Goal: Task Accomplishment & Management: Use online tool/utility

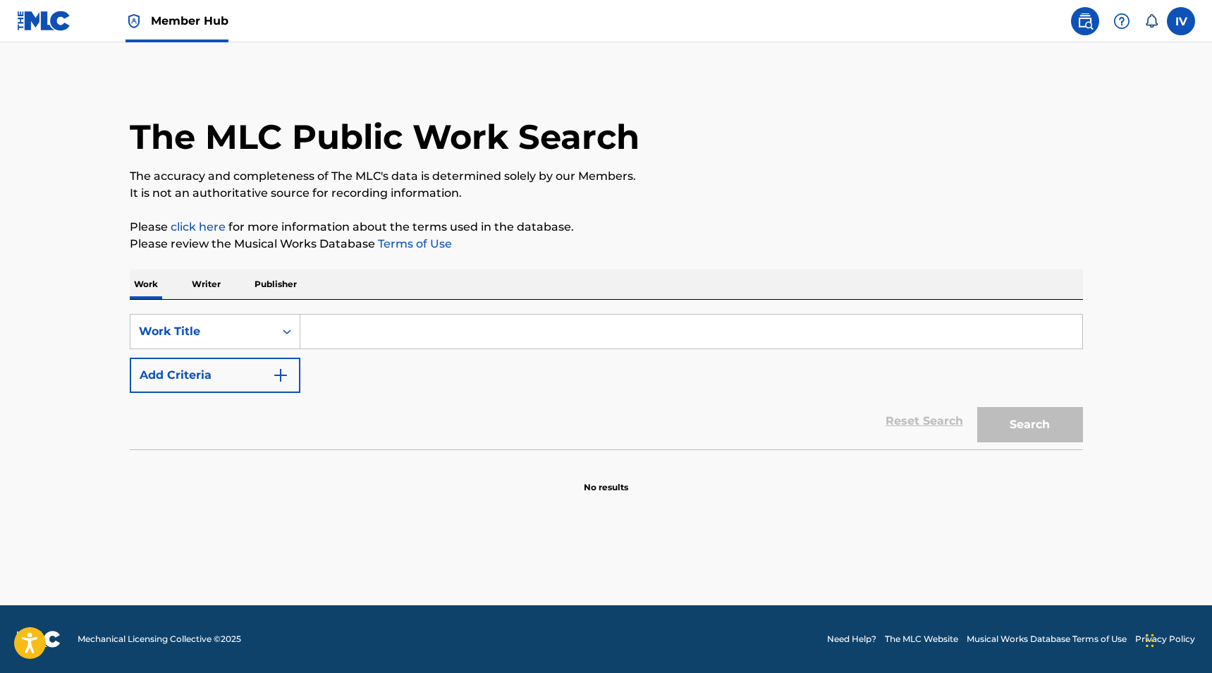
click at [56, 16] on img at bounding box center [44, 21] width 54 height 20
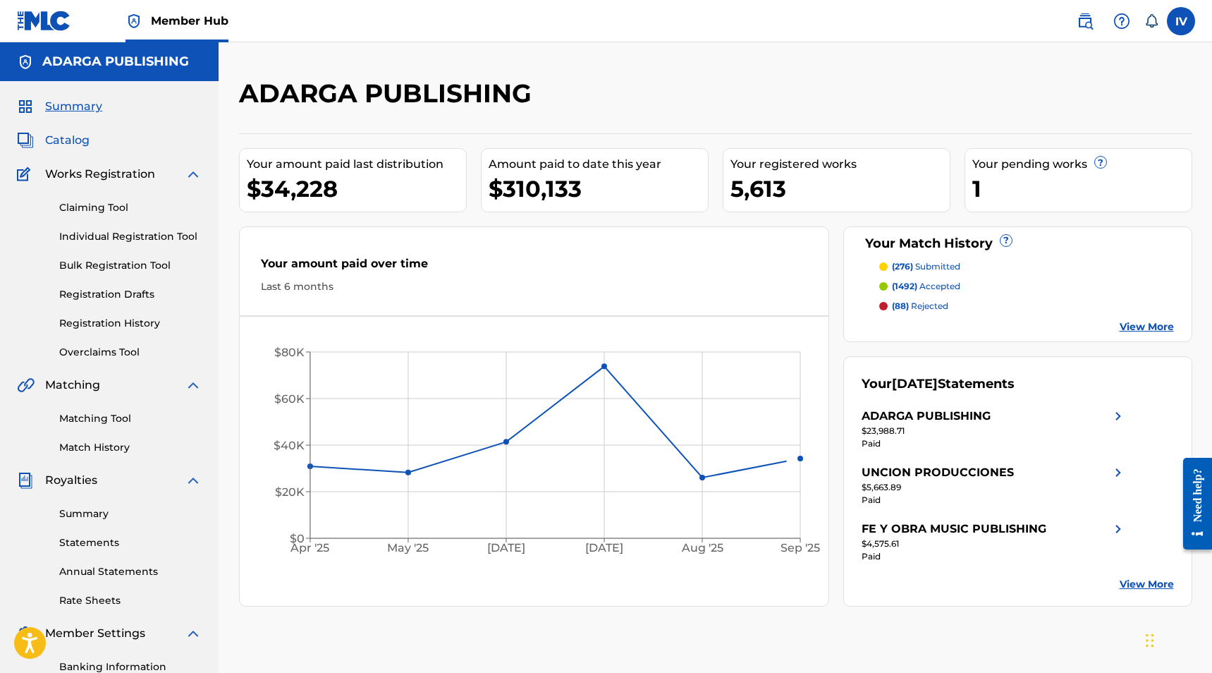
click at [75, 148] on span "Catalog" at bounding box center [67, 140] width 44 height 17
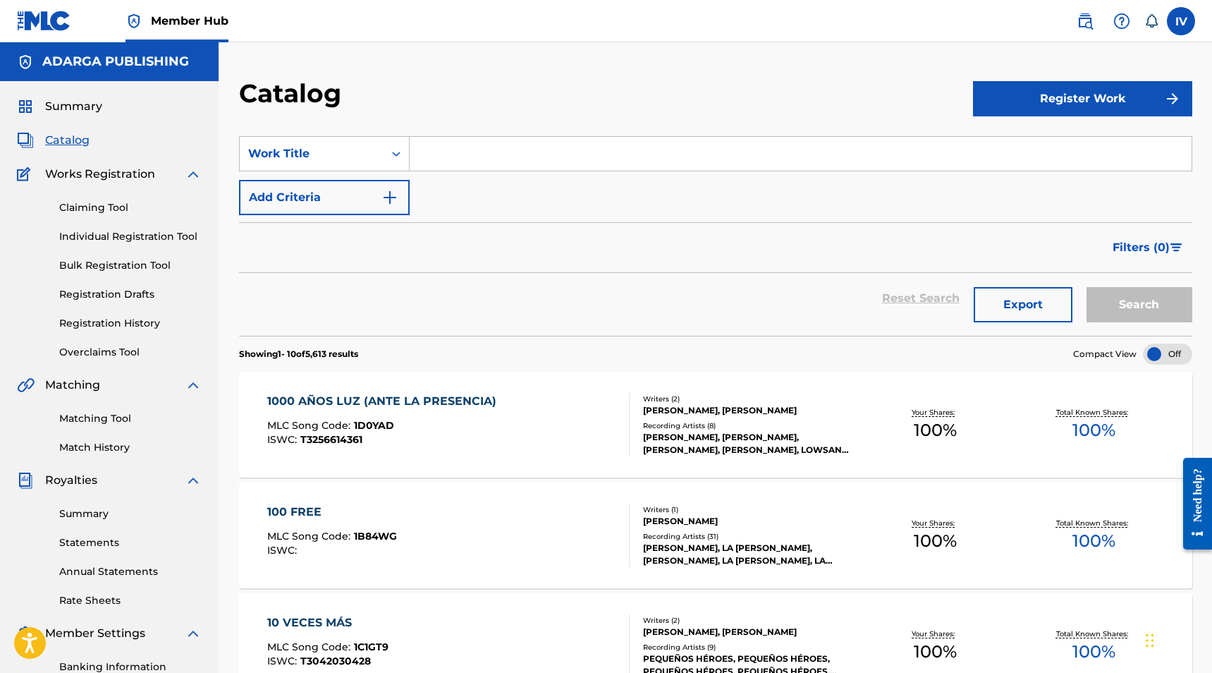
click at [452, 164] on input "Search Form" at bounding box center [801, 154] width 782 height 34
paste input "Quiero Ser"
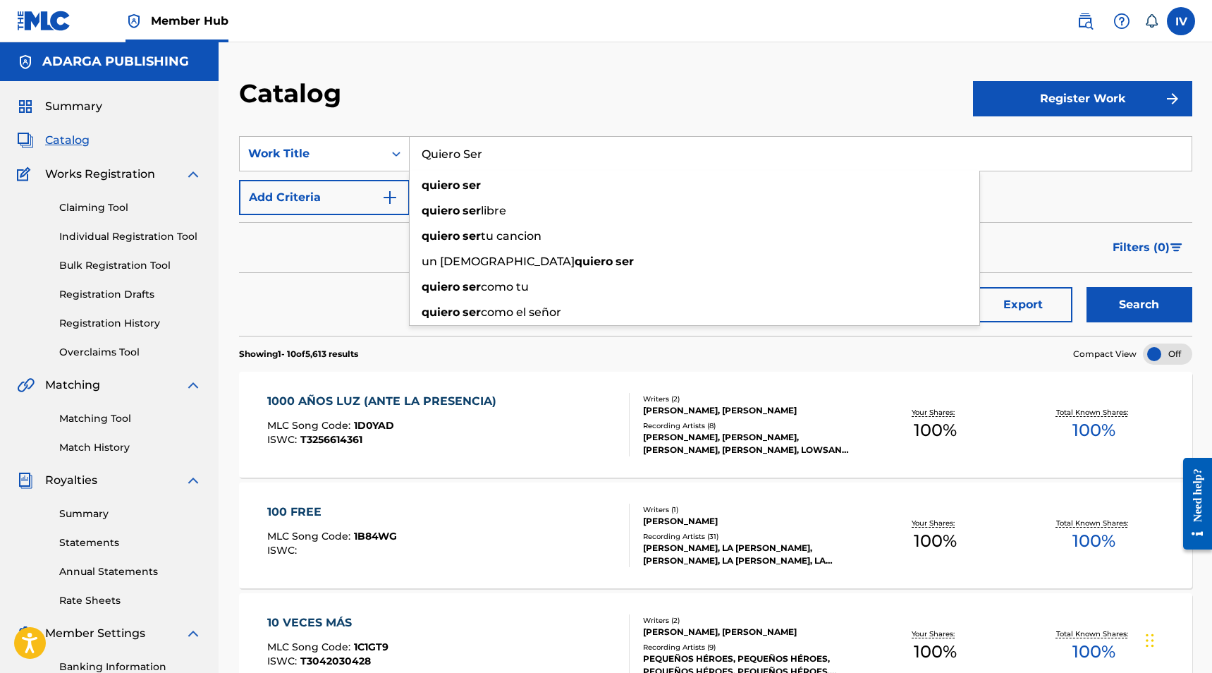
type input "Quiero Ser"
click at [1086, 287] on button "Search" at bounding box center [1139, 304] width 106 height 35
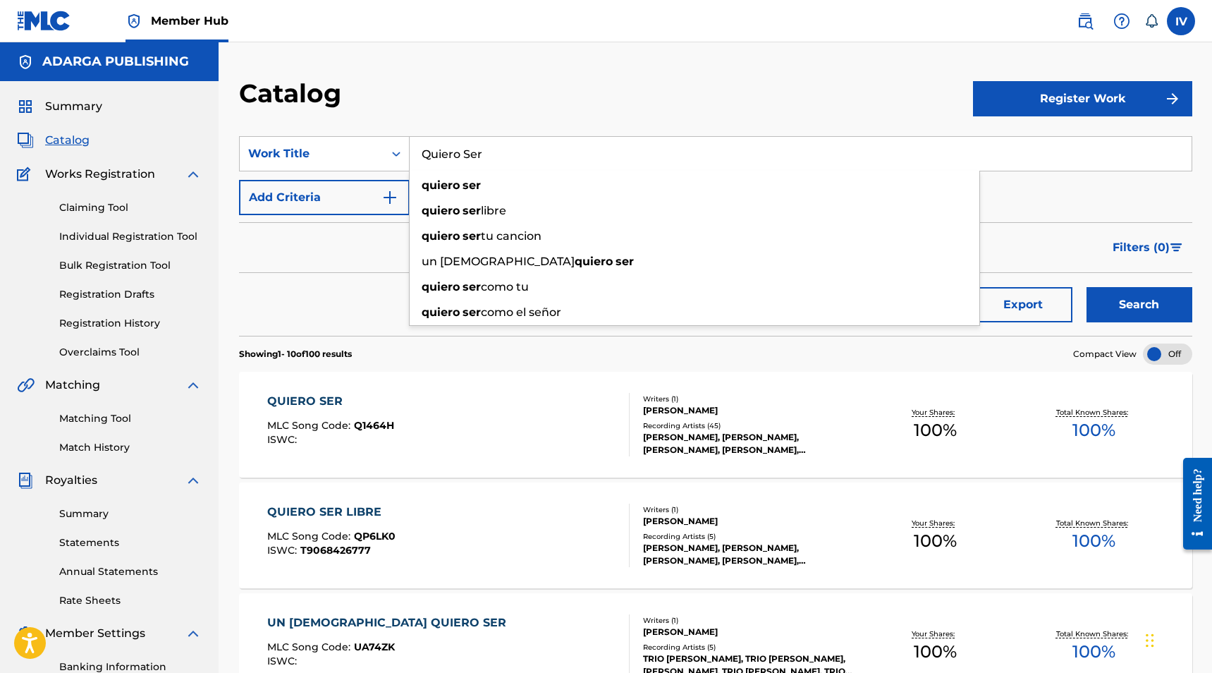
click at [478, 80] on div "Catalog" at bounding box center [606, 99] width 734 height 42
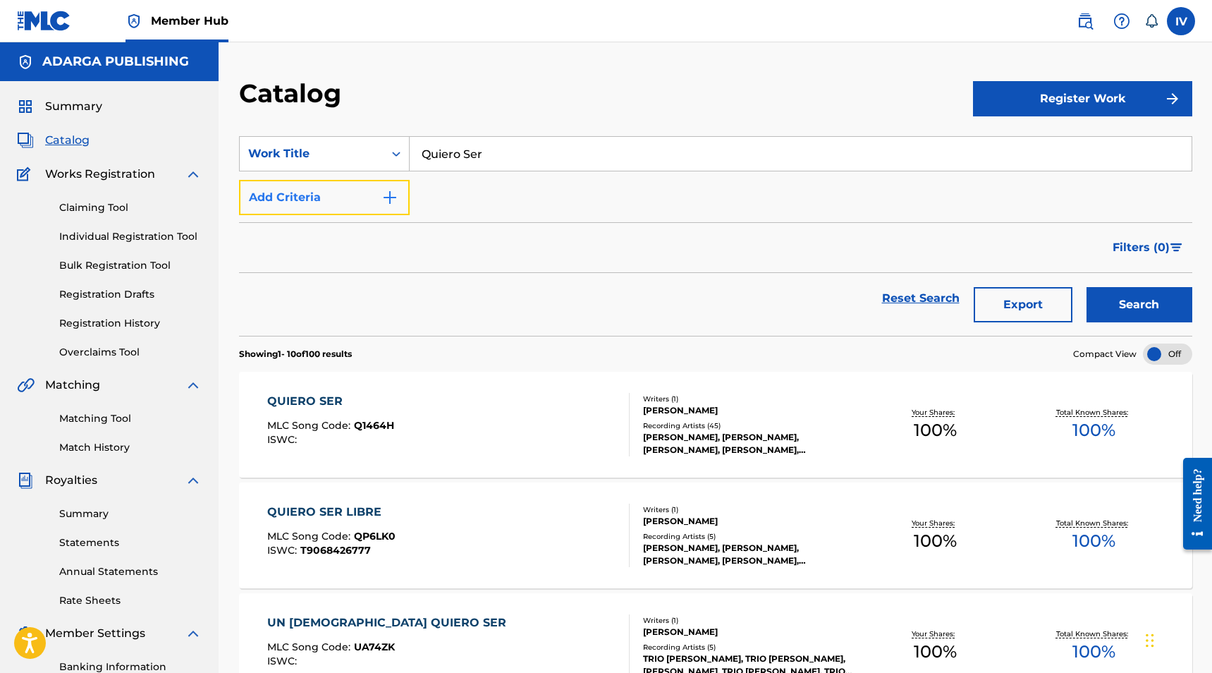
click at [312, 203] on button "Add Criteria" at bounding box center [324, 197] width 171 height 35
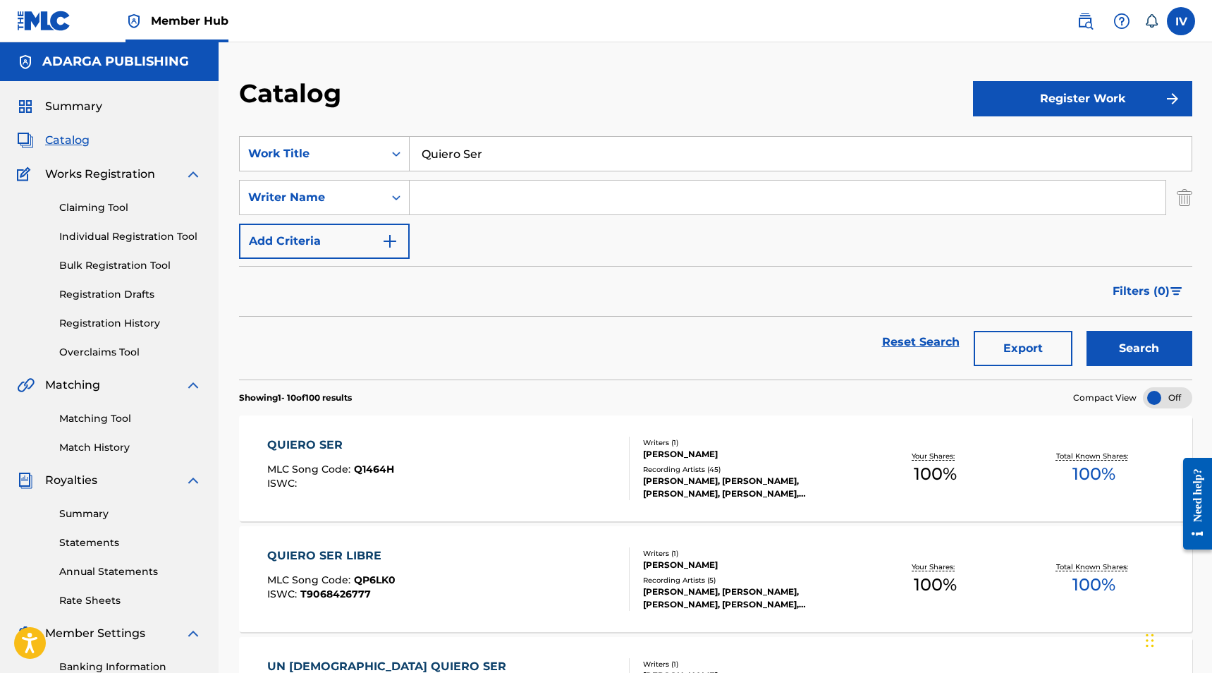
click at [475, 222] on div "SearchWithCriteriae02f8c51-611c-43b8-9db0-58947c5c3989 Work Title Quiero Ser Se…" at bounding box center [715, 197] width 953 height 123
click at [452, 203] on input "Search Form" at bounding box center [788, 197] width 756 height 34
click at [1086, 331] on button "Search" at bounding box center [1139, 348] width 106 height 35
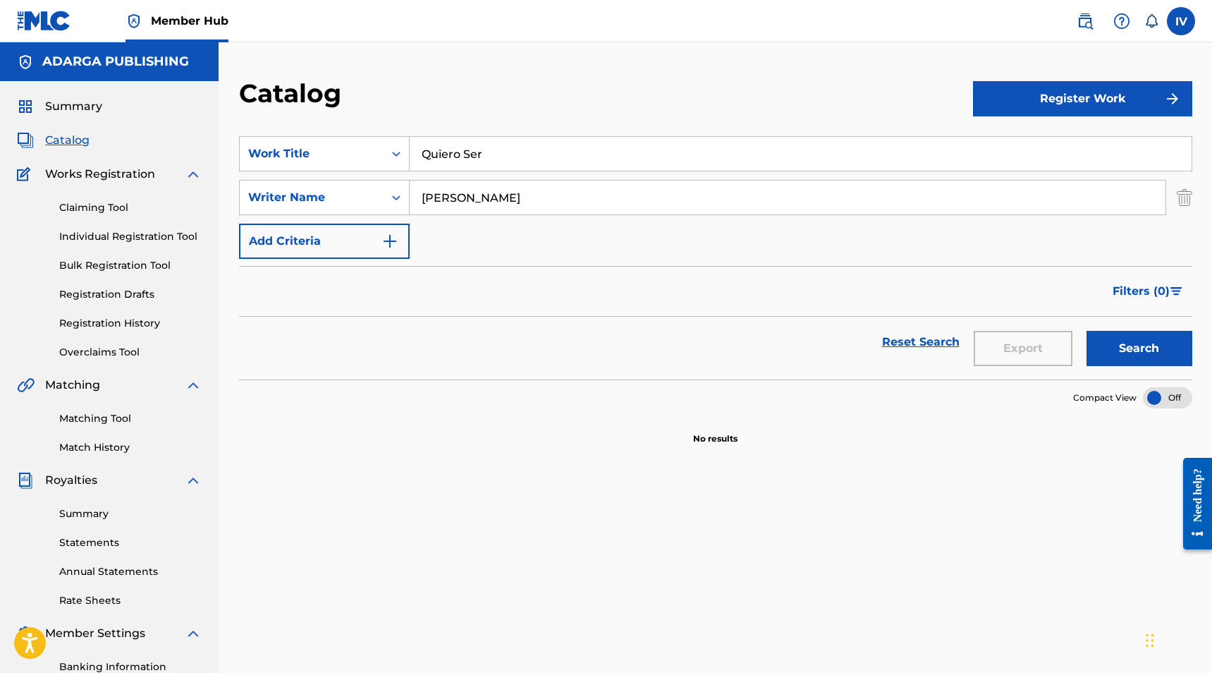
click at [1086, 331] on button "Search" at bounding box center [1139, 348] width 106 height 35
type input "isaac vera"
click at [1086, 331] on button "Search" at bounding box center [1139, 348] width 106 height 35
click at [491, 159] on input "Quiero Ser" at bounding box center [801, 154] width 782 height 34
paste input "Nos Diste Vida"
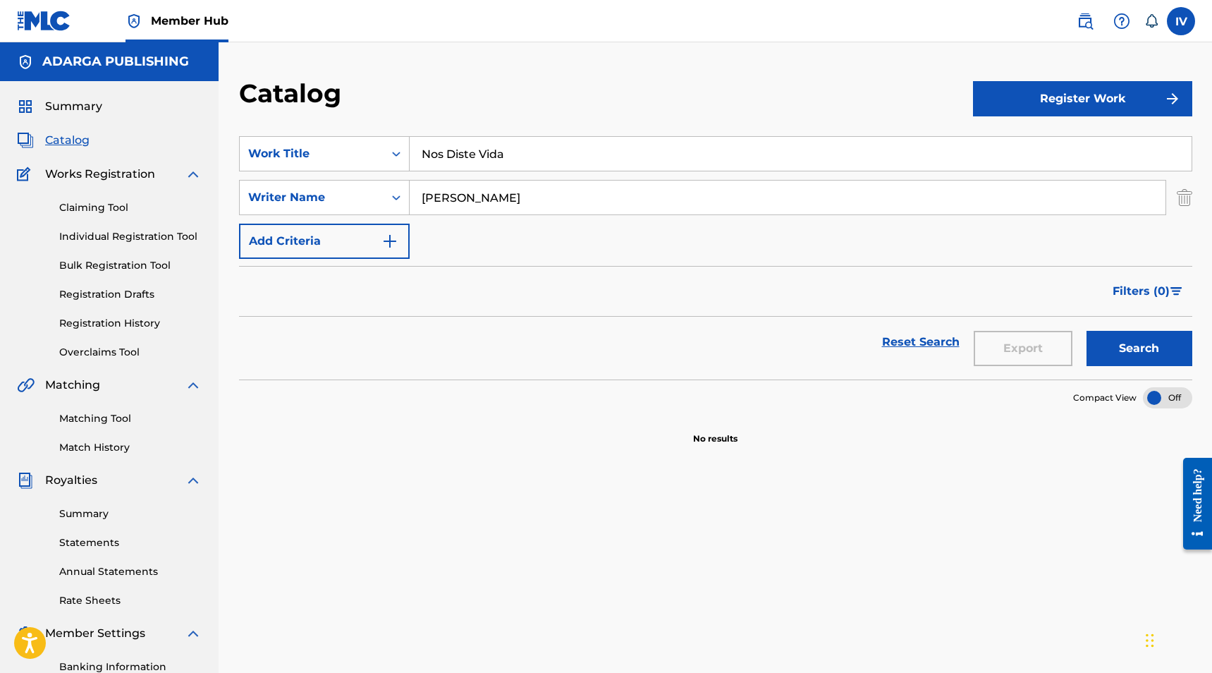
type input "Nos Diste Vida"
click at [1086, 331] on button "Search" at bounding box center [1139, 348] width 106 height 35
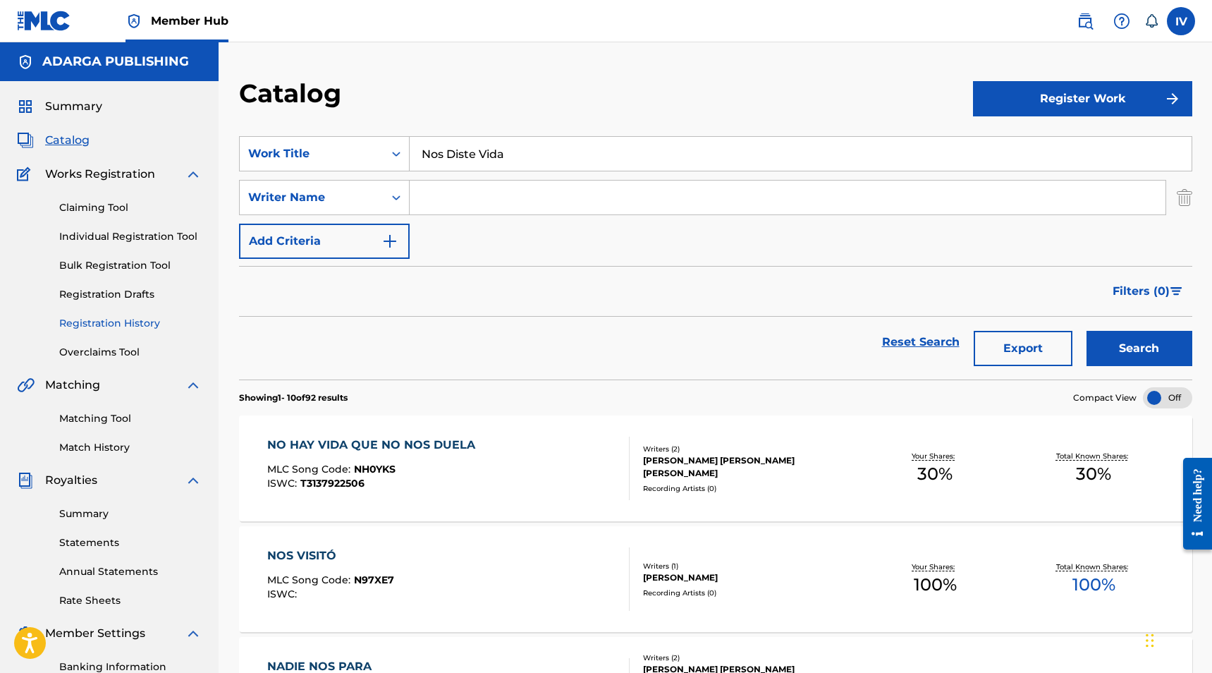
click at [121, 329] on link "Registration History" at bounding box center [130, 323] width 142 height 15
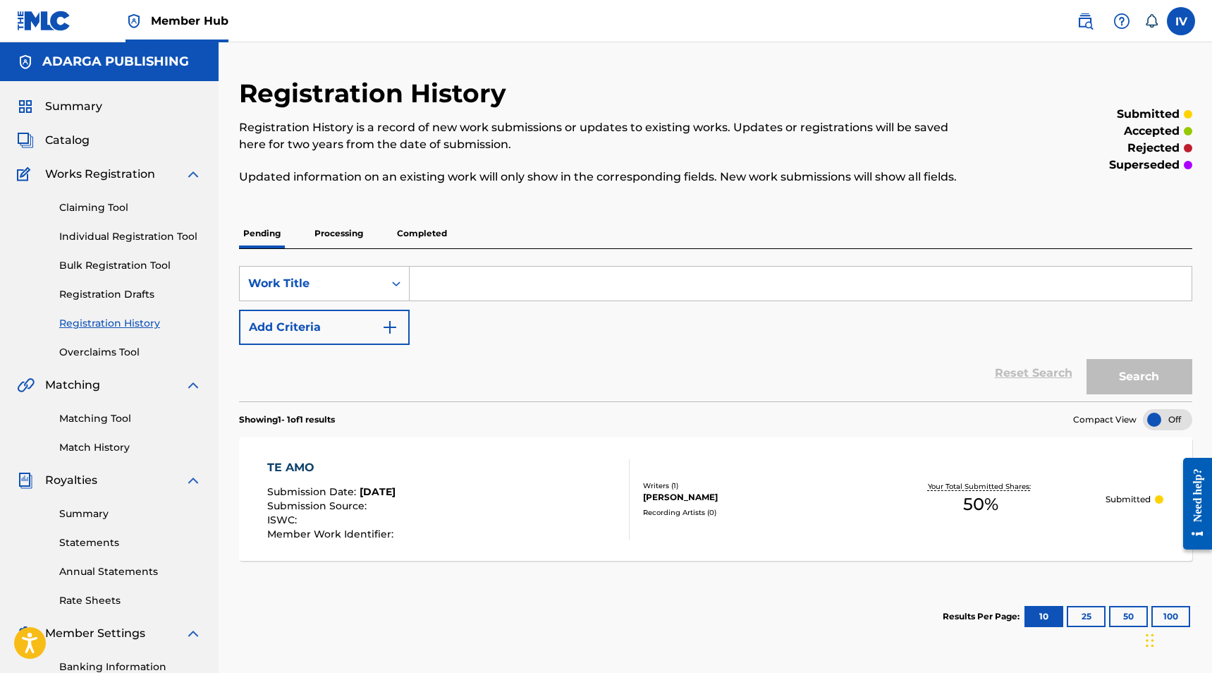
click at [421, 235] on p "Completed" at bounding box center [422, 234] width 59 height 30
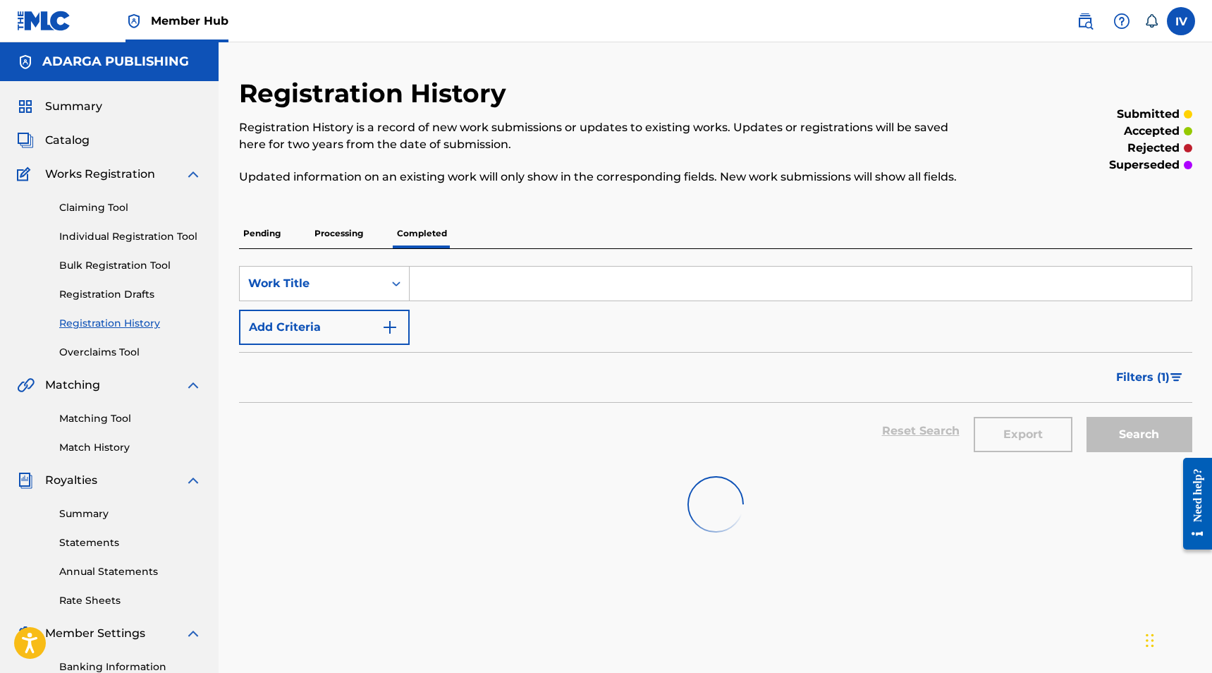
click at [465, 296] on input "Search Form" at bounding box center [801, 284] width 782 height 34
paste input "Nos Diste Vida"
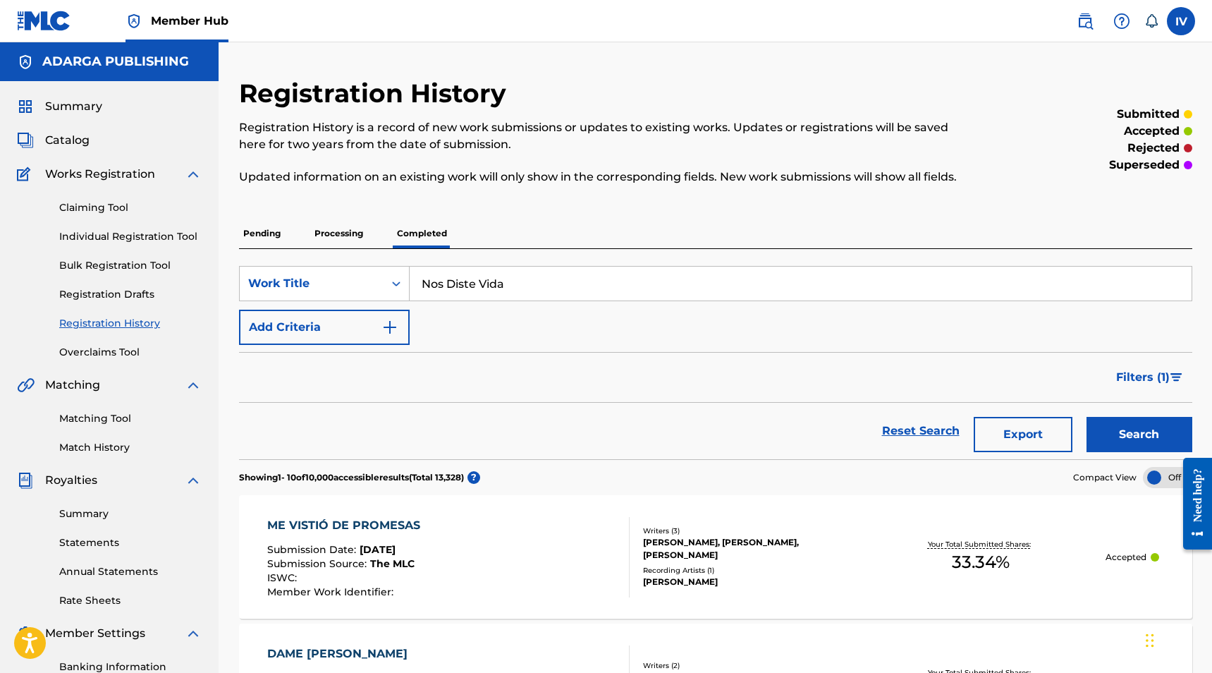
type input "Nos Diste Vida"
click at [1086, 417] on button "Search" at bounding box center [1139, 434] width 106 height 35
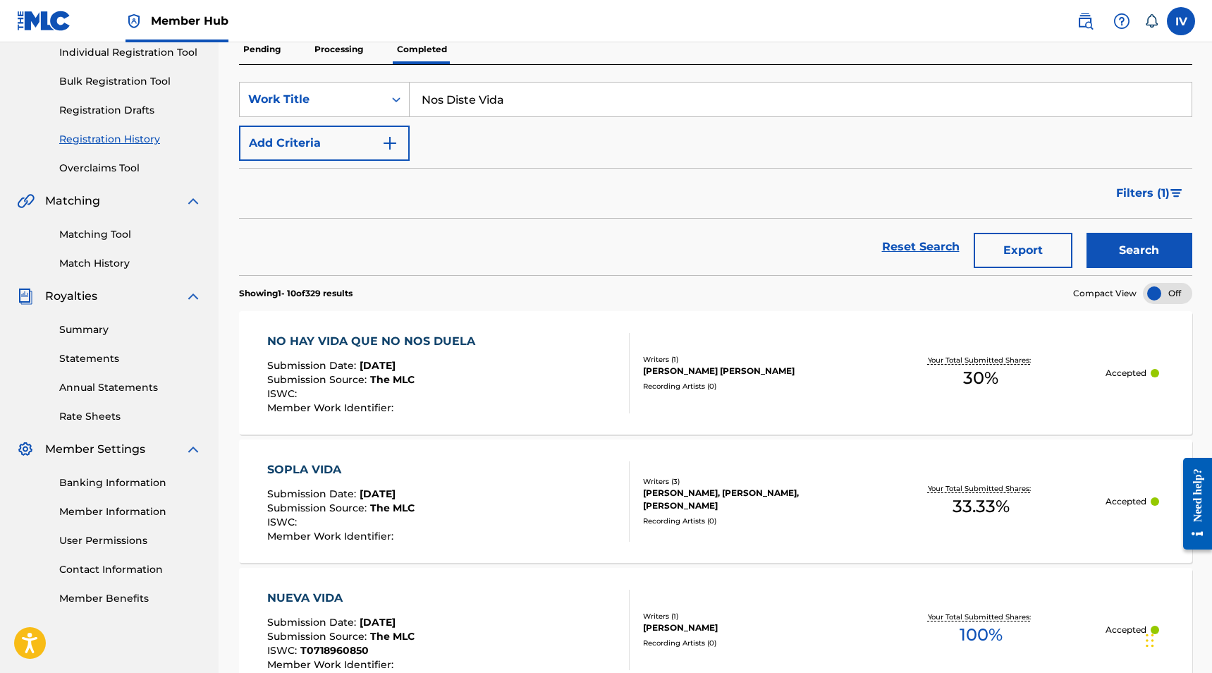
scroll to position [176, 0]
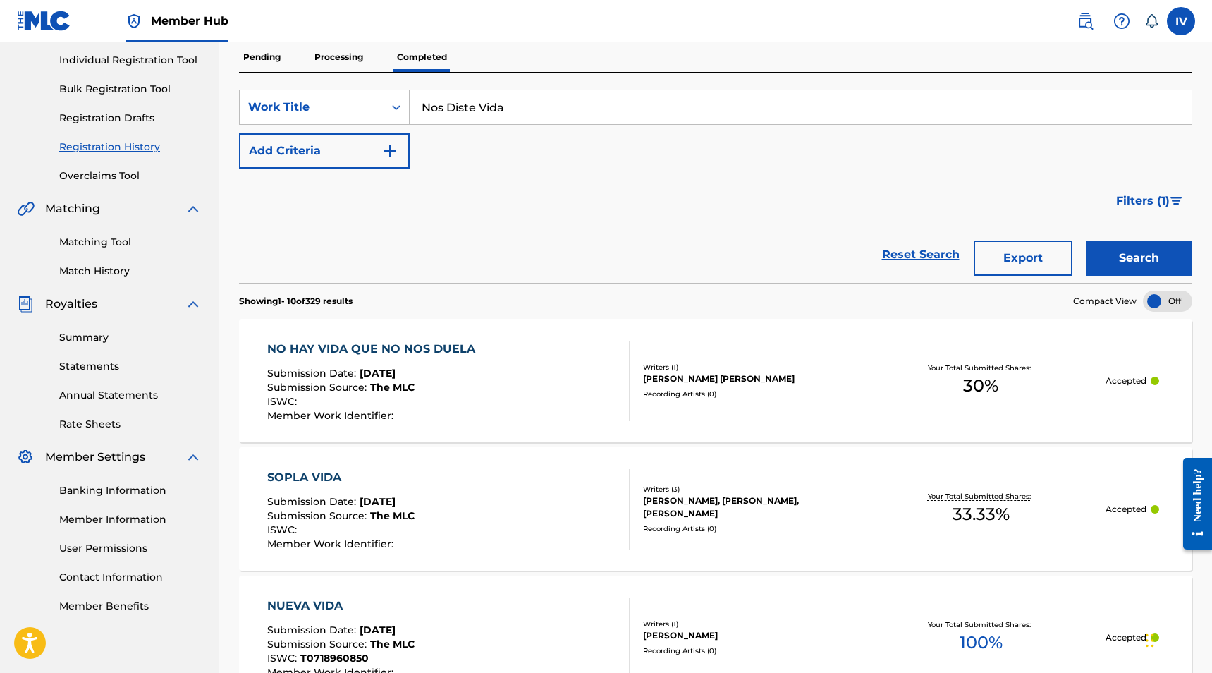
click at [331, 49] on p "Processing" at bounding box center [338, 57] width 57 height 30
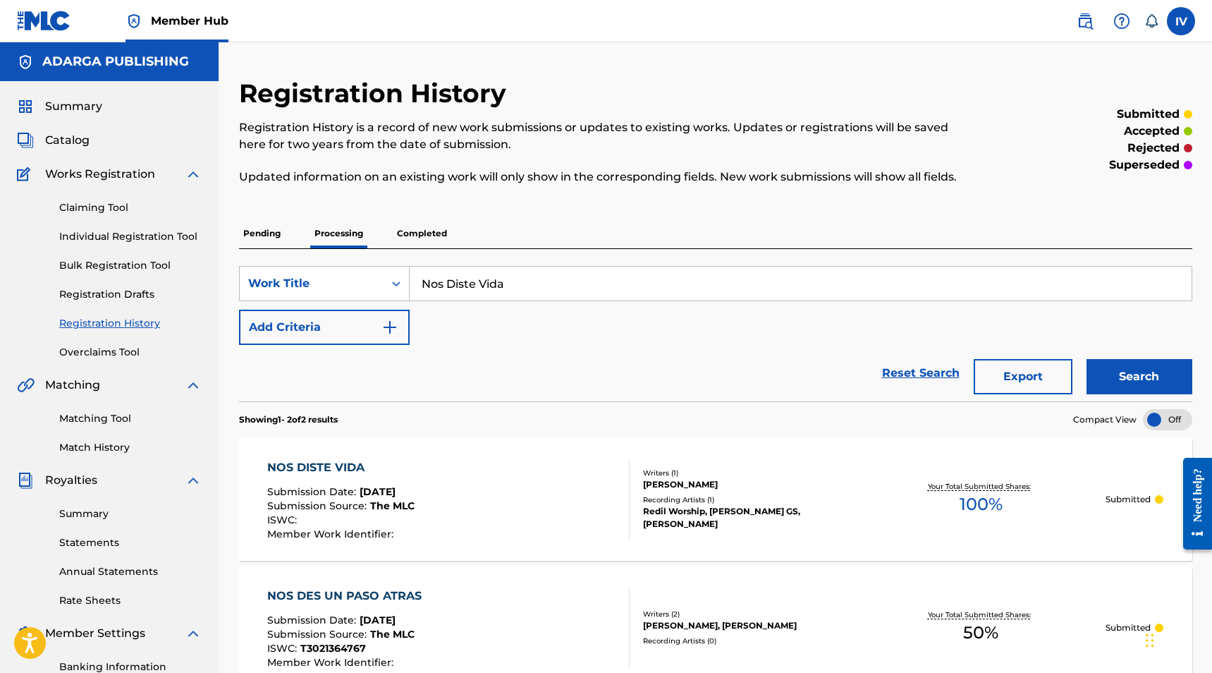
scroll to position [145, 0]
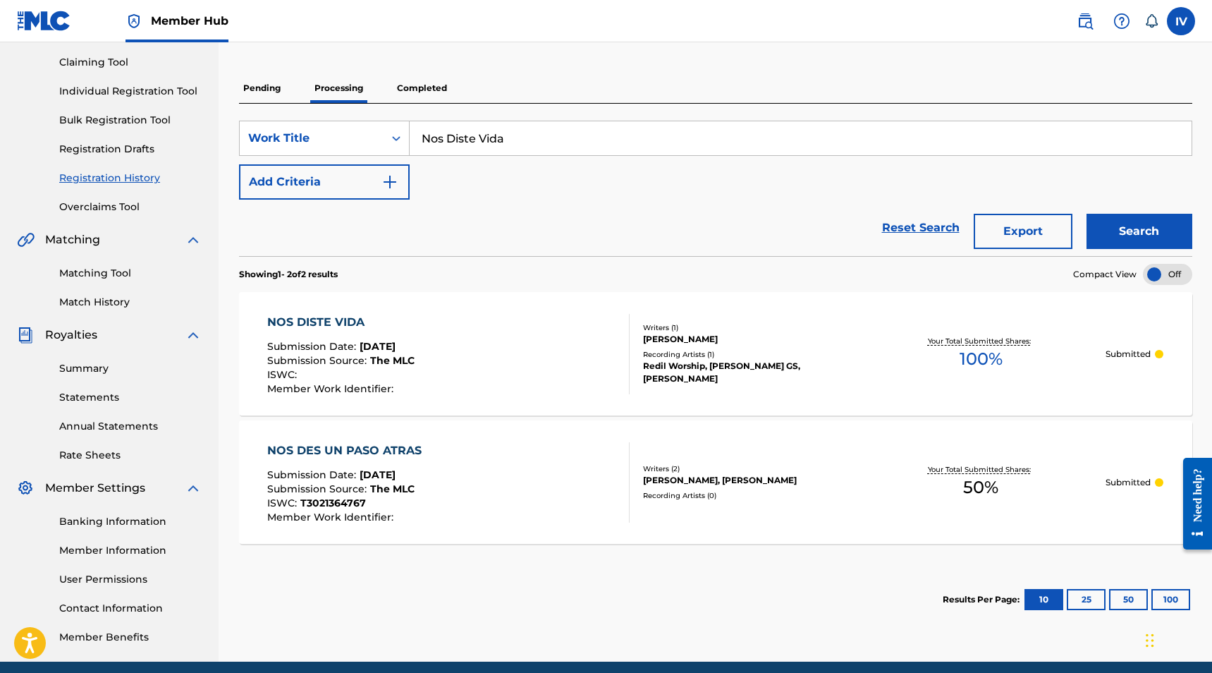
click at [508, 315] on div "NOS DISTE VIDA Submission Date : Sep 15, 2025 Submission Source : The MLC ISWC …" at bounding box center [448, 354] width 362 height 80
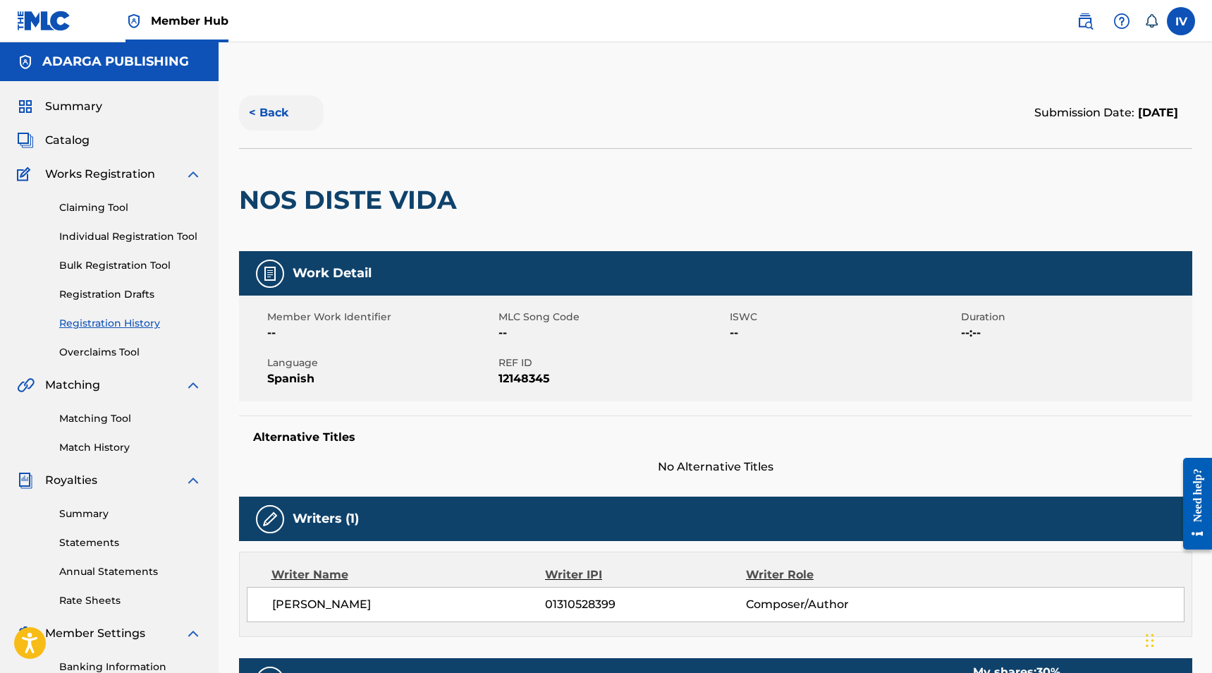
click at [289, 118] on button "< Back" at bounding box center [281, 112] width 85 height 35
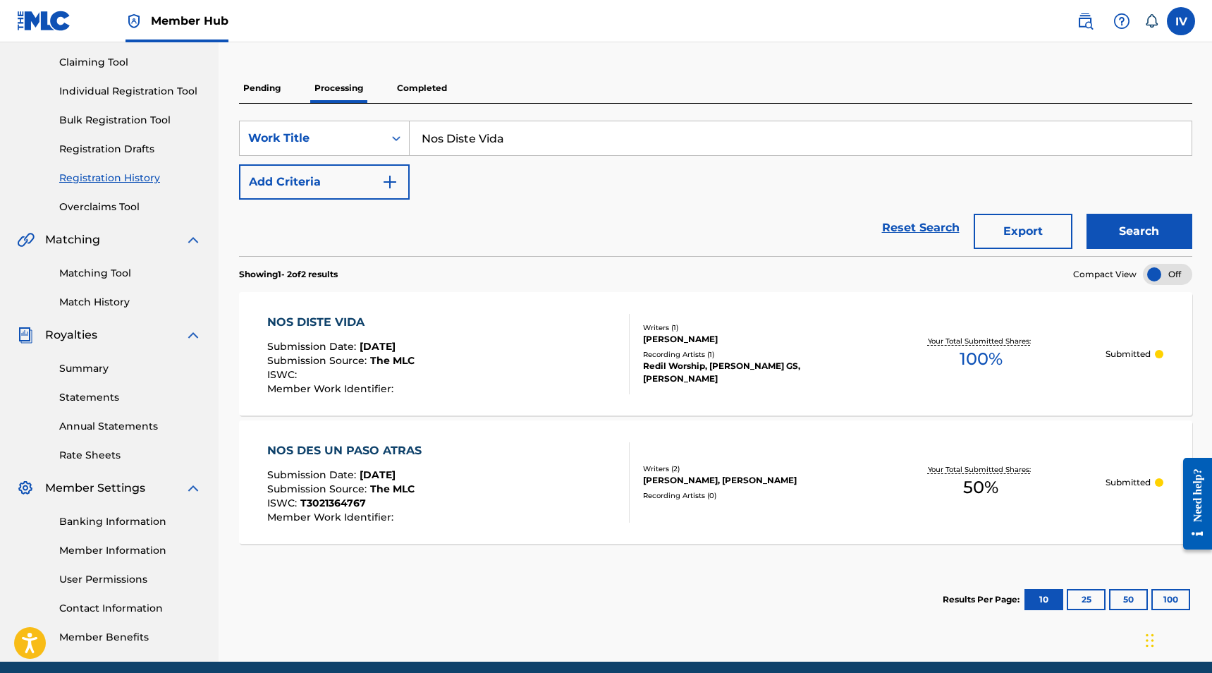
click at [448, 129] on input "Nos Diste Vida" at bounding box center [801, 138] width 782 height 34
paste input "Moriré"
type input "Moriré"
click at [1086, 214] on button "Search" at bounding box center [1139, 231] width 106 height 35
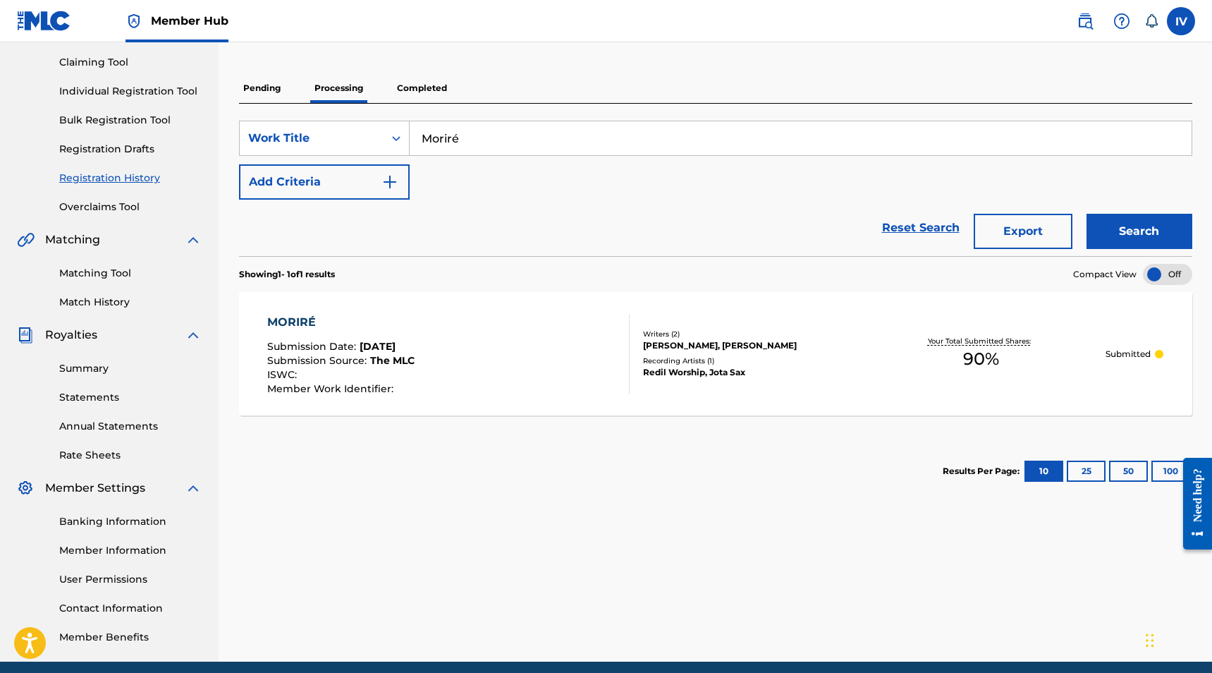
click at [431, 336] on div "MORIRÉ Submission Date : Sep 15, 2025 Submission Source : The MLC ISWC : Member…" at bounding box center [448, 354] width 362 height 80
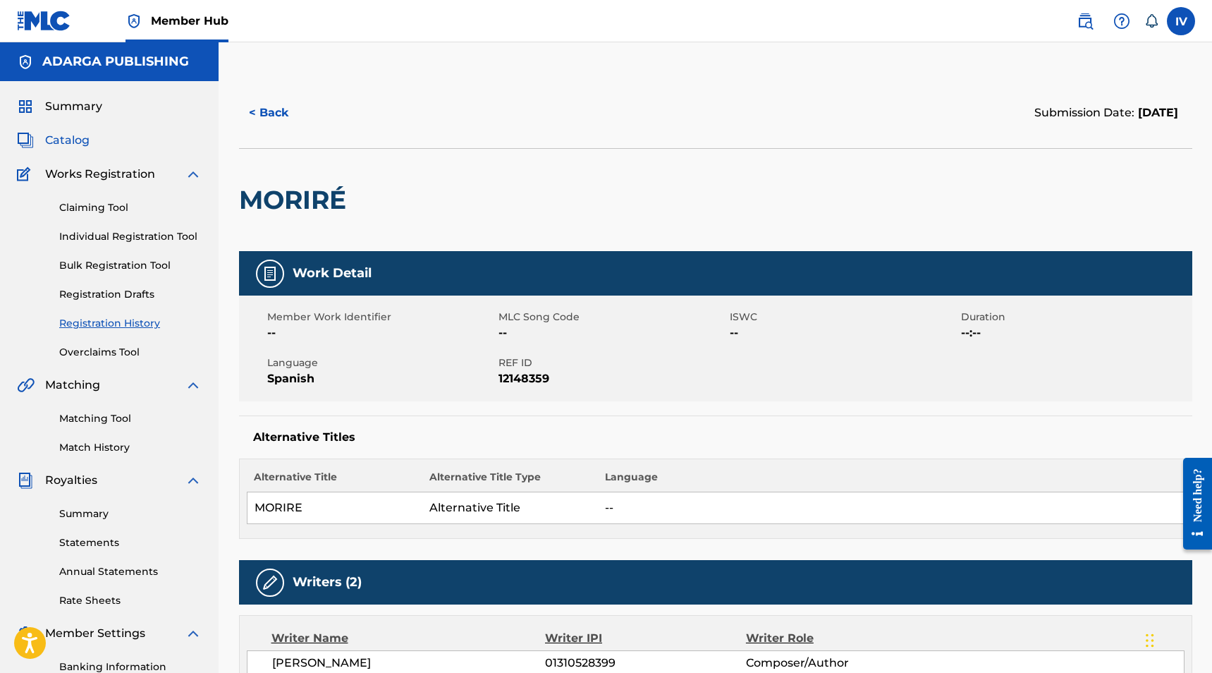
click at [80, 142] on span "Catalog" at bounding box center [67, 140] width 44 height 17
click at [446, 137] on div "< Back Submission Date: September 15, 2025" at bounding box center [715, 113] width 953 height 71
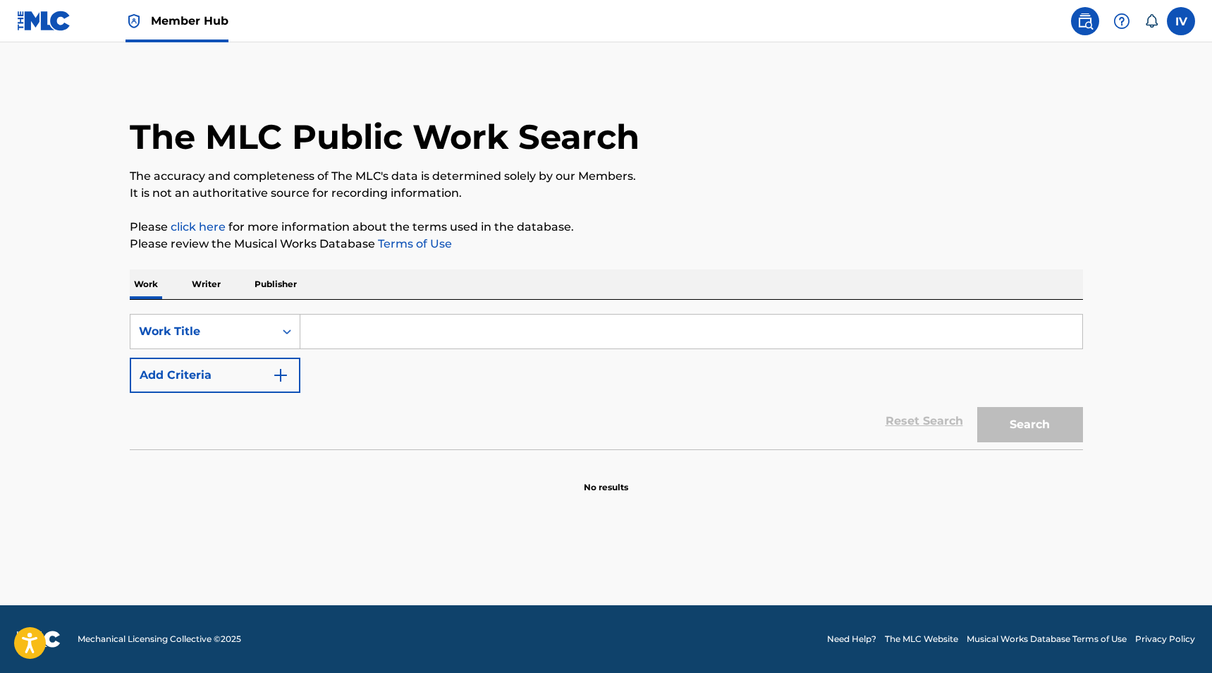
click at [63, 20] on img at bounding box center [44, 21] width 54 height 20
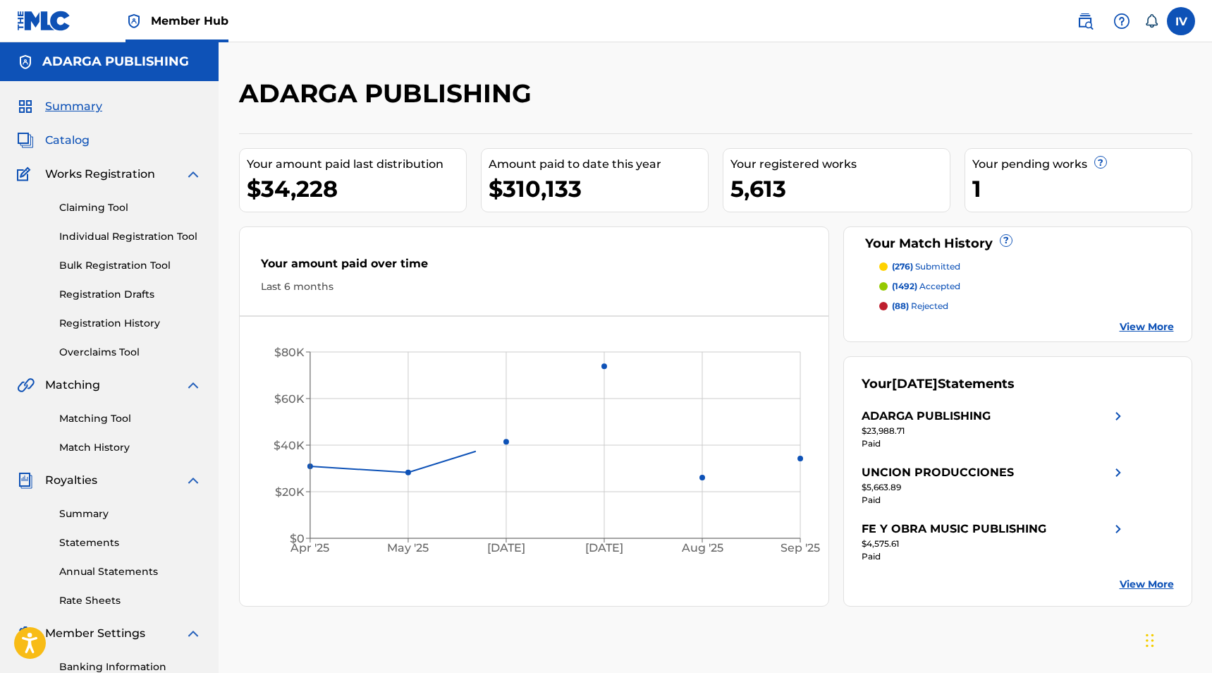
click at [60, 138] on span "Catalog" at bounding box center [67, 140] width 44 height 17
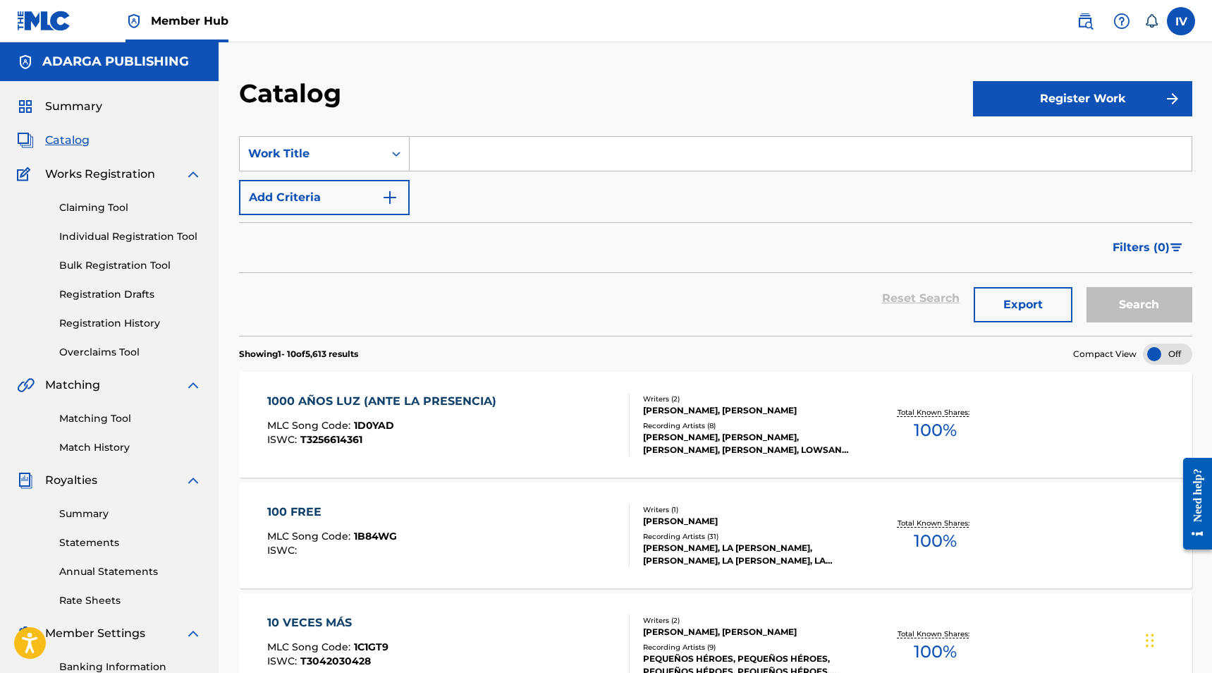
click at [462, 162] on input "Search Form" at bounding box center [801, 154] width 782 height 34
paste input "Intro - Dios de Generaciones (En Vivo)"
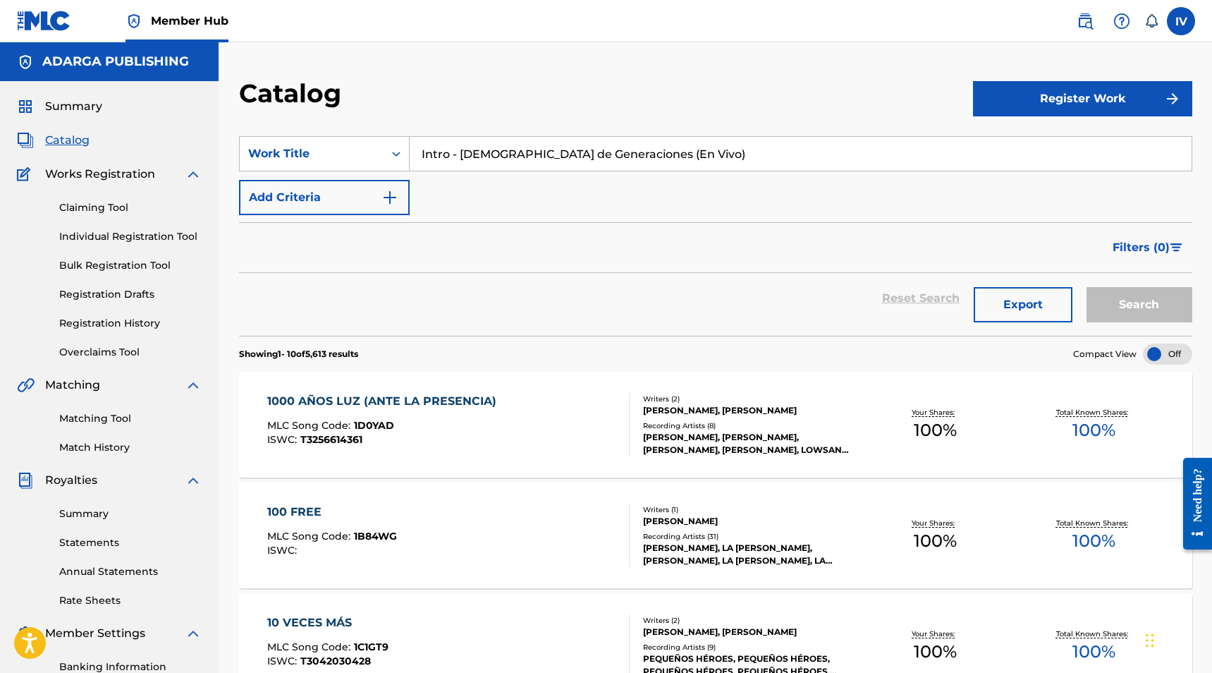
type input "Intro - Dios de Generaciones (En Vivo)"
click at [1086, 287] on button "Search" at bounding box center [1139, 304] width 106 height 35
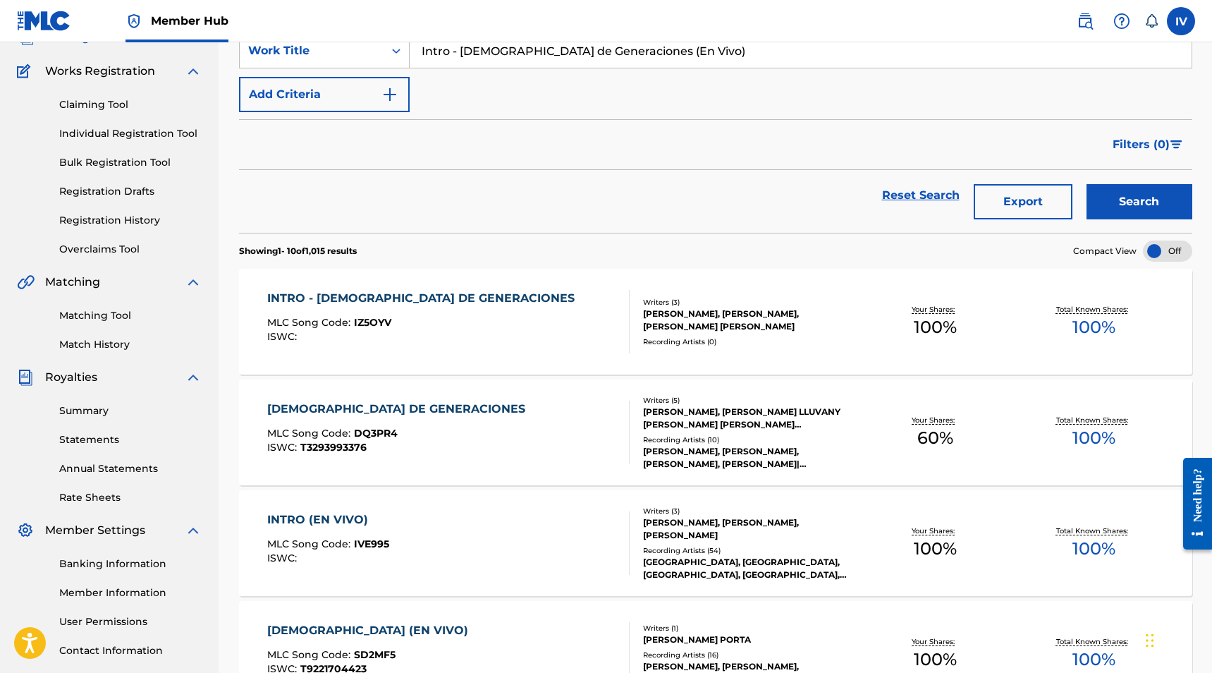
scroll to position [130, 0]
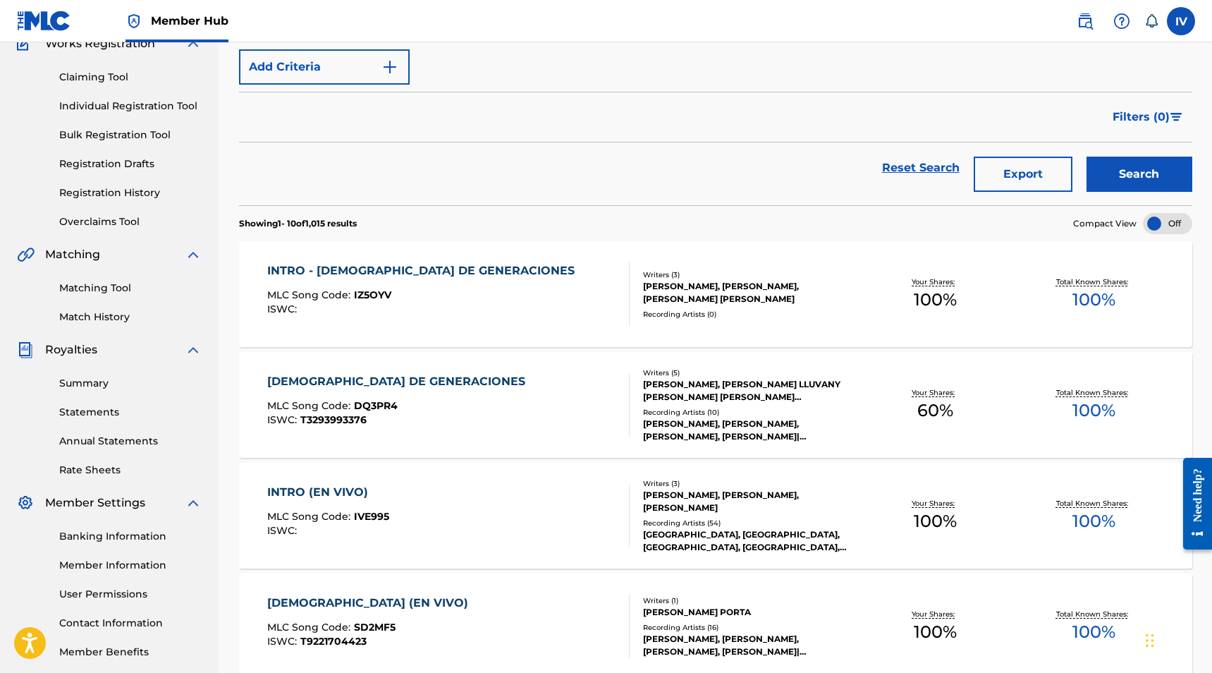
click at [423, 306] on div "ISWC :" at bounding box center [424, 309] width 314 height 11
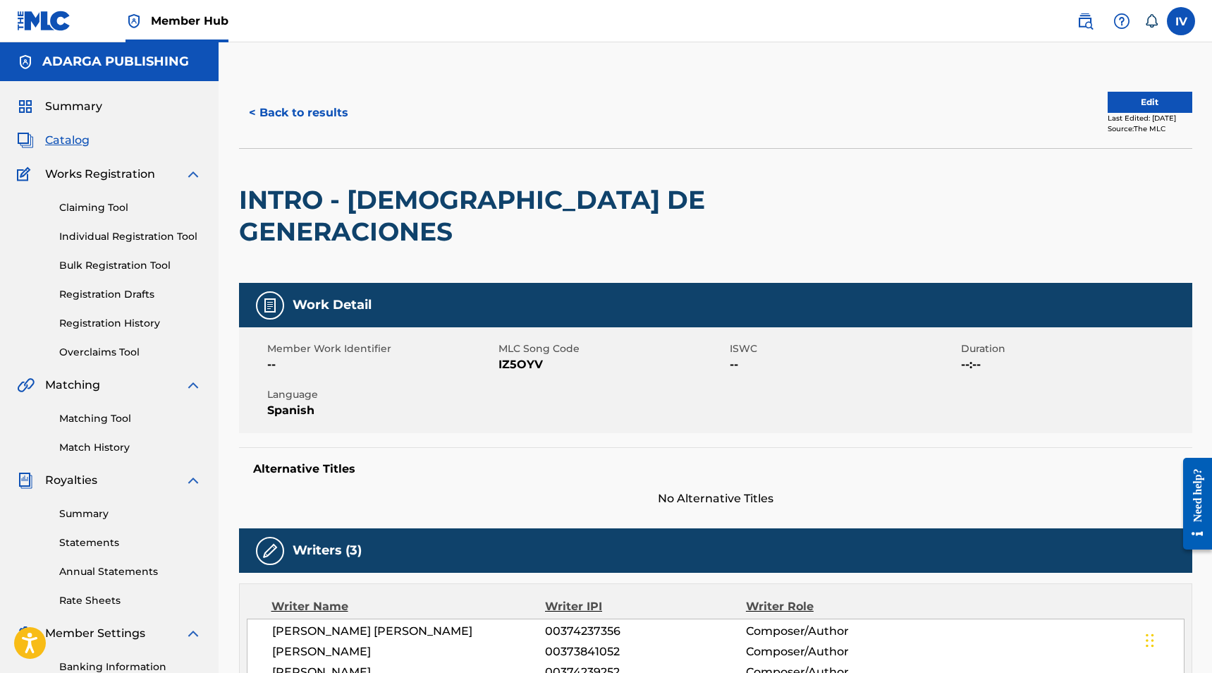
click at [520, 356] on span "IZ5OYV" at bounding box center [612, 364] width 228 height 17
copy span "IZ5OYV"
click at [319, 121] on button "< Back to results" at bounding box center [298, 112] width 119 height 35
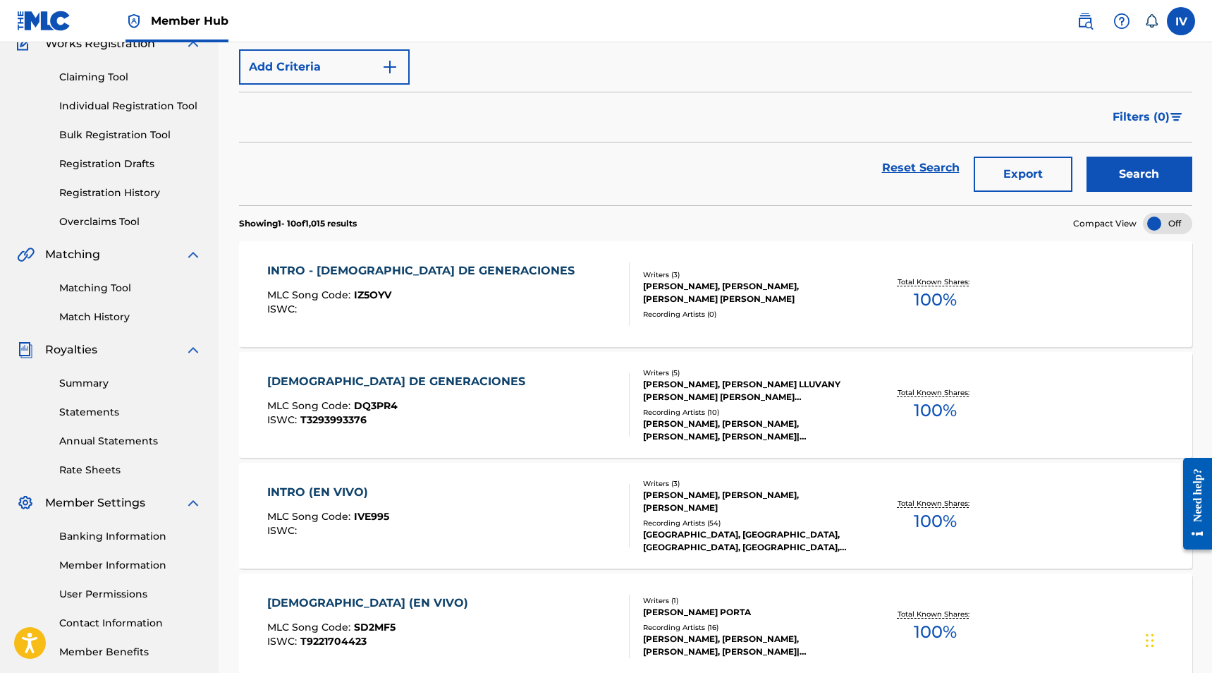
click at [443, 84] on div "SearchWithCriteria9d833383-80d3-4ffa-85c8-7616acf7bf17 Work Title Intro - Dios …" at bounding box center [715, 45] width 953 height 79
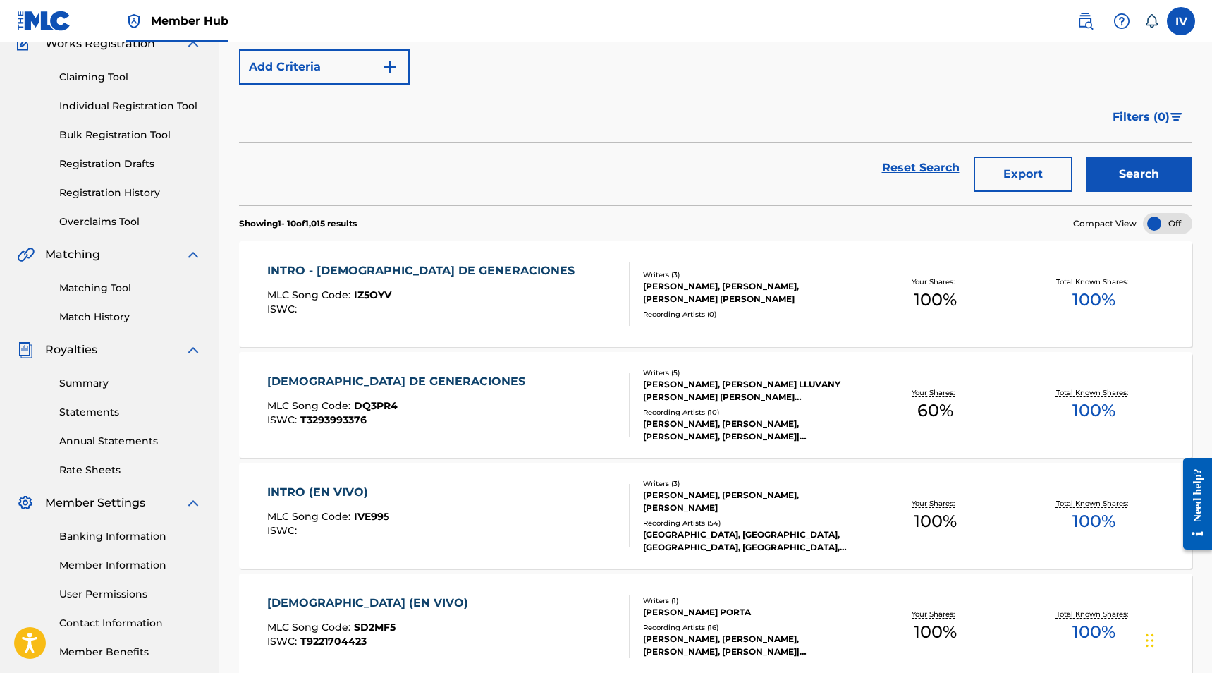
scroll to position [0, 0]
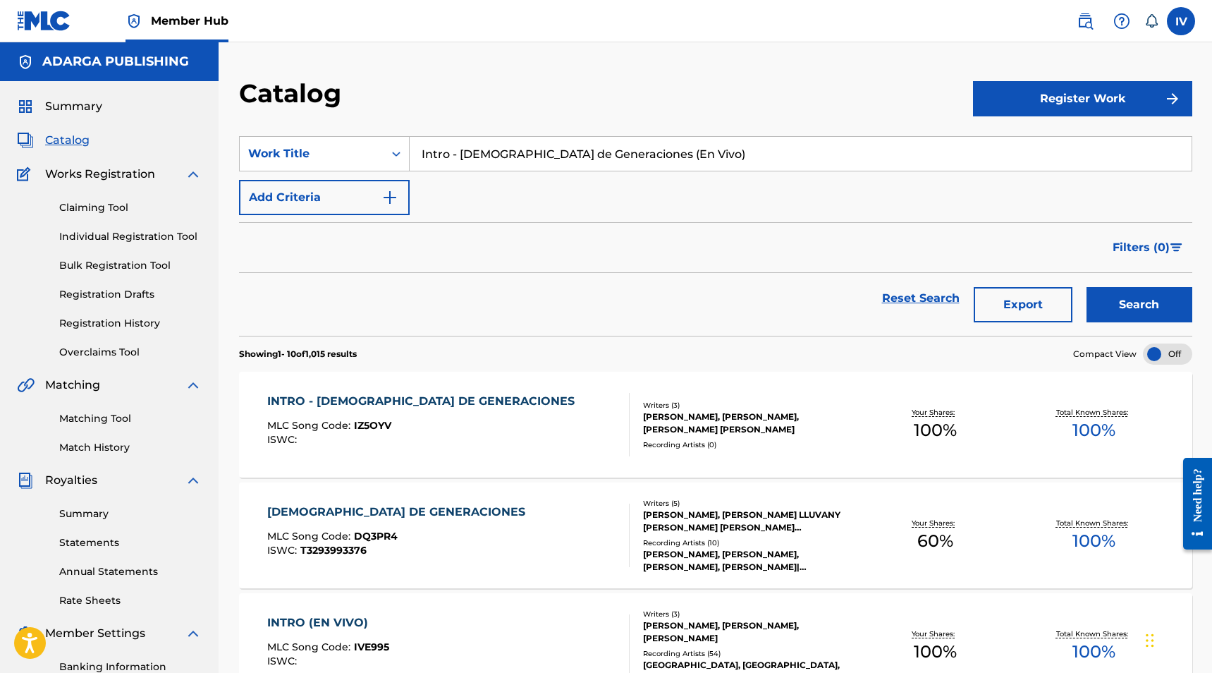
click at [443, 149] on input "Intro - Dios de Generaciones (En Vivo)" at bounding box center [801, 154] width 782 height 34
paste input "Dance Medley"
type input "Dance Medley"
click at [1086, 287] on button "Search" at bounding box center [1139, 304] width 106 height 35
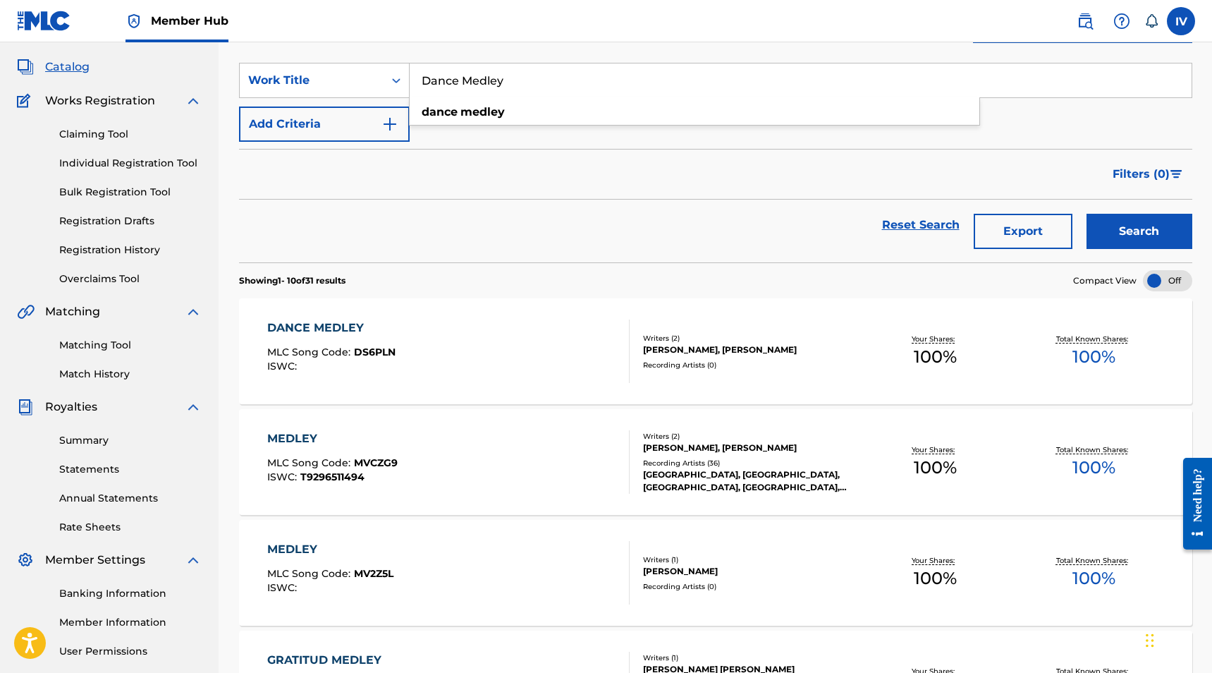
scroll to position [80, 0]
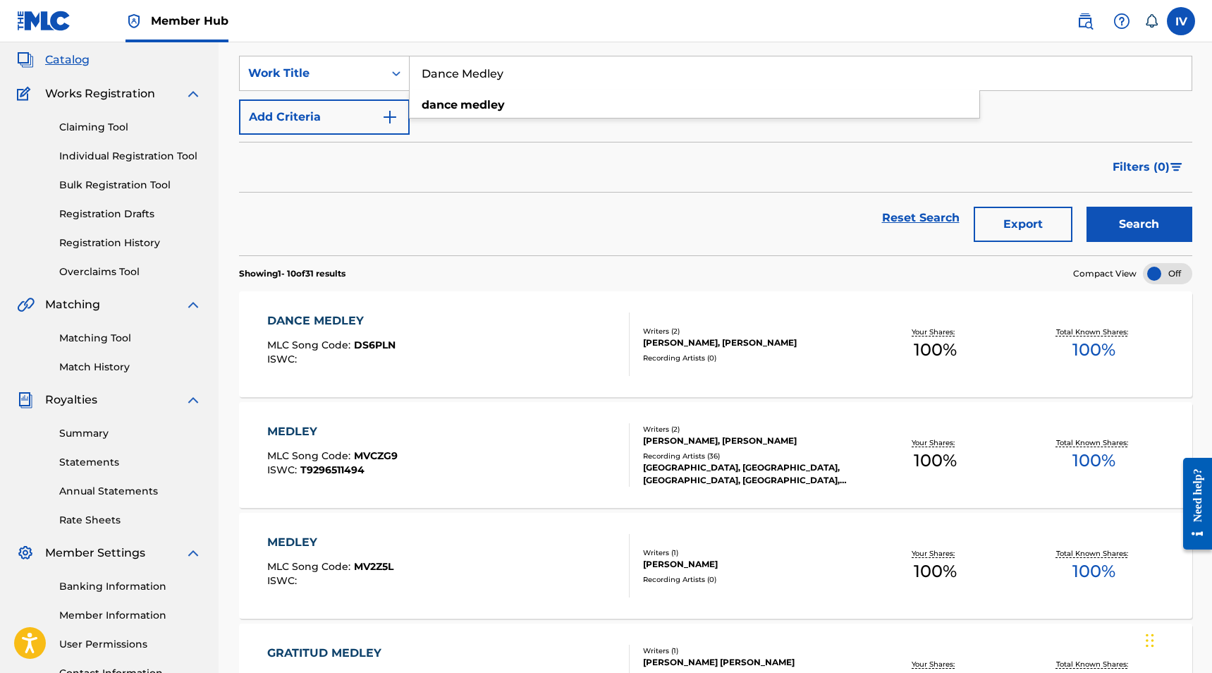
click at [324, 371] on div "DANCE MEDLEY MLC Song Code : DS6PLN ISWC :" at bounding box center [331, 343] width 128 height 63
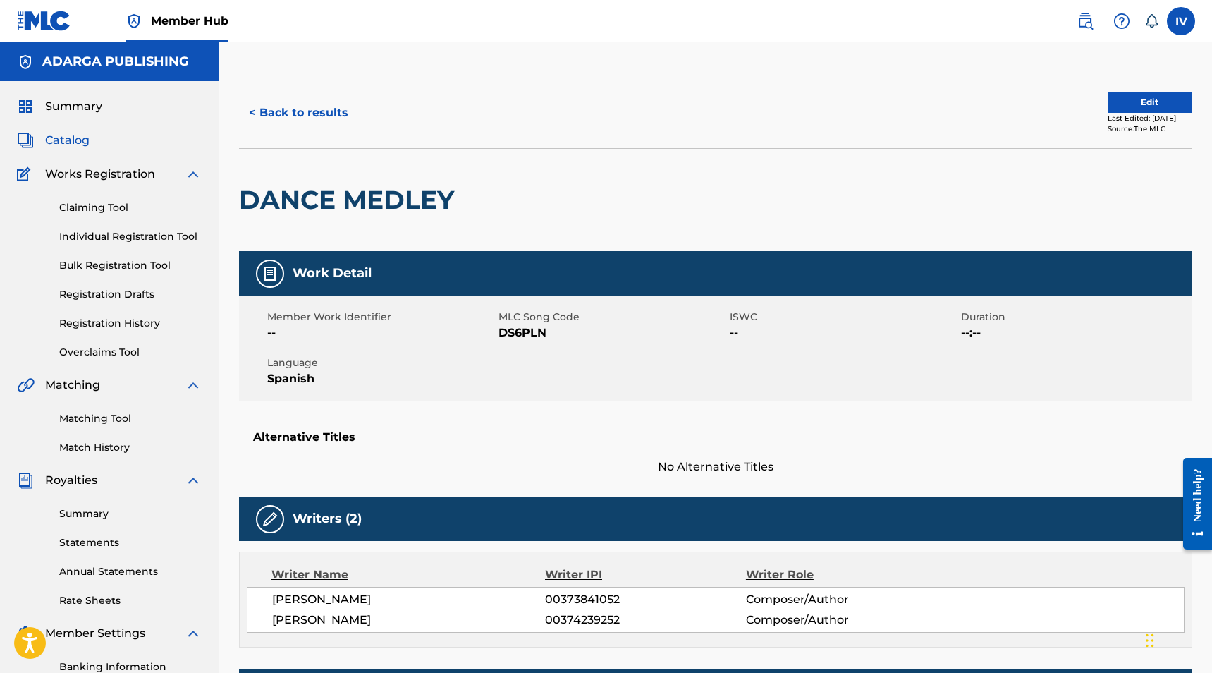
click at [513, 336] on span "DS6PLN" at bounding box center [612, 332] width 228 height 17
copy span "DS6PLN"
click at [334, 115] on button "< Back to results" at bounding box center [298, 112] width 119 height 35
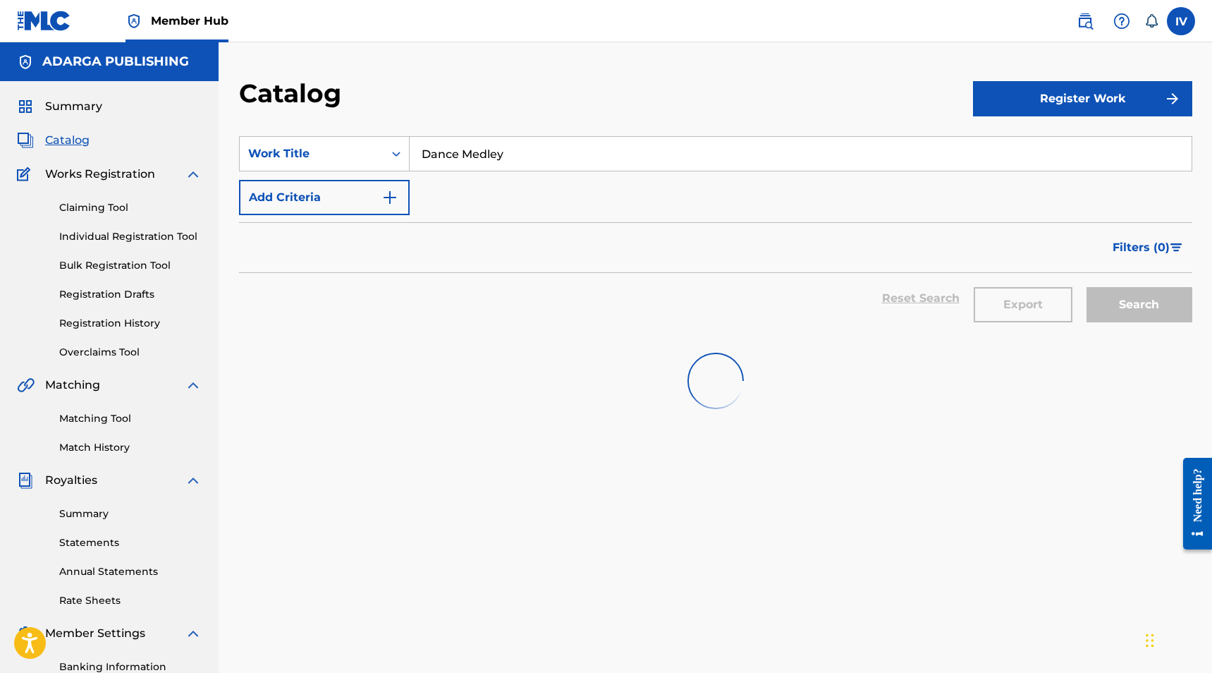
scroll to position [73, 0]
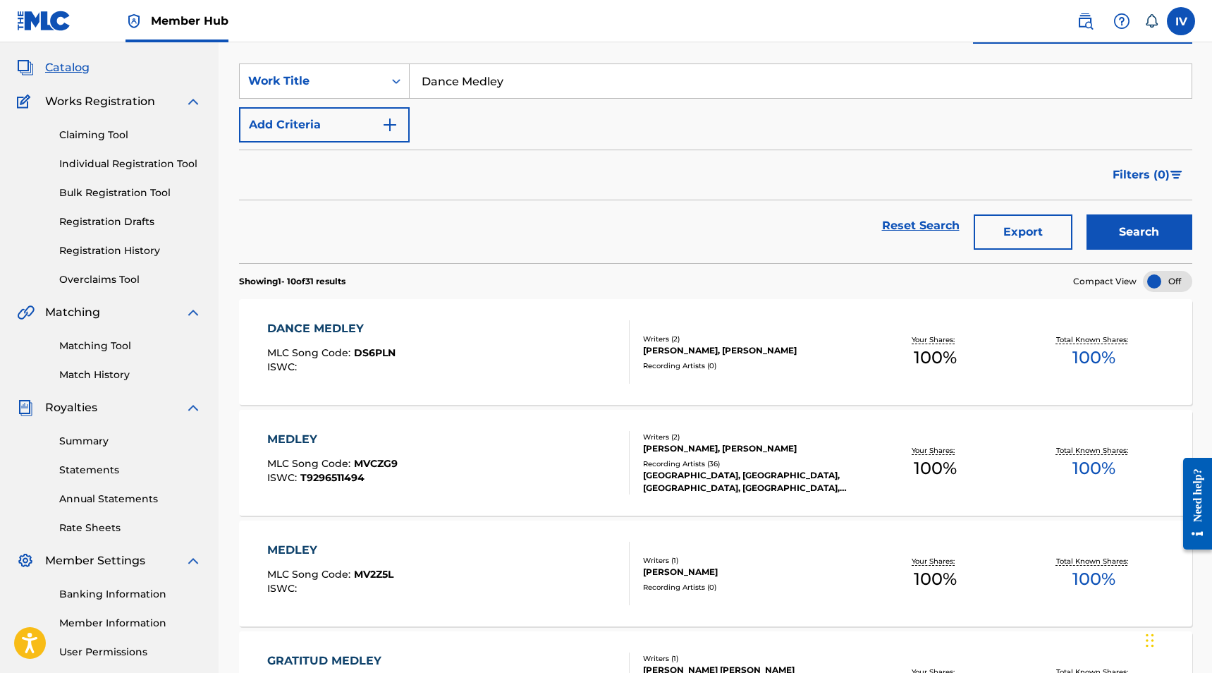
click at [488, 95] on input "Dance Medley" at bounding box center [801, 81] width 782 height 34
paste input "ios Es Real"
type input "Dios Es Real"
click at [1086, 214] on button "Search" at bounding box center [1139, 231] width 106 height 35
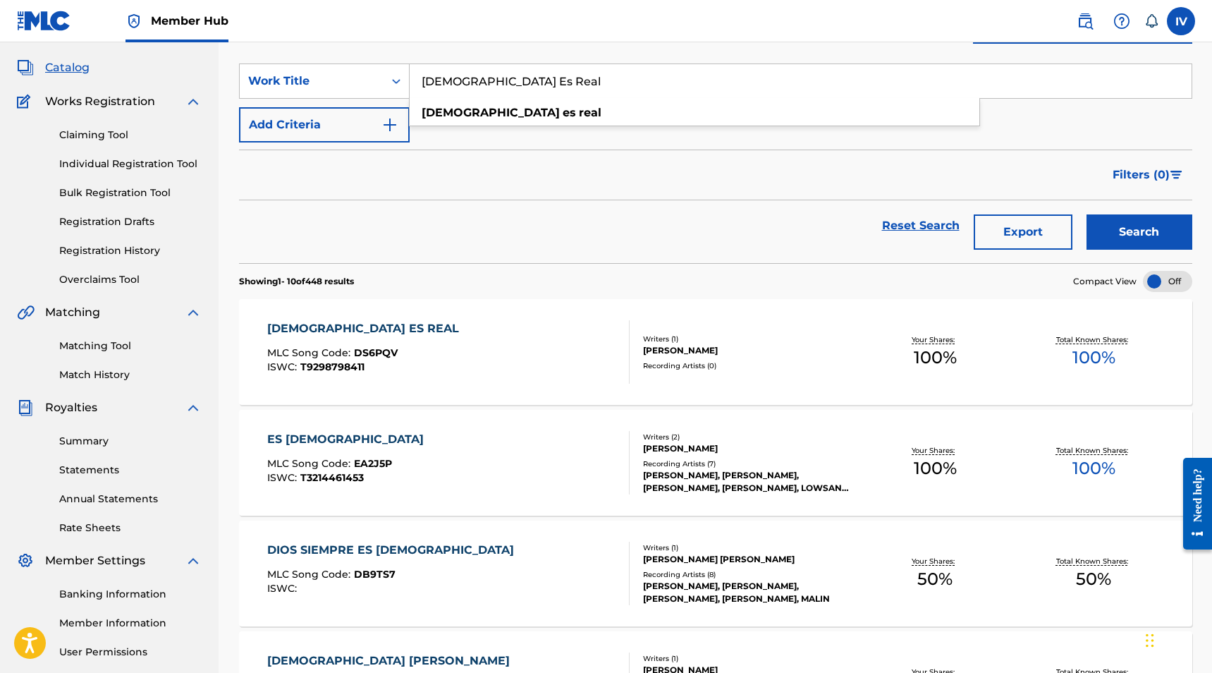
click at [361, 302] on div "DIOS ES REAL MLC Song Code : DS6PQV ISWC : T9298798411 Writers ( 1 ) JOSUE MORA…" at bounding box center [715, 352] width 953 height 106
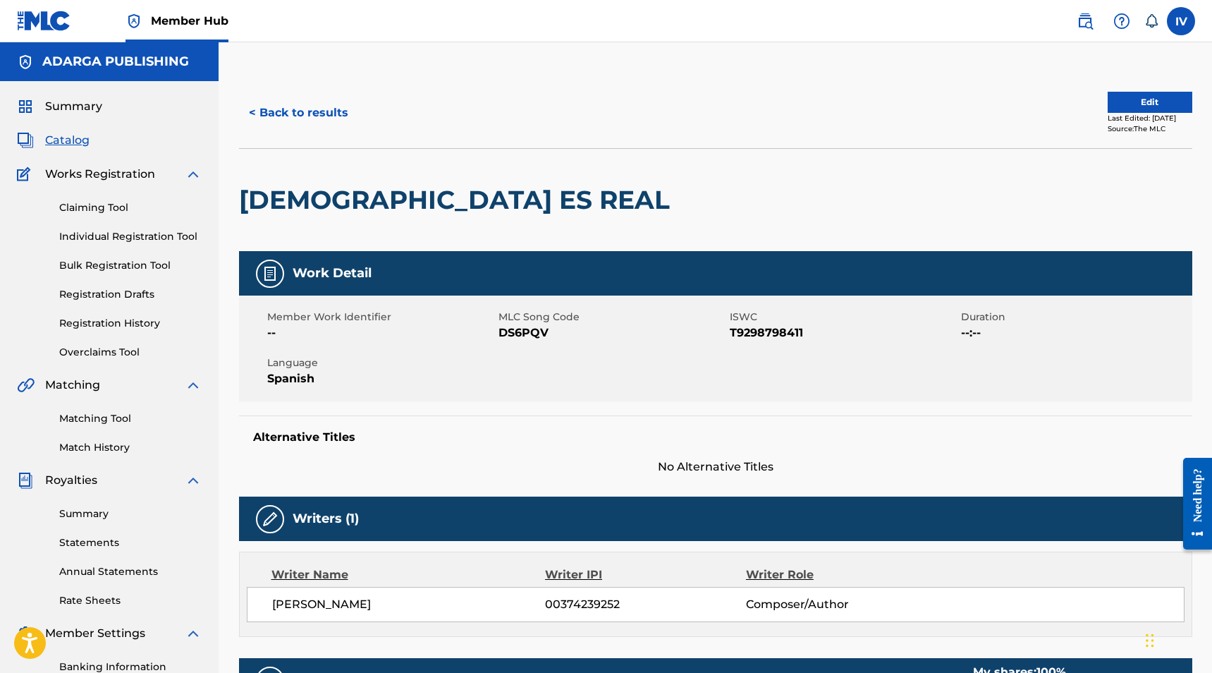
click at [513, 343] on div "Member Work Identifier -- MLC Song Code DS6PQV ISWC T9298798411 Duration --:-- …" at bounding box center [715, 348] width 953 height 106
click at [513, 338] on span "DS6PQV" at bounding box center [612, 332] width 228 height 17
copy span "DS6PQV"
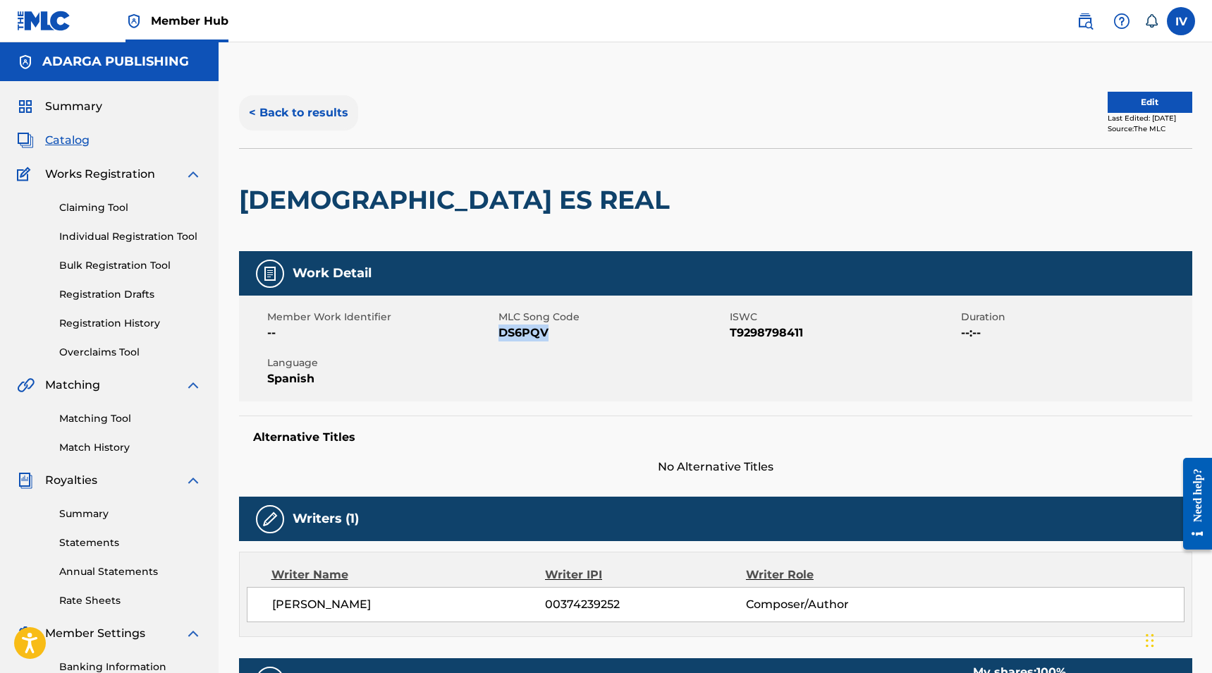
click at [336, 124] on button "< Back to results" at bounding box center [298, 112] width 119 height 35
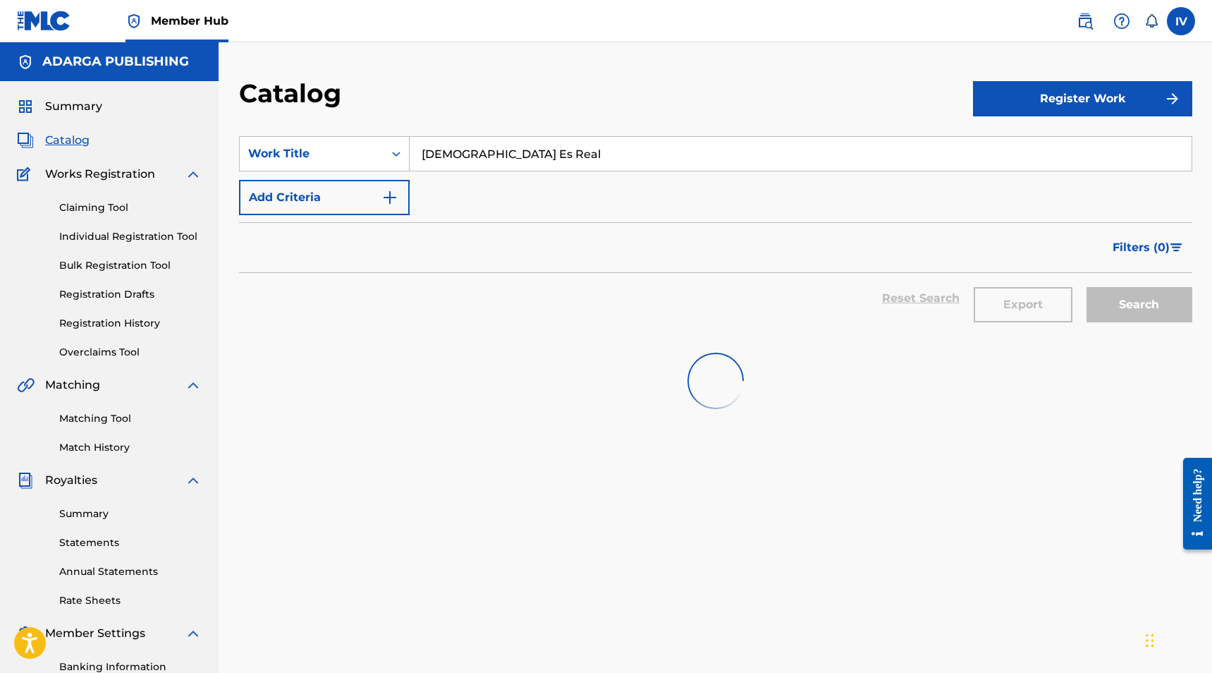
scroll to position [73, 0]
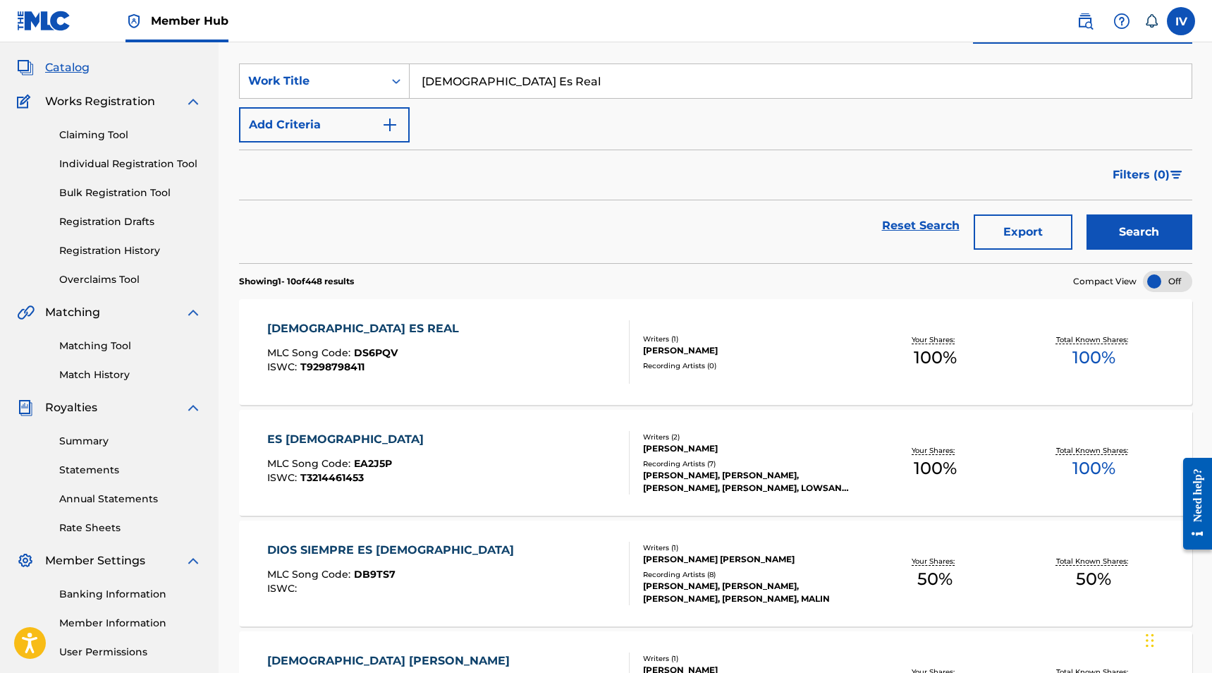
click at [499, 87] on input "Dios Es Real" at bounding box center [801, 81] width 782 height 34
paste input "Eres Mi Escudo"
type input "Eres Mi Escudo"
click at [1086, 214] on button "Search" at bounding box center [1139, 231] width 106 height 35
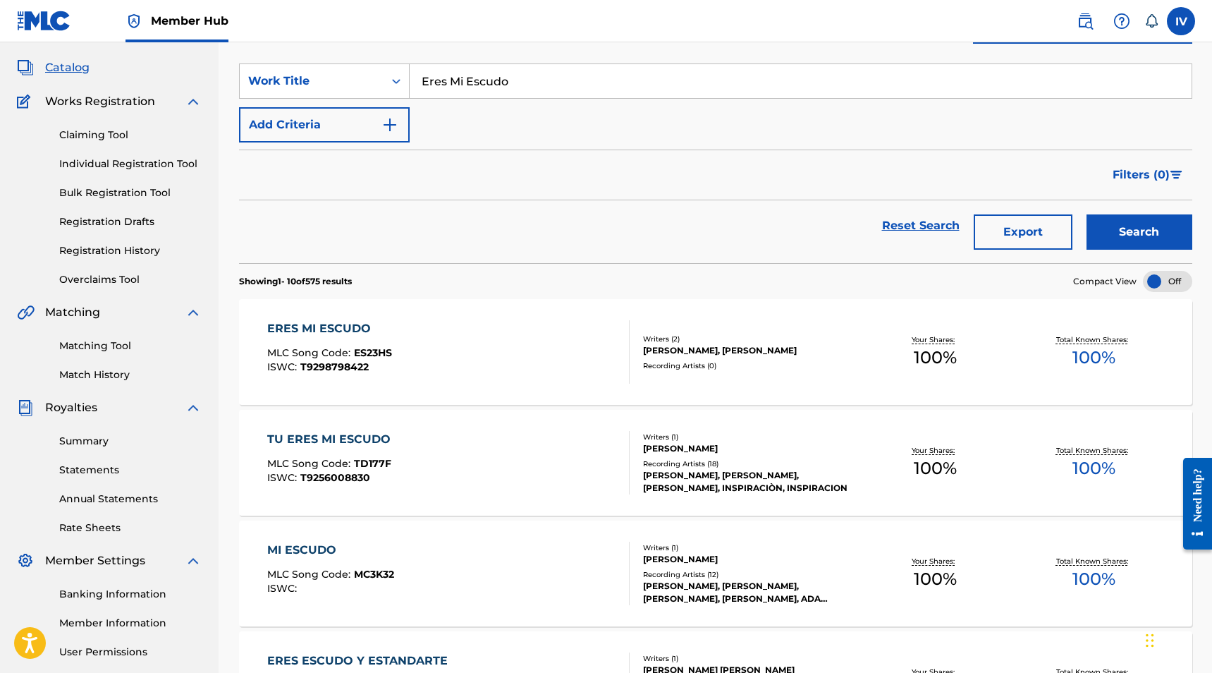
click at [426, 332] on div "ERES MI ESCUDO MLC Song Code : ES23HS ISWC : T9298798422" at bounding box center [448, 351] width 362 height 63
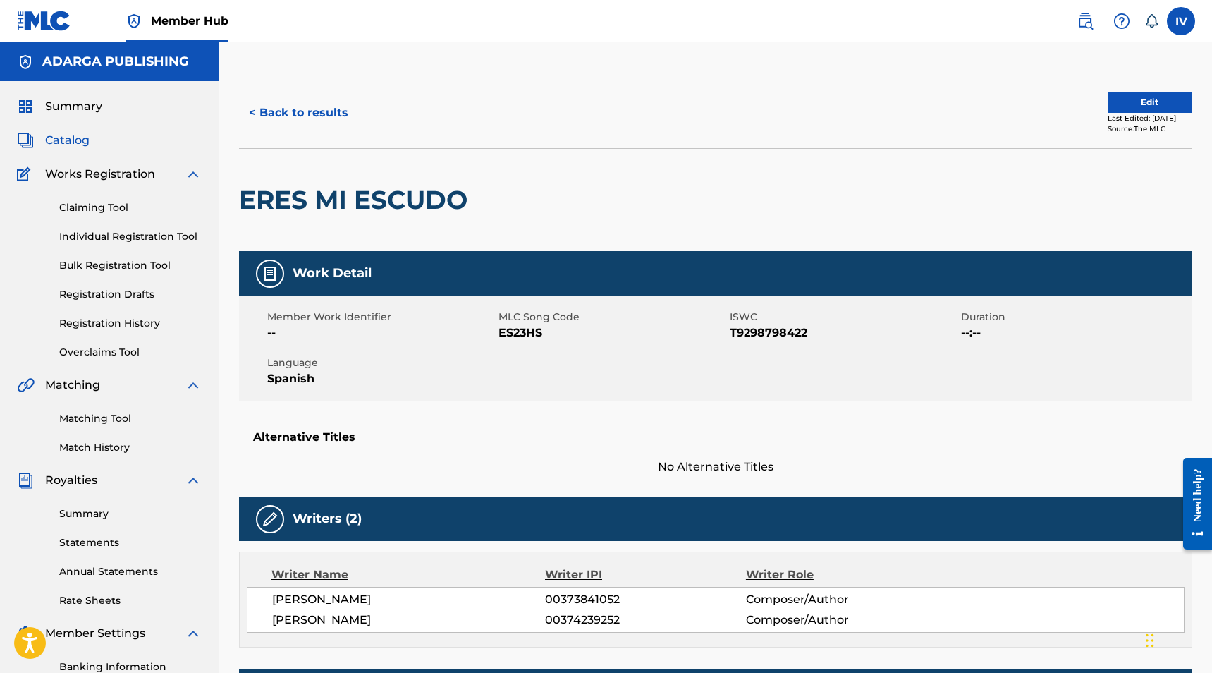
click at [519, 326] on span "ES23HS" at bounding box center [612, 332] width 228 height 17
copy span "ES23HS"
click at [298, 107] on button "< Back to results" at bounding box center [298, 112] width 119 height 35
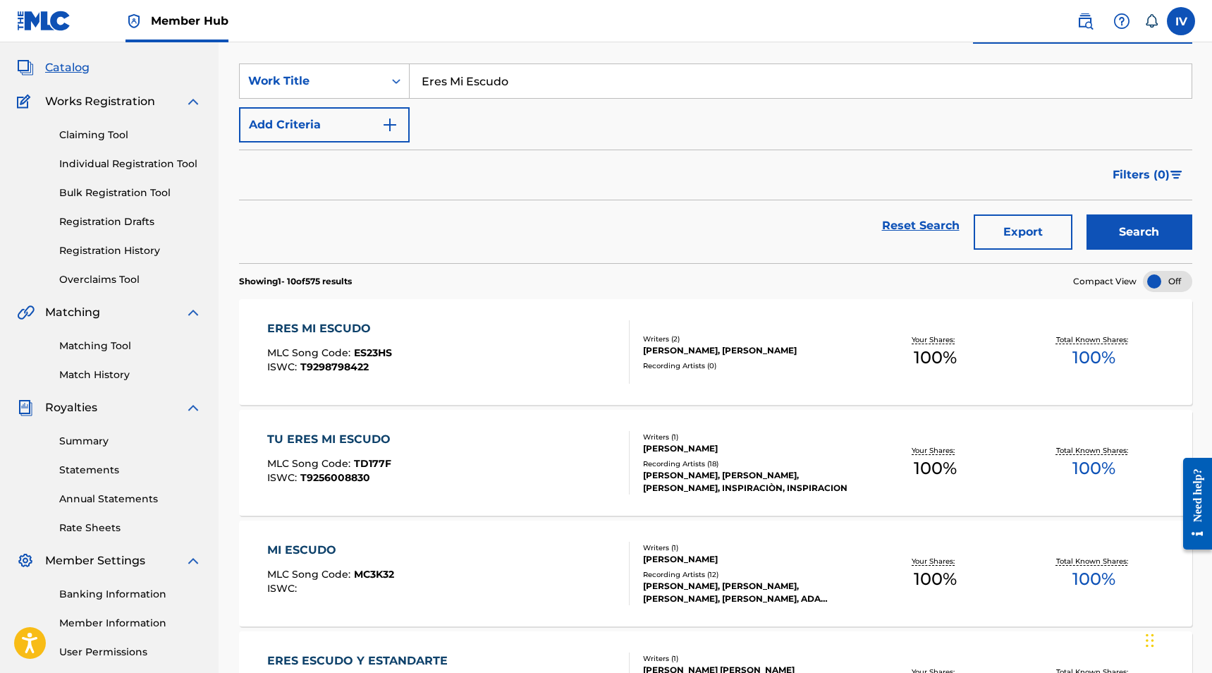
click at [493, 87] on input "Eres Mi Escudo" at bounding box center [801, 81] width 782 height 34
paste input "Tu Eres Mi Fuerza"
type input "Tu Eres Mi Fuerza"
click at [1086, 214] on button "Search" at bounding box center [1139, 231] width 106 height 35
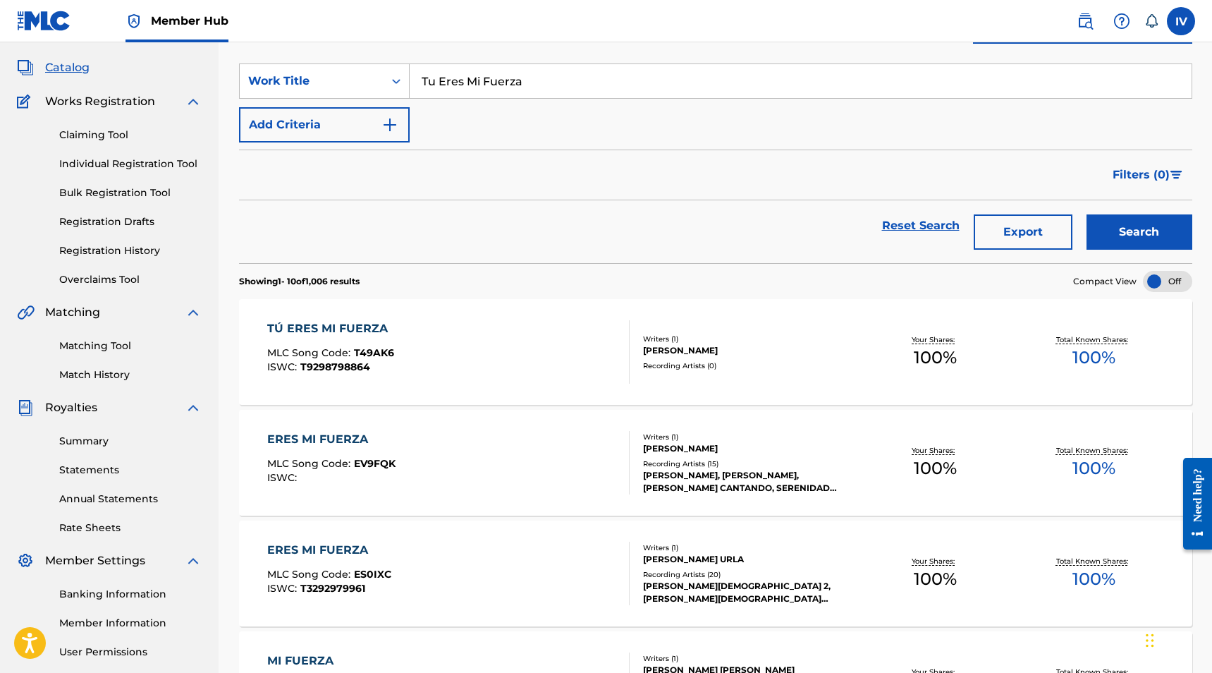
click at [415, 330] on div "TÚ ERES MI FUERZA MLC Song Code : T49AK6 ISWC : T9298798864" at bounding box center [448, 351] width 362 height 63
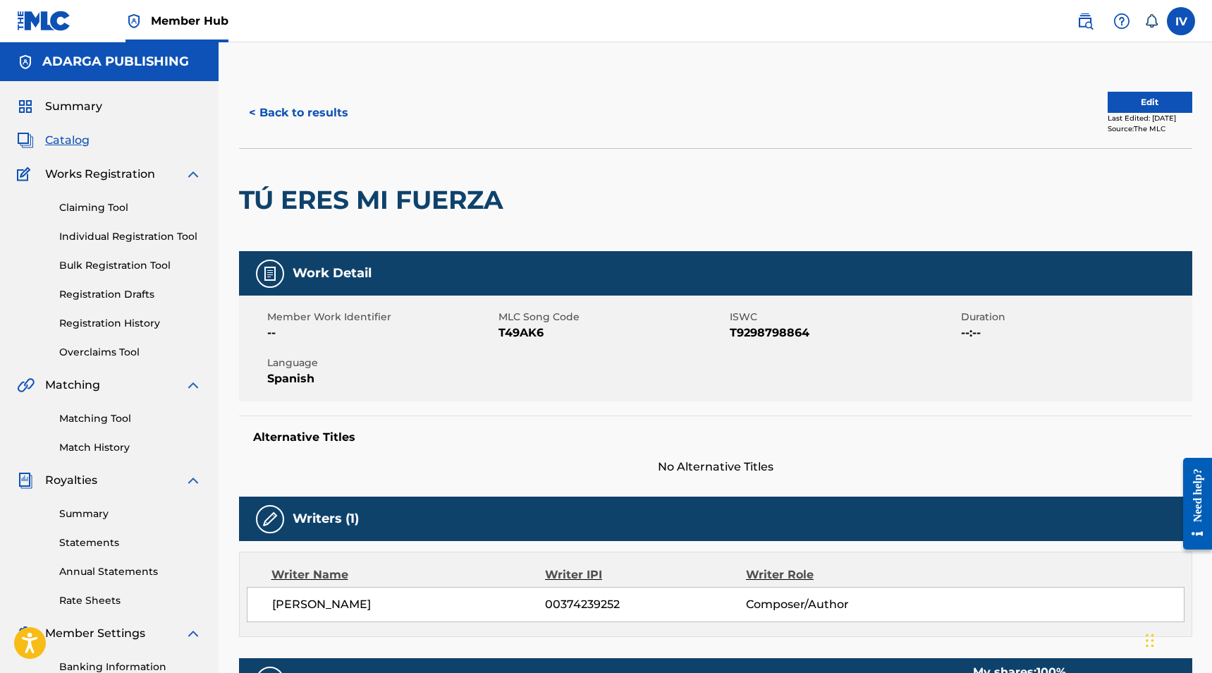
click at [504, 327] on span "T49AK6" at bounding box center [612, 332] width 228 height 17
copy span "T49AK6"
click at [315, 118] on button "< Back to results" at bounding box center [298, 112] width 119 height 35
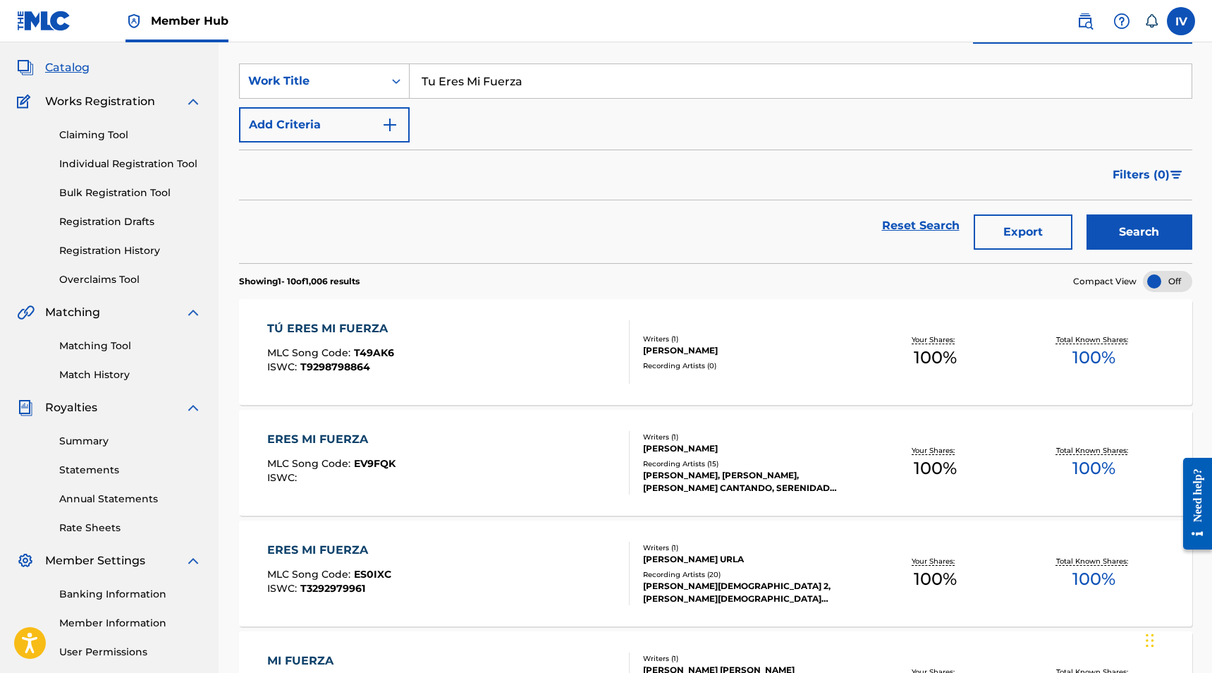
click at [522, 75] on input "Tu Eres Mi Fuerza" at bounding box center [801, 81] width 782 height 34
paste input "e Adoramos"
type input "Te Adoramos"
click at [1086, 214] on button "Search" at bounding box center [1139, 231] width 106 height 35
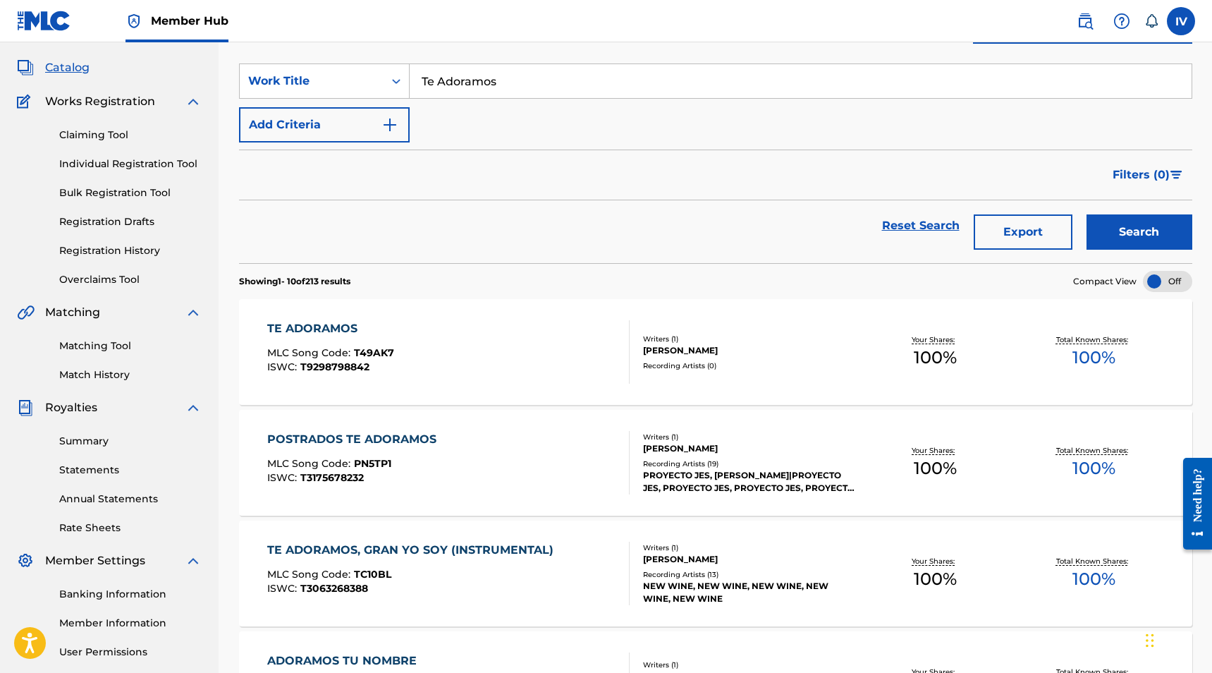
click at [425, 324] on div "TE ADORAMOS MLC Song Code : T49AK7 ISWC : T9298798842" at bounding box center [448, 351] width 362 height 63
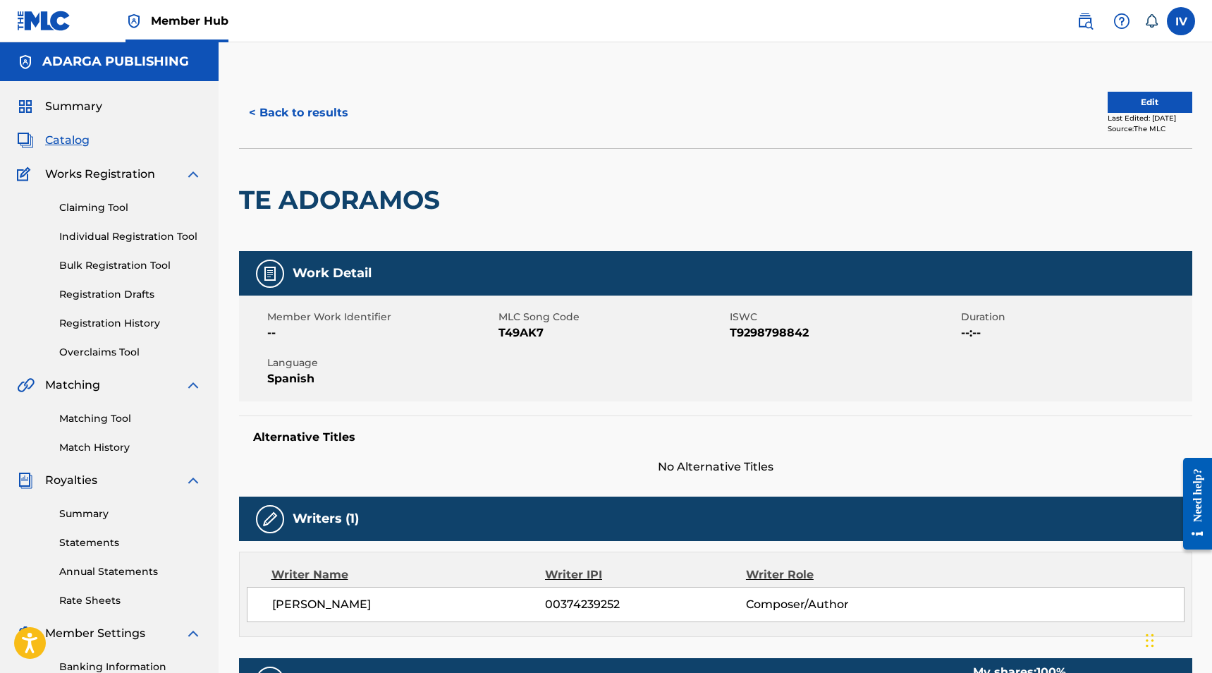
click at [507, 331] on span "T49AK7" at bounding box center [612, 332] width 228 height 17
copy span "T49AK7"
click at [298, 110] on button "< Back to results" at bounding box center [298, 112] width 119 height 35
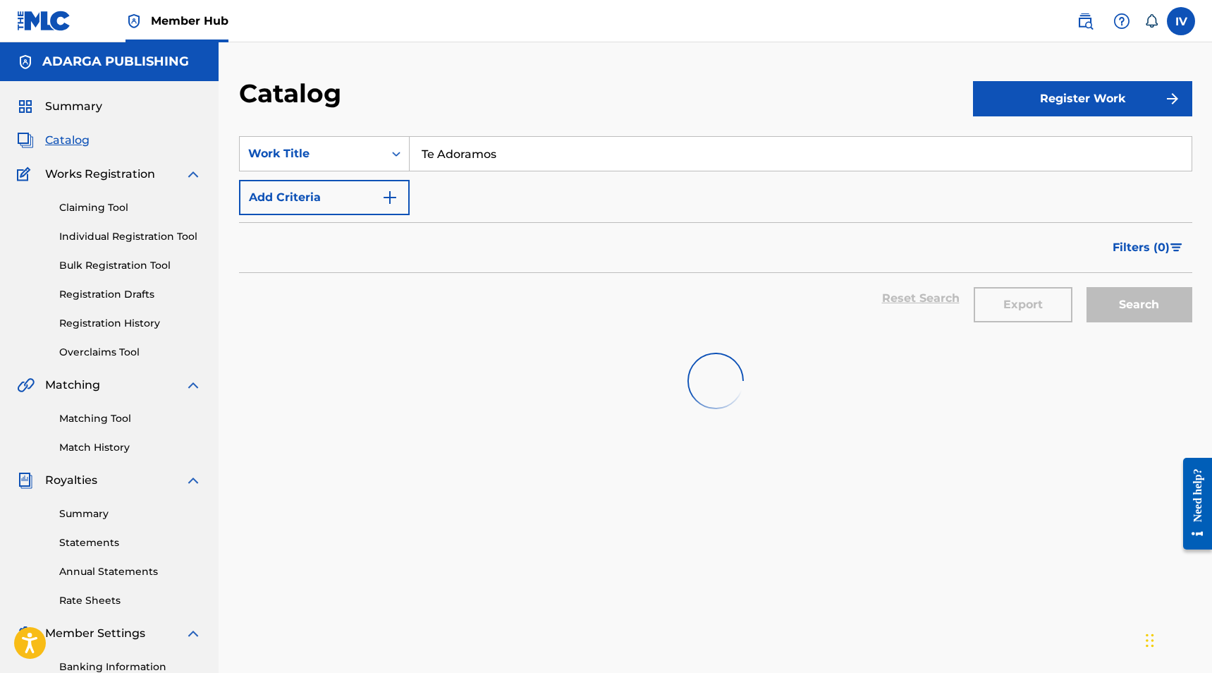
scroll to position [73, 0]
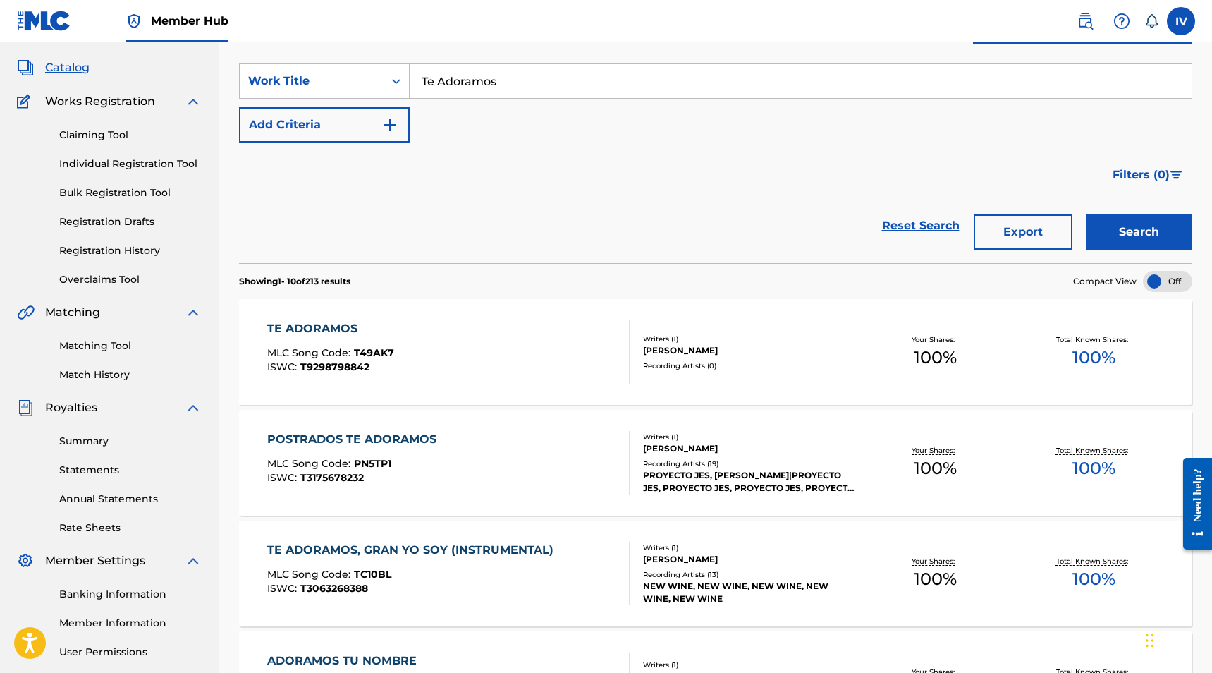
click at [459, 97] on input "Te Adoramos" at bounding box center [801, 81] width 782 height 34
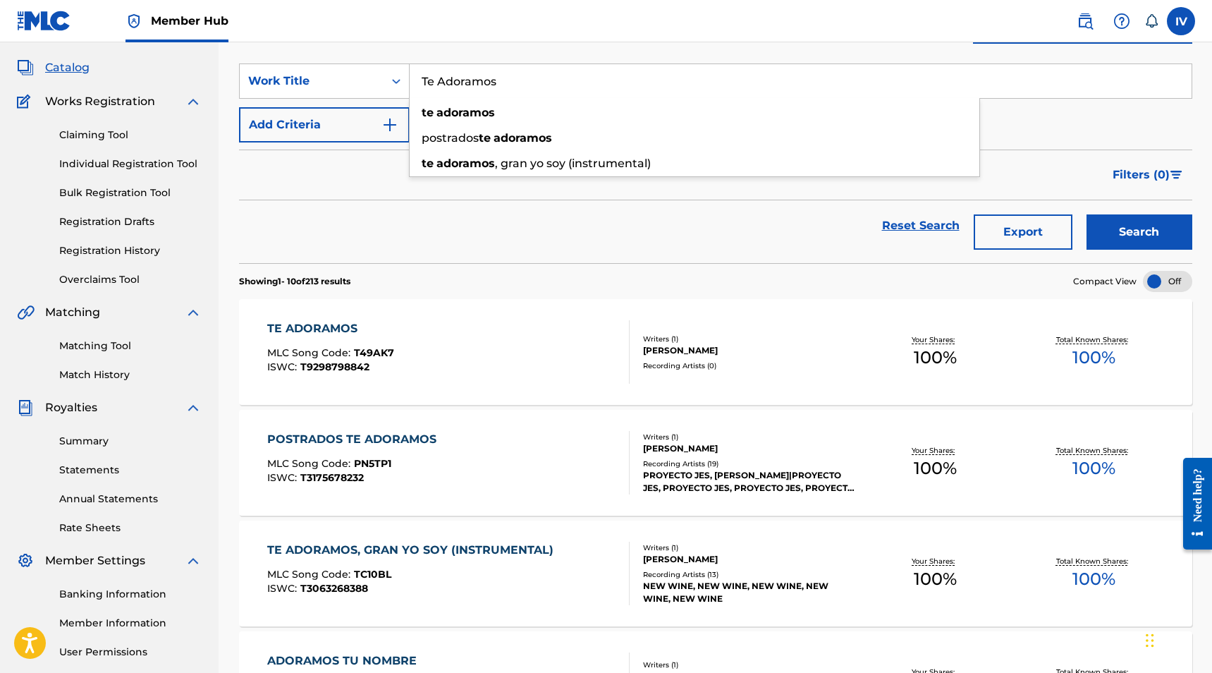
paste input "Aleluya"
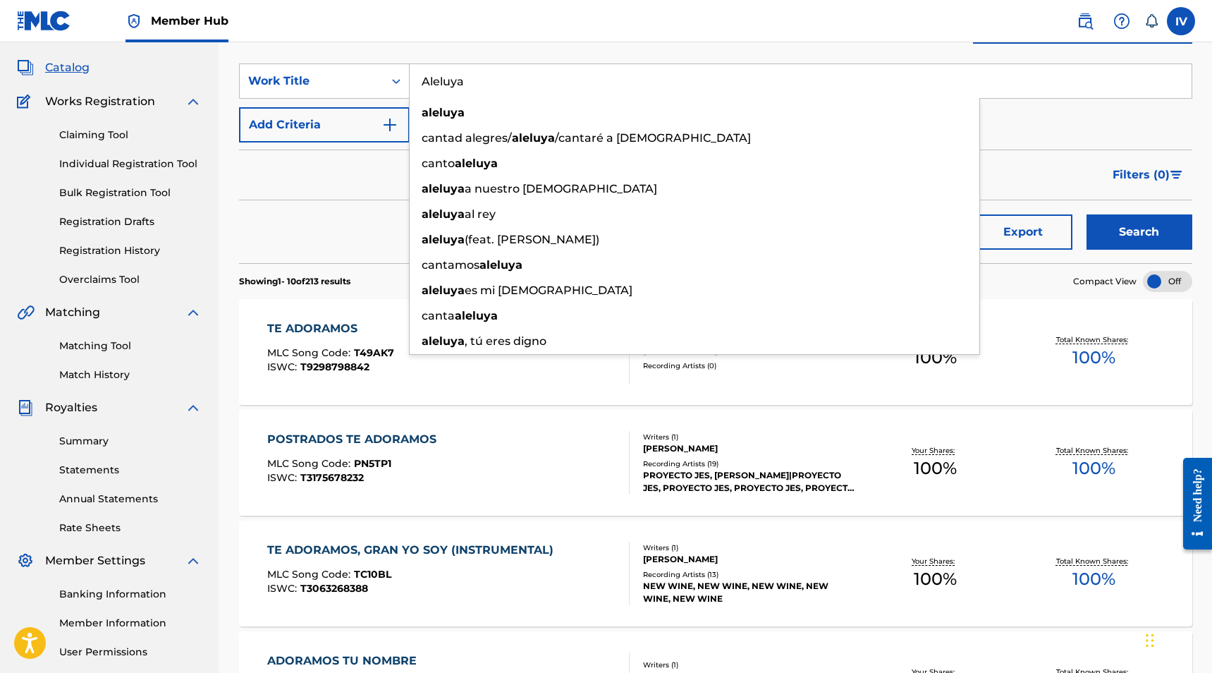
type input "Aleluya"
click at [1086, 214] on button "Search" at bounding box center [1139, 231] width 106 height 35
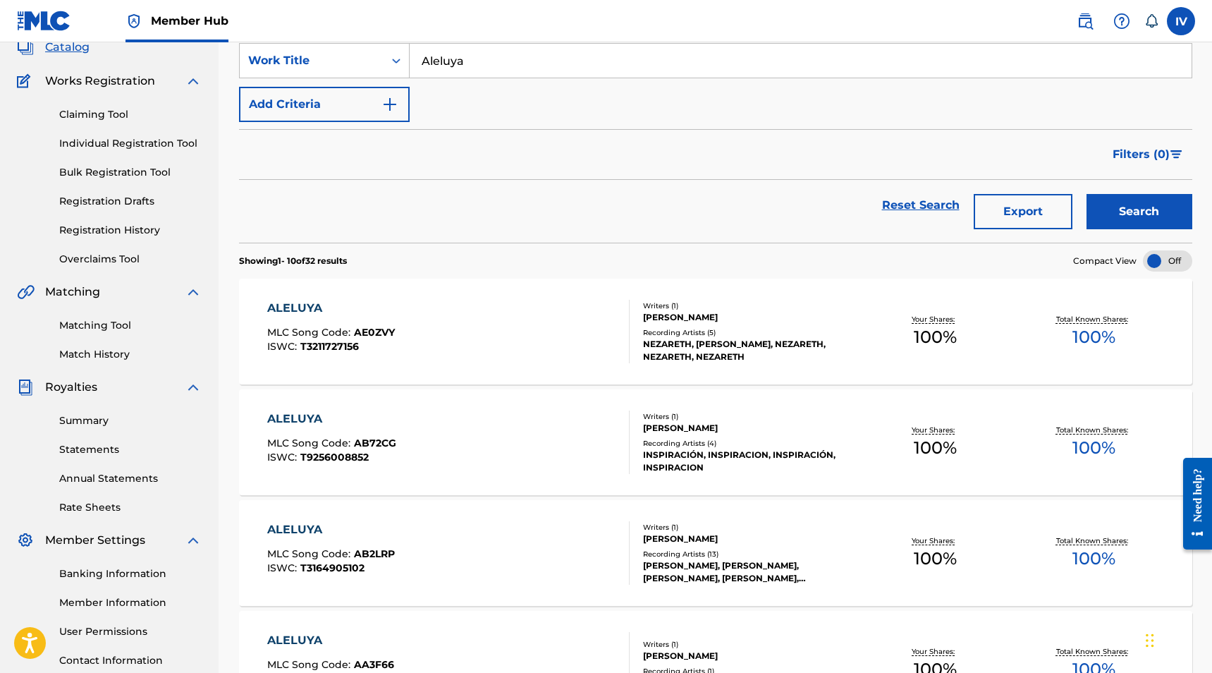
scroll to position [0, 0]
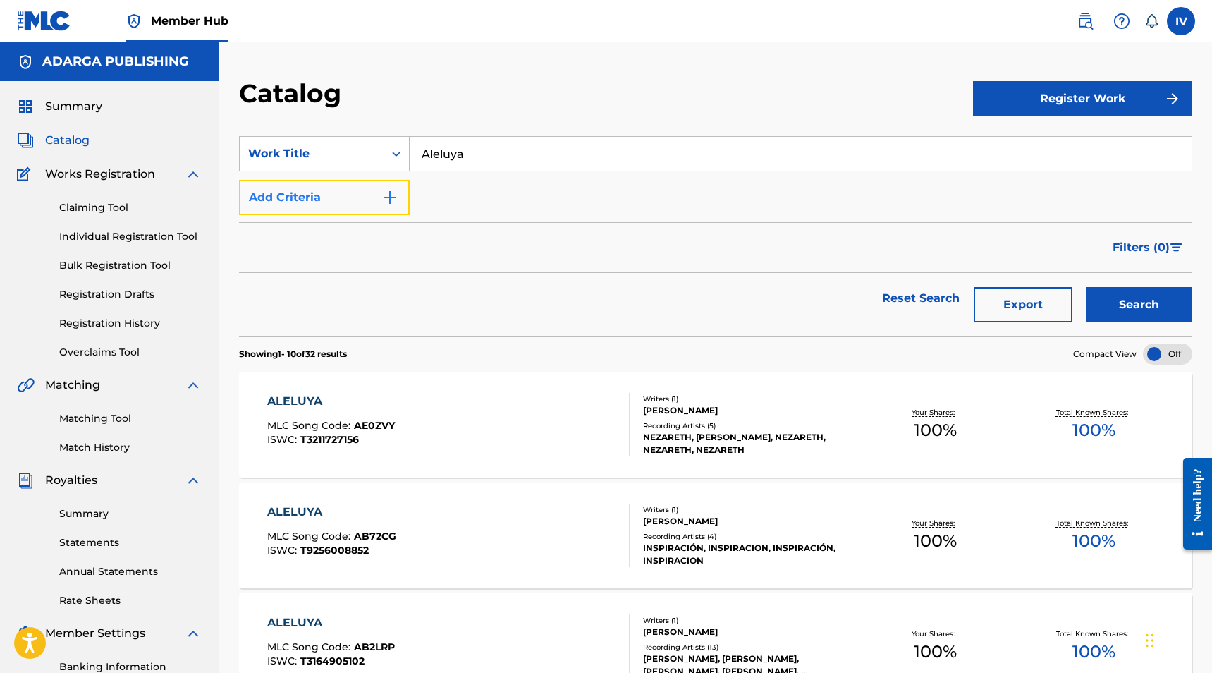
click at [316, 207] on button "Add Criteria" at bounding box center [324, 197] width 171 height 35
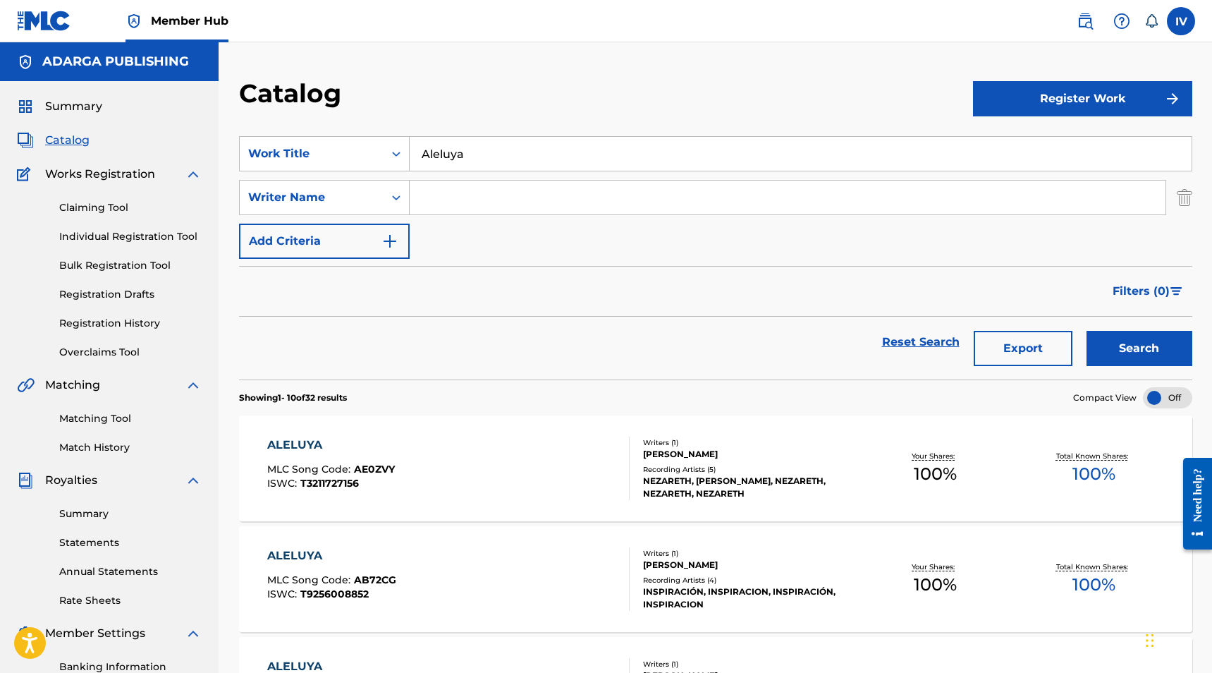
click at [446, 194] on input "Search Form" at bounding box center [788, 197] width 756 height 34
type input "morales"
click at [1086, 331] on button "Search" at bounding box center [1139, 348] width 106 height 35
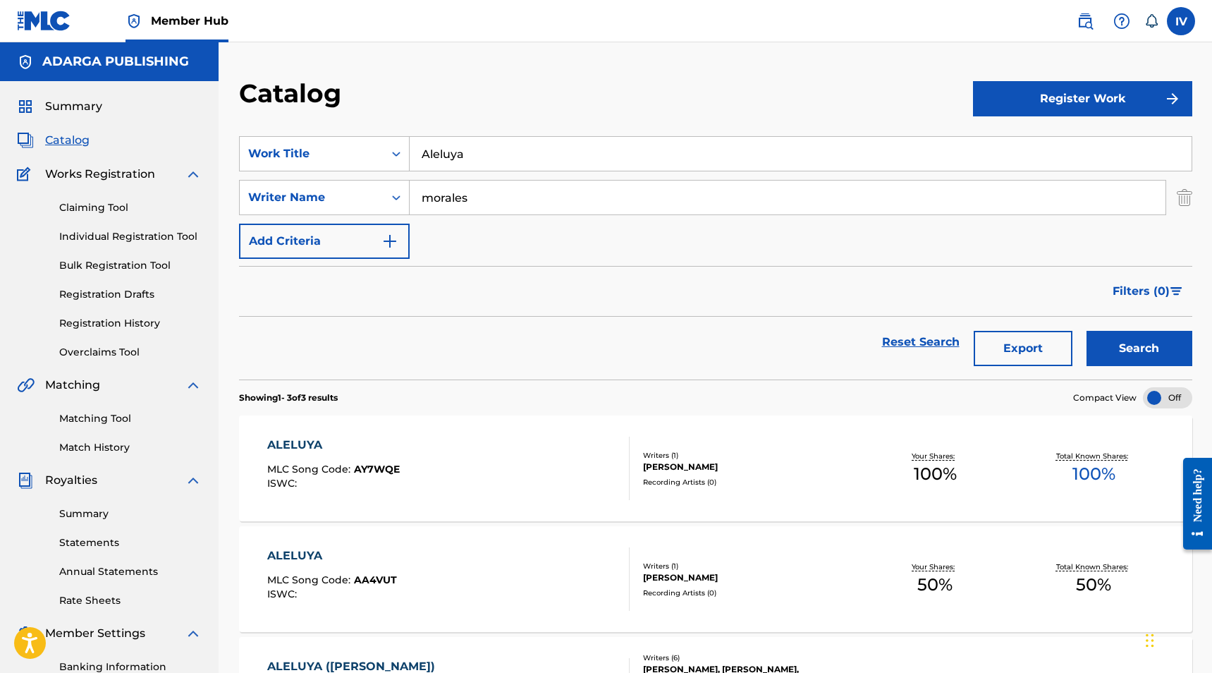
click at [465, 151] on input "Aleluya" at bounding box center [801, 154] width 782 height 34
paste input "Doxologí"
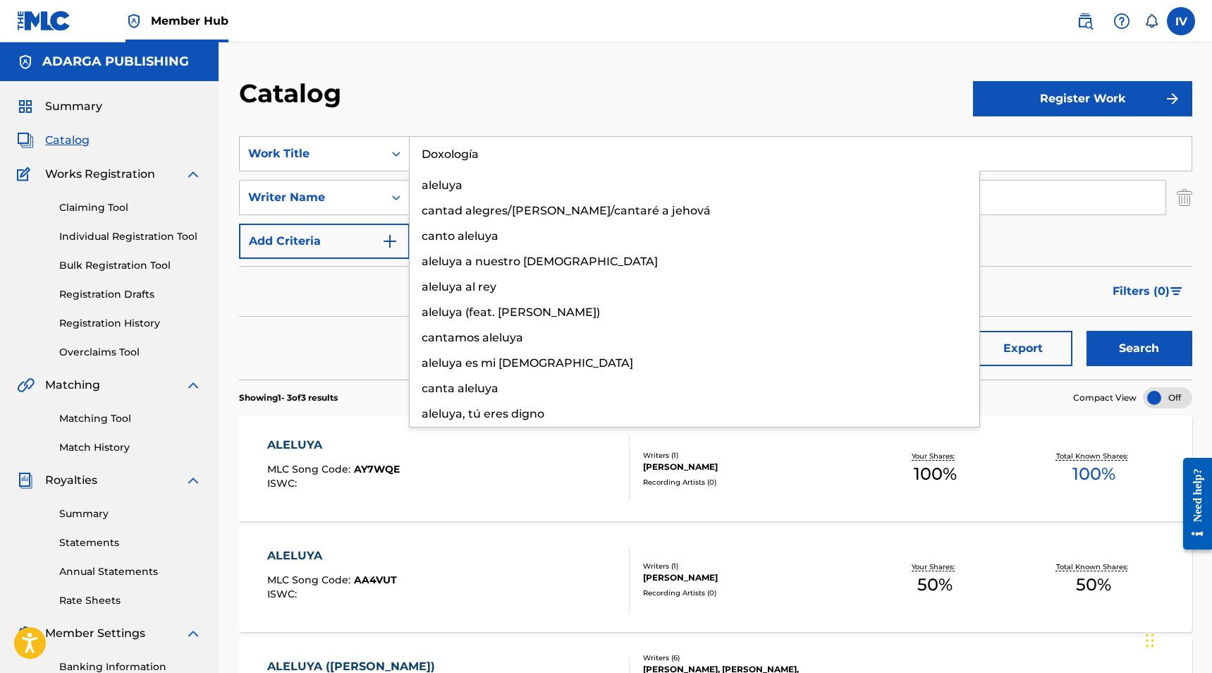
type input "Doxología"
click at [1086, 331] on button "Search" at bounding box center [1139, 348] width 106 height 35
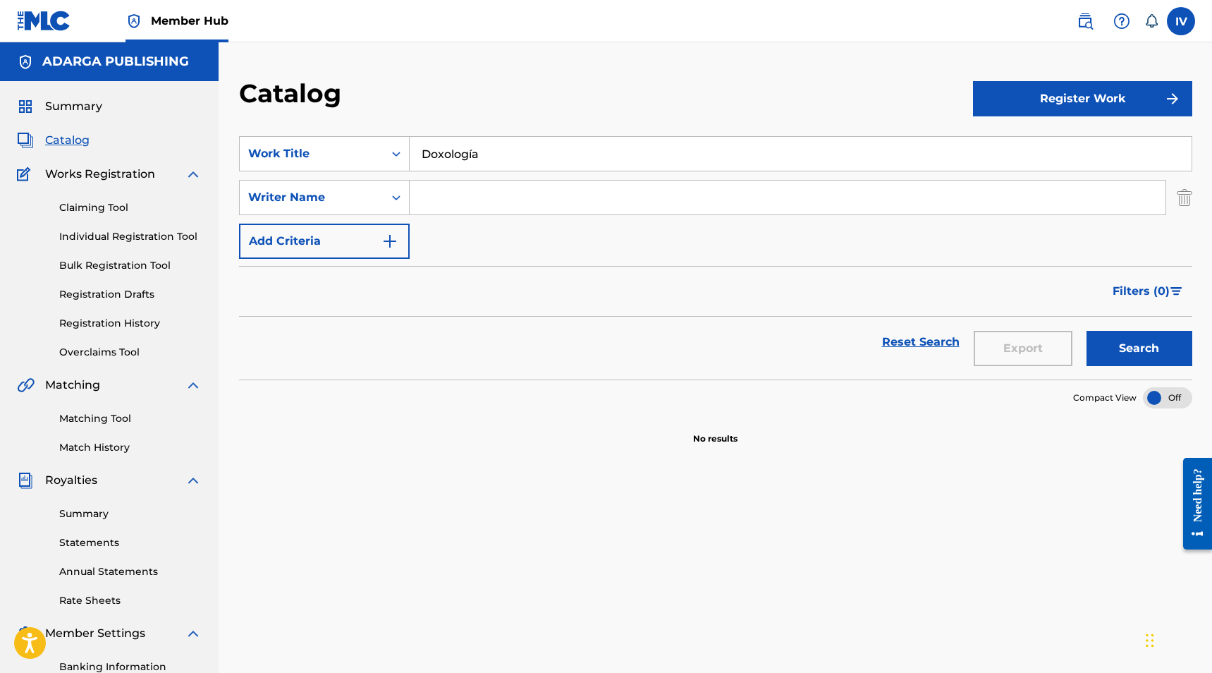
click at [1086, 331] on button "Search" at bounding box center [1139, 348] width 106 height 35
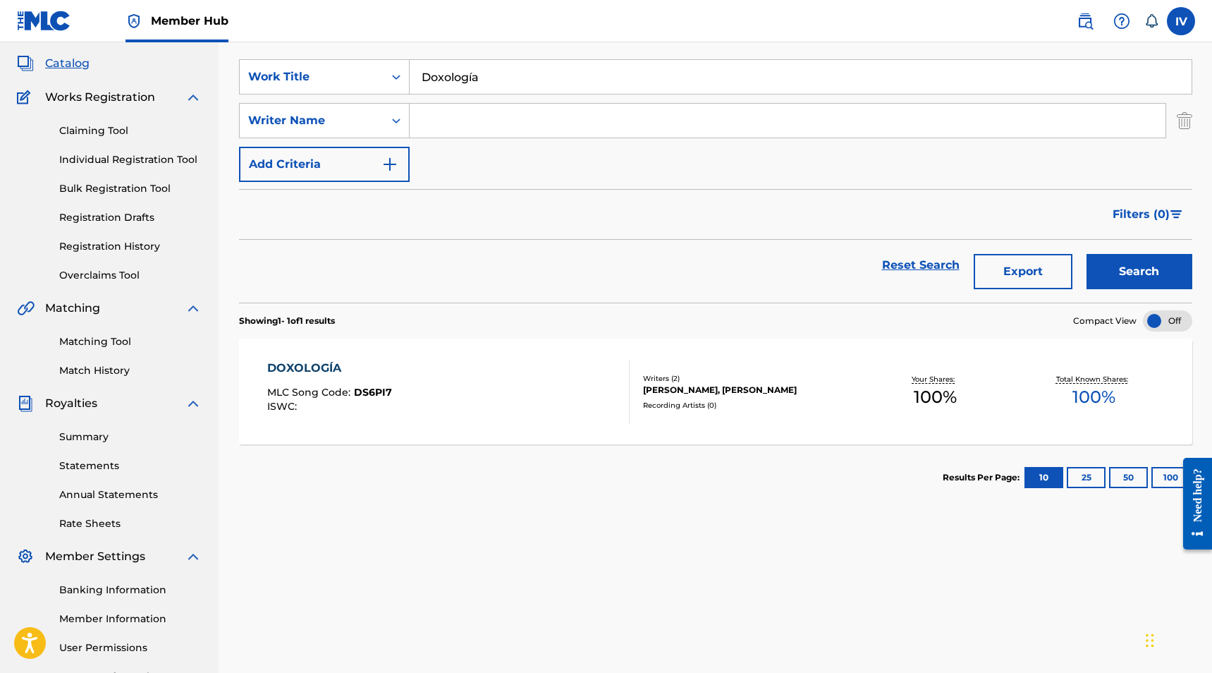
scroll to position [109, 0]
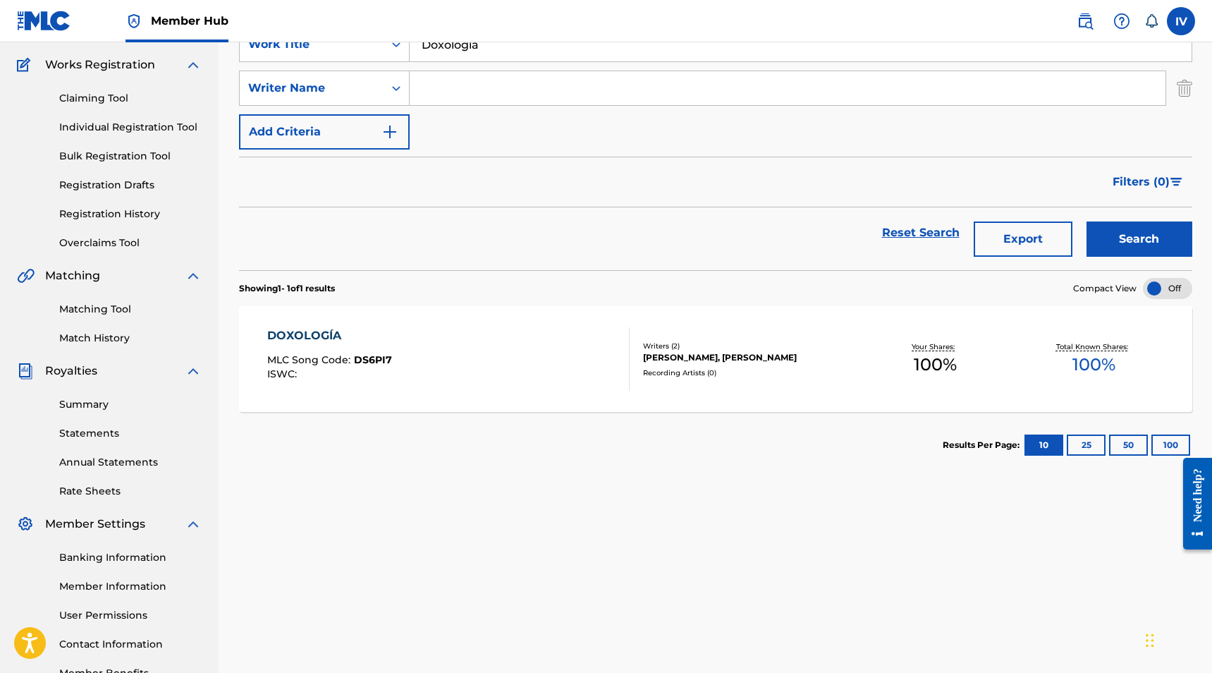
click at [452, 355] on div "DOXOLOGÍA MLC Song Code : DS6PI7 ISWC :" at bounding box center [448, 358] width 362 height 63
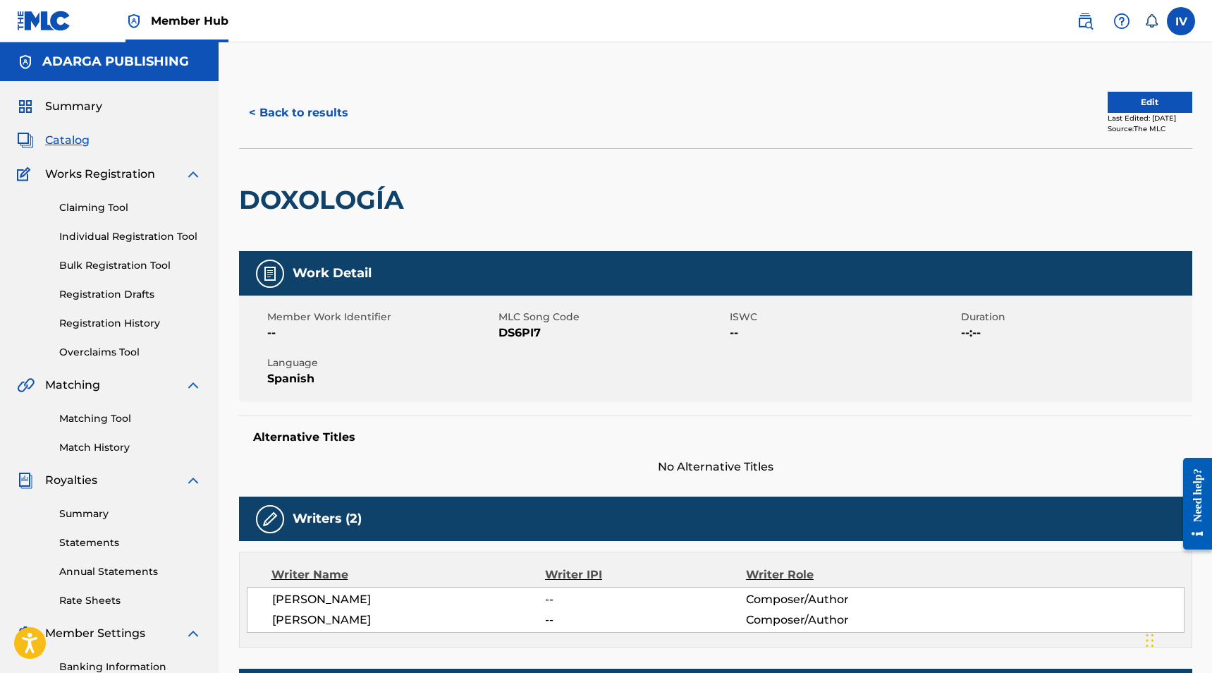
click at [501, 331] on span "DS6PI7" at bounding box center [612, 332] width 228 height 17
copy span "DS6PI7"
click at [341, 112] on button "< Back to results" at bounding box center [298, 112] width 119 height 35
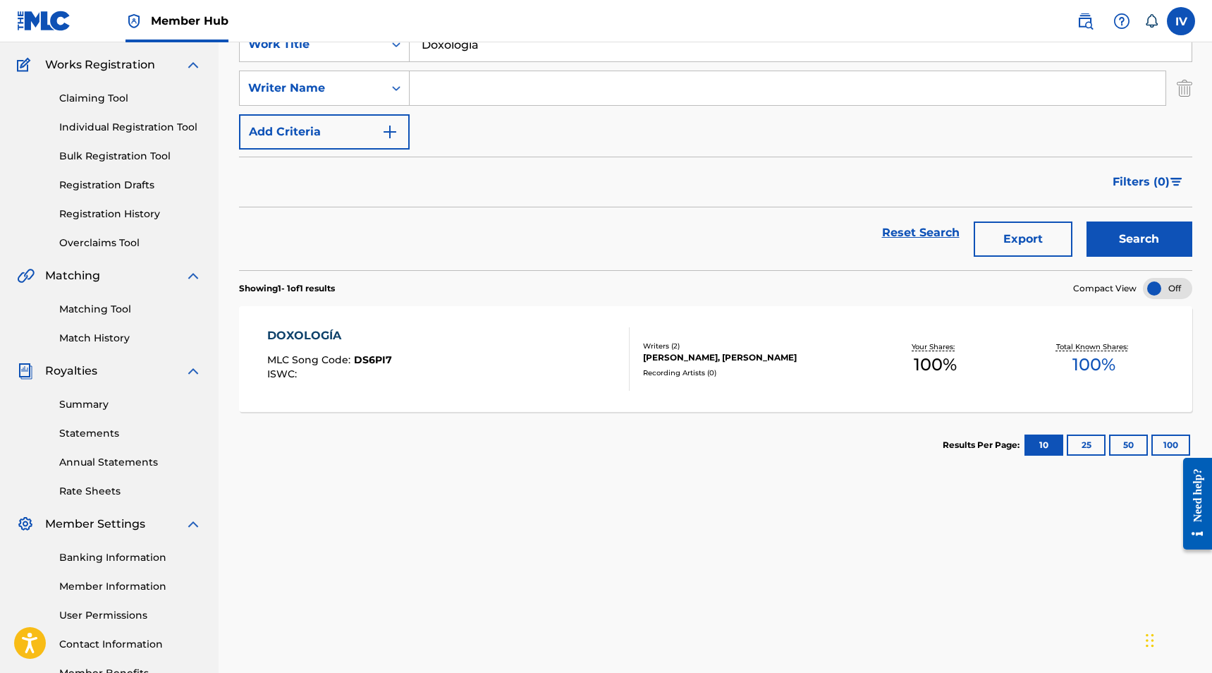
click at [459, 59] on input "Doxología" at bounding box center [801, 44] width 782 height 34
paste input "Aleluy"
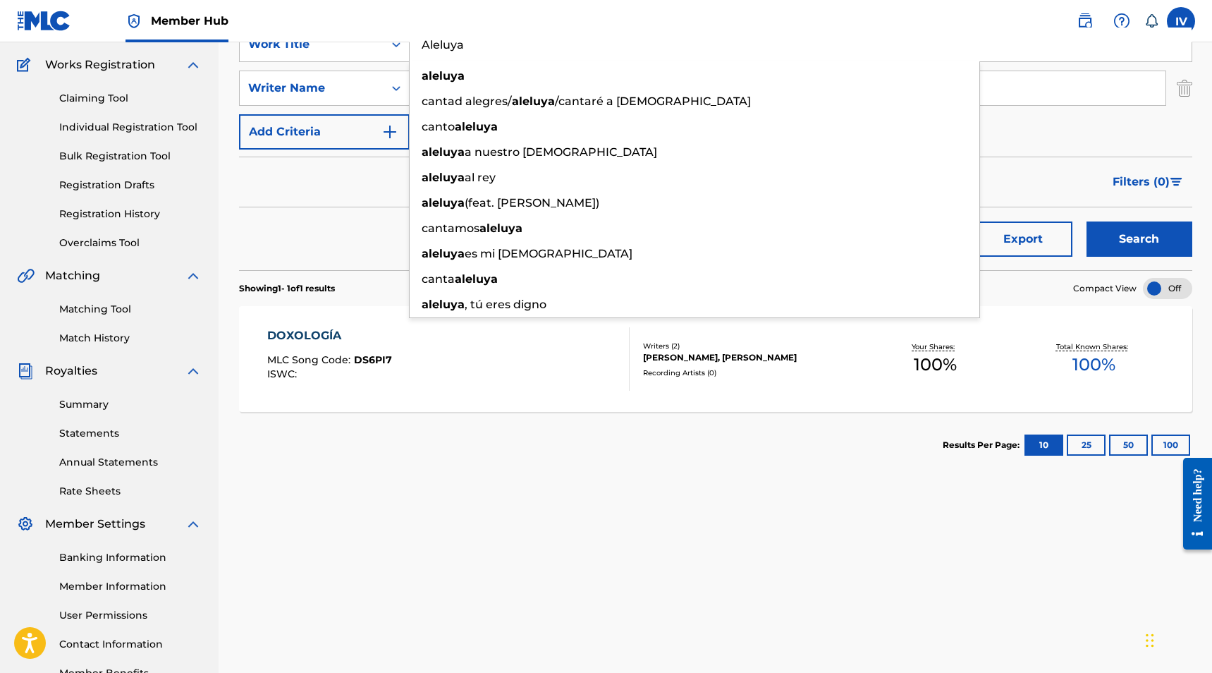
type input "Aleluya"
click at [345, 159] on div "Filters ( 0 )" at bounding box center [715, 182] width 953 height 51
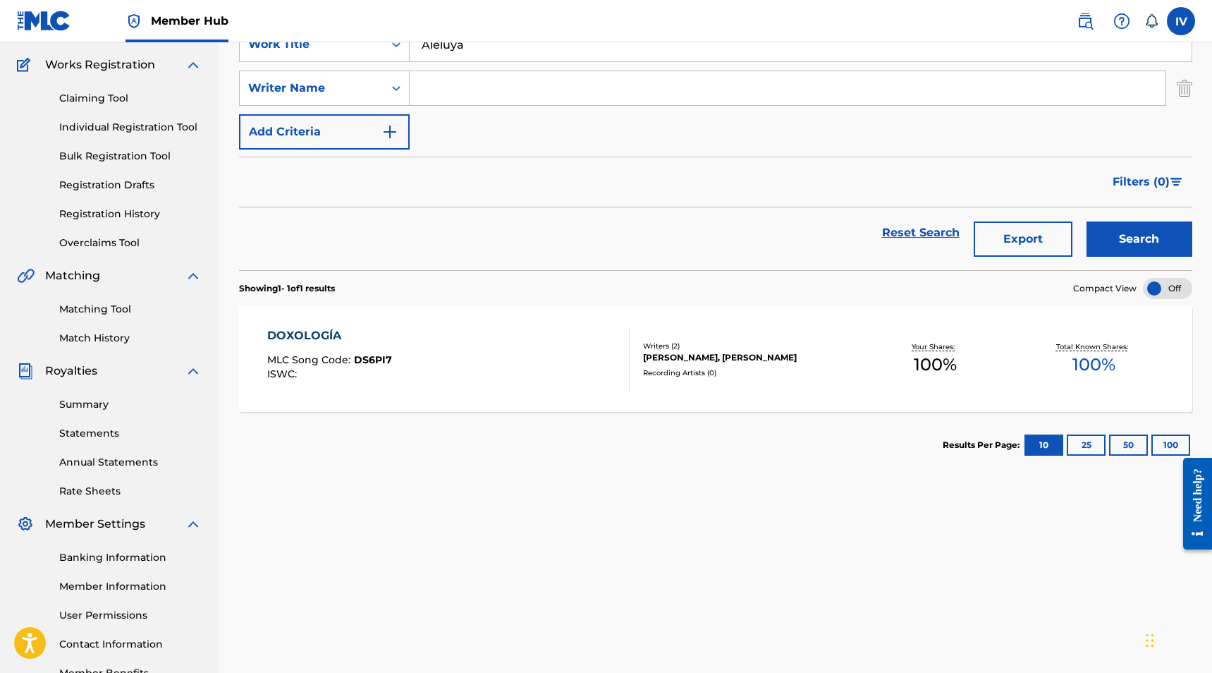
click at [451, 80] on input "Search Form" at bounding box center [788, 88] width 756 height 34
type input "domain"
click at [1086, 221] on button "Search" at bounding box center [1139, 238] width 106 height 35
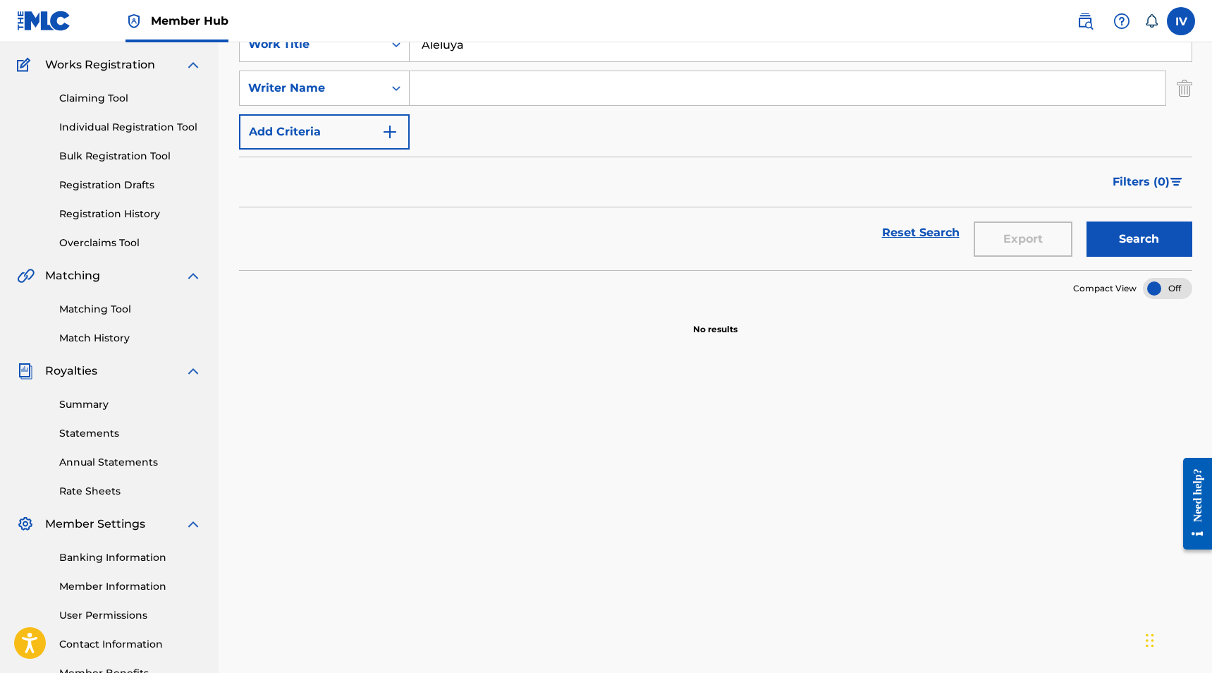
scroll to position [0, 0]
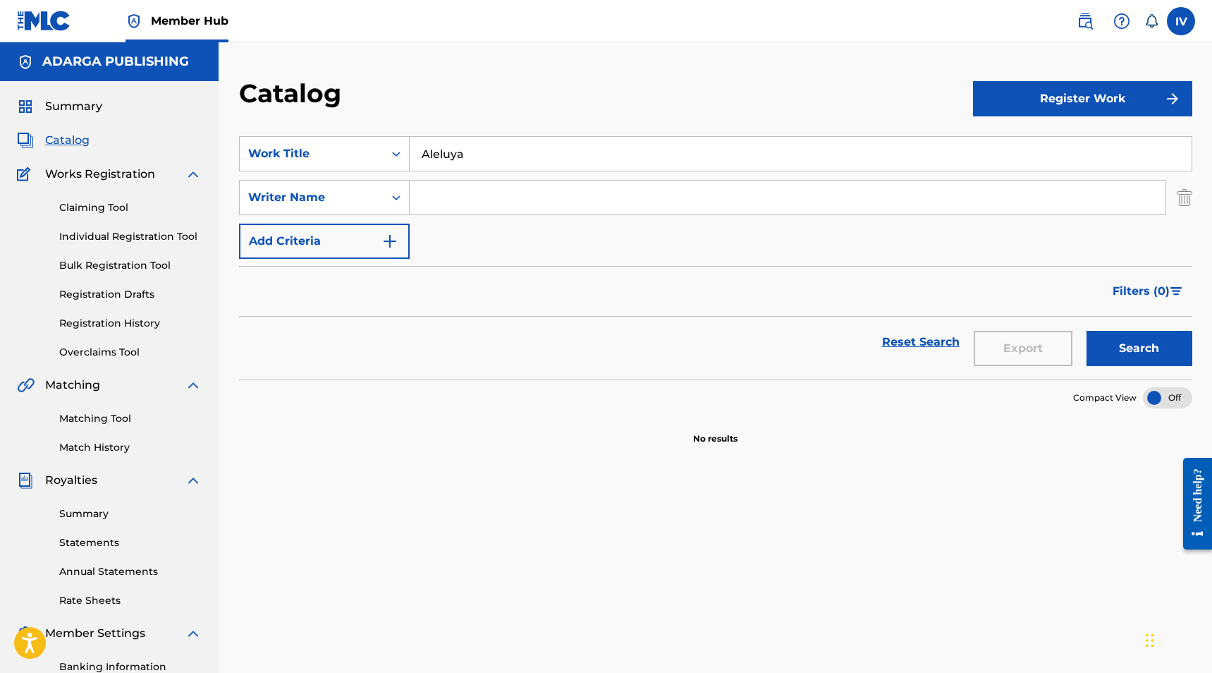
click at [479, 176] on div "SearchWithCriteria9d833383-80d3-4ffa-85c8-7616acf7bf17 Work Title Aleluya Searc…" at bounding box center [715, 197] width 953 height 123
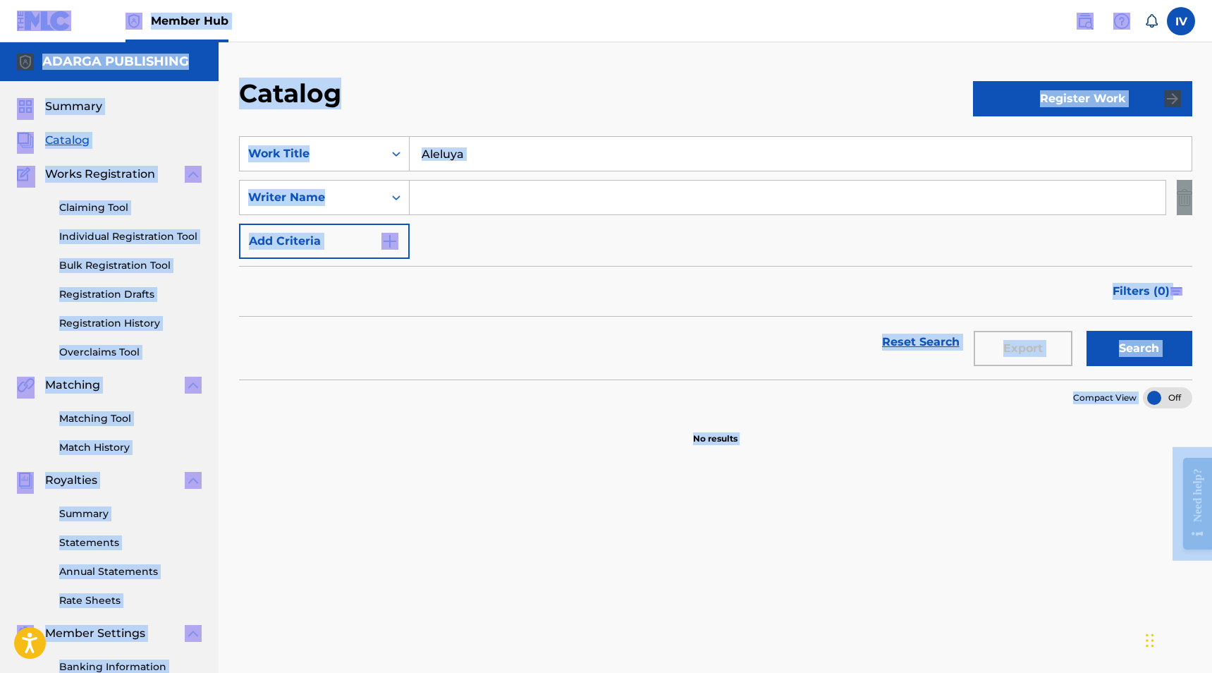
click at [467, 164] on input "Aleluya" at bounding box center [801, 154] width 782 height 34
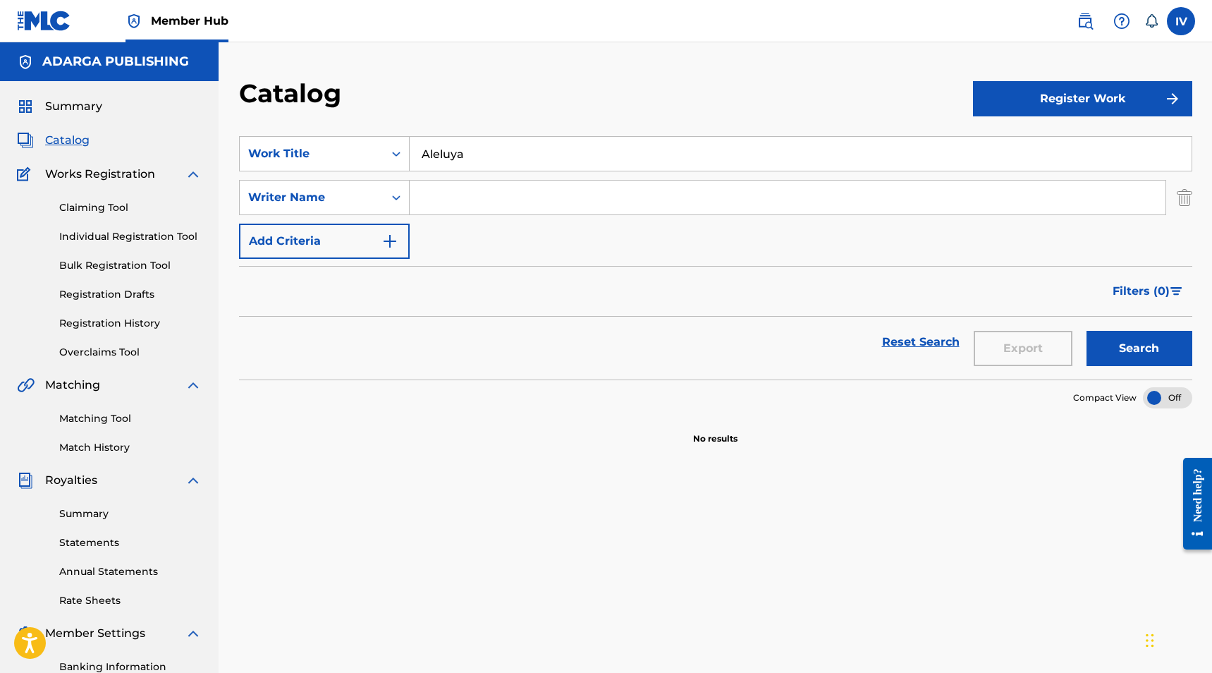
paste input "Cristo Esta Aqui"
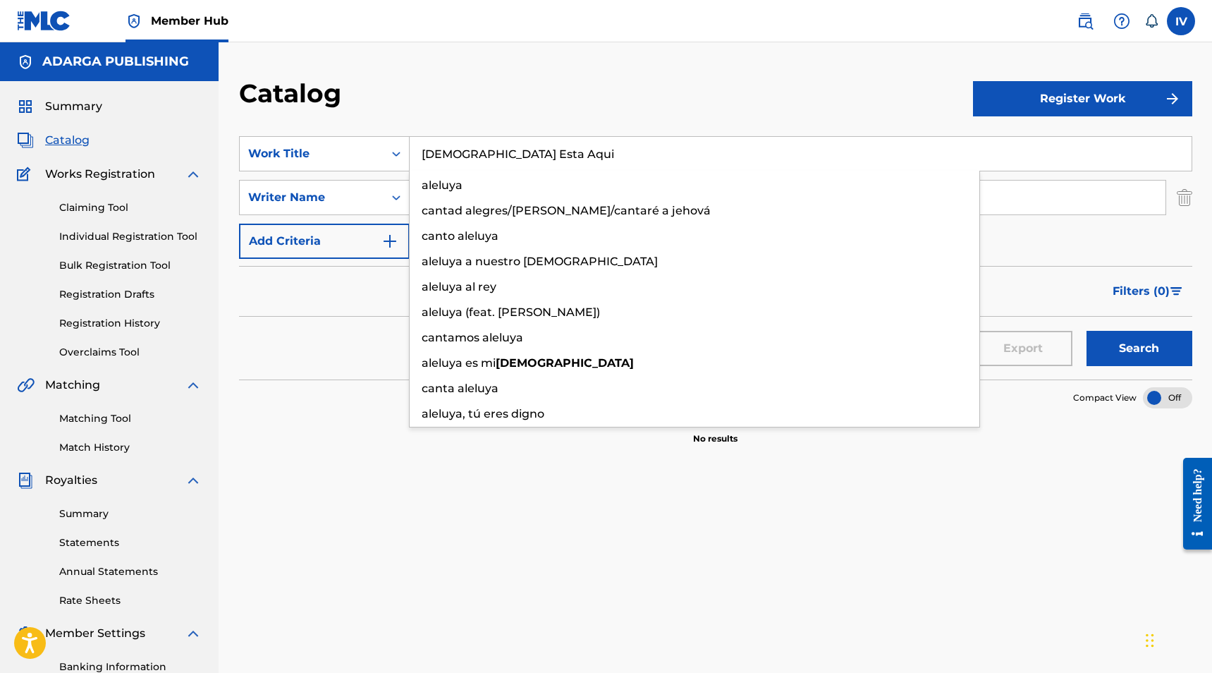
type input "Cristo Esta Aqui"
click at [1086, 331] on button "Search" at bounding box center [1139, 348] width 106 height 35
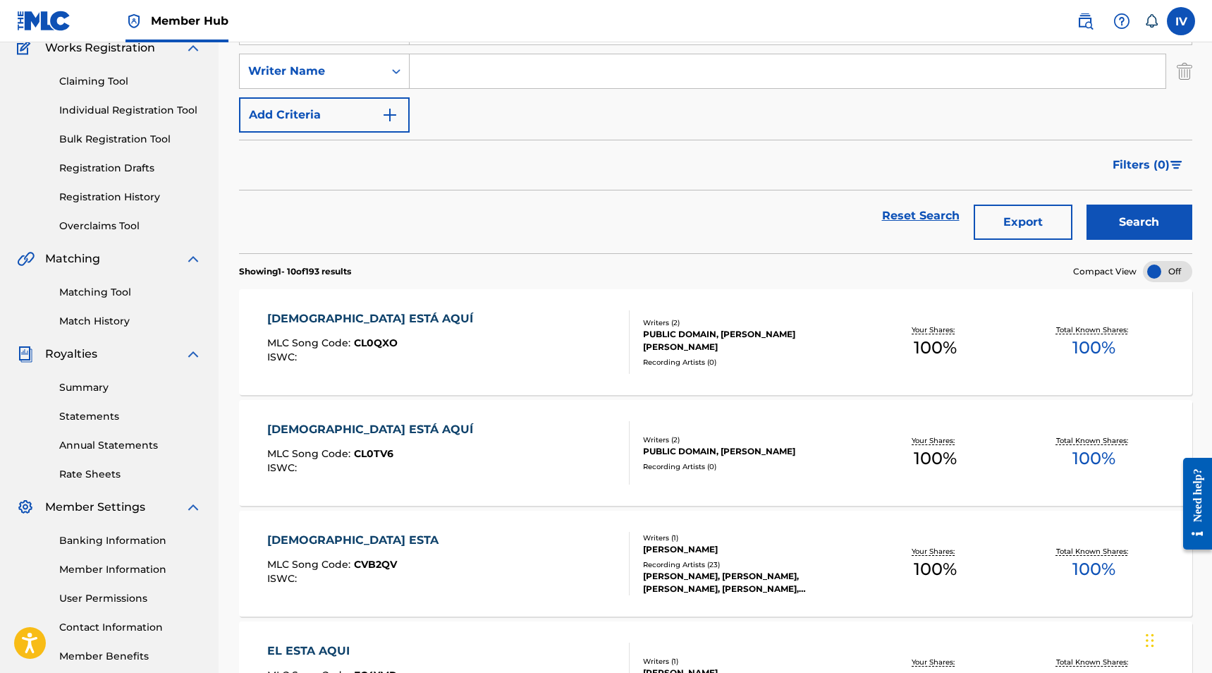
scroll to position [202, 0]
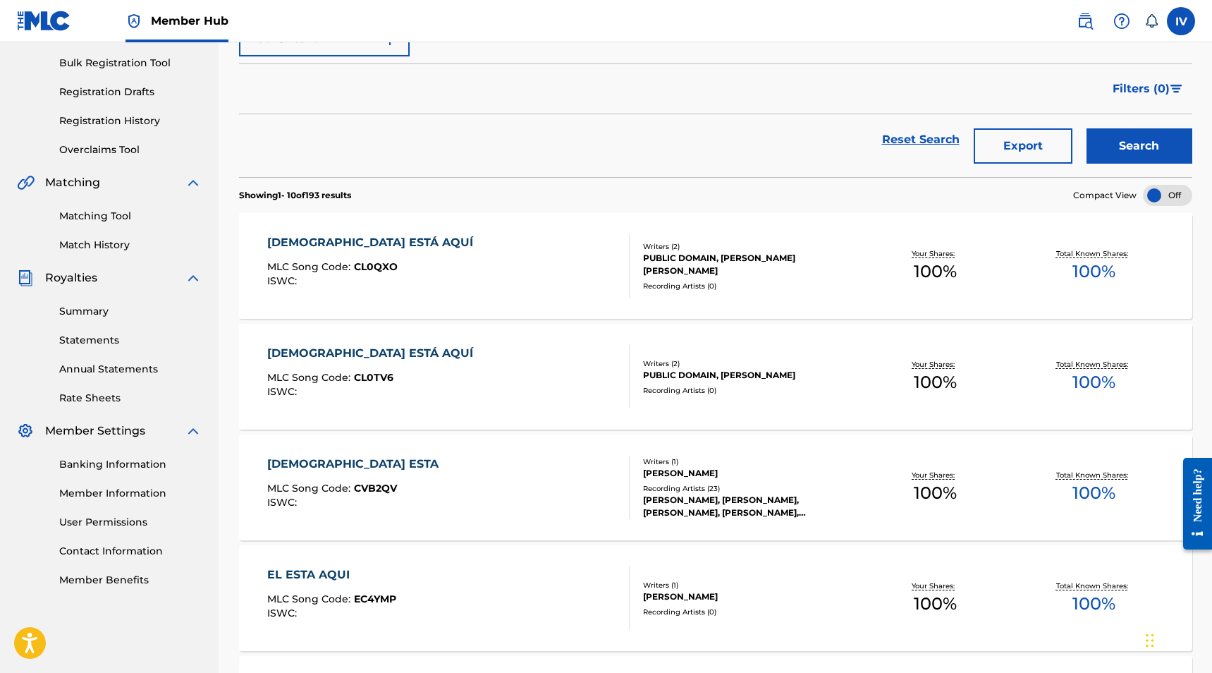
click at [473, 267] on div "CRISTO ESTÁ AQUÍ MLC Song Code : CL0QXO ISWC :" at bounding box center [448, 265] width 362 height 63
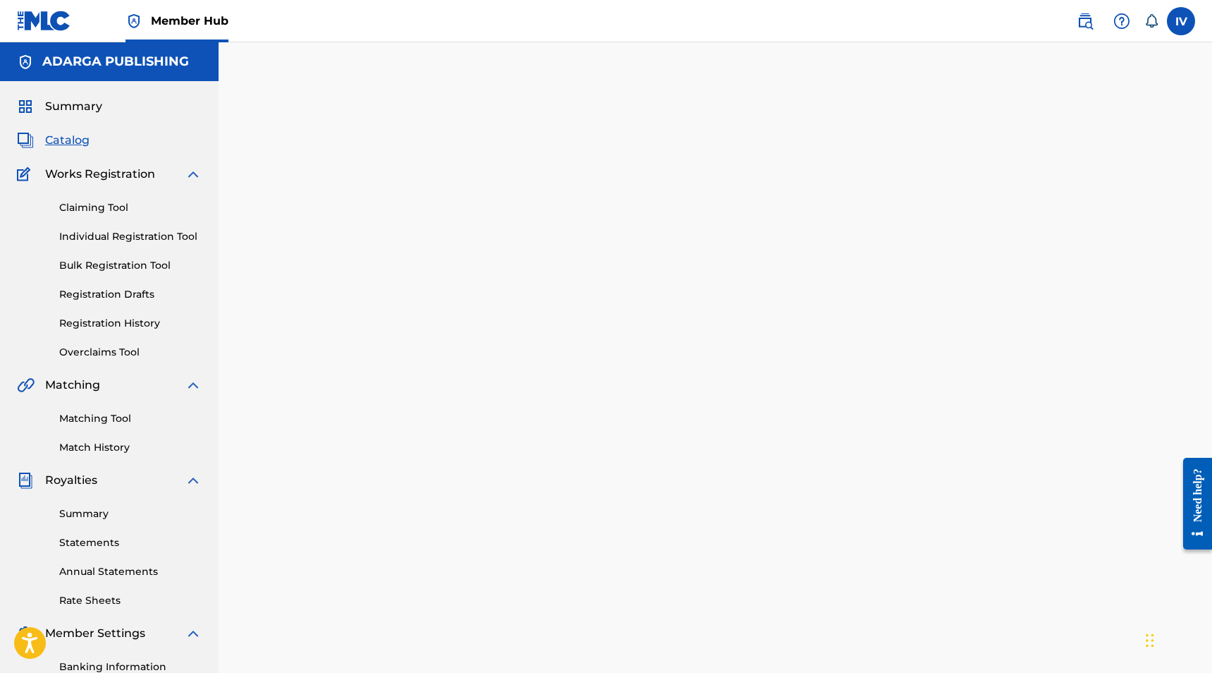
click at [473, 267] on div at bounding box center [715, 442] width 987 height 729
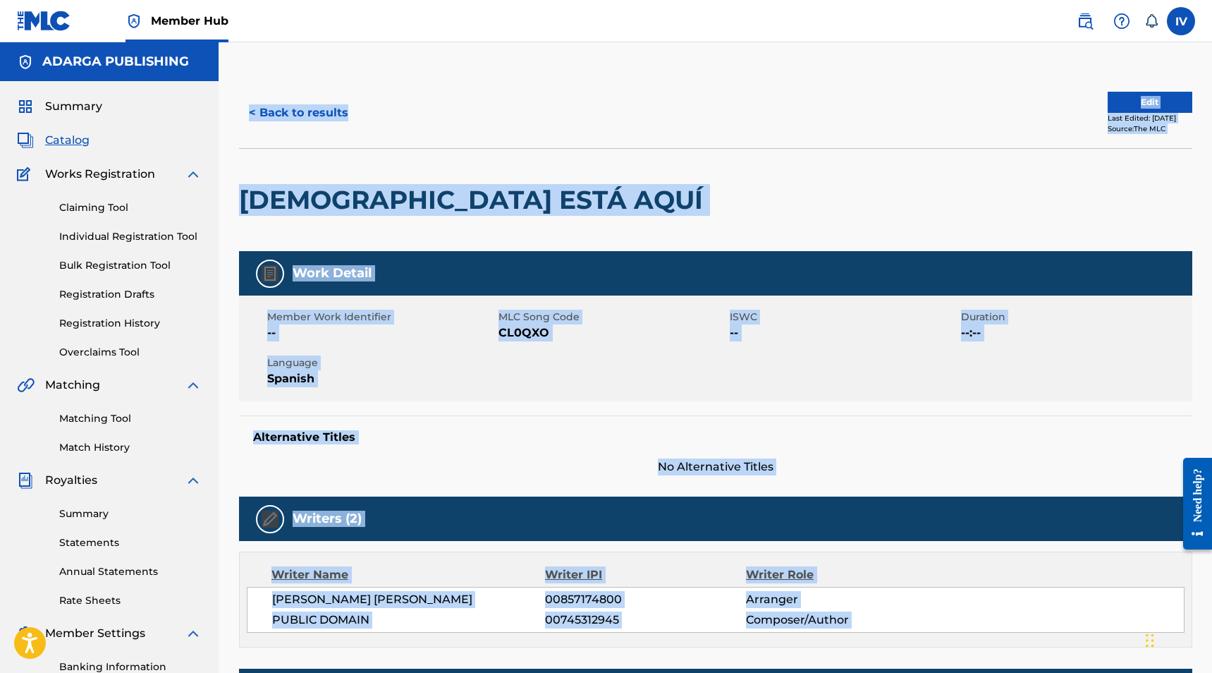
click at [507, 335] on span "CL0QXO" at bounding box center [612, 332] width 228 height 17
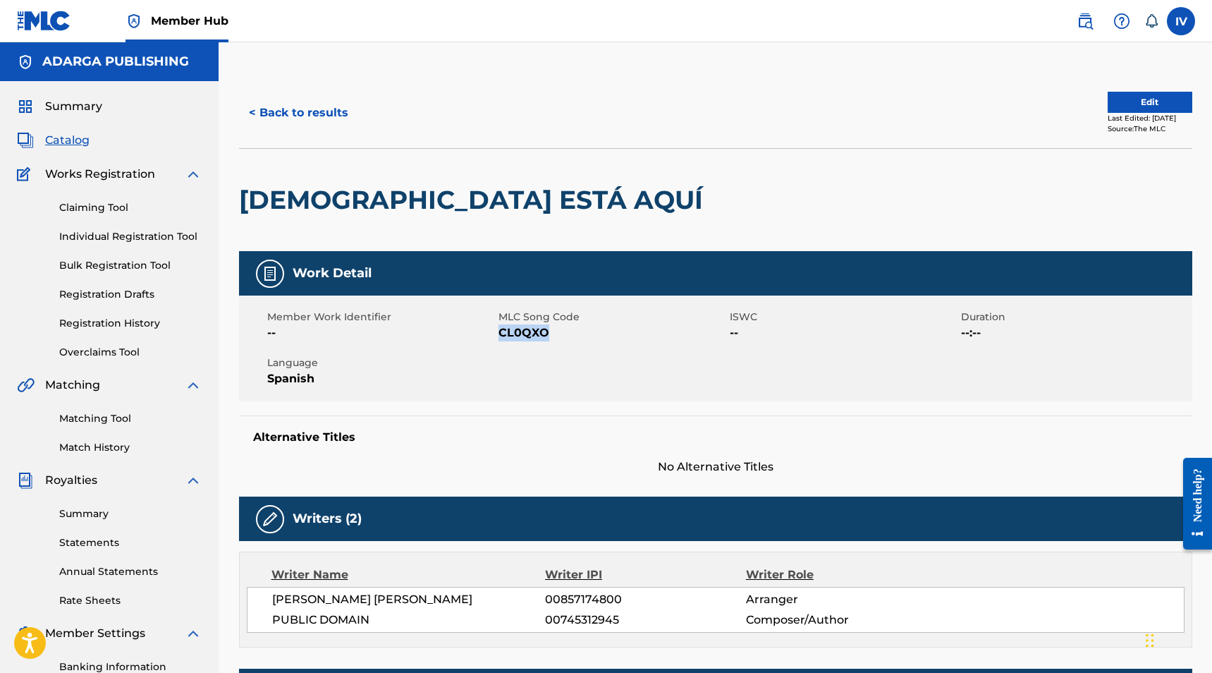
click at [507, 335] on span "CL0QXO" at bounding box center [612, 332] width 228 height 17
click at [308, 120] on button "< Back to results" at bounding box center [298, 112] width 119 height 35
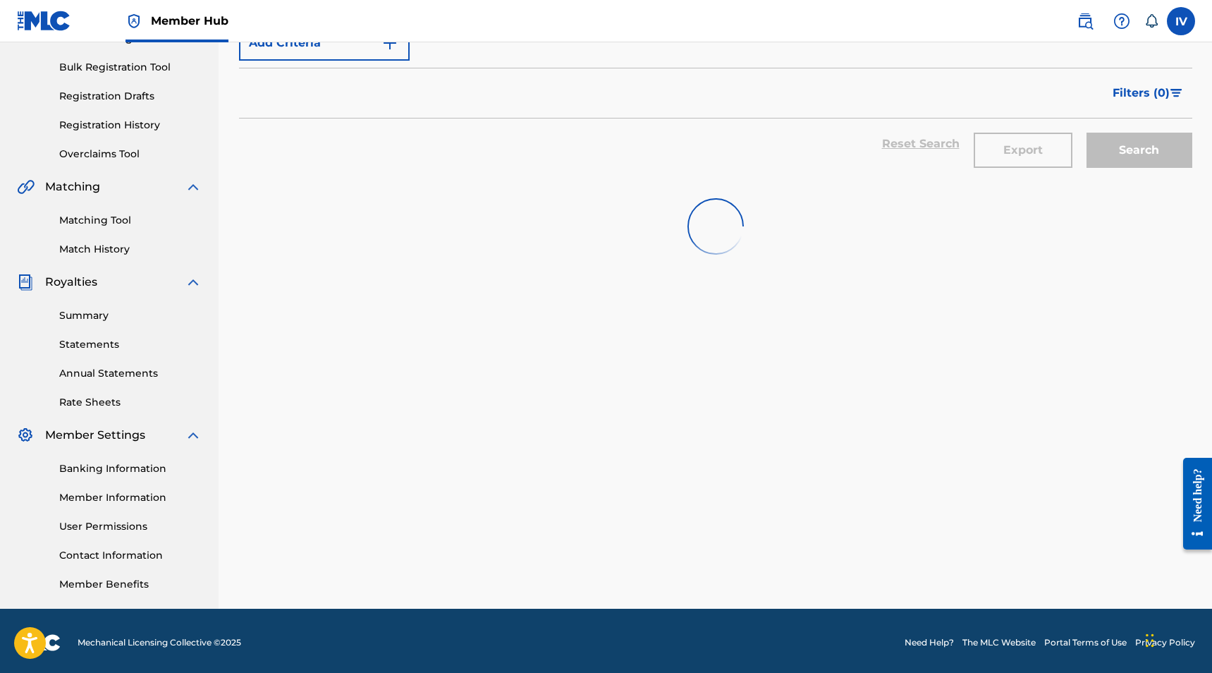
scroll to position [198, 0]
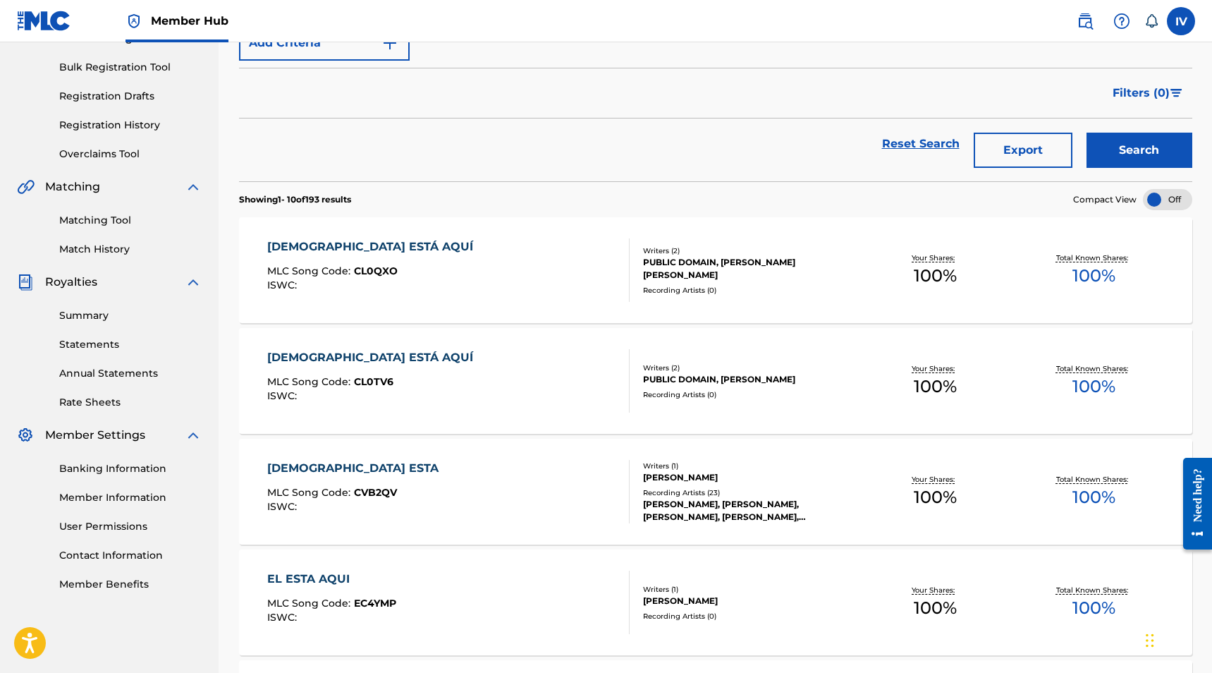
click at [473, 348] on div "CRISTO ESTÁ AQUÍ MLC Song Code : CL0TV6 ISWC : Writers ( 2 ) PUBLIC DOMAIN, JOS…" at bounding box center [715, 381] width 953 height 106
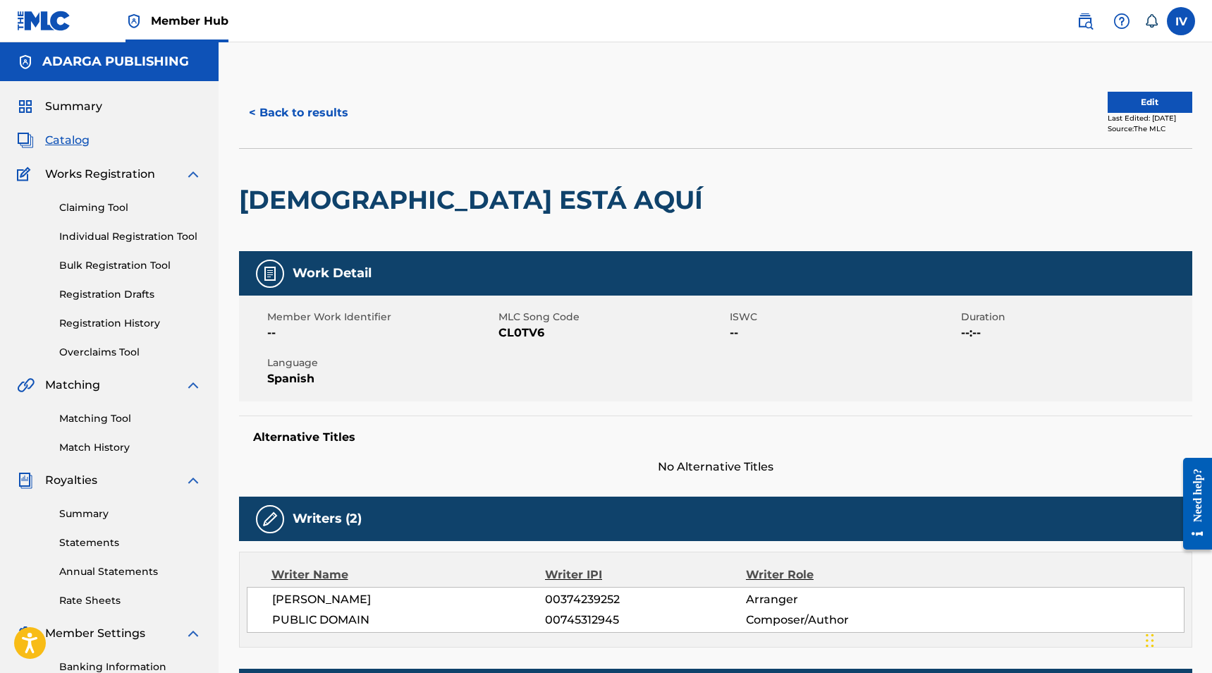
click at [511, 329] on span "CL0TV6" at bounding box center [612, 332] width 228 height 17
copy span "CL0TV6"
click at [312, 112] on button "< Back to results" at bounding box center [298, 112] width 119 height 35
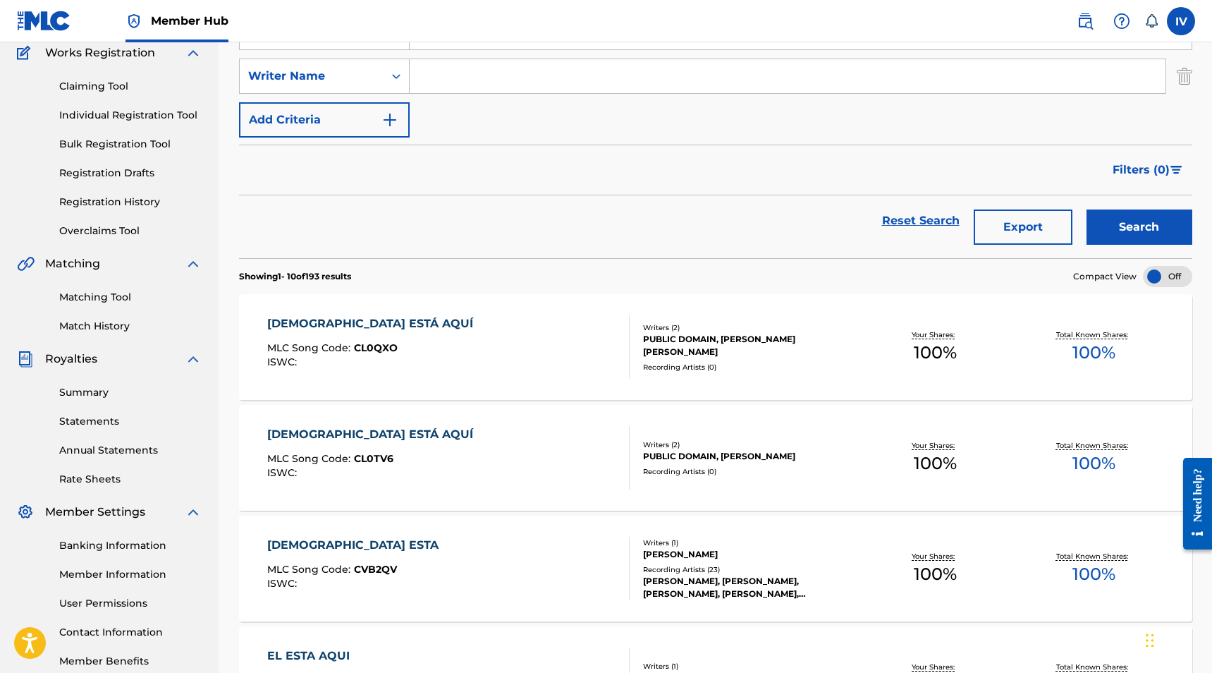
scroll to position [121, 0]
click at [451, 73] on input "Search Form" at bounding box center [788, 77] width 756 height 34
paste input "Aleluya"
type input "Aleluya"
click at [378, 105] on button "Add Criteria" at bounding box center [324, 120] width 171 height 35
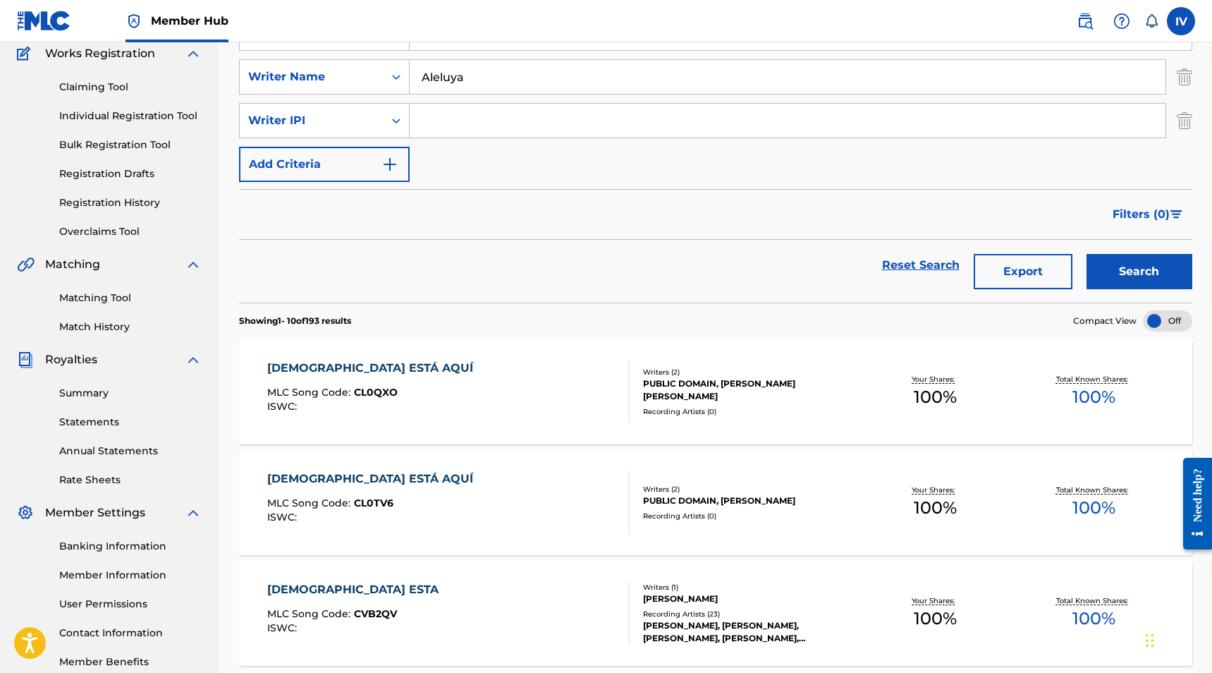
click at [452, 125] on input "Search Form" at bounding box center [788, 121] width 756 height 34
type input "morales"
click at [1086, 254] on button "Search" at bounding box center [1139, 271] width 106 height 35
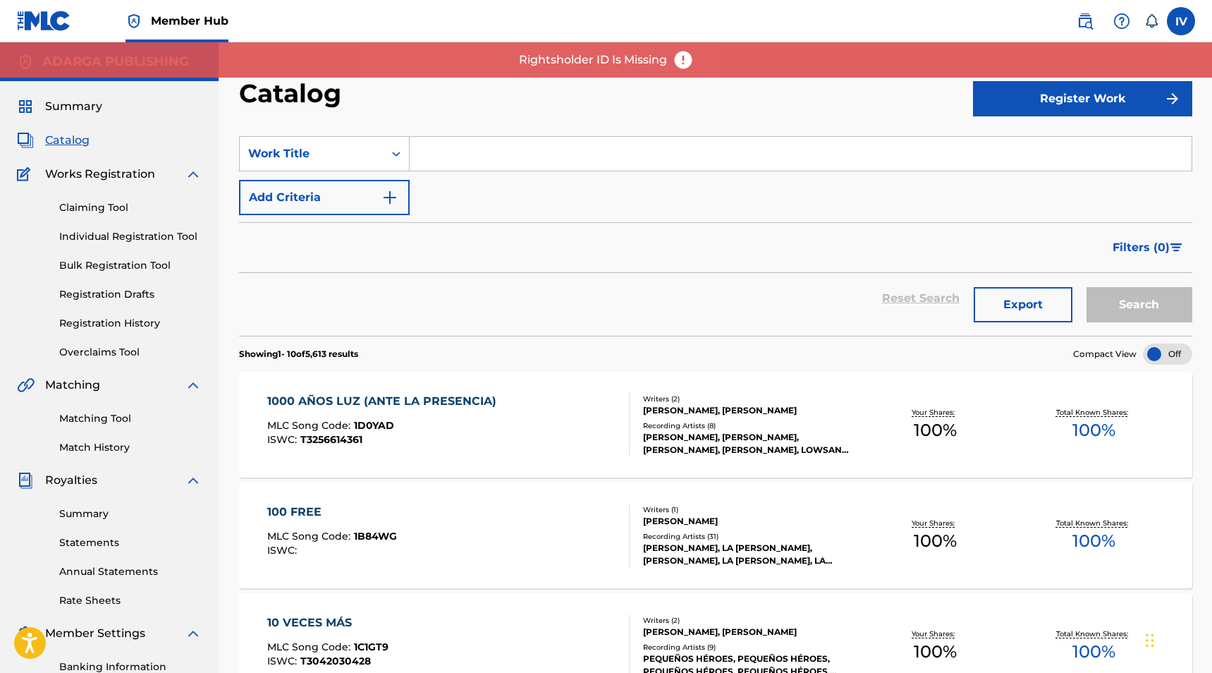
click at [500, 168] on input "Search Form" at bounding box center [801, 154] width 782 height 34
paste input "Rey Glorioso"
type input "Rey Glorioso"
click at [1086, 287] on button "Search" at bounding box center [1139, 304] width 106 height 35
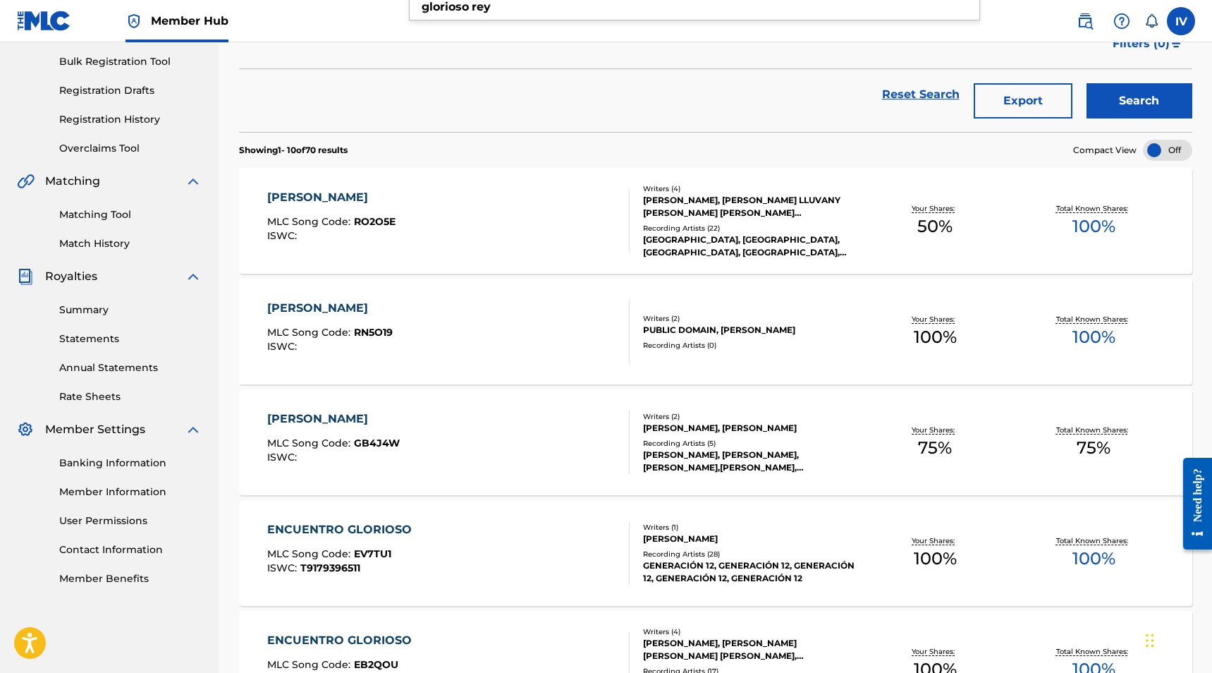
scroll to position [219, 0]
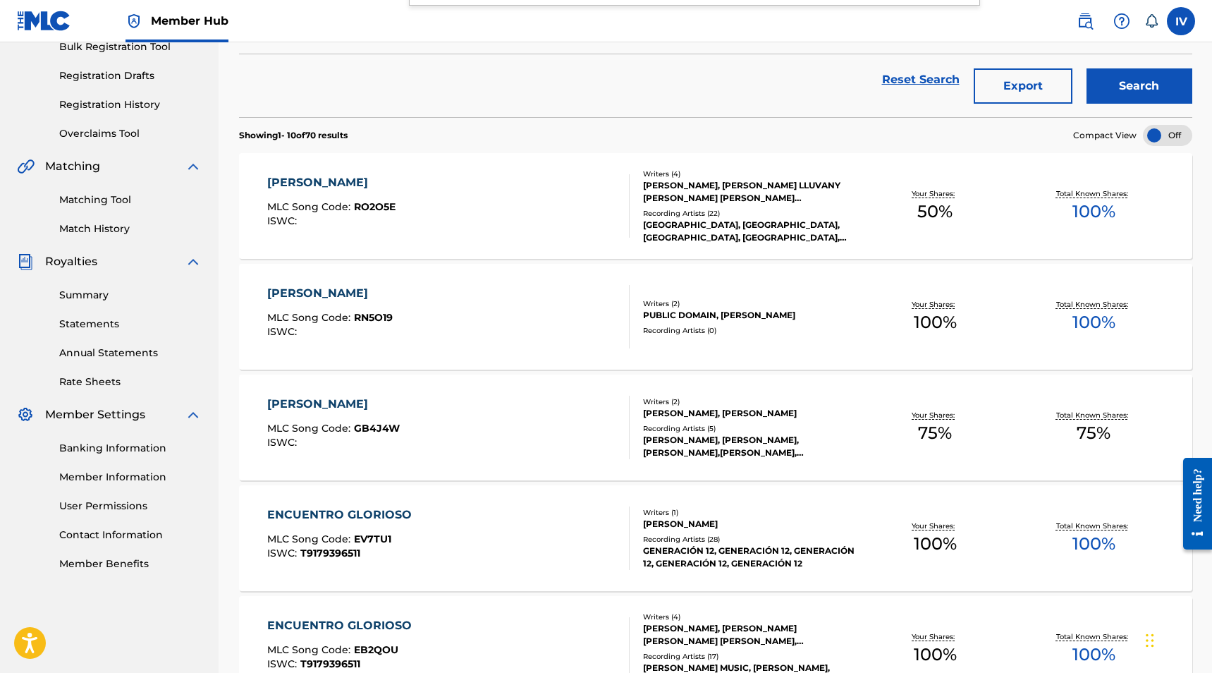
click at [479, 310] on div "REY GLORIOSO MLC Song Code : RN5O19 ISWC :" at bounding box center [448, 316] width 362 height 63
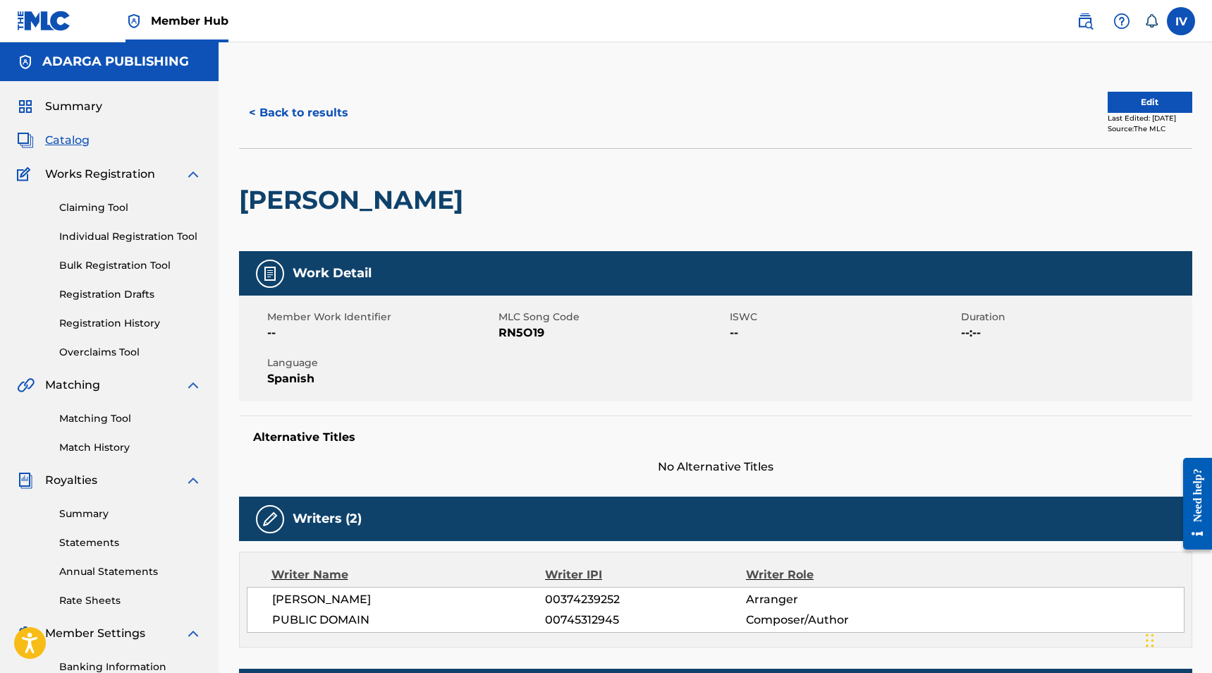
click at [510, 329] on span "RN5O19" at bounding box center [612, 332] width 228 height 17
copy span "RN5O19"
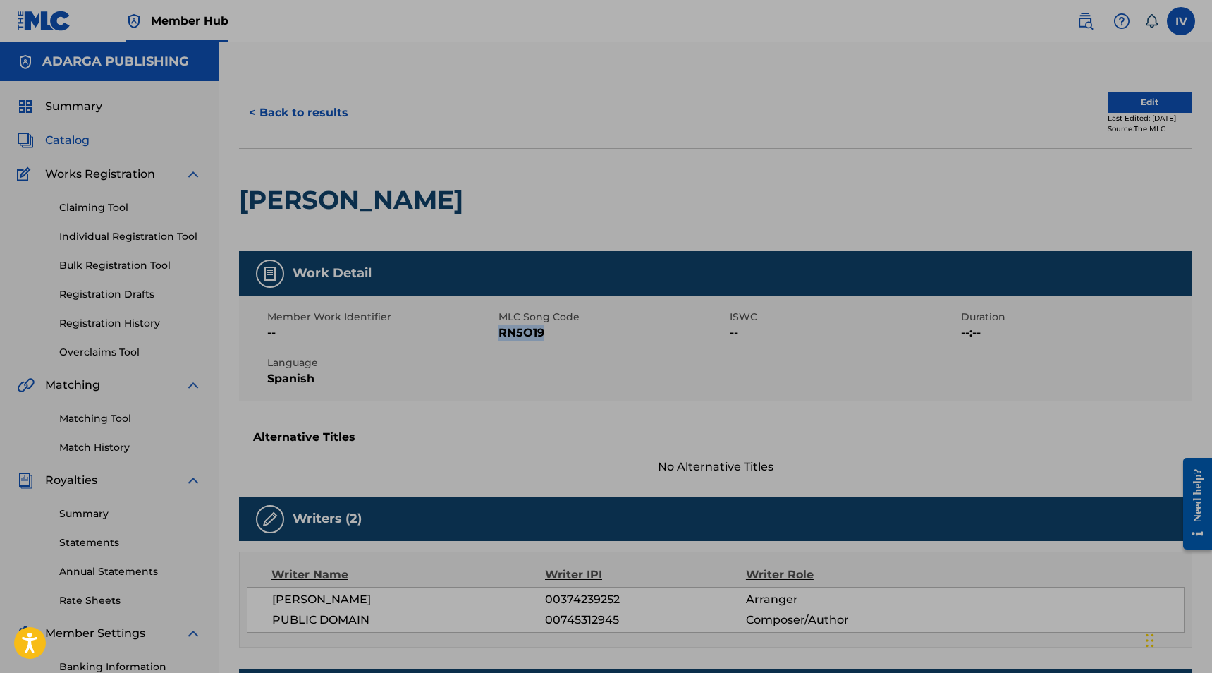
click at [514, 348] on div "Member Work Identifier -- MLC Song Code RN5O19 ISWC -- Duration --:-- Language …" at bounding box center [715, 348] width 953 height 106
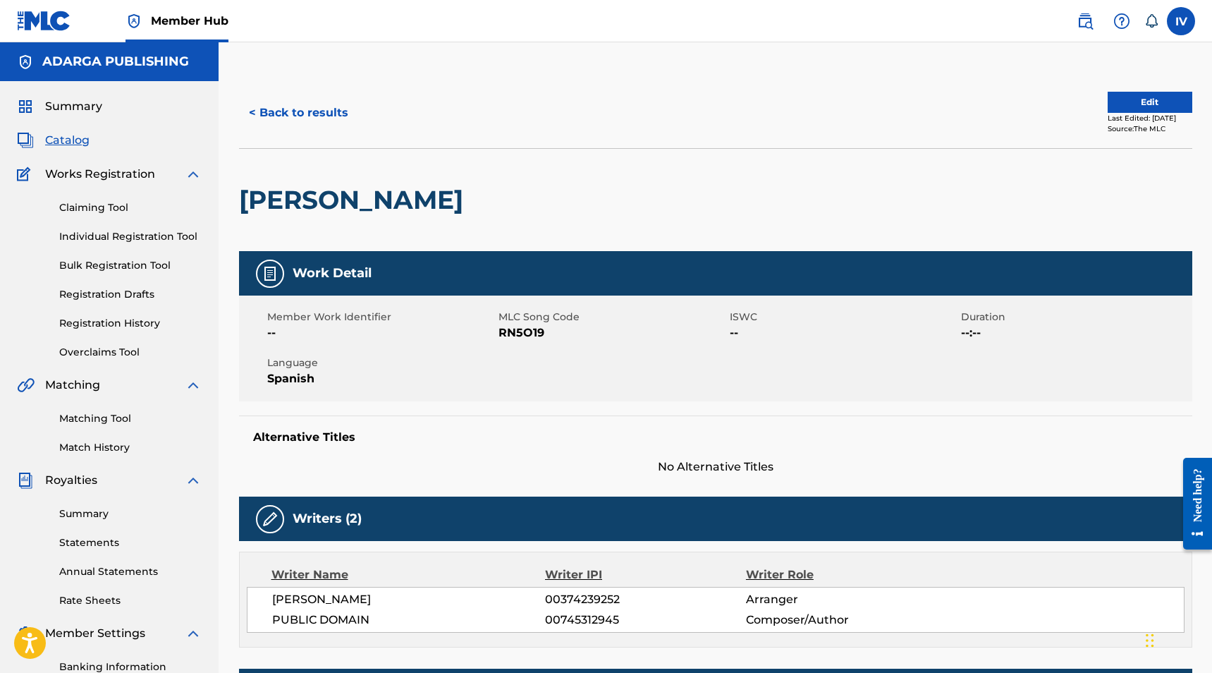
click at [513, 336] on span "RN5O19" at bounding box center [612, 332] width 228 height 17
copy span "RN5O19"
click at [328, 115] on button "< Back to results" at bounding box center [298, 112] width 119 height 35
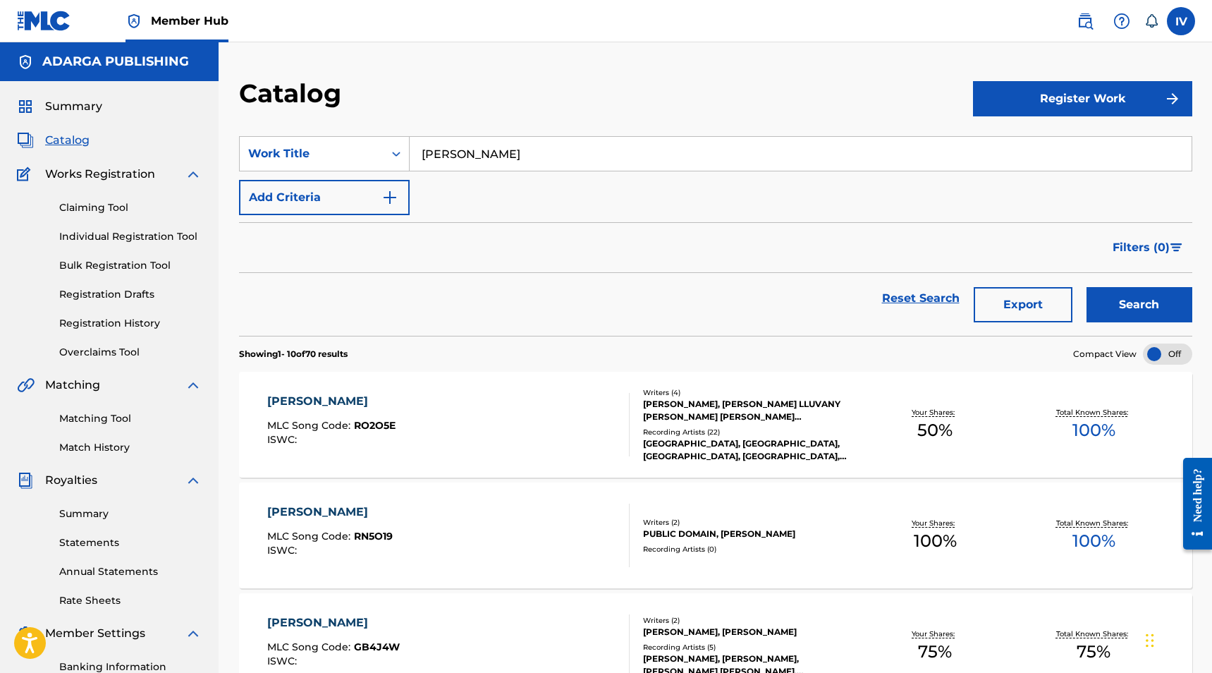
click at [494, 143] on input "Rey Glorioso" at bounding box center [801, 154] width 782 height 34
paste input "Tu Rostro Buscaremos"
type input "Tu Rostro Buscaremos"
click at [1086, 287] on button "Search" at bounding box center [1139, 304] width 106 height 35
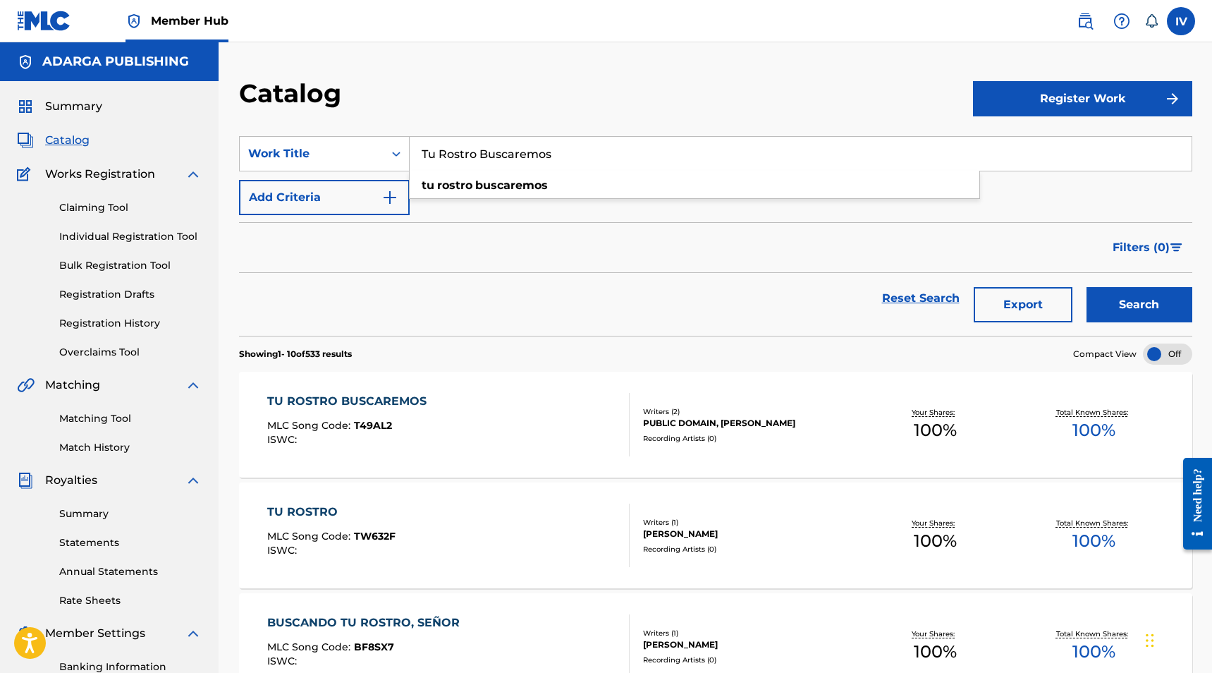
click at [486, 412] on div "TU ROSTRO BUSCAREMOS MLC Song Code : T49AL2 ISWC :" at bounding box center [448, 424] width 362 height 63
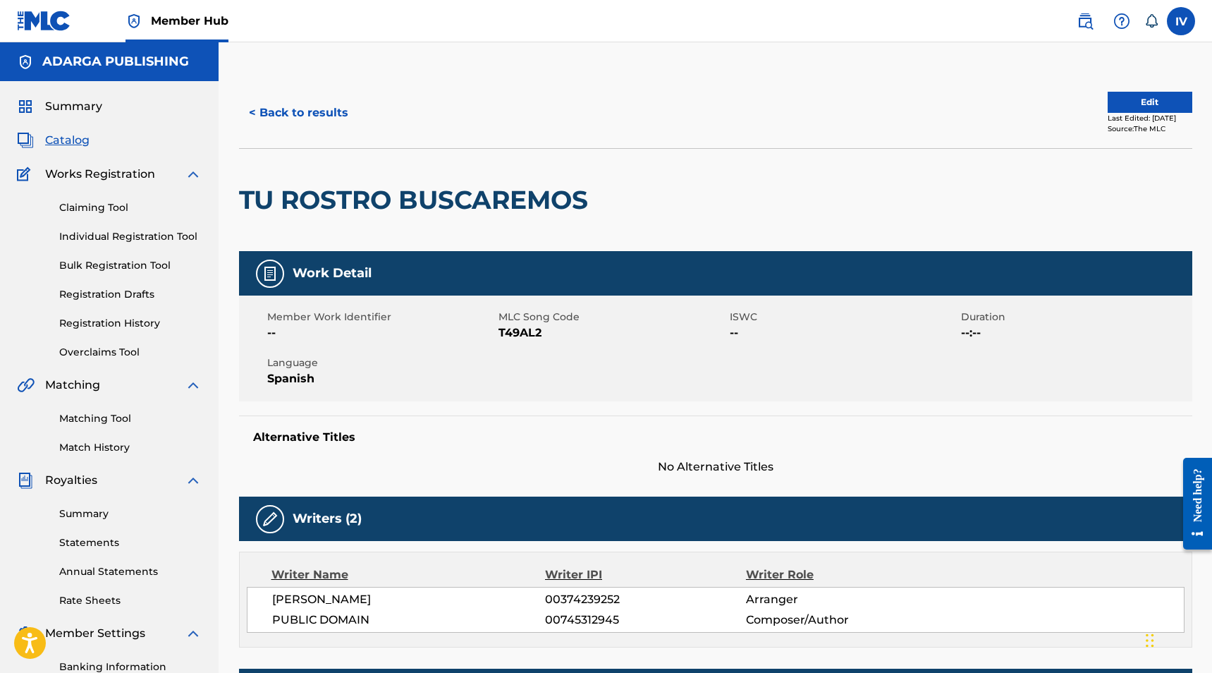
click at [505, 332] on span "T49AL2" at bounding box center [612, 332] width 228 height 17
copy span "T49AL2"
click at [317, 119] on button "< Back to results" at bounding box center [298, 112] width 119 height 35
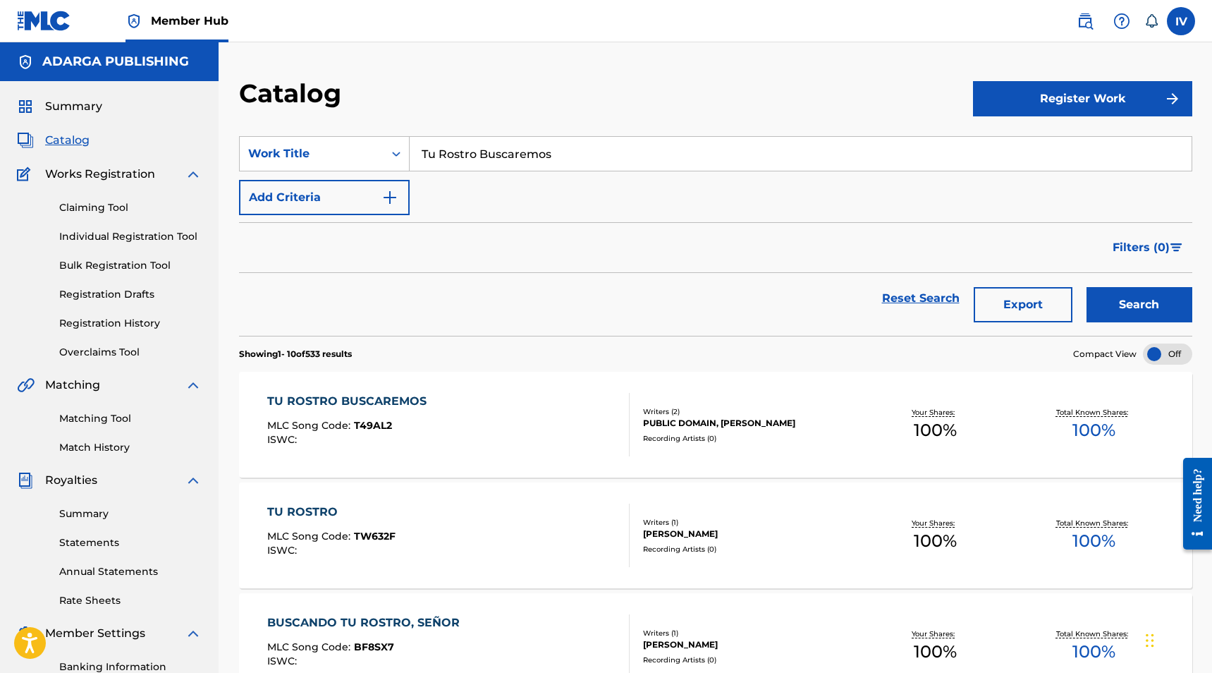
click at [504, 158] on input "Tu Rostro Buscaremos" at bounding box center [801, 154] width 782 height 34
paste input "Santo, Santo"
type input "Santo, Santo"
click at [1086, 287] on button "Search" at bounding box center [1139, 304] width 106 height 35
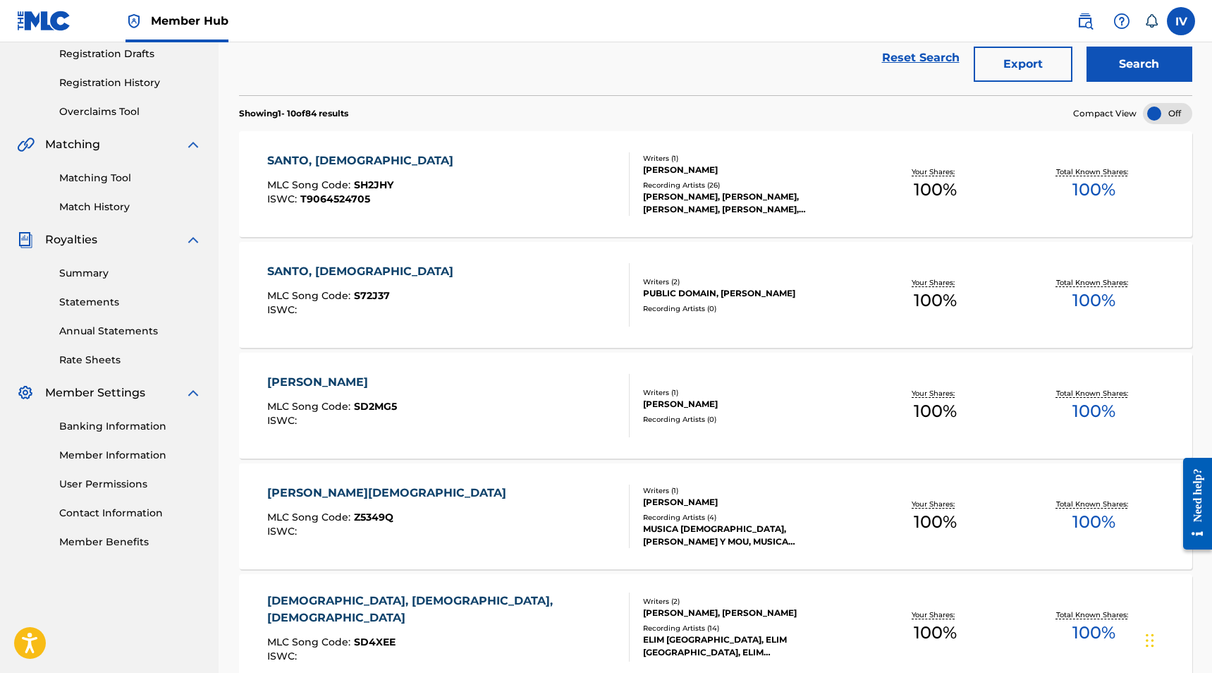
scroll to position [255, 0]
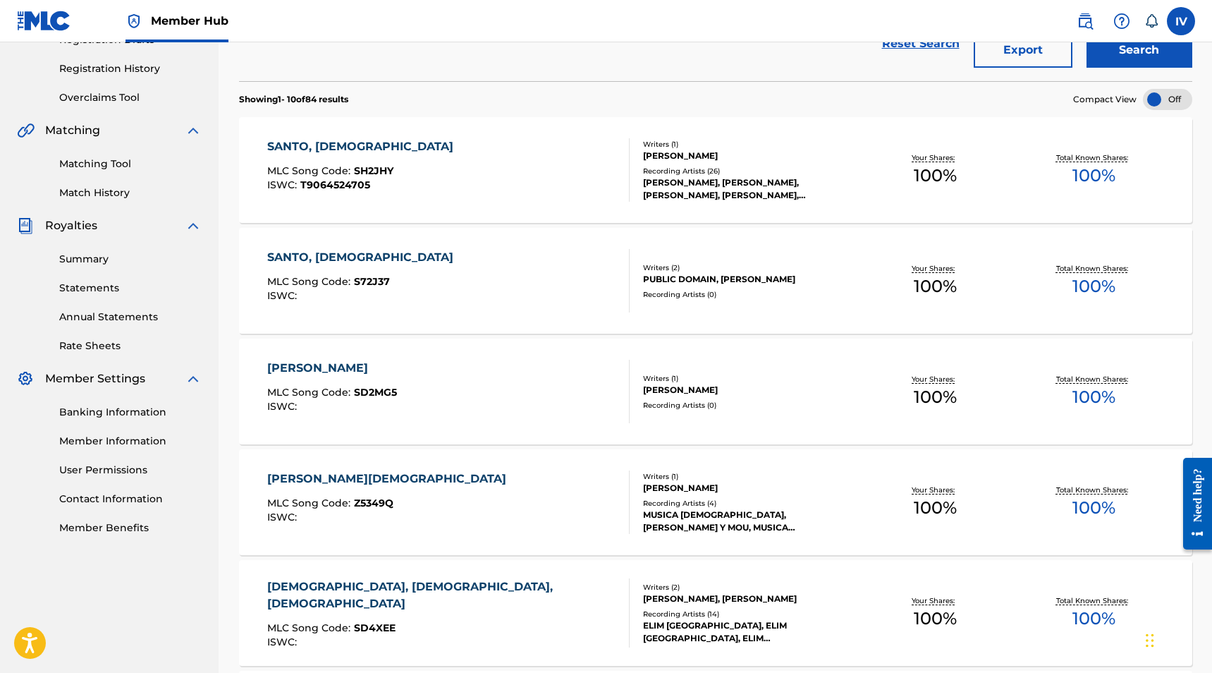
click at [500, 268] on div "SANTO, SANTO MLC Song Code : S72J37 ISWC :" at bounding box center [448, 280] width 362 height 63
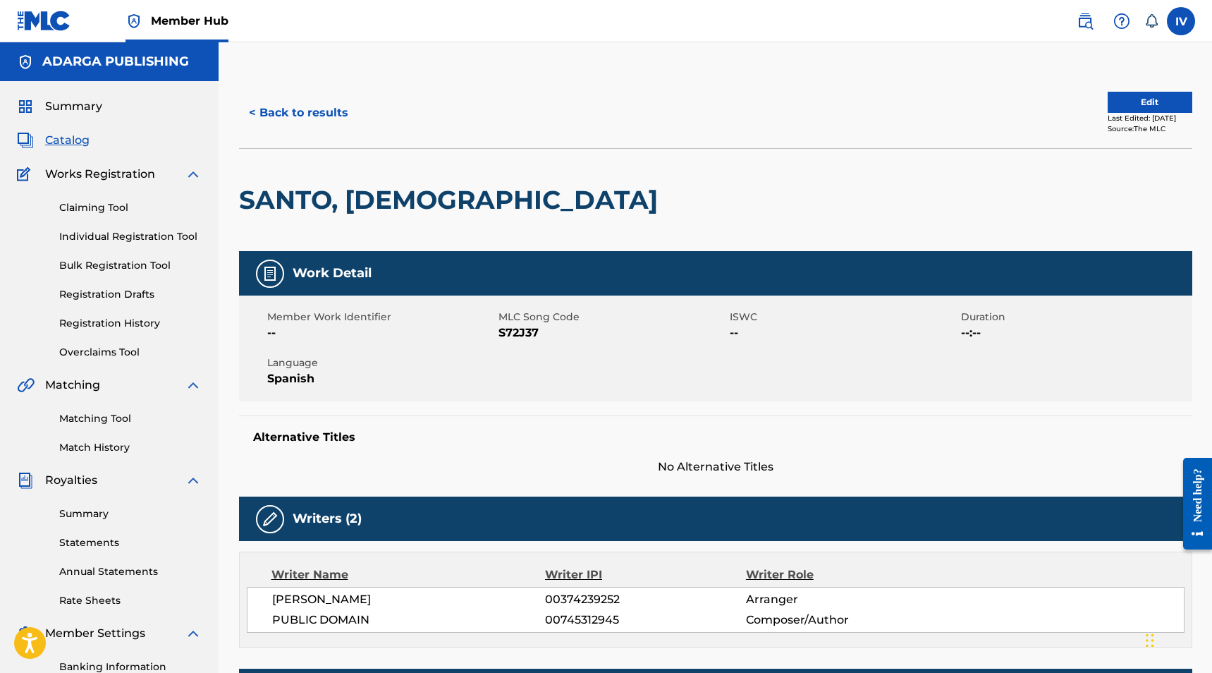
click at [509, 336] on span "S72J37" at bounding box center [612, 332] width 228 height 17
click at [508, 336] on span "S72J37" at bounding box center [612, 332] width 228 height 17
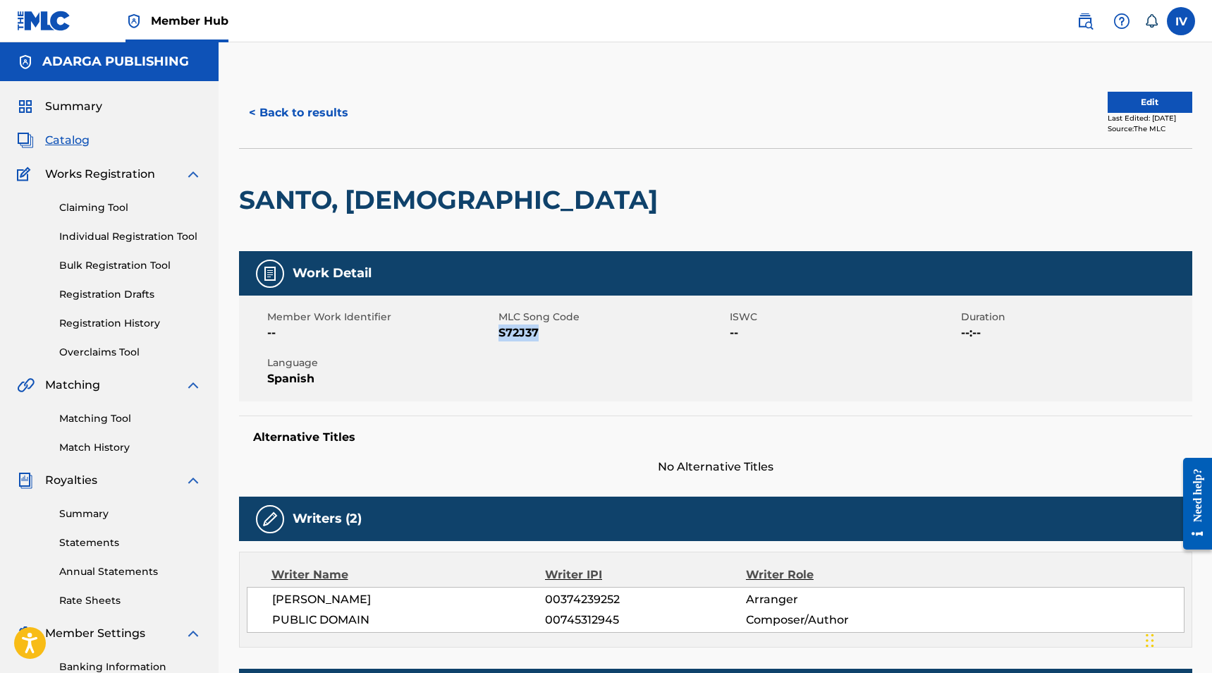
copy span "S72J37"
click at [320, 125] on button "< Back to results" at bounding box center [298, 112] width 119 height 35
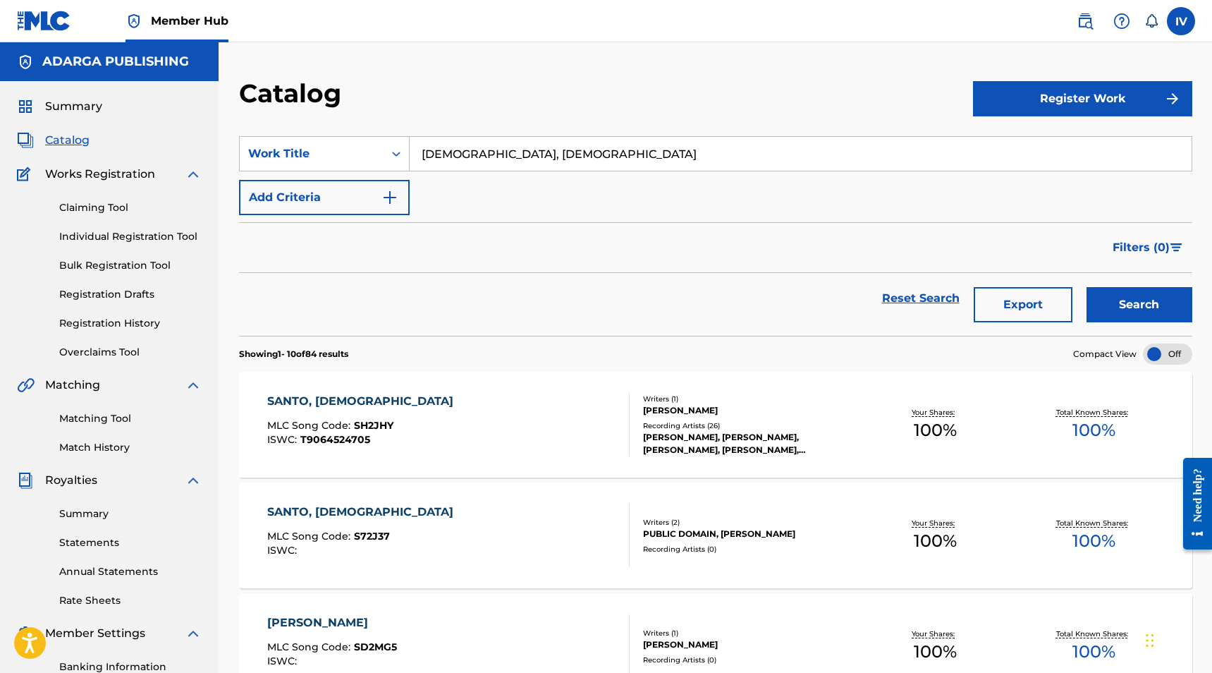
click at [495, 158] on input "Santo, Santo" at bounding box center [801, 154] width 782 height 34
paste input "Yo Me Gozare"
type input "Yo Me Gozare"
click at [1086, 287] on button "Search" at bounding box center [1139, 304] width 106 height 35
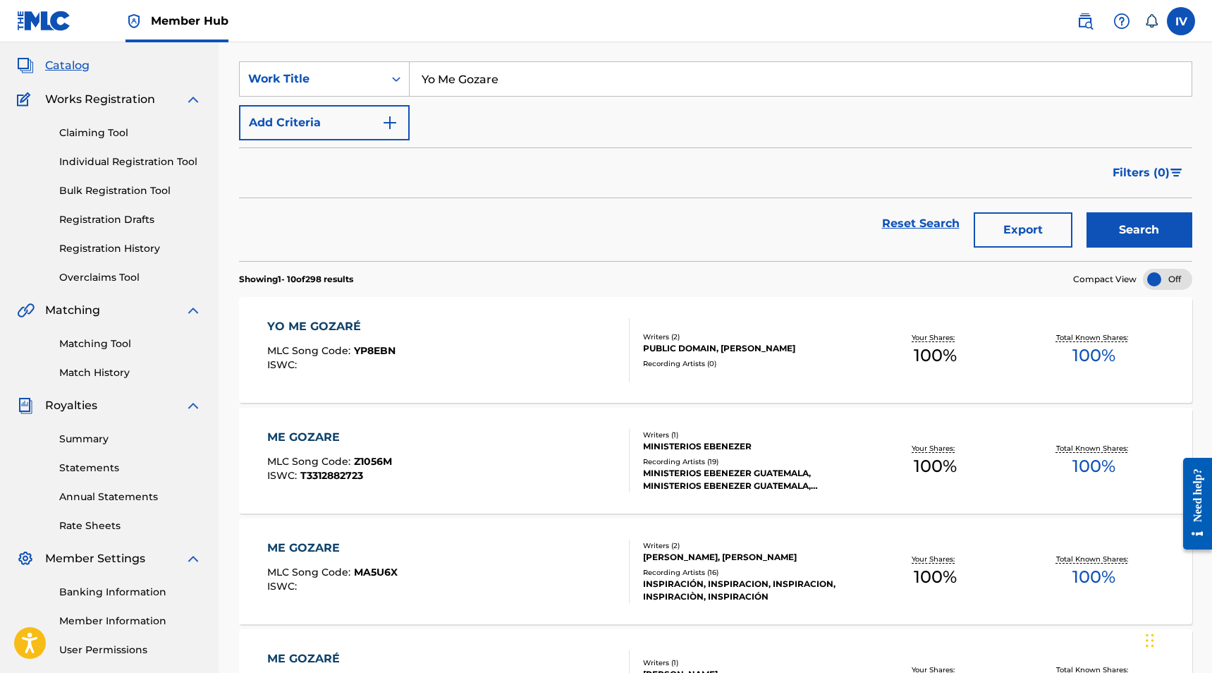
scroll to position [108, 0]
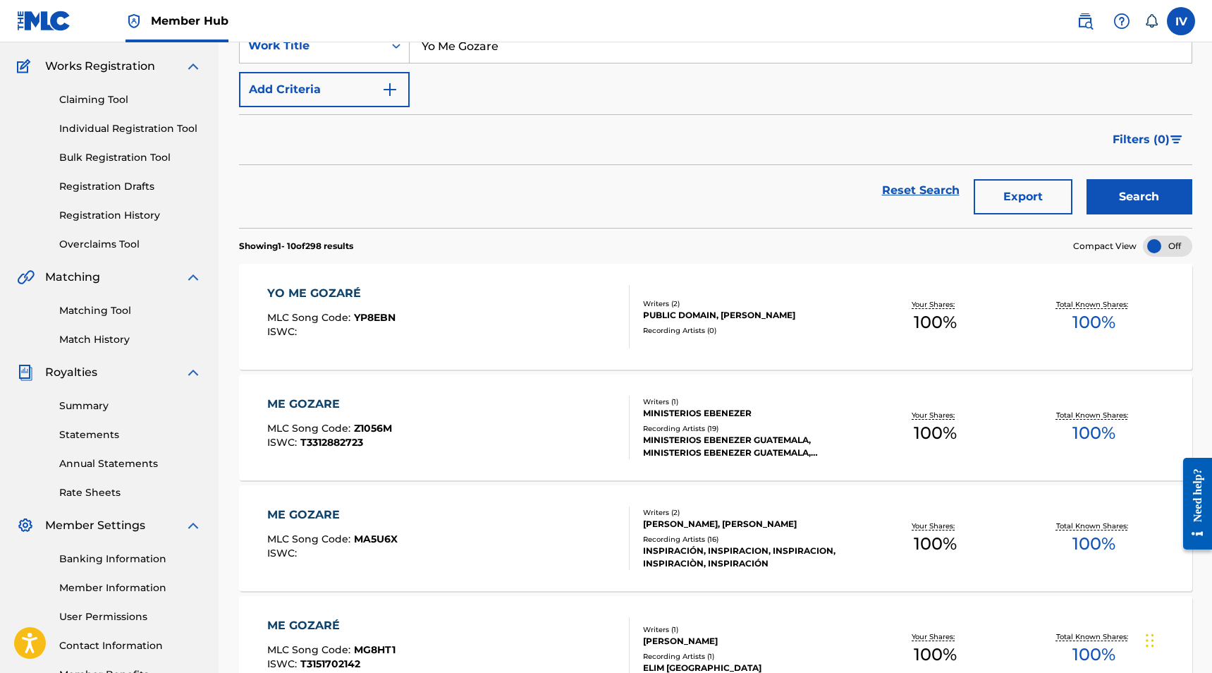
click at [388, 320] on span "YP8EBN" at bounding box center [375, 317] width 42 height 13
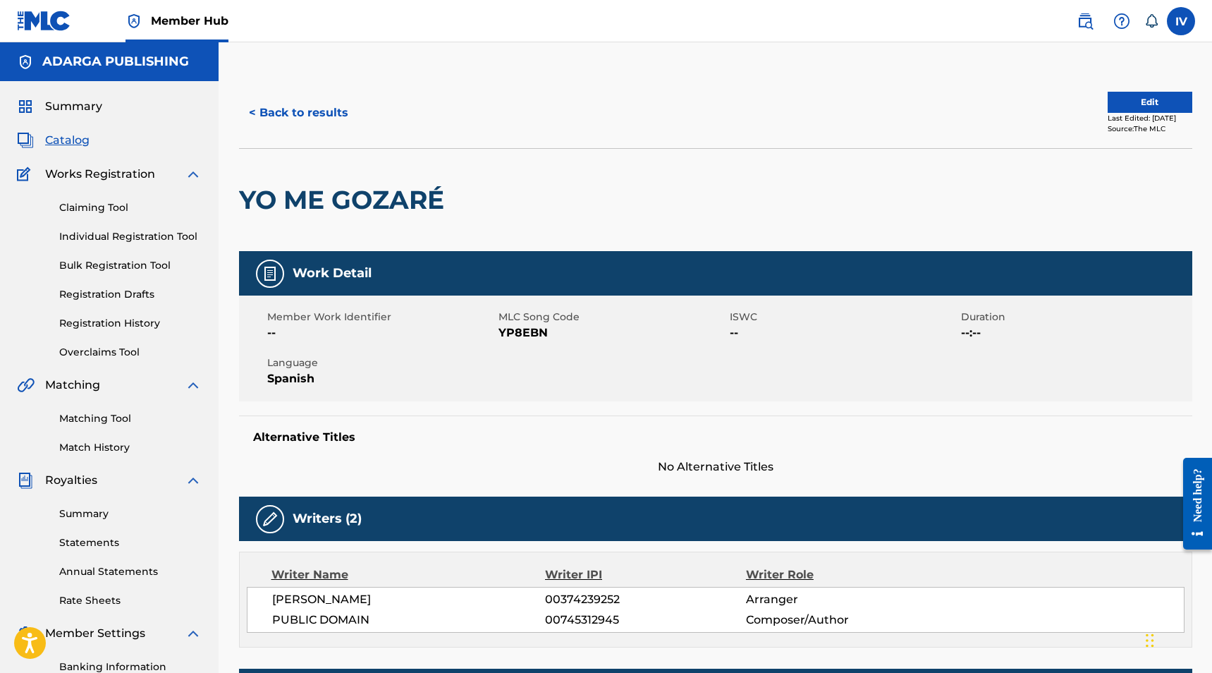
click at [508, 333] on span "YP8EBN" at bounding box center [612, 332] width 228 height 17
copy span "YP8EBN"
click at [127, 420] on link "Matching Tool" at bounding box center [130, 418] width 142 height 15
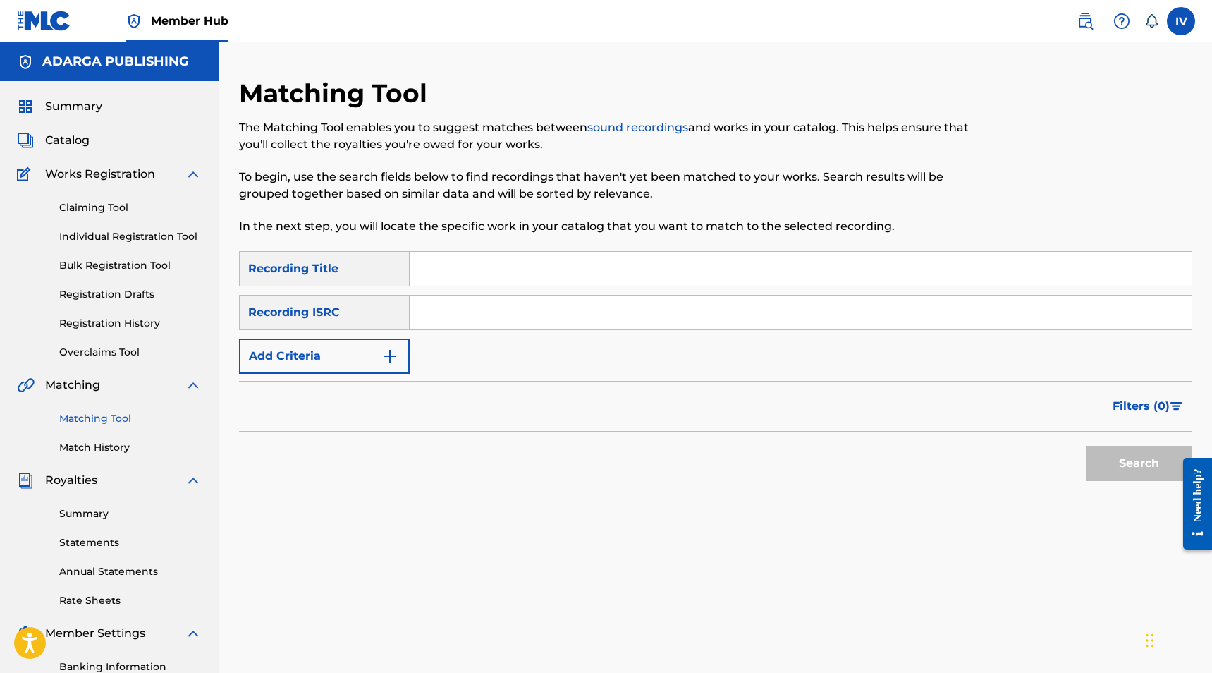
click at [480, 298] on input "Search Form" at bounding box center [801, 312] width 782 height 34
paste input "USANG2522282"
click at [1086, 446] on button "Search" at bounding box center [1139, 463] width 106 height 35
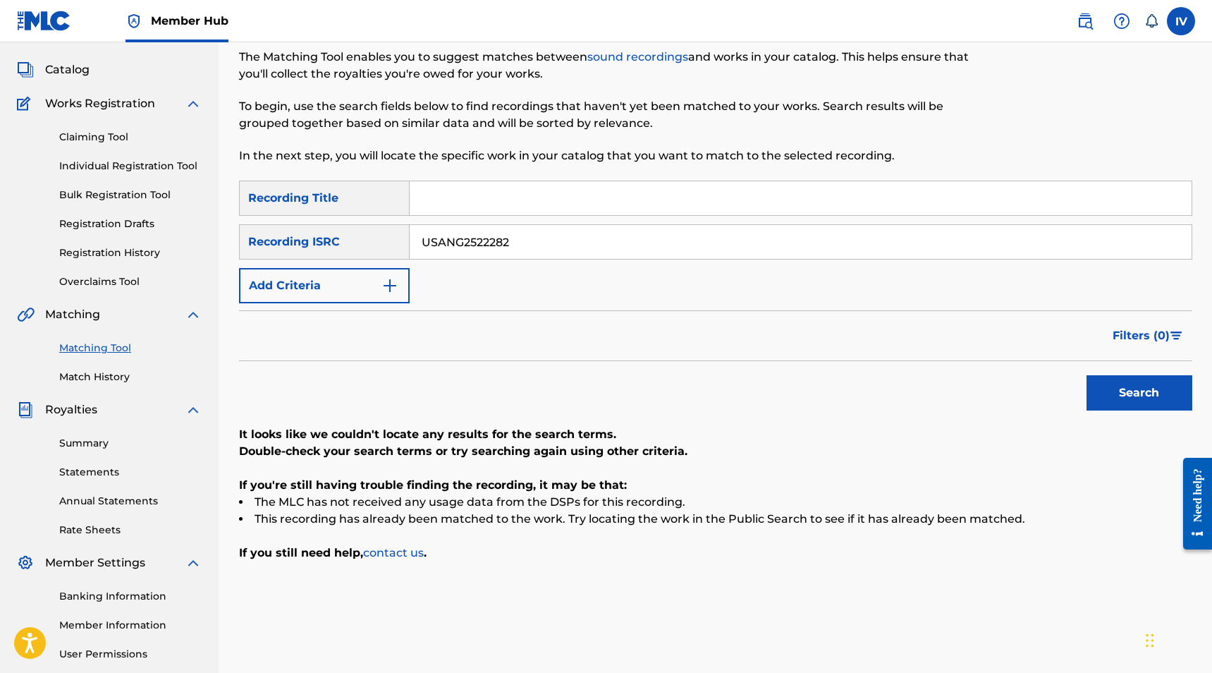
scroll to position [79, 0]
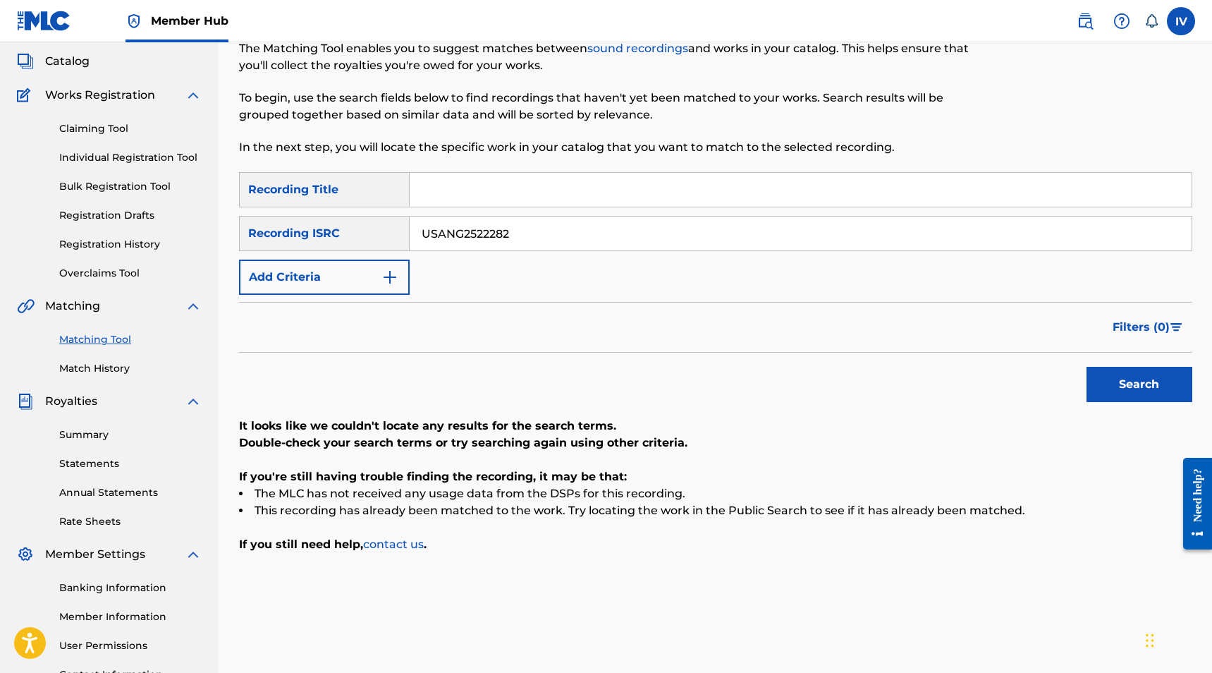
paste input "6WP2500079"
click at [1086, 367] on button "Search" at bounding box center [1139, 384] width 106 height 35
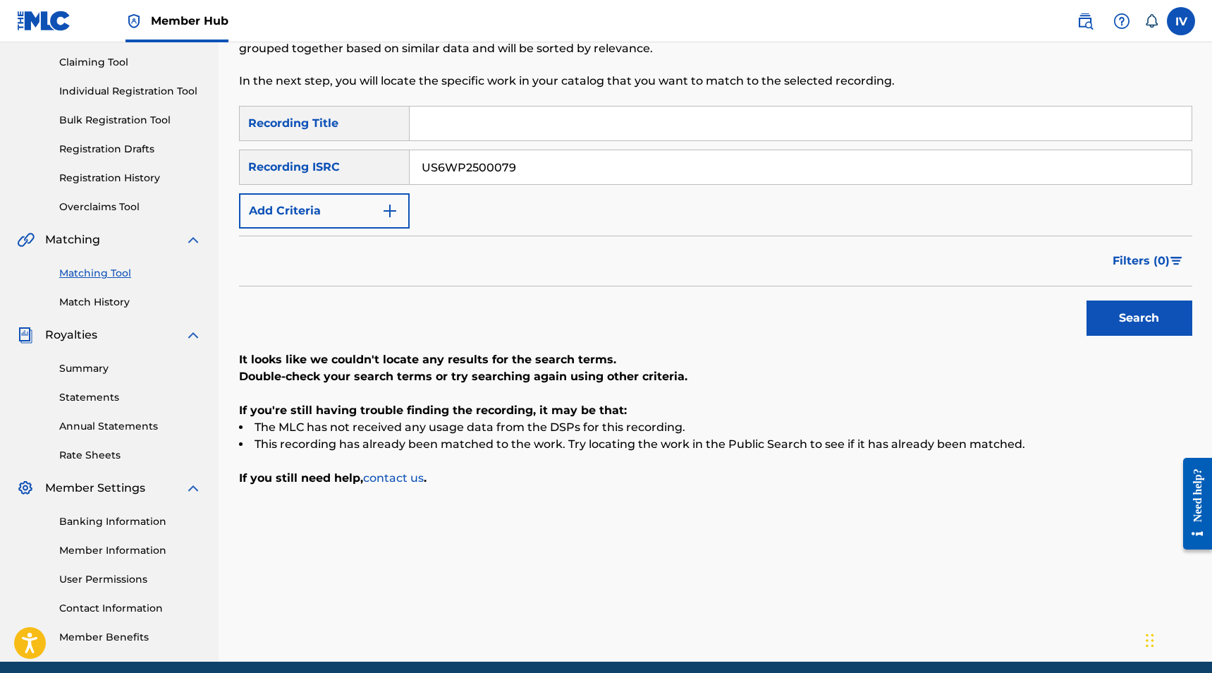
scroll to position [147, 0]
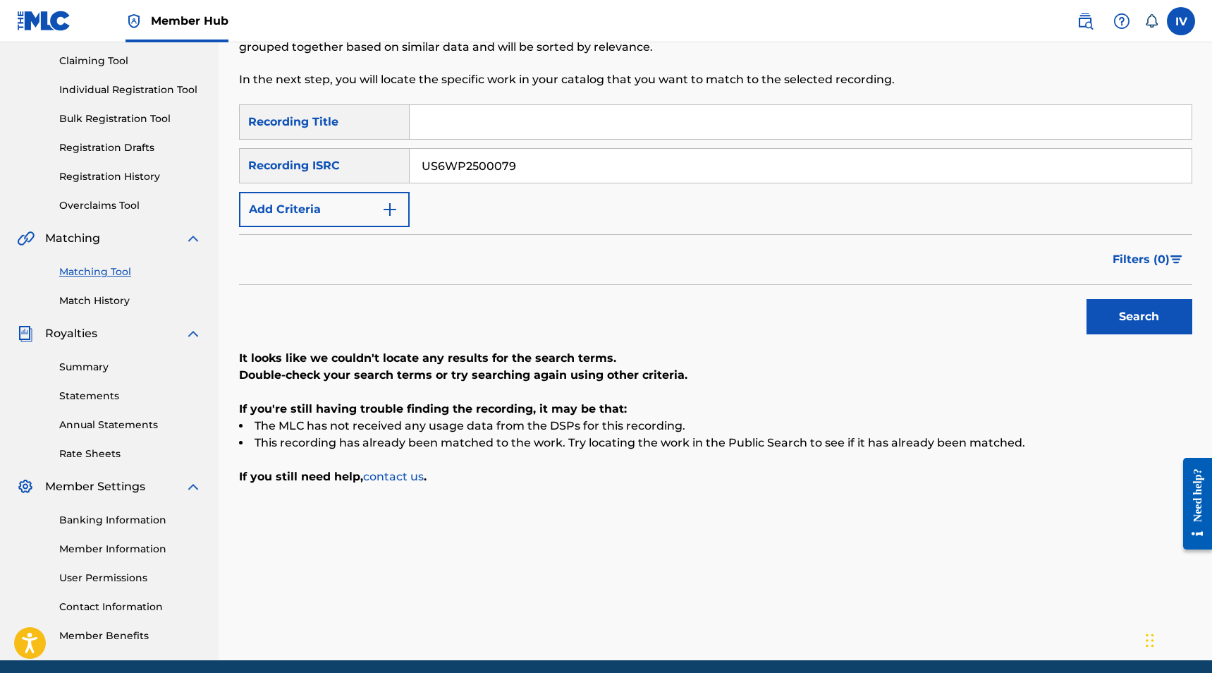
paste input "82"
click at [1086, 299] on button "Search" at bounding box center [1139, 316] width 106 height 35
paste input "25L2500086"
click at [1086, 299] on button "Search" at bounding box center [1139, 316] width 106 height 35
paste input "3DF2544231"
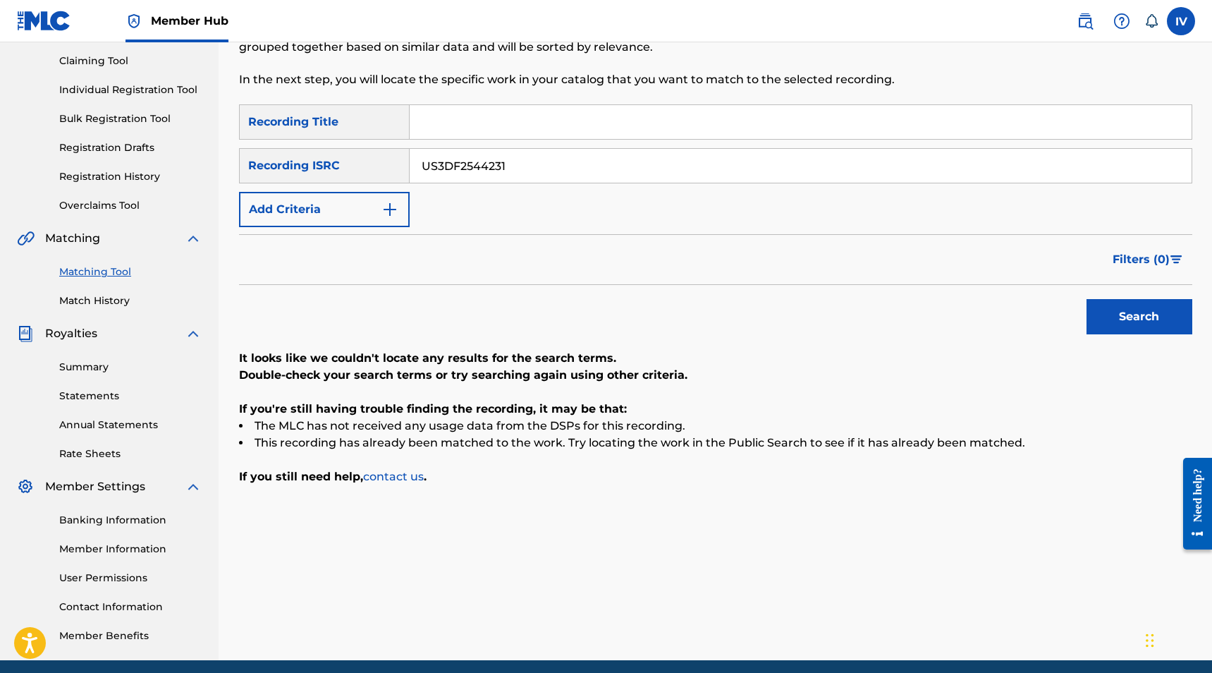
click at [1086, 299] on button "Search" at bounding box center [1139, 316] width 106 height 35
paste input "49"
click at [1086, 299] on button "Search" at bounding box center [1139, 316] width 106 height 35
paste input "QM3DF2417771"
click at [1086, 299] on button "Search" at bounding box center [1139, 316] width 106 height 35
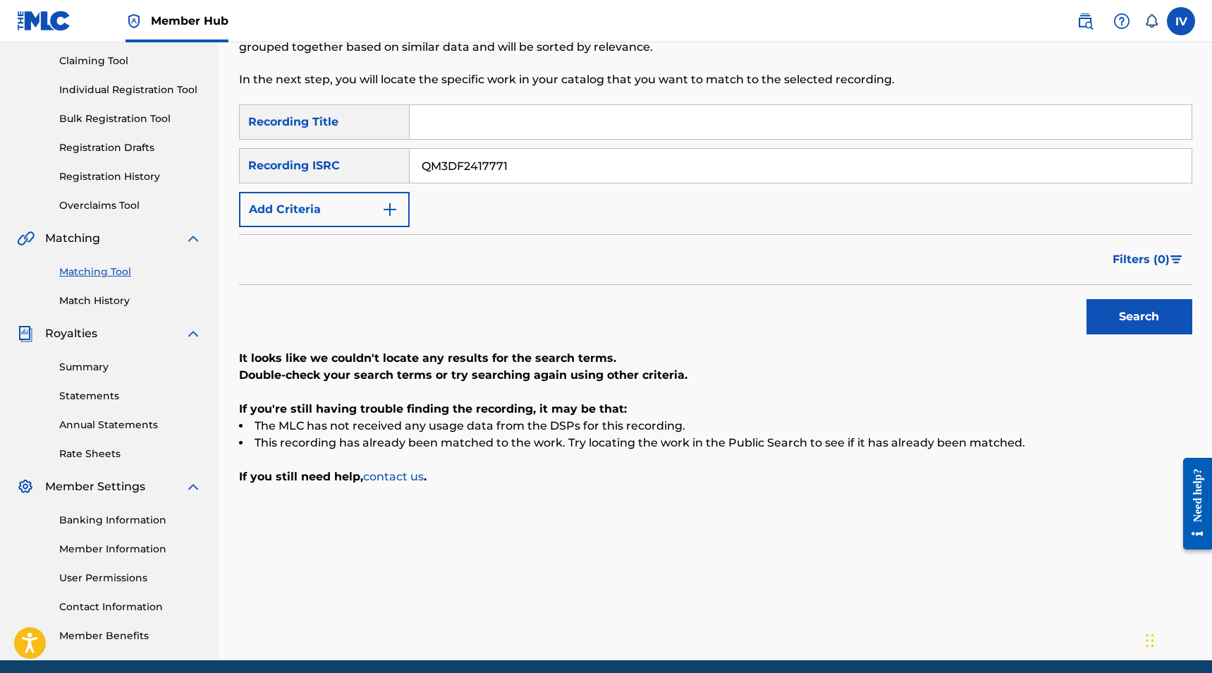
paste input "3880"
type input "QM3DF2413880"
click at [1086, 299] on button "Search" at bounding box center [1139, 316] width 106 height 35
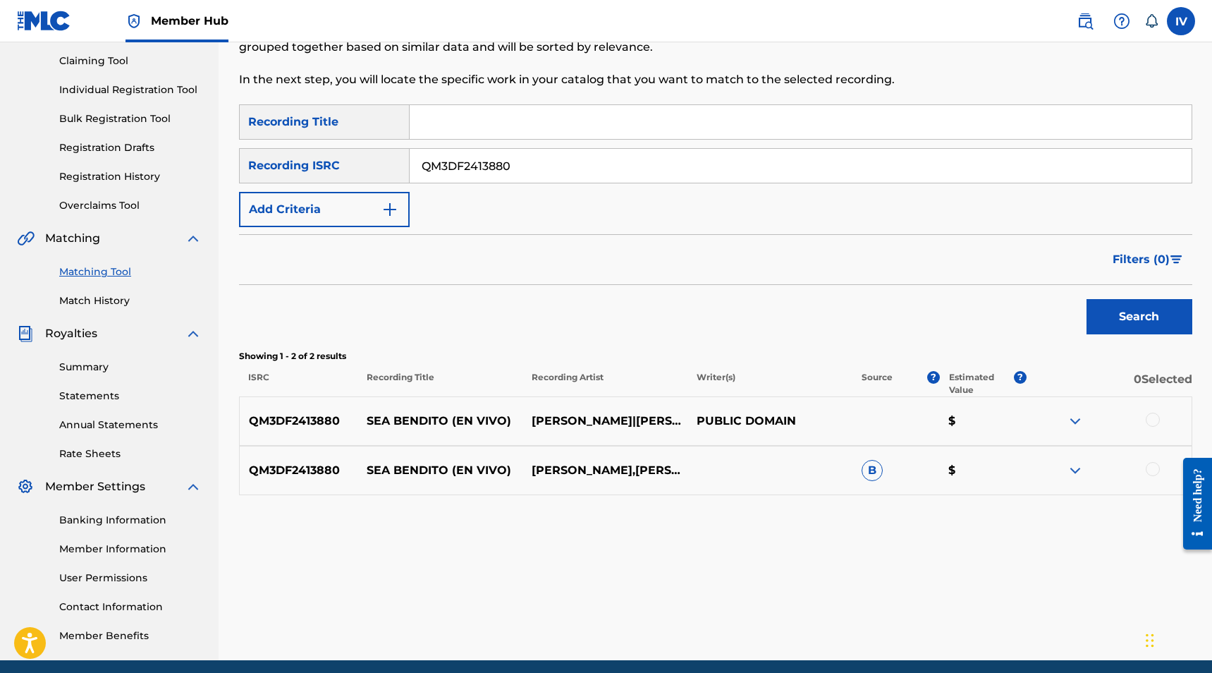
scroll to position [202, 0]
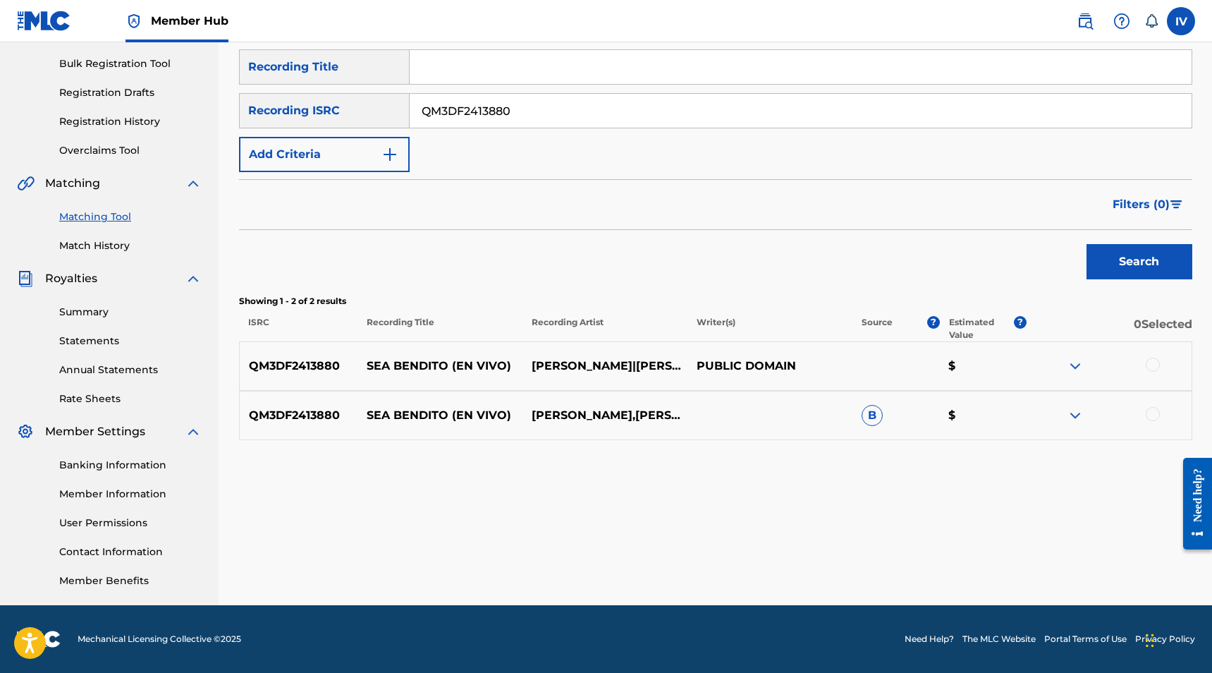
click at [1156, 365] on div at bounding box center [1153, 364] width 14 height 14
click at [1156, 434] on div "QM3DF2413880 SEA BENDITO (EN VIVO) MIEL SAN MARCOS,MATTHEW MORALES,WALESKA MORA…" at bounding box center [715, 415] width 953 height 49
click at [1152, 415] on div at bounding box center [1153, 414] width 14 height 14
click at [991, 549] on button "Match 2 Groups" at bounding box center [991, 557] width 156 height 35
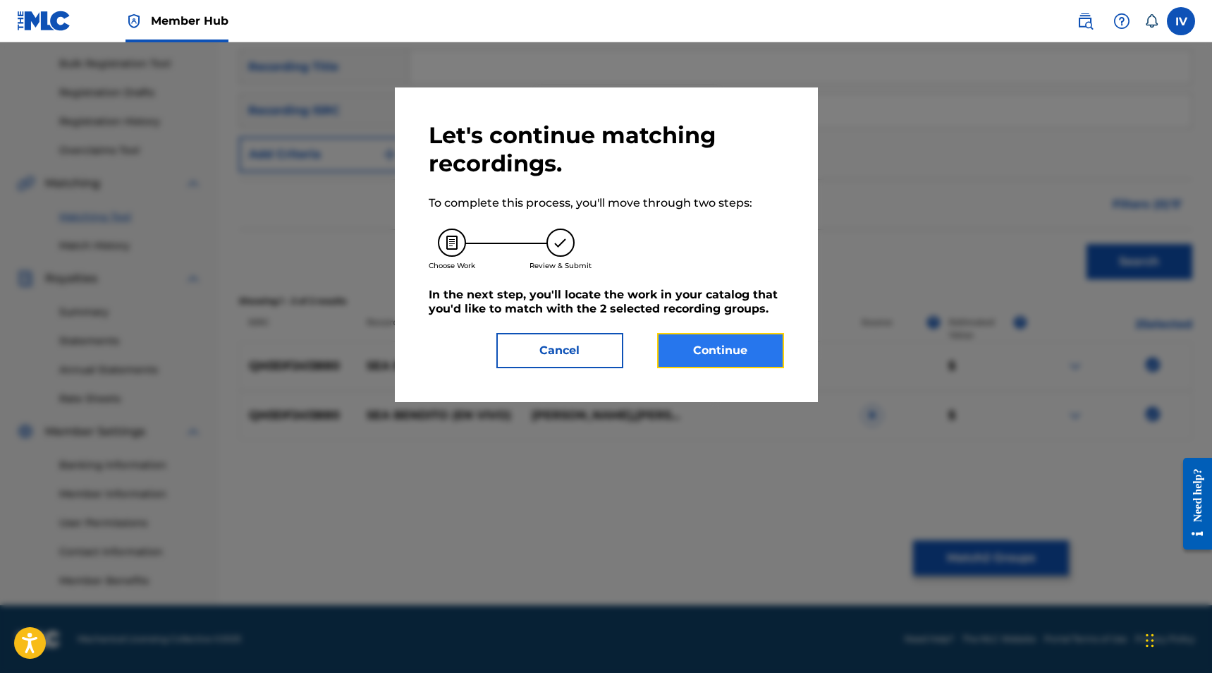
click at [715, 338] on button "Continue" at bounding box center [720, 350] width 127 height 35
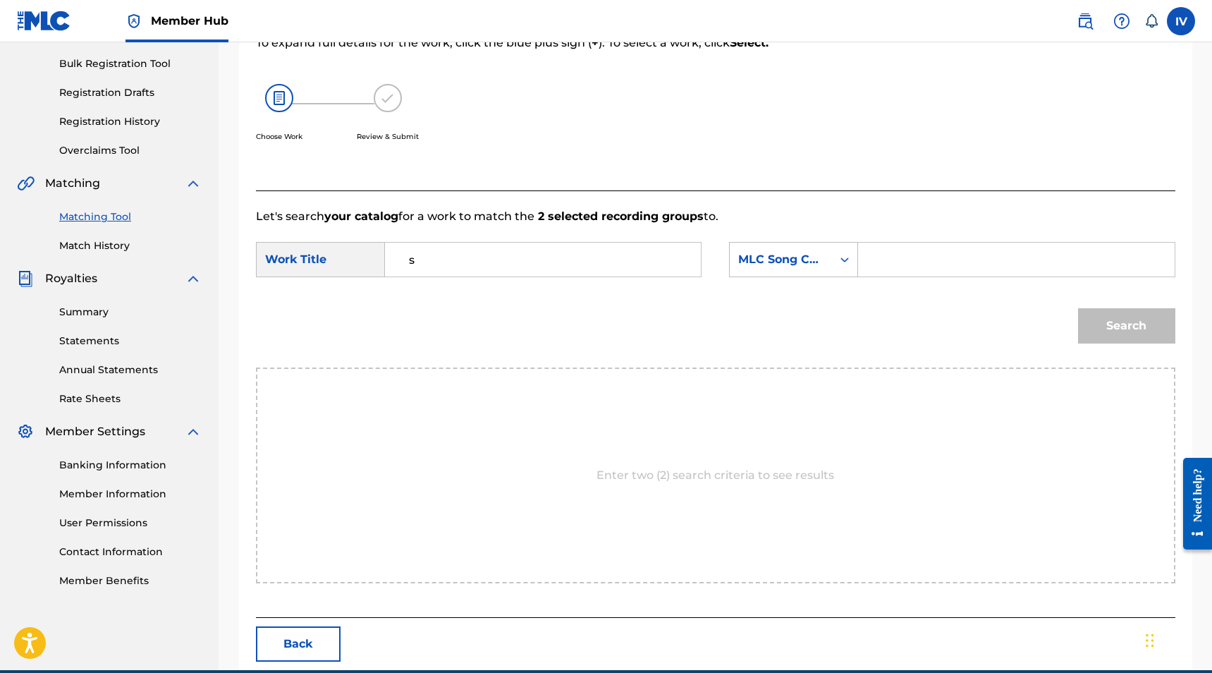
click at [461, 271] on input "s" at bounding box center [543, 260] width 292 height 34
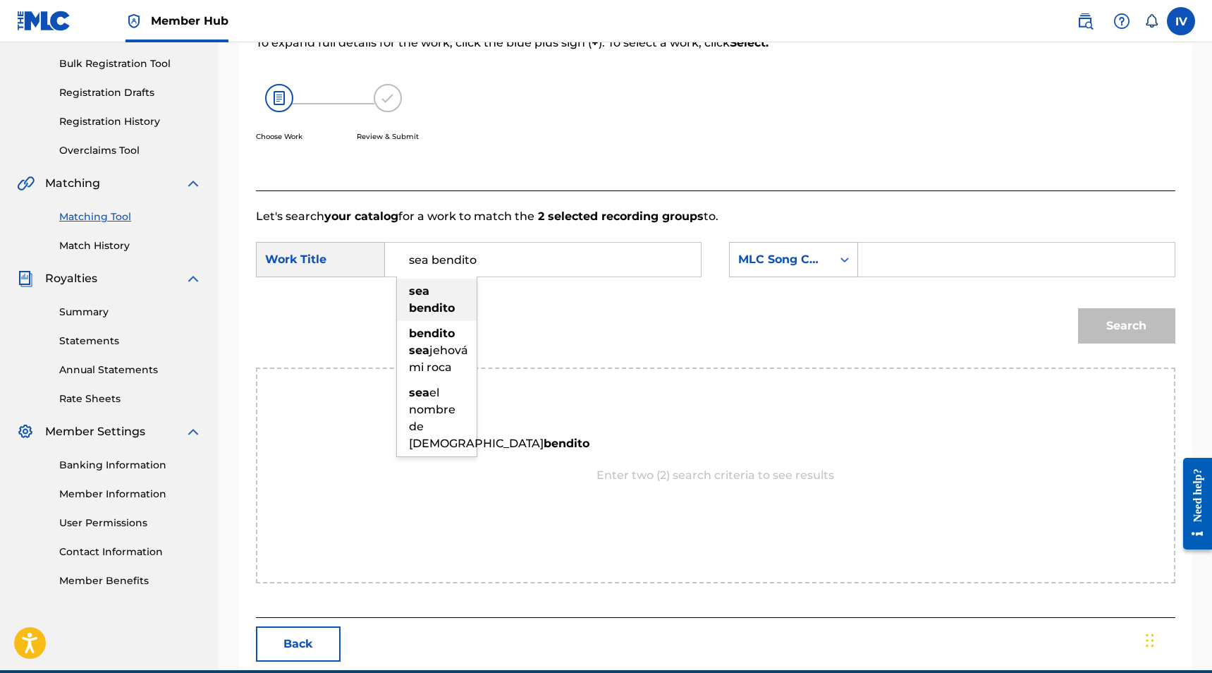
type input "sea bendito"
click at [417, 304] on strong "bendito" at bounding box center [432, 307] width 46 height 13
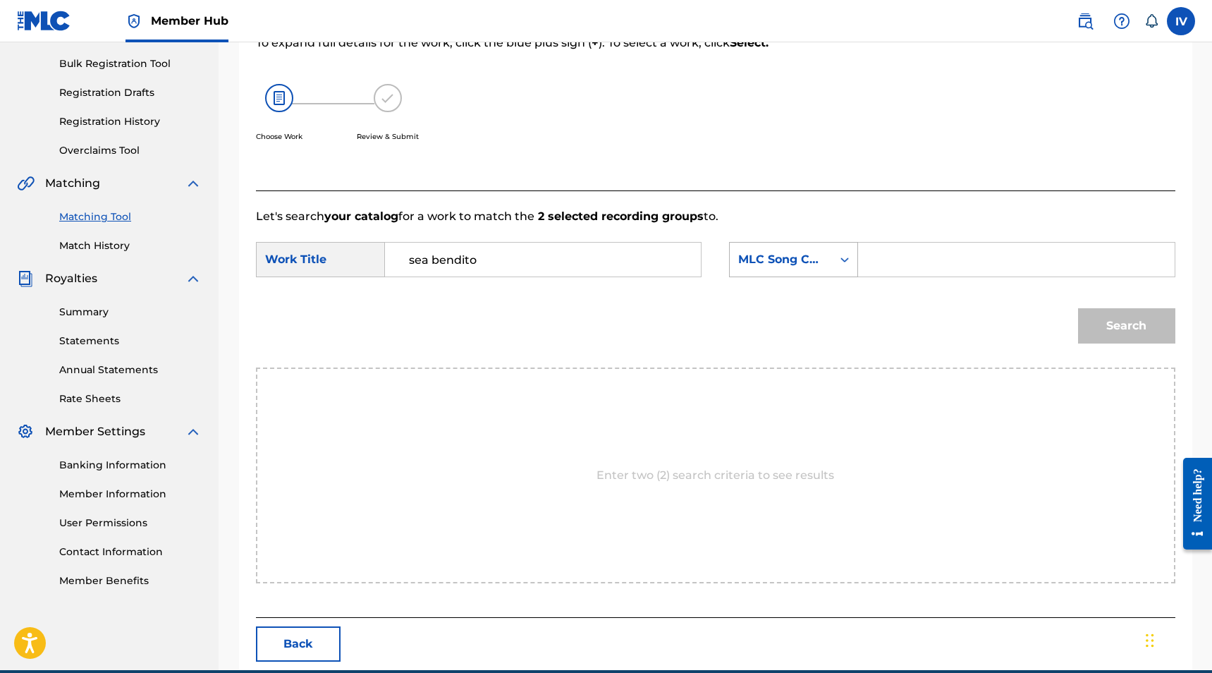
click at [771, 252] on div "MLC Song Code" at bounding box center [780, 259] width 85 height 17
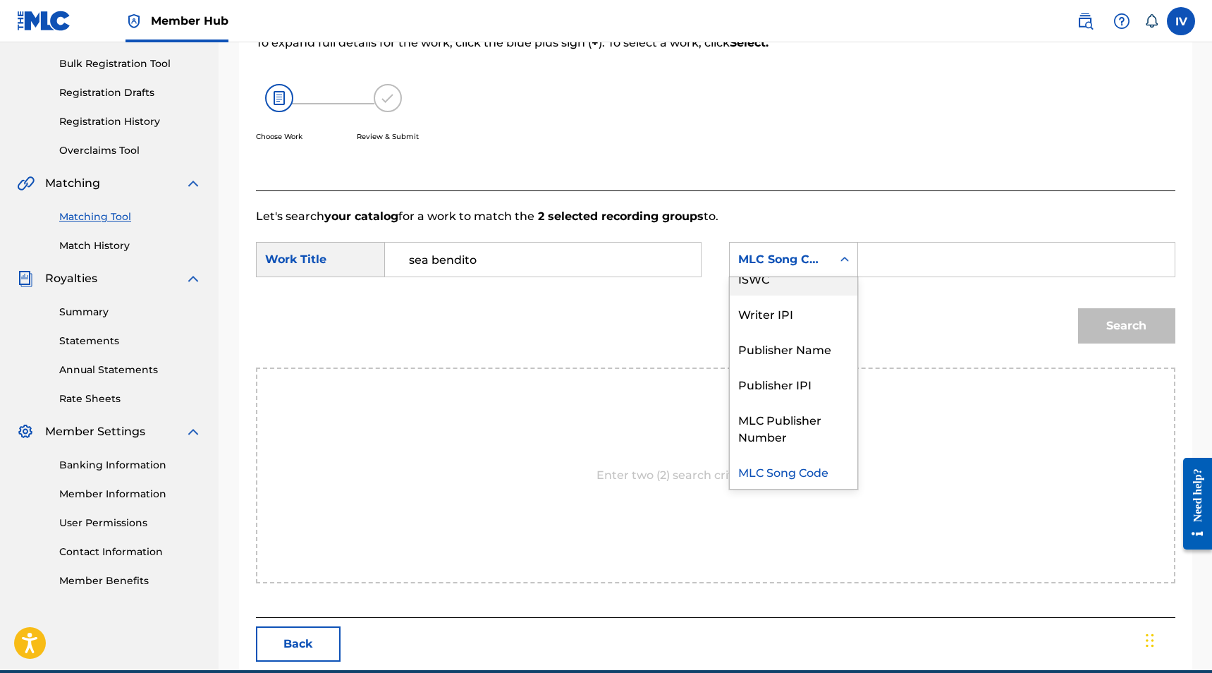
scroll to position [0, 0]
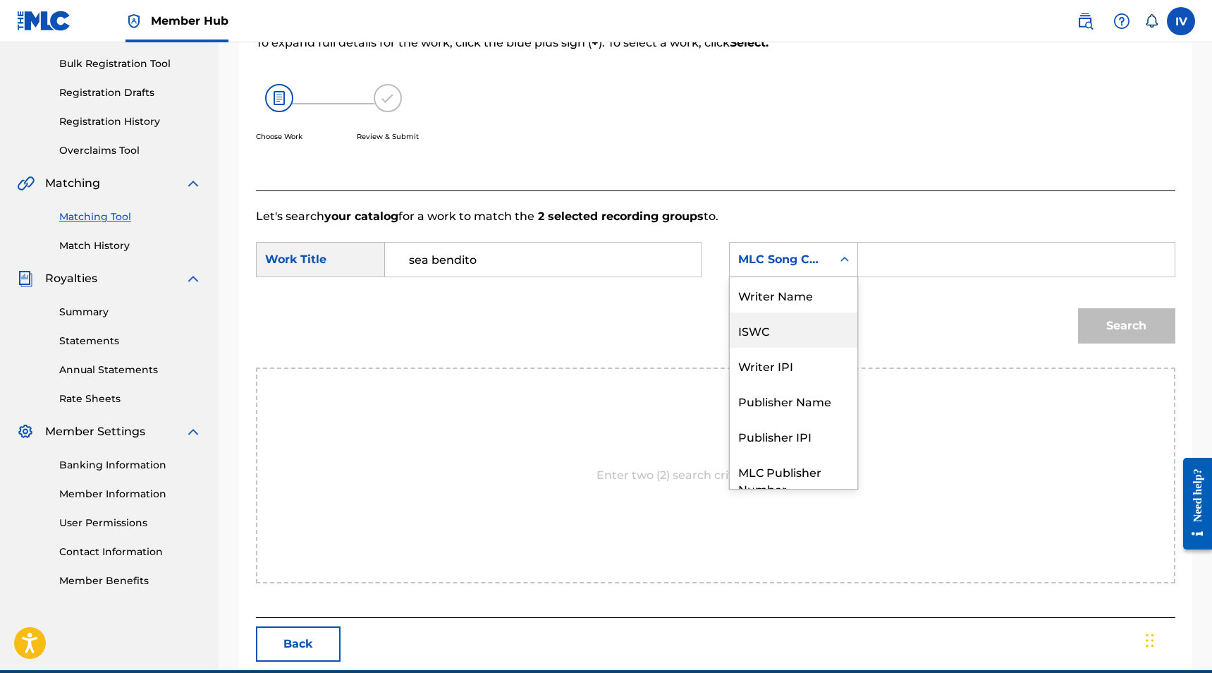
click at [772, 294] on div "Writer Name" at bounding box center [794, 294] width 128 height 35
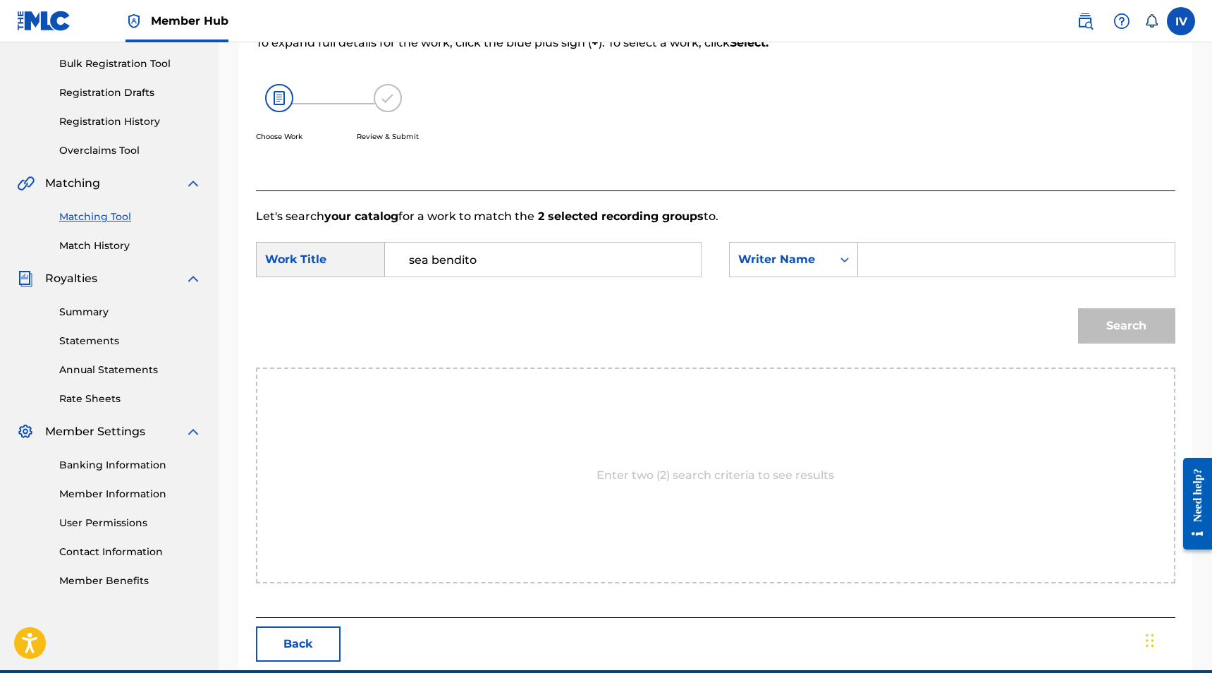
click at [933, 261] on input "Search Form" at bounding box center [1016, 260] width 292 height 34
type input "domain"
click at [1078, 308] on button "Search" at bounding box center [1126, 325] width 97 height 35
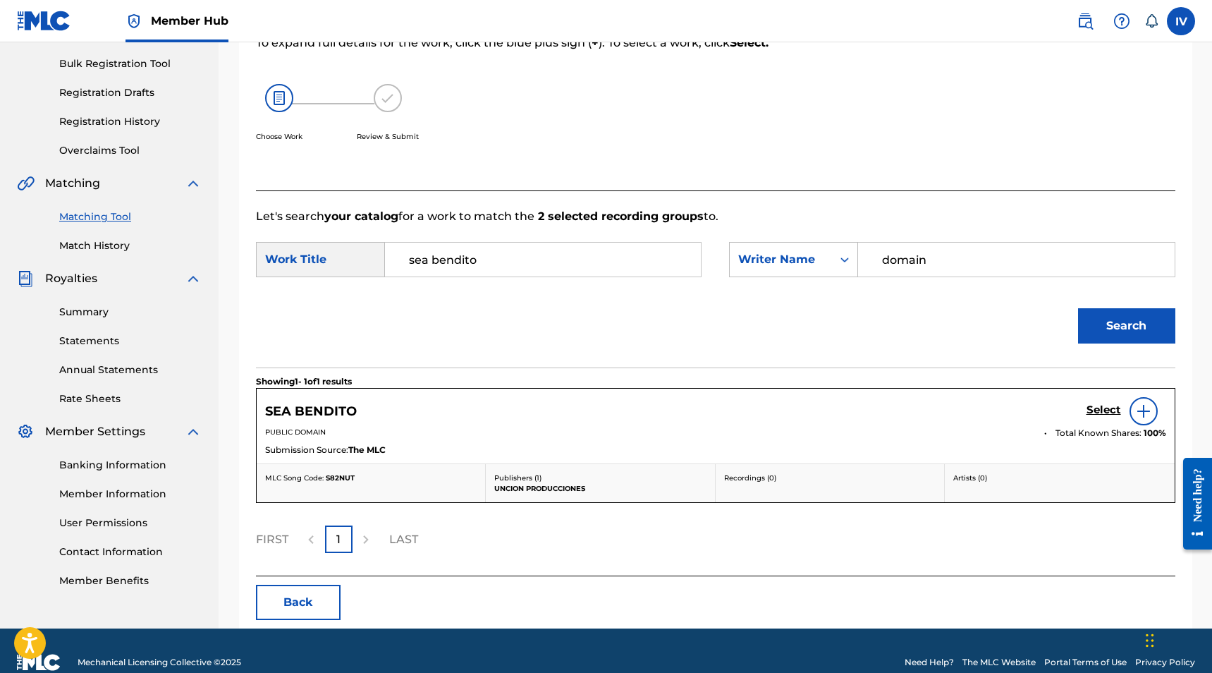
scroll to position [225, 0]
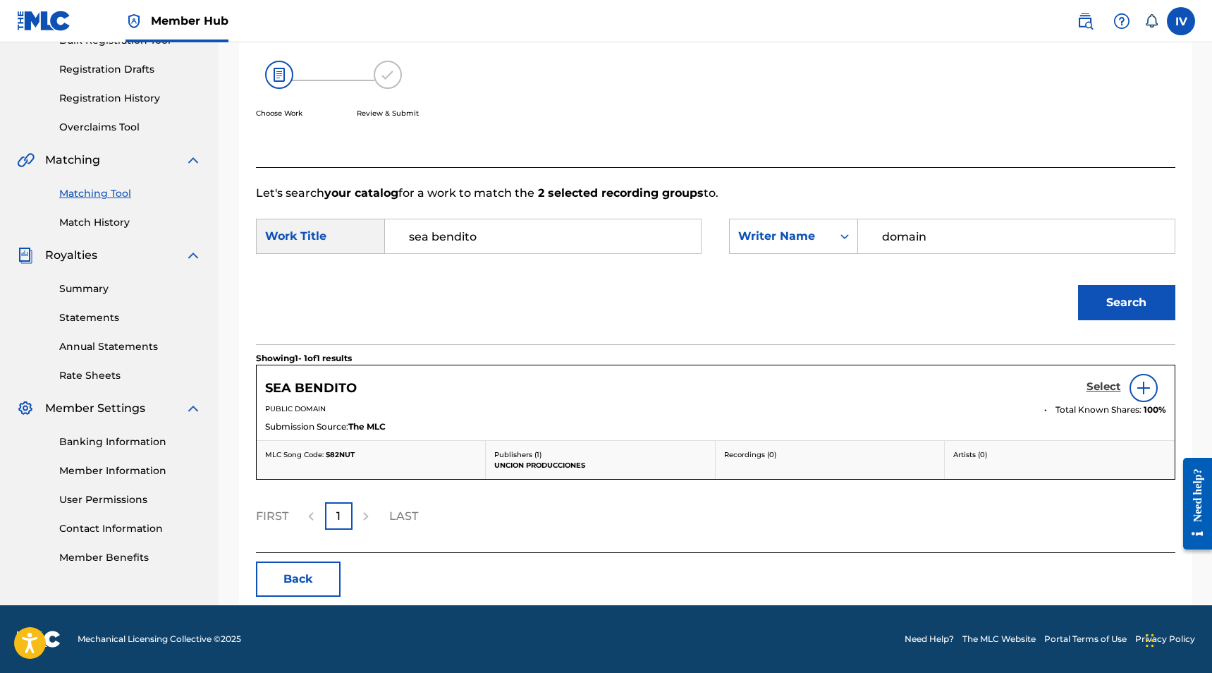
click at [1110, 388] on h5 "Select" at bounding box center [1103, 386] width 35 height 13
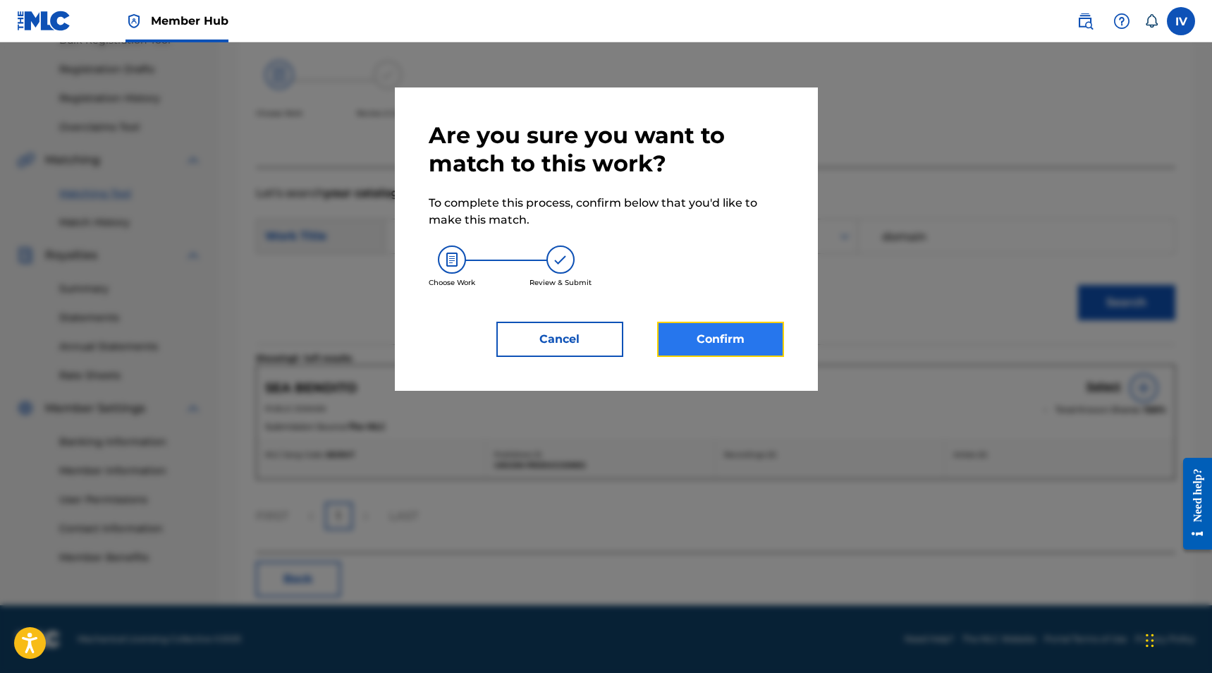
click at [752, 343] on button "Confirm" at bounding box center [720, 338] width 127 height 35
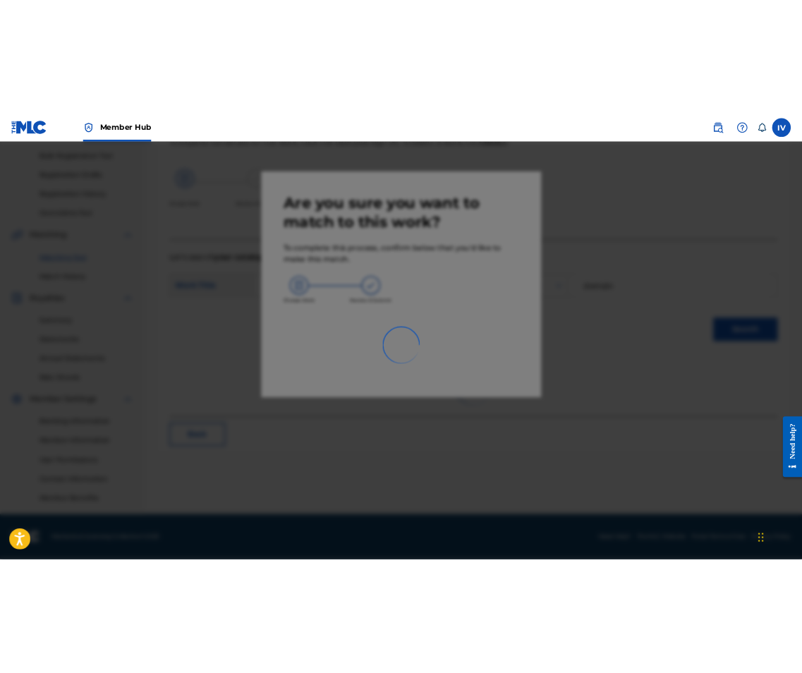
scroll to position [202, 0]
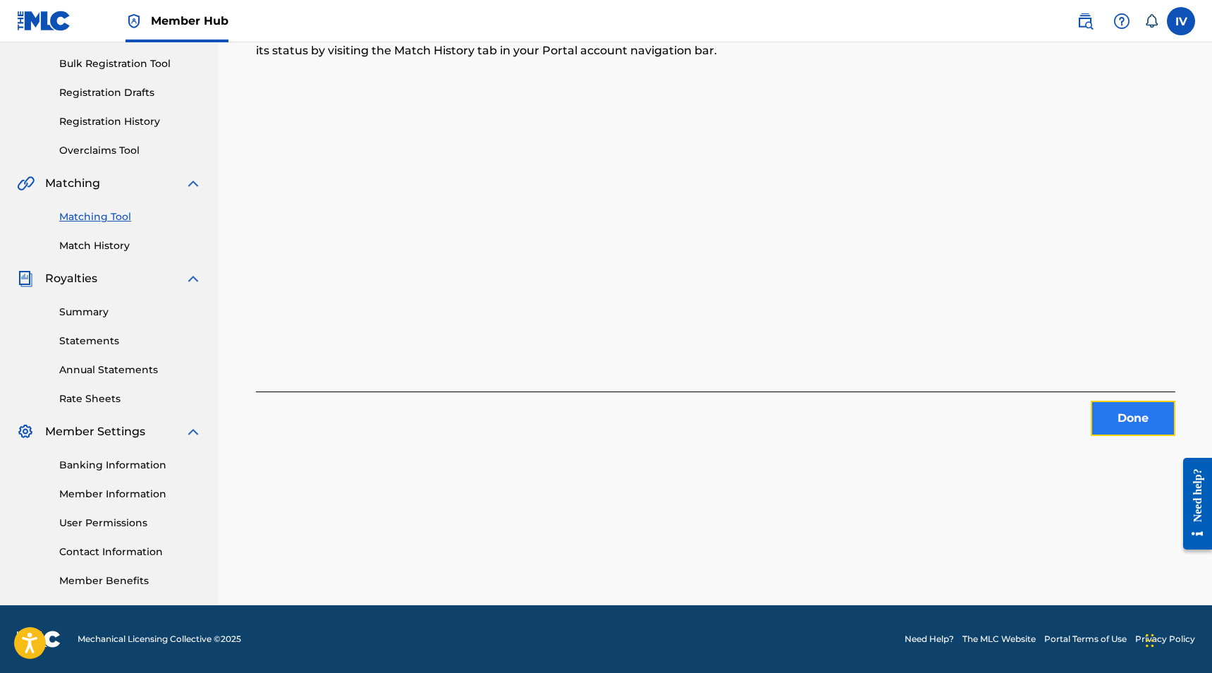
click at [1132, 427] on button "Done" at bounding box center [1133, 417] width 85 height 35
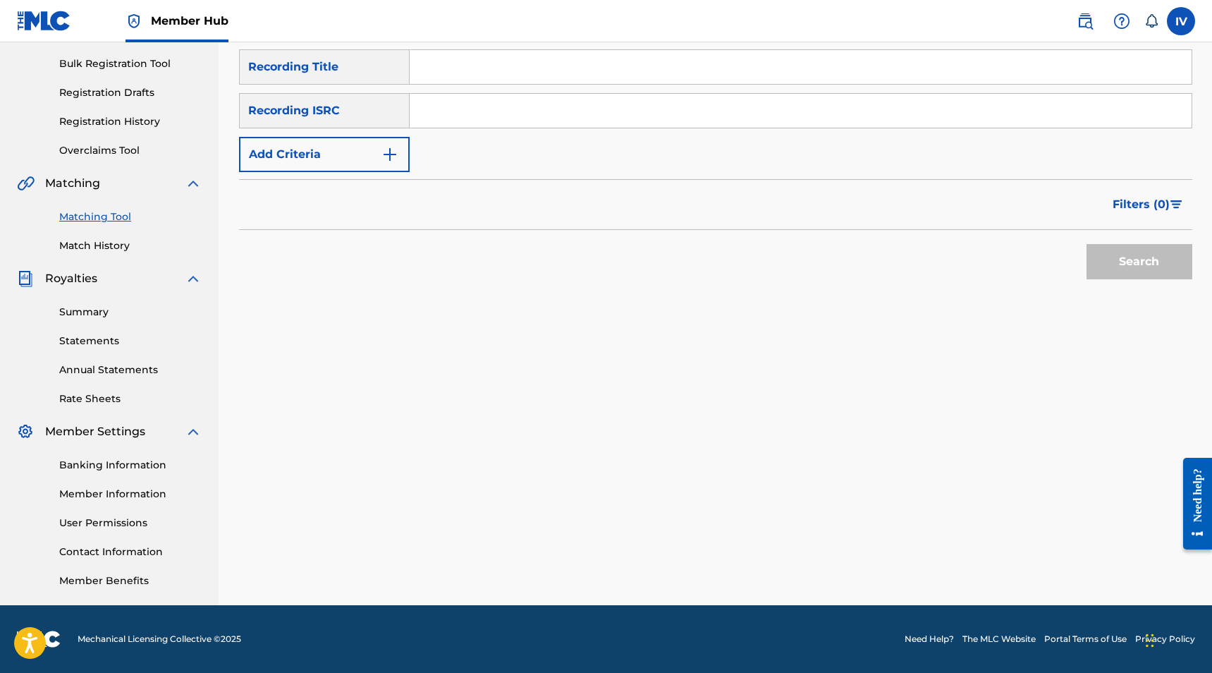
click at [618, 120] on input "Search Form" at bounding box center [801, 111] width 782 height 34
paste input "QM3DF2413881"
type input "QM3DF2413881"
click at [1086, 244] on button "Search" at bounding box center [1139, 261] width 106 height 35
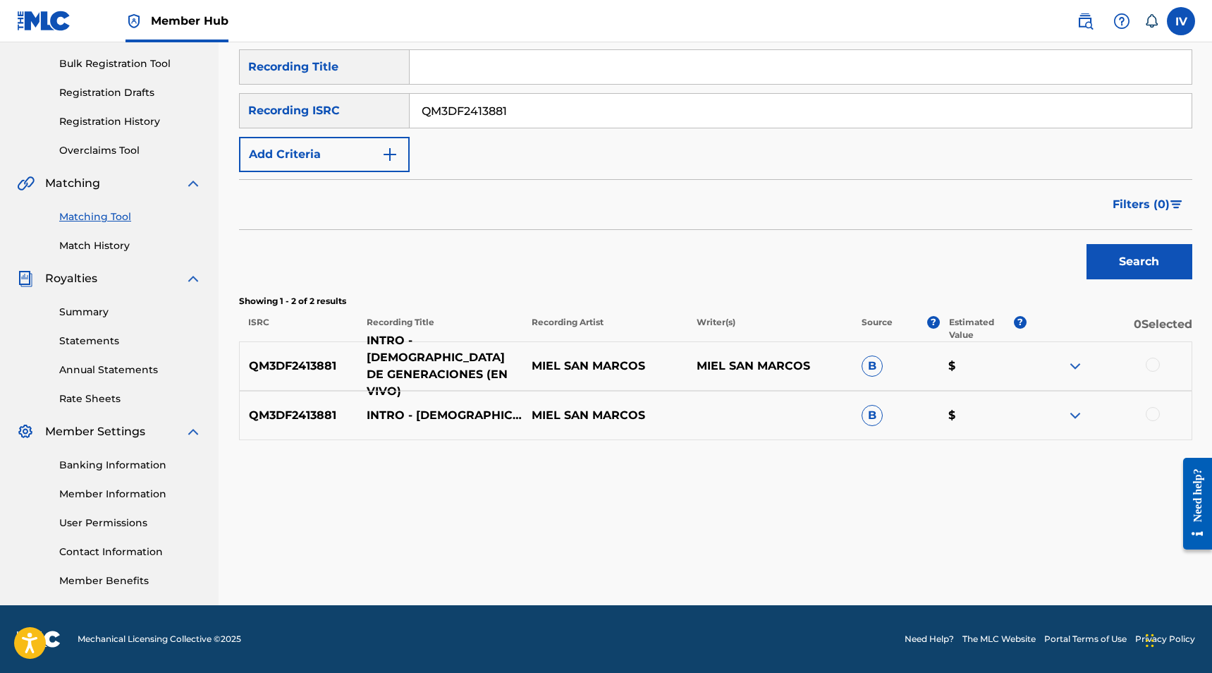
click at [453, 358] on p "INTRO - DIOS DE GENERACIONES (EN VIVO)" at bounding box center [439, 366] width 165 height 68
click at [460, 419] on p "INTRO - DIOS DE GENERACIONES (EN VIVO)" at bounding box center [439, 415] width 165 height 68
click at [1160, 360] on div at bounding box center [1109, 365] width 165 height 17
click at [1158, 360] on div at bounding box center [1153, 364] width 14 height 14
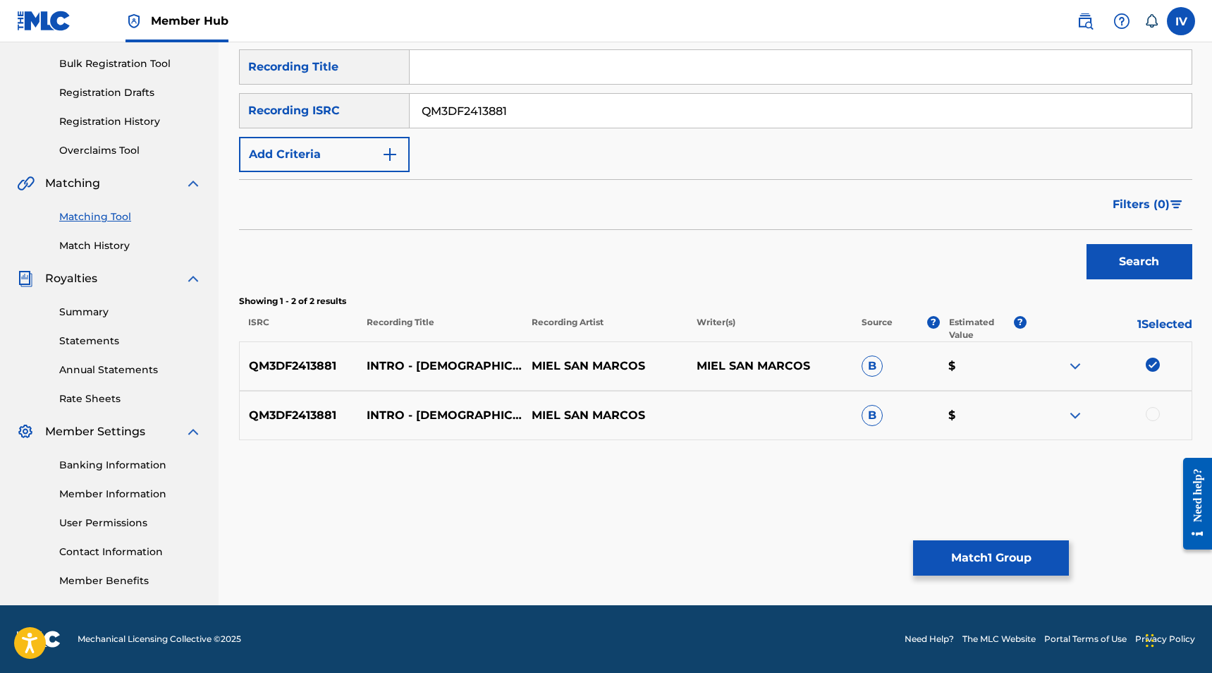
click at [1157, 405] on div "QM3DF2413881 INTRO - DIOS DE GENERACIONES (EN VIVO) MIEL SAN MARCOS B $" at bounding box center [715, 415] width 953 height 49
click at [1153, 415] on div at bounding box center [1153, 414] width 14 height 14
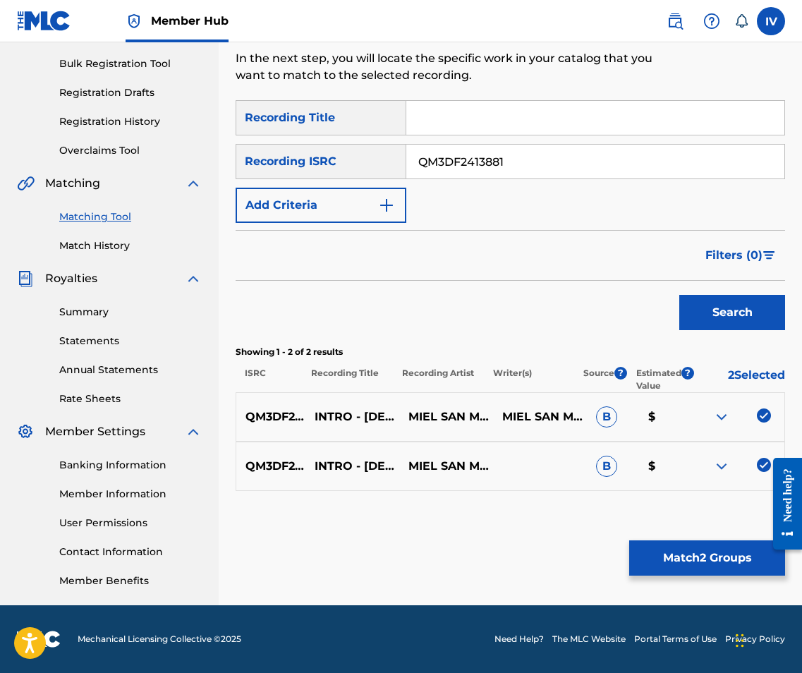
click at [696, 539] on div "Matching Tool The Matching Tool enables you to suggest matches between sound re…" at bounding box center [509, 240] width 549 height 729
click at [679, 566] on button "Match 2 Groups" at bounding box center [707, 557] width 156 height 35
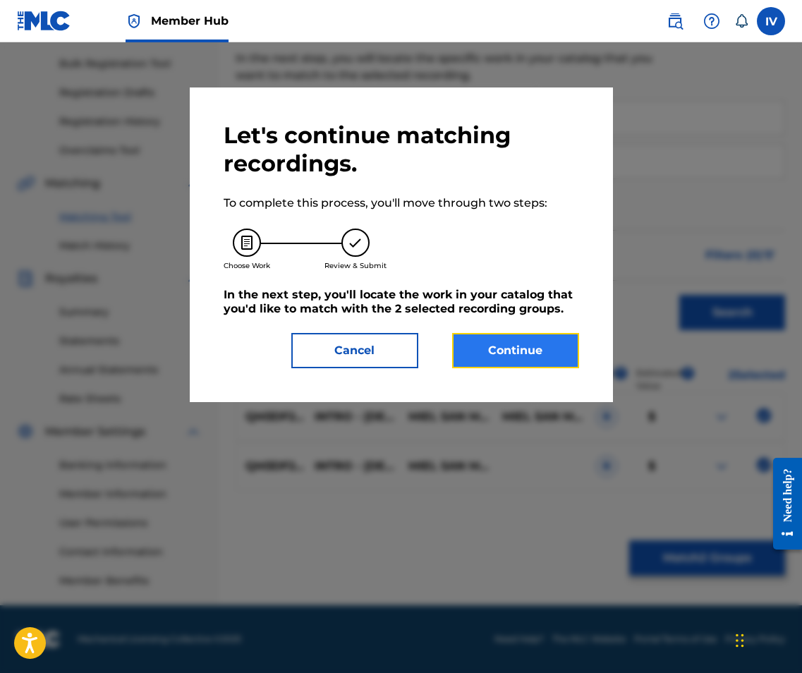
click at [477, 345] on button "Continue" at bounding box center [515, 350] width 127 height 35
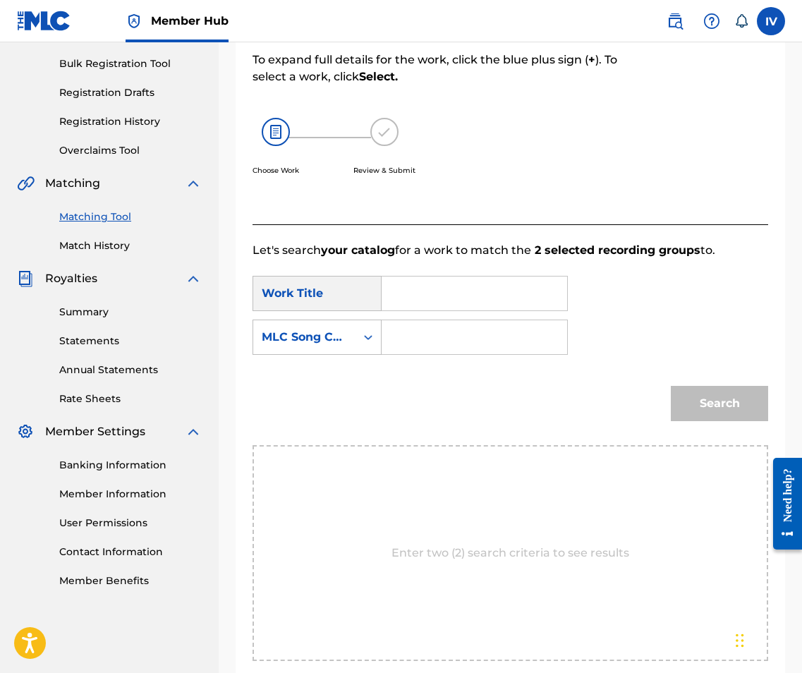
click at [402, 297] on input "Search Form" at bounding box center [473, 293] width 161 height 34
paste input "Intro - Dios de Generaciones (En Vivo)"
click at [485, 293] on input "Intro - Dios de Generaciones (En Vivo)" at bounding box center [473, 293] width 161 height 34
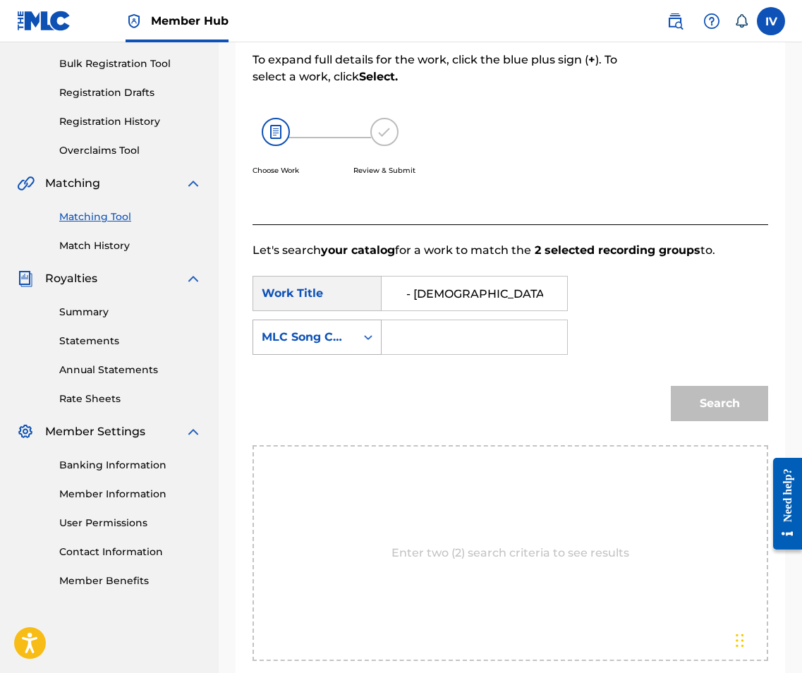
type input "Intro - Dios de Generaciones"
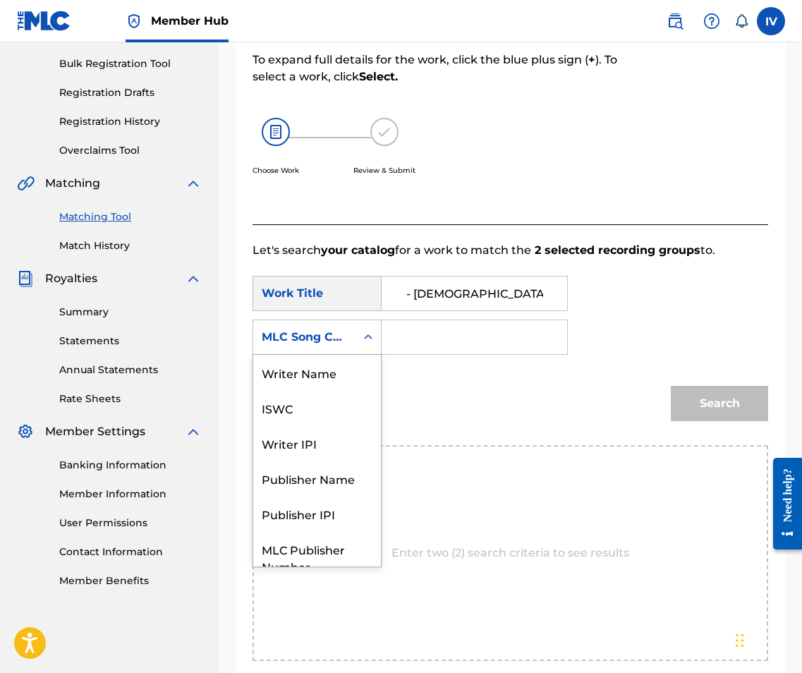
click at [343, 338] on div "MLC Song Code" at bounding box center [304, 337] width 85 height 17
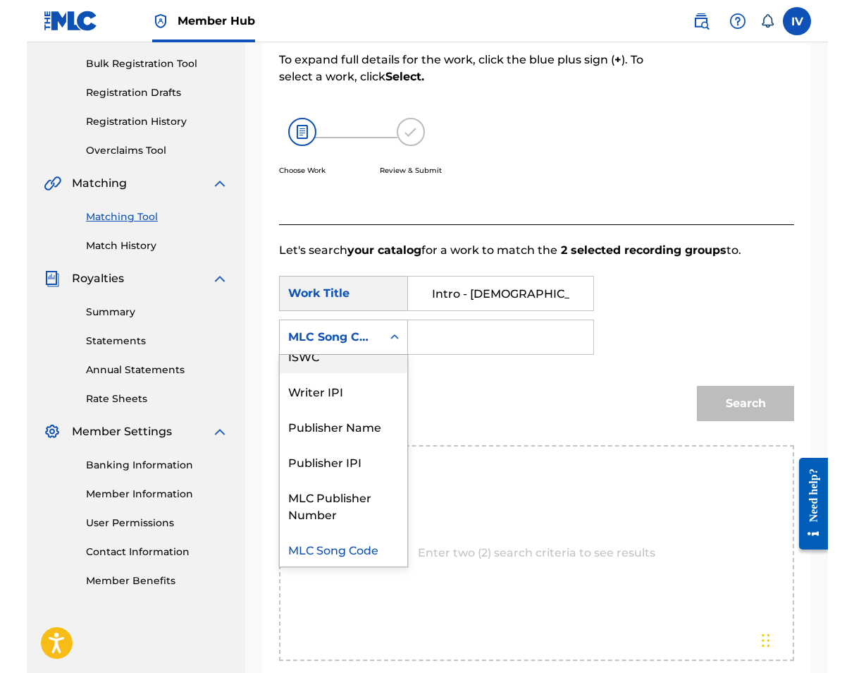
scroll to position [0, 0]
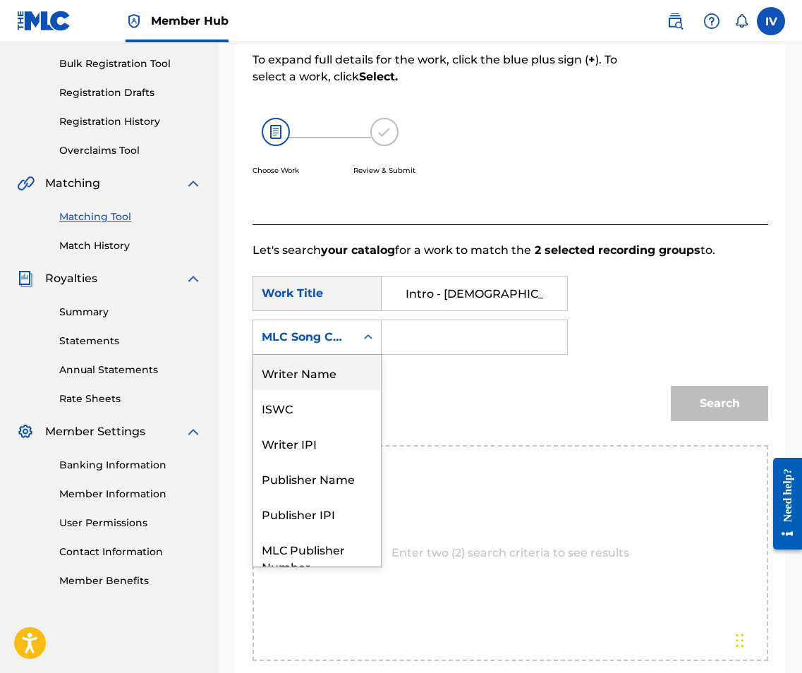
click at [333, 369] on div "Writer Name" at bounding box center [317, 372] width 128 height 35
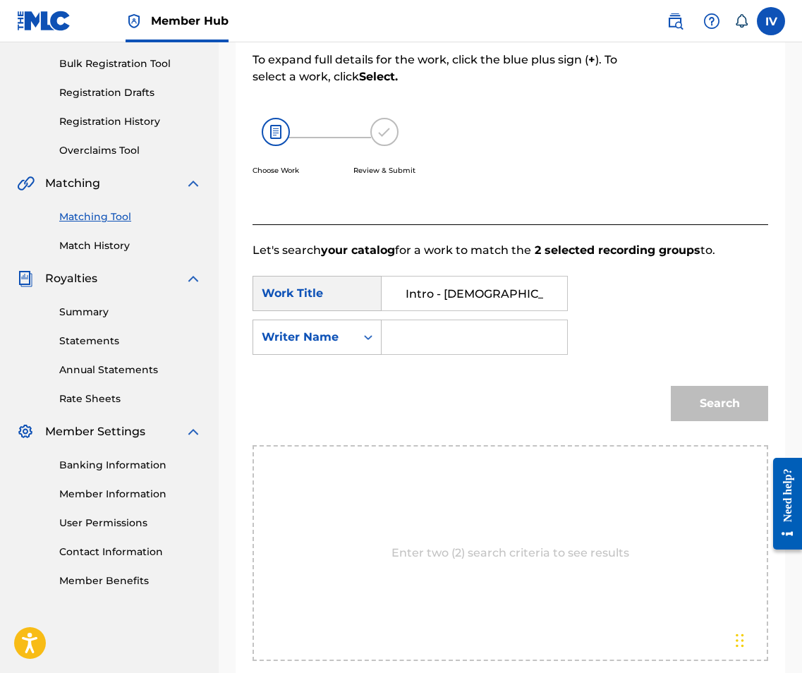
click at [439, 328] on input "Search Form" at bounding box center [473, 337] width 161 height 34
type input "morales"
click at [670, 386] on button "Search" at bounding box center [718, 403] width 97 height 35
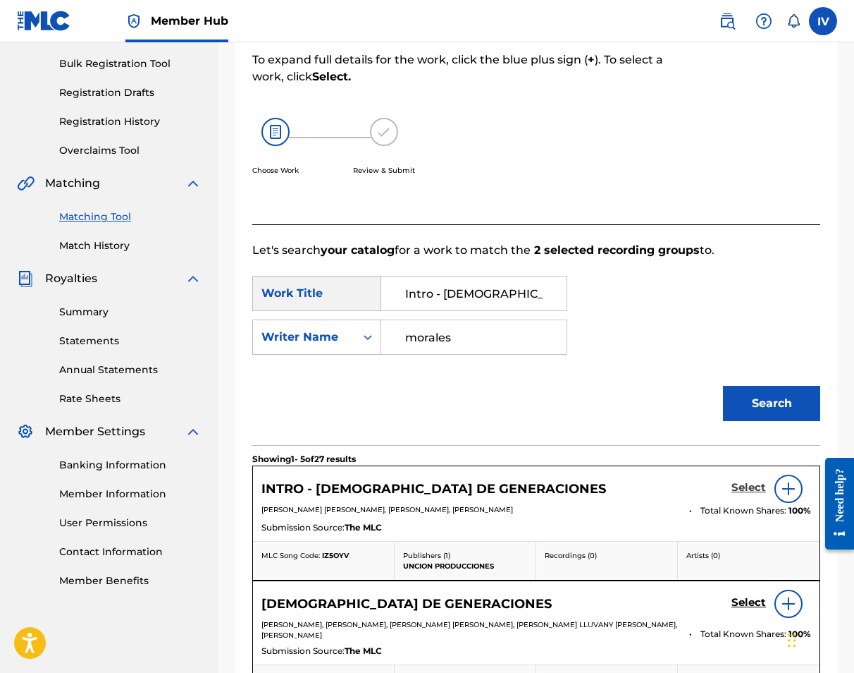
click at [752, 488] on h5 "Select" at bounding box center [749, 487] width 35 height 13
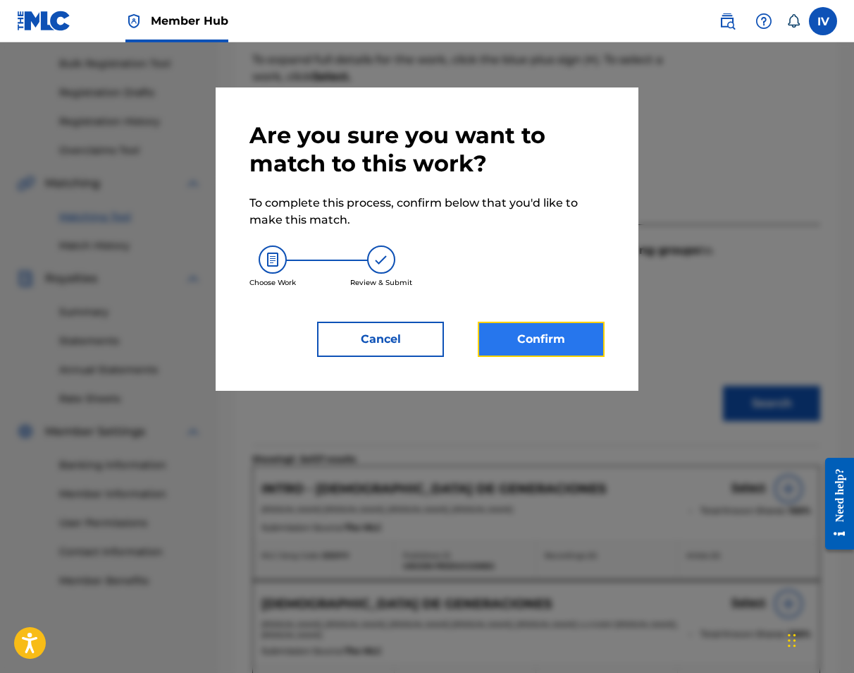
click at [544, 344] on button "Confirm" at bounding box center [541, 338] width 127 height 35
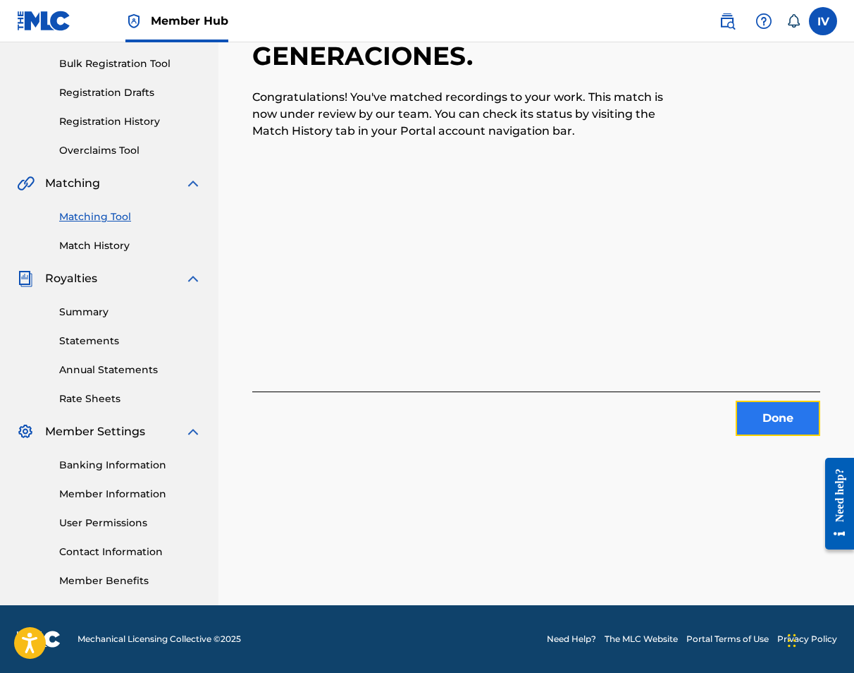
click at [756, 410] on button "Done" at bounding box center [778, 417] width 85 height 35
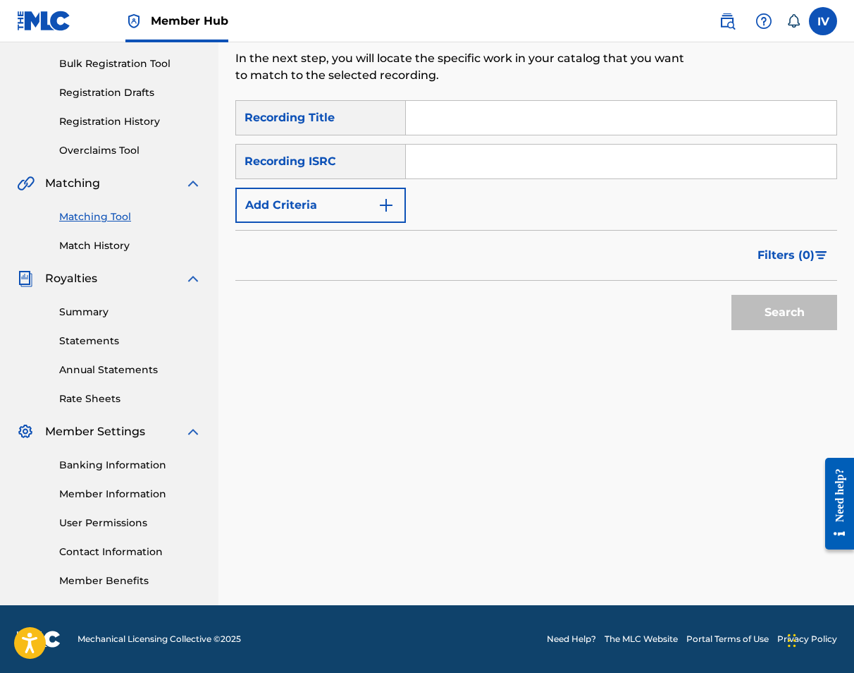
click at [445, 176] on input "Search Form" at bounding box center [621, 162] width 431 height 34
paste input "QM3DF2204875"
type input "QM3DF2204875"
click at [732, 295] on button "Search" at bounding box center [785, 312] width 106 height 35
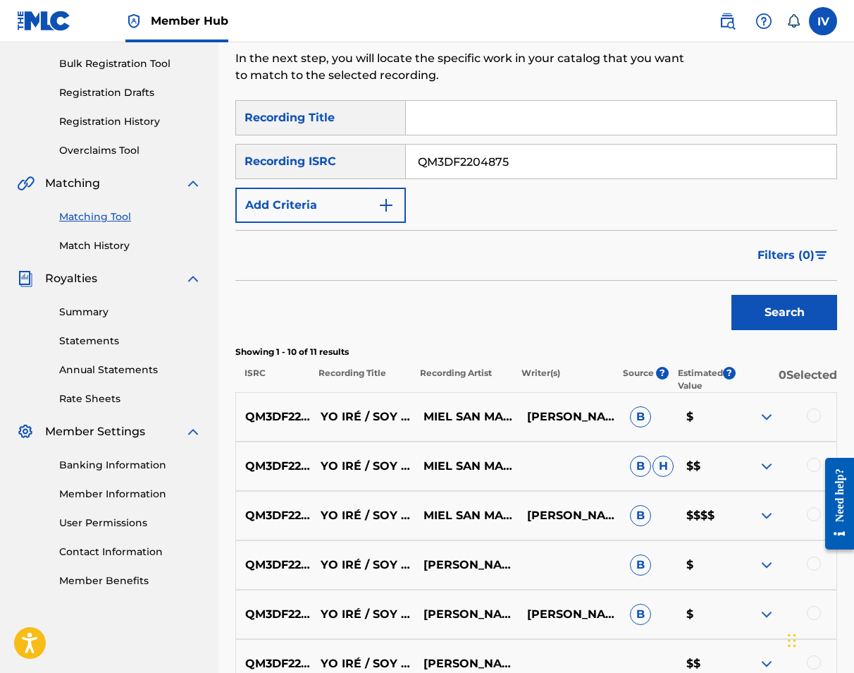
click at [816, 410] on div at bounding box center [814, 415] width 14 height 14
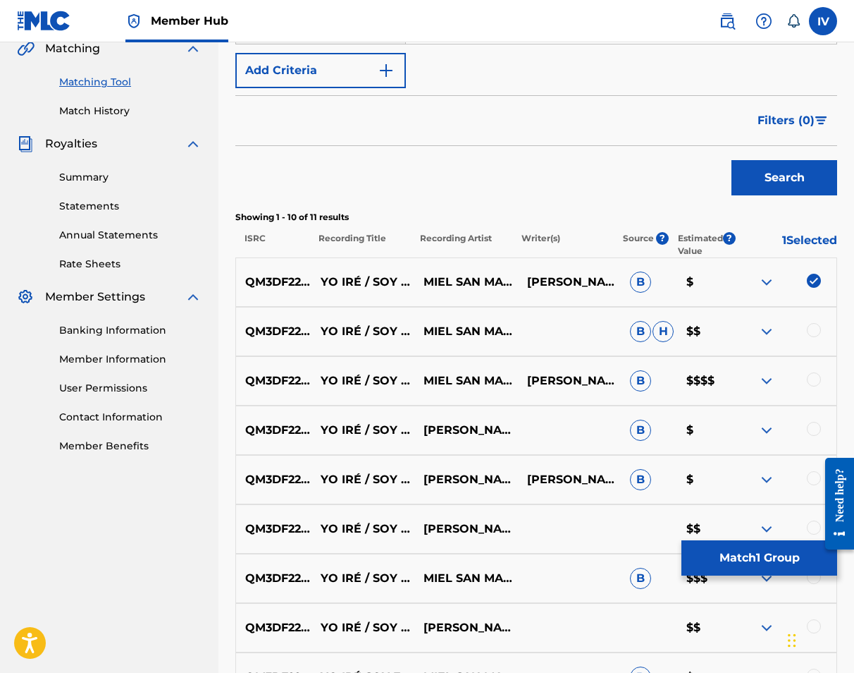
scroll to position [588, 0]
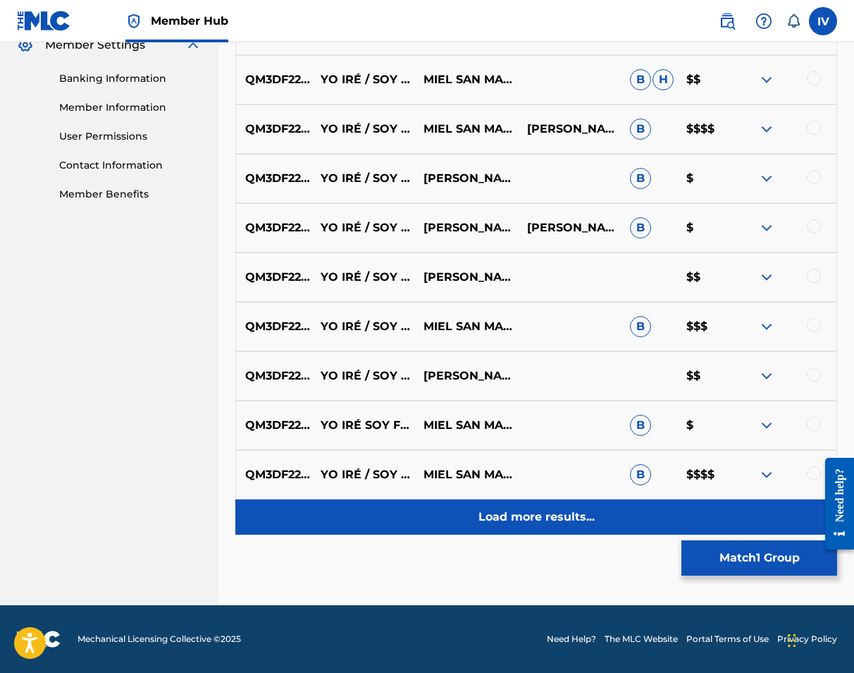
click at [592, 502] on div "Load more results..." at bounding box center [536, 516] width 602 height 35
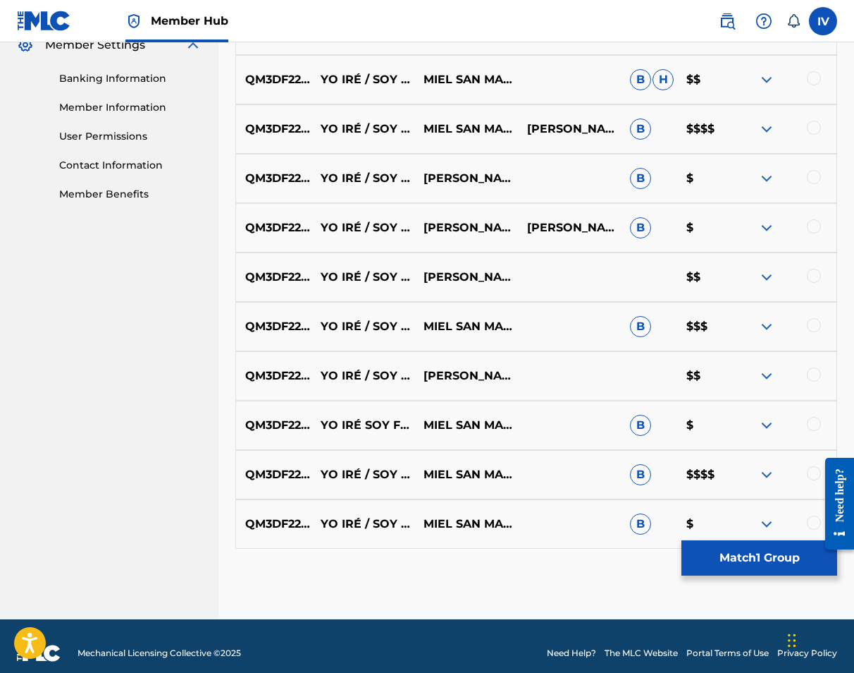
scroll to position [602, 0]
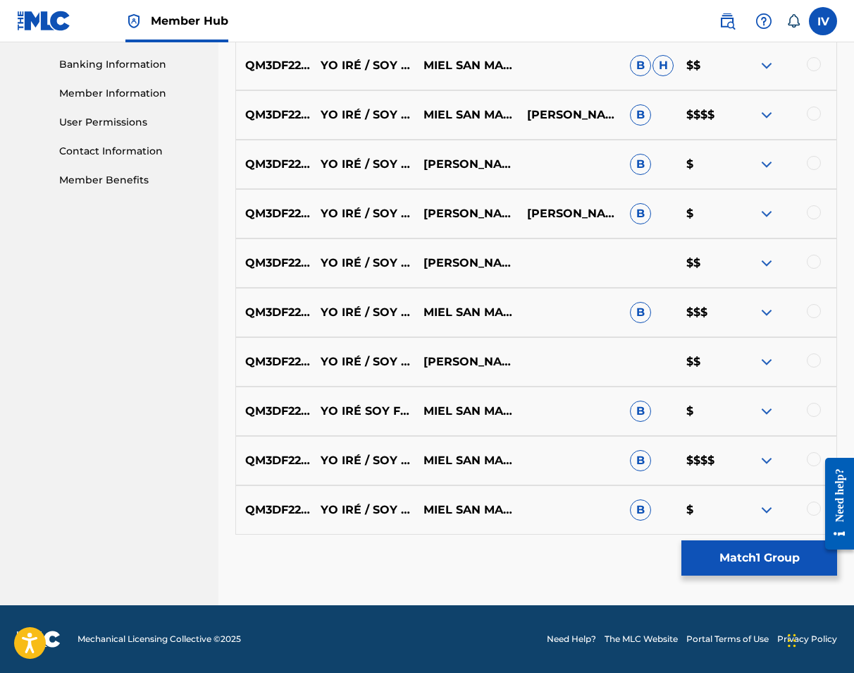
click at [814, 507] on div at bounding box center [814, 508] width 14 height 14
click at [812, 459] on div at bounding box center [814, 459] width 14 height 14
click at [814, 408] on div at bounding box center [814, 410] width 14 height 14
click at [816, 355] on div at bounding box center [814, 360] width 14 height 14
click at [817, 304] on div at bounding box center [785, 312] width 103 height 17
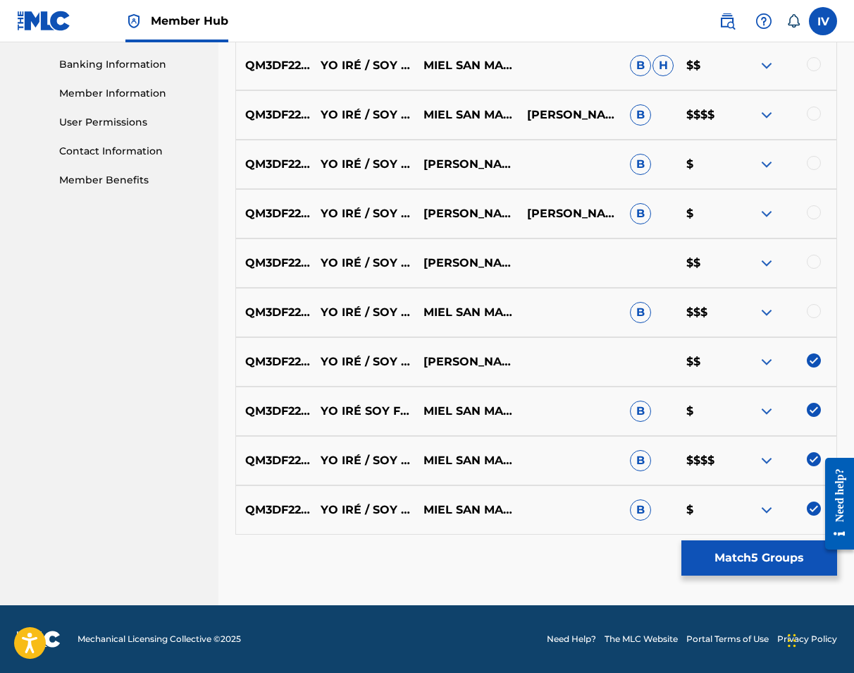
click at [817, 258] on div at bounding box center [814, 262] width 14 height 14
click at [817, 258] on img at bounding box center [814, 262] width 14 height 14
click at [817, 258] on div at bounding box center [814, 262] width 14 height 14
click at [821, 315] on div at bounding box center [785, 312] width 103 height 17
click at [816, 309] on div at bounding box center [814, 311] width 14 height 14
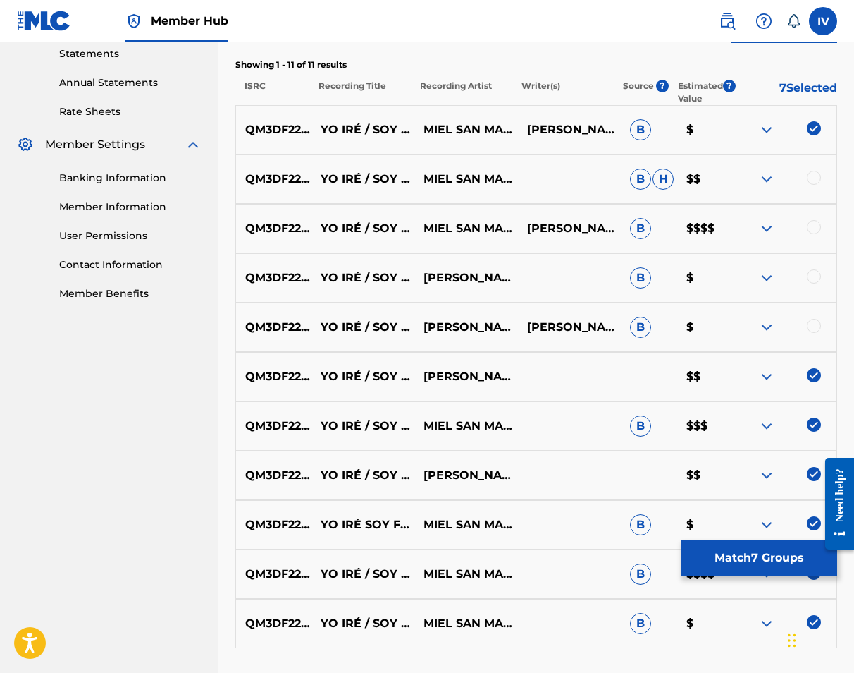
scroll to position [480, 0]
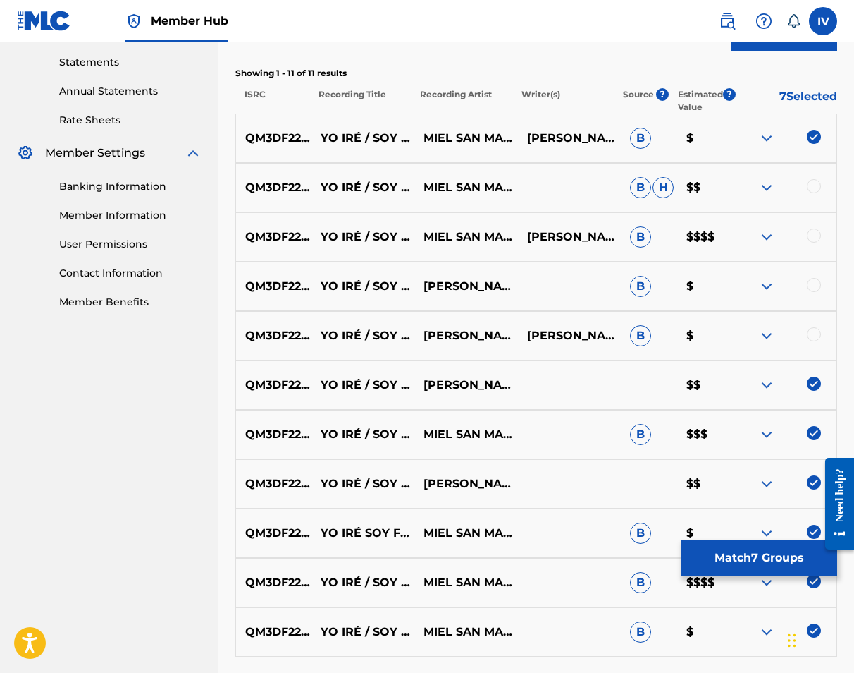
click at [817, 343] on div at bounding box center [785, 335] width 103 height 17
click at [815, 336] on div at bounding box center [814, 334] width 14 height 14
click at [813, 282] on div at bounding box center [814, 285] width 14 height 14
click at [811, 231] on div at bounding box center [814, 235] width 14 height 14
click at [811, 187] on div at bounding box center [814, 186] width 14 height 14
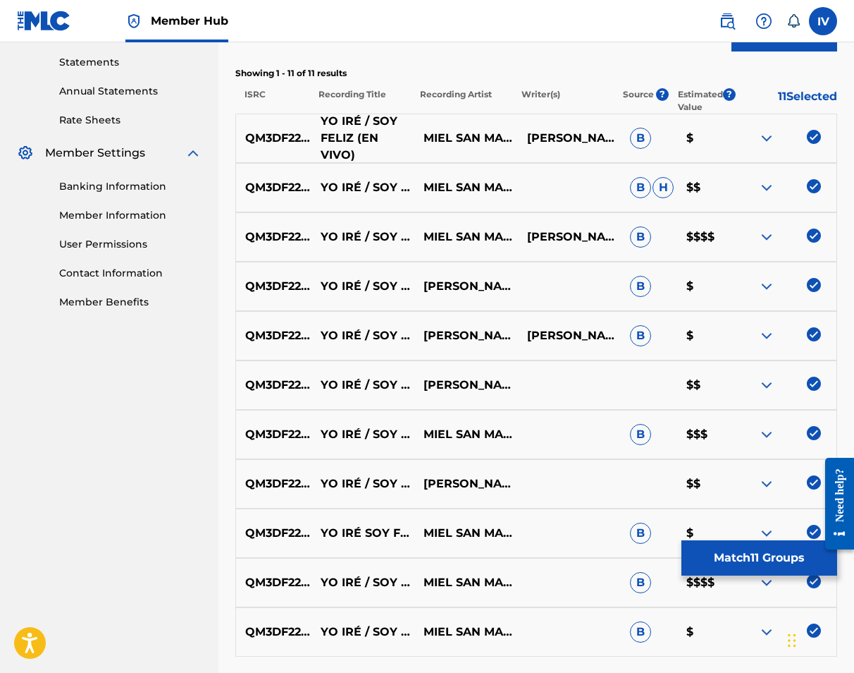
click at [366, 134] on p "YO IRÉ / SOY FELIZ (EN VIVO)" at bounding box center [363, 138] width 103 height 51
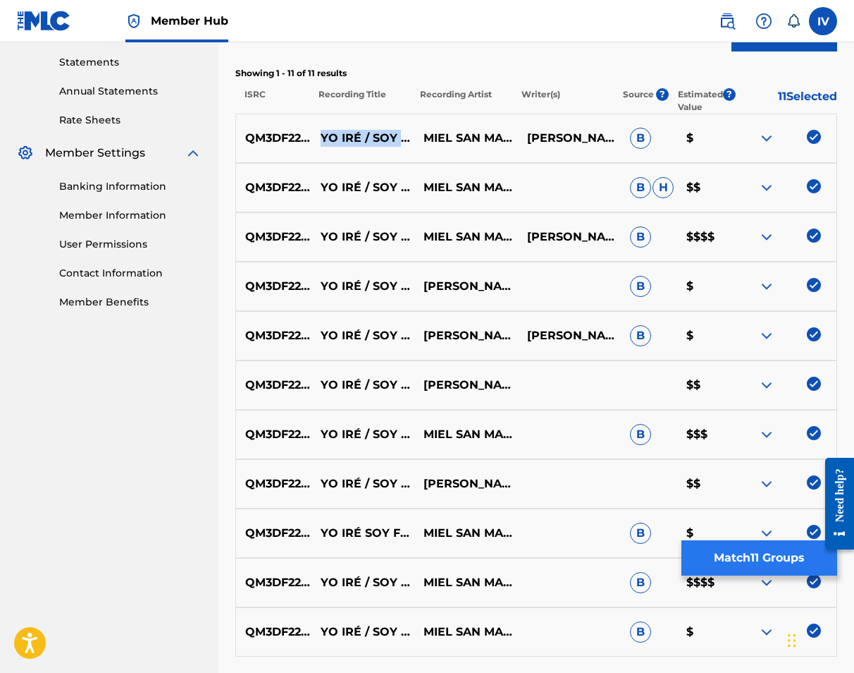
copy p "YO IRÉ / SOY FELIZ (EN VIVO)"
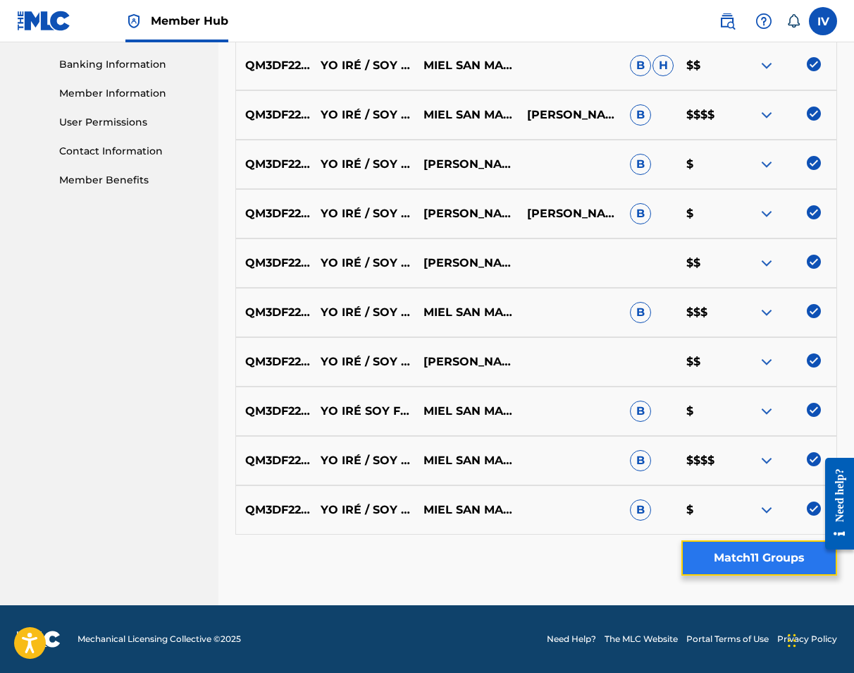
click at [727, 547] on button "Match 11 Groups" at bounding box center [760, 557] width 156 height 35
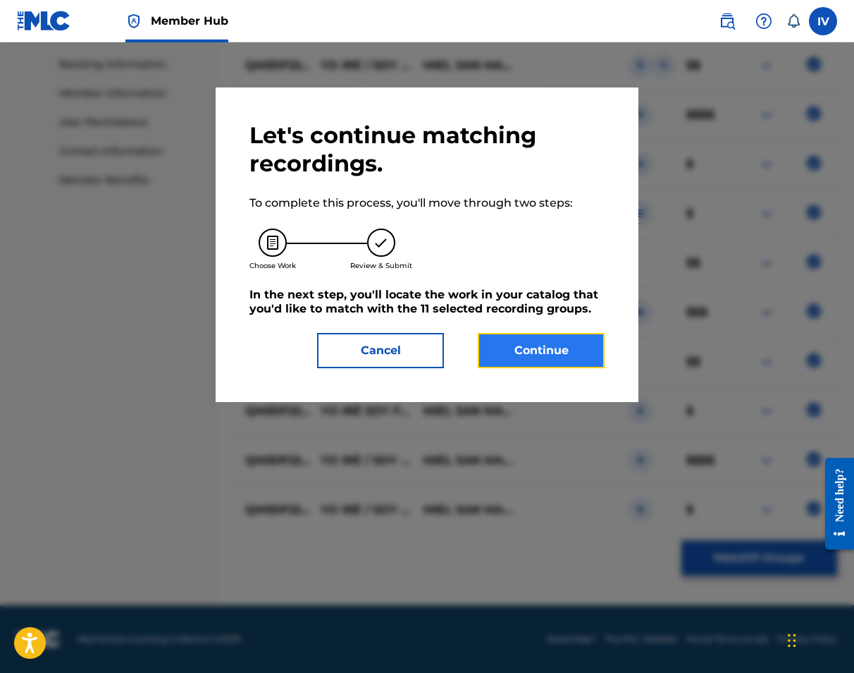
click at [548, 349] on button "Continue" at bounding box center [541, 350] width 127 height 35
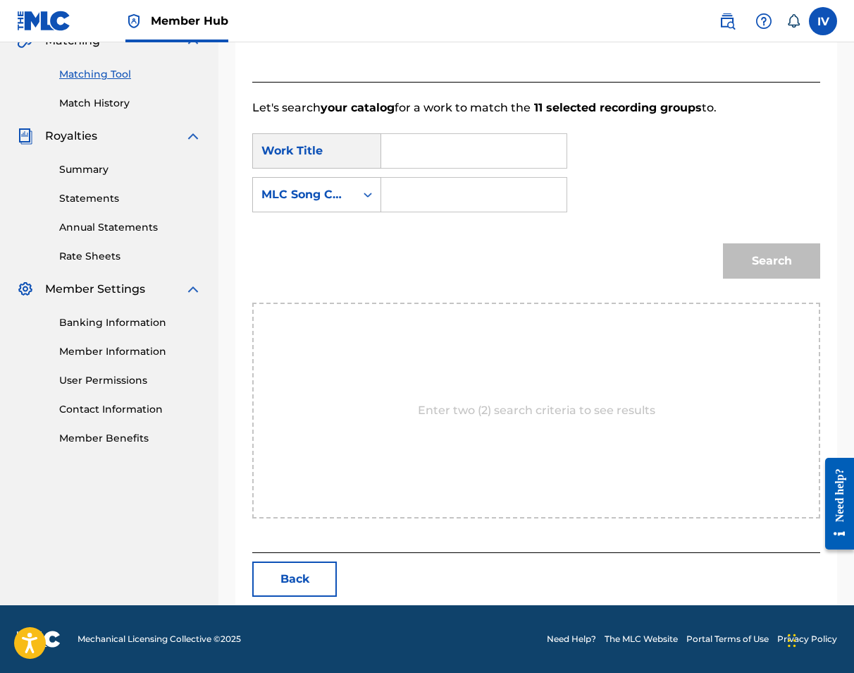
click at [449, 153] on input "Search Form" at bounding box center [473, 151] width 161 height 34
paste input "YO IRÉ / SOY FELIZ (EN VIVO)"
click at [482, 154] on input "YO IRÉ / SOY FELIZ (EN VIVO)" at bounding box center [473, 151] width 161 height 34
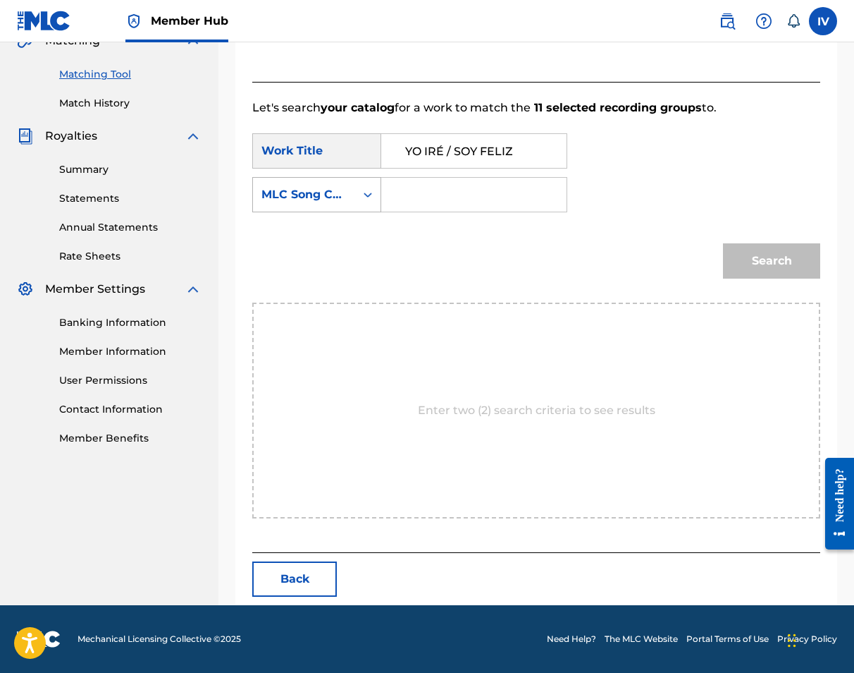
type input "YO IRÉ / SOY FELIZ"
click at [315, 192] on div "MLC Song Code" at bounding box center [304, 194] width 85 height 17
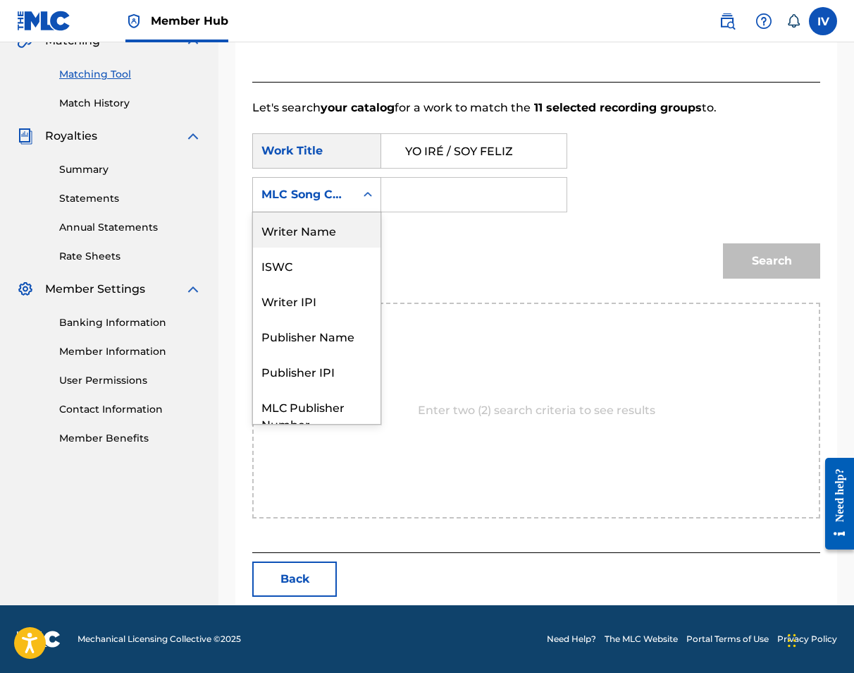
click at [307, 241] on div "Writer Name" at bounding box center [317, 229] width 128 height 35
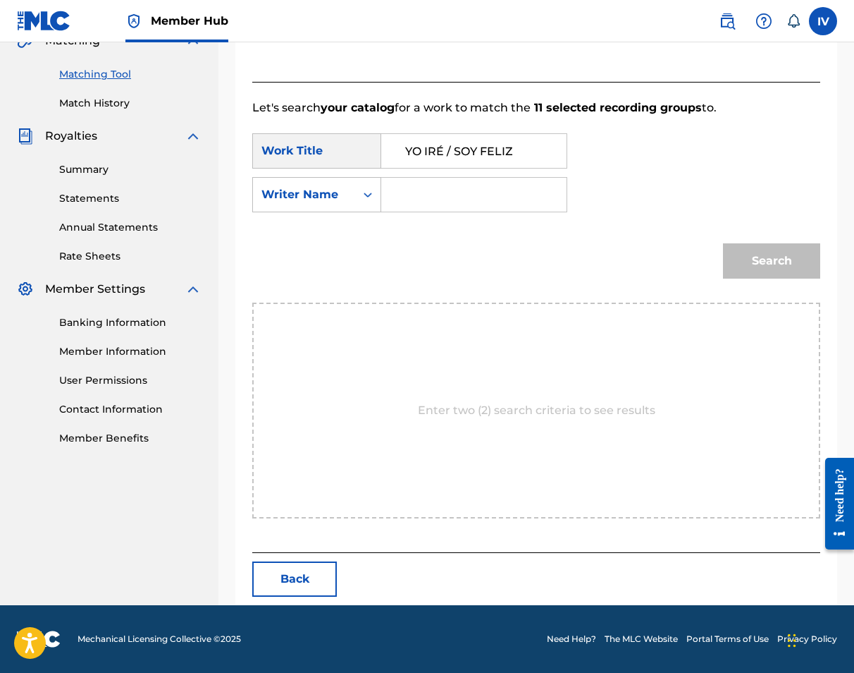
click at [420, 190] on input "Search Form" at bounding box center [473, 195] width 161 height 34
type input "morales"
click at [723, 243] on button "Search" at bounding box center [771, 260] width 97 height 35
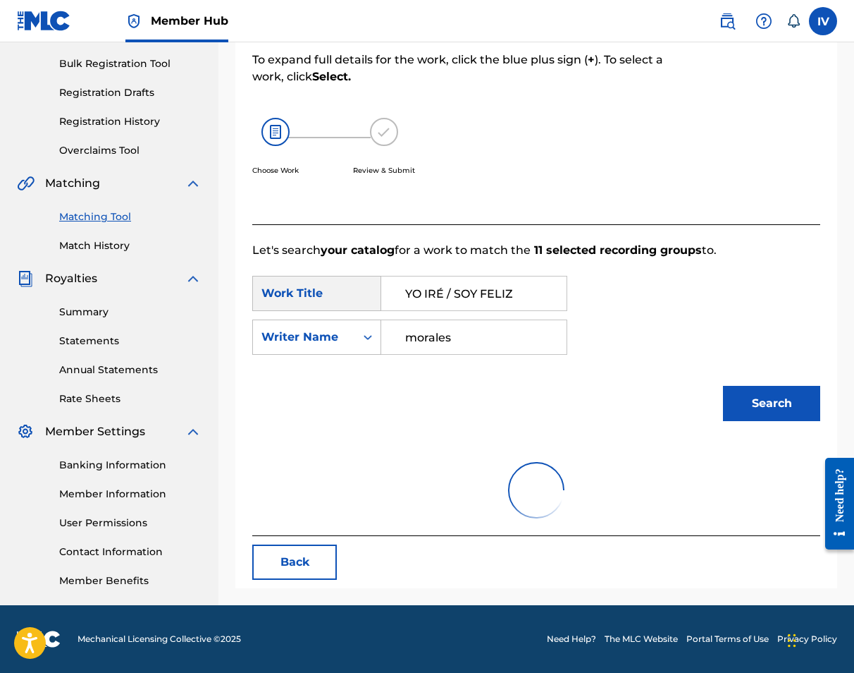
scroll to position [344, 0]
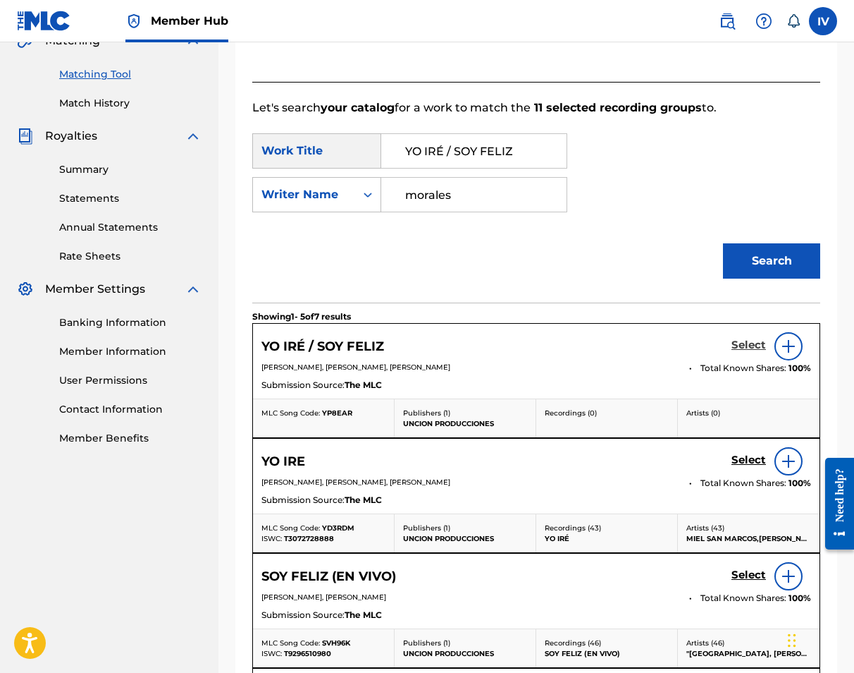
click at [752, 343] on h5 "Select" at bounding box center [749, 344] width 35 height 13
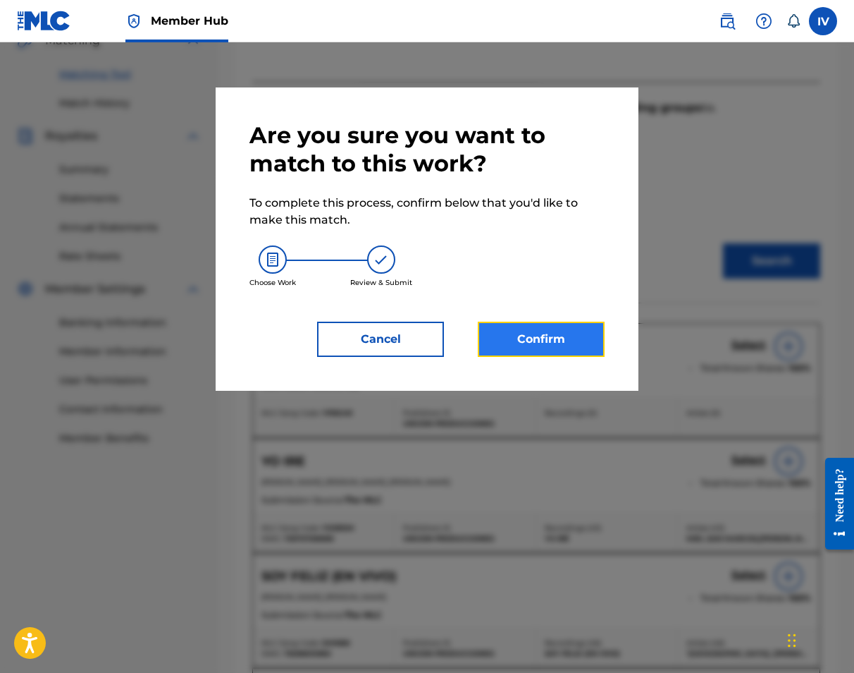
click at [558, 353] on button "Confirm" at bounding box center [541, 338] width 127 height 35
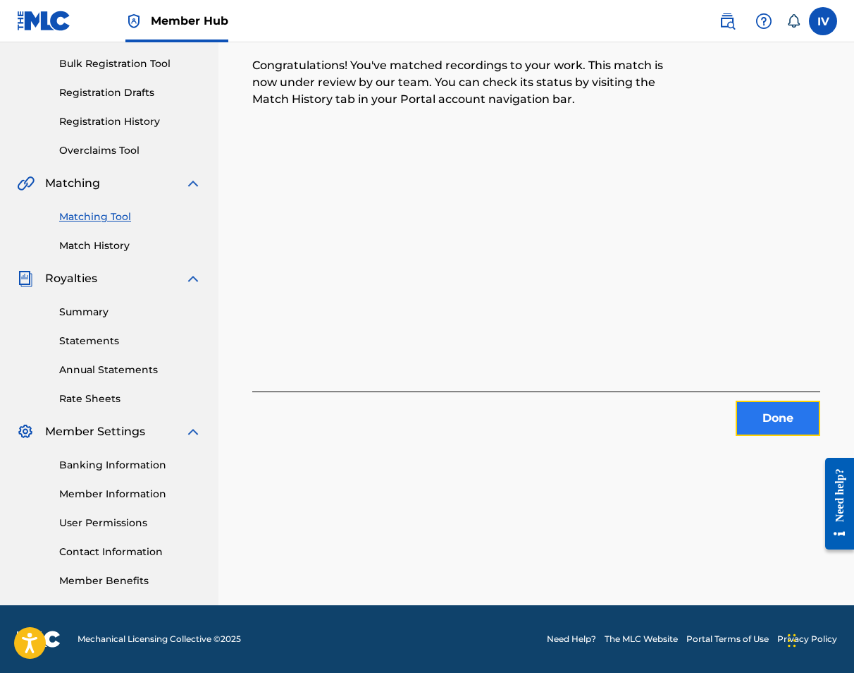
click at [755, 412] on button "Done" at bounding box center [778, 417] width 85 height 35
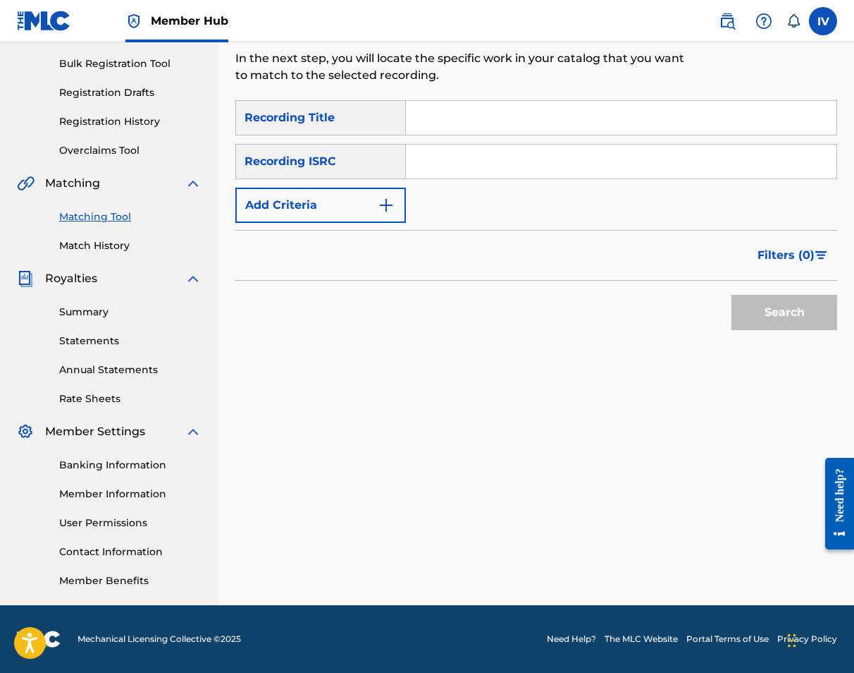
click at [504, 164] on input "Search Form" at bounding box center [621, 162] width 431 height 34
paste input "QM3DF2204895"
type input "QM3DF2204895"
click at [732, 295] on button "Search" at bounding box center [785, 312] width 106 height 35
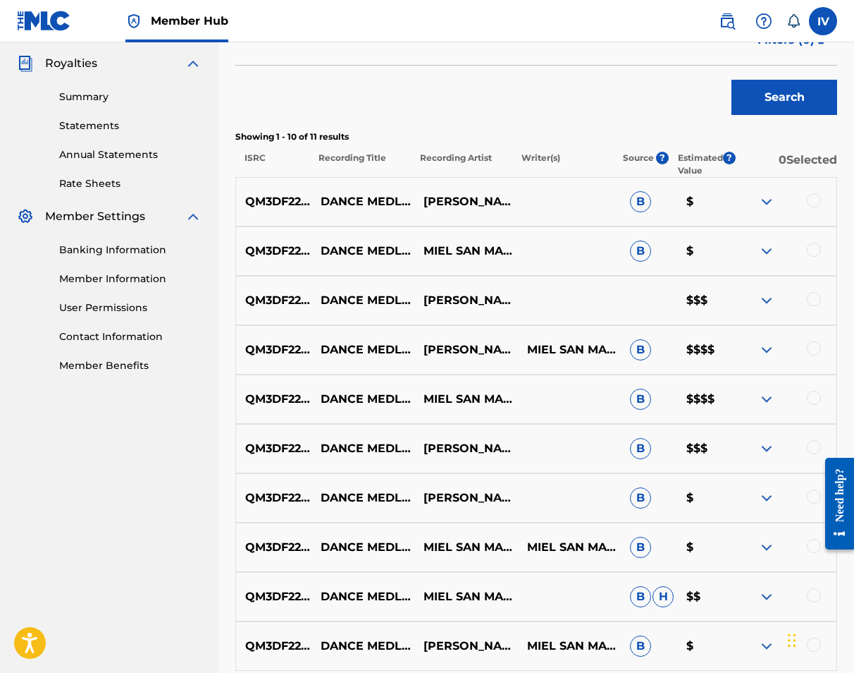
scroll to position [482, 0]
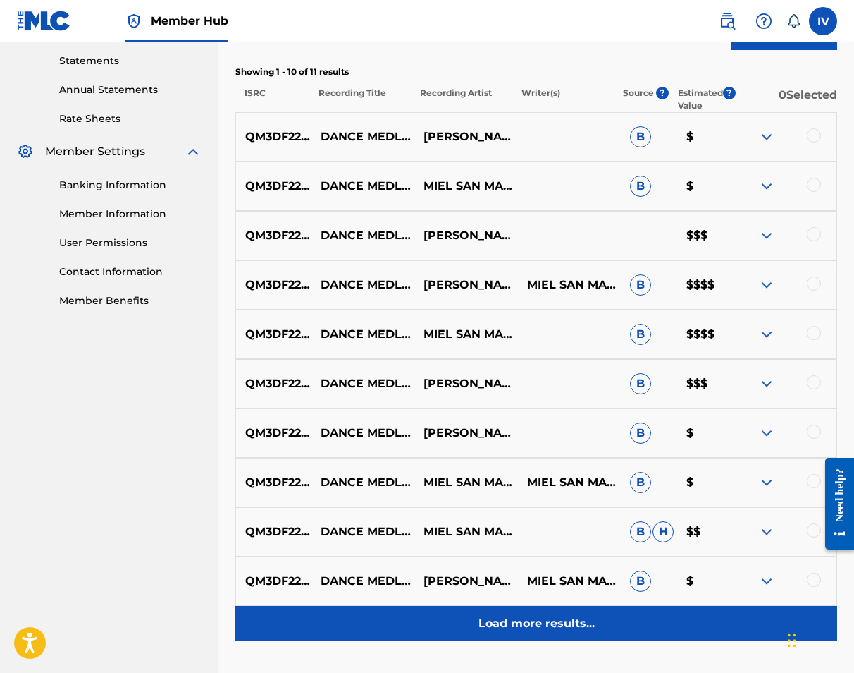
click at [586, 613] on div "Load more results..." at bounding box center [536, 623] width 602 height 35
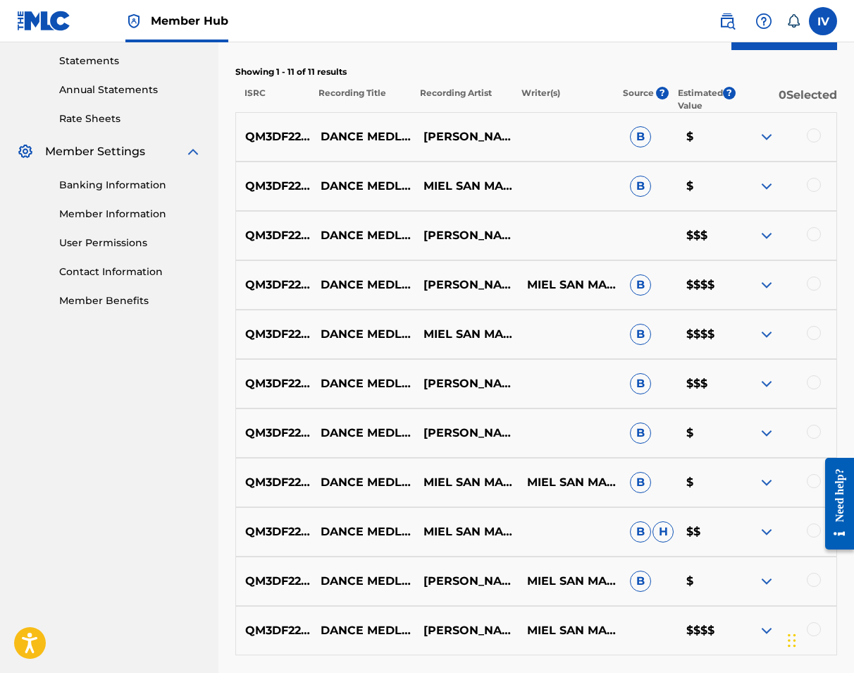
scroll to position [602, 0]
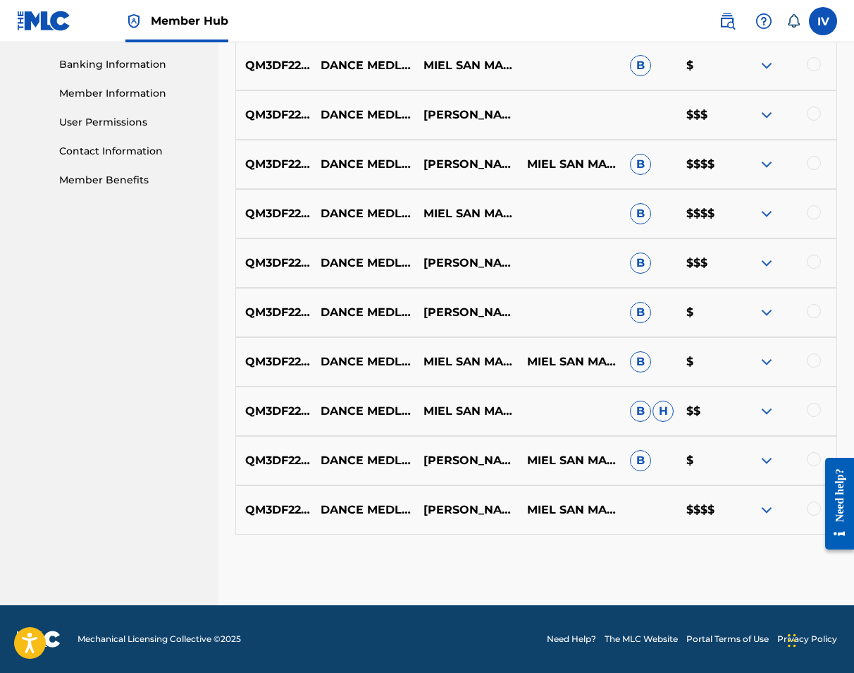
click at [812, 505] on div at bounding box center [814, 508] width 14 height 14
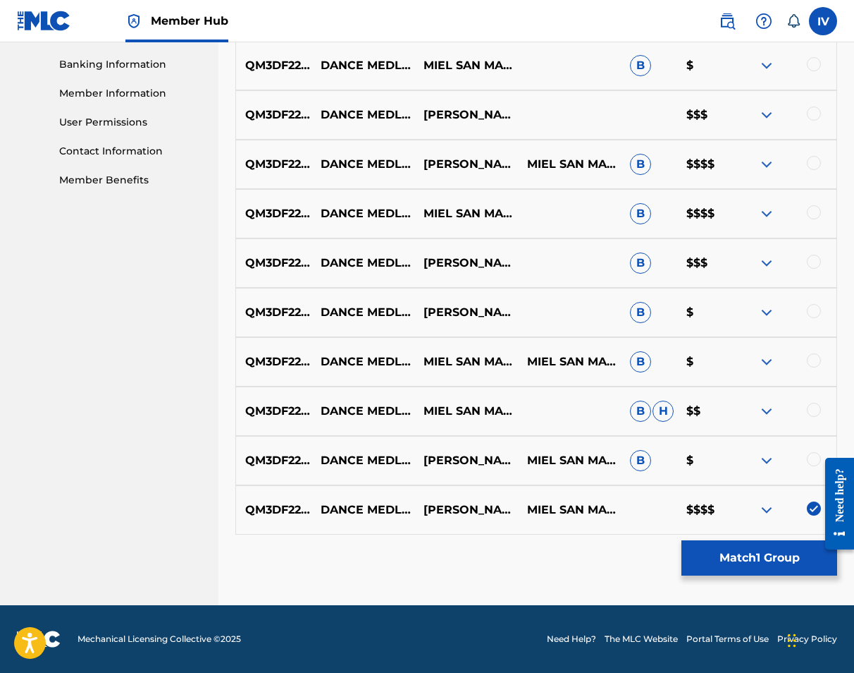
click at [814, 451] on div "QM3DF2204895 DANCE MEDLEY (EN VIVO) JOSH MORALES,LUIS MORALES JR.,MIEL SAN MARC…" at bounding box center [536, 460] width 602 height 49
click at [814, 454] on div at bounding box center [814, 459] width 14 height 14
click at [811, 414] on div at bounding box center [814, 410] width 14 height 14
click at [815, 362] on div at bounding box center [814, 360] width 14 height 14
click at [816, 308] on div at bounding box center [814, 311] width 14 height 14
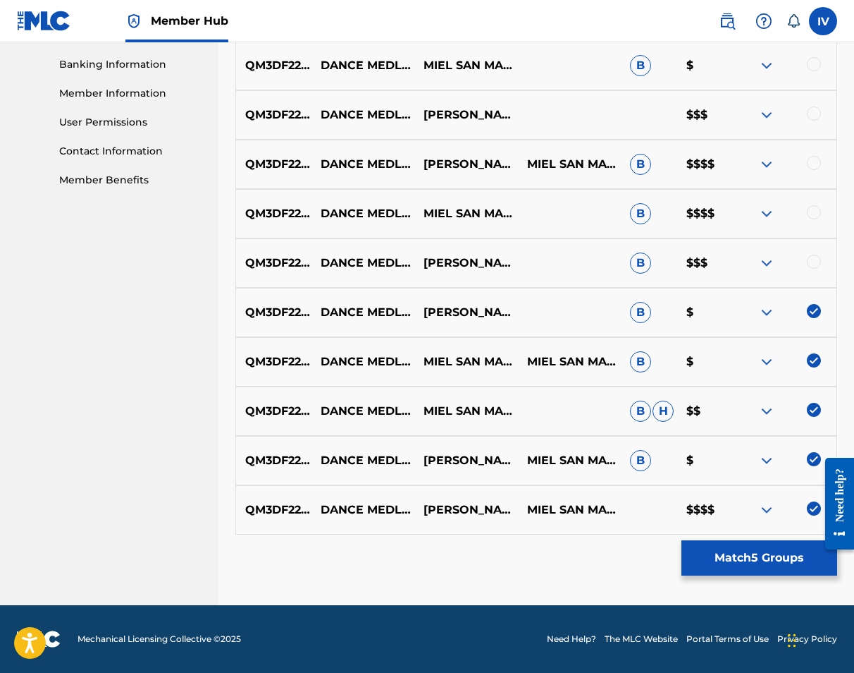
click at [811, 255] on div at bounding box center [814, 262] width 14 height 14
click at [815, 216] on div at bounding box center [814, 212] width 14 height 14
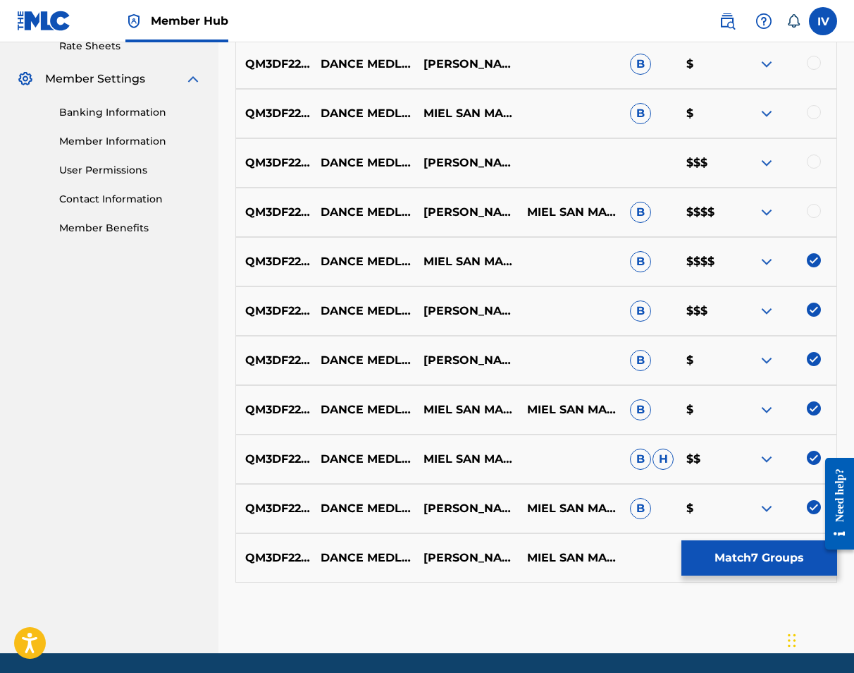
scroll to position [539, 0]
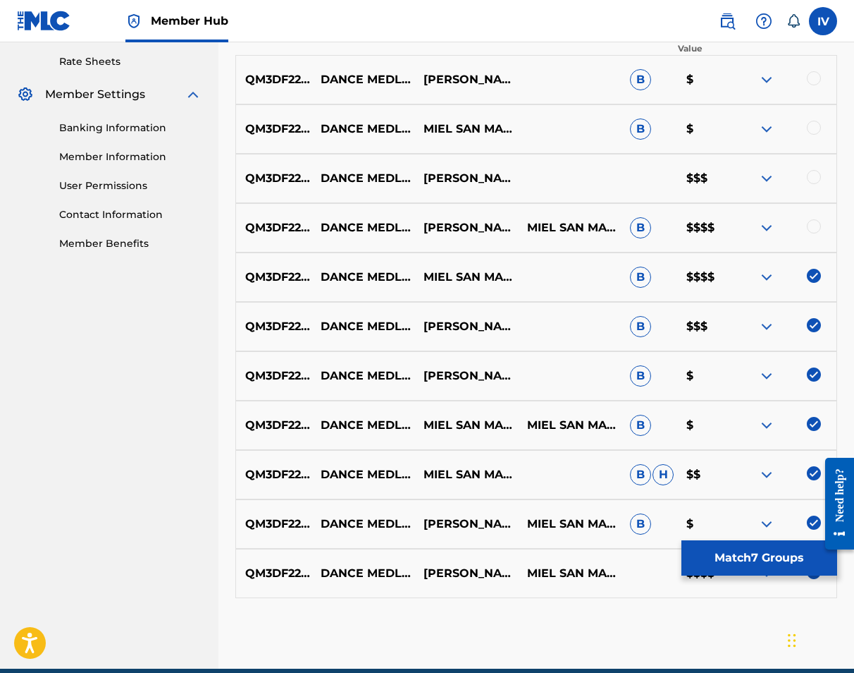
click at [816, 226] on div at bounding box center [814, 226] width 14 height 14
click at [814, 177] on div at bounding box center [814, 177] width 14 height 14
click at [814, 133] on div at bounding box center [814, 128] width 14 height 14
click at [814, 78] on div at bounding box center [814, 78] width 14 height 14
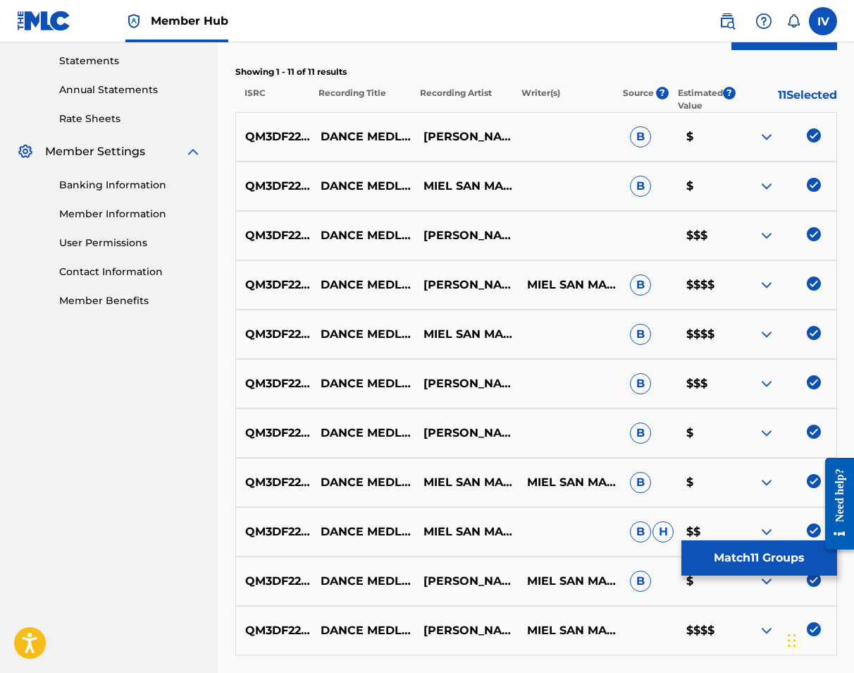
scroll to position [429, 0]
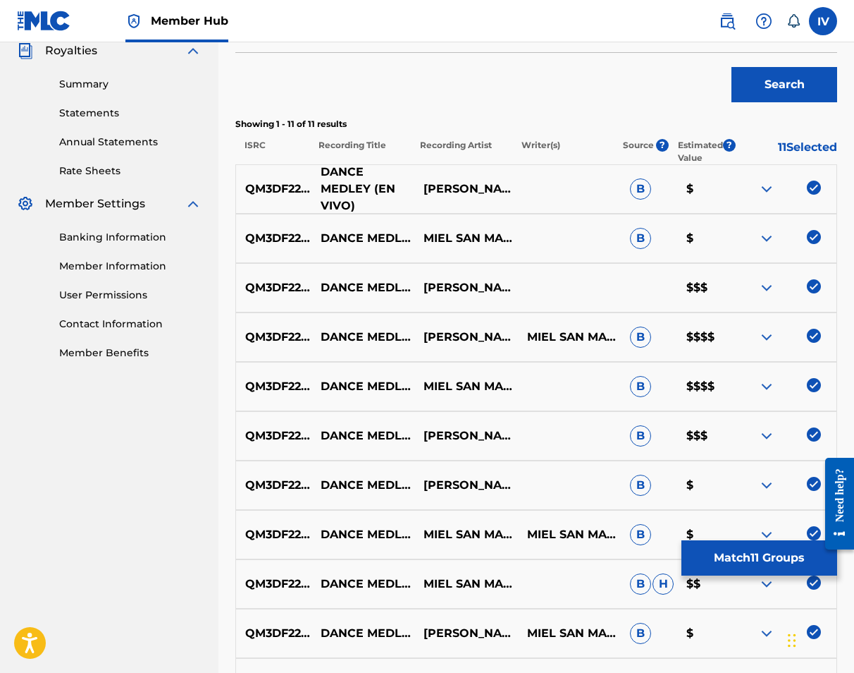
click at [365, 177] on p "DANCE MEDLEY (EN VIVO)" at bounding box center [363, 189] width 103 height 51
copy p "DANCE MEDLEY (EN VIVO)"
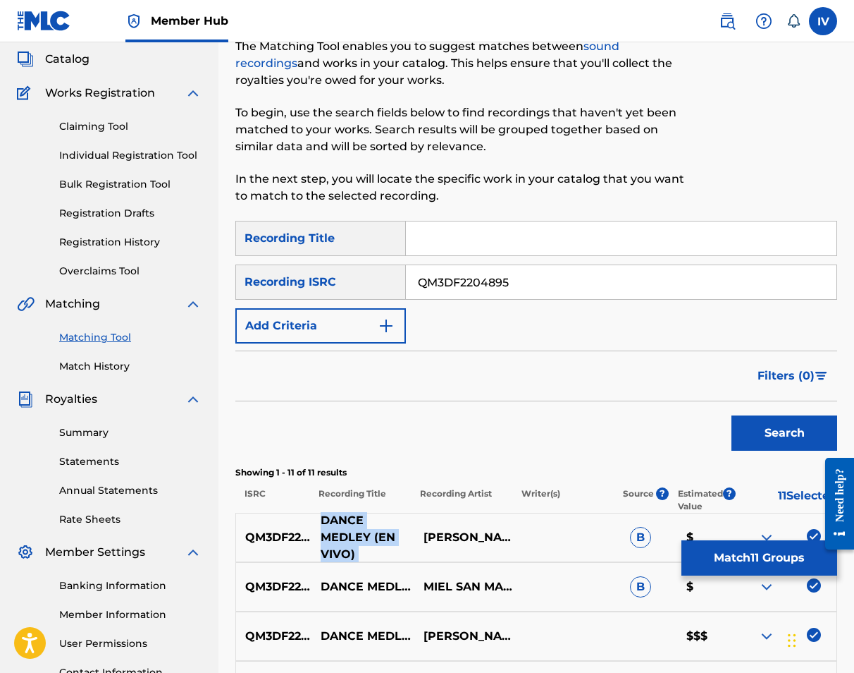
scroll to position [0, 0]
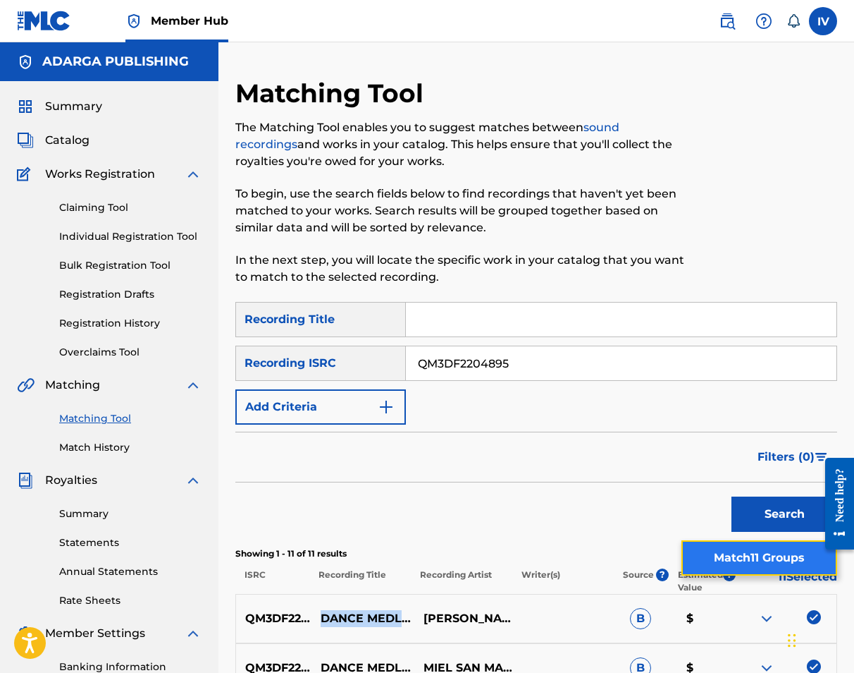
click at [732, 552] on button "Match 11 Groups" at bounding box center [760, 557] width 156 height 35
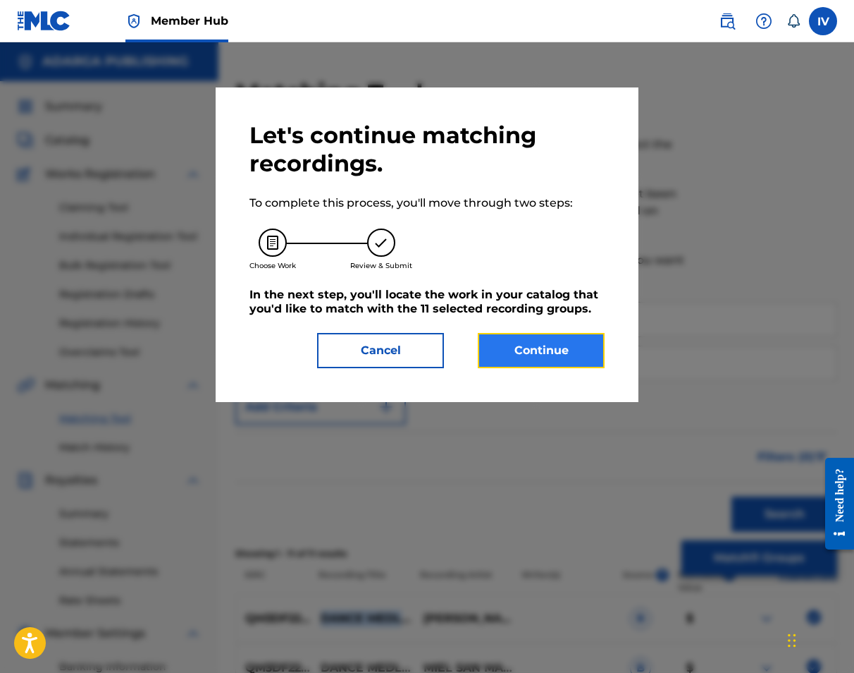
click at [509, 351] on button "Continue" at bounding box center [541, 350] width 127 height 35
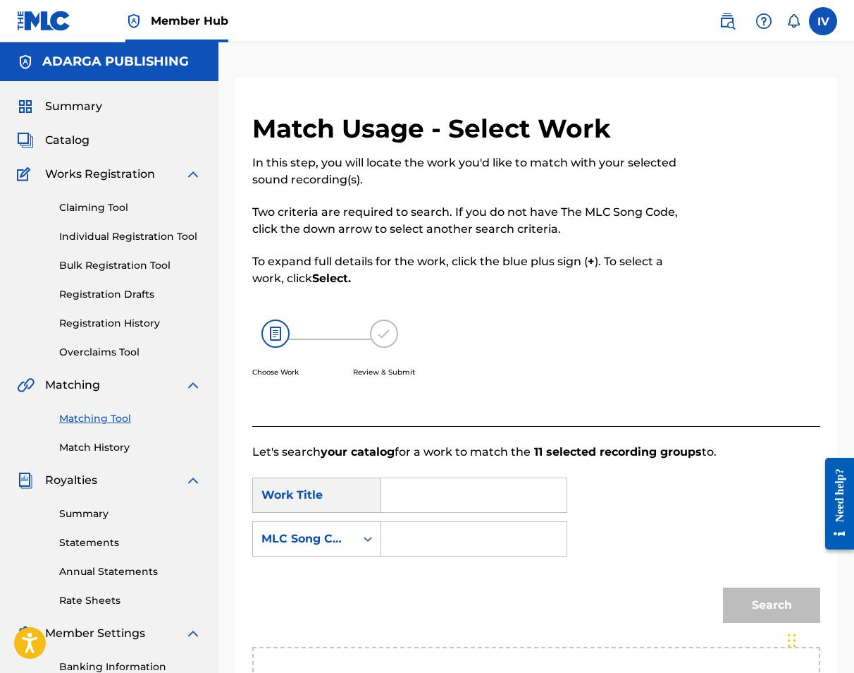
click at [423, 501] on input "Search Form" at bounding box center [473, 495] width 161 height 34
paste input "DANCE MEDLEY (EN VIVO)"
click at [472, 494] on input "DANCE MEDLEY (EN VIVO)" at bounding box center [473, 495] width 161 height 34
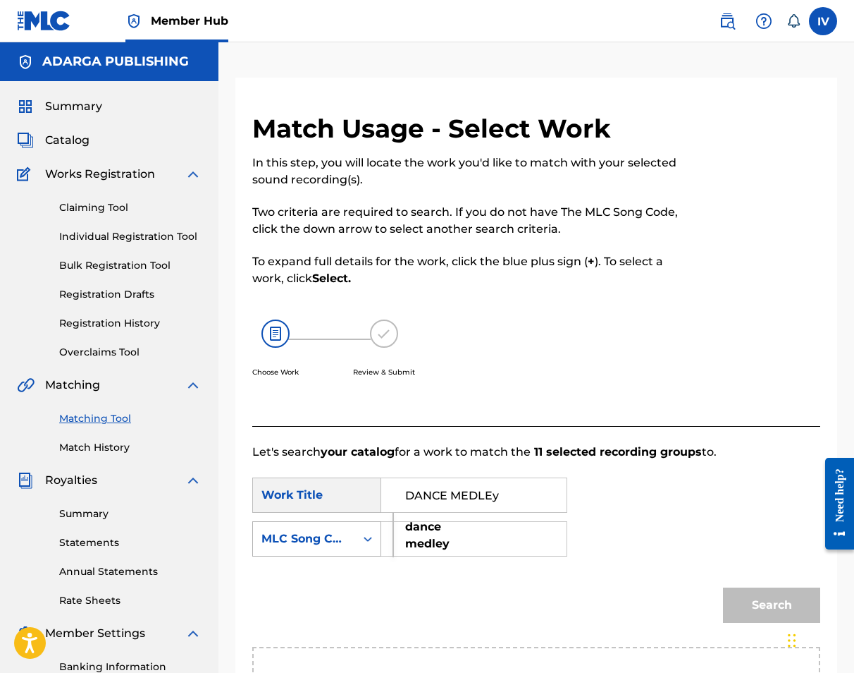
type input "DANCE MEDLEy"
click at [357, 543] on div "MLC Song Code" at bounding box center [316, 538] width 129 height 35
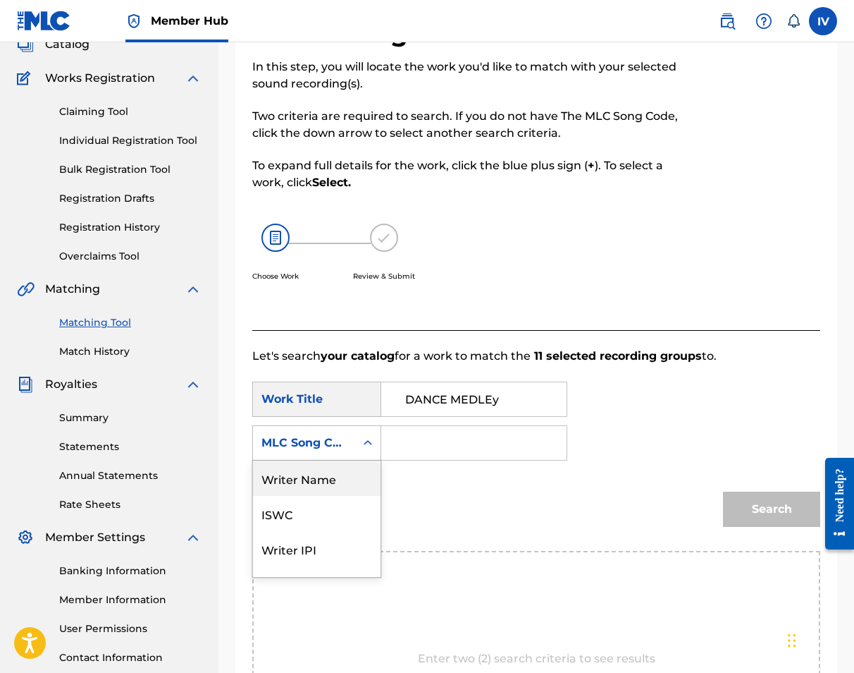
click at [323, 491] on div "Writer Name" at bounding box center [317, 477] width 128 height 35
click at [412, 446] on input "Search Form" at bounding box center [473, 443] width 161 height 34
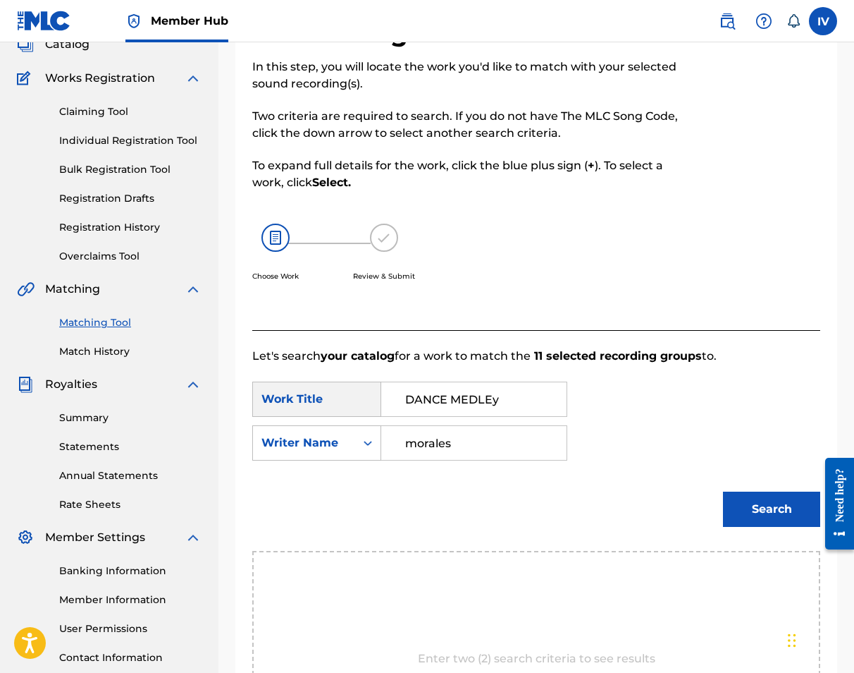
type input "morales"
click at [723, 491] on button "Search" at bounding box center [771, 508] width 97 height 35
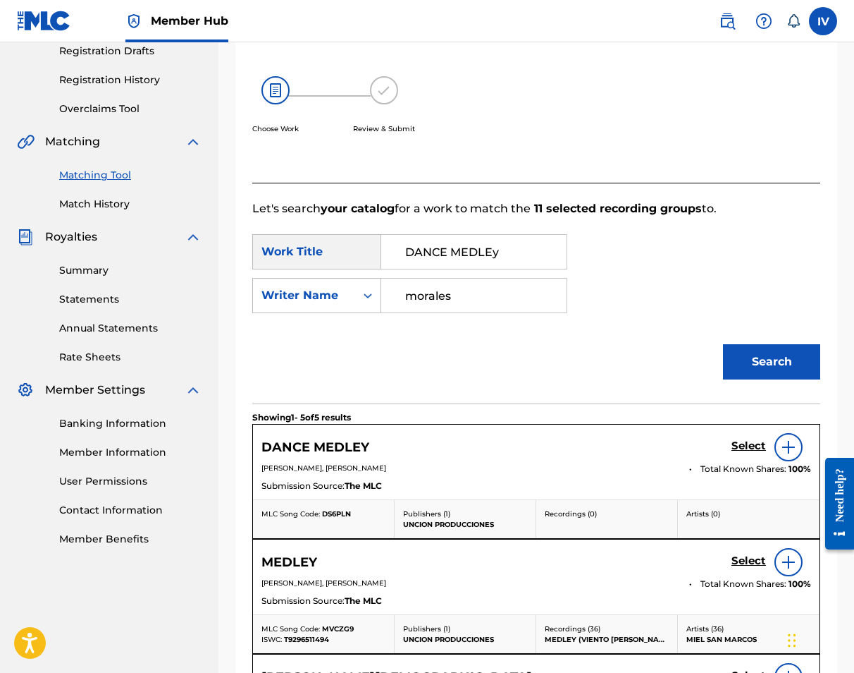
scroll to position [260, 0]
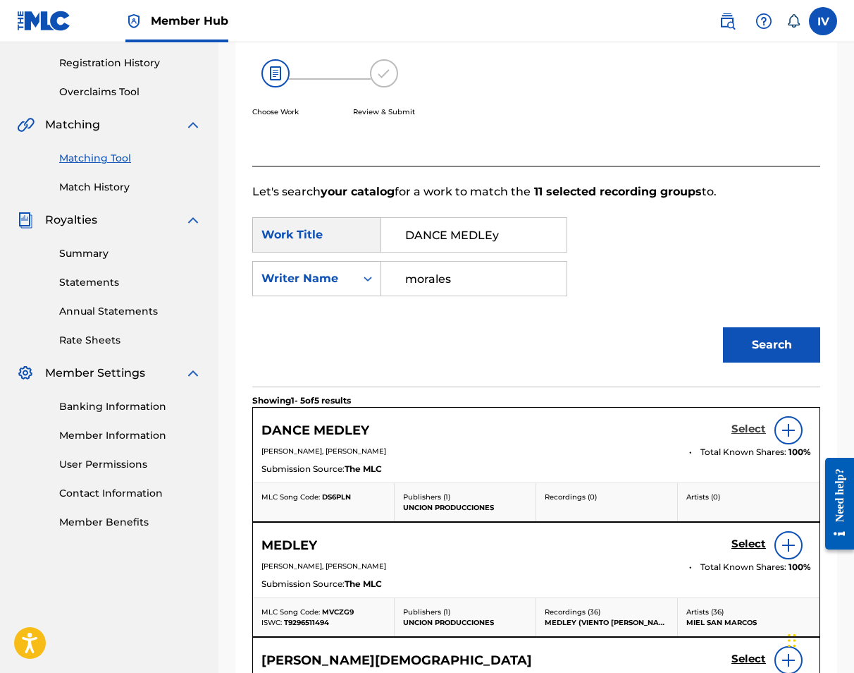
click at [745, 430] on h5 "Select" at bounding box center [749, 428] width 35 height 13
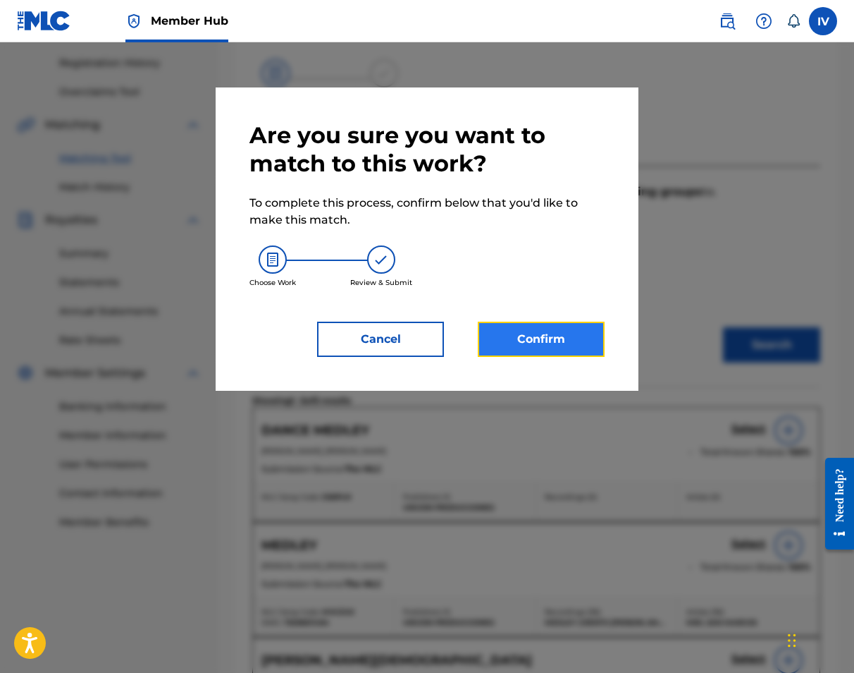
click at [529, 343] on button "Confirm" at bounding box center [541, 338] width 127 height 35
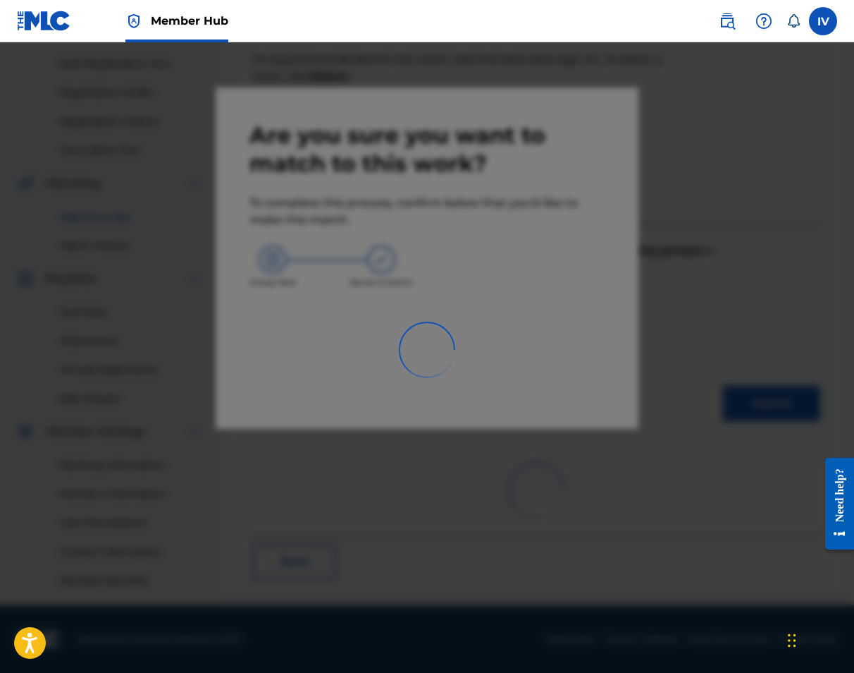
scroll to position [202, 0]
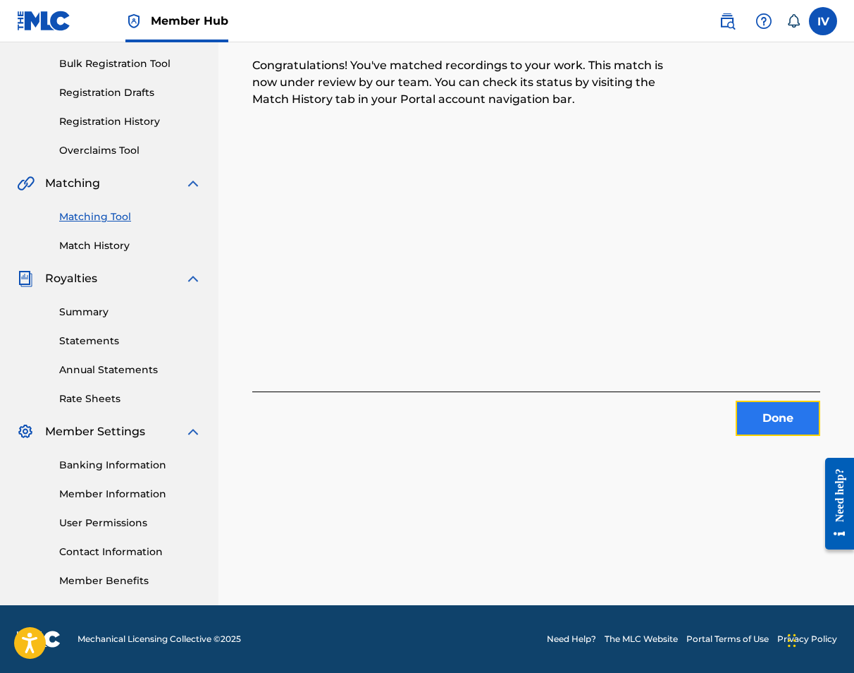
click at [758, 421] on button "Done" at bounding box center [778, 417] width 85 height 35
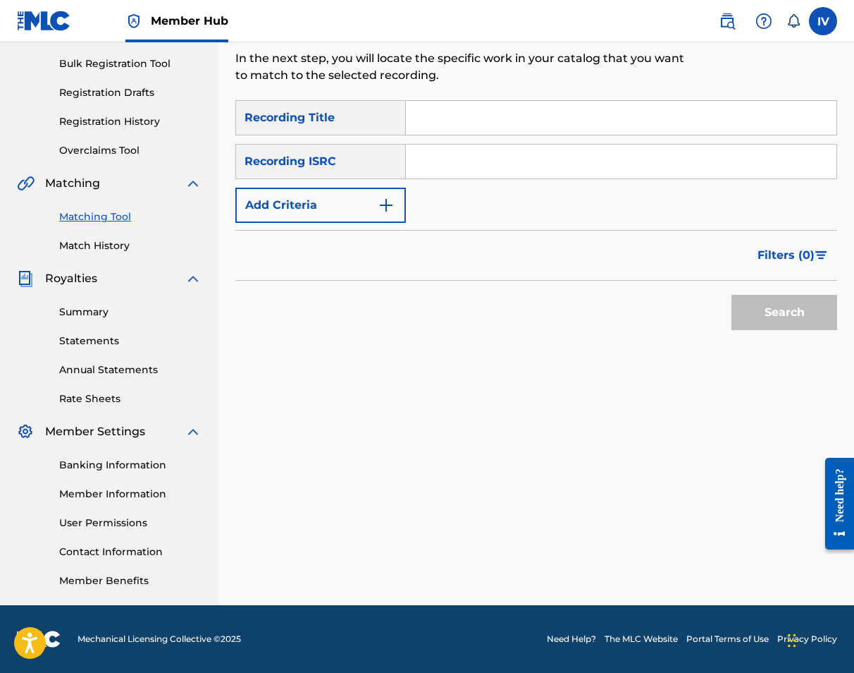
click at [565, 193] on div "SearchWithCriteriae1ea5e4b-465a-486a-baf9-9c59a57ad5a0 Recording Title SearchWi…" at bounding box center [536, 161] width 602 height 123
click at [559, 173] on input "Search Form" at bounding box center [621, 162] width 431 height 34
paste input "TCAAT1095512"
type input "TCAAT1095512"
click at [732, 295] on button "Search" at bounding box center [785, 312] width 106 height 35
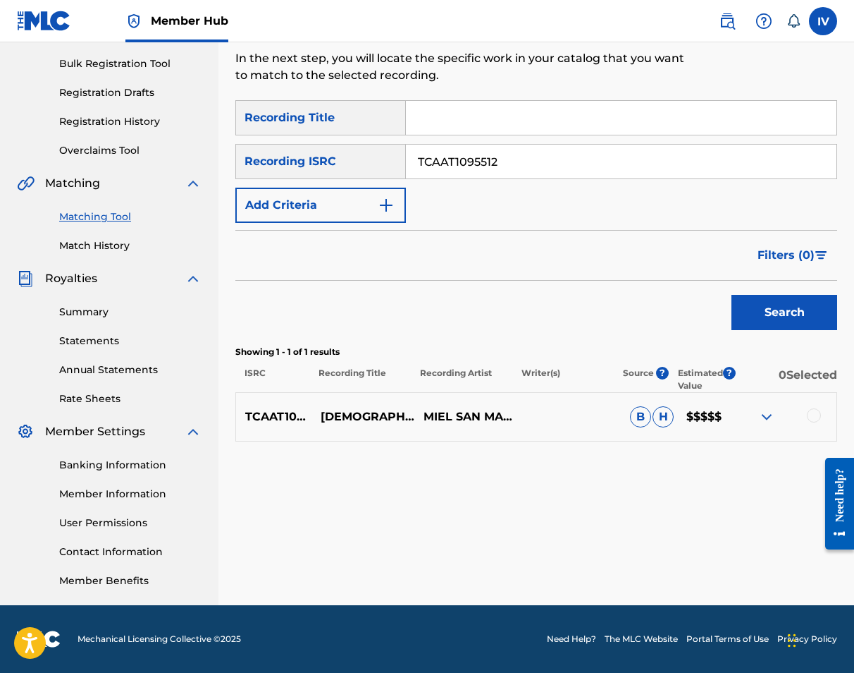
click at [807, 411] on div at bounding box center [785, 416] width 103 height 17
click at [340, 425] on div "TCAAT1095512 DIOS ES REAL MIEL SAN MARCOS B H $$$$$" at bounding box center [536, 416] width 602 height 49
copy p "DIOS ES REAL"
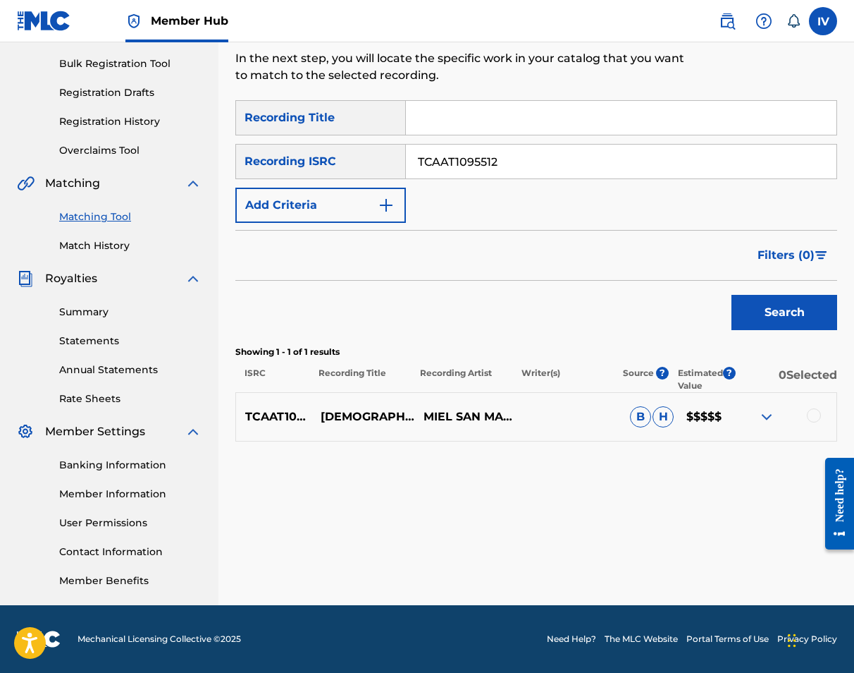
click at [813, 416] on div at bounding box center [814, 415] width 14 height 14
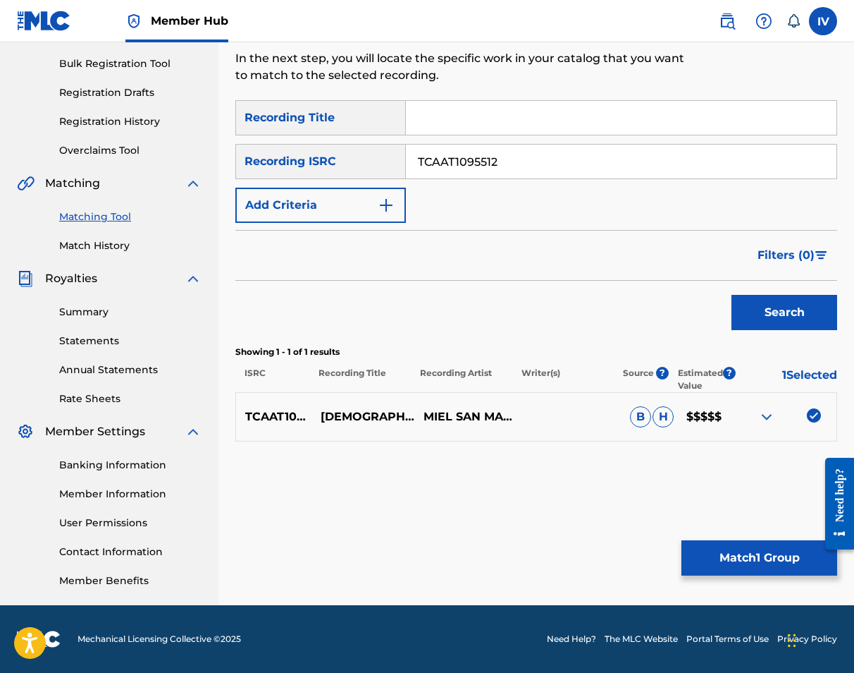
click at [461, 117] on input "Search Form" at bounding box center [621, 118] width 431 height 34
paste input "DIOS ES REAL"
type input "DIOS ES REAL"
click at [445, 415] on p "MIEL SAN MARCOS" at bounding box center [466, 417] width 103 height 34
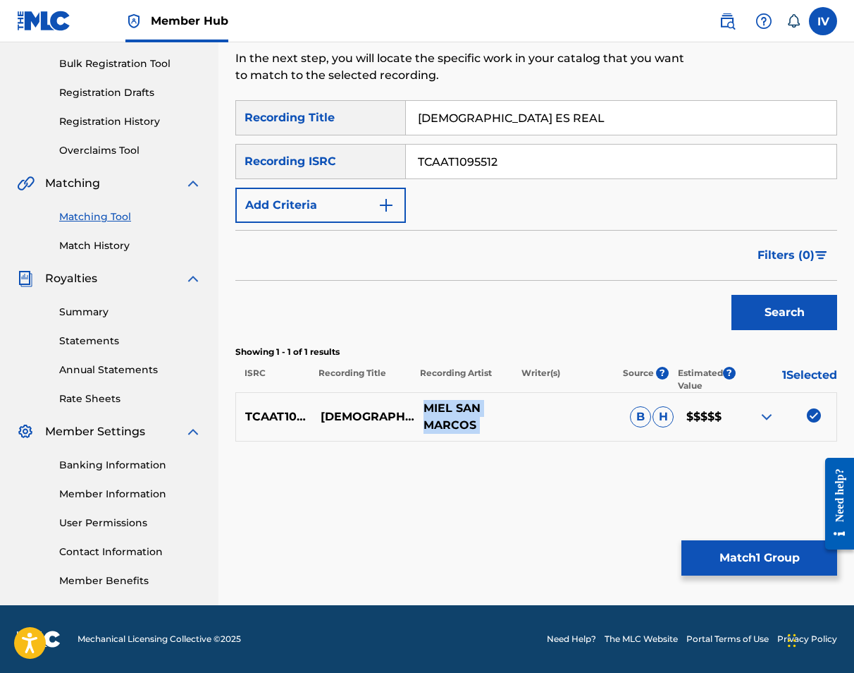
click at [445, 415] on p "MIEL SAN MARCOS" at bounding box center [466, 417] width 103 height 34
copy div "MIEL SAN MARCOS"
click at [436, 161] on input "TCAAT1095512" at bounding box center [621, 162] width 431 height 34
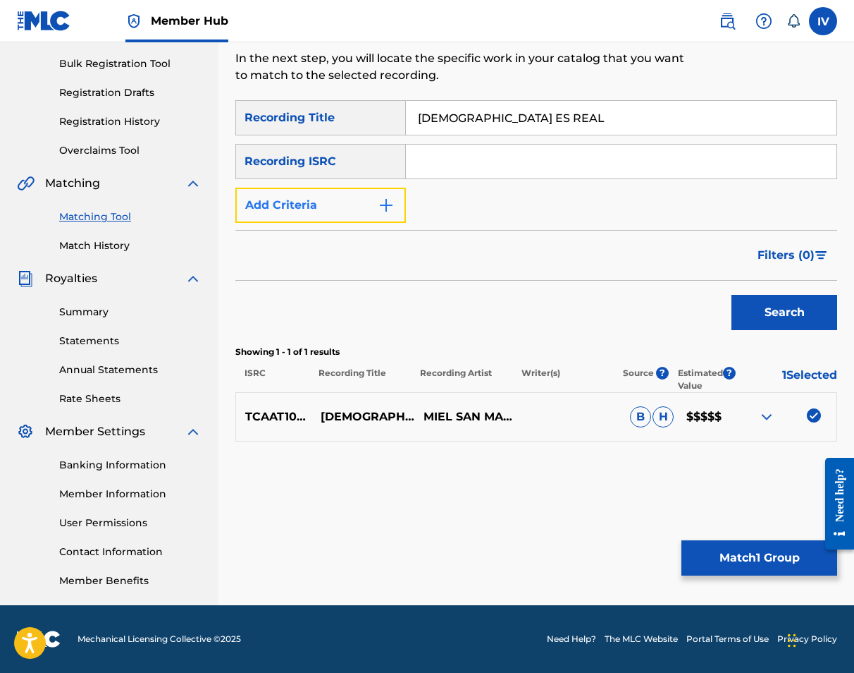
click at [364, 192] on button "Add Criteria" at bounding box center [320, 205] width 171 height 35
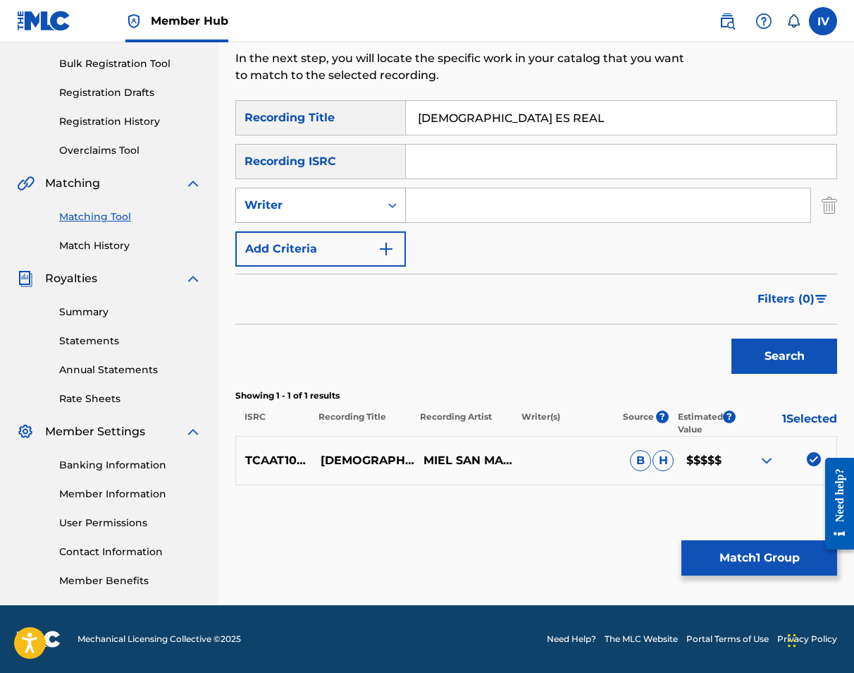
click at [345, 201] on div "Writer" at bounding box center [308, 205] width 127 height 17
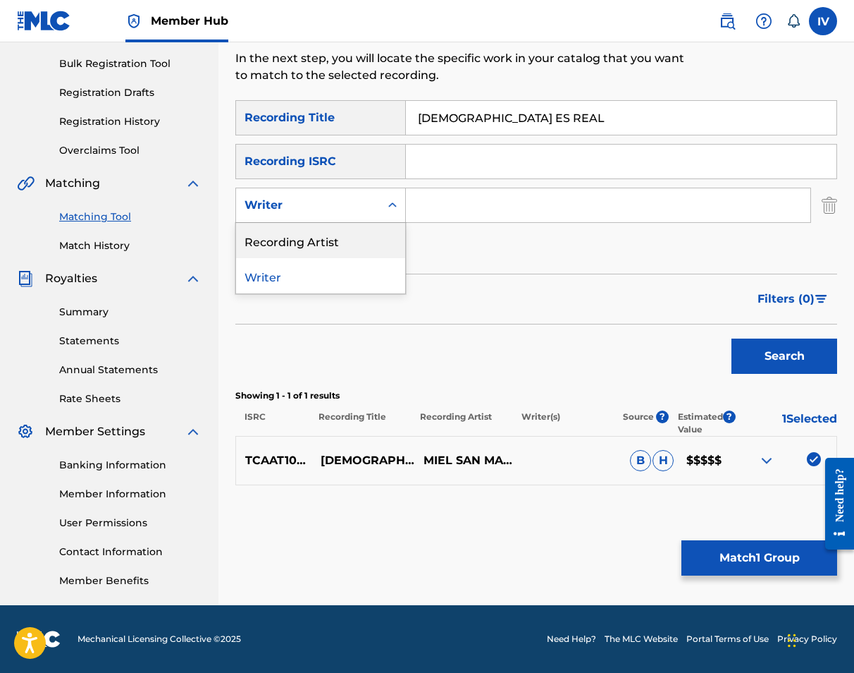
click at [355, 254] on div "Recording Artist" at bounding box center [320, 240] width 169 height 35
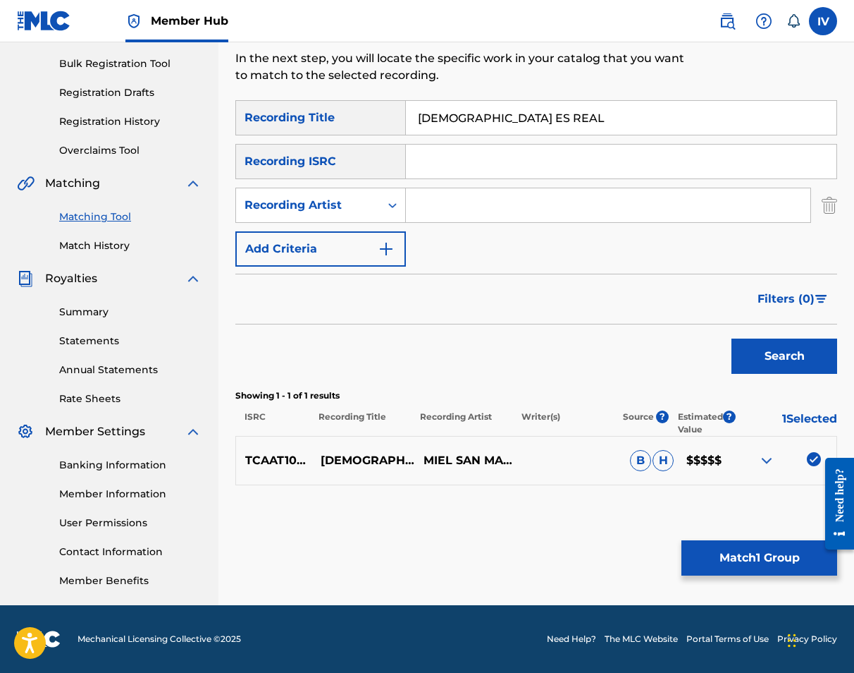
click at [460, 188] on input "Search Form" at bounding box center [608, 205] width 405 height 34
paste input "MIEL SAN MARCOS"
type input "MIEL SAN MARCOS"
click at [732, 338] on button "Search" at bounding box center [785, 355] width 106 height 35
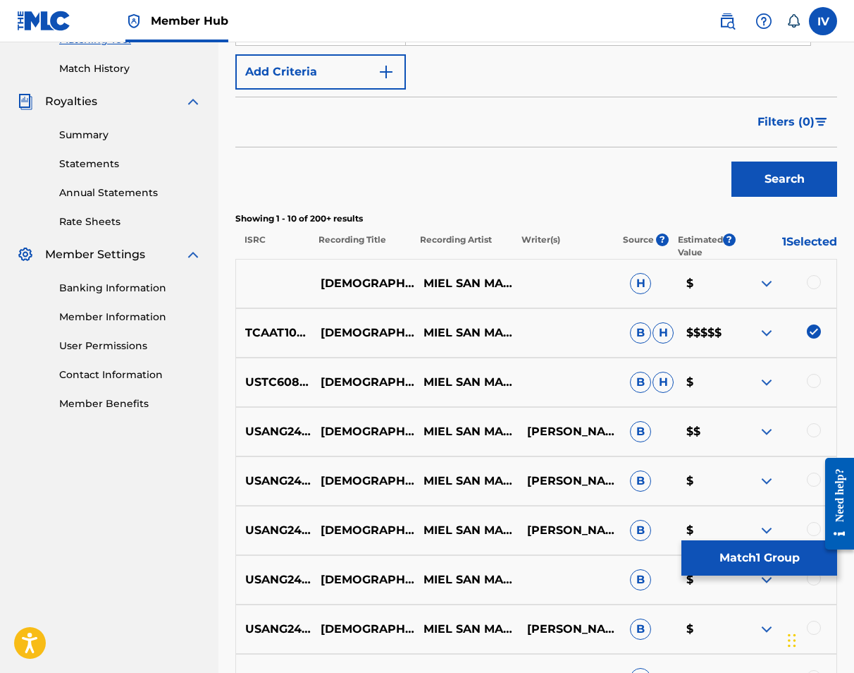
scroll to position [430, 0]
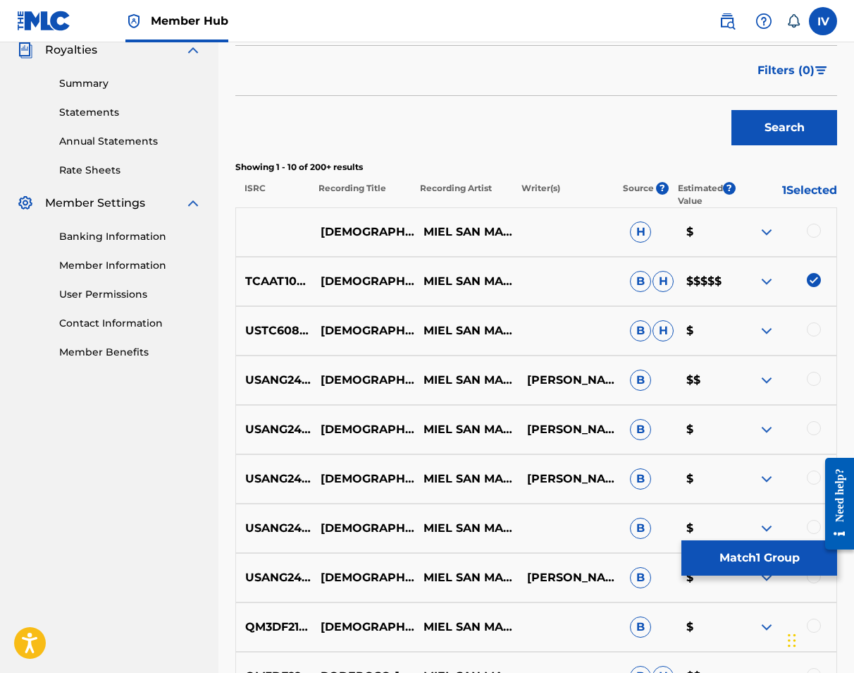
click at [813, 232] on div at bounding box center [814, 230] width 14 height 14
click at [823, 327] on div at bounding box center [785, 330] width 103 height 17
click at [817, 327] on div at bounding box center [814, 329] width 14 height 14
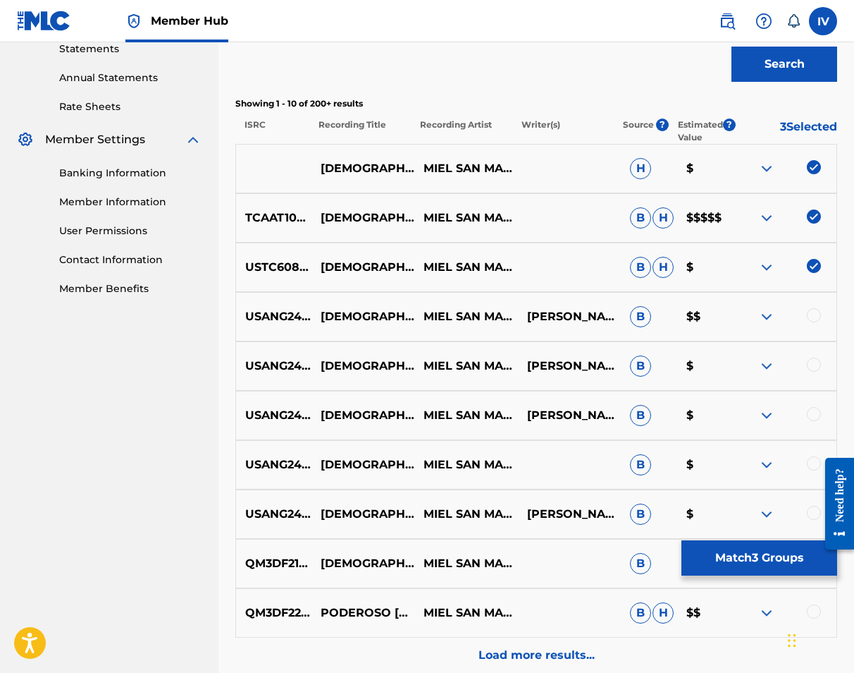
scroll to position [632, 0]
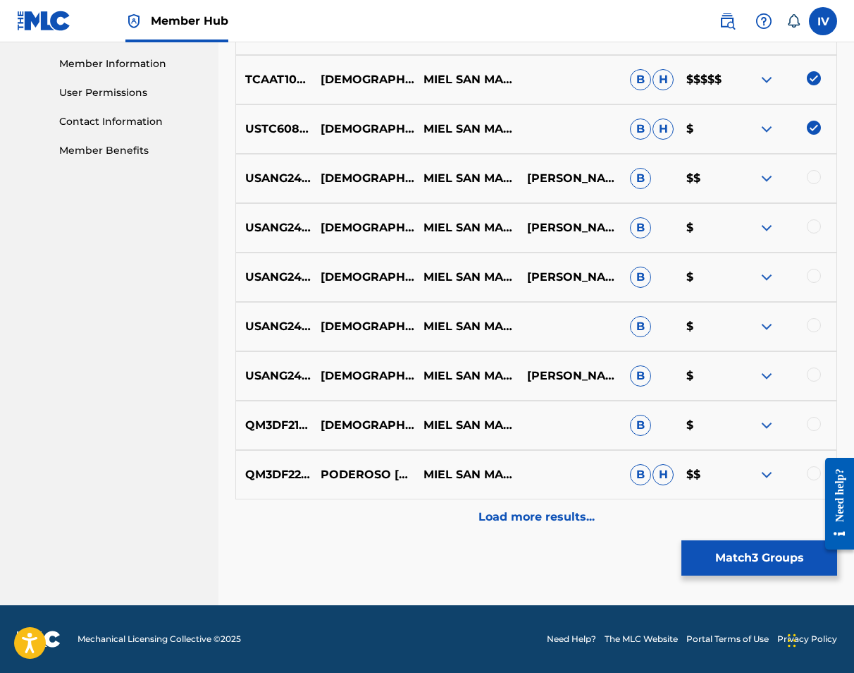
click at [539, 497] on div "QM3DF2204891 PODEROSO DIOS MIEL SAN MARCOS B H $$" at bounding box center [536, 474] width 602 height 49
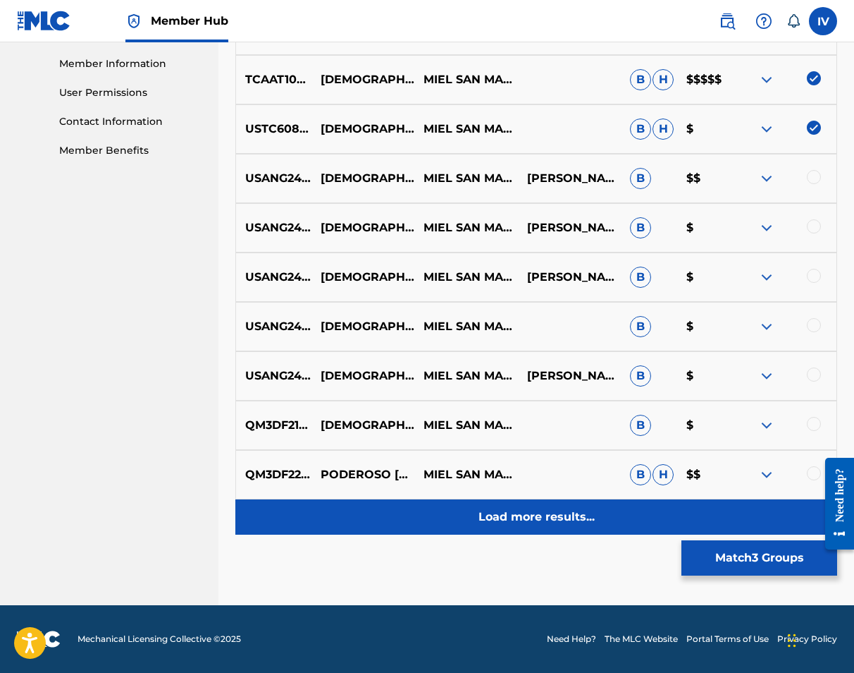
click at [542, 510] on p "Load more results..." at bounding box center [537, 516] width 116 height 17
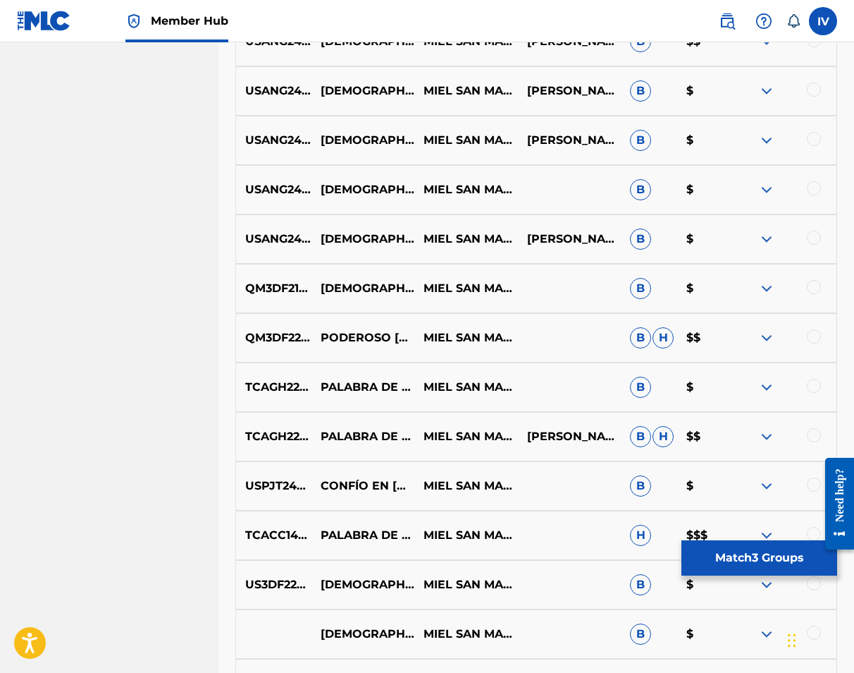
scroll to position [1125, 0]
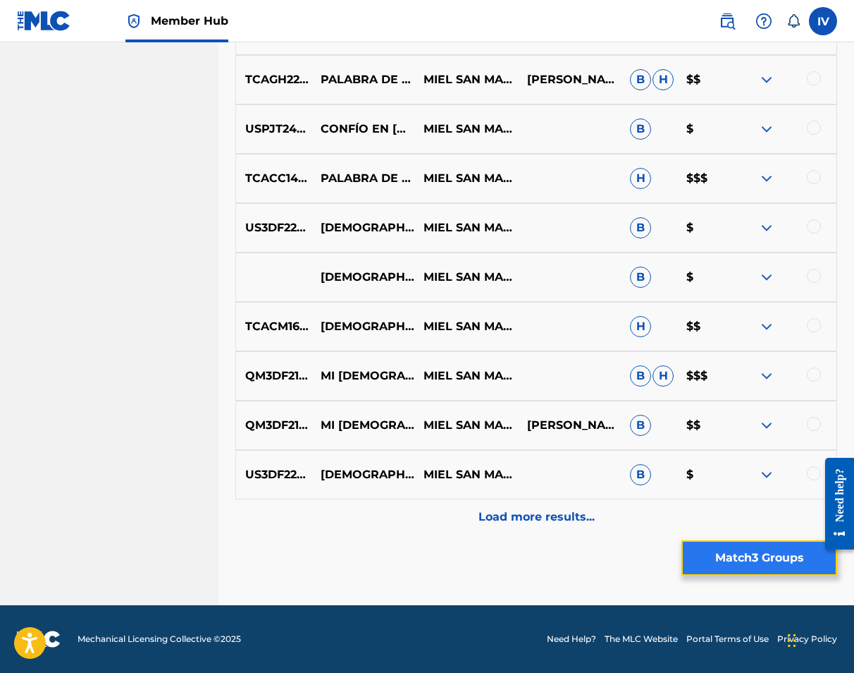
click at [756, 563] on button "Match 3 Groups" at bounding box center [760, 557] width 156 height 35
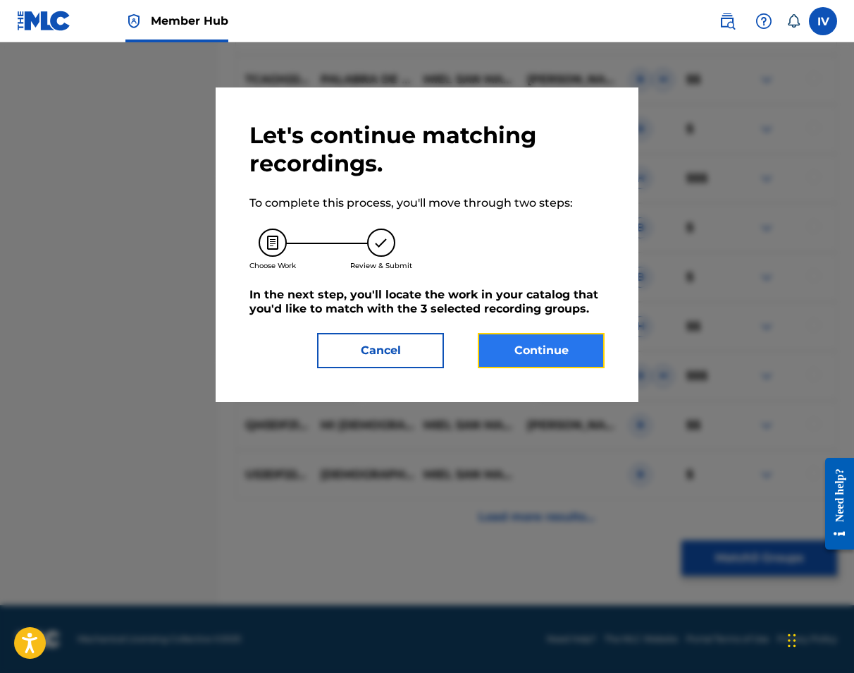
click at [532, 357] on button "Continue" at bounding box center [541, 350] width 127 height 35
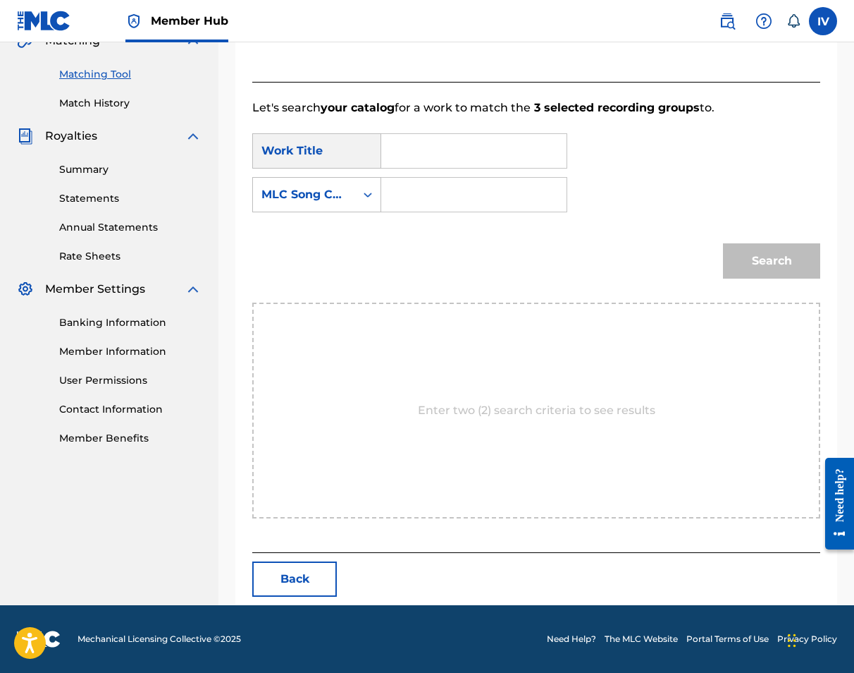
click at [443, 137] on input "Search Form" at bounding box center [473, 151] width 161 height 34
paste input "MIEL SAN MARCOS"
paste input "Dios Es Real"
type input "Dios Es Real"
click at [334, 198] on div "MLC Song Code" at bounding box center [304, 194] width 85 height 17
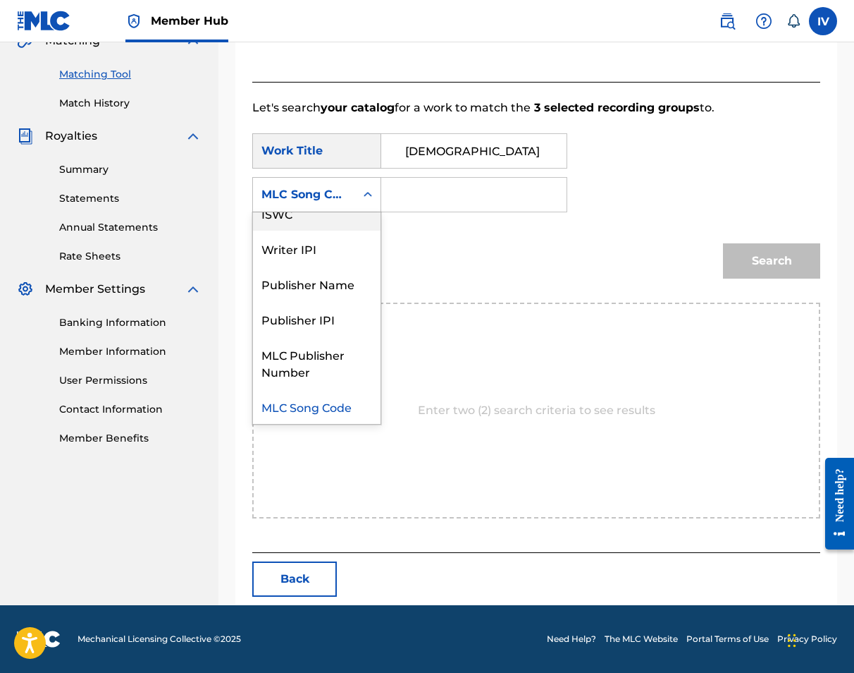
scroll to position [0, 0]
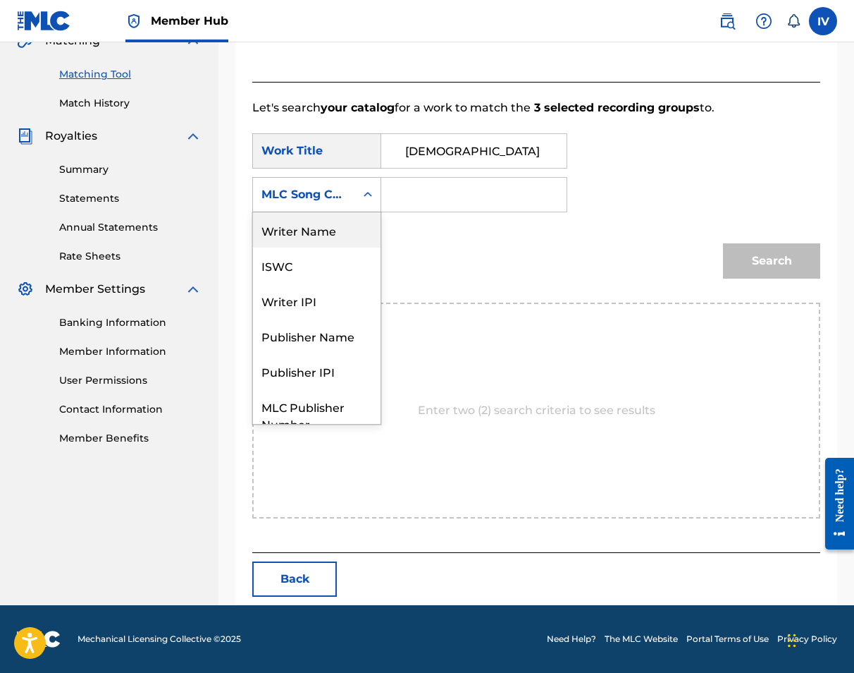
click at [343, 221] on div "Writer Name" at bounding box center [317, 229] width 128 height 35
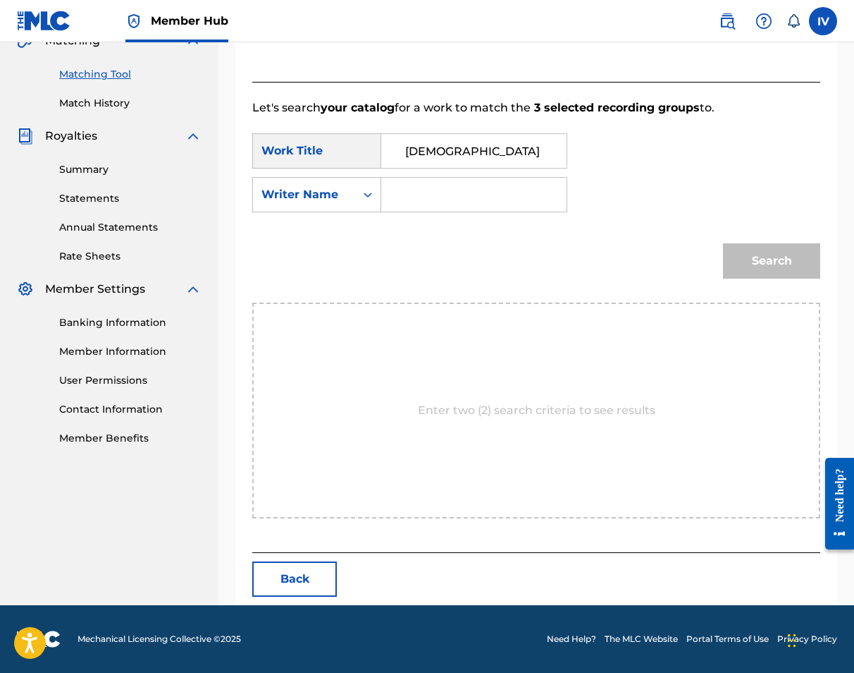
click at [434, 193] on input "Search Form" at bounding box center [473, 195] width 161 height 34
type input "morales"
click at [723, 243] on button "Search" at bounding box center [771, 260] width 97 height 35
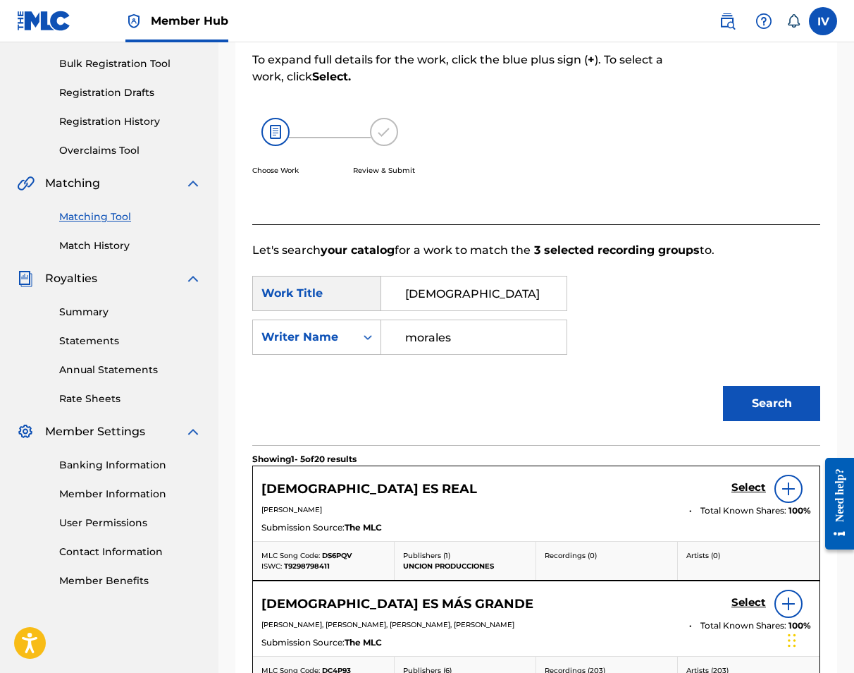
scroll to position [344, 0]
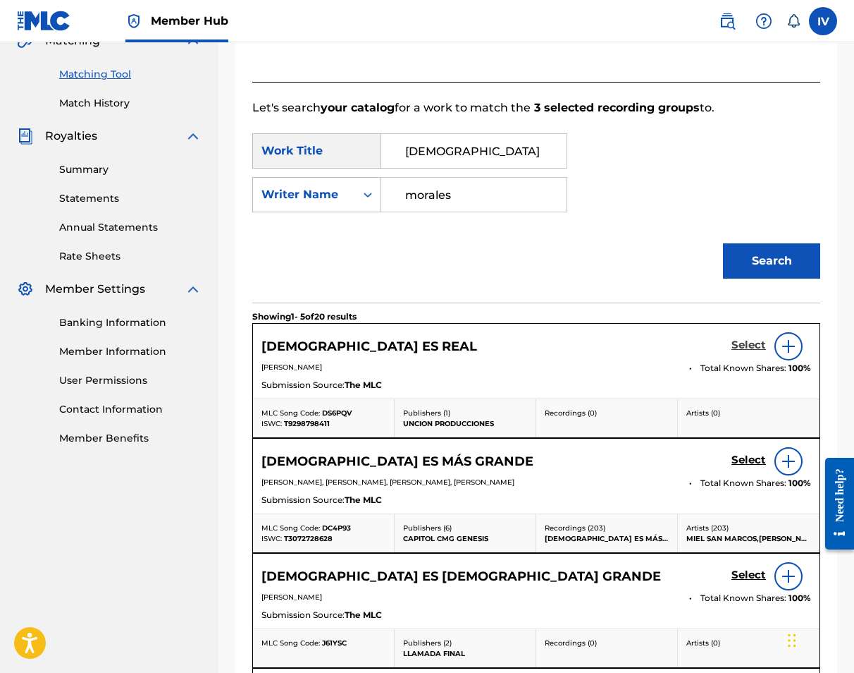
click at [753, 350] on h5 "Select" at bounding box center [749, 344] width 35 height 13
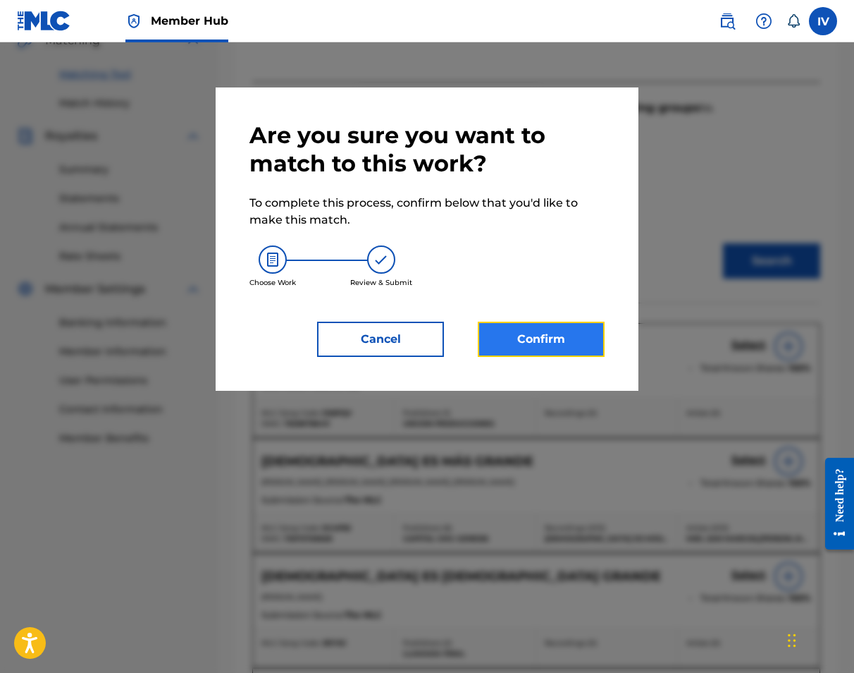
click at [559, 336] on button "Confirm" at bounding box center [541, 338] width 127 height 35
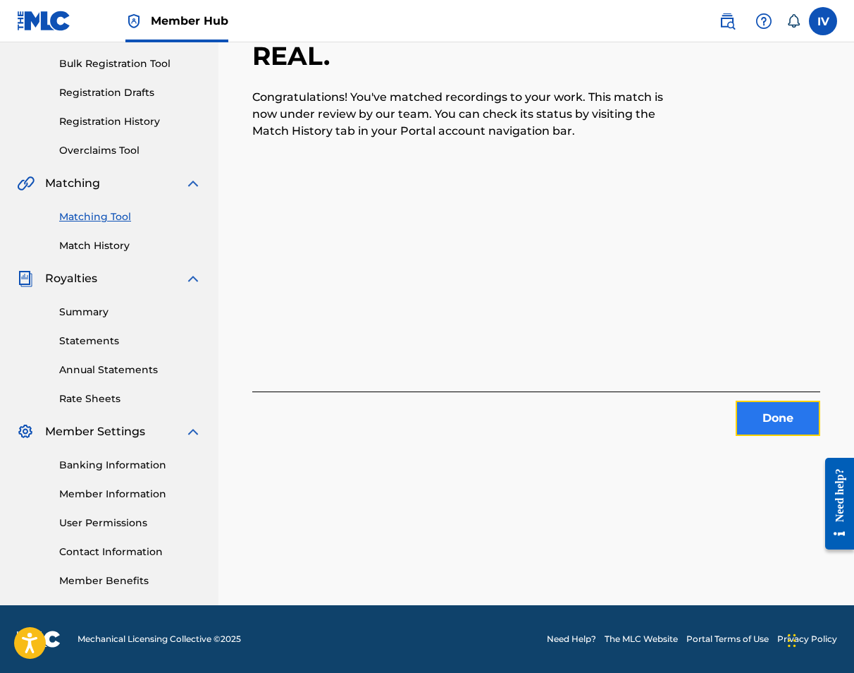
click at [761, 410] on button "Done" at bounding box center [778, 417] width 85 height 35
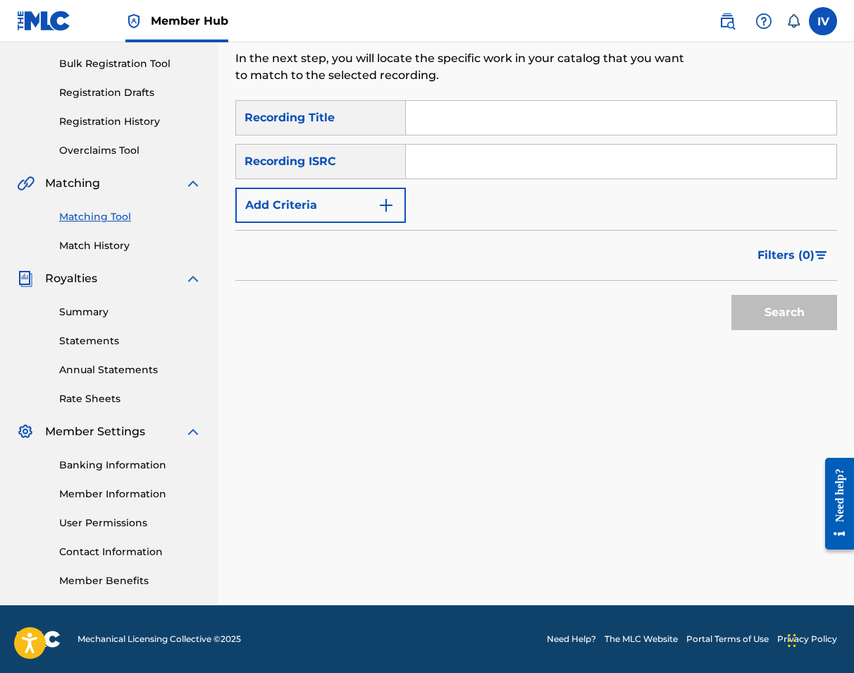
click at [508, 155] on input "Search Form" at bounding box center [621, 162] width 431 height 34
paste input "TCAAT1095513"
type input "TCAAT1095513"
click at [732, 295] on button "Search" at bounding box center [785, 312] width 106 height 35
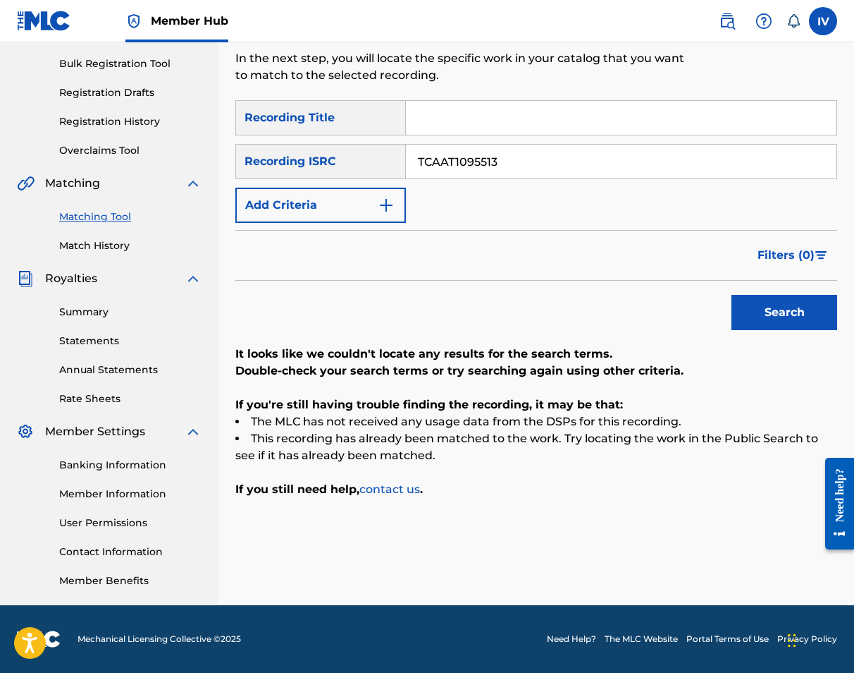
click at [453, 118] on input "Search Form" at bounding box center [621, 118] width 431 height 34
paste input "Eres Mi Escudo"
type input "Eres Mi Escudo"
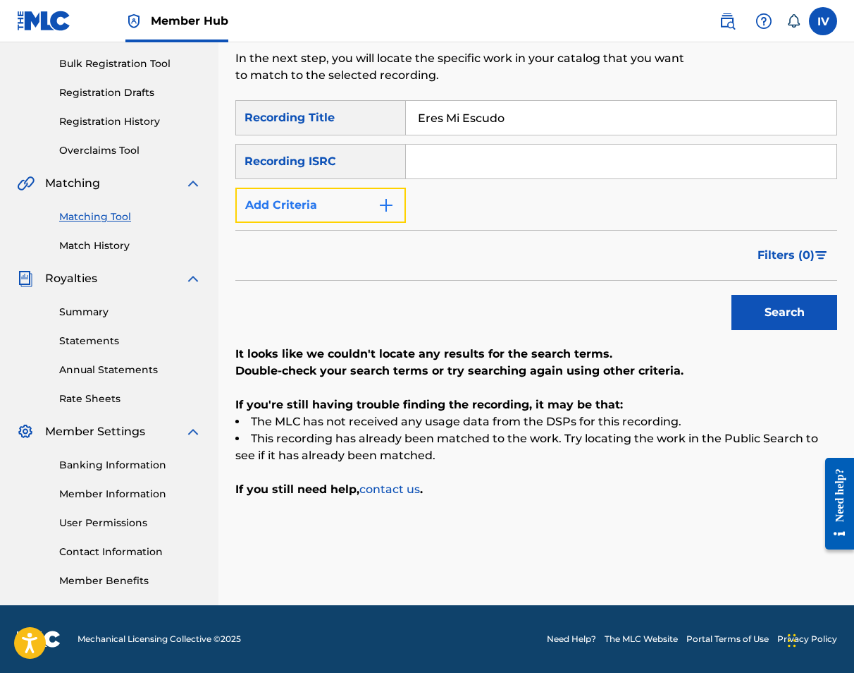
click at [367, 197] on button "Add Criteria" at bounding box center [320, 205] width 171 height 35
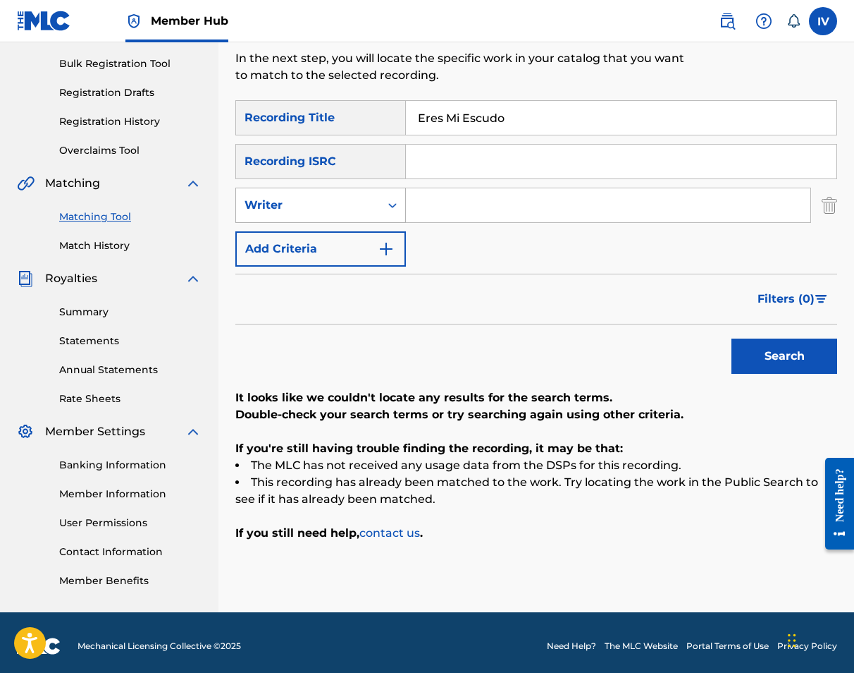
click at [368, 216] on div "Writer" at bounding box center [308, 205] width 144 height 27
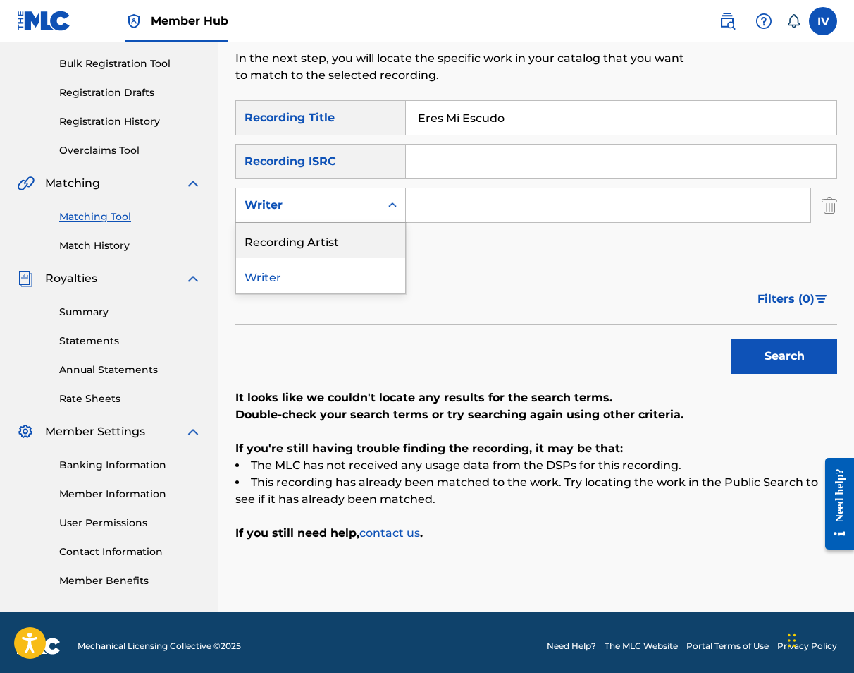
click at [376, 239] on div "Recording Artist" at bounding box center [320, 240] width 169 height 35
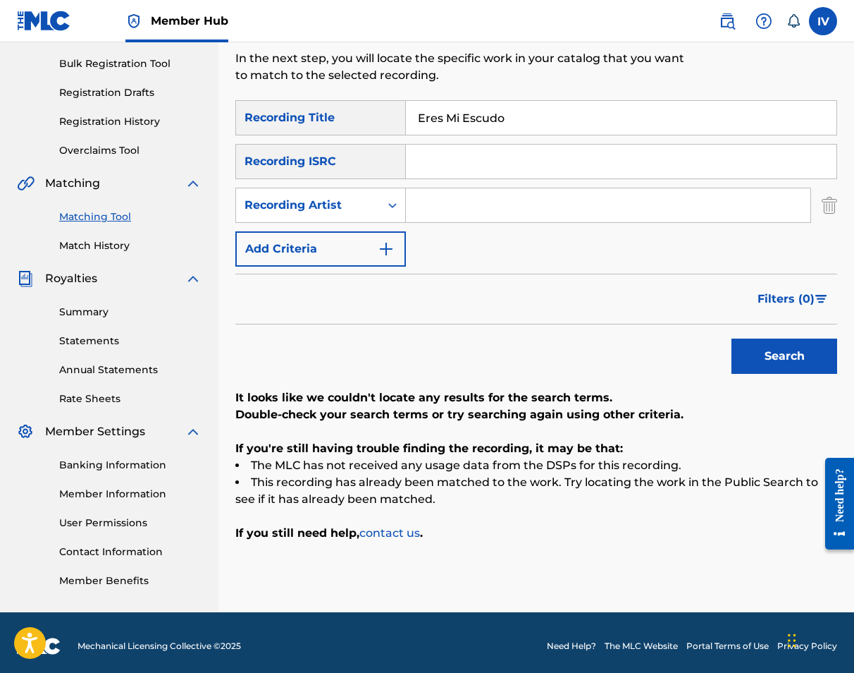
click at [462, 207] on input "Search Form" at bounding box center [608, 205] width 405 height 34
type input "miel san marcos"
click at [732, 338] on button "Search" at bounding box center [785, 355] width 106 height 35
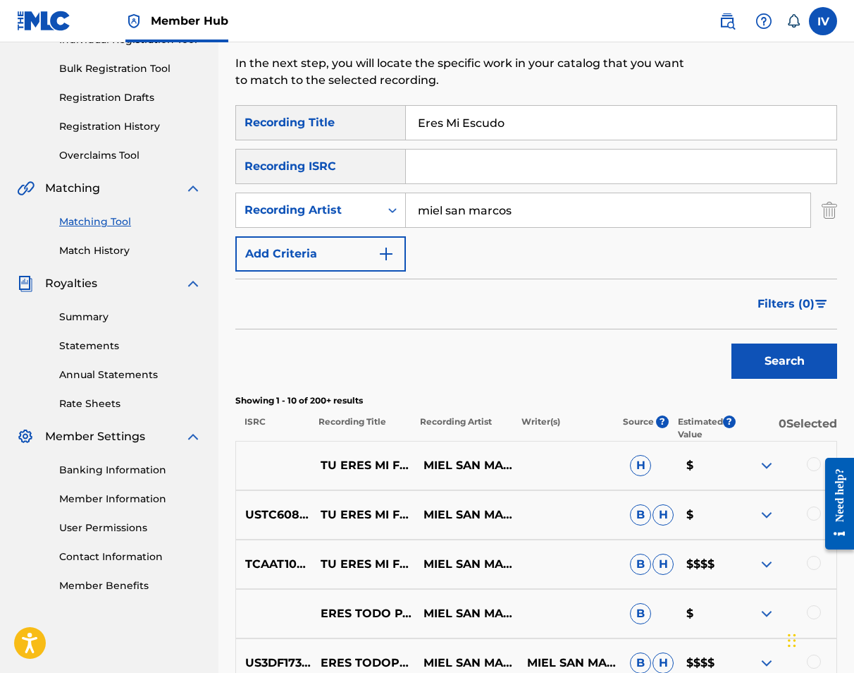
scroll to position [0, 0]
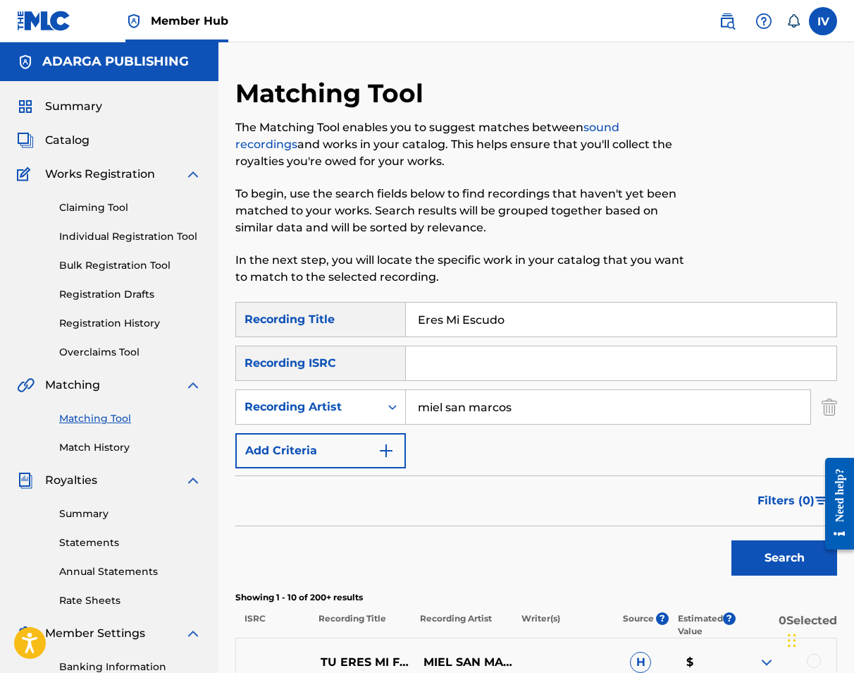
click at [484, 319] on input "Eres Mi Escudo" at bounding box center [621, 319] width 431 height 34
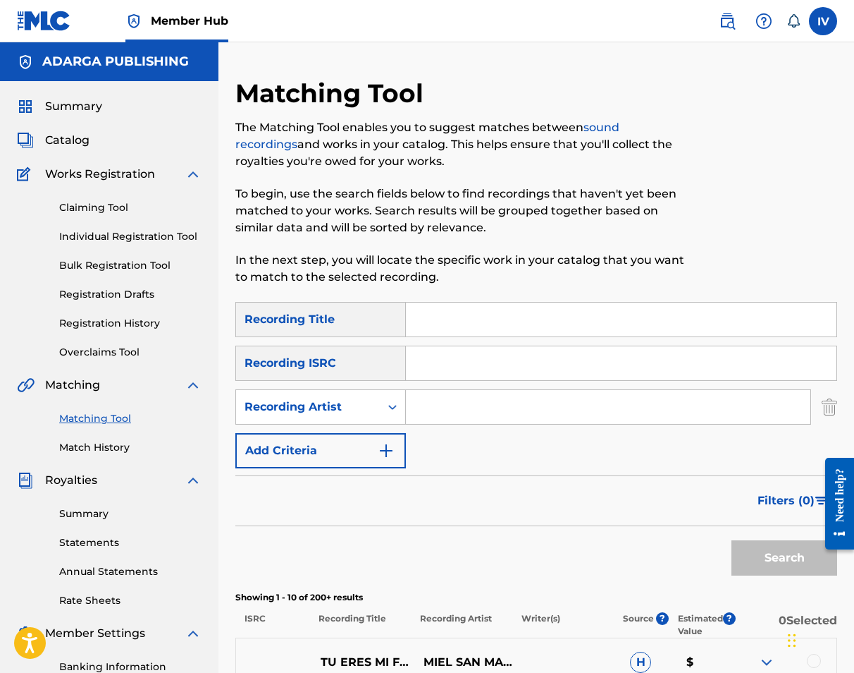
click at [78, 130] on div "Summary Catalog Works Registration Claiming Tool Individual Registration Tool B…" at bounding box center [109, 443] width 219 height 725
click at [73, 140] on span "Catalog" at bounding box center [67, 140] width 44 height 17
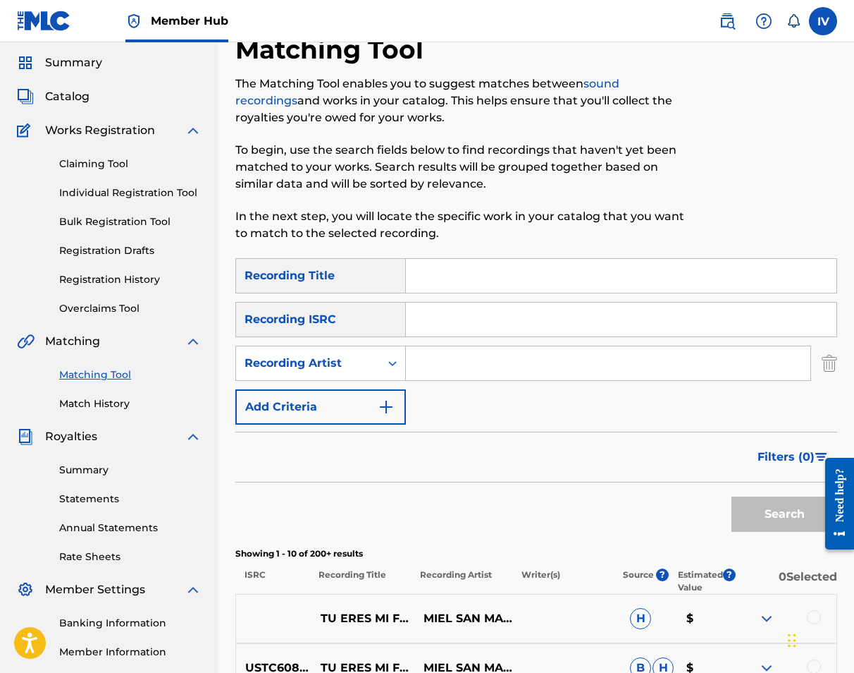
click at [442, 319] on input "Search Form" at bounding box center [621, 319] width 431 height 34
click at [828, 366] on img "Search Form" at bounding box center [830, 362] width 16 height 35
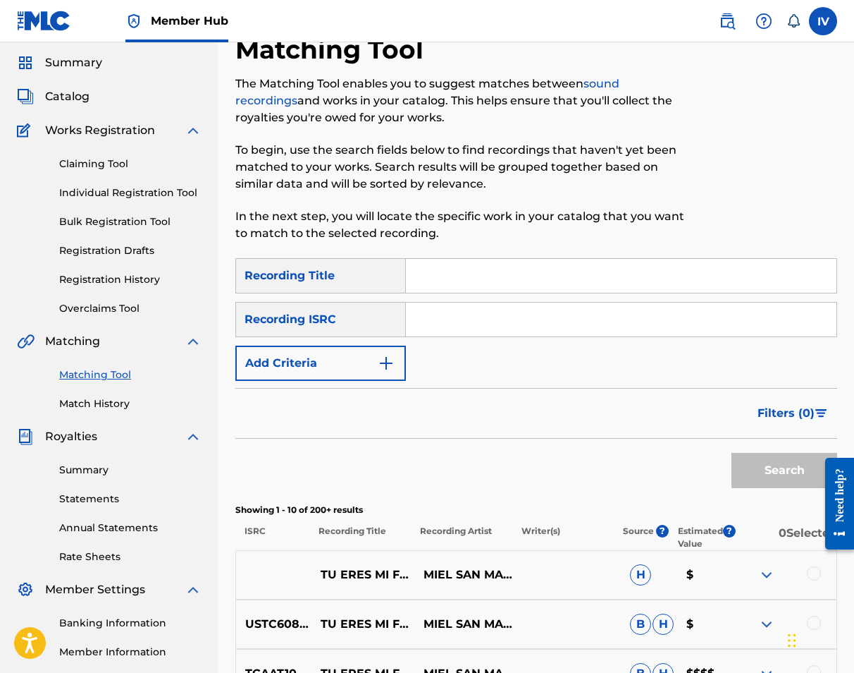
click at [734, 319] on input "Search Form" at bounding box center [621, 319] width 431 height 34
paste input "TCAAT1095517"
type input "TCAAT1095517"
click at [732, 453] on button "Search" at bounding box center [785, 470] width 106 height 35
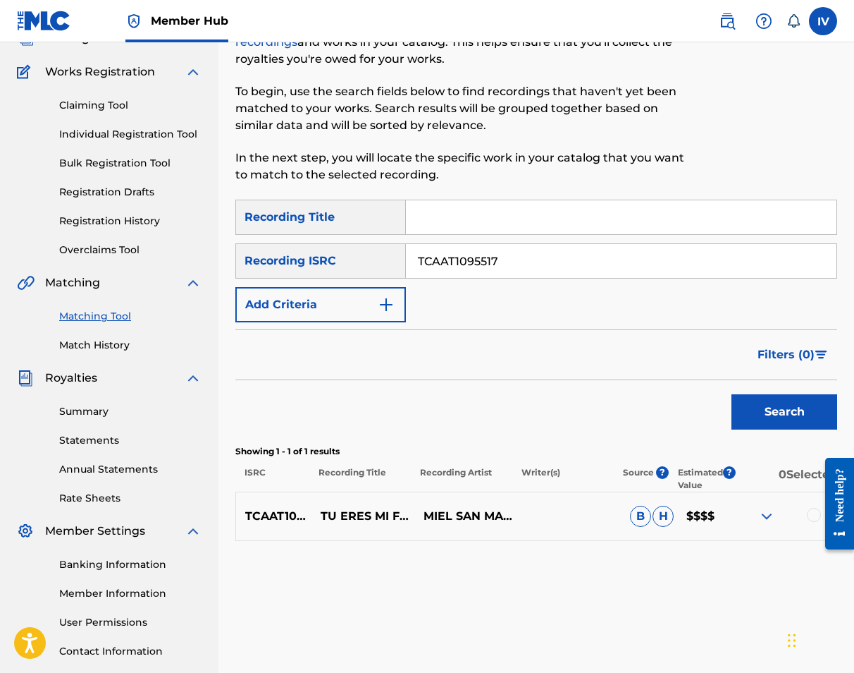
scroll to position [202, 0]
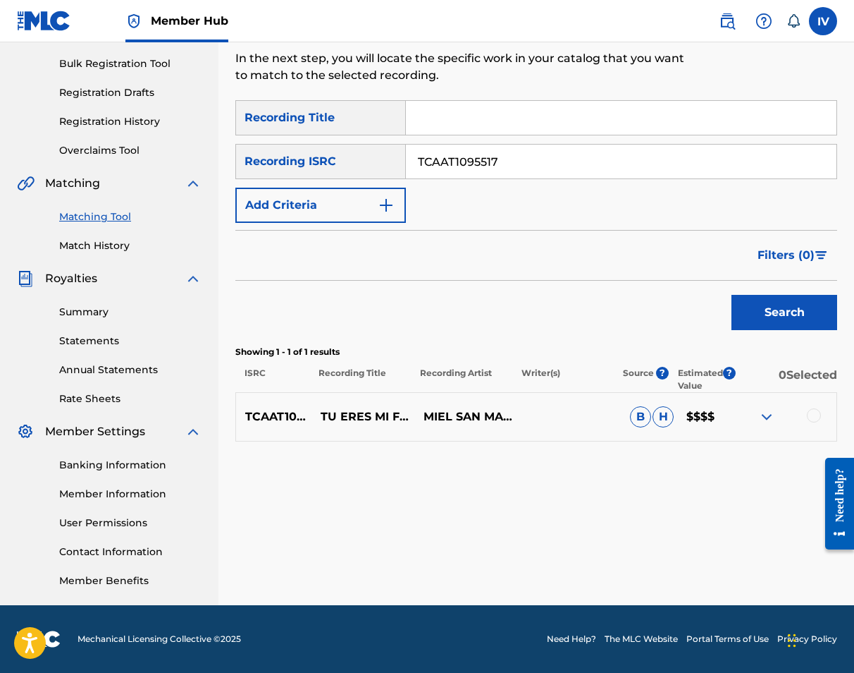
click at [811, 415] on div at bounding box center [814, 415] width 14 height 14
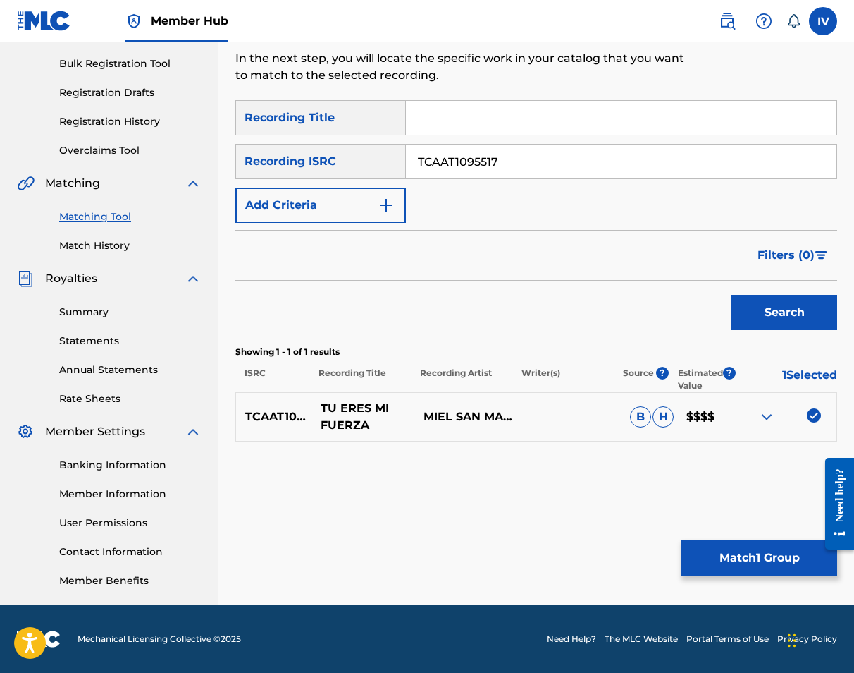
click at [356, 415] on p "TU ERES MI FUERZA" at bounding box center [363, 417] width 103 height 34
copy p "TU ERES MI FUERZA"
click at [480, 122] on input "Search Form" at bounding box center [621, 118] width 431 height 34
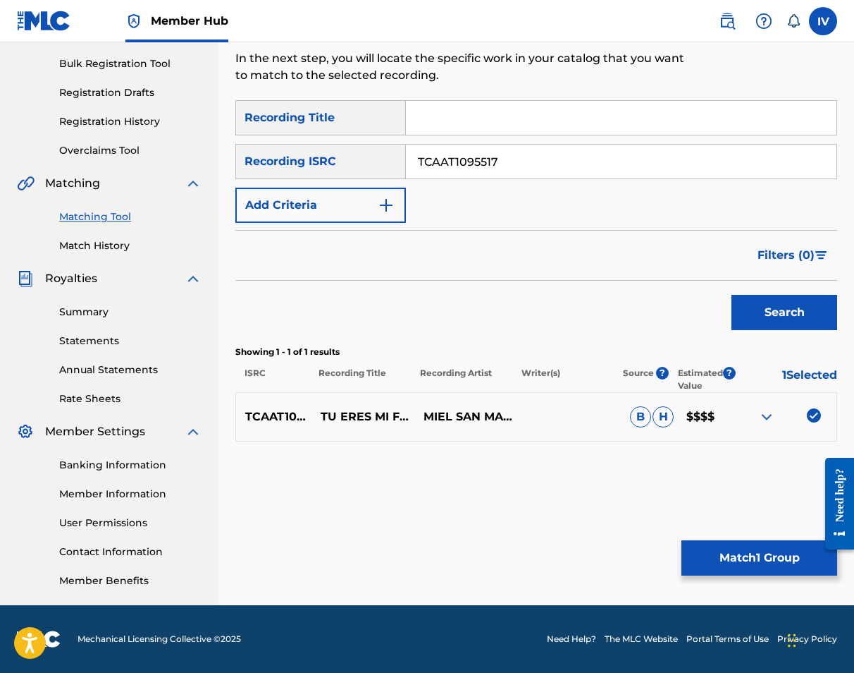
paste input "TU ERES MI FUERZA"
type input "TU ERES MI FUERZA"
click at [465, 410] on p "MIEL SAN MARCOS" at bounding box center [466, 417] width 103 height 34
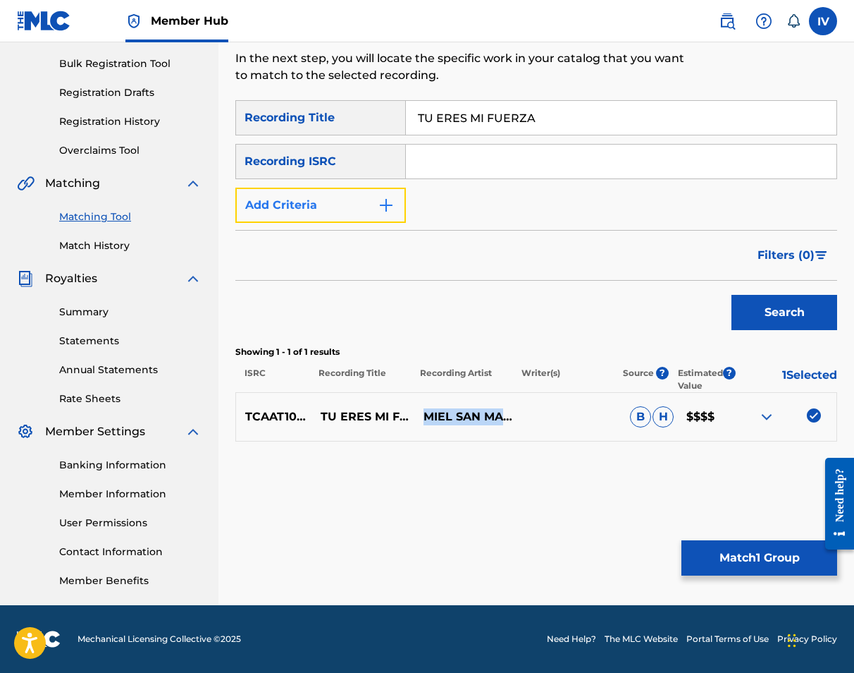
click at [348, 197] on button "Add Criteria" at bounding box center [320, 205] width 171 height 35
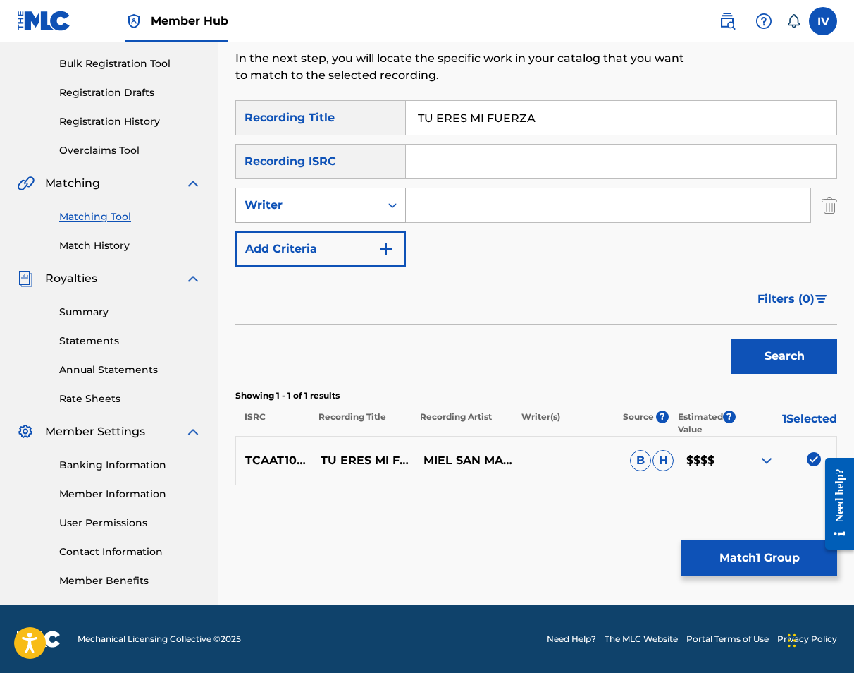
click at [343, 219] on div "Writer" at bounding box center [320, 205] width 171 height 35
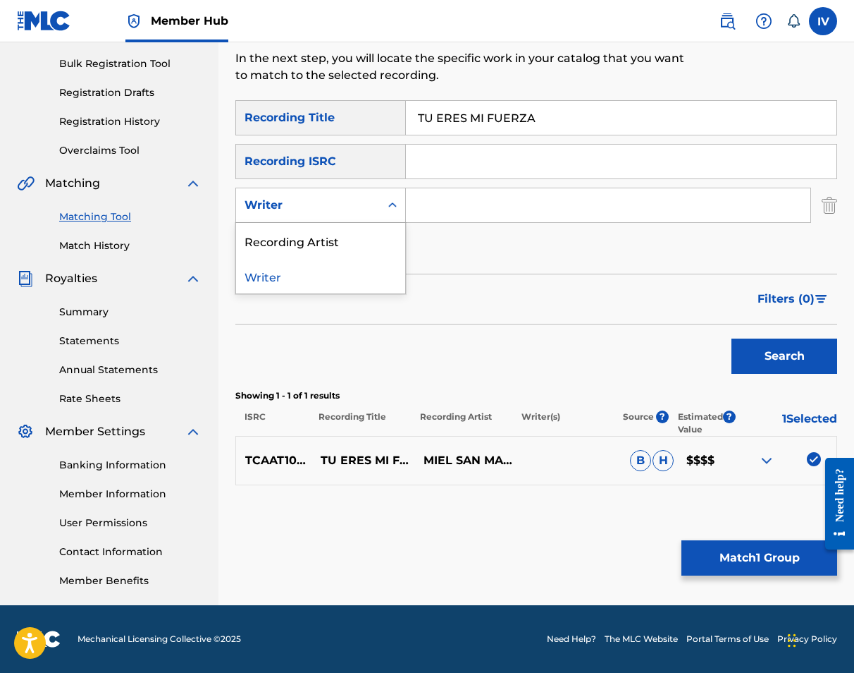
click at [372, 238] on div "Recording Artist" at bounding box center [320, 240] width 169 height 35
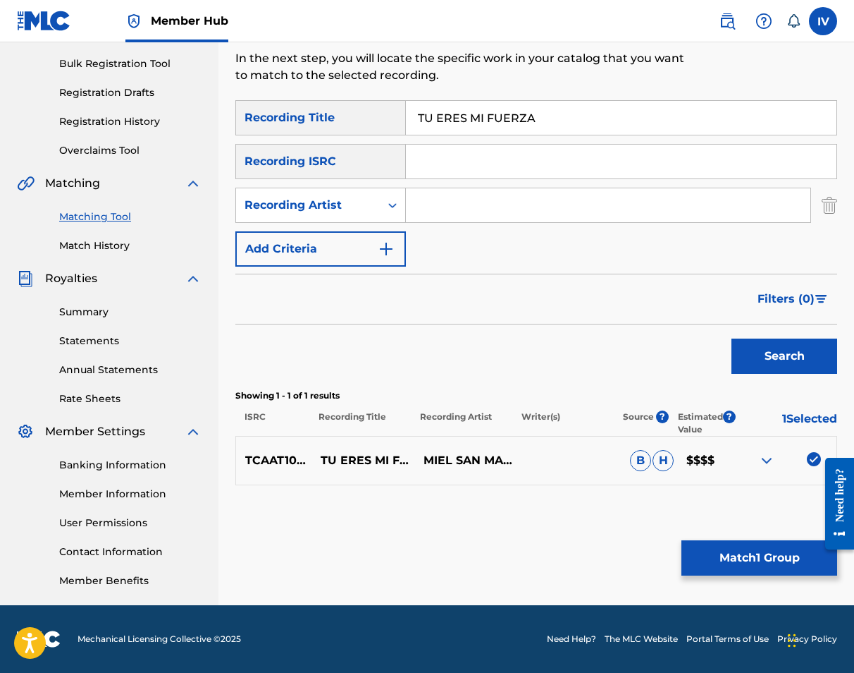
drag, startPoint x: 534, startPoint y: 182, endPoint x: 531, endPoint y: 194, distance: 12.5
click at [534, 182] on div "SearchWithCriteriae1ea5e4b-465a-486a-baf9-9c59a57ad5a0 Recording Title TU ERES …" at bounding box center [536, 183] width 602 height 166
click at [525, 205] on input "Search Form" at bounding box center [608, 205] width 405 height 34
paste input "MIEL SAN MARCOS"
type input "MIEL SAN MARCOS"
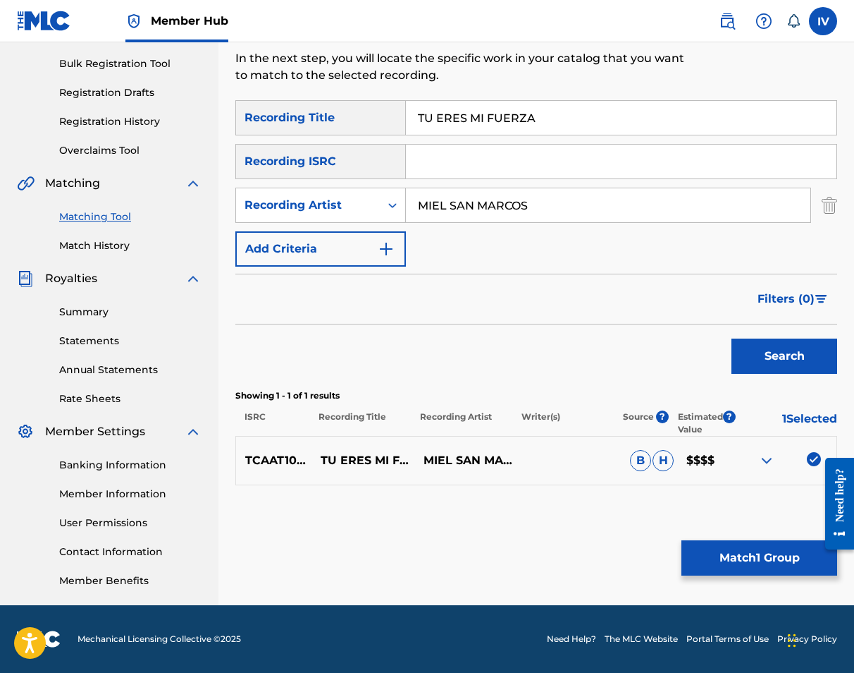
click at [732, 338] on button "Search" at bounding box center [785, 355] width 106 height 35
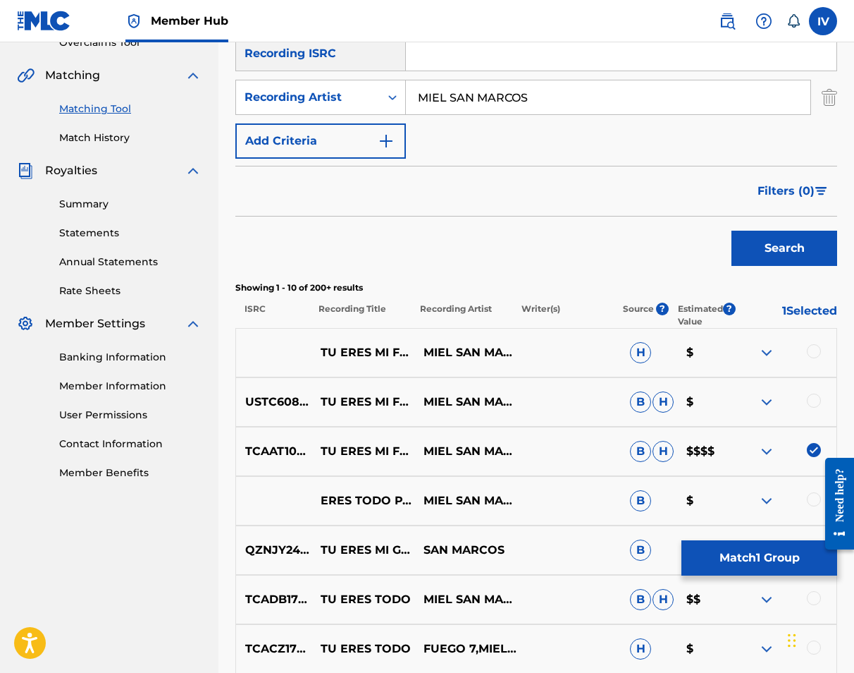
scroll to position [353, 0]
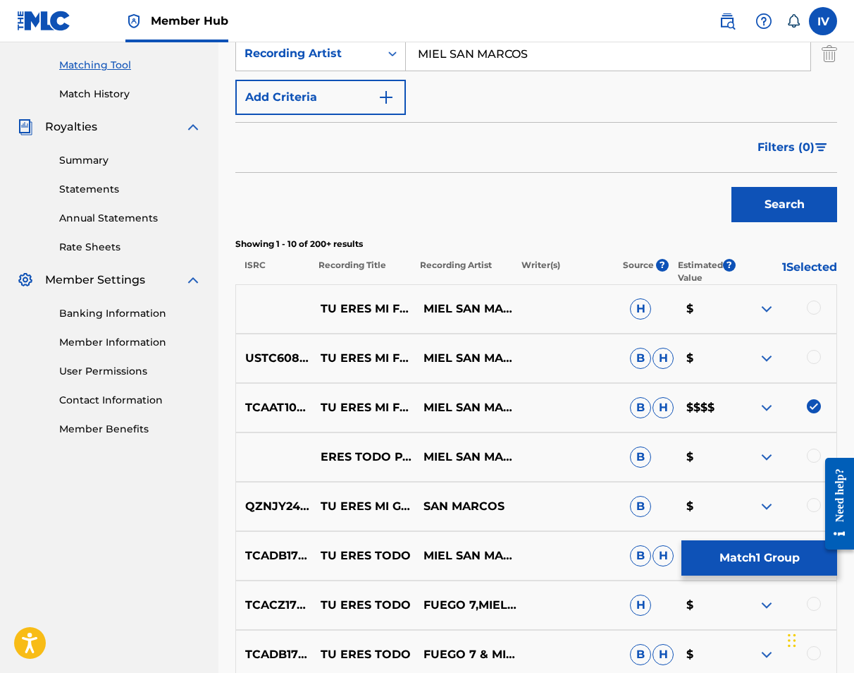
click at [818, 353] on div at bounding box center [814, 357] width 14 height 14
click at [811, 301] on div at bounding box center [814, 307] width 14 height 14
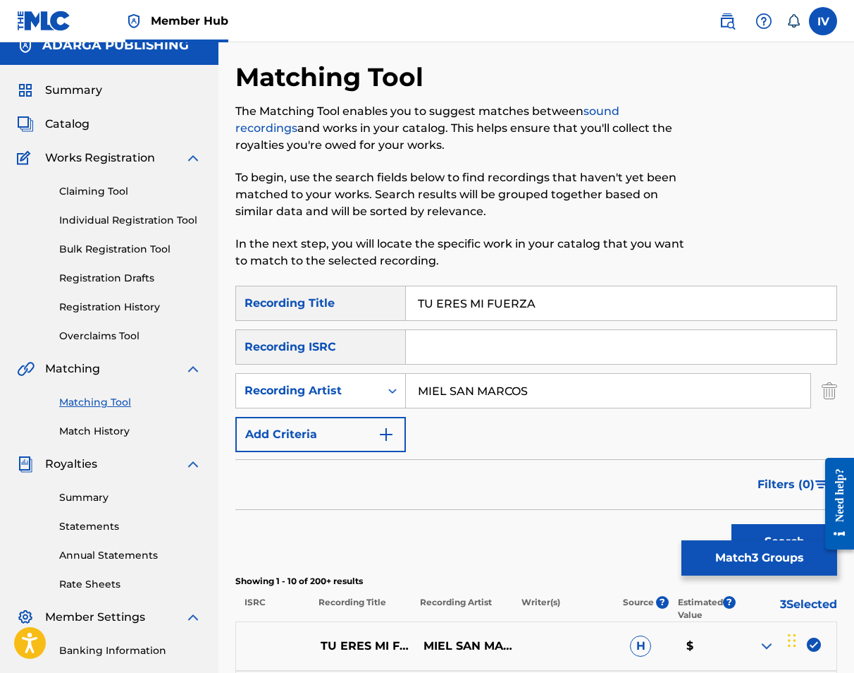
scroll to position [0, 0]
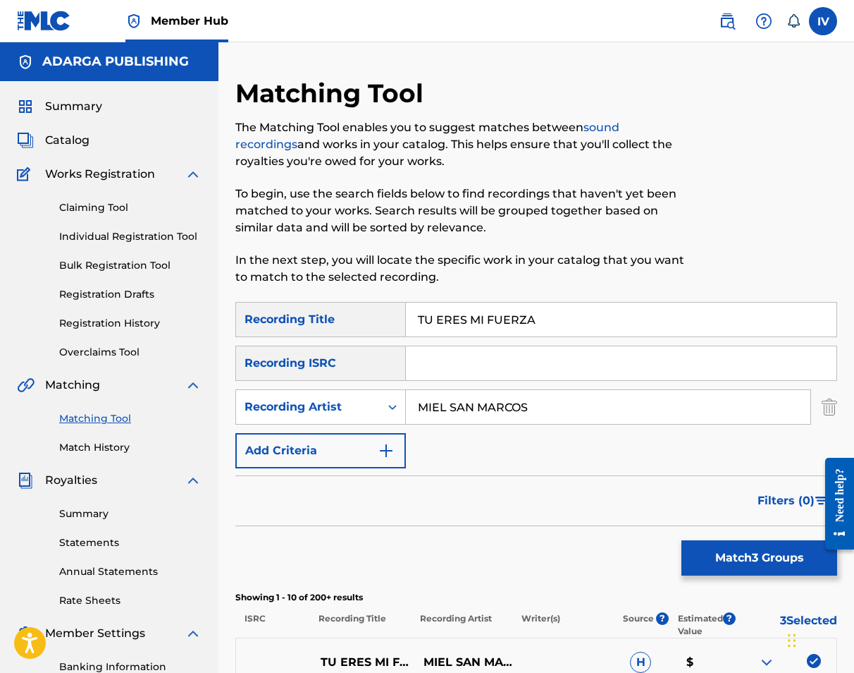
click at [434, 320] on input "TU ERES MI FUERZA" at bounding box center [621, 319] width 431 height 34
type input "TÚ ERES MI FUERZA"
click at [749, 554] on button "Match 3 Groups" at bounding box center [760, 557] width 156 height 35
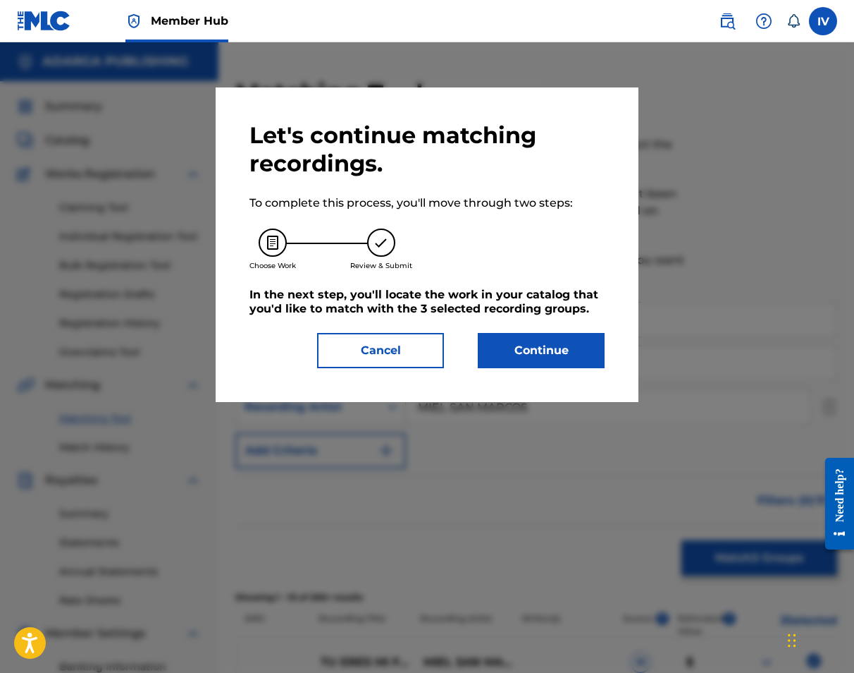
click at [406, 371] on div "Let's continue matching recordings. To complete this process, you'll move throu…" at bounding box center [427, 244] width 423 height 314
click at [401, 346] on button "Cancel" at bounding box center [380, 350] width 127 height 35
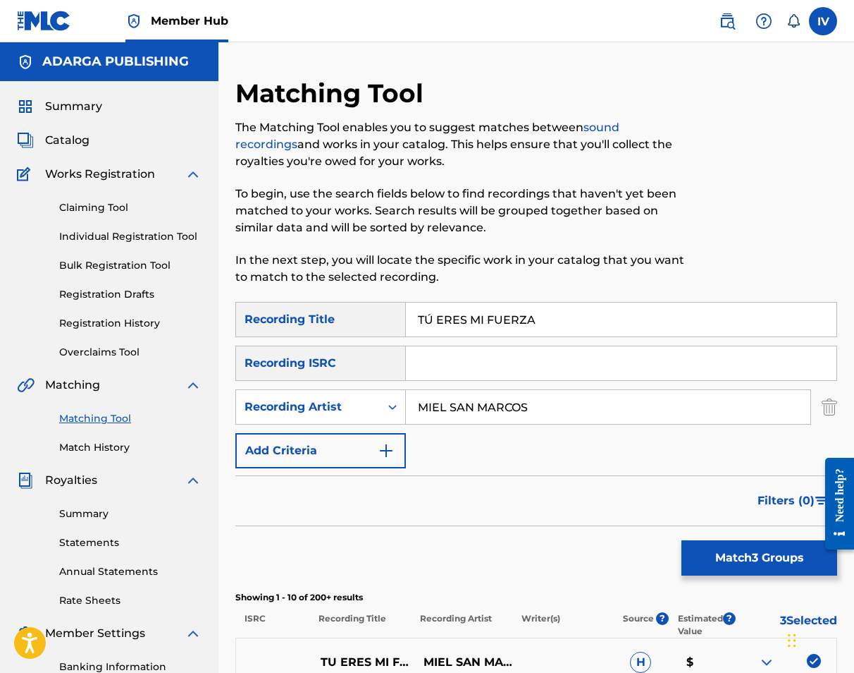
click at [627, 409] on input "MIEL SAN MARCOS" at bounding box center [608, 407] width 405 height 34
click at [732, 540] on button "Search" at bounding box center [785, 557] width 106 height 35
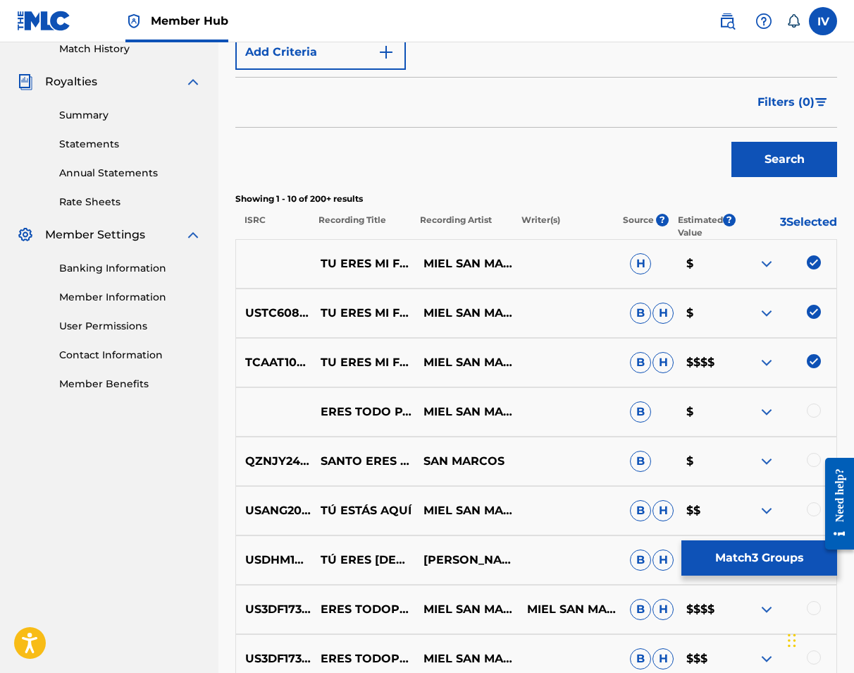
scroll to position [411, 0]
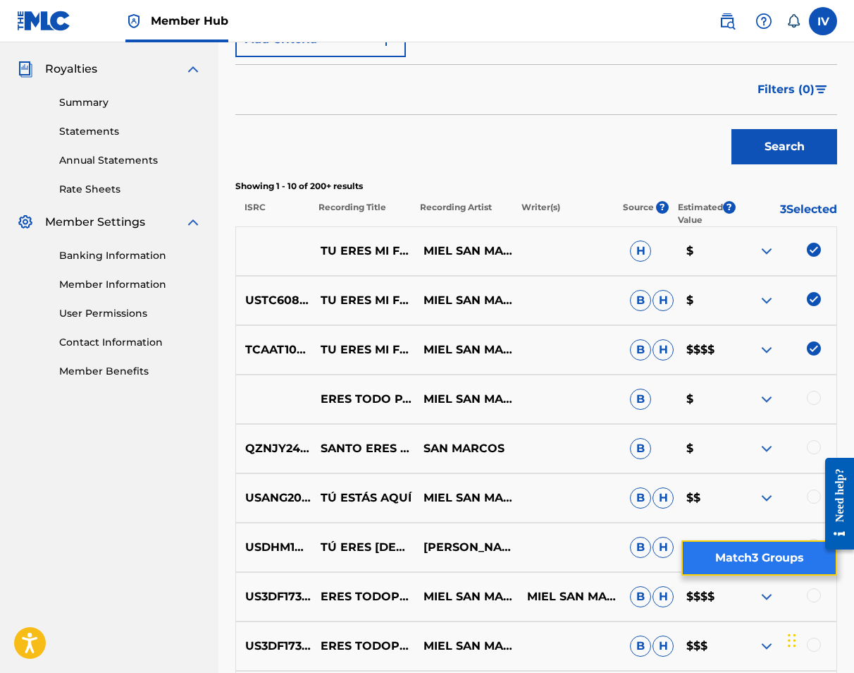
click at [718, 563] on button "Match 3 Groups" at bounding box center [760, 557] width 156 height 35
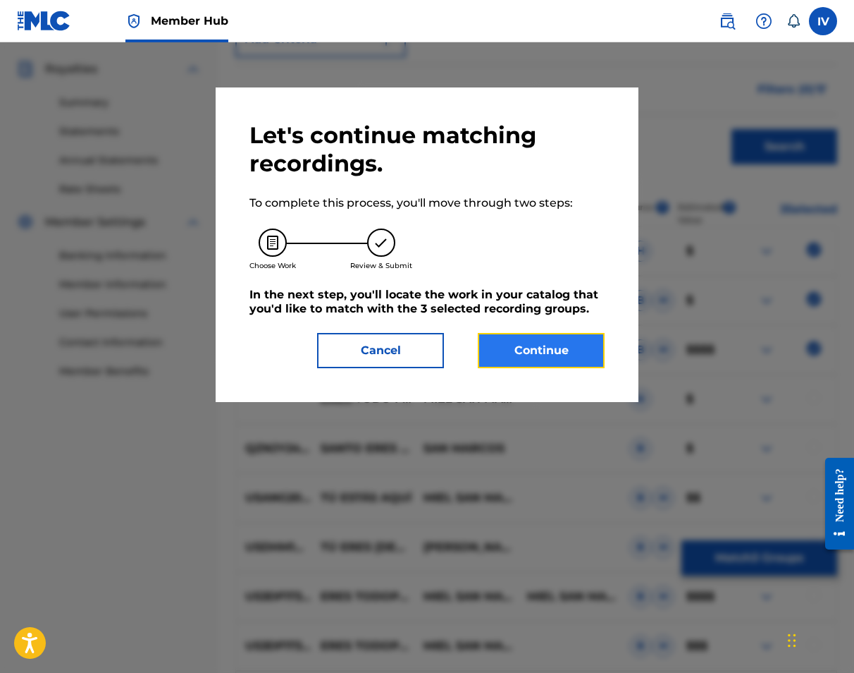
click at [518, 350] on button "Continue" at bounding box center [541, 350] width 127 height 35
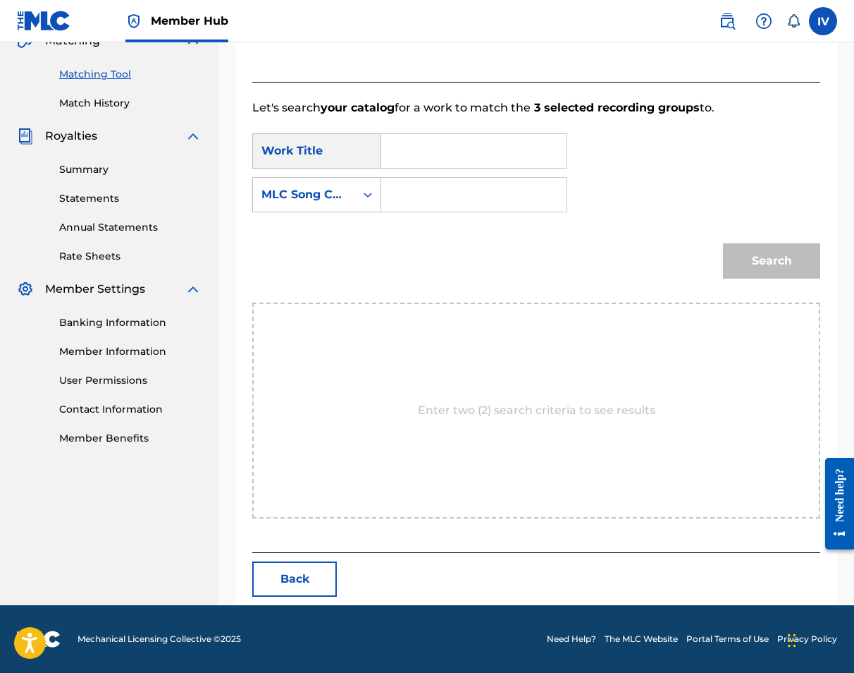
click at [447, 158] on input "Search Form" at bounding box center [473, 151] width 161 height 34
paste input "MIEL SAN MARCOS"
click at [419, 153] on input "TU ERES MI FU" at bounding box center [473, 151] width 161 height 34
click at [418, 196] on strong "eres" at bounding box center [417, 198] width 25 height 13
type input "tú eres mi fuerza"
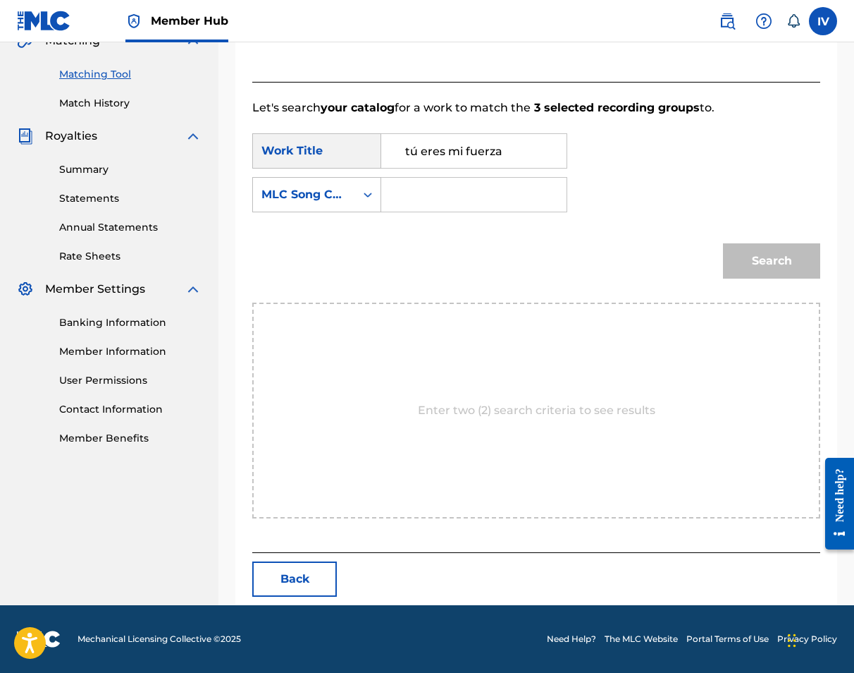
click at [404, 192] on input "Search Form" at bounding box center [473, 195] width 161 height 34
paste input "T49AK6"
type input "T49AK6"
click at [723, 243] on button "Search" at bounding box center [771, 260] width 97 height 35
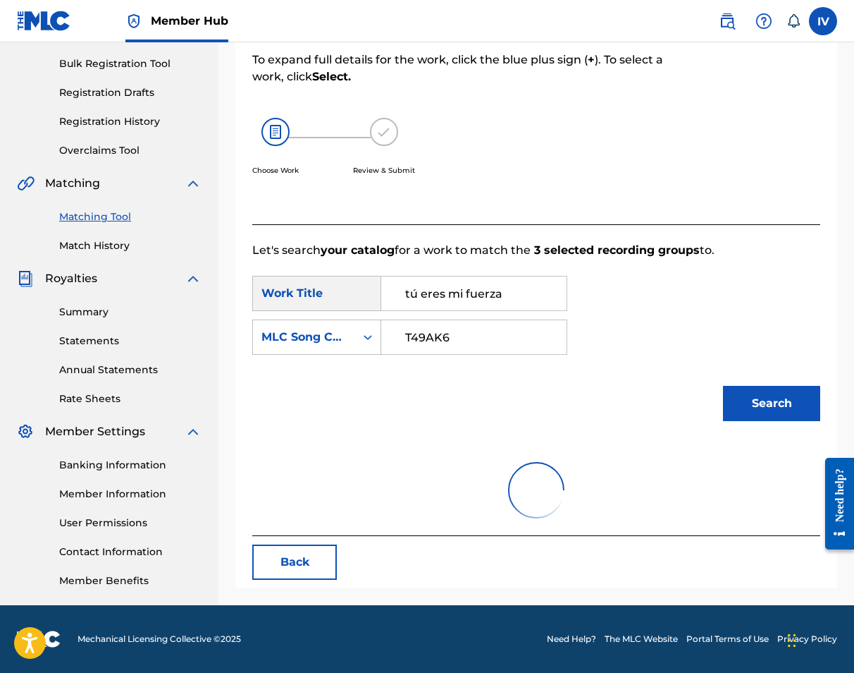
scroll to position [302, 0]
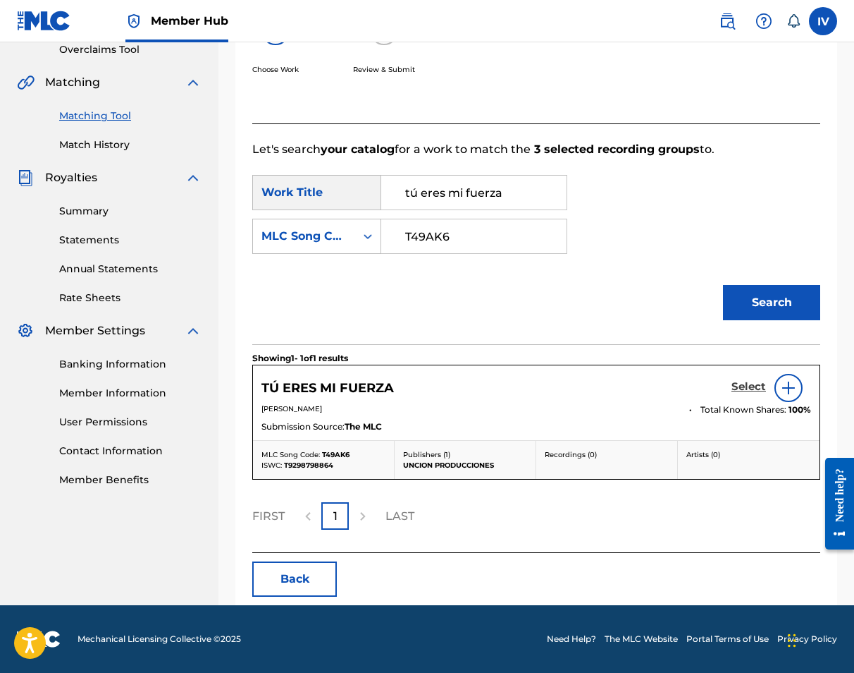
click at [756, 383] on h5 "Select" at bounding box center [749, 386] width 35 height 13
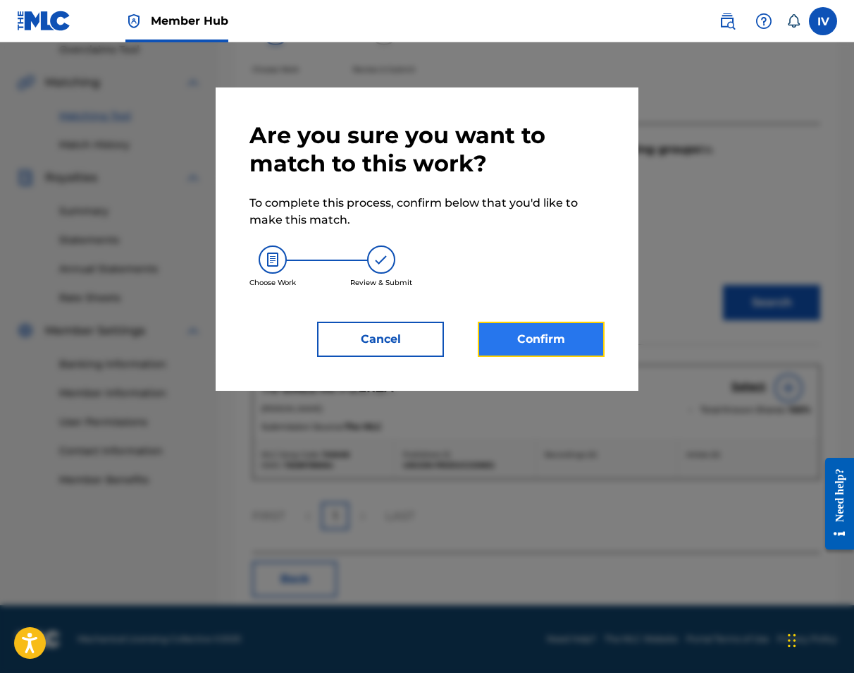
click at [533, 336] on button "Confirm" at bounding box center [541, 338] width 127 height 35
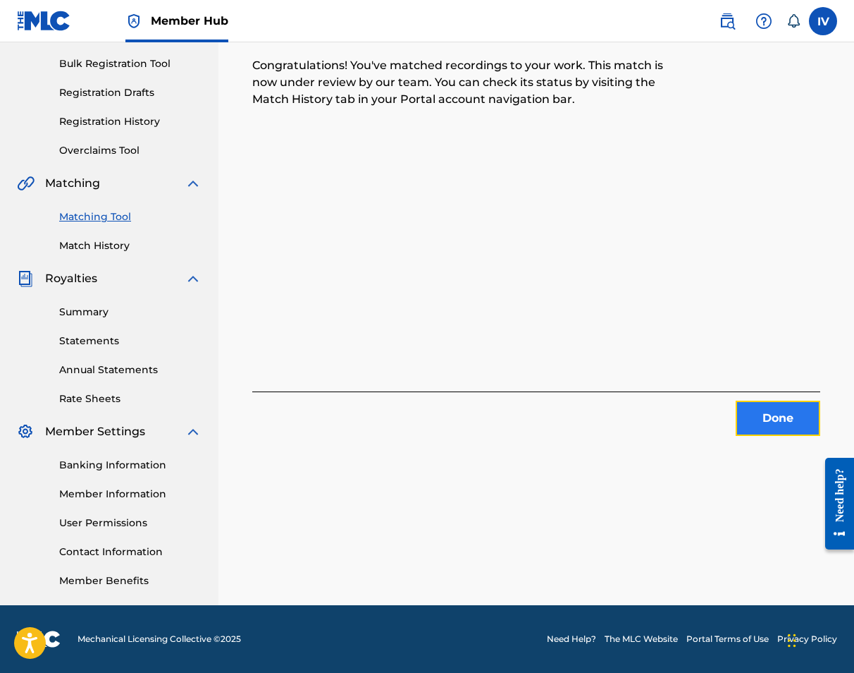
click at [770, 417] on button "Done" at bounding box center [778, 417] width 85 height 35
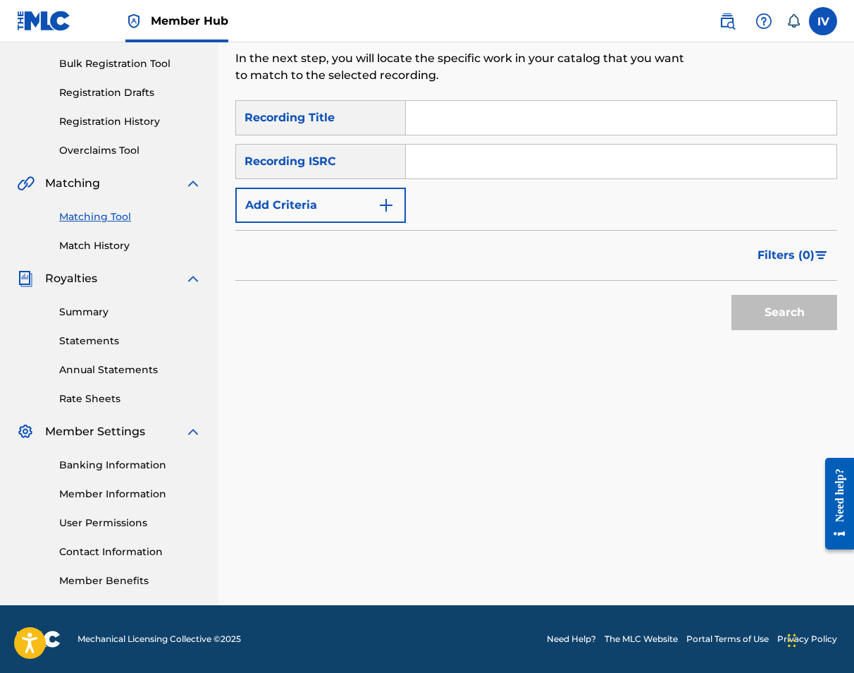
click at [496, 165] on input "Search Form" at bounding box center [621, 162] width 431 height 34
paste input "TCAAT1095519"
click at [732, 295] on button "Search" at bounding box center [785, 312] width 106 height 35
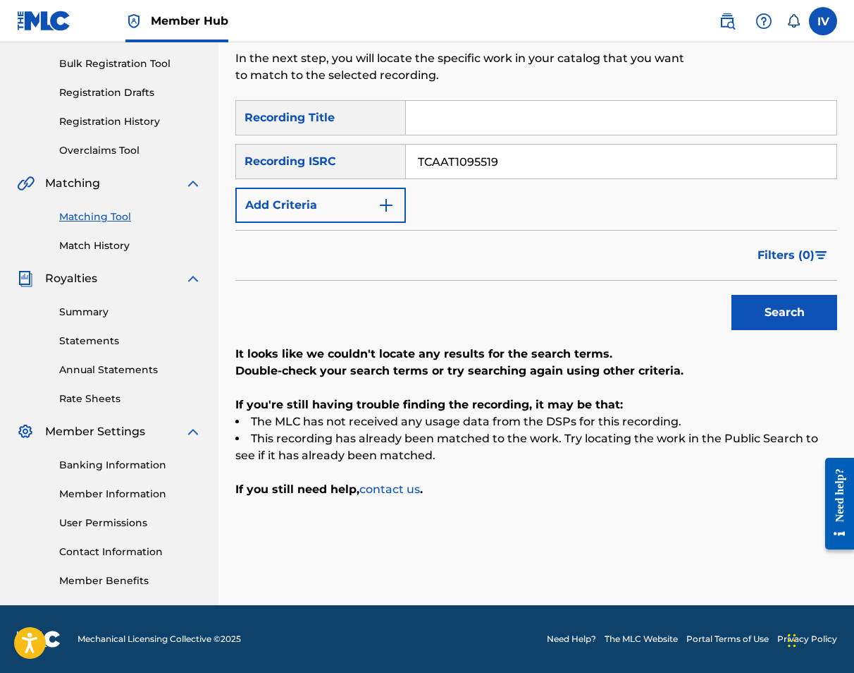
click at [503, 166] on input "TCAAT1095519" at bounding box center [621, 162] width 431 height 34
paste input "QM4TX2258561"
type input "QM4TX2258561"
click at [732, 295] on button "Search" at bounding box center [785, 312] width 106 height 35
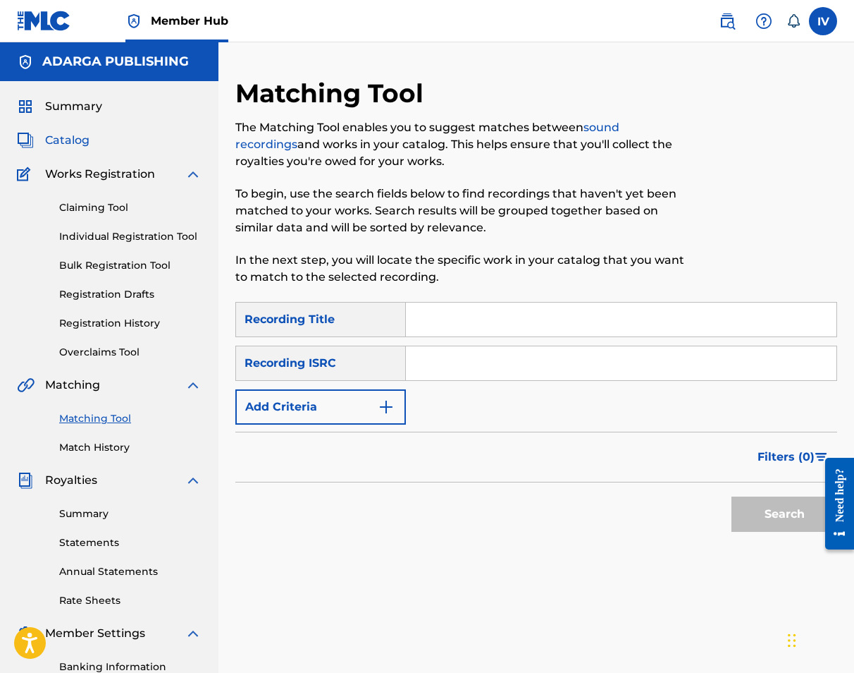
click at [63, 140] on span "Catalog" at bounding box center [67, 140] width 44 height 17
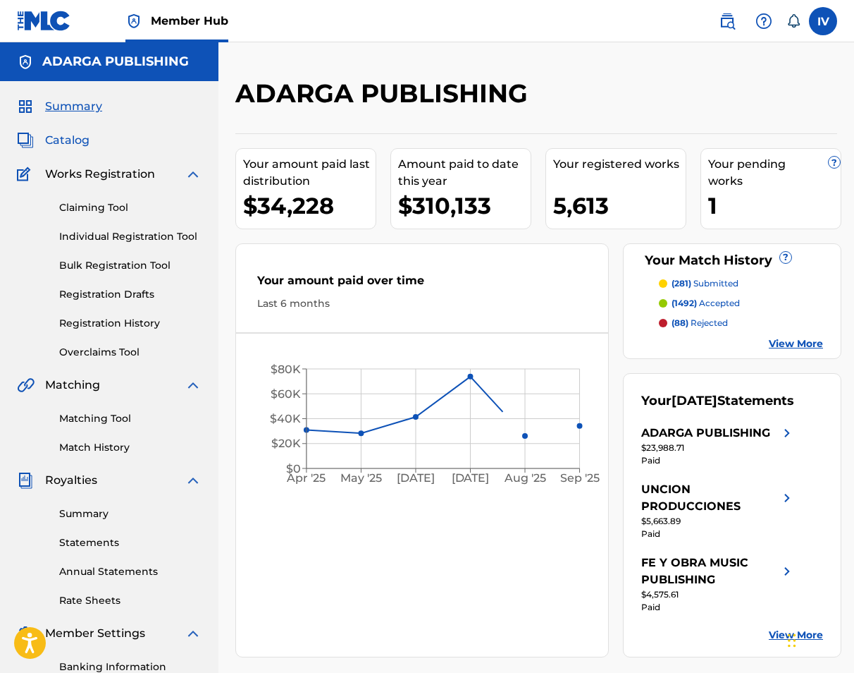
click at [80, 142] on span "Catalog" at bounding box center [67, 140] width 44 height 17
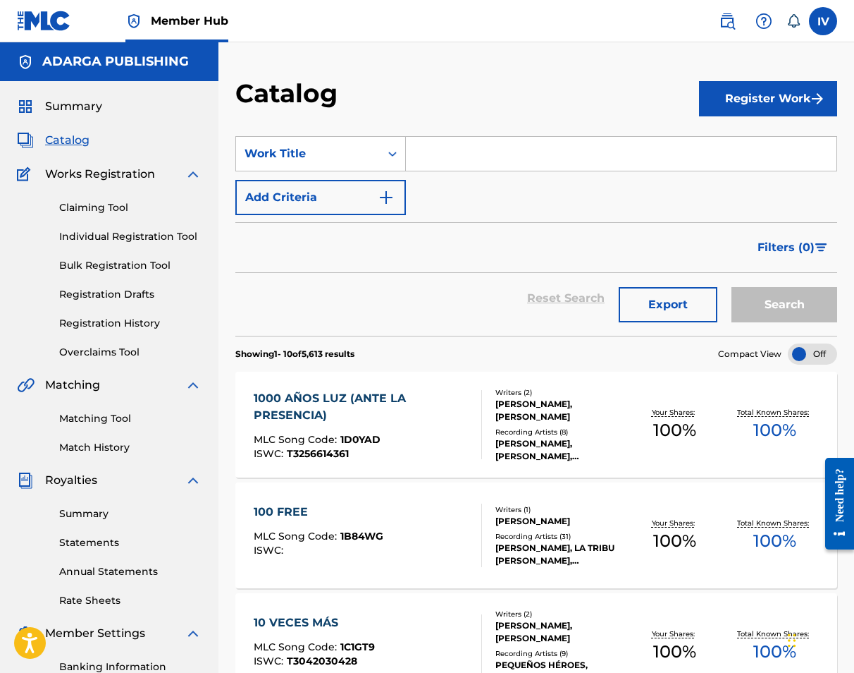
click at [443, 180] on div "SearchWithCriteria65eb5eb6-f4c9-425c-8a5f-646ed4c63c8b Work Title Add Criteria" at bounding box center [536, 175] width 602 height 79
click at [436, 165] on input "Search Form" at bounding box center [621, 154] width 431 height 34
paste input "ES23HS"
type input "ES23HS"
click at [732, 287] on button "Search" at bounding box center [785, 304] width 106 height 35
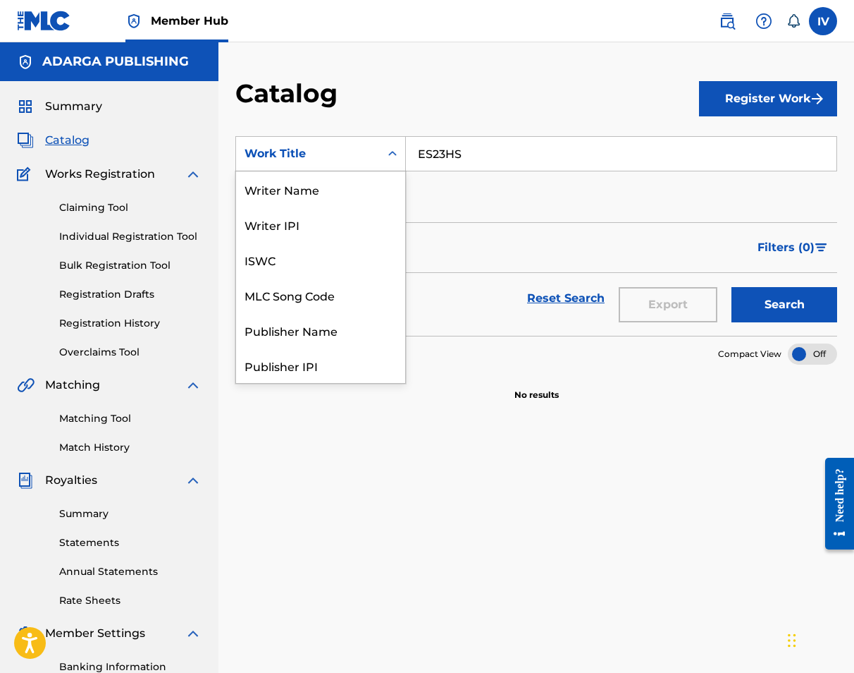
click at [379, 148] on div "Work Title" at bounding box center [308, 153] width 144 height 27
click at [330, 281] on div "MLC Song Code" at bounding box center [320, 294] width 169 height 35
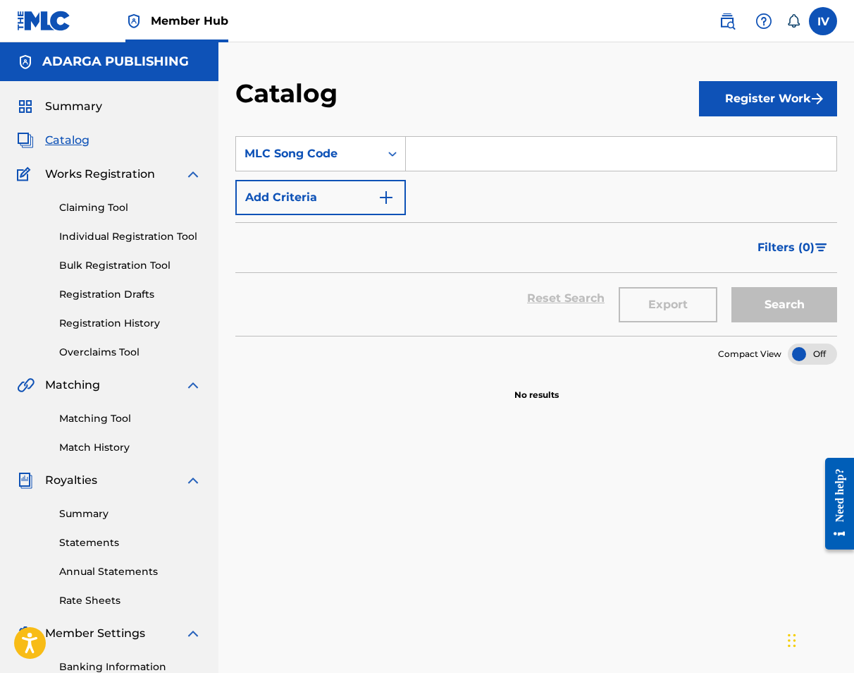
click at [468, 149] on input "Search Form" at bounding box center [621, 154] width 431 height 34
paste input "ES23HS"
type input "ES23HS"
click at [732, 287] on button "Search" at bounding box center [785, 304] width 106 height 35
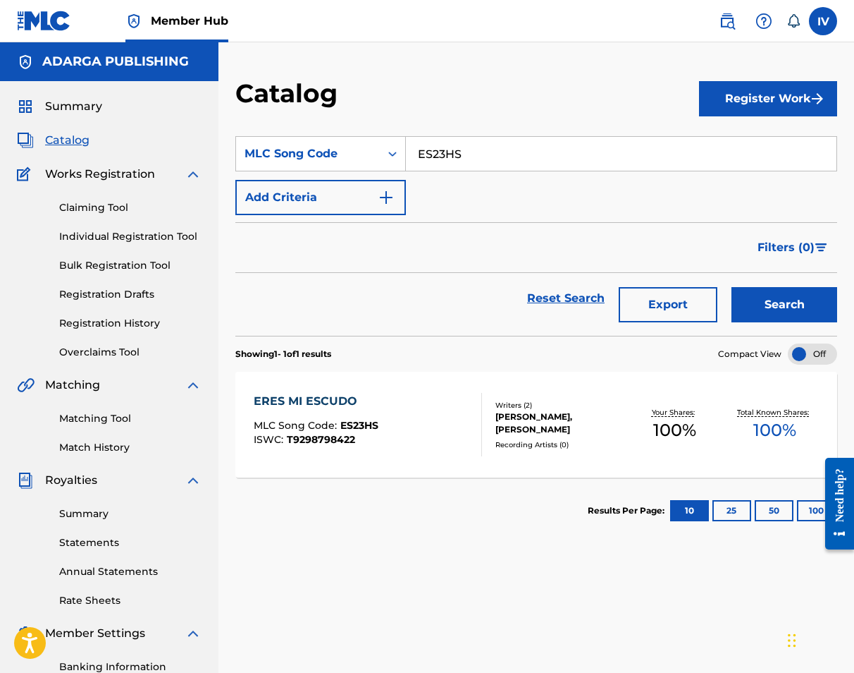
click at [421, 416] on div "ERES MI ESCUDO MLC Song Code : ES23HS ISWC : T9298798422" at bounding box center [368, 424] width 229 height 63
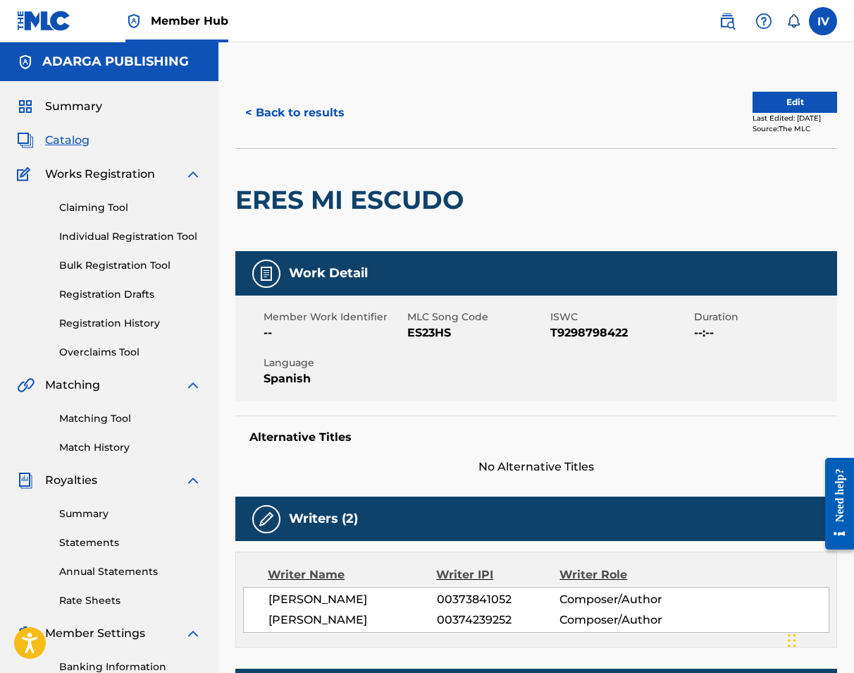
scroll to position [433, 0]
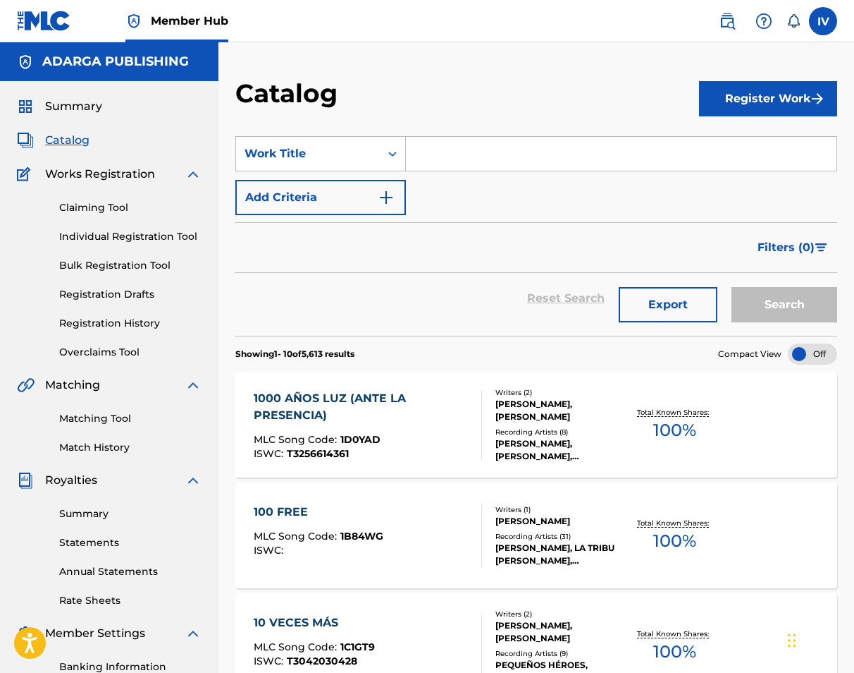
click at [492, 169] on input "Search Form" at bounding box center [621, 154] width 431 height 34
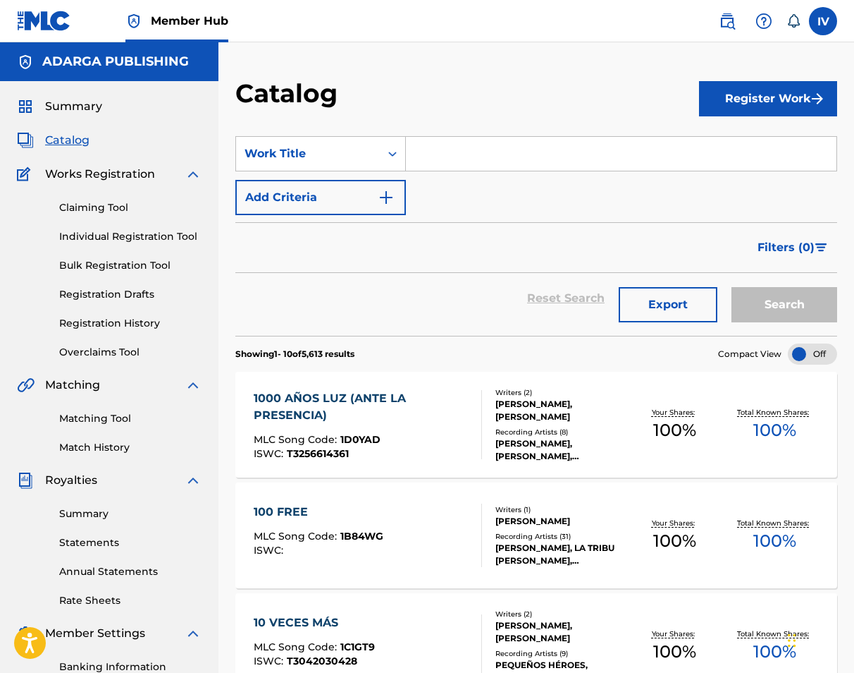
paste input "OC1XBP"
type input "OC1XBP"
click at [732, 287] on button "Search" at bounding box center [785, 304] width 106 height 35
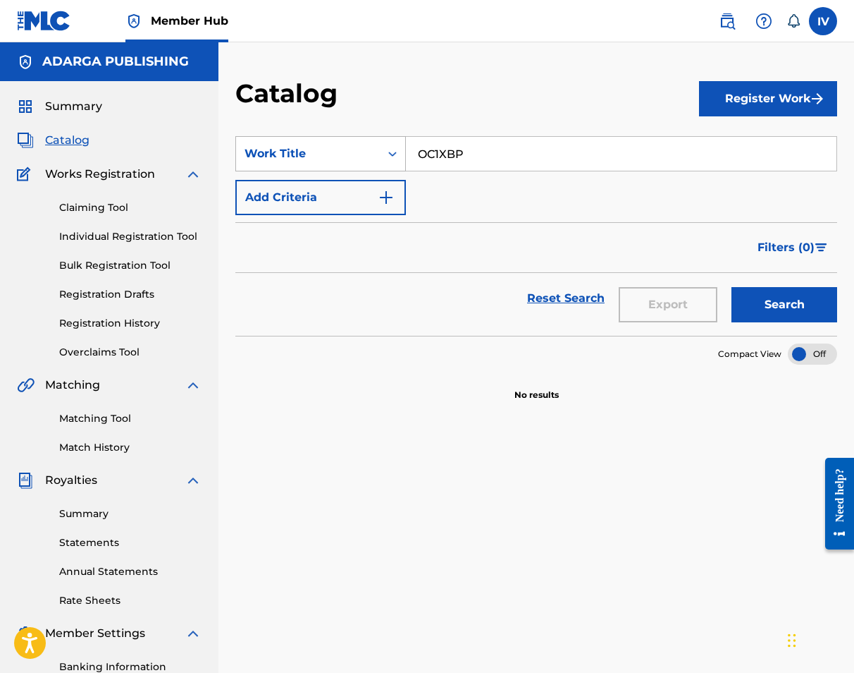
click at [382, 147] on div "Search Form" at bounding box center [392, 153] width 25 height 25
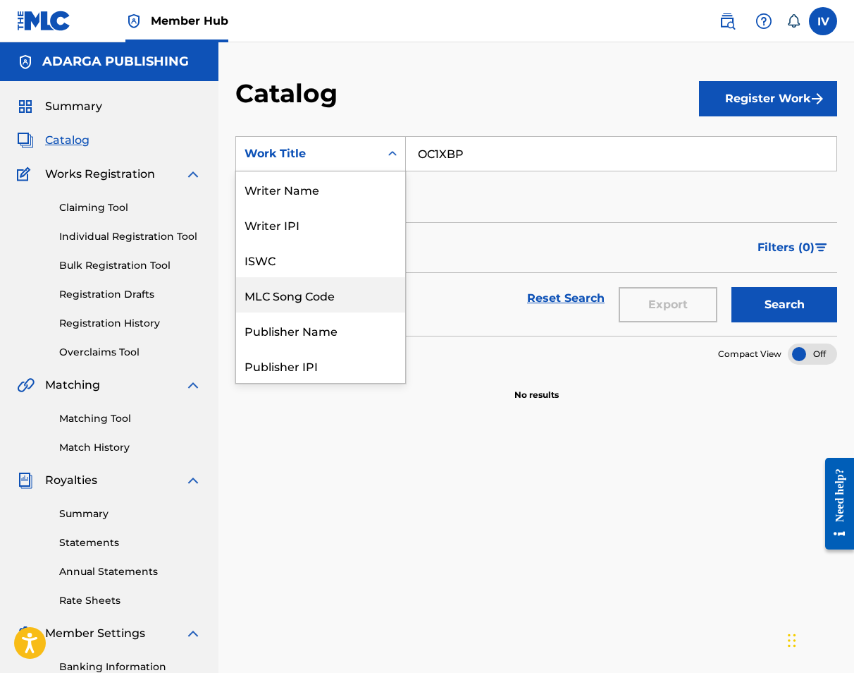
click at [339, 288] on div "MLC Song Code" at bounding box center [320, 294] width 169 height 35
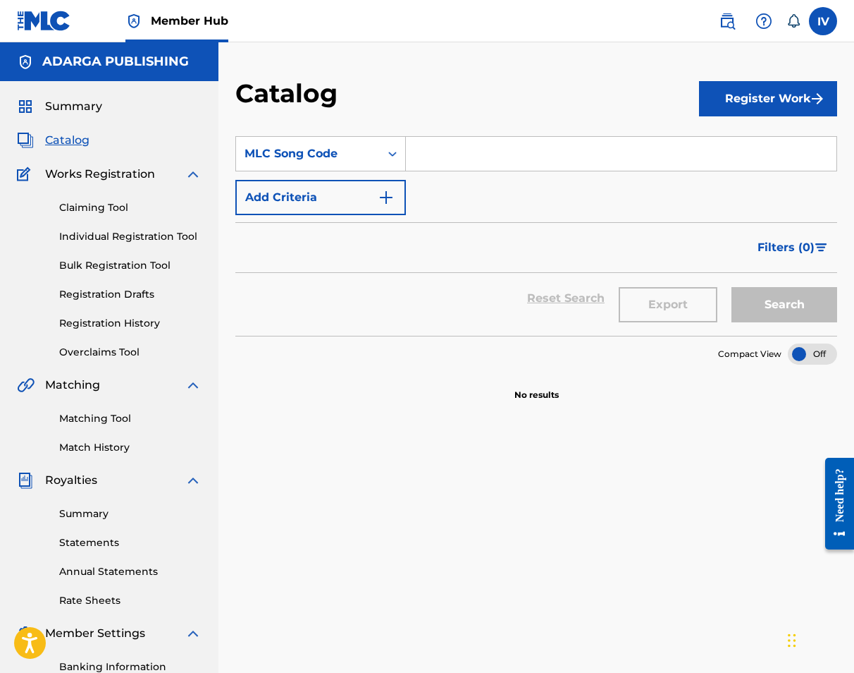
click at [453, 149] on input "Search Form" at bounding box center [621, 154] width 431 height 34
paste input "OC1XBP"
type input "OC1XBP"
click at [732, 287] on button "Search" at bounding box center [785, 304] width 106 height 35
click at [101, 325] on link "Registration History" at bounding box center [130, 323] width 142 height 15
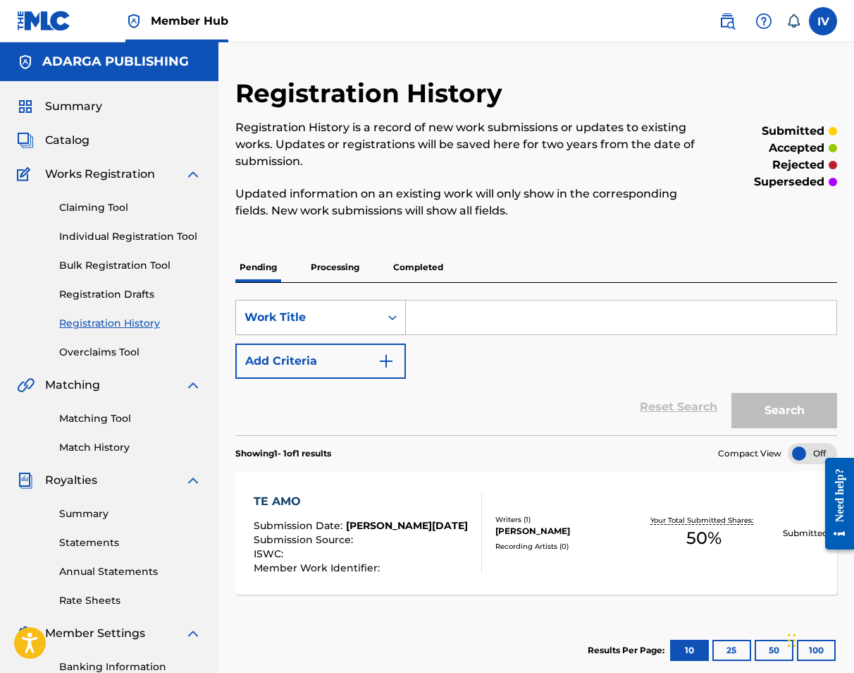
click at [363, 312] on div "Work Title" at bounding box center [308, 317] width 127 height 17
click at [322, 266] on p "Processing" at bounding box center [335, 267] width 57 height 30
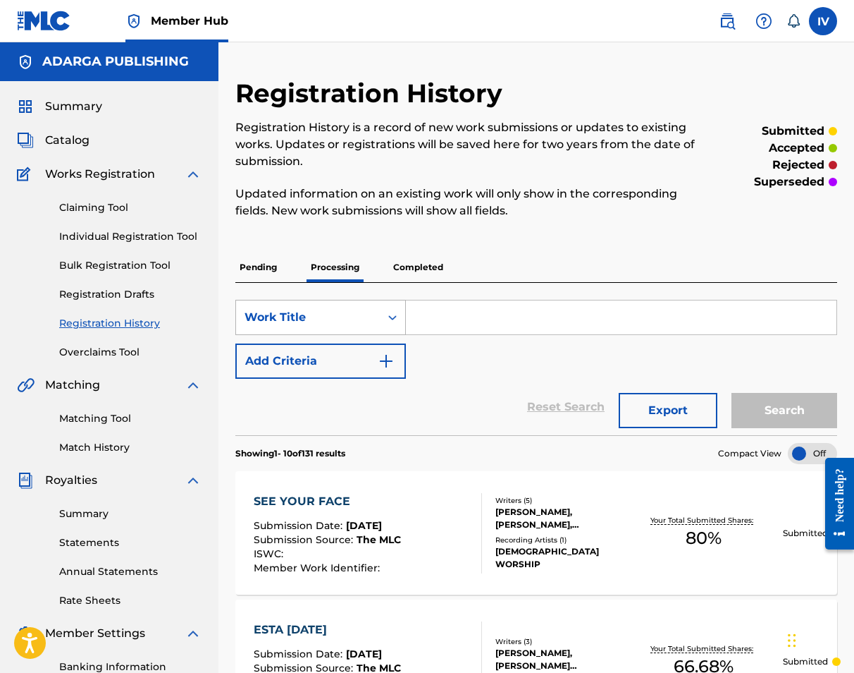
click at [311, 330] on div "Work Title" at bounding box center [308, 317] width 144 height 27
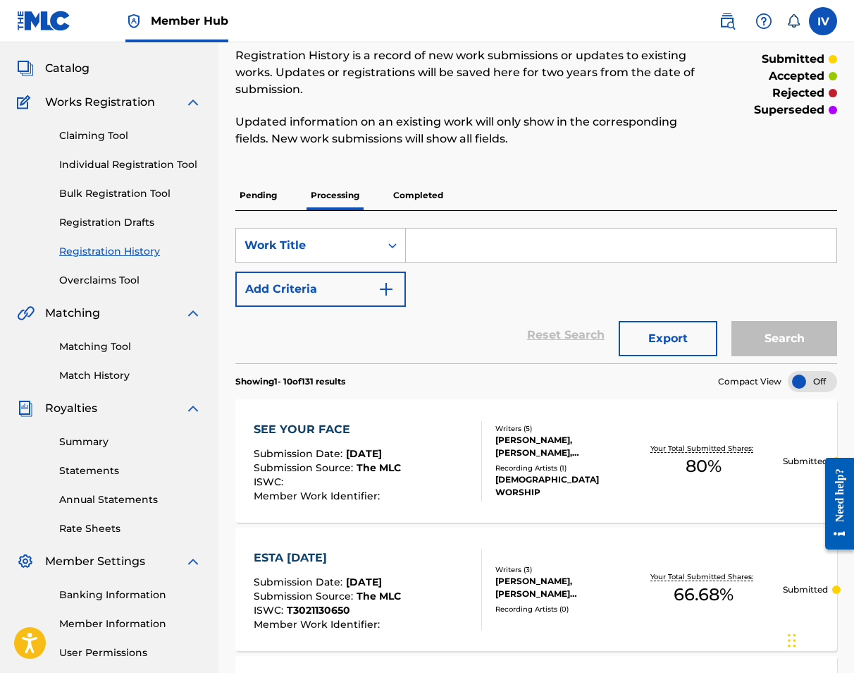
click at [433, 250] on input "Search Form" at bounding box center [621, 245] width 431 height 34
paste input "“Opening Prayer (No Hay Lugar Más Alto & Envuélveme En Ti Flow)”"
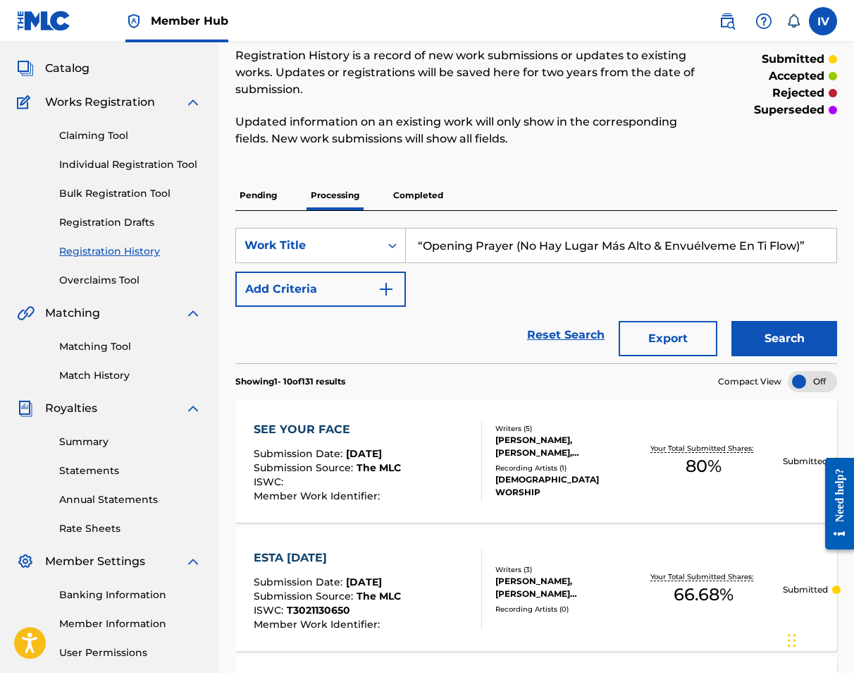
type input "“Opening Prayer (No Hay Lugar Más Alto & Envuélveme En Ti Flow)”"
click at [732, 321] on button "Search" at bounding box center [785, 338] width 106 height 35
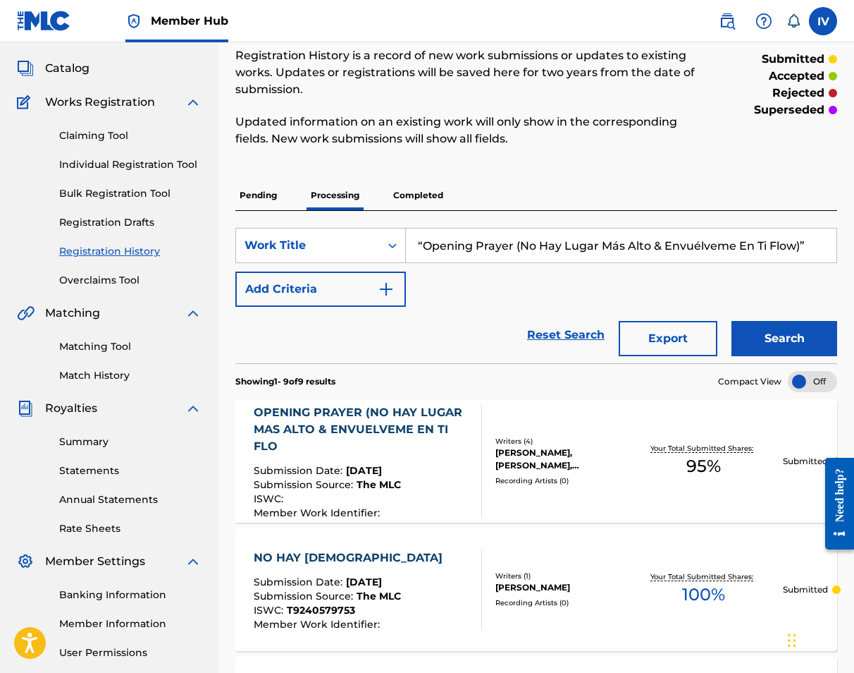
click at [413, 425] on div "OPENING PRAYER (NO HAY LUGAR MAS ALTO & ENVUELVEME EN TI FLO" at bounding box center [362, 429] width 217 height 51
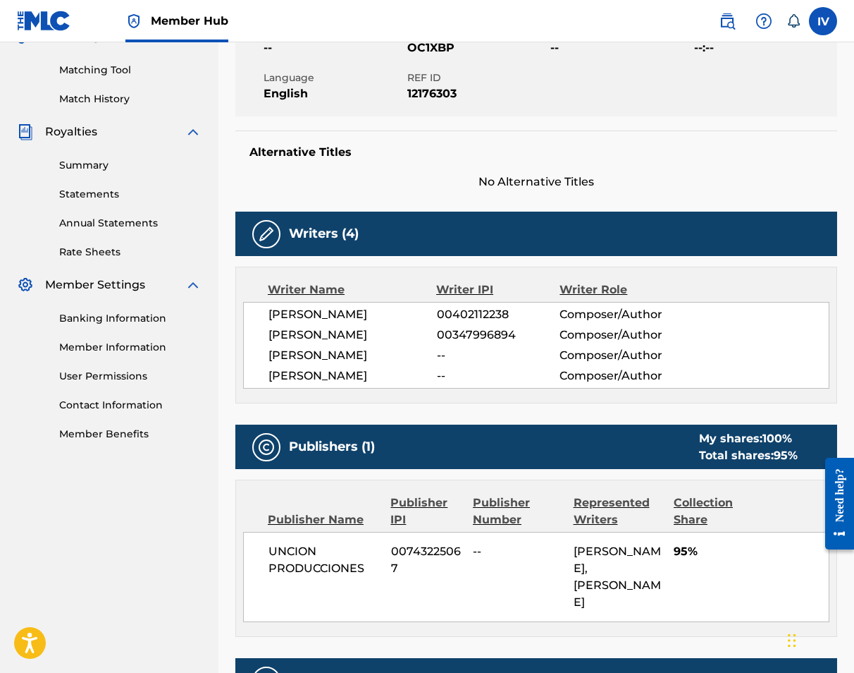
scroll to position [220, 0]
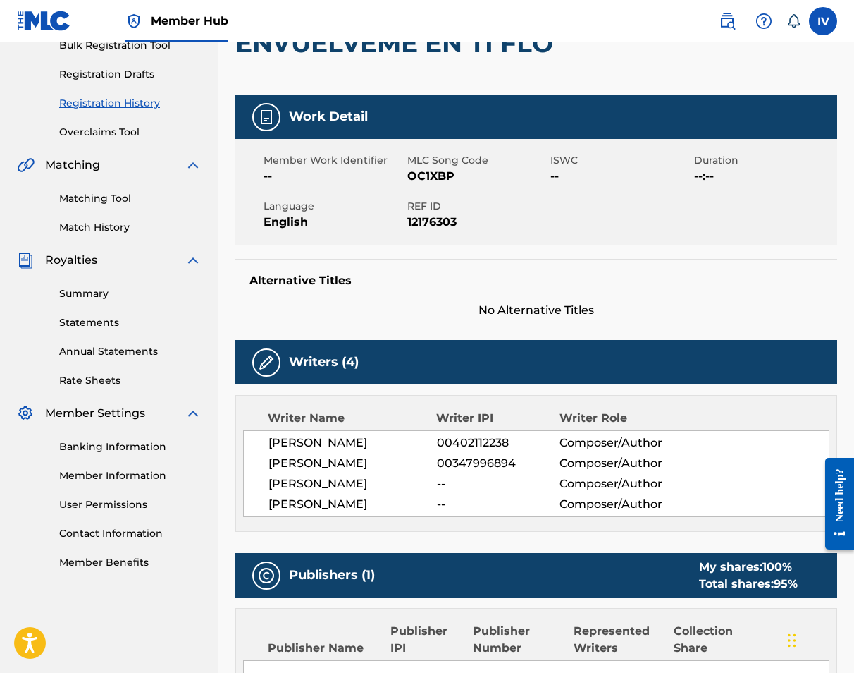
click at [420, 176] on span "OC1XBP" at bounding box center [478, 176] width 140 height 17
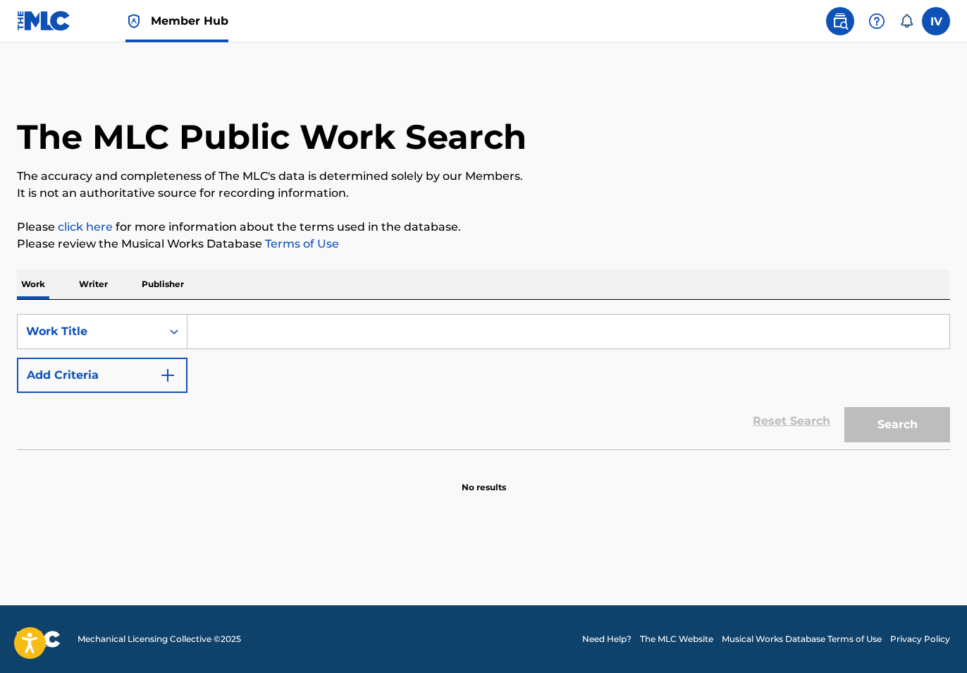
click at [60, 32] on link at bounding box center [44, 21] width 54 height 42
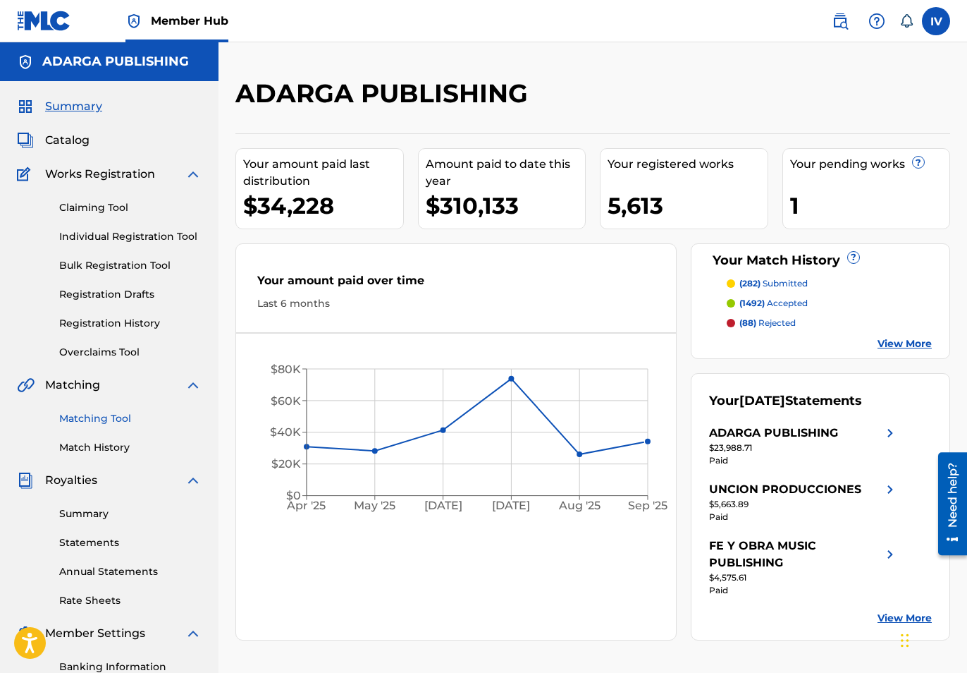
click at [92, 412] on link "Matching Tool" at bounding box center [130, 418] width 142 height 15
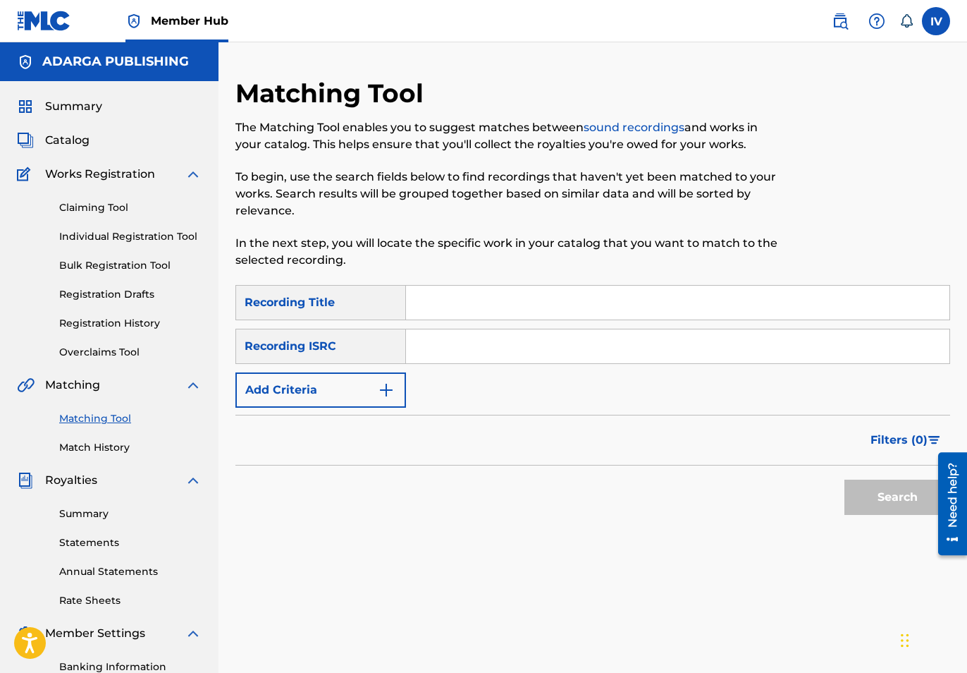
click at [425, 331] on input "Search Form" at bounding box center [678, 346] width 544 height 34
paste input "USANG2434134"
type input "USANG2434134"
click at [845, 479] on button "Search" at bounding box center [898, 496] width 106 height 35
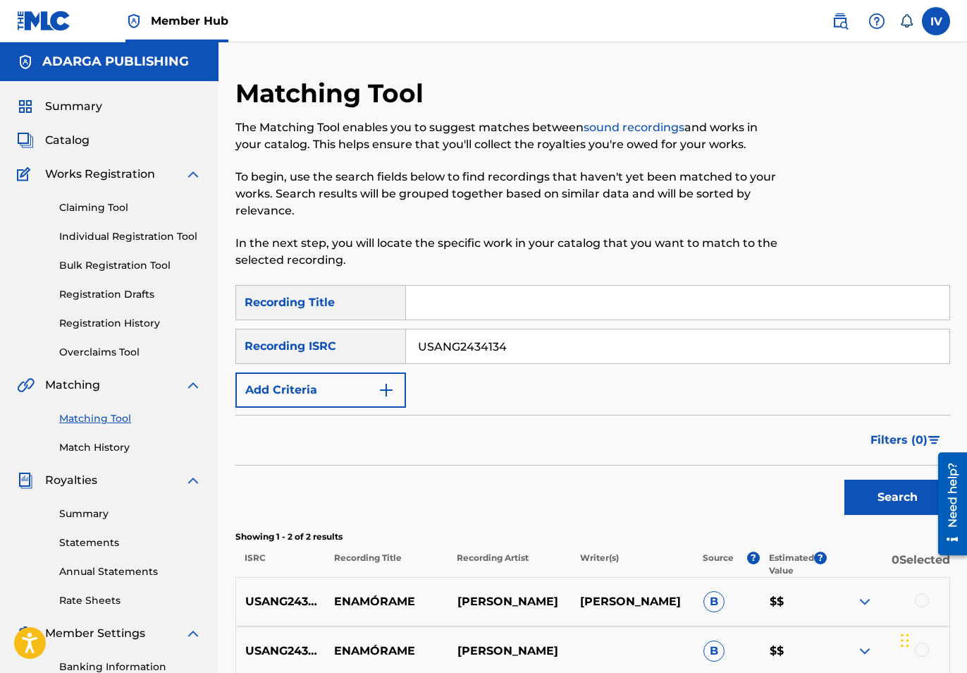
scroll to position [202, 0]
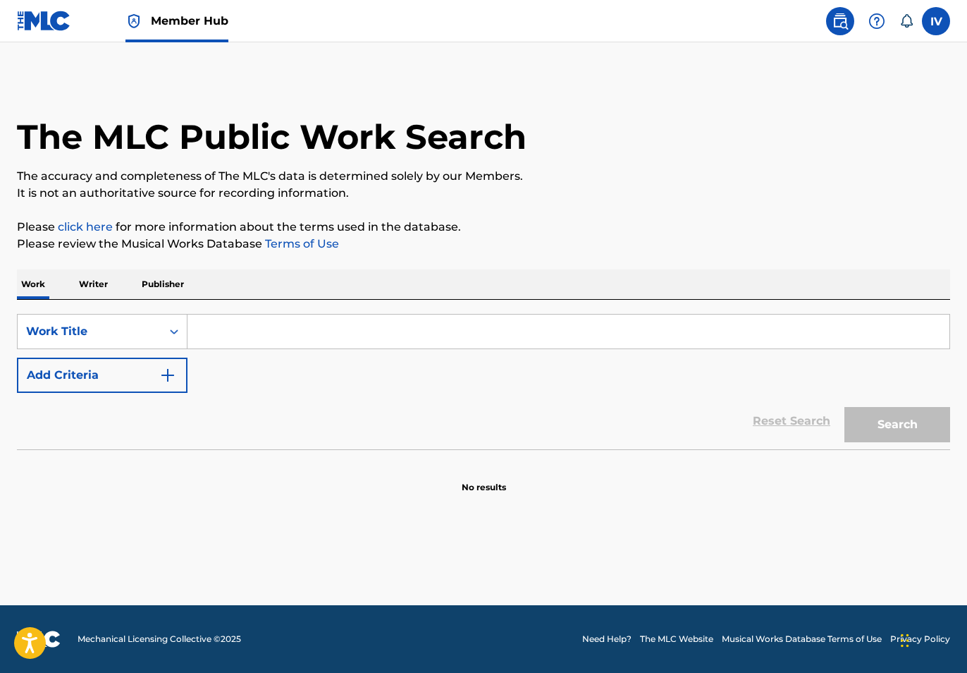
click at [36, 20] on img at bounding box center [44, 21] width 54 height 20
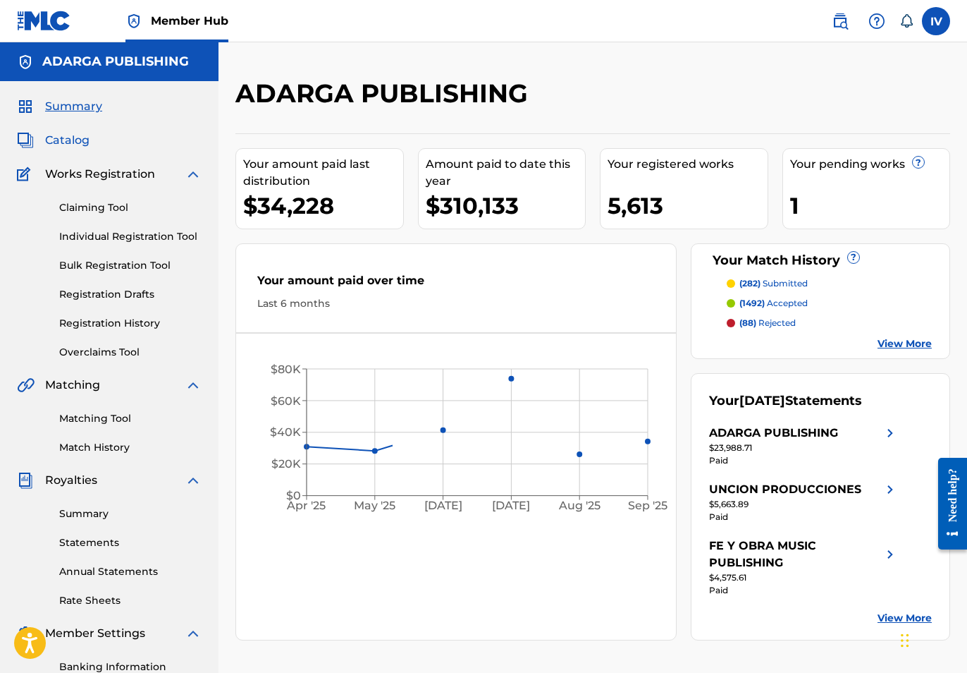
click at [51, 135] on span "Catalog" at bounding box center [67, 140] width 44 height 17
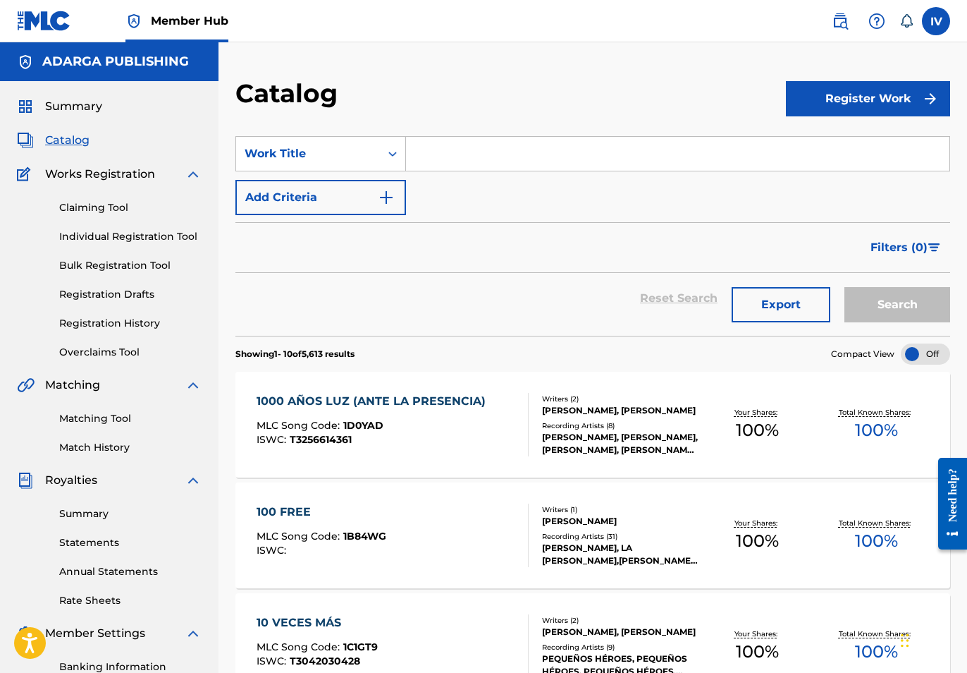
click at [460, 169] on input "Search Form" at bounding box center [678, 154] width 544 height 34
paste input "DESIERTO"
click at [845, 287] on button "Search" at bounding box center [898, 304] width 106 height 35
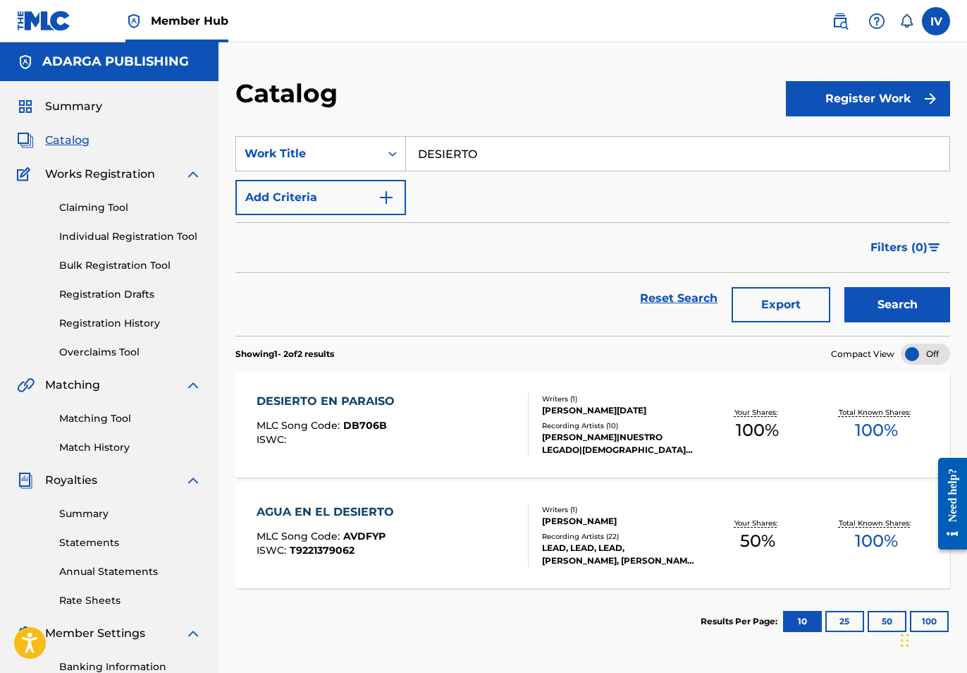
click at [525, 151] on input "DESIERTO" at bounding box center [678, 154] width 544 height 34
paste input "Jadys Donatiu Music"
type input "Jadys Donatiu Music"
click at [307, 161] on div "Work Title" at bounding box center [308, 153] width 127 height 17
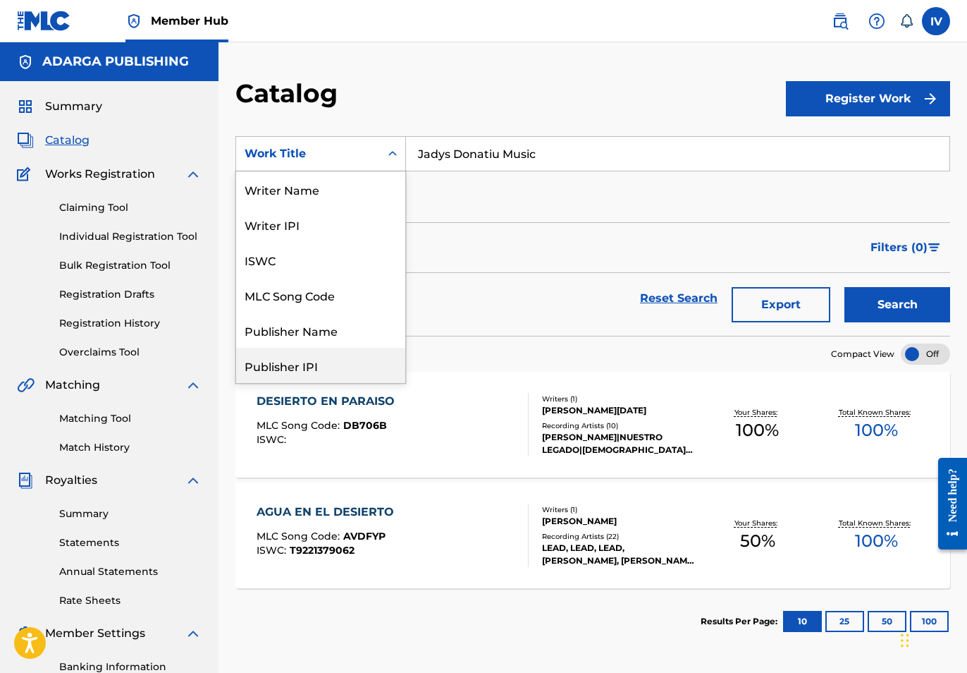
click at [284, 340] on div "Publisher Name" at bounding box center [320, 329] width 169 height 35
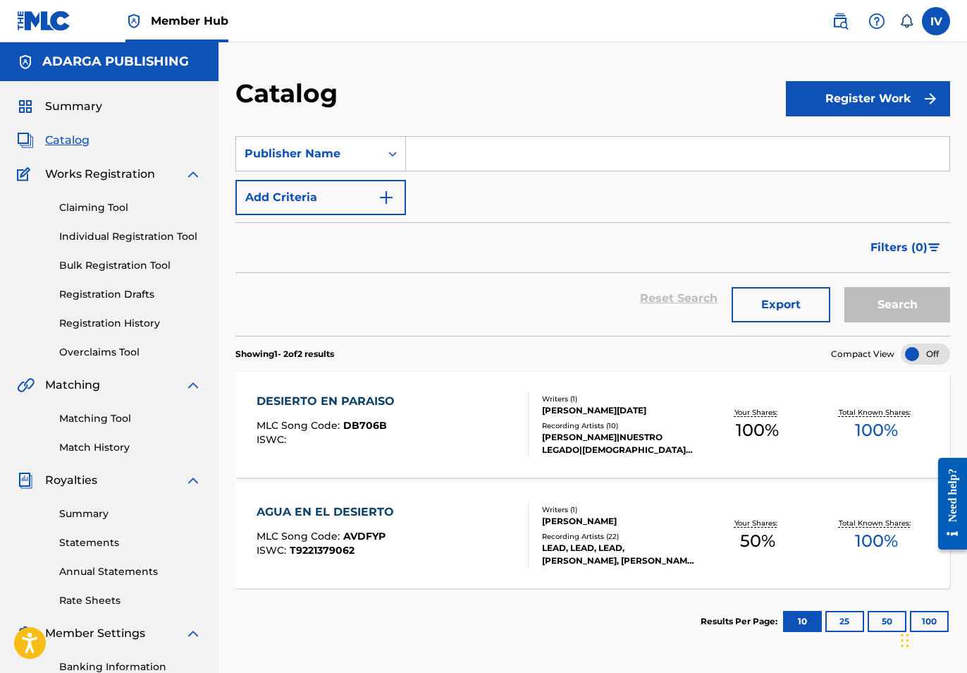
click at [479, 146] on input "Search Form" at bounding box center [678, 154] width 544 height 34
paste input "Jadys Donatiu Music"
type input "Jadys Donatiu Music"
click at [845, 287] on button "Search" at bounding box center [898, 304] width 106 height 35
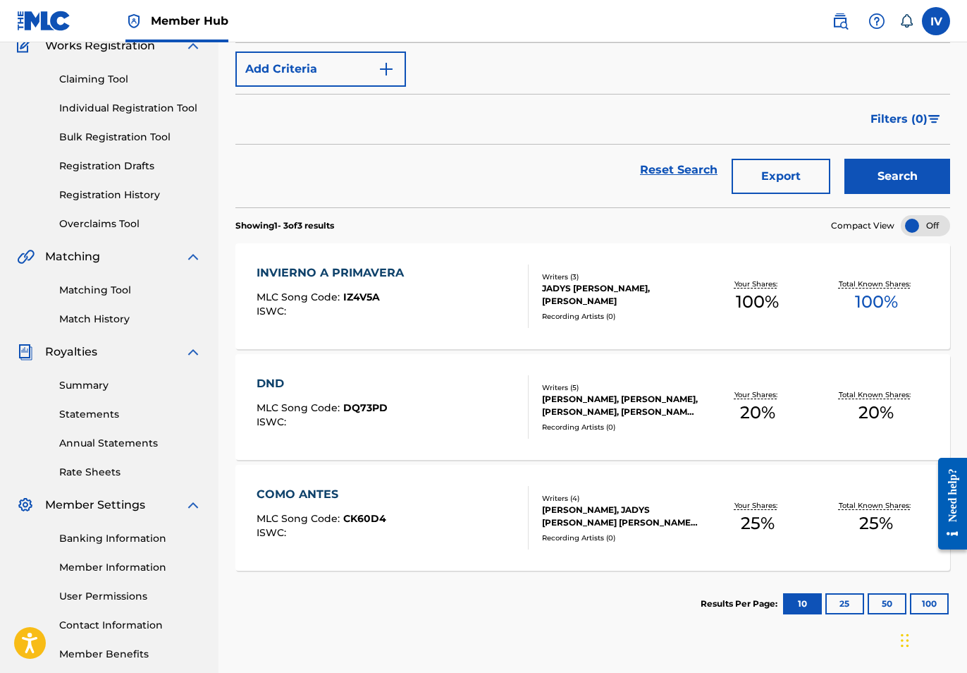
scroll to position [164, 0]
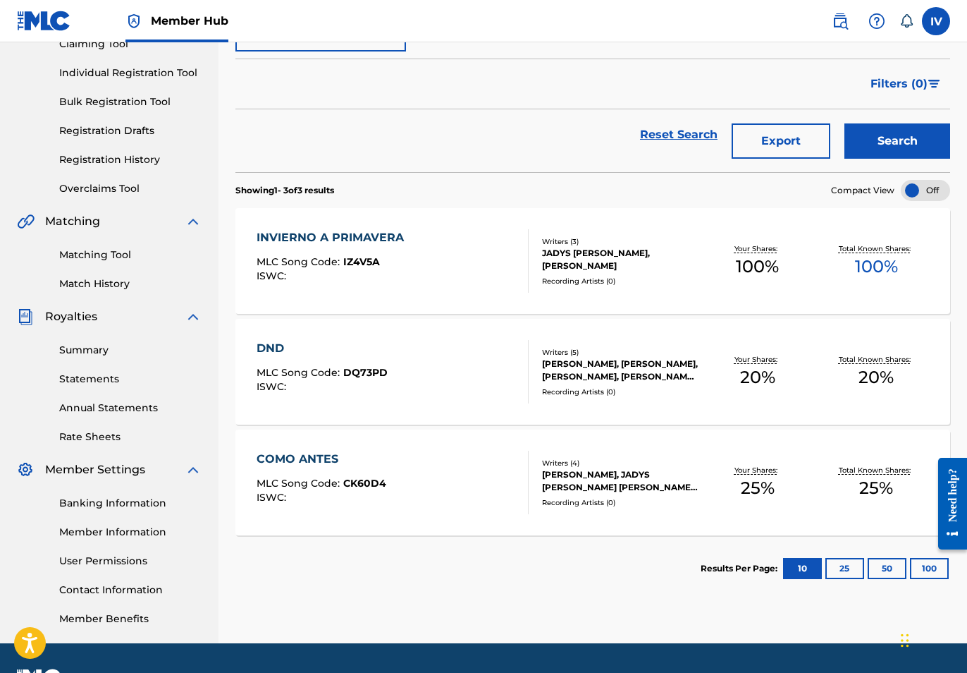
click at [409, 255] on div "INVIERNO A PRIMAVERA MLC Song Code : IZ4V5A ISWC :" at bounding box center [334, 260] width 154 height 63
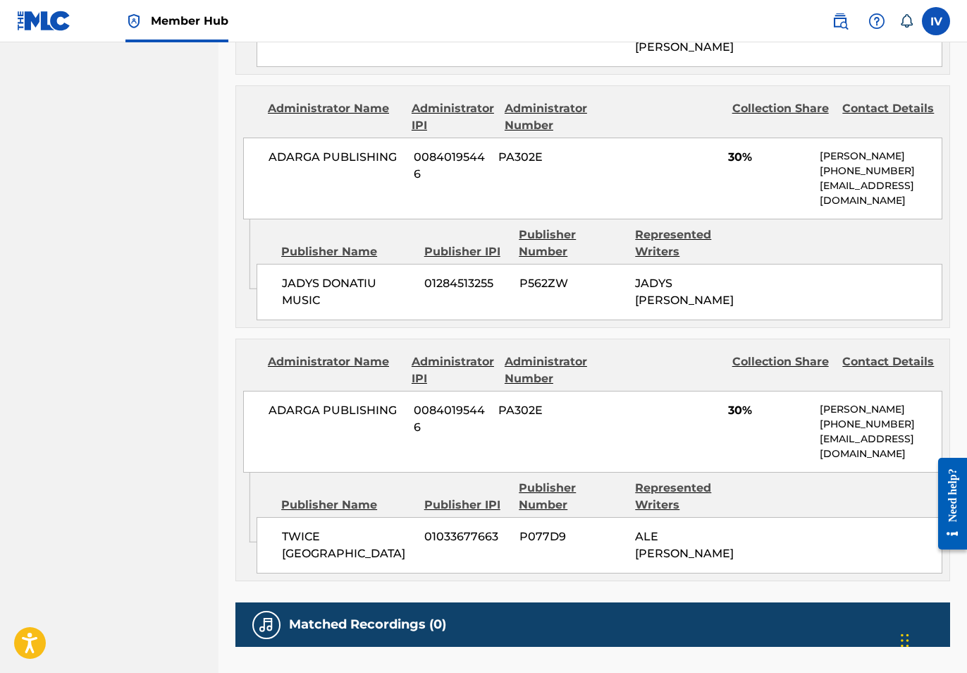
scroll to position [1232, 0]
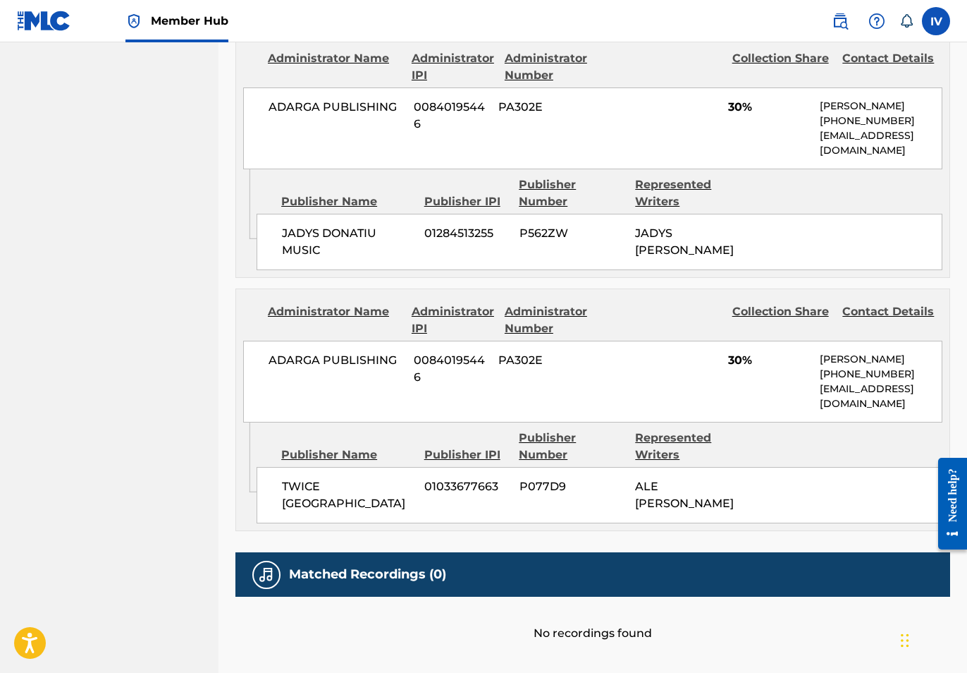
click at [341, 248] on span "JADYS DONATIU MUSIC" at bounding box center [348, 242] width 132 height 34
click at [367, 247] on span "JADYS DONATIU MUSIC" at bounding box center [348, 242] width 132 height 34
copy div "JADYS DONATIU MUSIC"
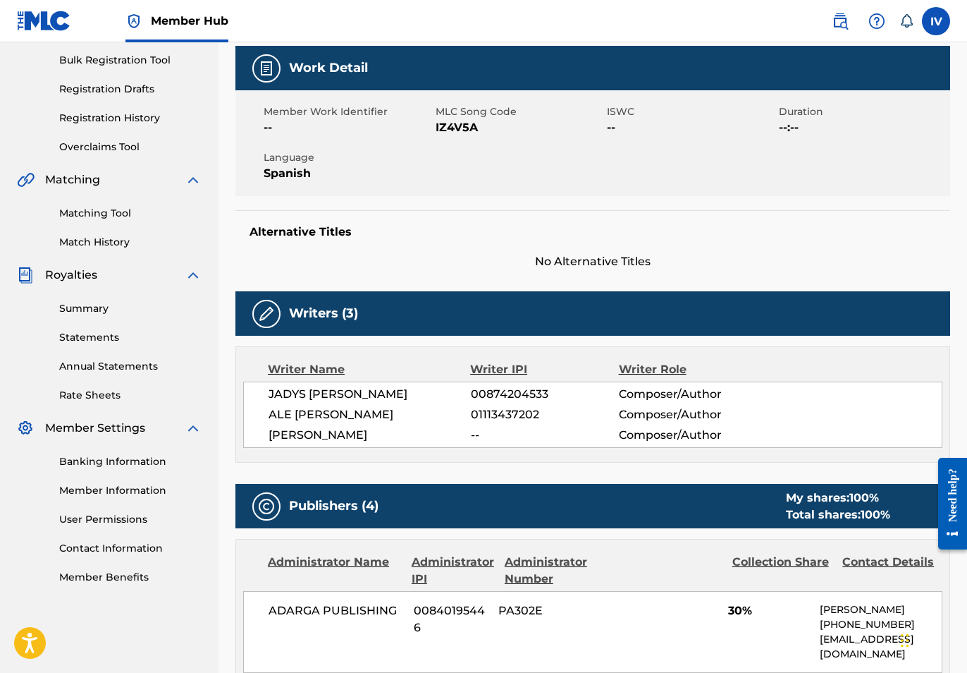
scroll to position [0, 0]
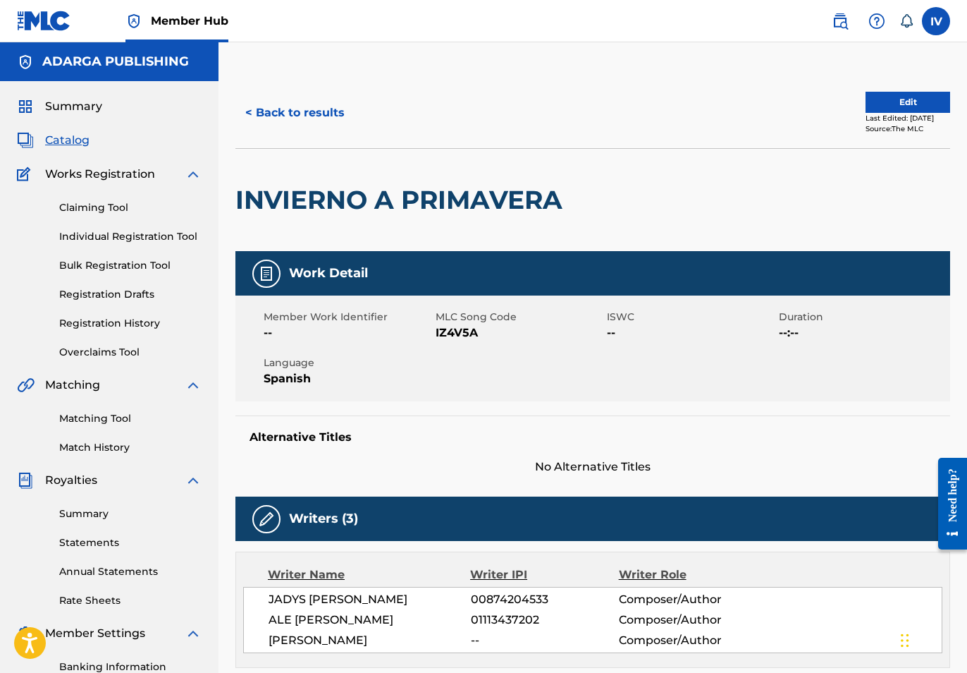
click at [62, 140] on span "Catalog" at bounding box center [67, 140] width 44 height 17
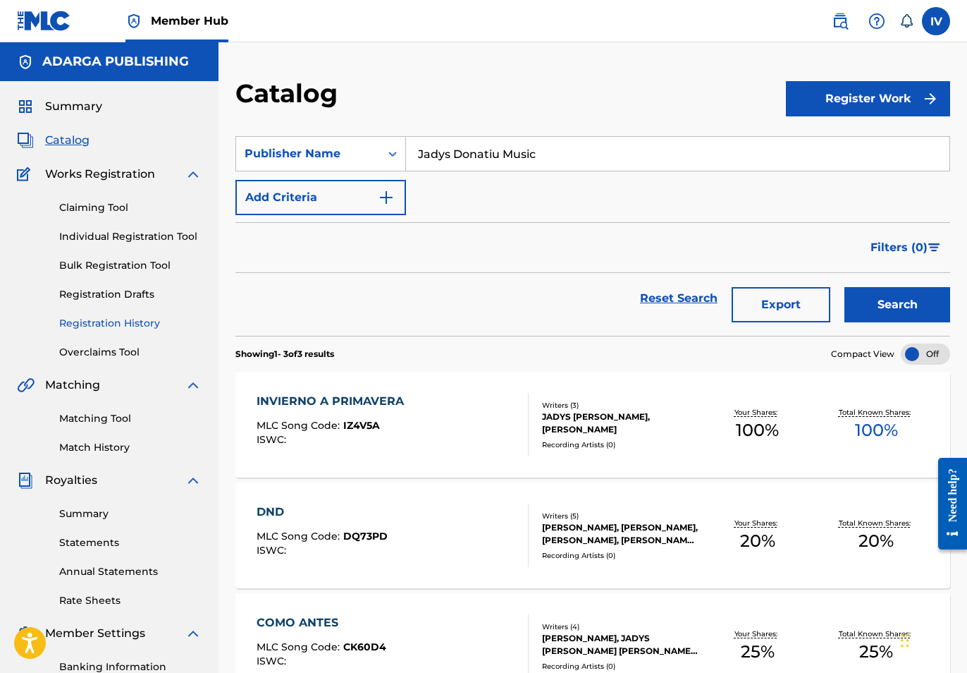
click at [111, 323] on link "Registration History" at bounding box center [130, 323] width 142 height 15
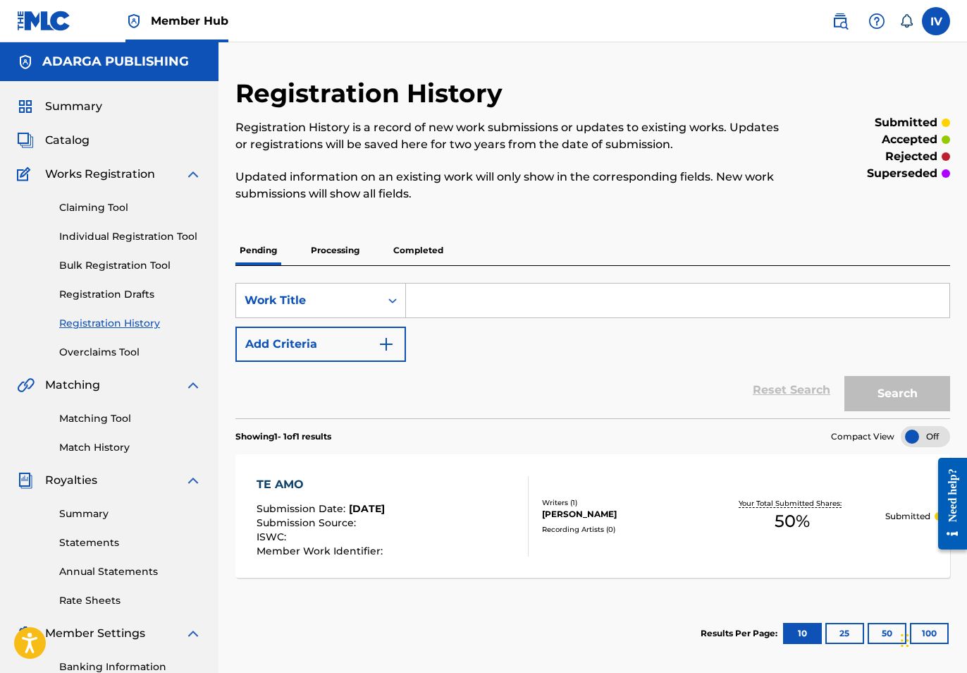
click at [331, 252] on p "Processing" at bounding box center [335, 250] width 57 height 30
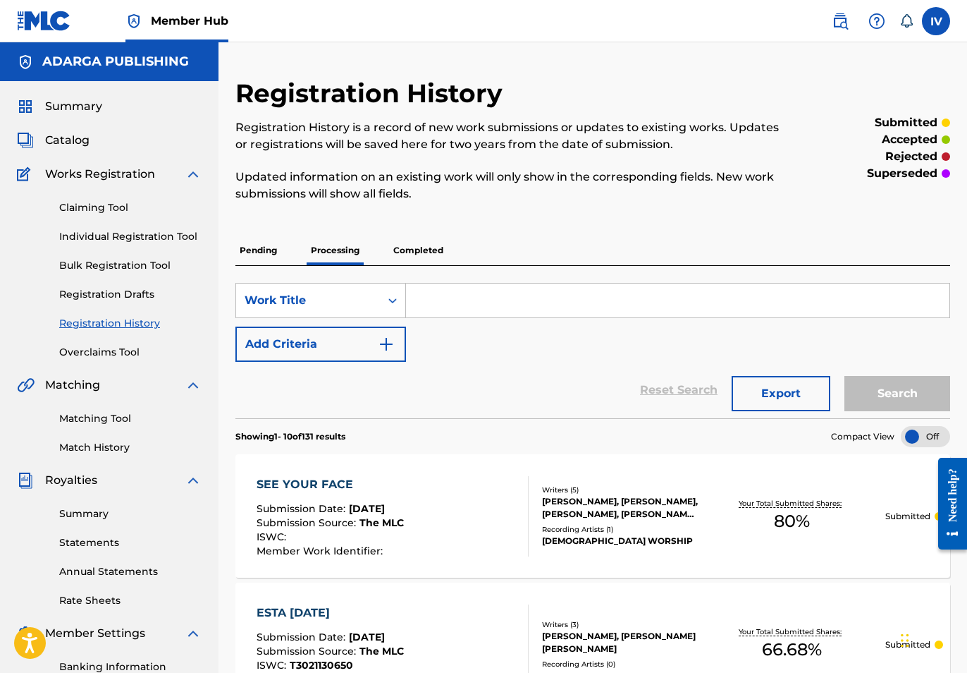
click at [470, 293] on input "Search Form" at bounding box center [678, 300] width 544 height 34
paste input "DESIERTO"
type input "DESIERTO"
click at [845, 376] on button "Search" at bounding box center [898, 393] width 106 height 35
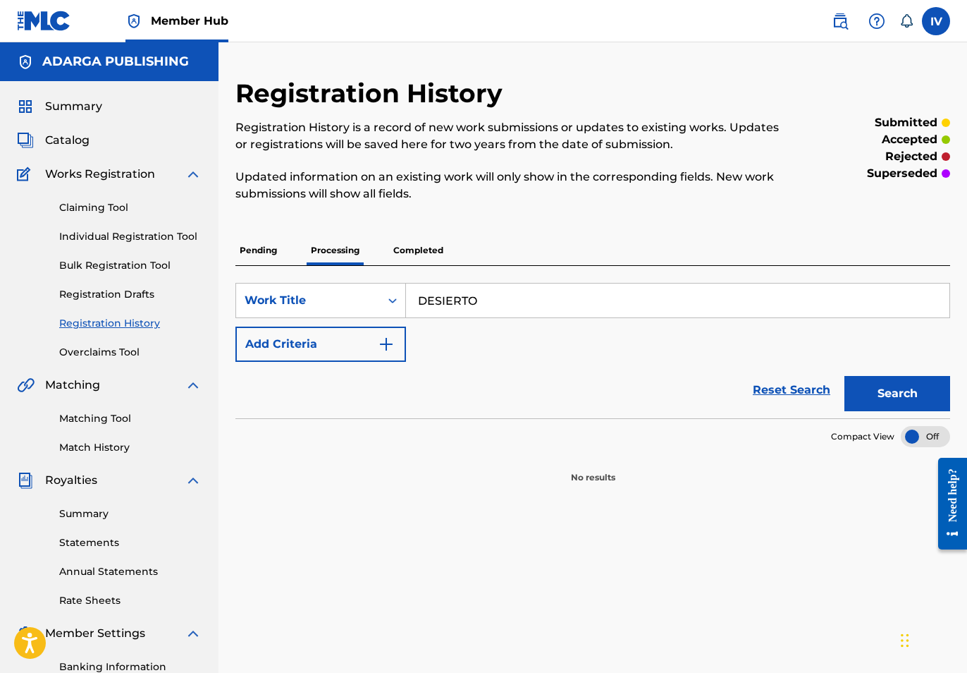
click at [405, 252] on p "Completed" at bounding box center [418, 250] width 59 height 30
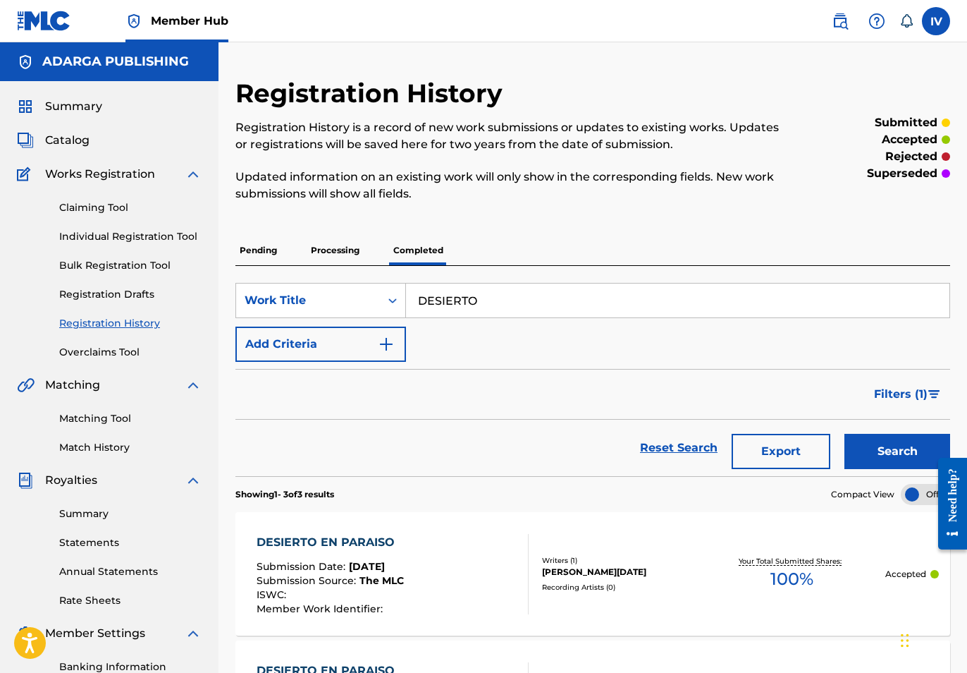
click at [278, 257] on p "Pending" at bounding box center [258, 250] width 46 height 30
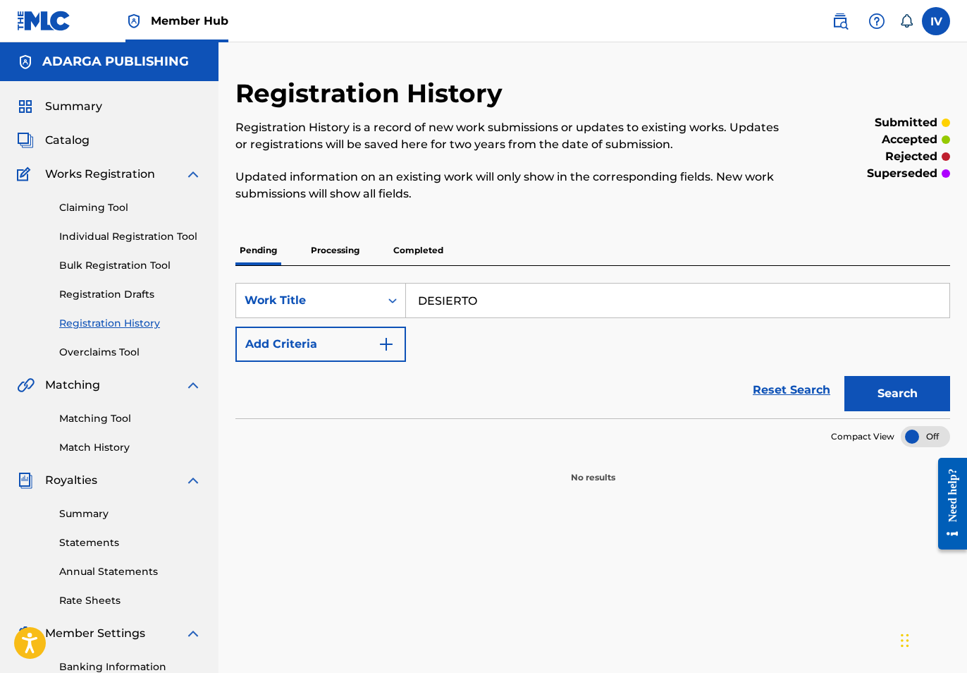
click at [485, 304] on input "DESIERTO" at bounding box center [678, 300] width 544 height 34
click at [845, 376] on button "Search" at bounding box center [898, 393] width 106 height 35
click at [153, 235] on link "Individual Registration Tool" at bounding box center [130, 236] width 142 height 15
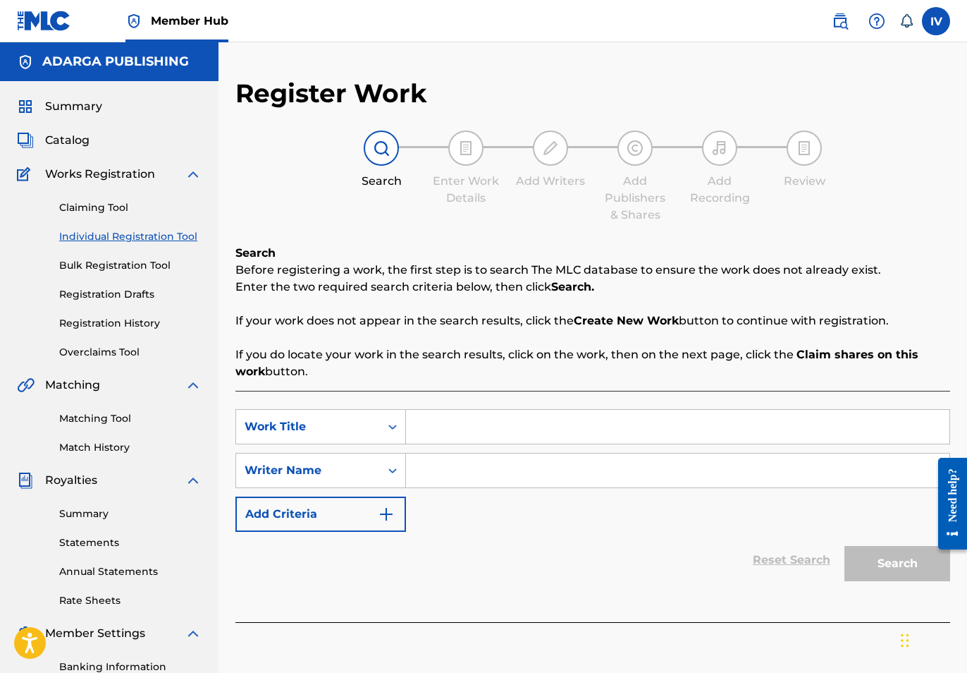
click at [426, 438] on input "Search Form" at bounding box center [678, 427] width 544 height 34
paste input "DESIERTO"
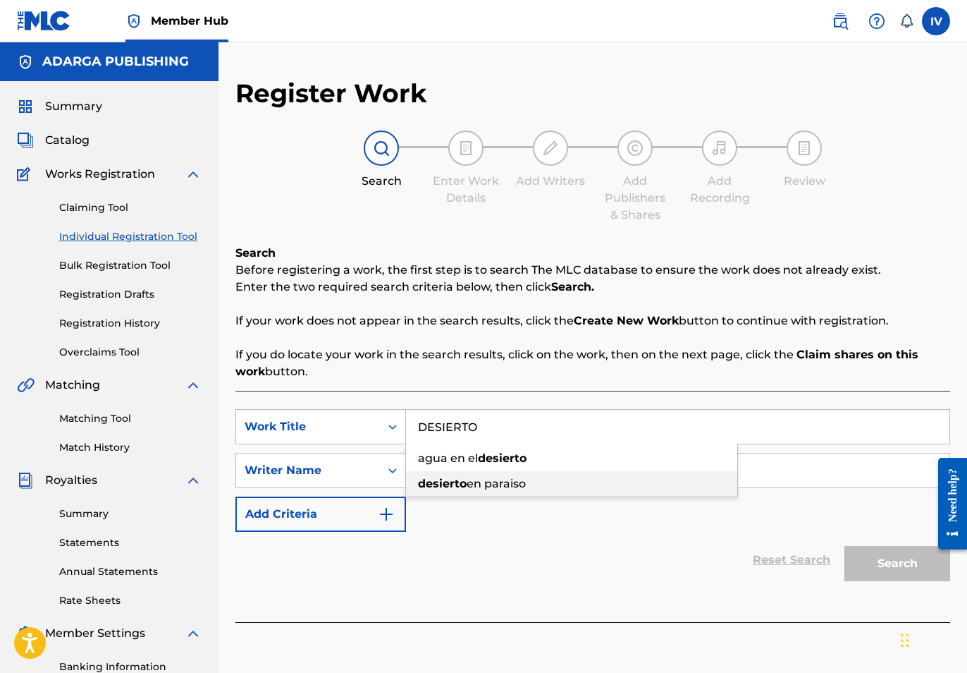
click at [436, 474] on div "desierto en paraiso" at bounding box center [571, 483] width 331 height 25
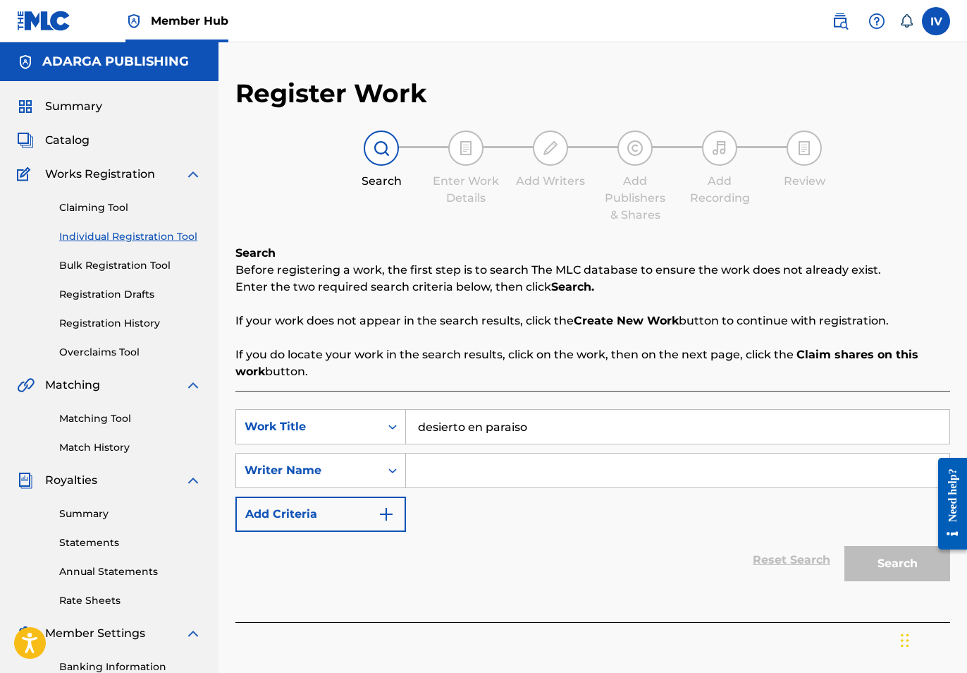
paste input "DESIERTO"
type input "DESIERTO"
click at [448, 362] on p "If you do locate your work in the search results, click on the work, then on th…" at bounding box center [592, 363] width 715 height 34
click at [436, 462] on input "Search Form" at bounding box center [678, 470] width 544 height 34
type input "jadys"
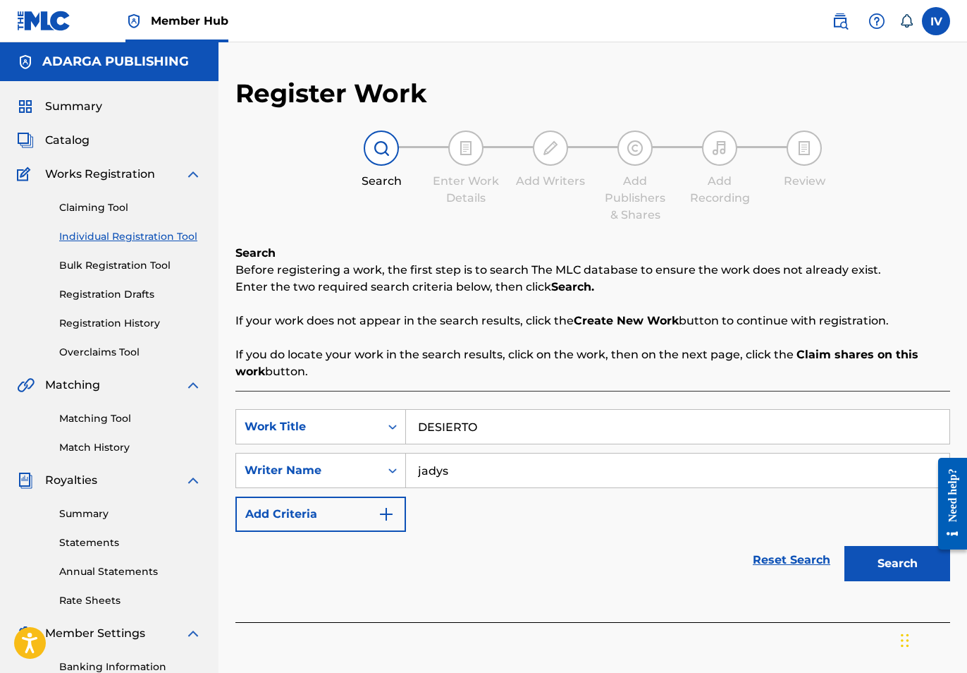
click at [845, 546] on button "Search" at bounding box center [898, 563] width 106 height 35
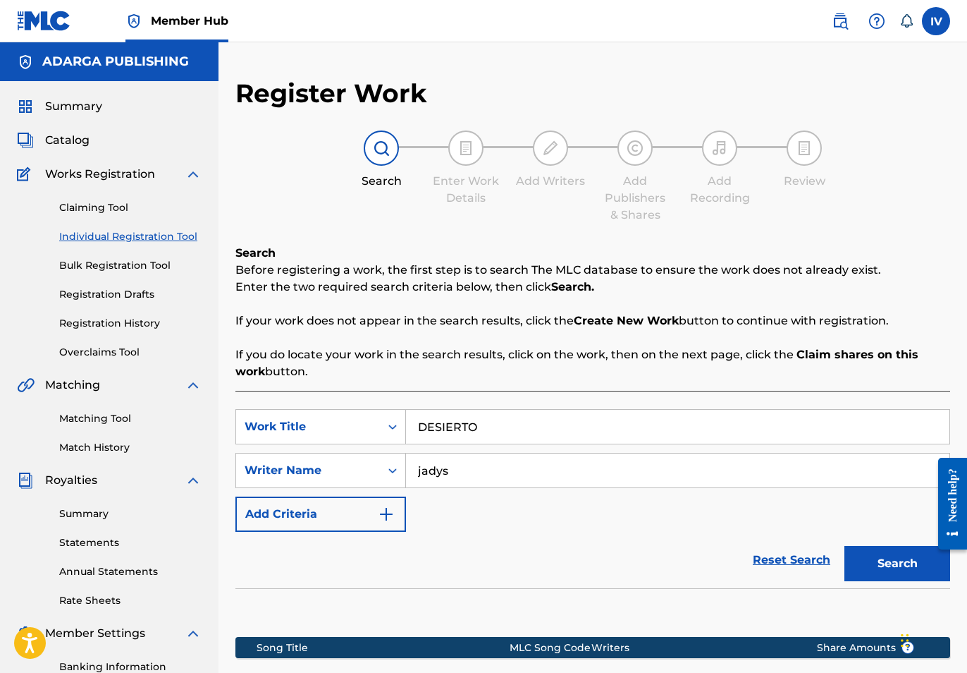
scroll to position [202, 0]
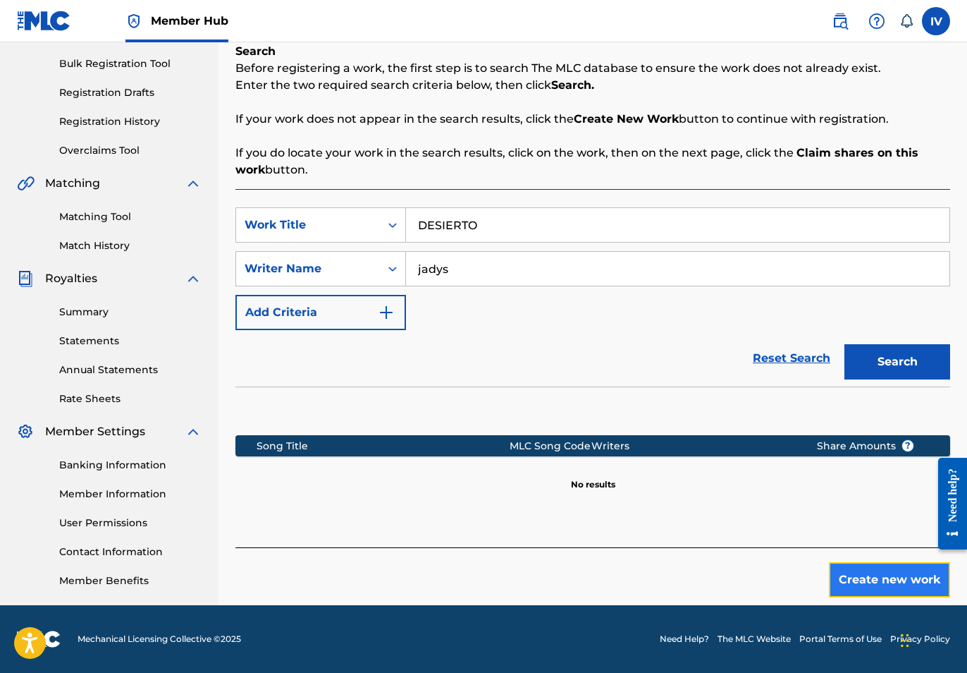
click at [862, 575] on button "Create new work" at bounding box center [889, 579] width 121 height 35
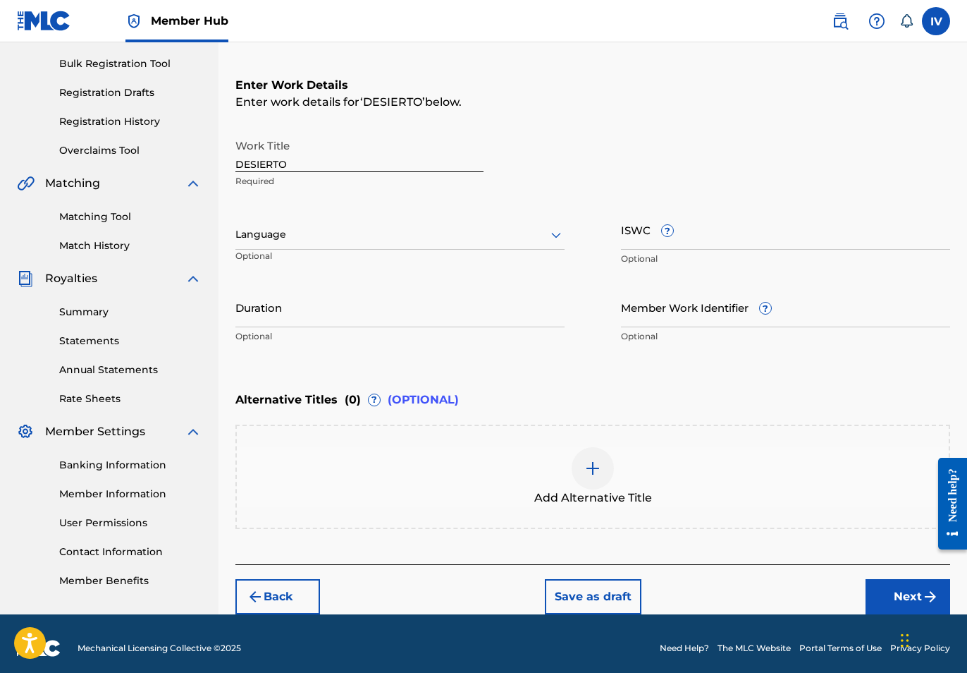
click at [406, 218] on div "Language Optional" at bounding box center [399, 240] width 329 height 63
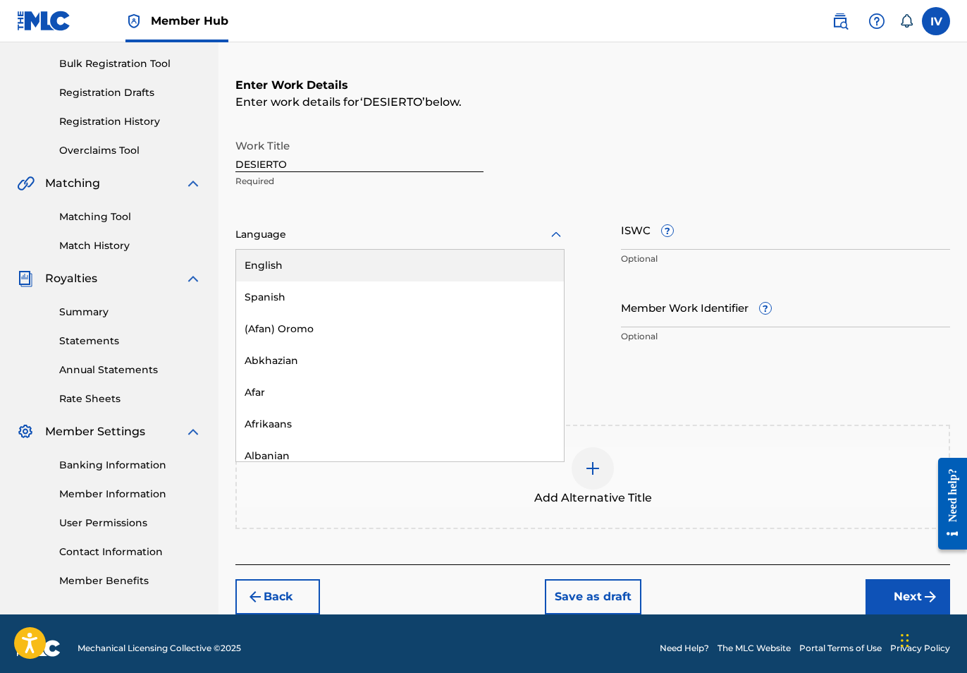
click at [387, 229] on div at bounding box center [399, 235] width 329 height 18
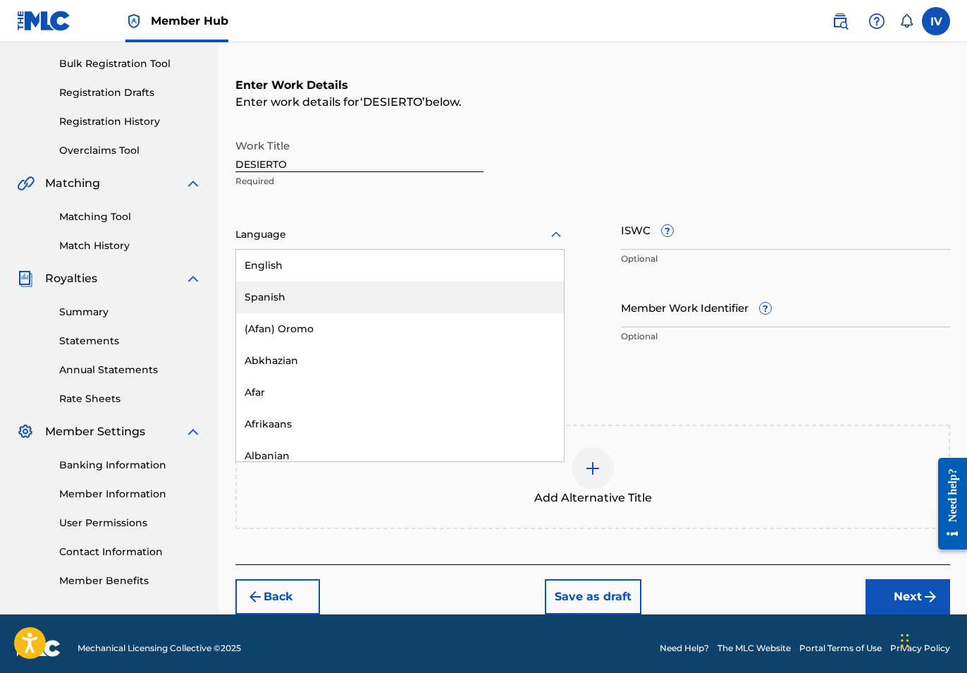
click at [329, 304] on div "Spanish" at bounding box center [400, 297] width 328 height 32
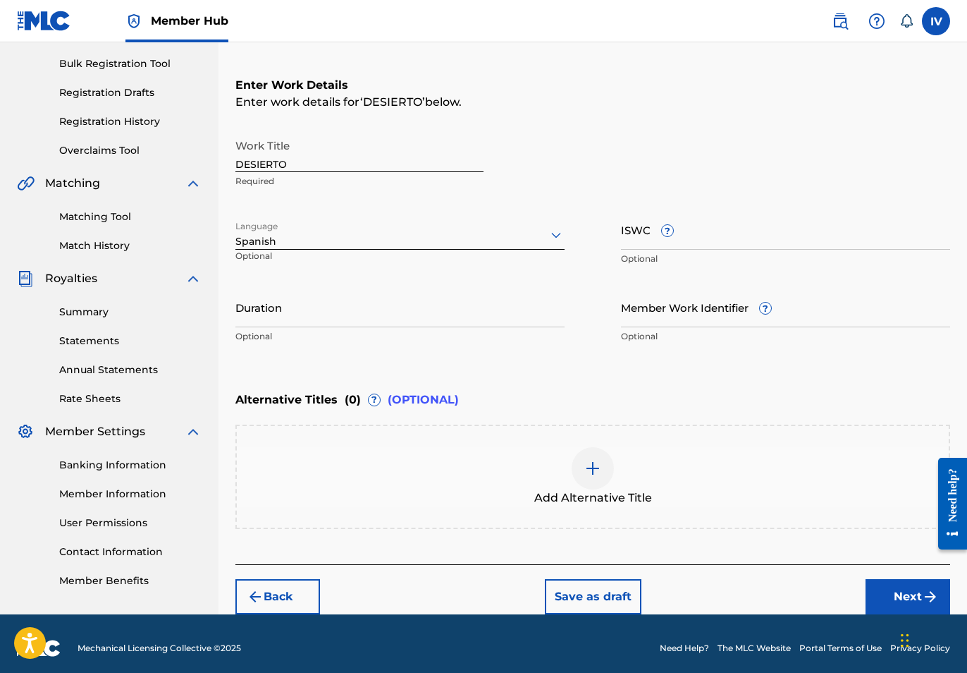
click at [640, 444] on div "Add Alternative Title" at bounding box center [592, 476] width 715 height 104
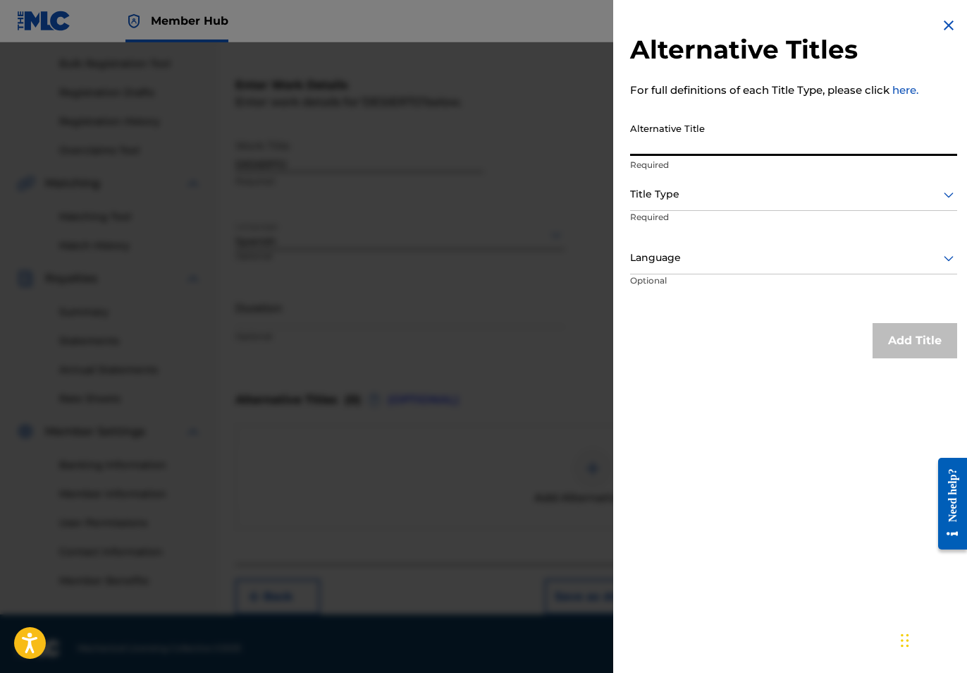
click at [748, 126] on input "Alternative Title" at bounding box center [793, 136] width 327 height 40
paste input "DSRT"
type input "DSRT"
click at [737, 178] on div "Alternative Title DSRT Required" at bounding box center [793, 147] width 327 height 63
click at [725, 191] on div at bounding box center [793, 194] width 327 height 18
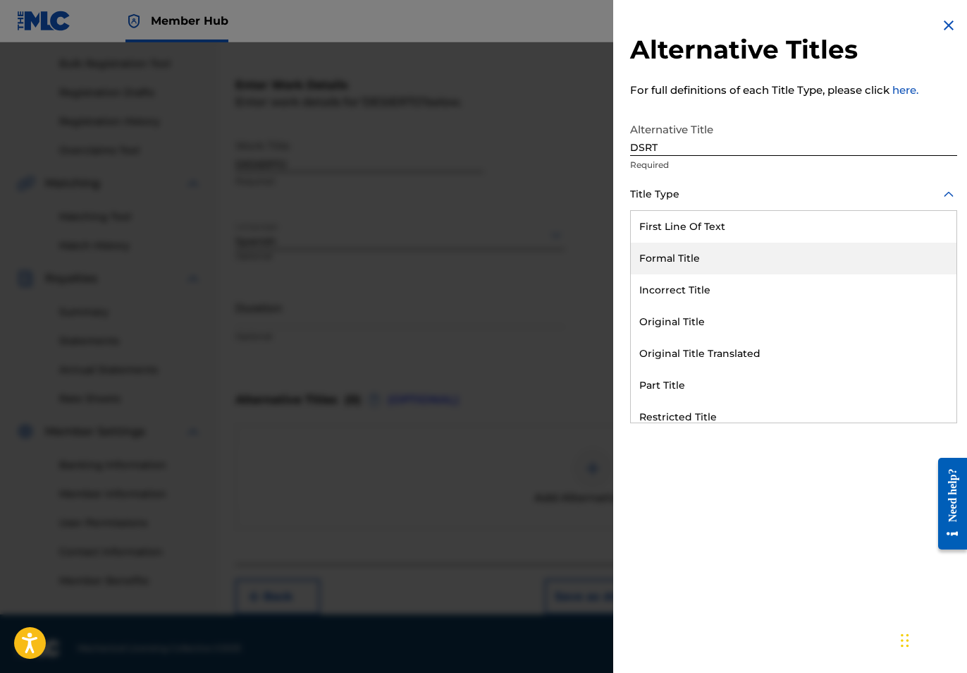
scroll to position [137, 0]
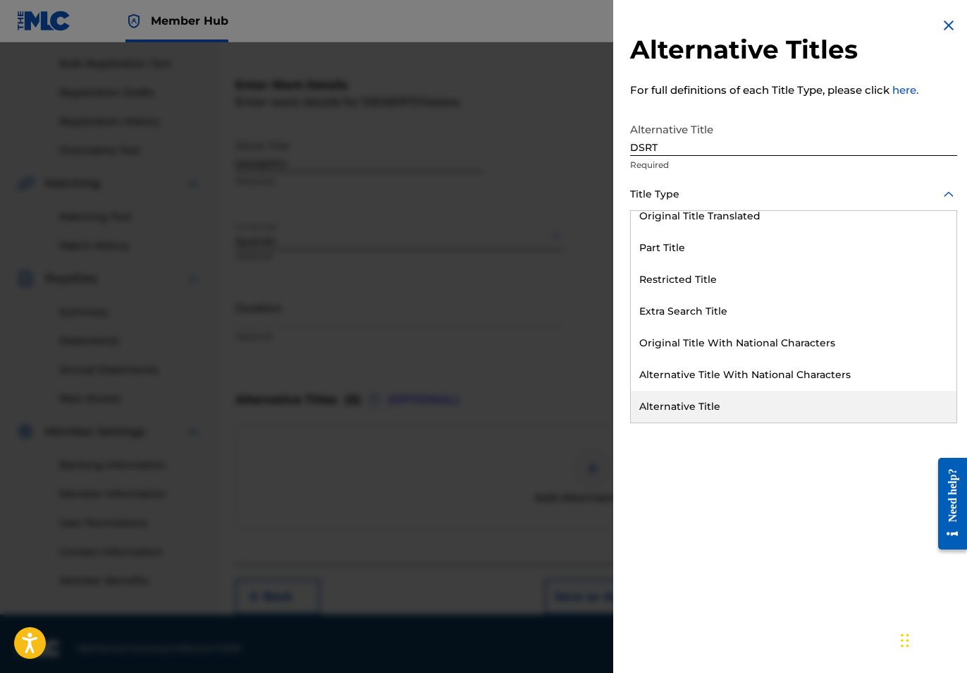
click at [692, 411] on div "Alternative Title" at bounding box center [794, 407] width 326 height 32
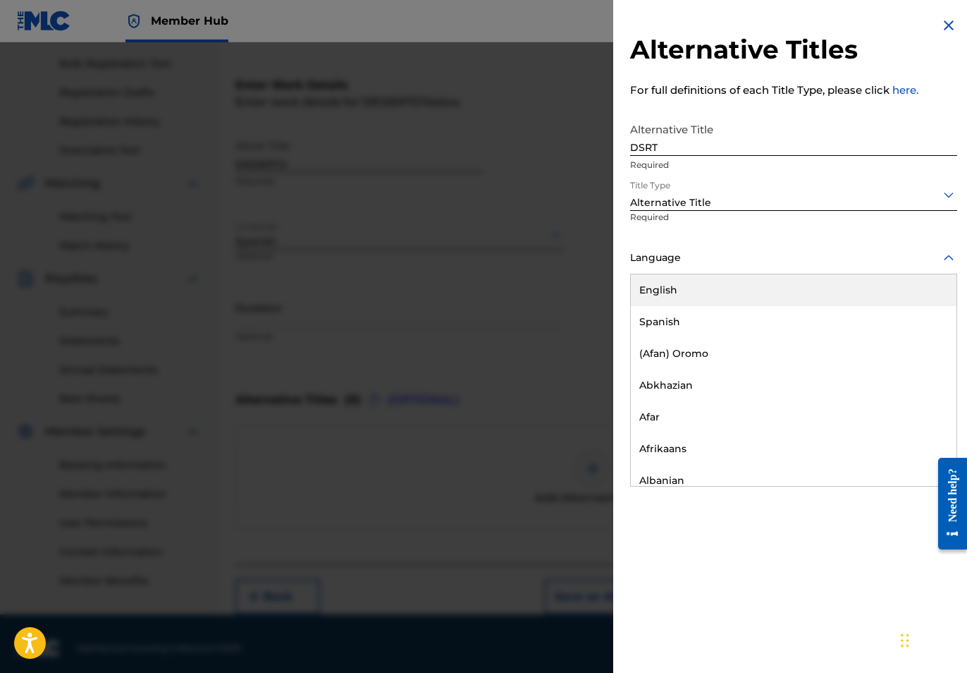
click at [679, 258] on div at bounding box center [793, 258] width 327 height 18
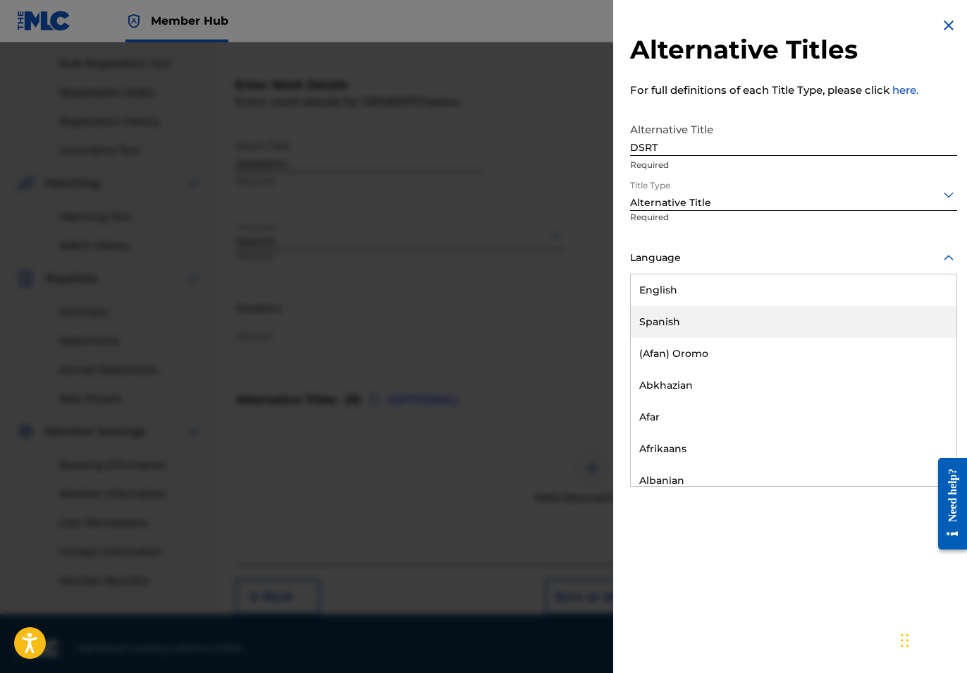
click at [676, 329] on div "Spanish" at bounding box center [794, 322] width 326 height 32
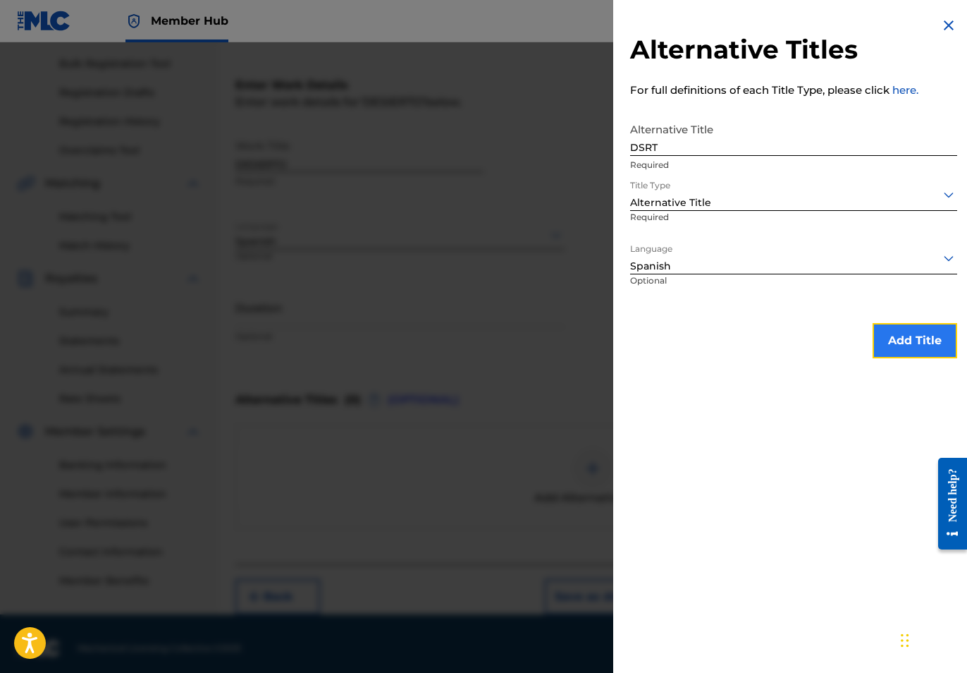
click at [895, 345] on button "Add Title" at bounding box center [915, 340] width 85 height 35
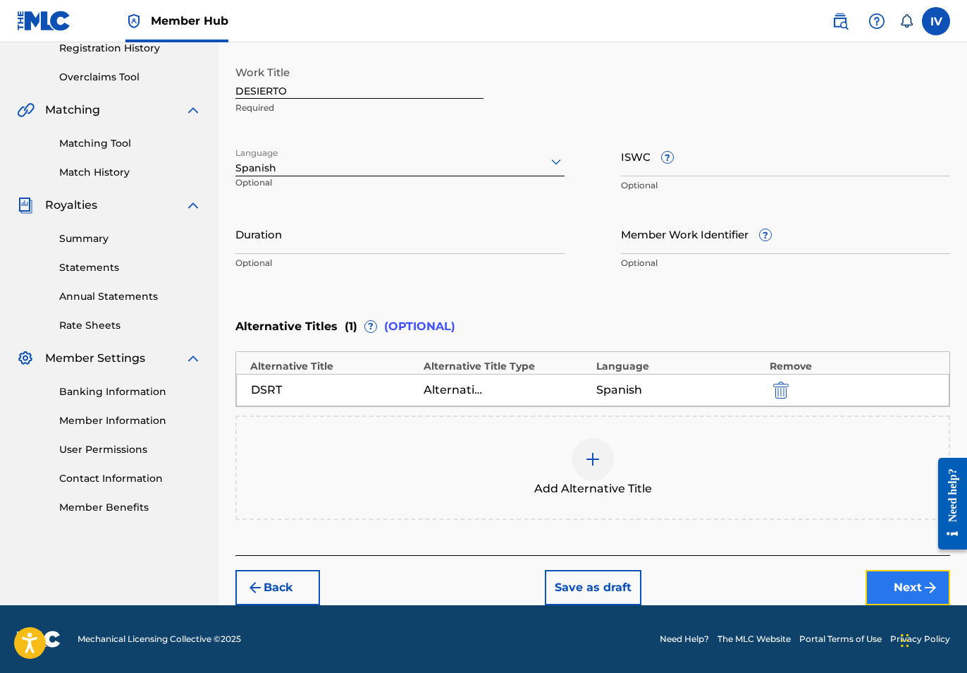
click at [885, 572] on button "Next" at bounding box center [908, 587] width 85 height 35
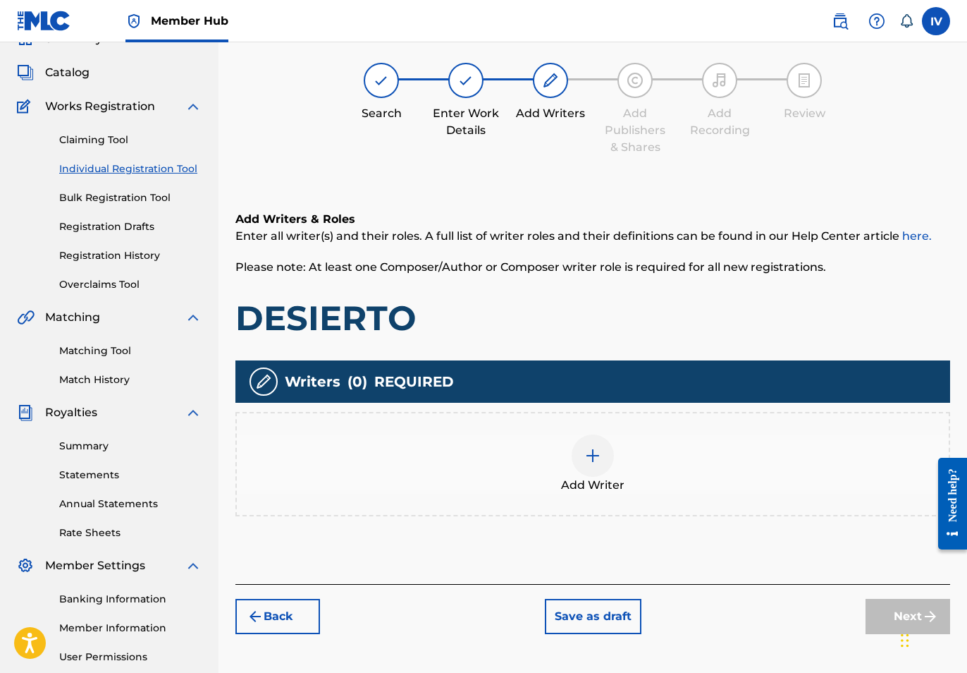
scroll to position [63, 0]
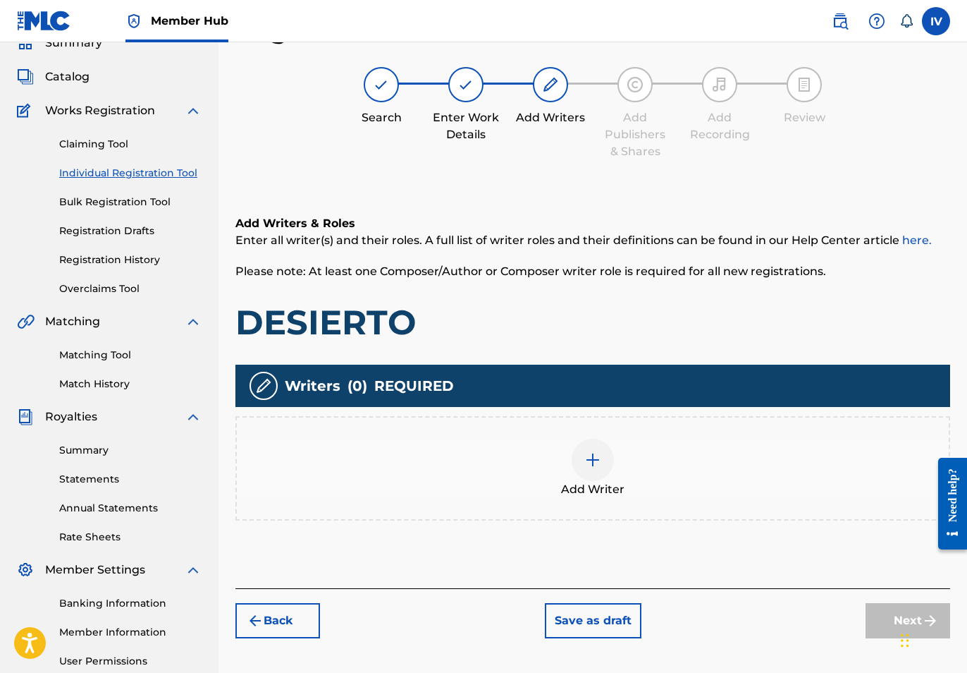
click at [671, 462] on div "Add Writer" at bounding box center [593, 468] width 712 height 59
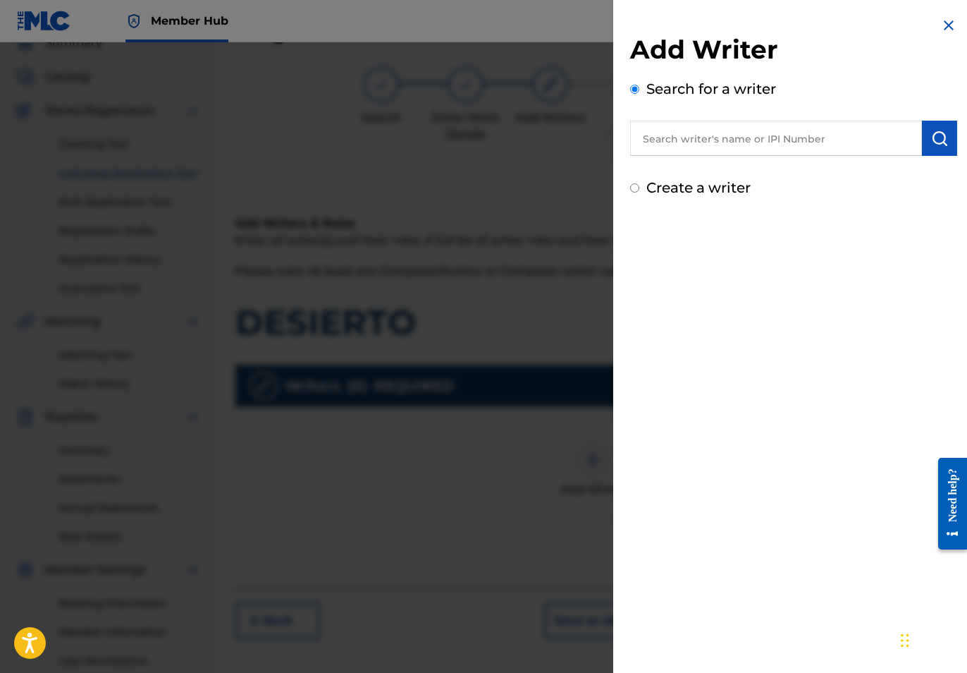
click at [790, 130] on input "text" at bounding box center [776, 138] width 292 height 35
paste input "874204533"
type input "00874204533"
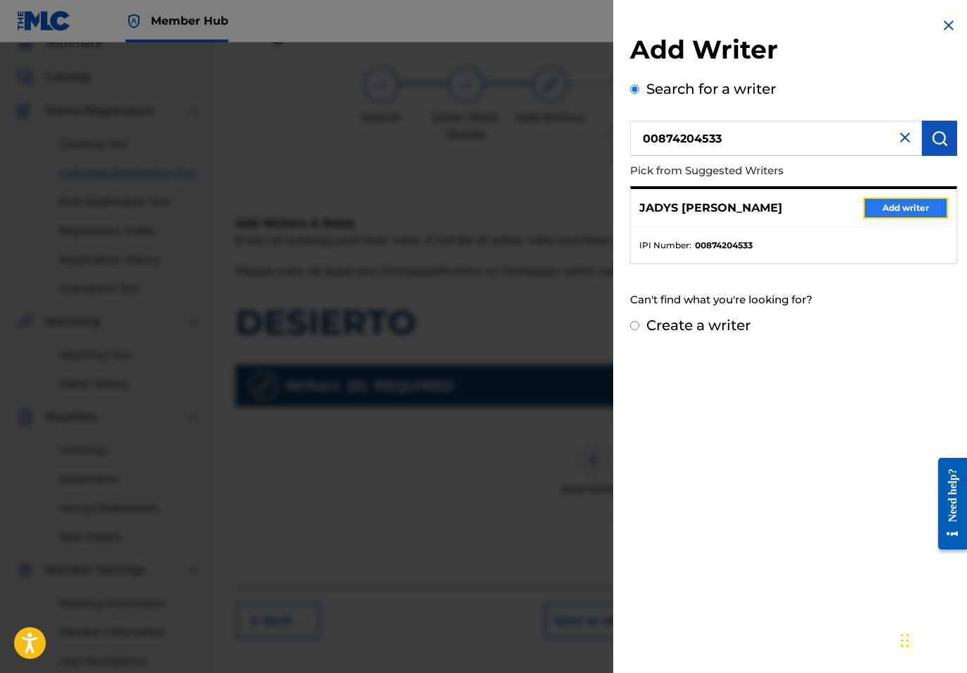
click at [888, 208] on button "Add writer" at bounding box center [906, 207] width 85 height 21
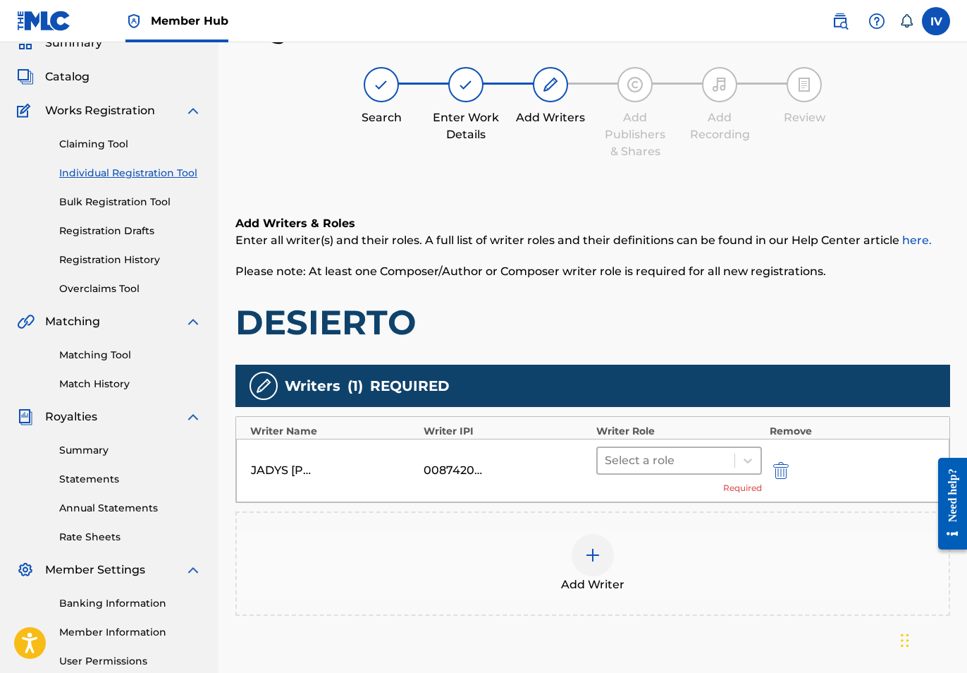
click at [654, 465] on div at bounding box center [666, 461] width 123 height 20
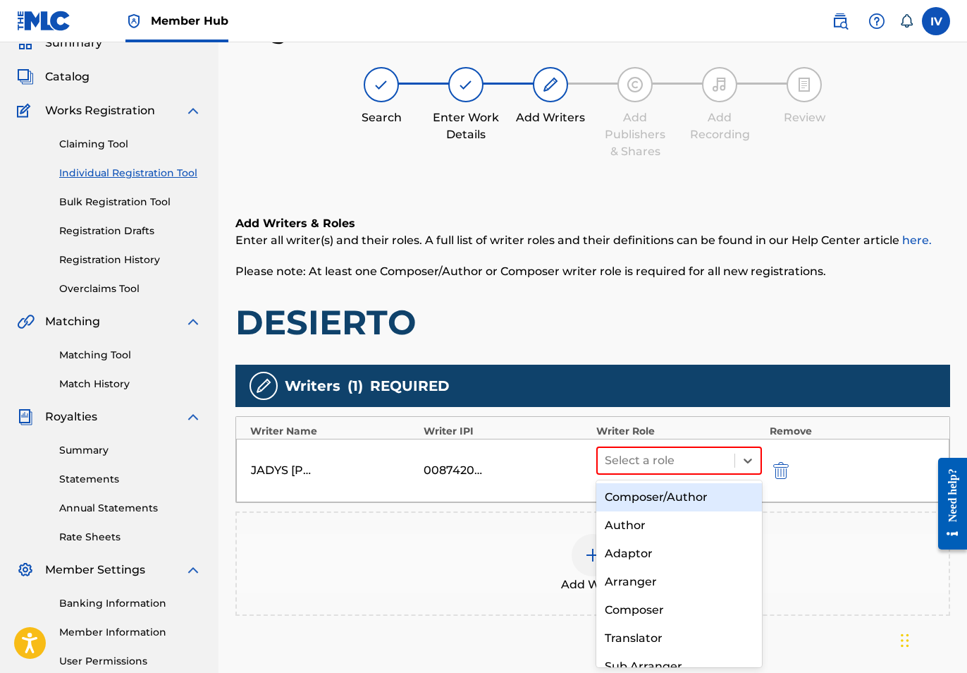
click at [643, 493] on div "Composer/Author" at bounding box center [679, 497] width 166 height 28
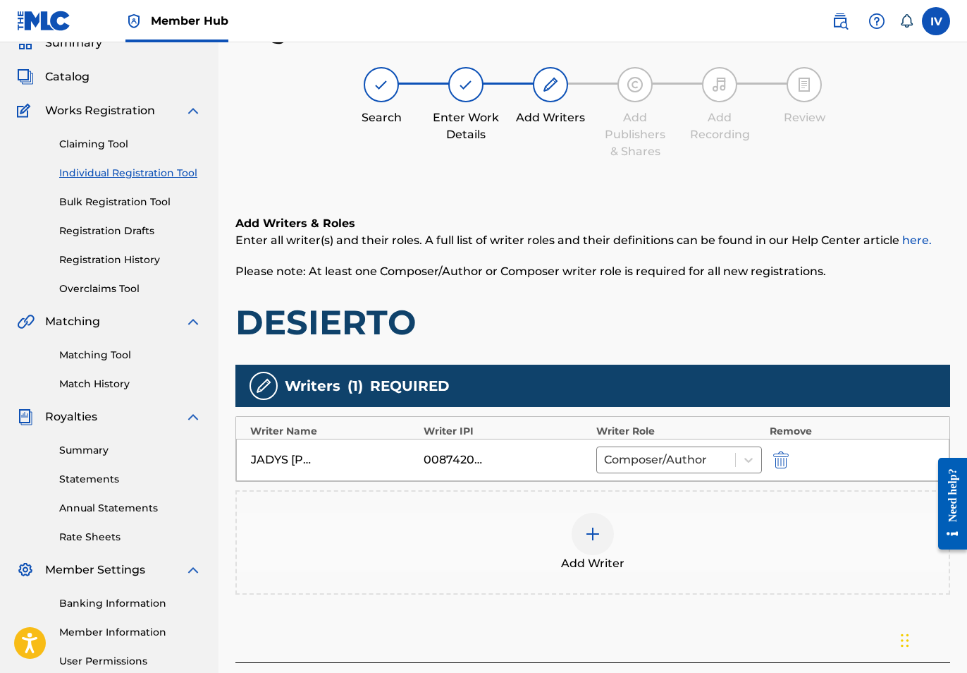
click at [582, 529] on div at bounding box center [593, 534] width 42 height 42
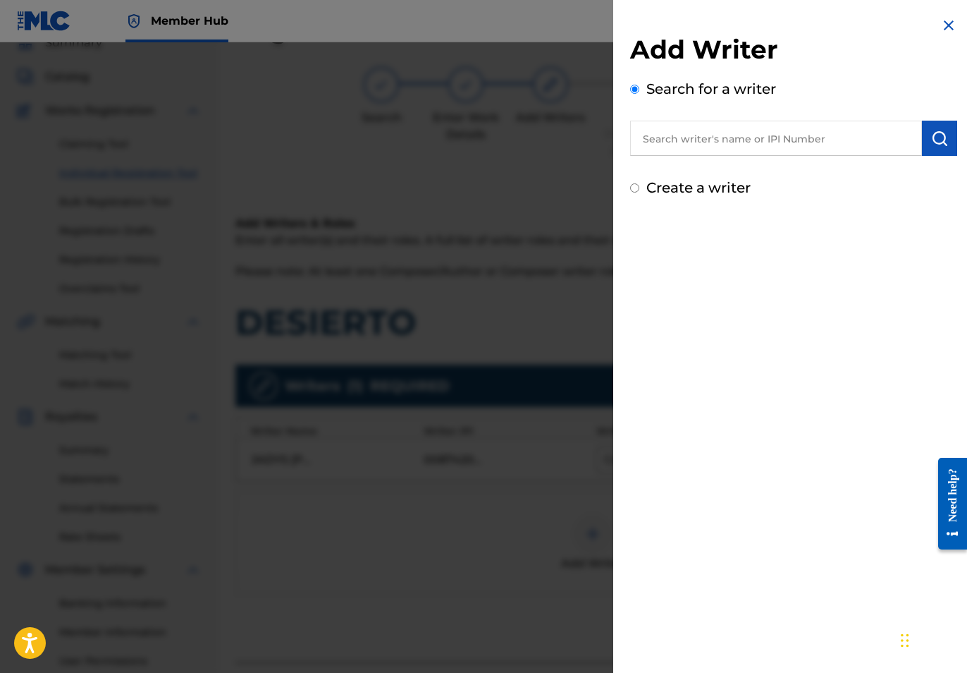
click at [724, 128] on input "text" at bounding box center [776, 138] width 292 height 35
paste input "[PERSON_NAME]"
type input "[PERSON_NAME]"
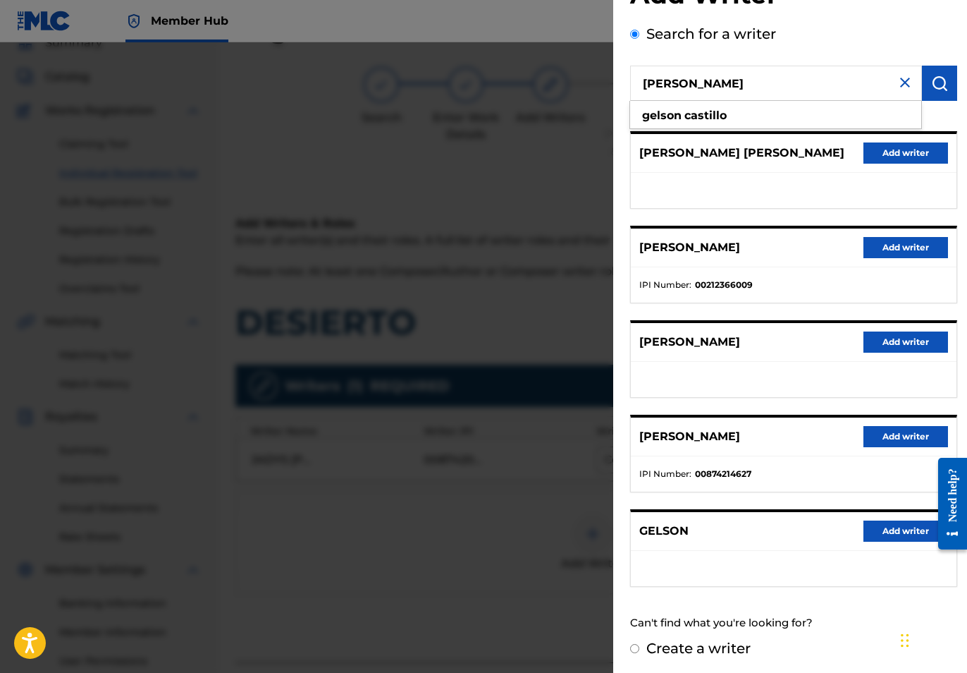
scroll to position [65, 0]
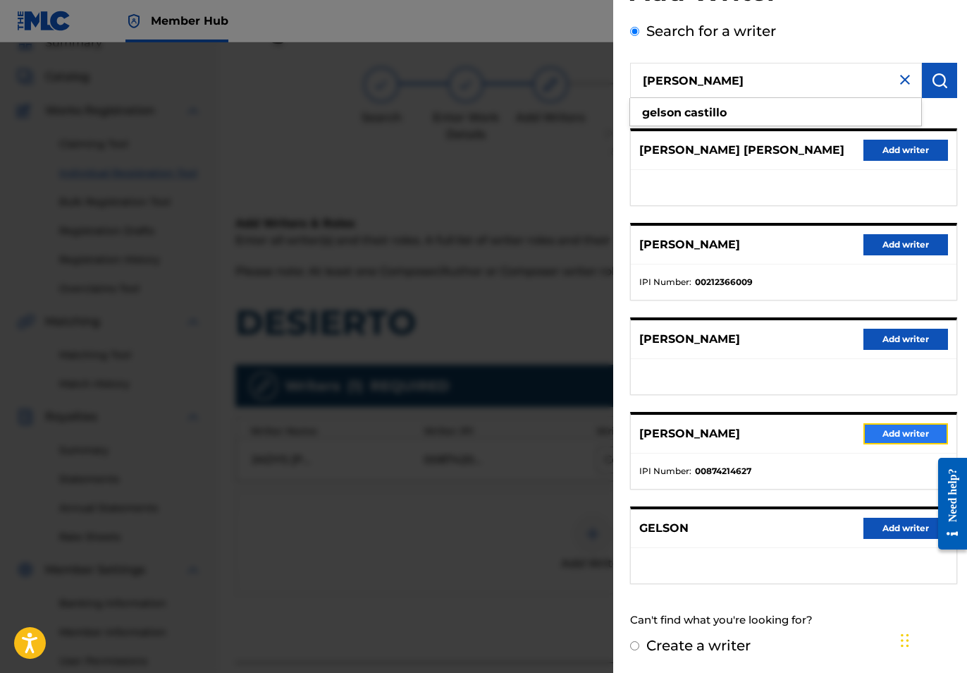
click at [886, 432] on button "Add writer" at bounding box center [906, 433] width 85 height 21
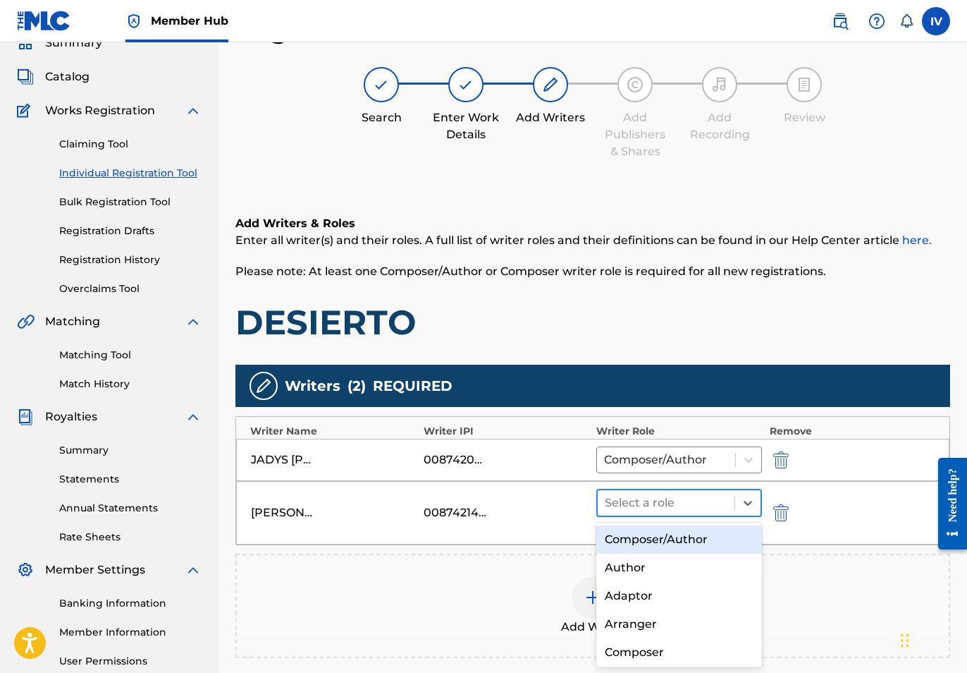
click at [684, 501] on div at bounding box center [666, 503] width 123 height 20
click at [667, 534] on div "Composer/Author" at bounding box center [679, 539] width 166 height 28
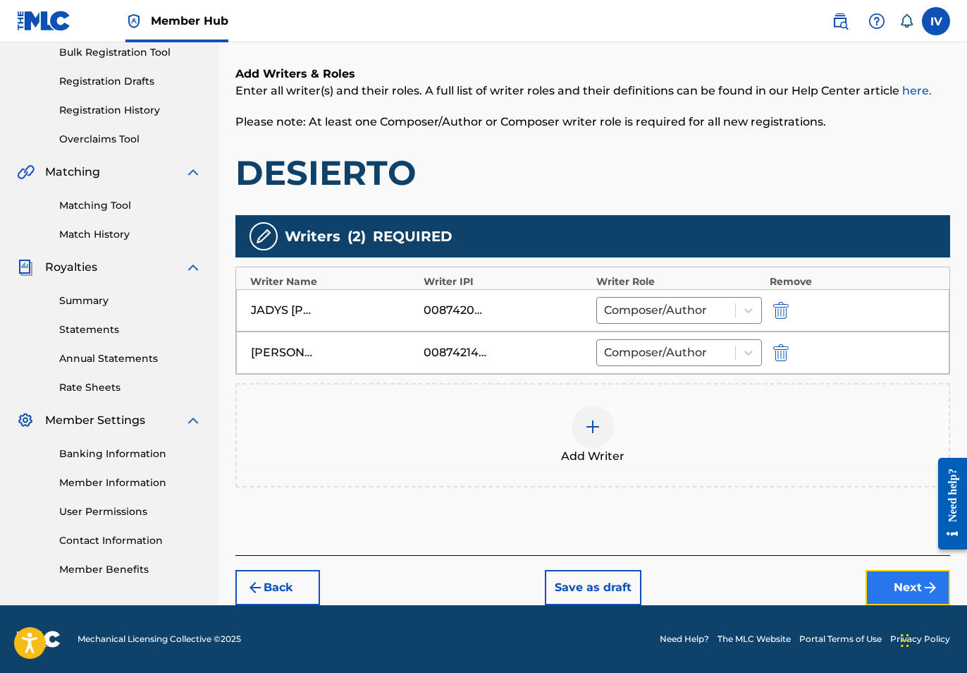
click at [909, 584] on button "Next" at bounding box center [908, 587] width 85 height 35
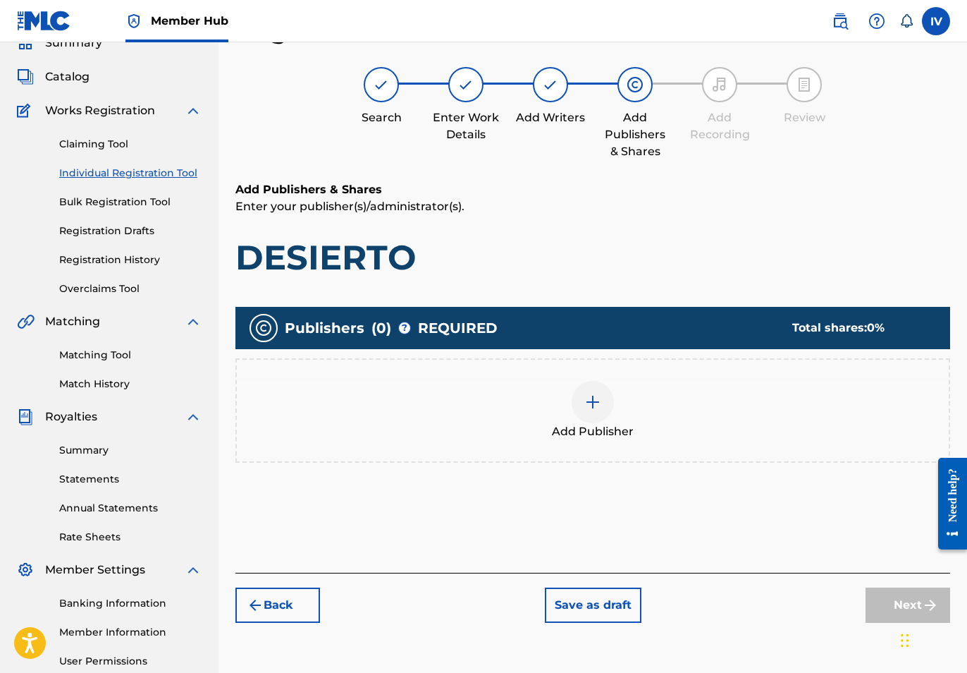
scroll to position [63, 0]
click at [733, 401] on div "Add Publisher" at bounding box center [593, 410] width 712 height 59
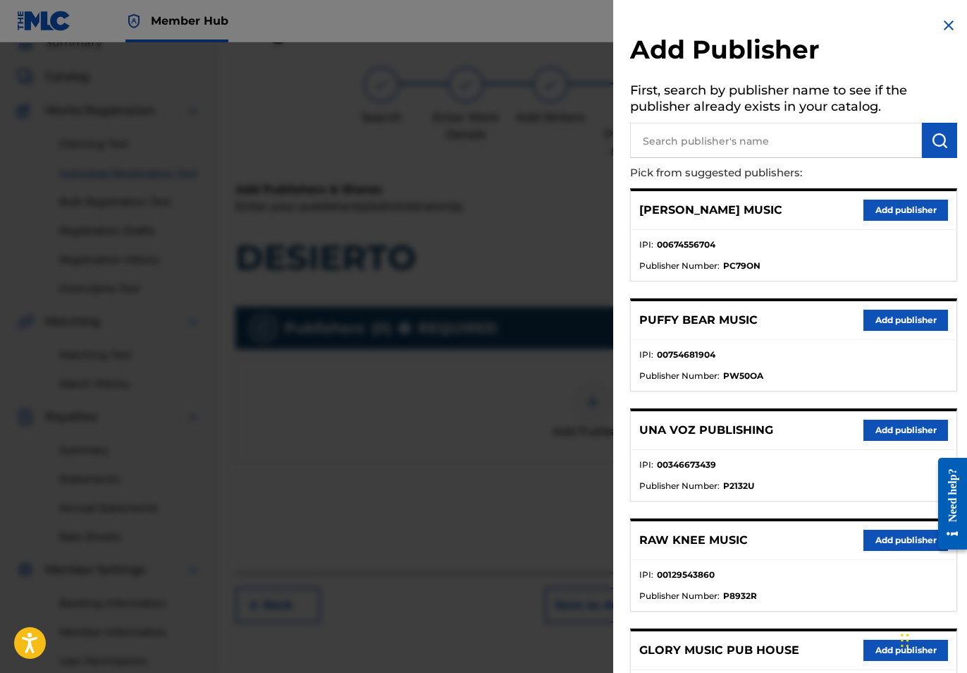
click at [821, 133] on input "text" at bounding box center [776, 140] width 292 height 35
paste input "Jadys Donatiu Music"
type input "Jadys Donatiu Music"
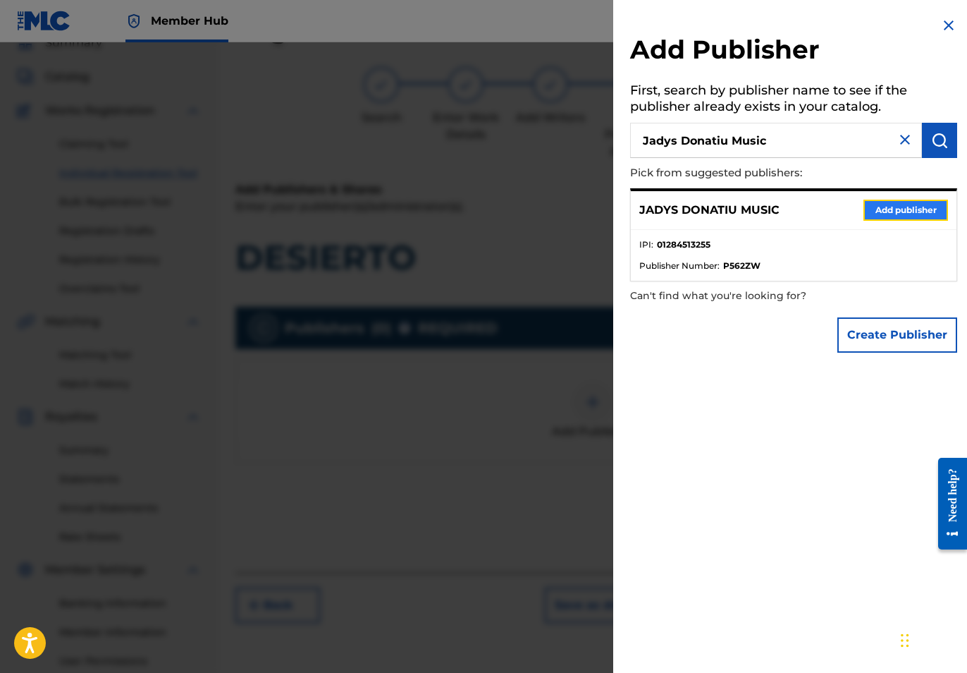
click at [888, 200] on button "Add publisher" at bounding box center [906, 210] width 85 height 21
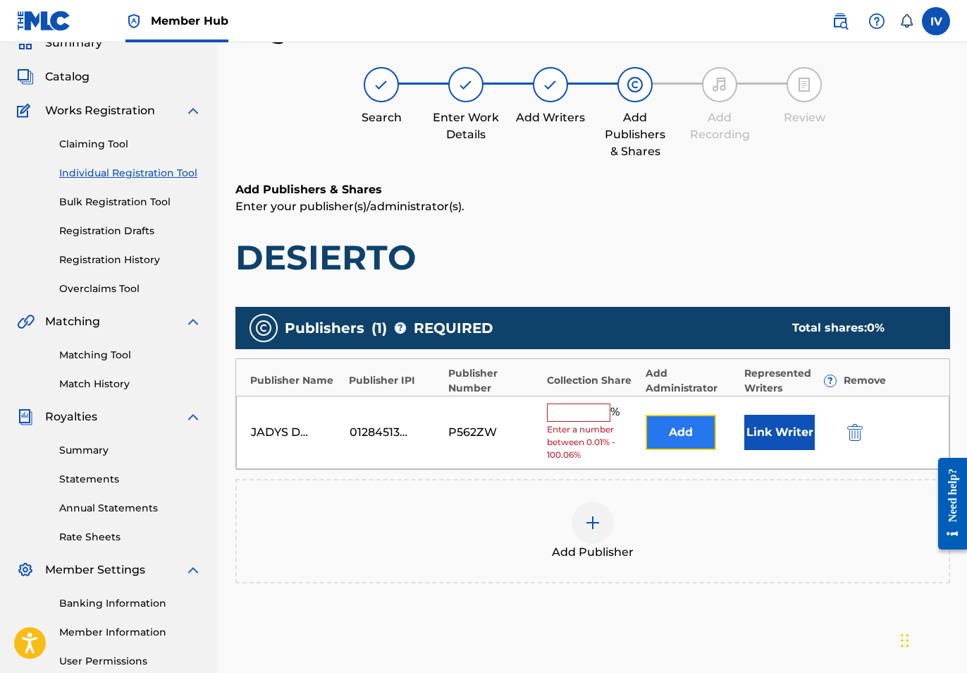
click at [656, 443] on button "Add" at bounding box center [681, 432] width 71 height 35
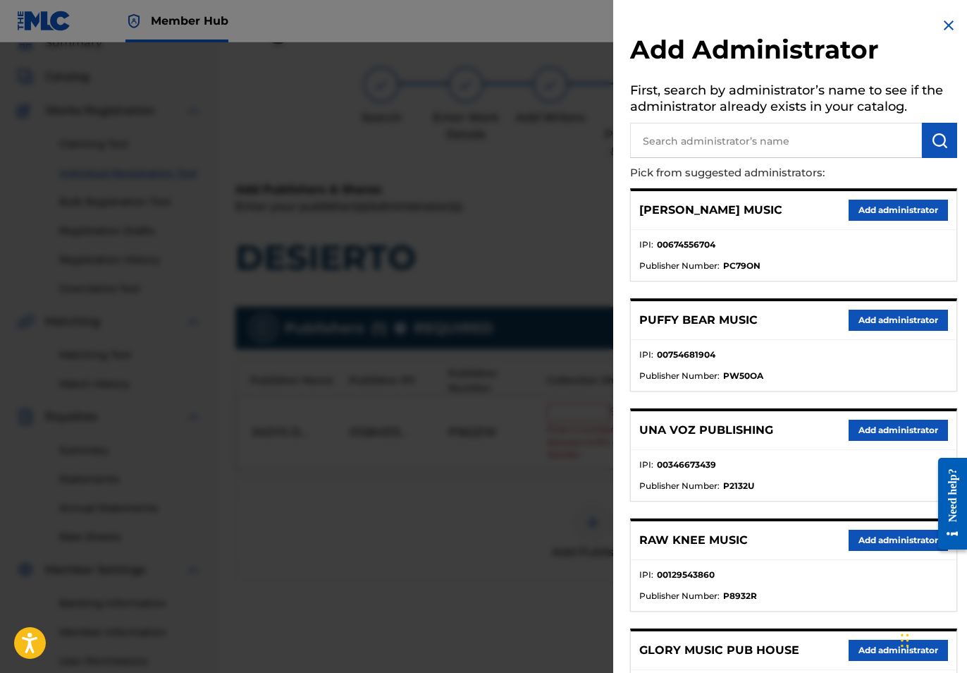
click at [834, 133] on input "text" at bounding box center [776, 140] width 292 height 35
type input "ADARGA"
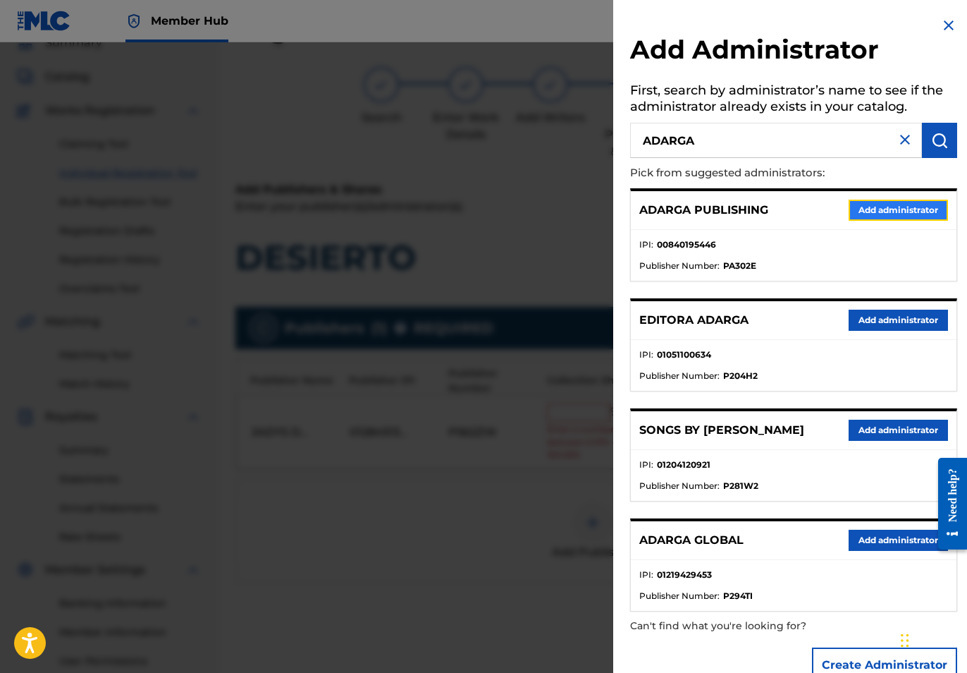
click at [914, 211] on button "Add administrator" at bounding box center [898, 210] width 99 height 21
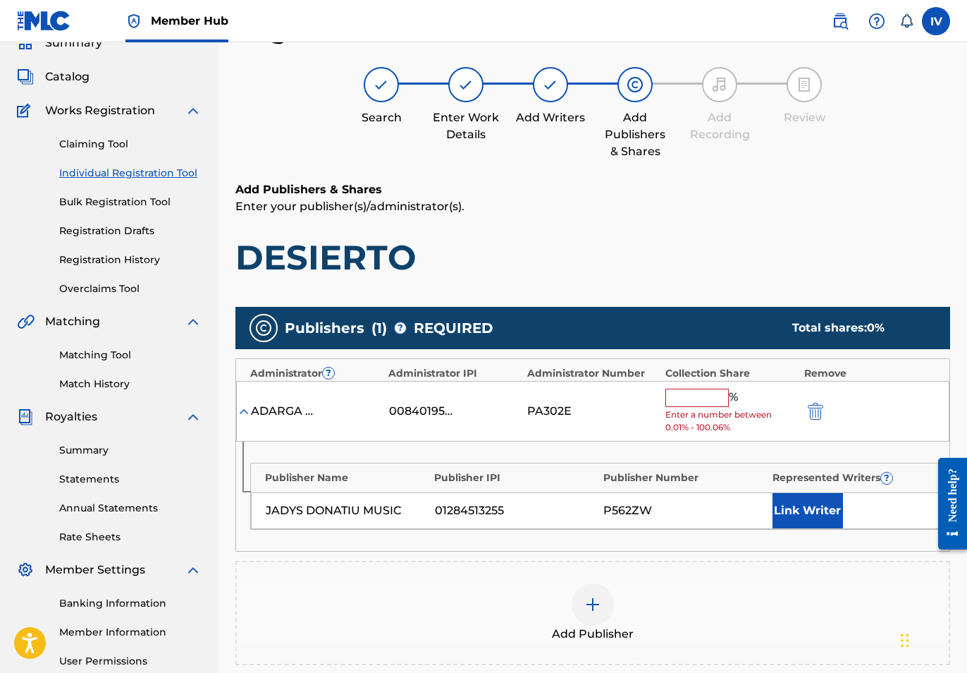
click at [695, 407] on div "% Enter a number between 0.01% - 100.06%" at bounding box center [731, 411] width 131 height 46
click at [693, 398] on input "text" at bounding box center [697, 397] width 63 height 18
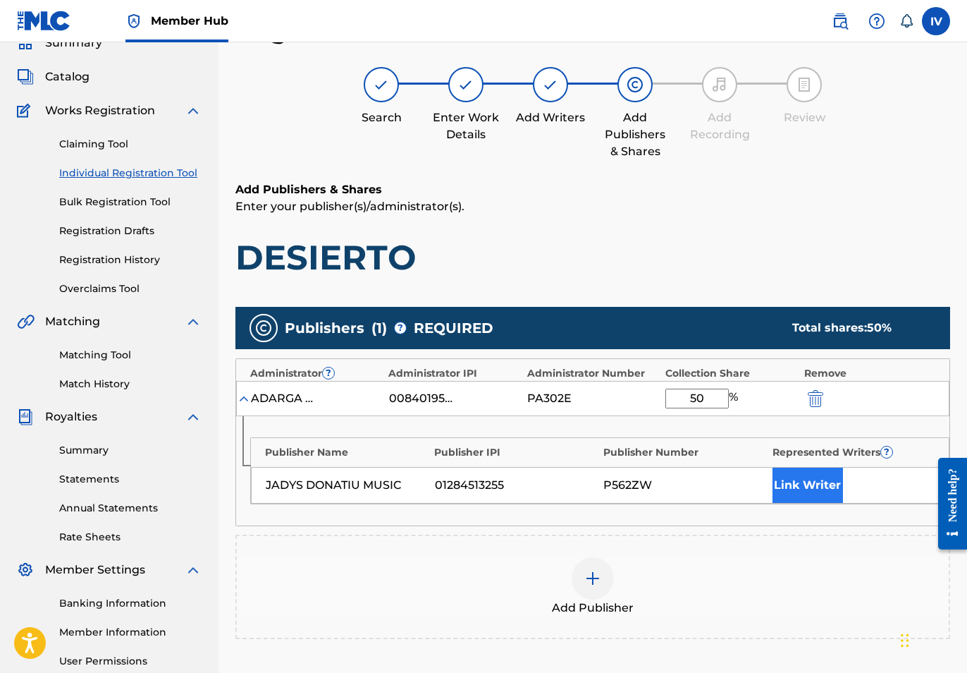
type input "50"
click at [795, 474] on button "Link Writer" at bounding box center [808, 484] width 71 height 35
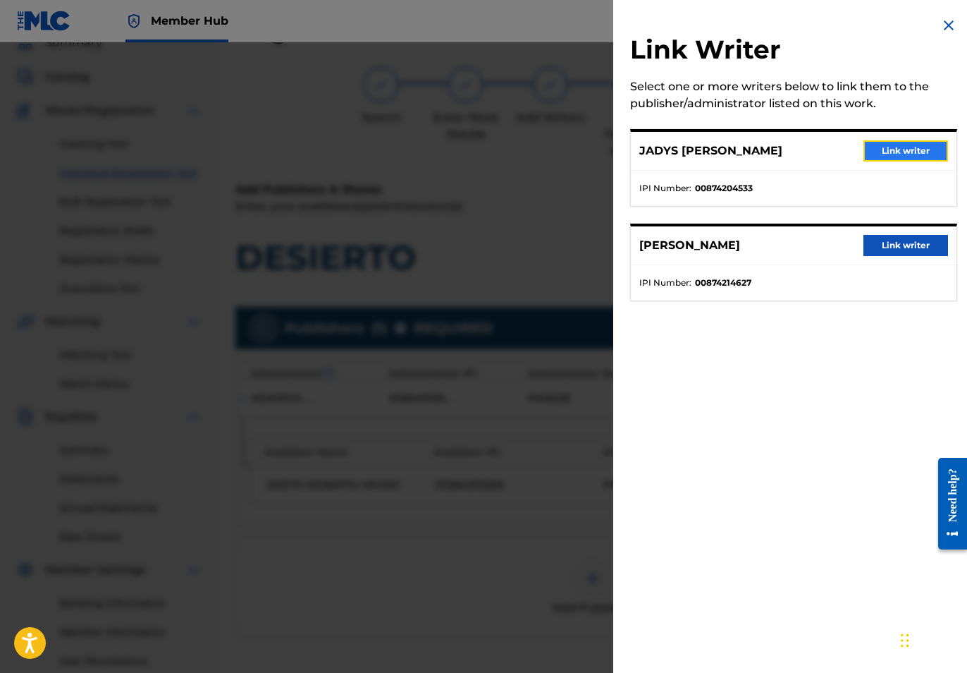
click at [882, 142] on button "Link writer" at bounding box center [906, 150] width 85 height 21
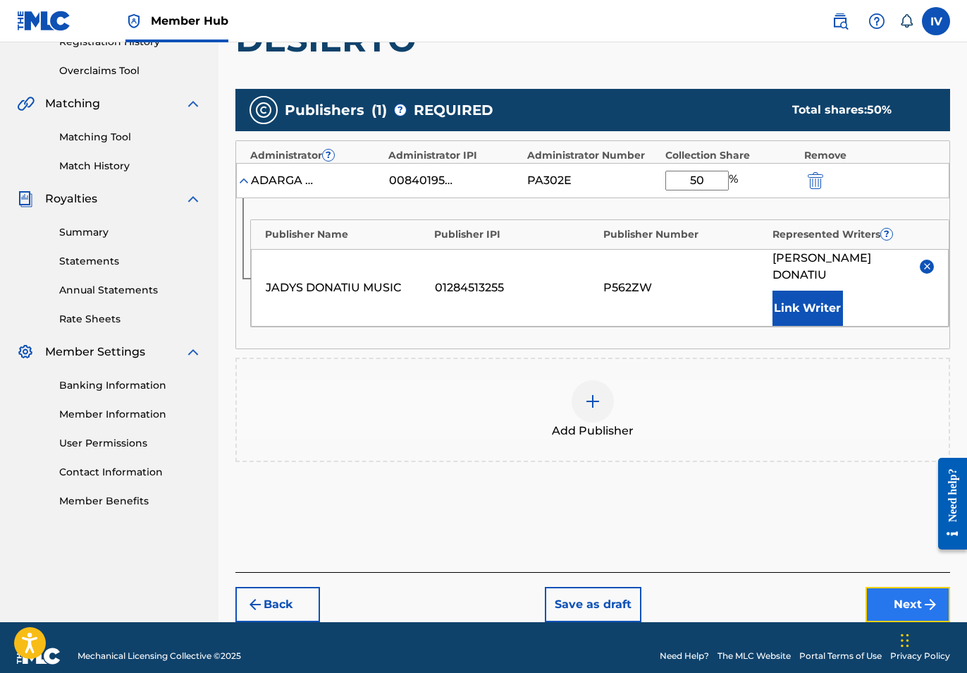
click at [886, 587] on button "Next" at bounding box center [908, 604] width 85 height 35
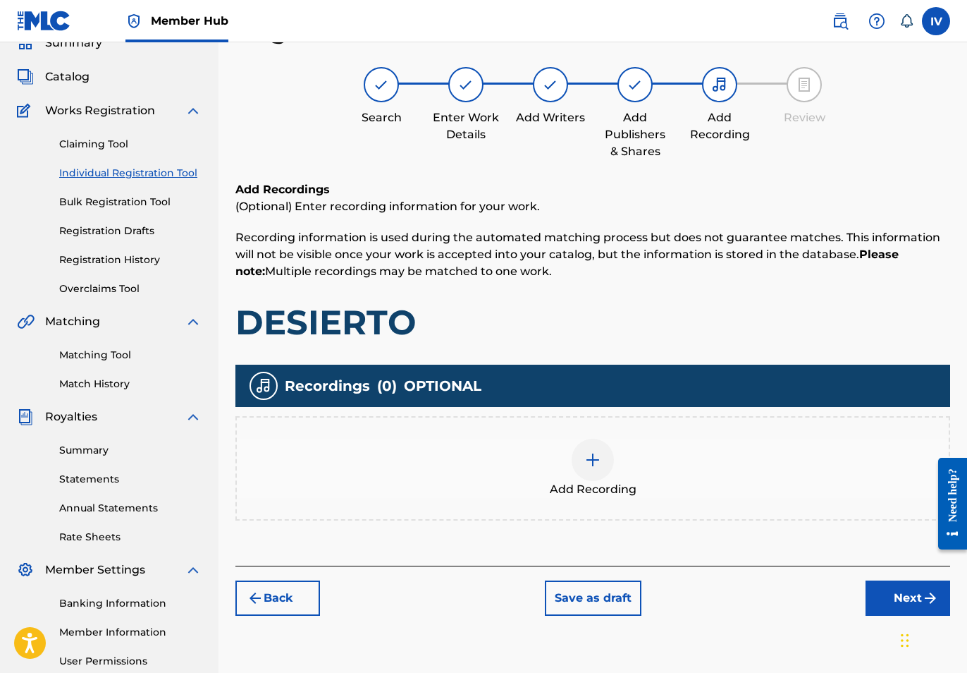
click at [630, 470] on div "Add Recording" at bounding box center [593, 468] width 712 height 59
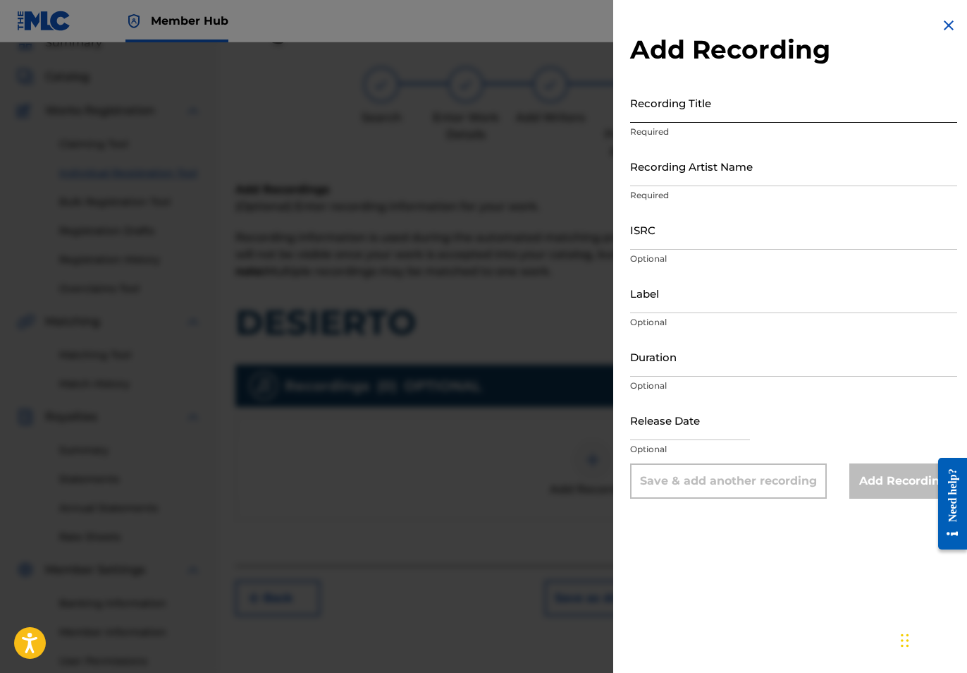
click at [773, 98] on input "Recording Title" at bounding box center [793, 102] width 327 height 40
paste input "DESIERTO JADYS Jadys Music USANG2528320"
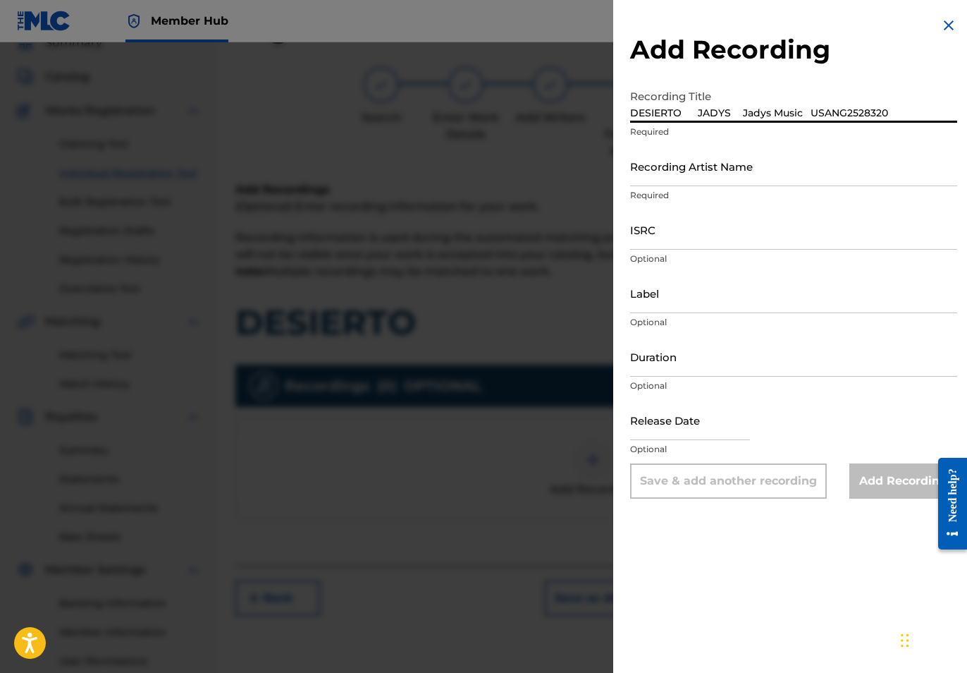
click at [798, 114] on input "DESIERTO JADYS Jadys Music USANG2528320" at bounding box center [793, 102] width 327 height 40
type input "DESIERTO JADYS Jadys Music"
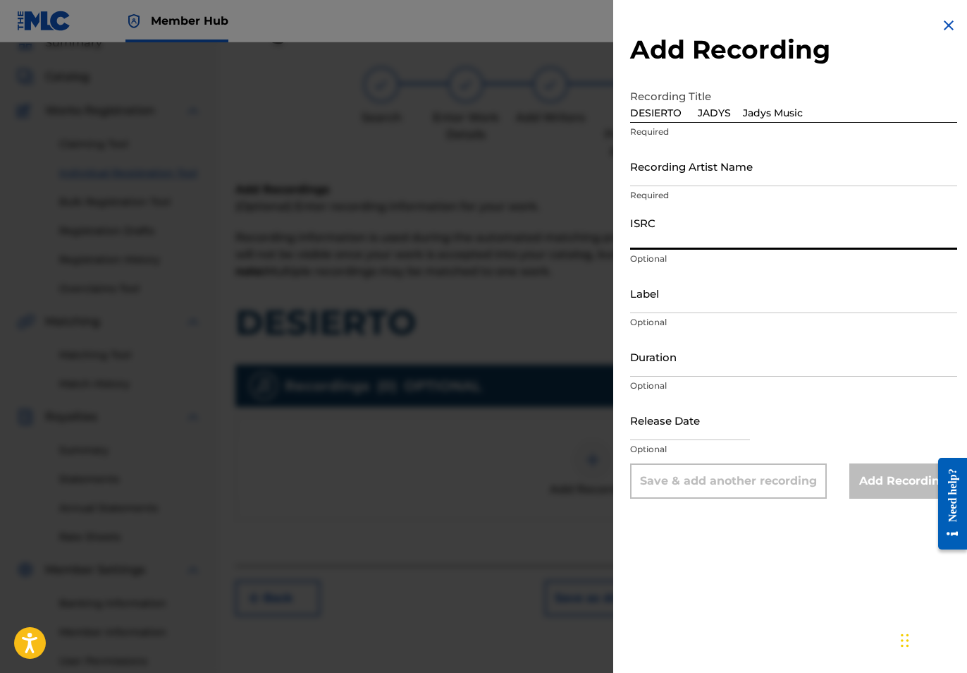
paste input "USANG2528320"
type input "USANG2528320"
click at [855, 111] on input "DESIERTO JADYS Jadys Music" at bounding box center [793, 102] width 327 height 40
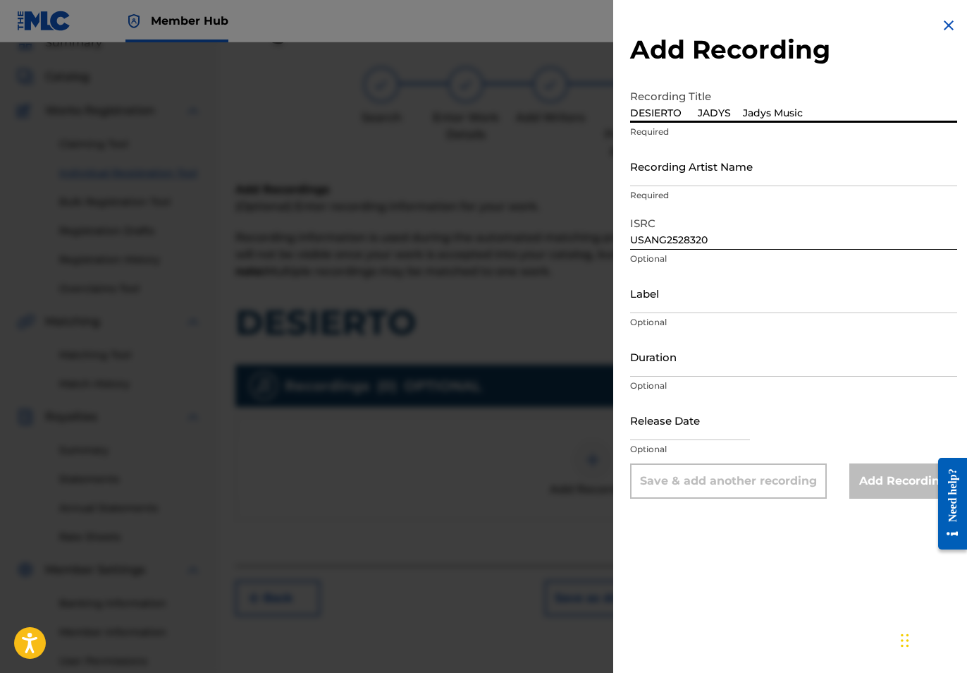
click at [733, 113] on input "DESIERTO JADYS Jadys Music" at bounding box center [793, 102] width 327 height 40
type input "DESIERTO JADYS"
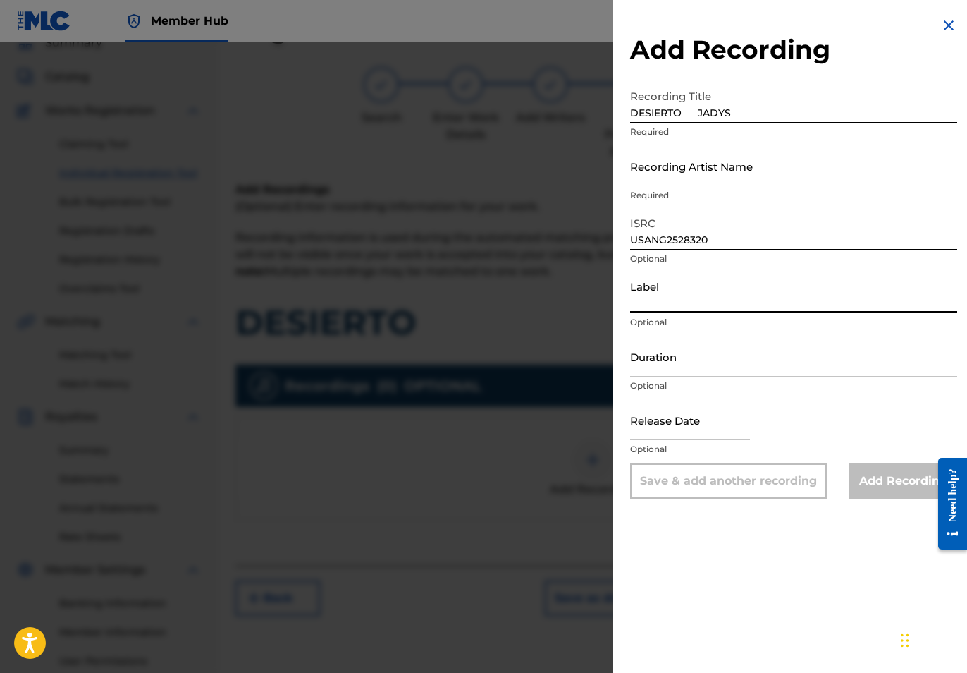
paste input "Jadys Music"
type input "Jadys Music"
click at [774, 110] on input "DESIERTO JADYS" at bounding box center [793, 102] width 327 height 40
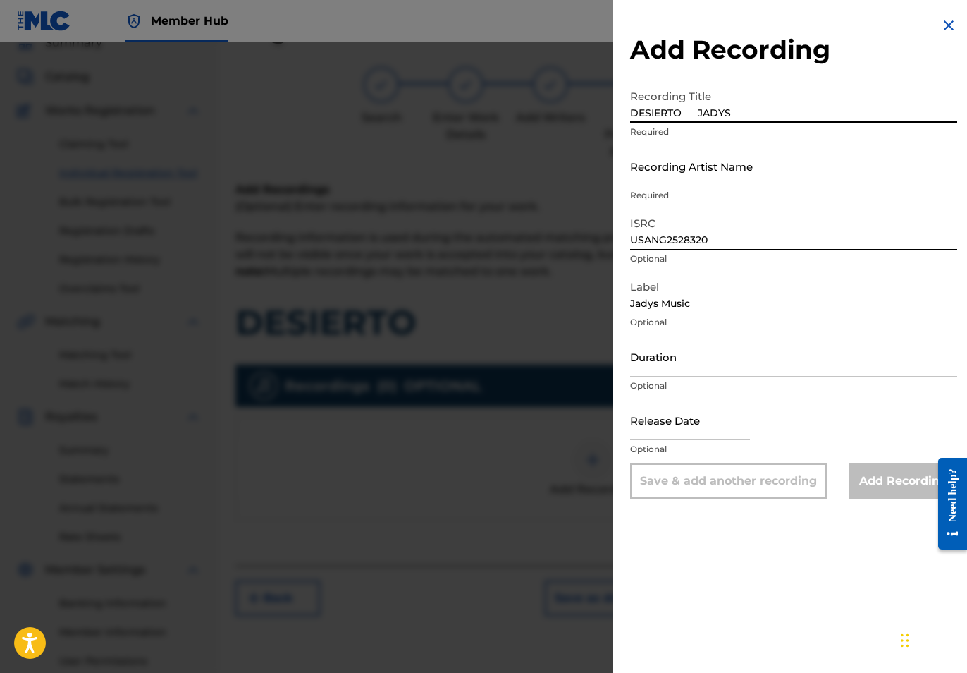
click at [693, 113] on input "DESIERTO JADYS" at bounding box center [793, 102] width 327 height 40
type input "DESIERTO"
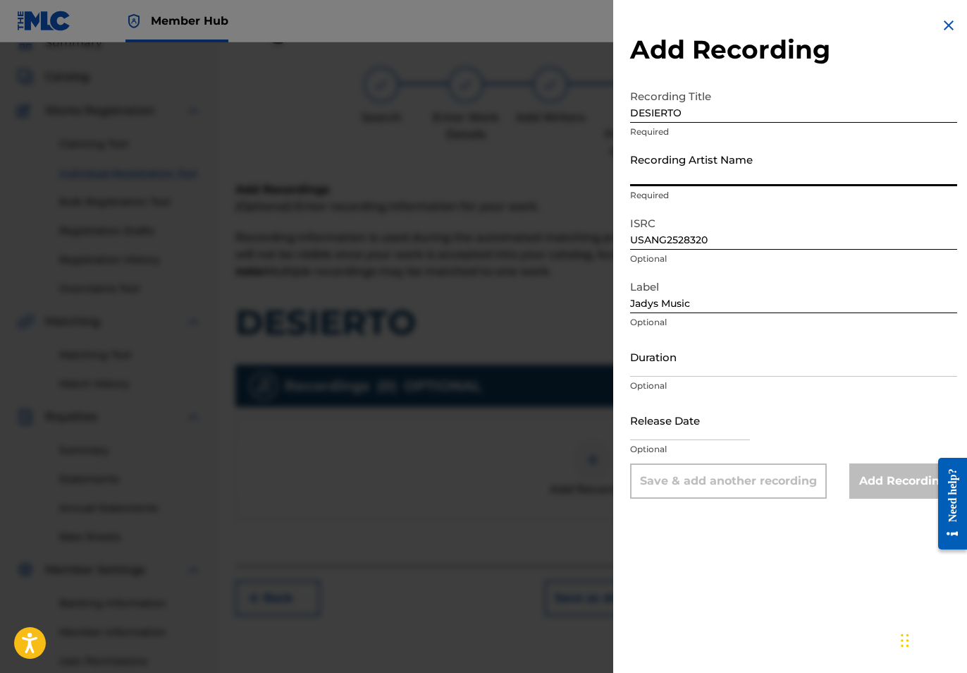
paste input "JADYS"
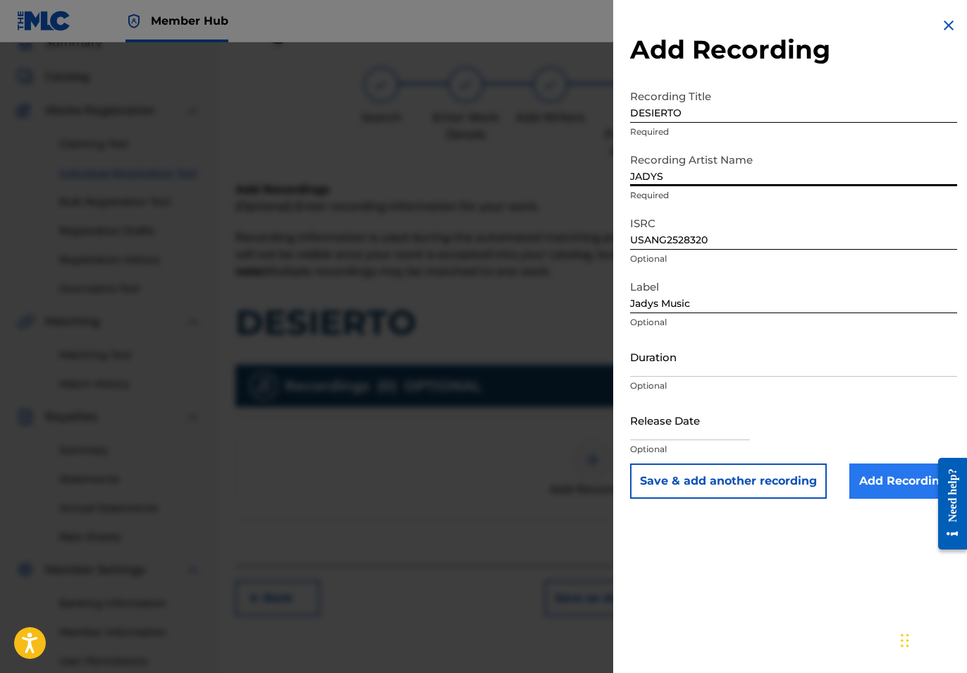
type input "JADYS"
click at [877, 491] on input "Add Recording" at bounding box center [904, 480] width 108 height 35
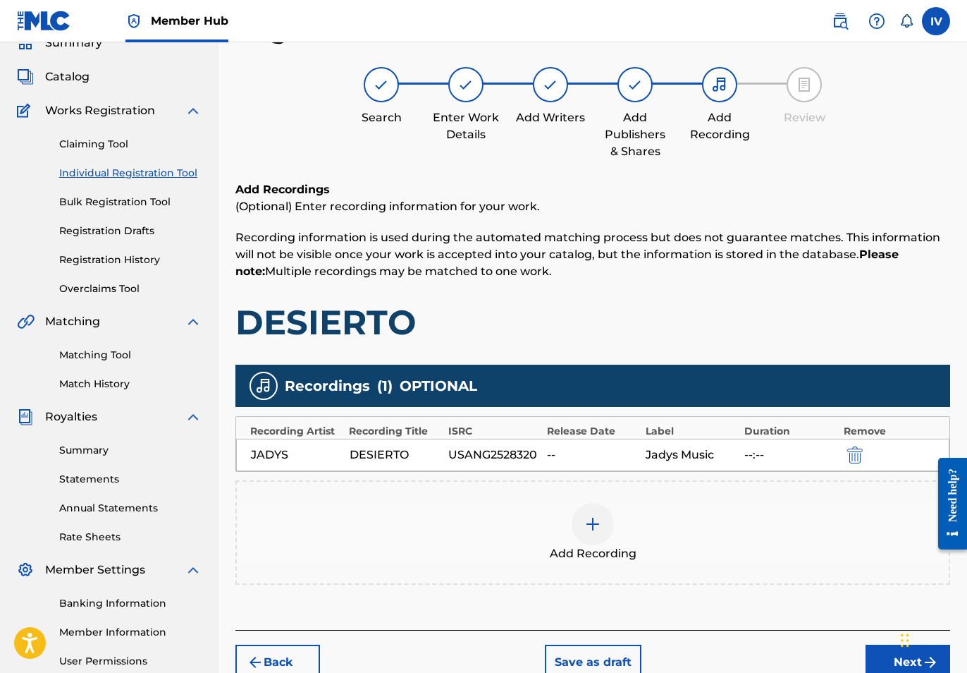
click at [697, 518] on div "Add Recording" at bounding box center [593, 532] width 712 height 59
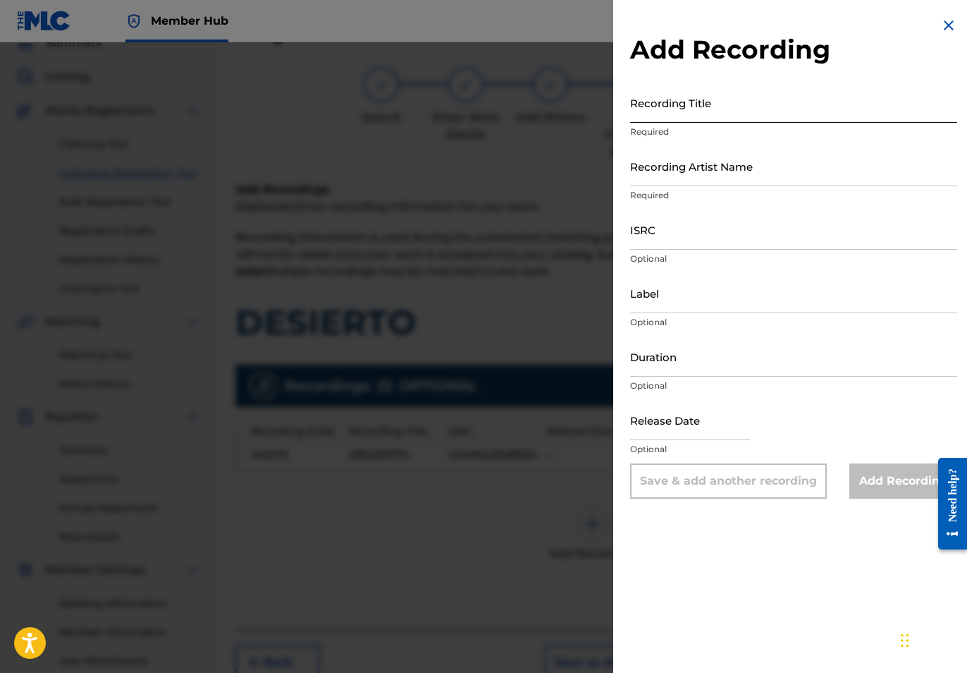
click at [751, 104] on input "Recording Title" at bounding box center [793, 102] width 327 height 40
paste input "DSRT JADYS Jadys Music USANG2530704"
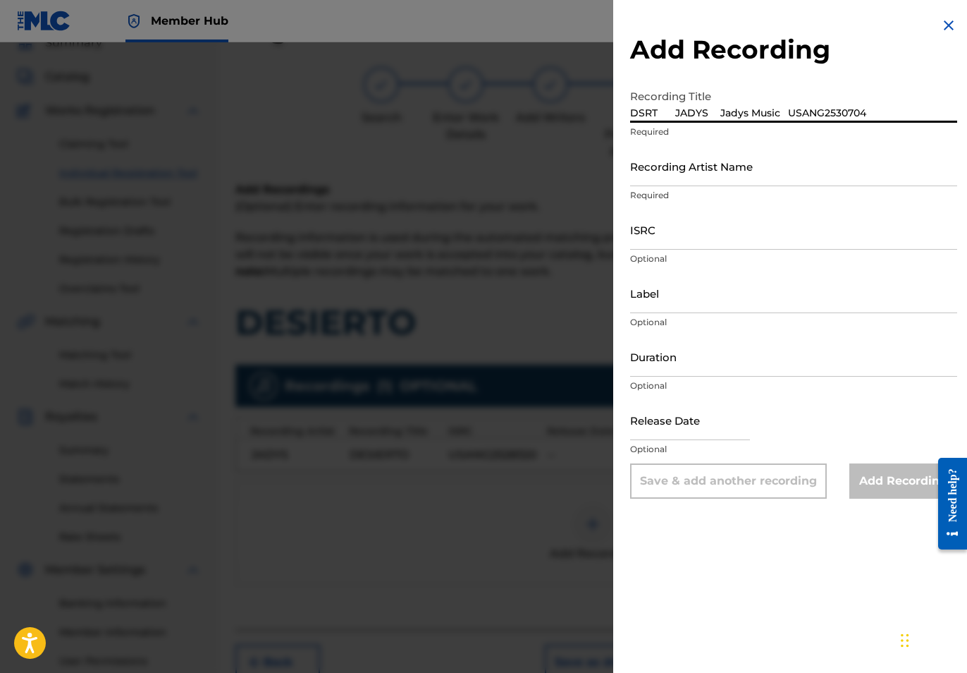
click at [776, 114] on input "DSRT JADYS Jadys Music USANG2530704" at bounding box center [793, 102] width 327 height 40
click at [783, 115] on input "DSRT JADYS Jadys Music USANG2530704" at bounding box center [793, 102] width 327 height 40
type input "DSRT JADYS Jadys Music"
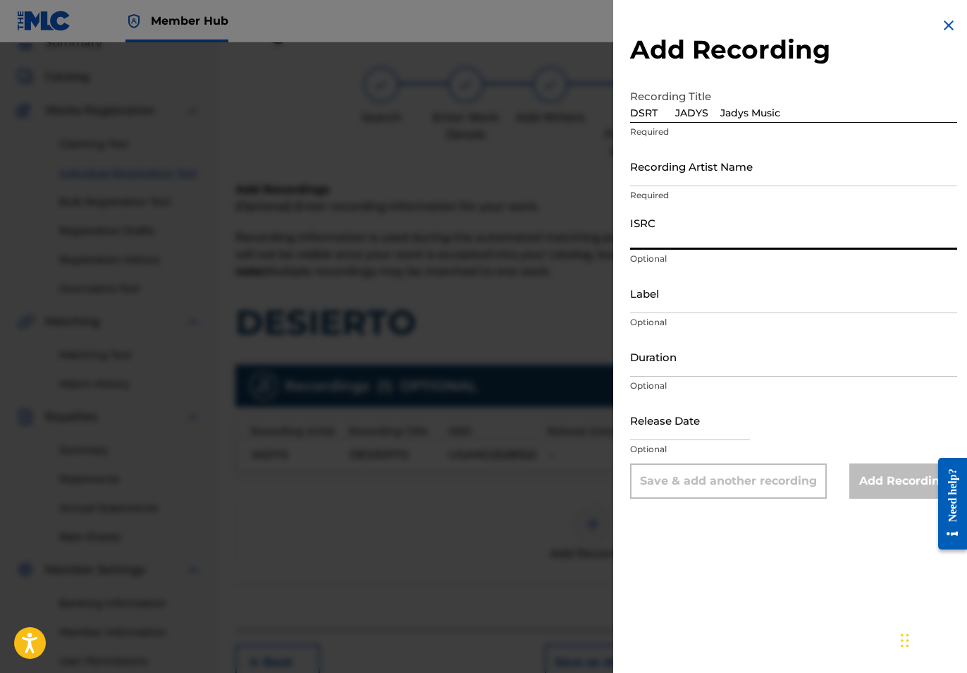
paste input "USANG2530704"
type input "USANG2530704"
click at [803, 116] on input "DSRT JADYS Jadys Music" at bounding box center [793, 102] width 327 height 40
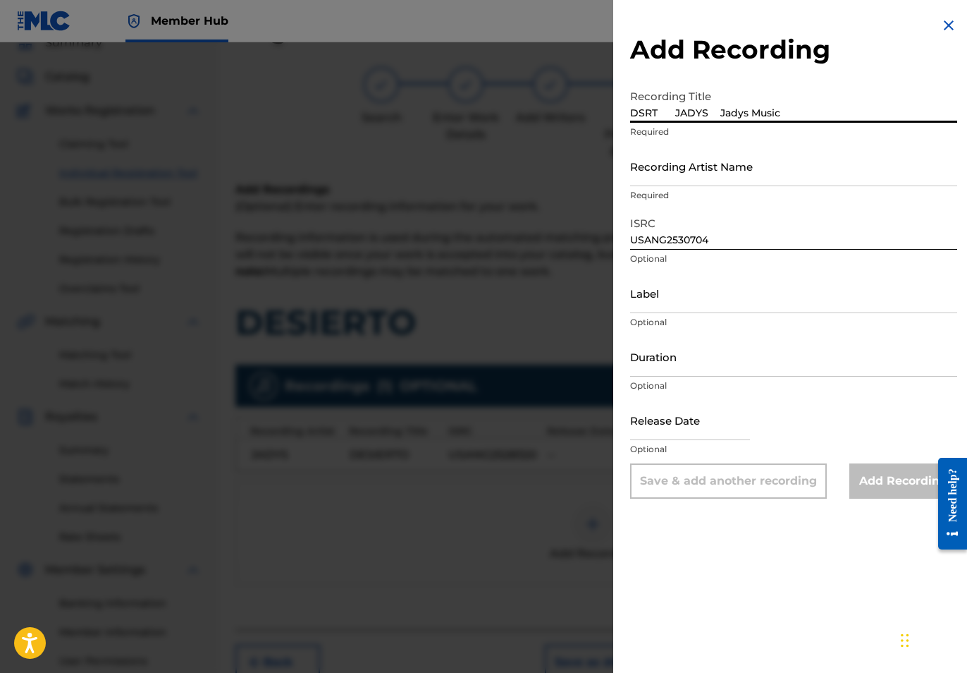
click at [716, 115] on input "DSRT JADYS Jadys Music" at bounding box center [793, 102] width 327 height 40
type input "DSRT JADYS"
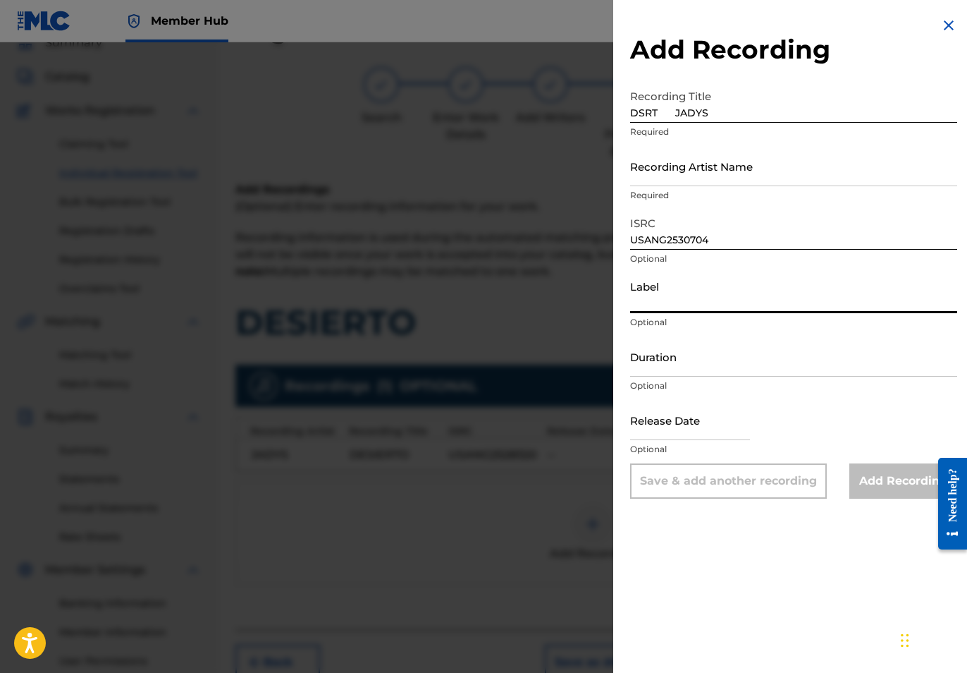
paste input "Jadys Music"
type input "Jadys Music"
click at [726, 115] on input "DSRT JADYS" at bounding box center [793, 102] width 327 height 40
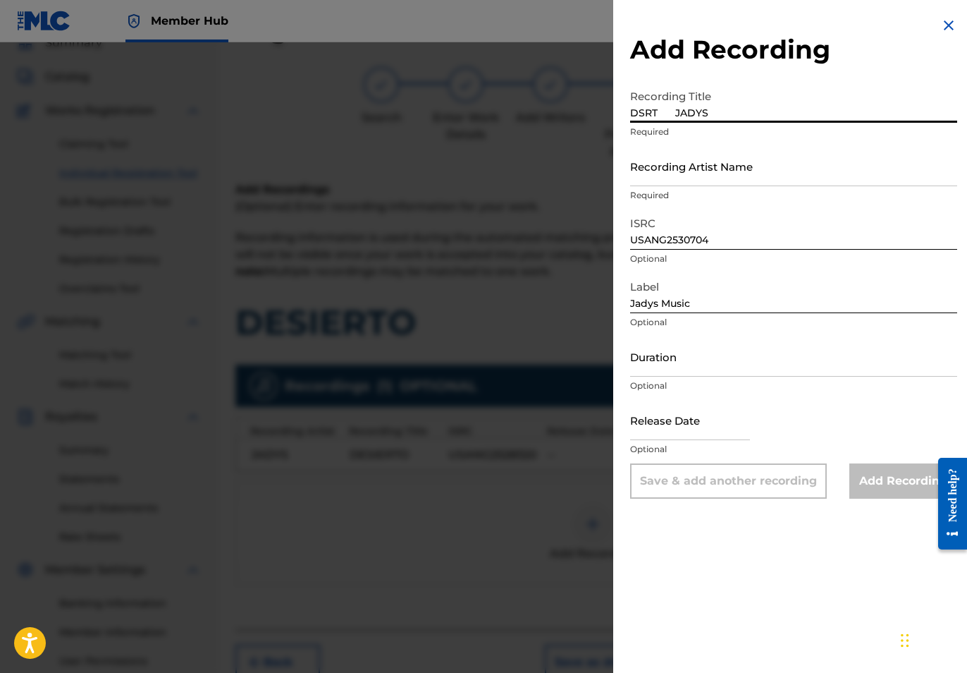
click at [673, 112] on input "DSRT JADYS" at bounding box center [793, 102] width 327 height 40
type input "DSRT"
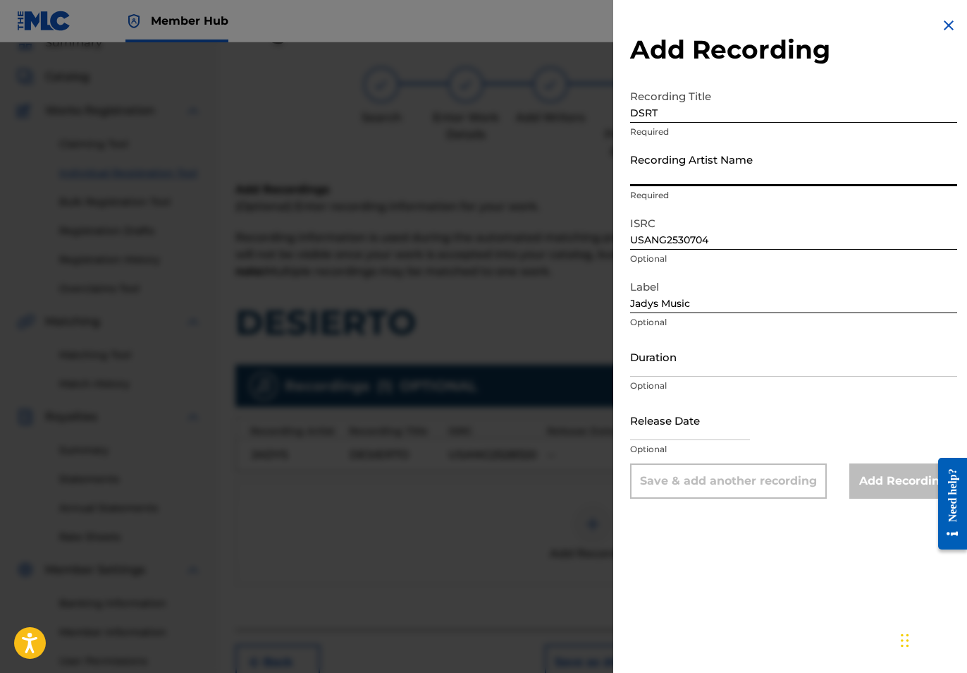
paste input "JADYS"
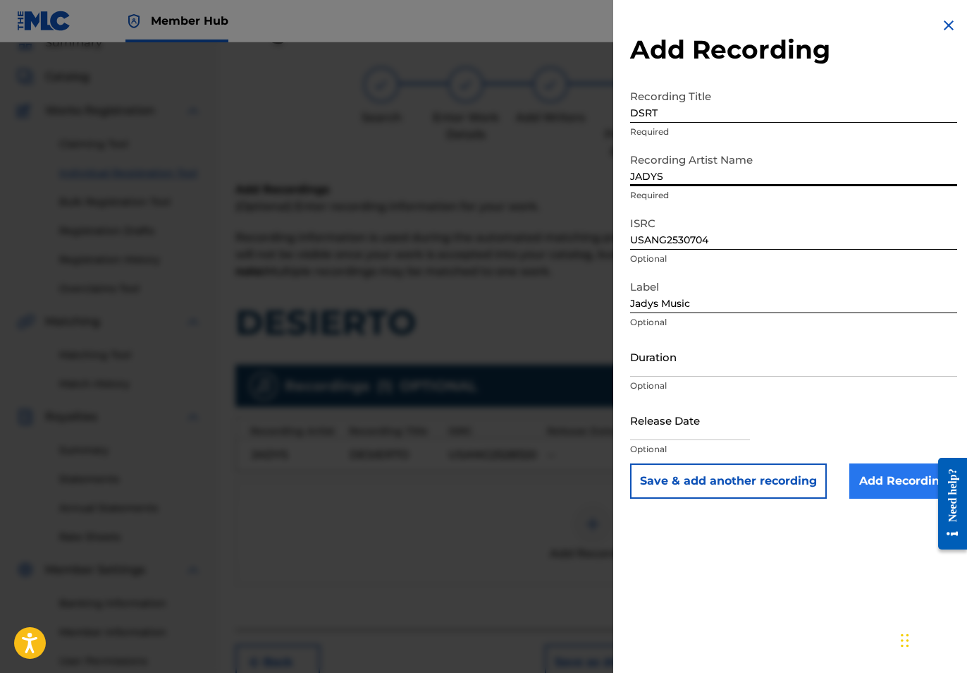
type input "JADYS"
click at [869, 474] on input "Add Recording" at bounding box center [904, 480] width 108 height 35
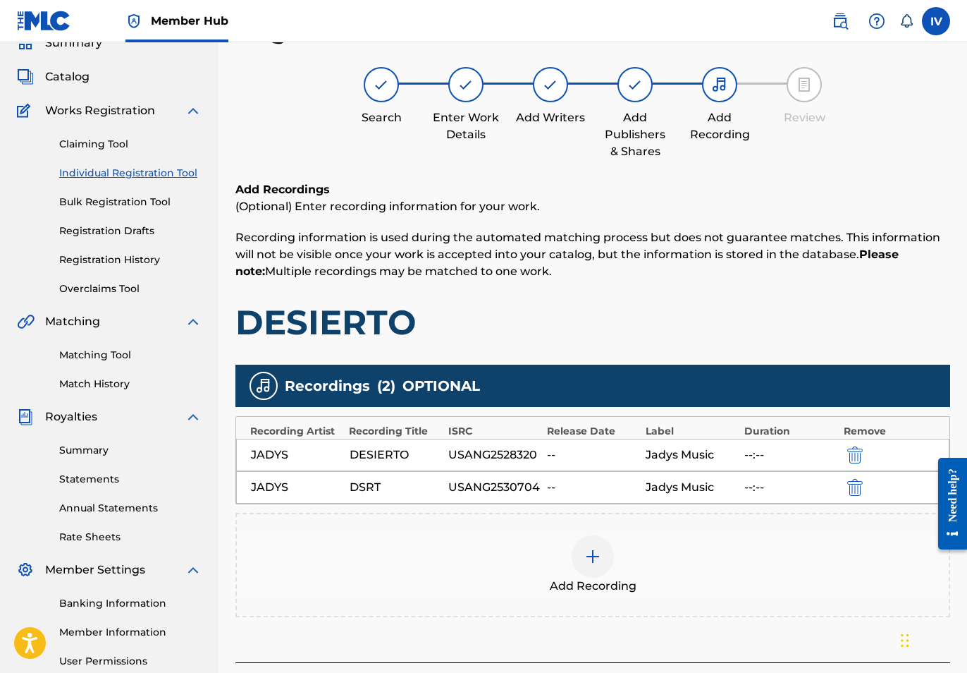
scroll to position [202, 0]
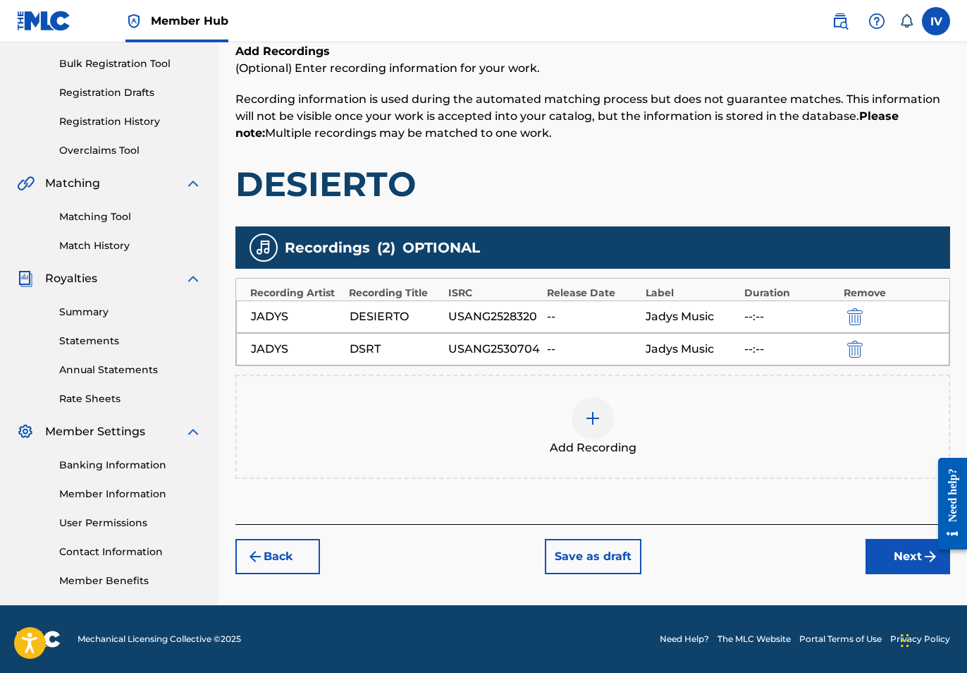
click at [887, 534] on div "Back Save as draft Next" at bounding box center [592, 549] width 715 height 50
click at [888, 544] on button "Next" at bounding box center [908, 556] width 85 height 35
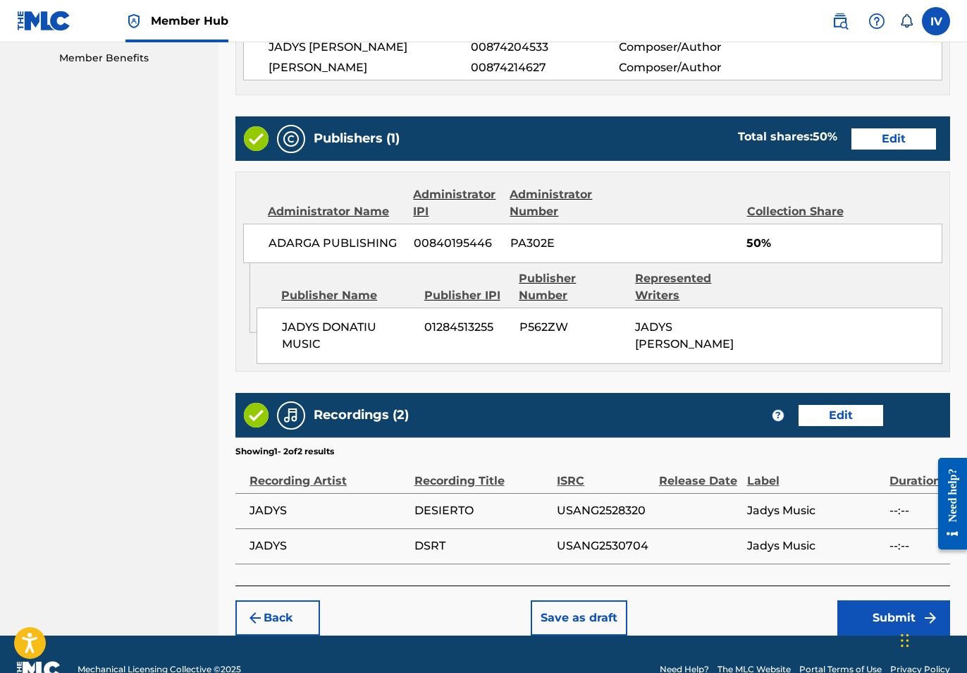
scroll to position [752, 0]
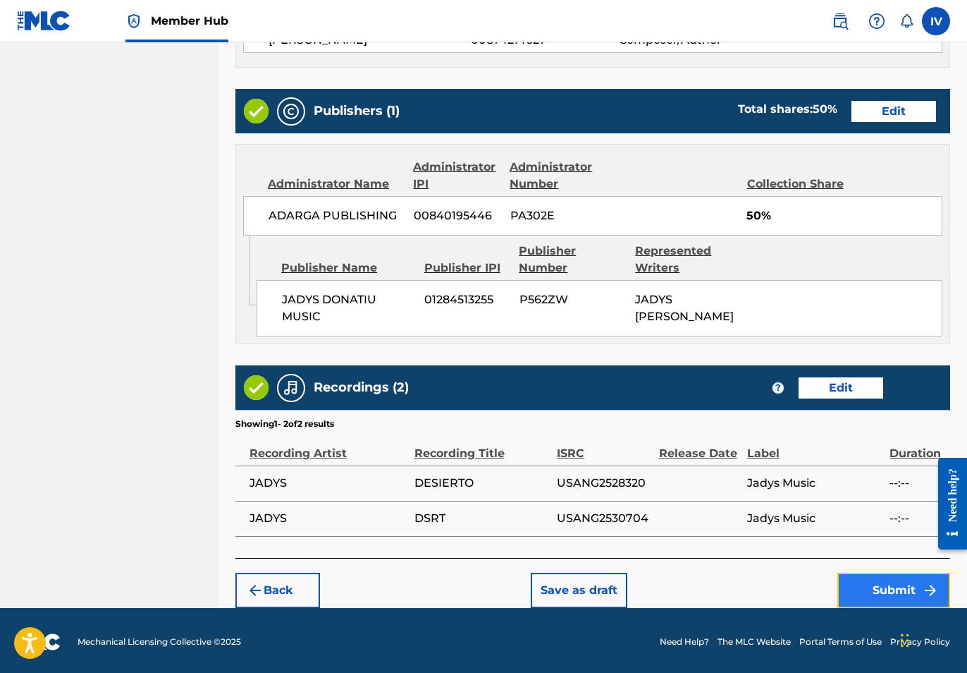
click at [891, 586] on button "Submit" at bounding box center [894, 589] width 113 height 35
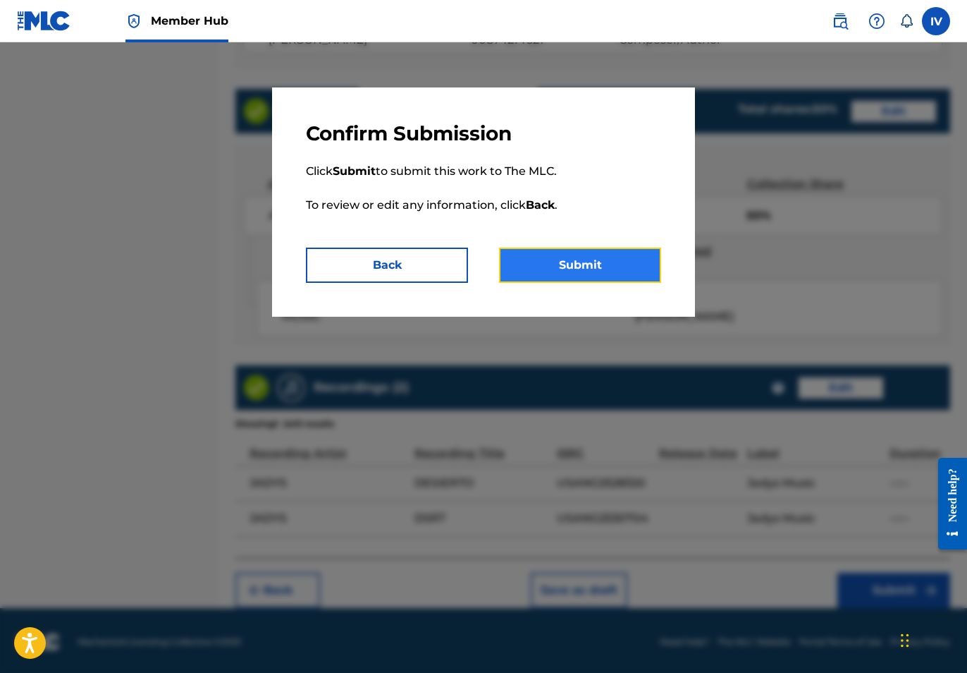
click at [622, 258] on button "Submit" at bounding box center [580, 264] width 162 height 35
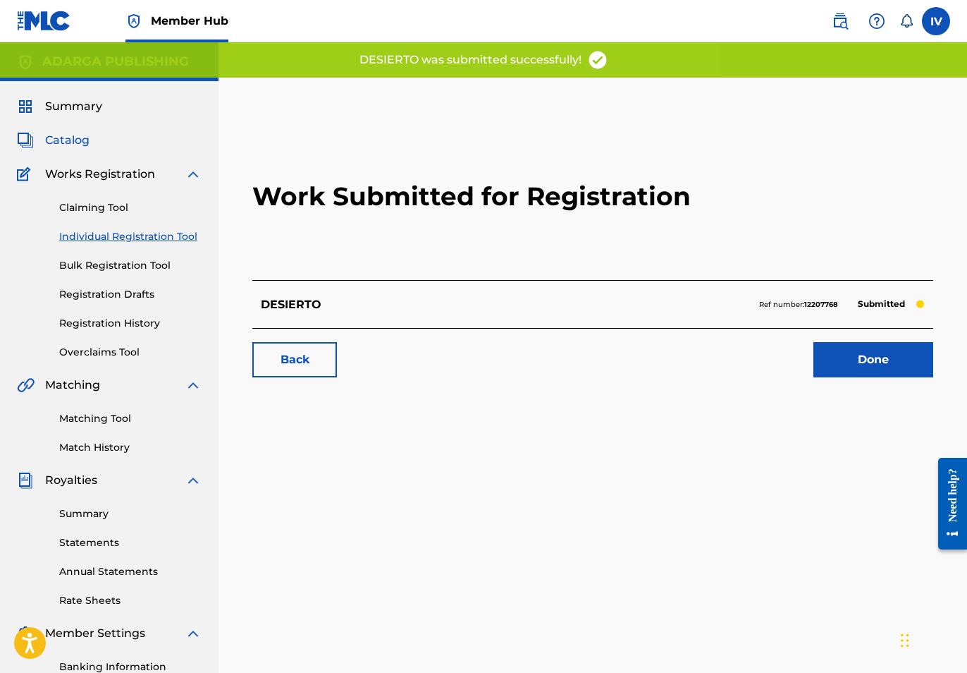
click at [80, 143] on span "Catalog" at bounding box center [67, 140] width 44 height 17
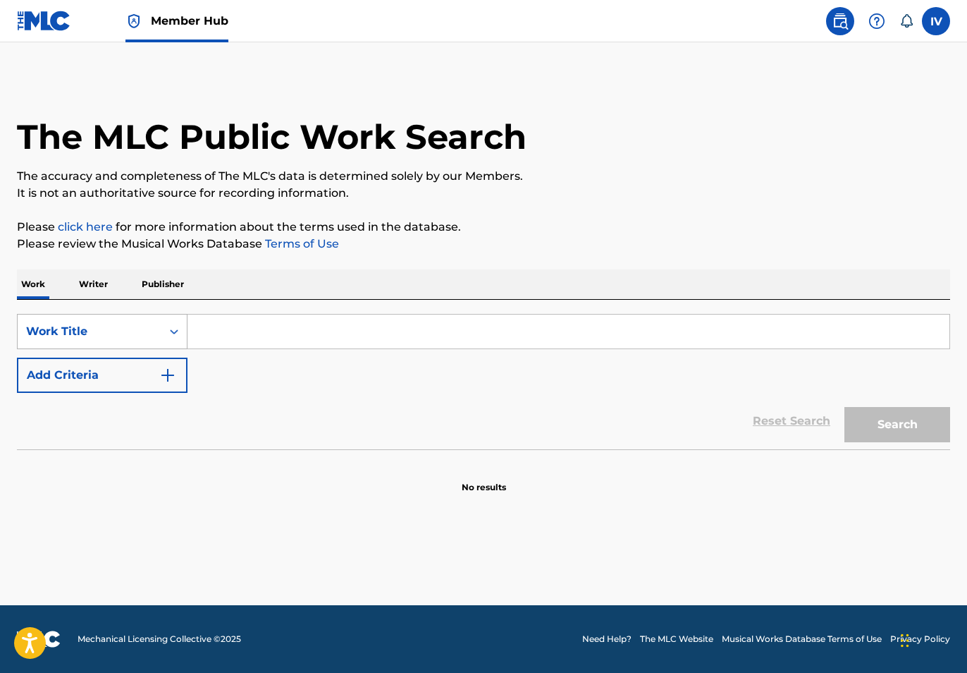
click at [74, 319] on div "Work Title" at bounding box center [90, 331] width 144 height 27
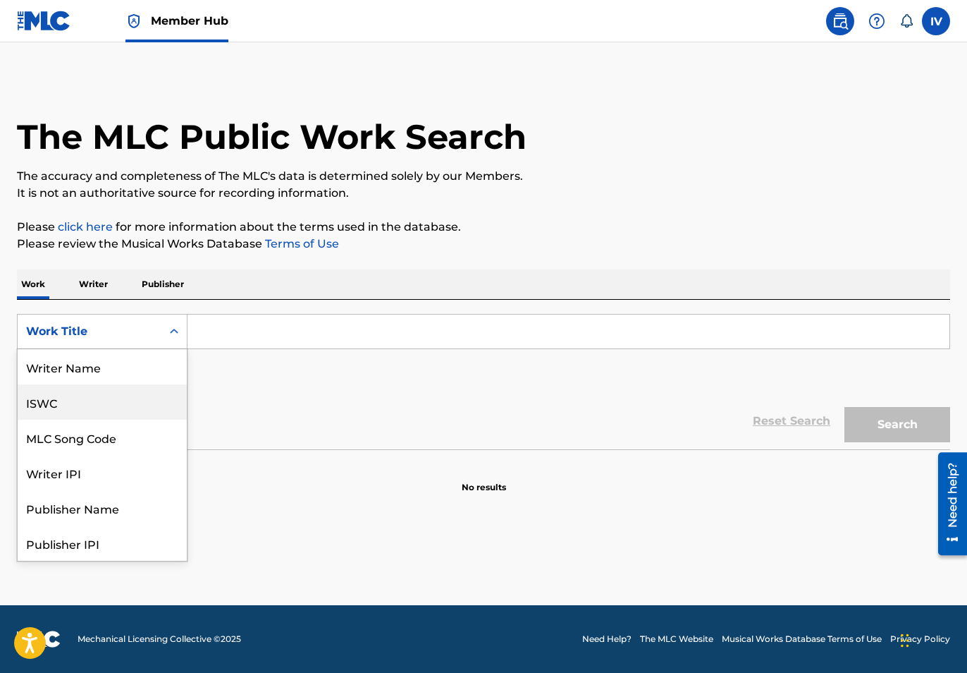
click at [74, 402] on div "ISWC" at bounding box center [102, 401] width 169 height 35
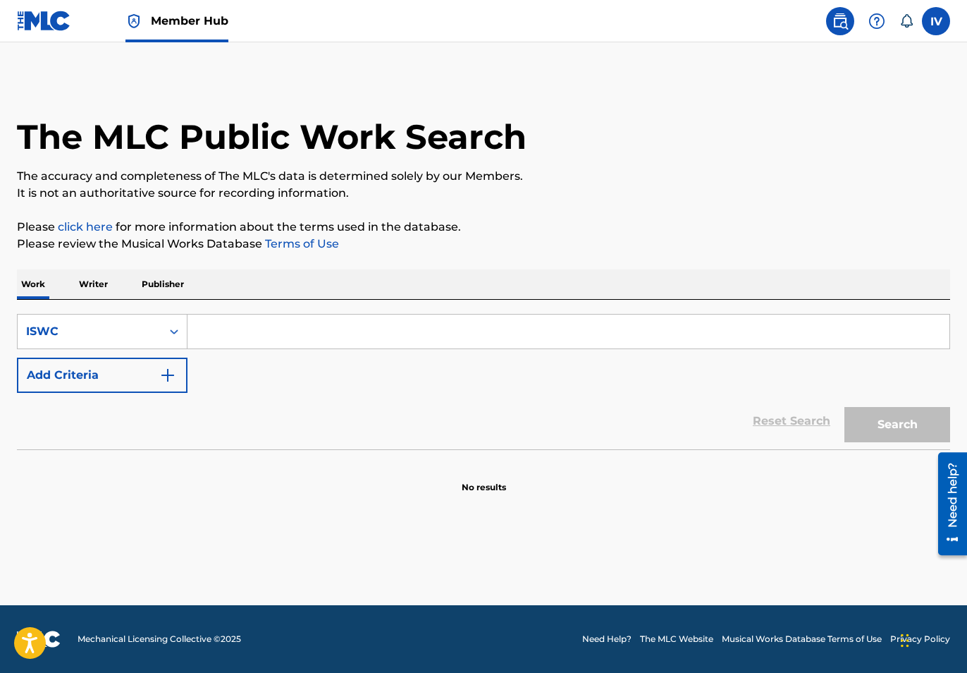
click at [242, 335] on input "Search Form" at bounding box center [569, 331] width 762 height 34
paste input "T3209316525"
type input "T3209316525"
click at [845, 407] on button "Search" at bounding box center [898, 424] width 106 height 35
click at [135, 316] on div "ISWC" at bounding box center [102, 331] width 171 height 35
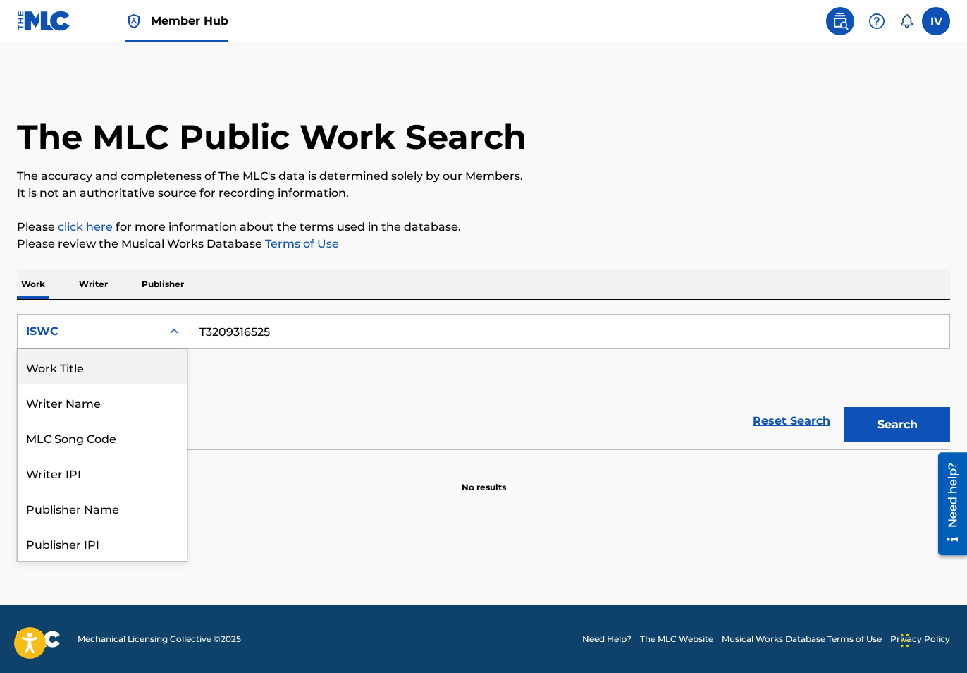
click at [134, 370] on div "Work Title" at bounding box center [102, 366] width 169 height 35
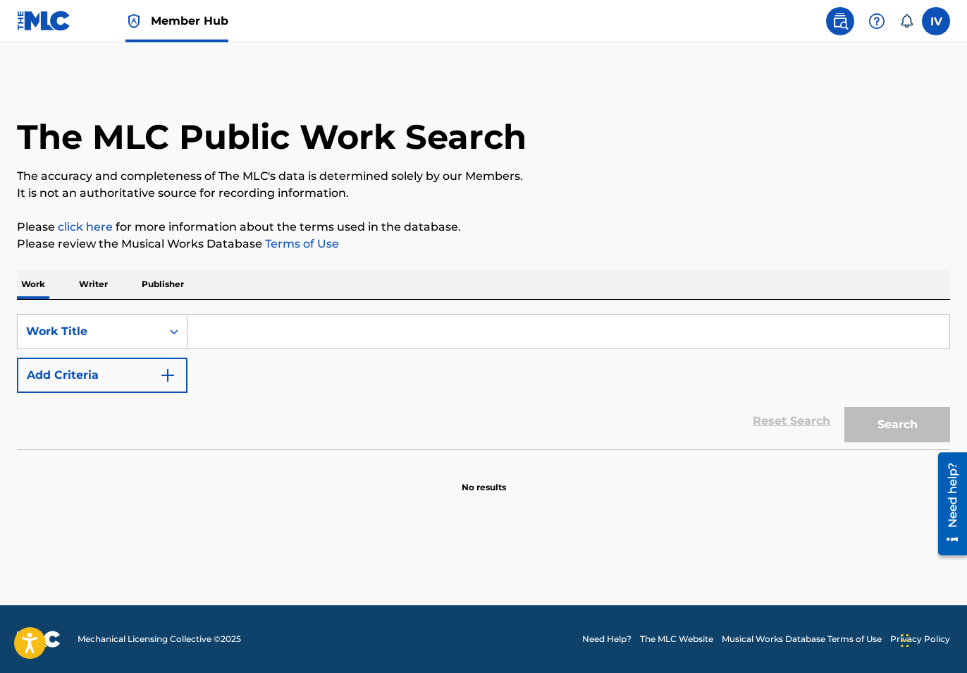
click at [258, 336] on input "Search Form" at bounding box center [569, 331] width 762 height 34
paste input "[PERSON_NAME]"
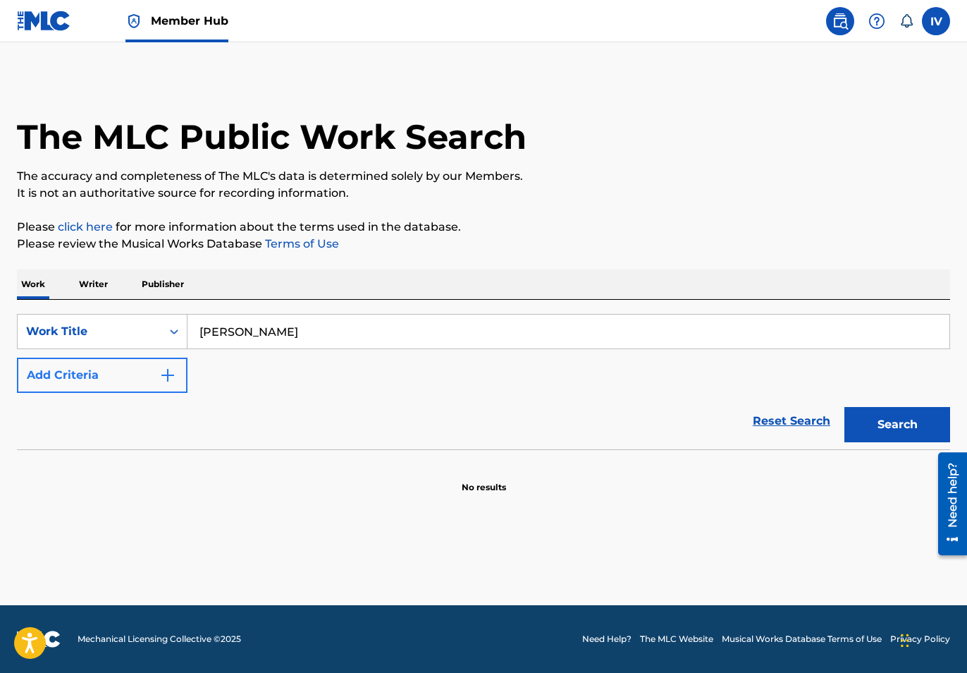
type input "[PERSON_NAME]"
click at [118, 381] on button "Add Criteria" at bounding box center [102, 374] width 171 height 35
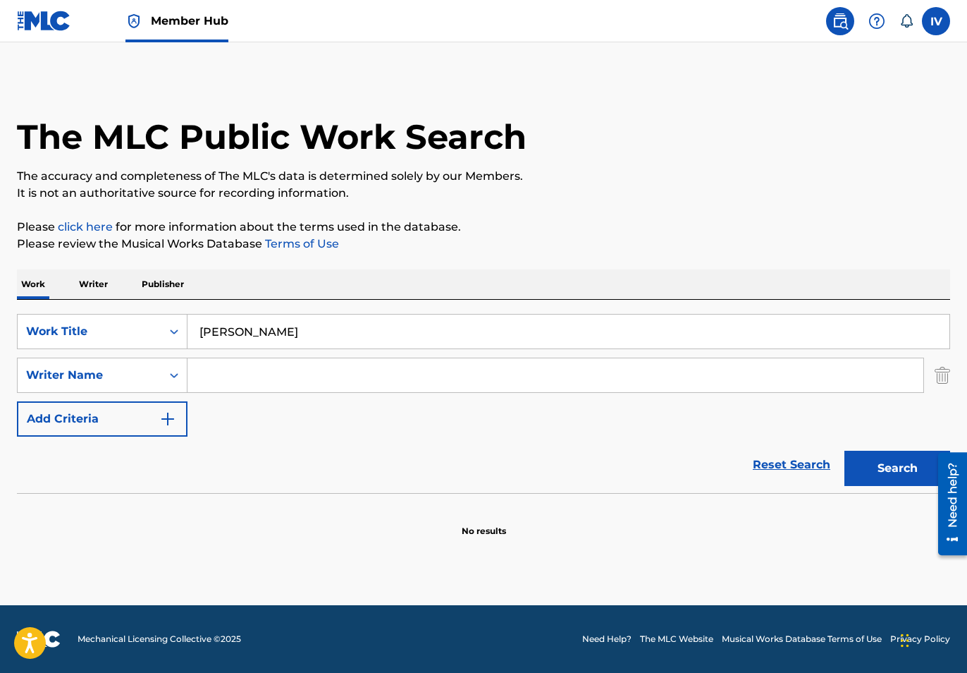
click at [238, 368] on input "Search Form" at bounding box center [556, 375] width 736 height 34
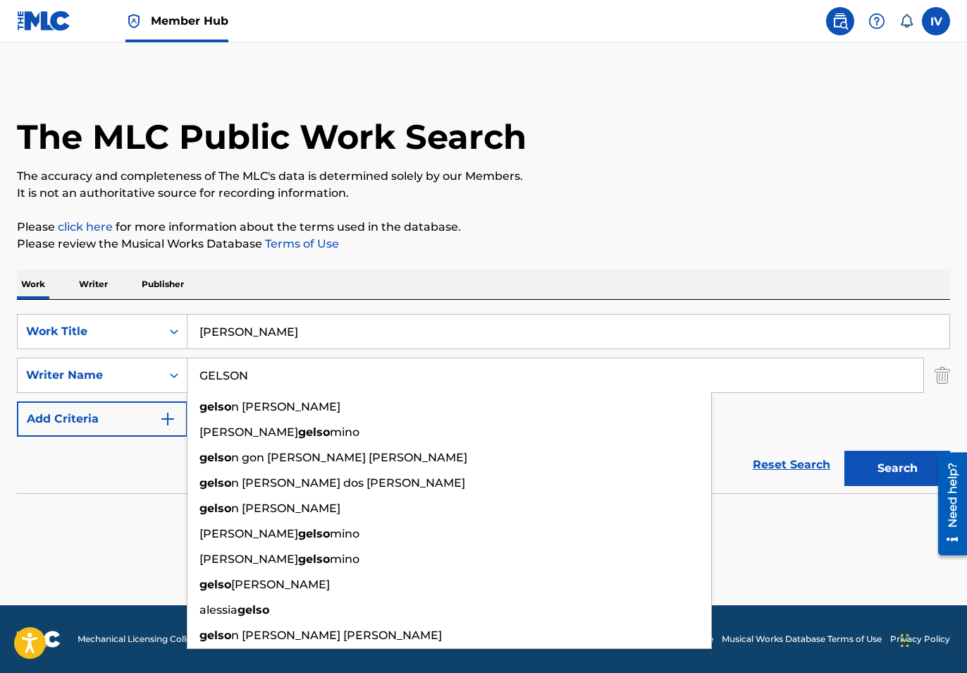
type input "GELSON"
click at [845, 451] on button "Search" at bounding box center [898, 468] width 106 height 35
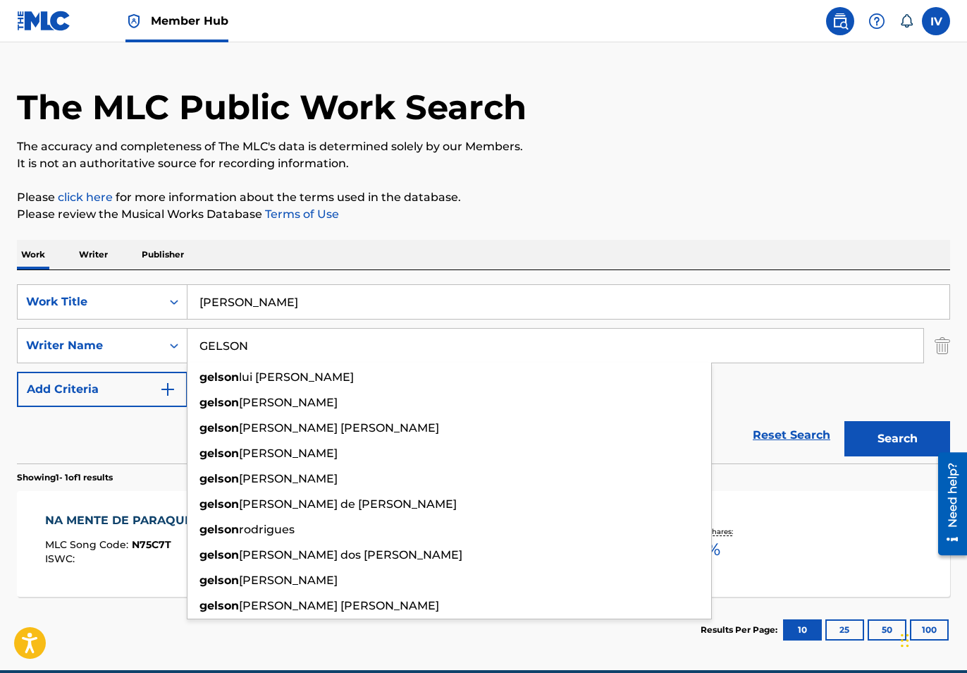
scroll to position [26, 0]
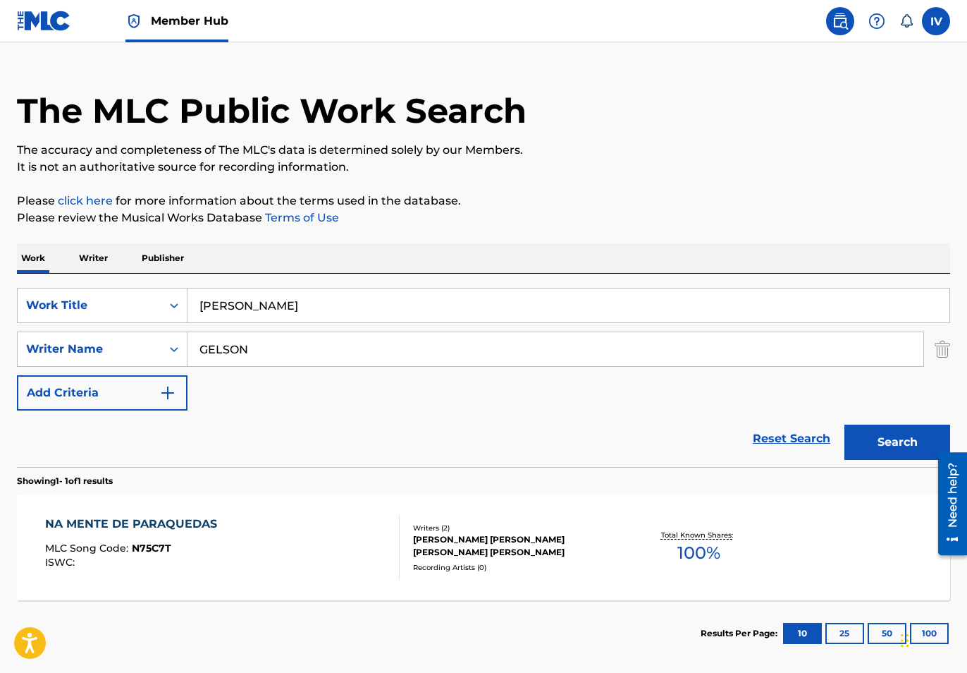
click at [93, 260] on p "Writer" at bounding box center [93, 258] width 37 height 30
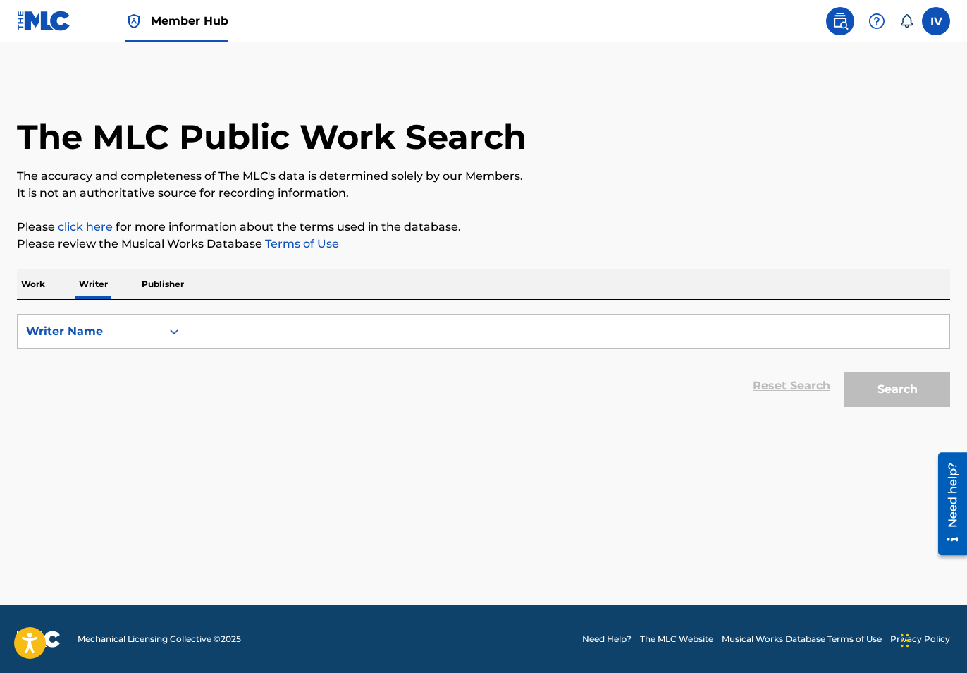
click at [243, 324] on input "Search Form" at bounding box center [569, 331] width 762 height 34
paste input "Gelson Castillo"
type input "Gelson Castillo"
click at [845, 372] on button "Search" at bounding box center [898, 389] width 106 height 35
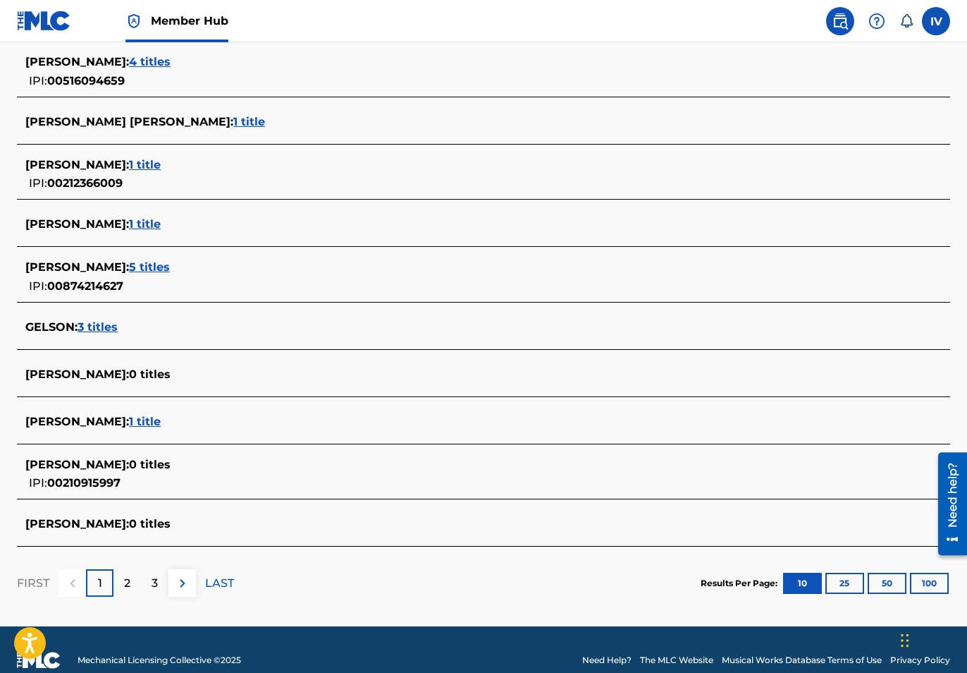
scroll to position [408, 0]
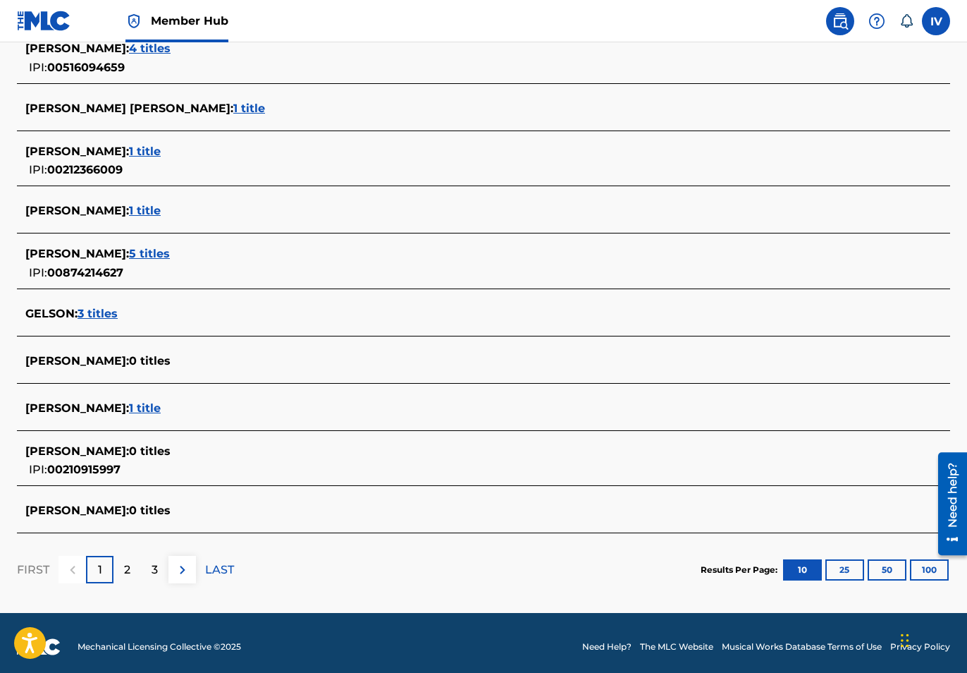
click at [166, 250] on span "5 titles" at bounding box center [149, 253] width 41 height 13
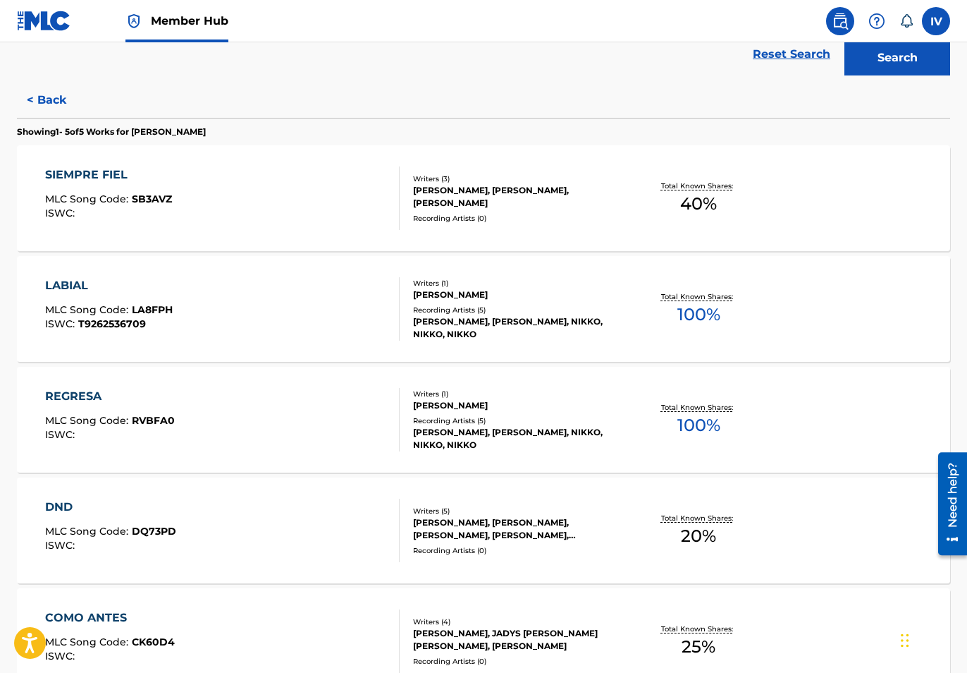
scroll to position [330, 0]
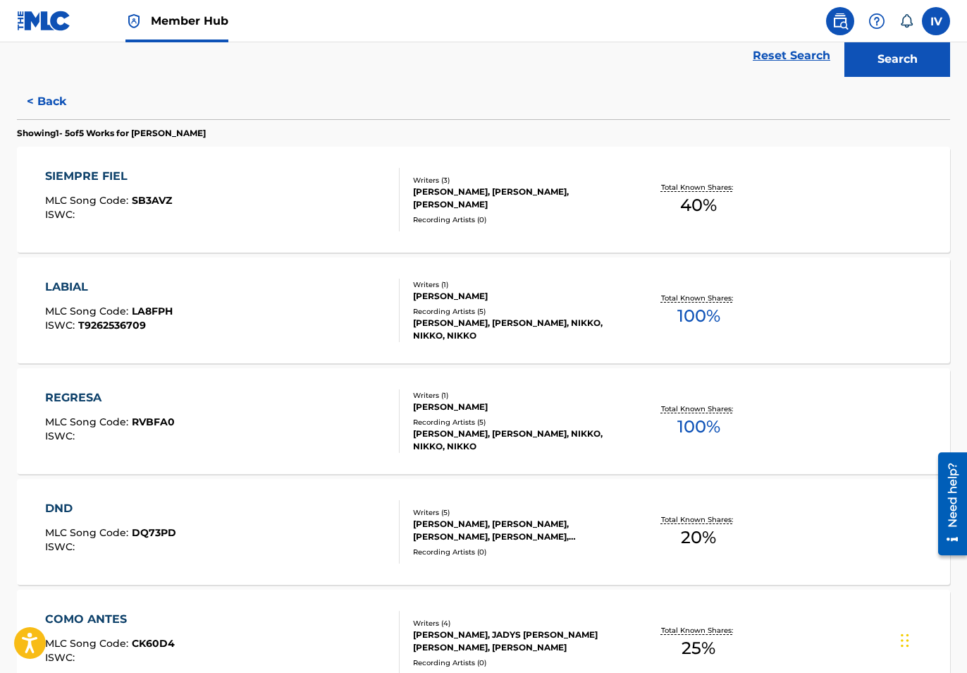
click at [195, 198] on div "SIEMPRE FIEL MLC Song Code : SB3AVZ ISWC :" at bounding box center [222, 199] width 355 height 63
click at [166, 302] on div "LABIAL MLC Song Code : LA8FPH ISWC : T9262536709" at bounding box center [109, 309] width 128 height 63
click at [162, 405] on div "REGRESA" at bounding box center [110, 397] width 130 height 17
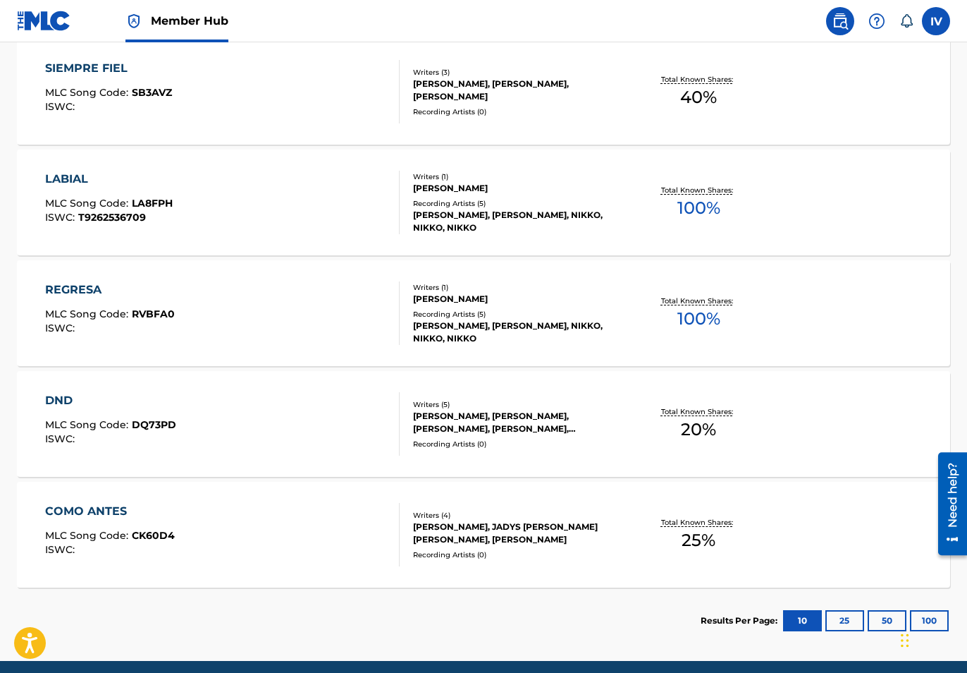
scroll to position [455, 0]
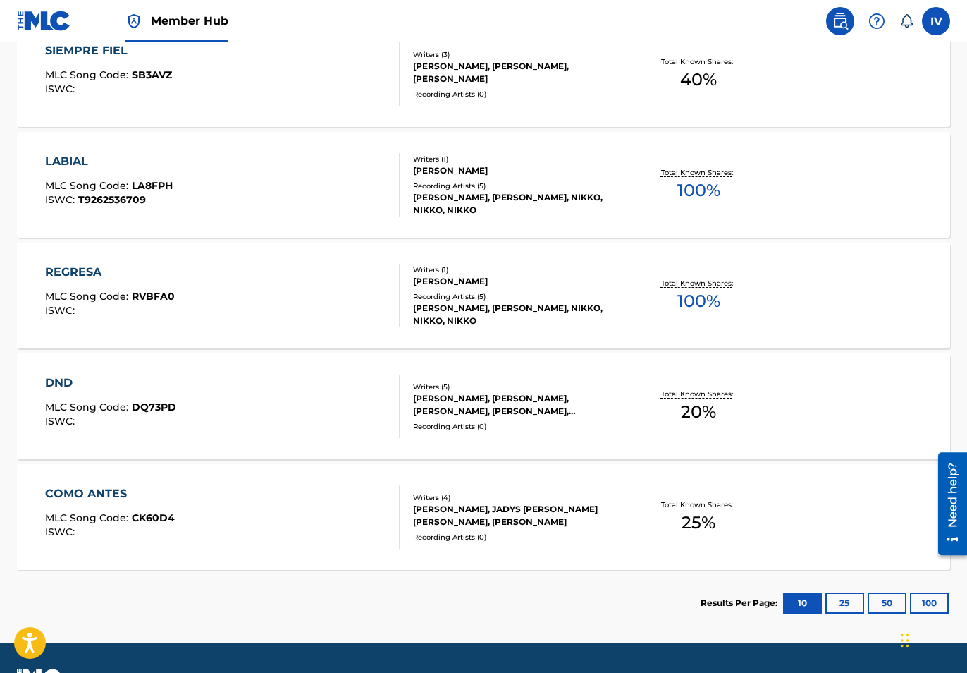
click at [162, 407] on span "DQ73PD" at bounding box center [154, 406] width 44 height 13
click at [182, 501] on div "COMO ANTES MLC Song Code : CK60D4 ISWC :" at bounding box center [222, 516] width 355 height 63
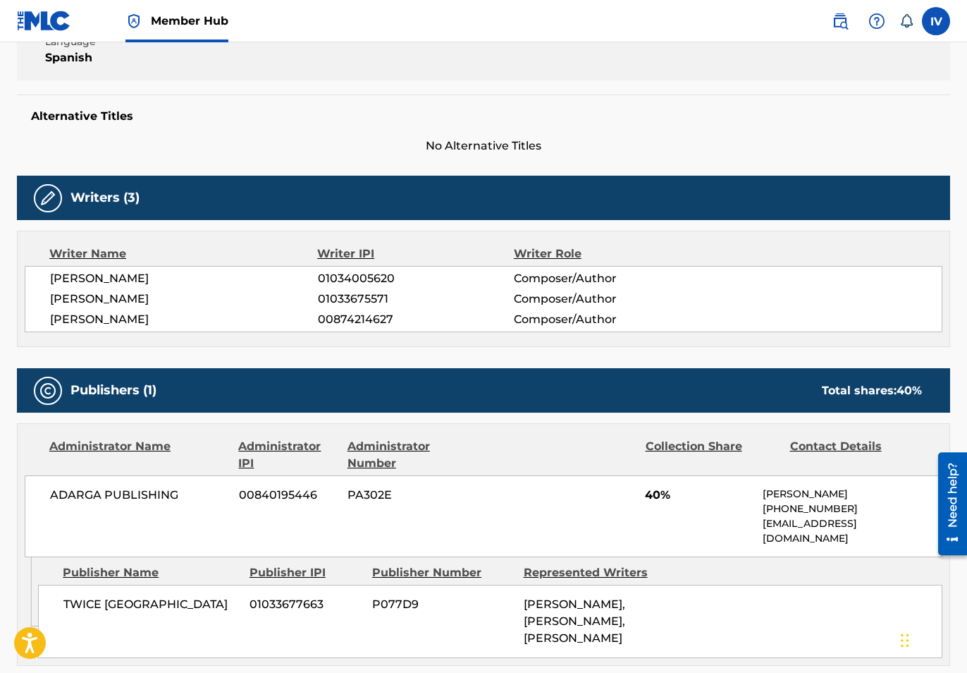
scroll to position [434, 0]
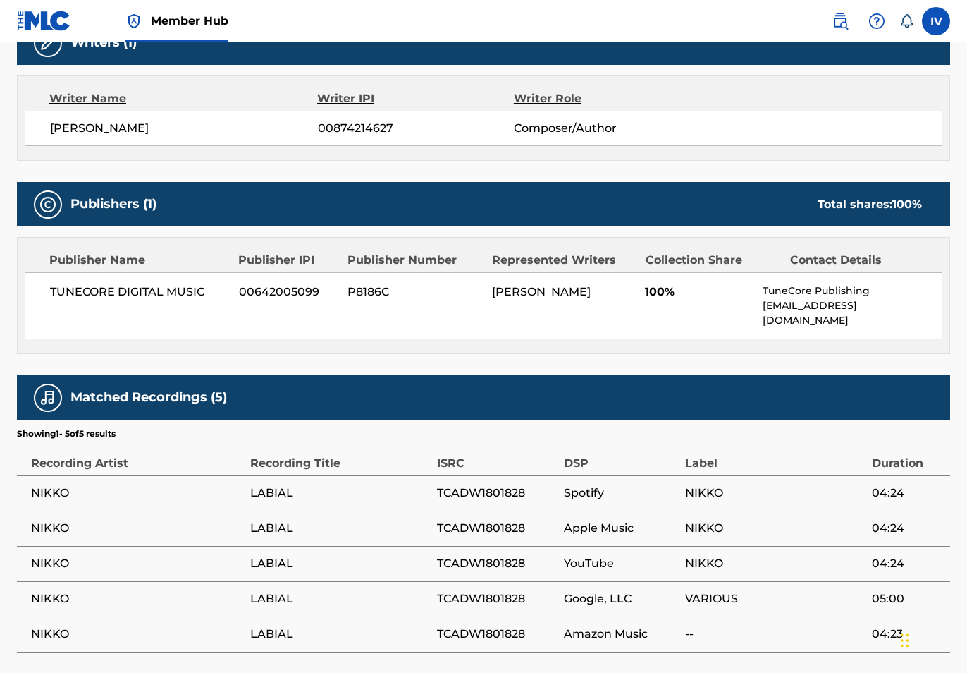
scroll to position [479, 0]
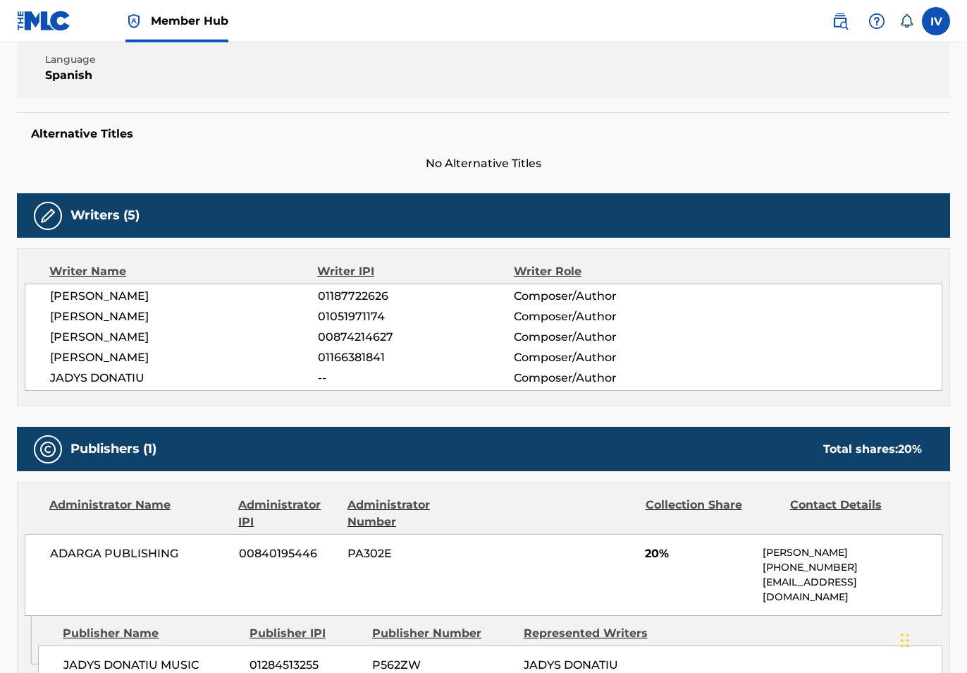
scroll to position [508, 0]
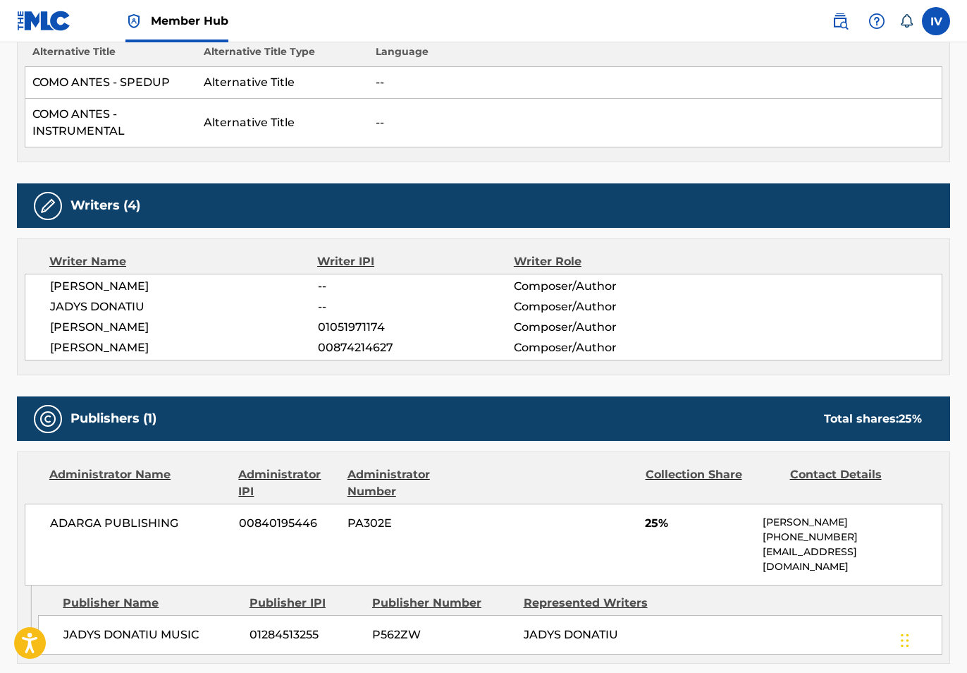
scroll to position [599, 0]
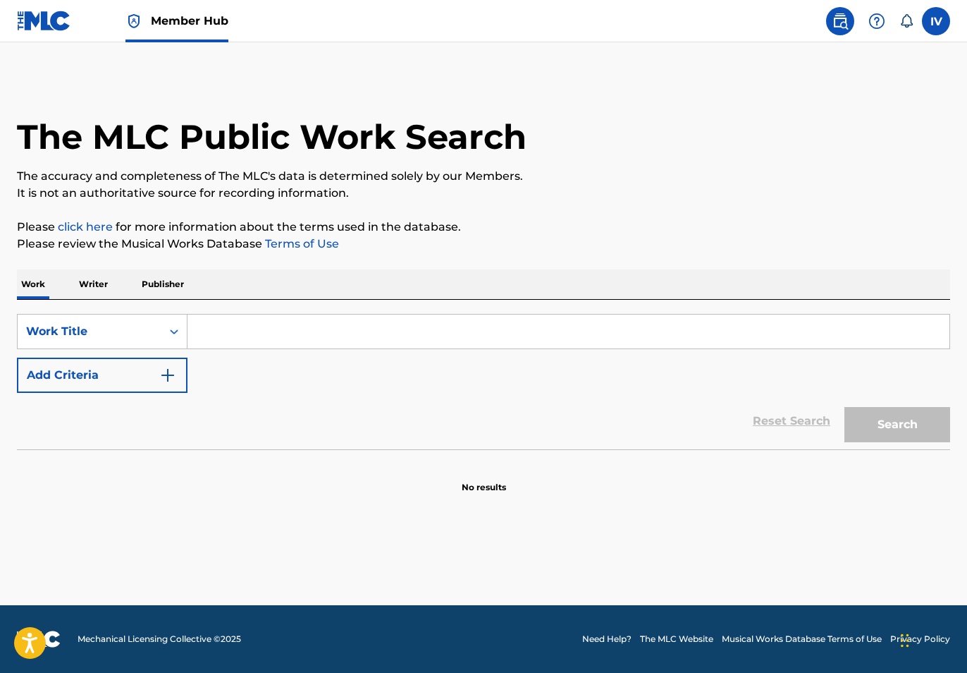
click at [43, 35] on link at bounding box center [44, 21] width 54 height 42
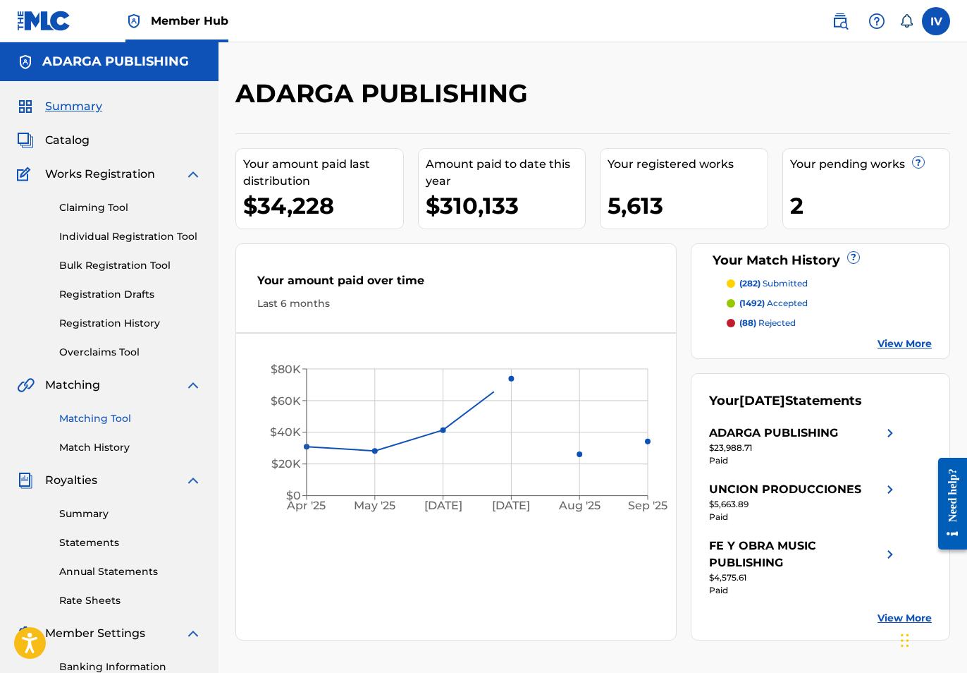
click at [102, 414] on link "Matching Tool" at bounding box center [130, 418] width 142 height 15
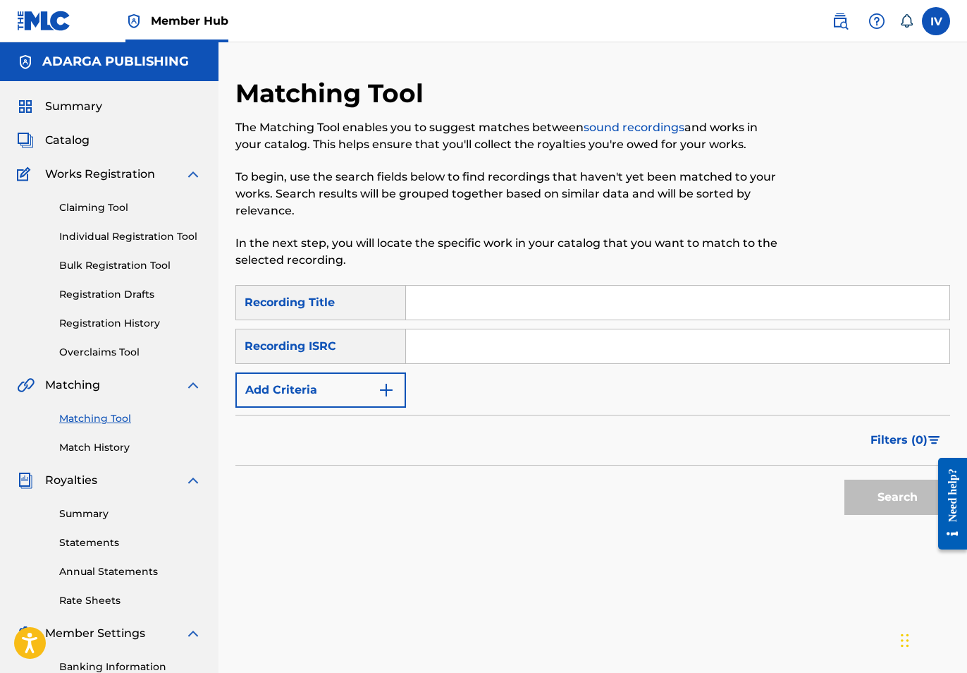
click at [425, 354] on input "Search Form" at bounding box center [678, 346] width 544 height 34
paste input "QZMZ92377231"
click at [845, 479] on button "Search" at bounding box center [898, 496] width 106 height 35
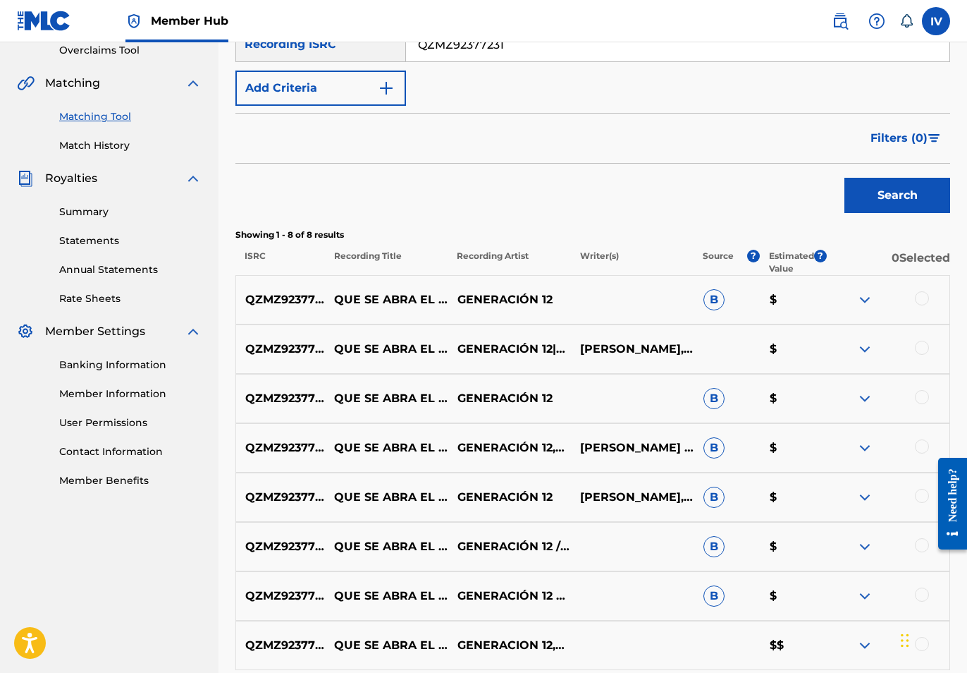
scroll to position [153, 0]
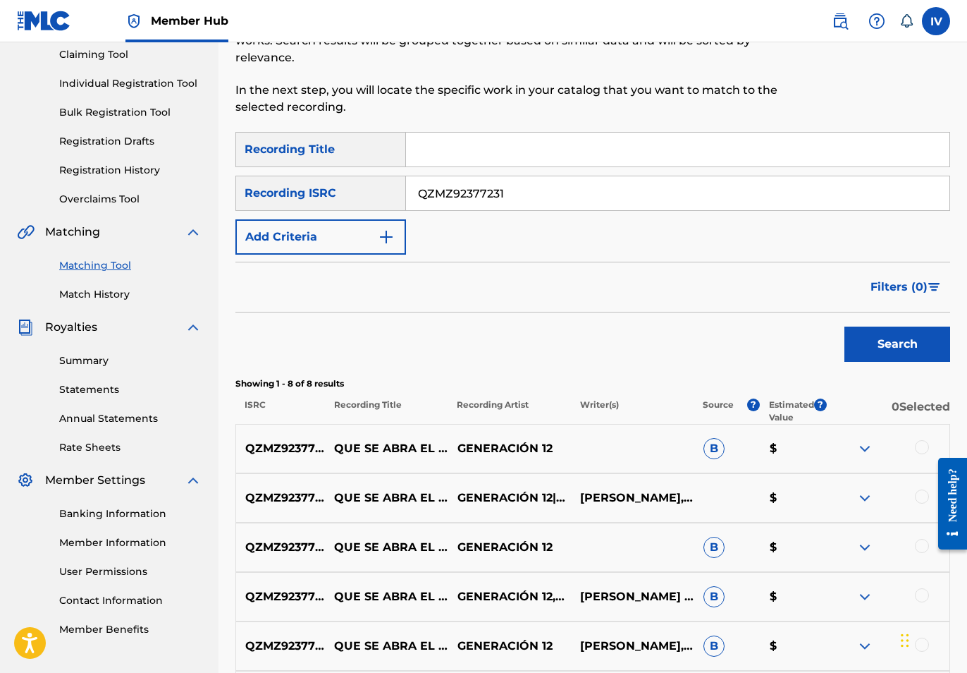
click at [470, 190] on input "QZMZ92377231" at bounding box center [678, 193] width 544 height 34
paste input "29"
type input "QZMZ92377229"
click at [845, 326] on button "Search" at bounding box center [898, 343] width 106 height 35
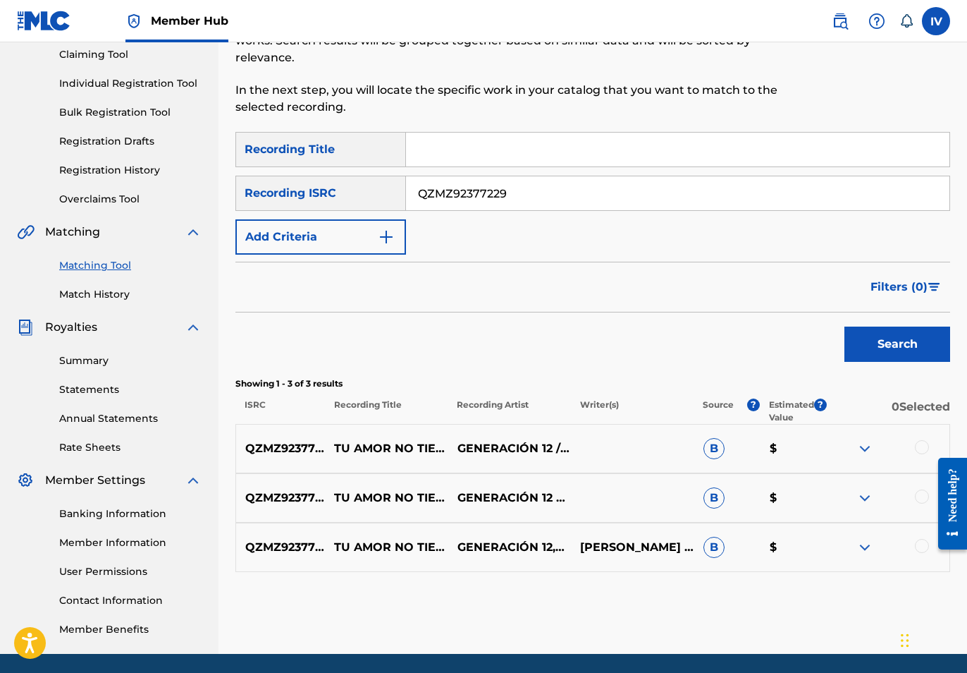
scroll to position [202, 0]
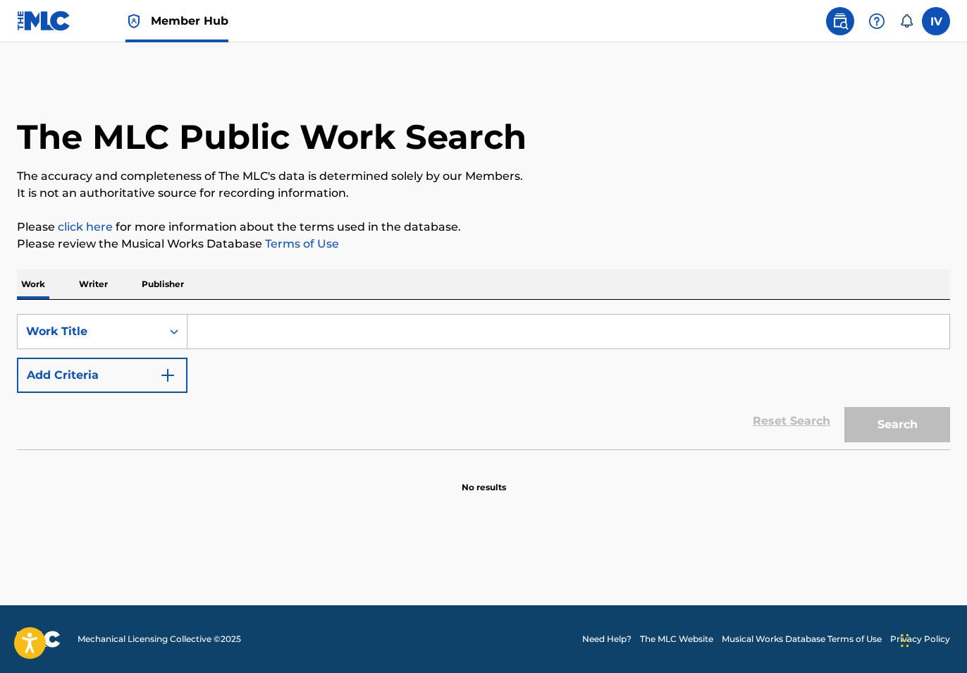
click at [110, 350] on div "SearchWithCriteriae79192cc-dd6e-4d81-b1ca-72a922ea31f2 Work Title Add Criteria" at bounding box center [483, 353] width 933 height 79
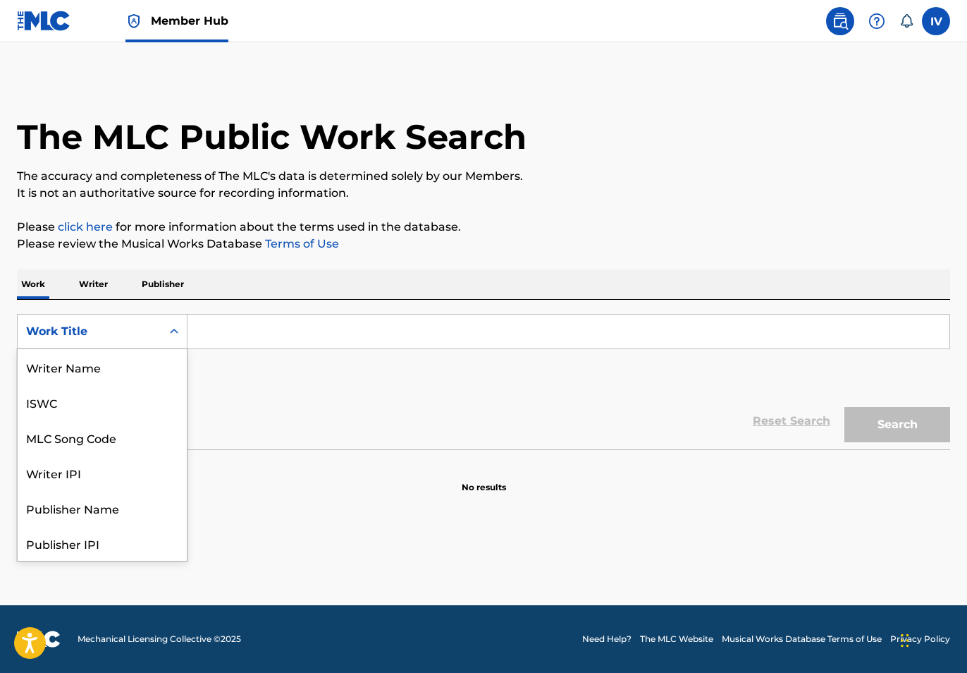
click at [99, 337] on div "Work Title" at bounding box center [89, 331] width 127 height 17
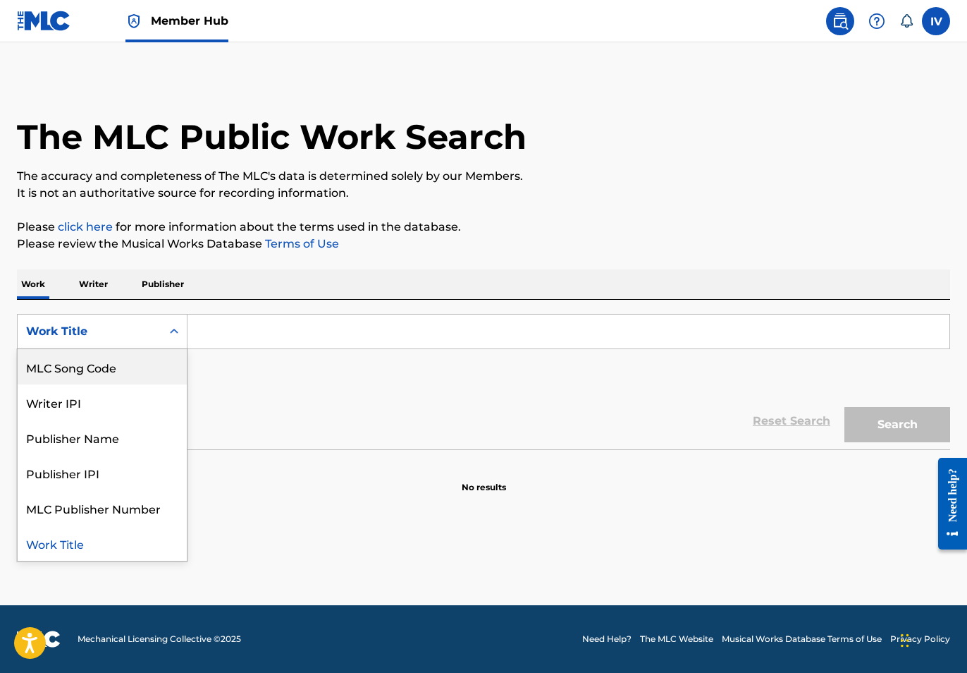
click at [104, 365] on div "MLC Song Code" at bounding box center [102, 366] width 169 height 35
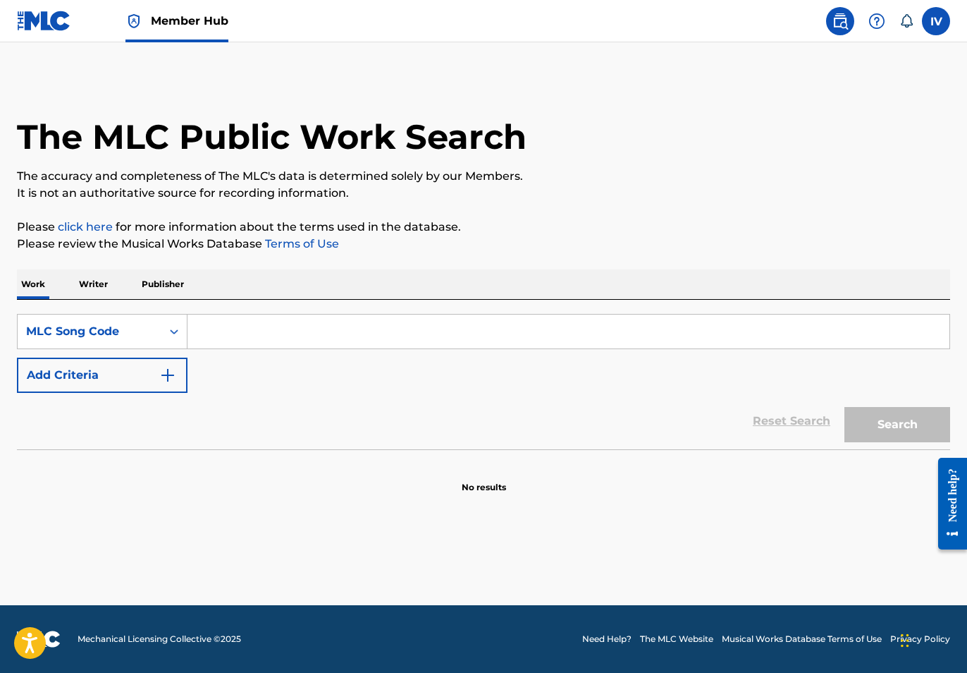
click at [240, 319] on input "Search Form" at bounding box center [569, 331] width 762 height 34
paste input "GE2EAY"
type input "GE2EAY"
click at [845, 407] on button "Search" at bounding box center [898, 424] width 106 height 35
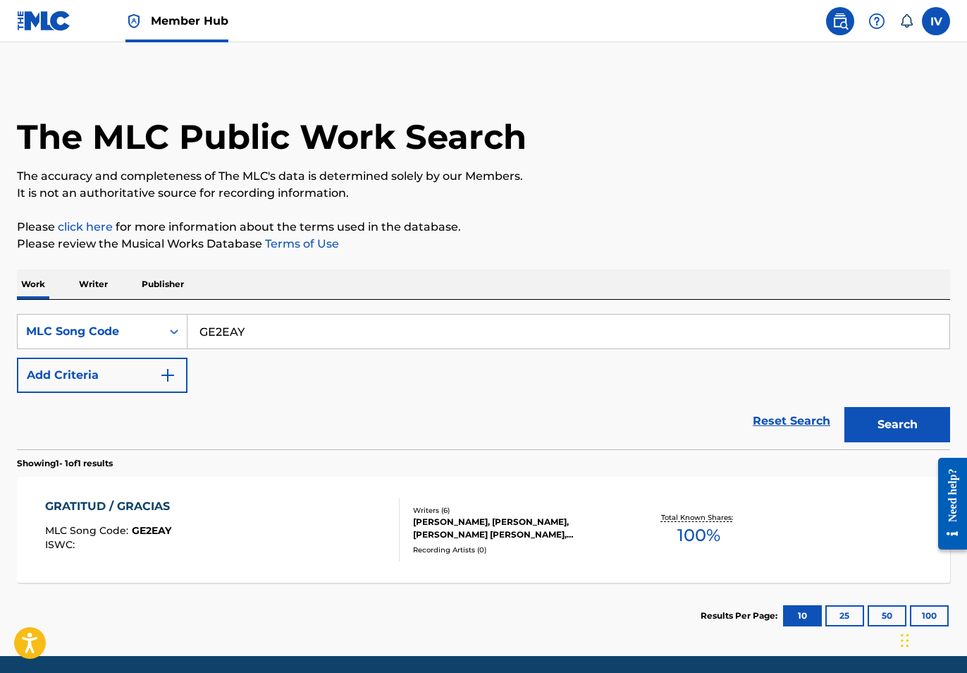
click at [282, 517] on div "GRATITUD / GRACIAS MLC Song Code : GE2EAY ISWC :" at bounding box center [222, 529] width 355 height 63
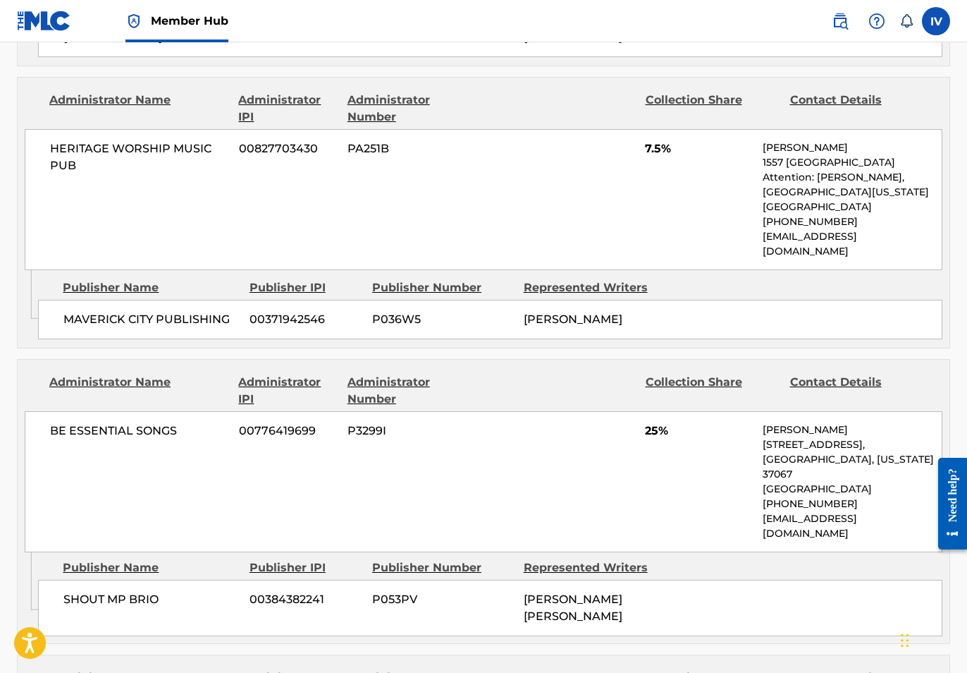
scroll to position [2021, 0]
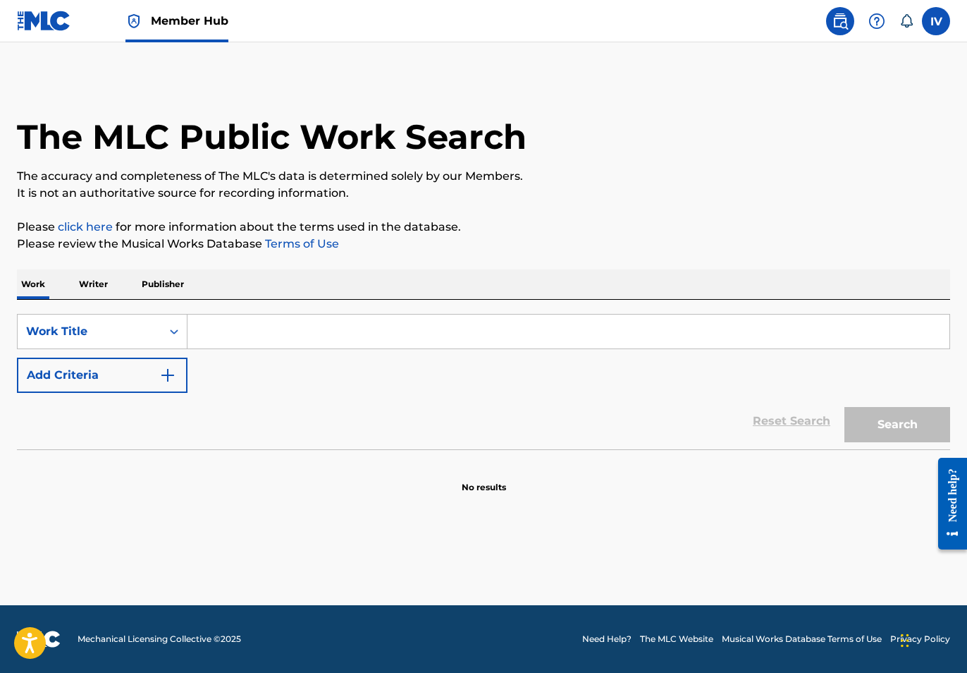
click at [50, 14] on img at bounding box center [44, 21] width 54 height 20
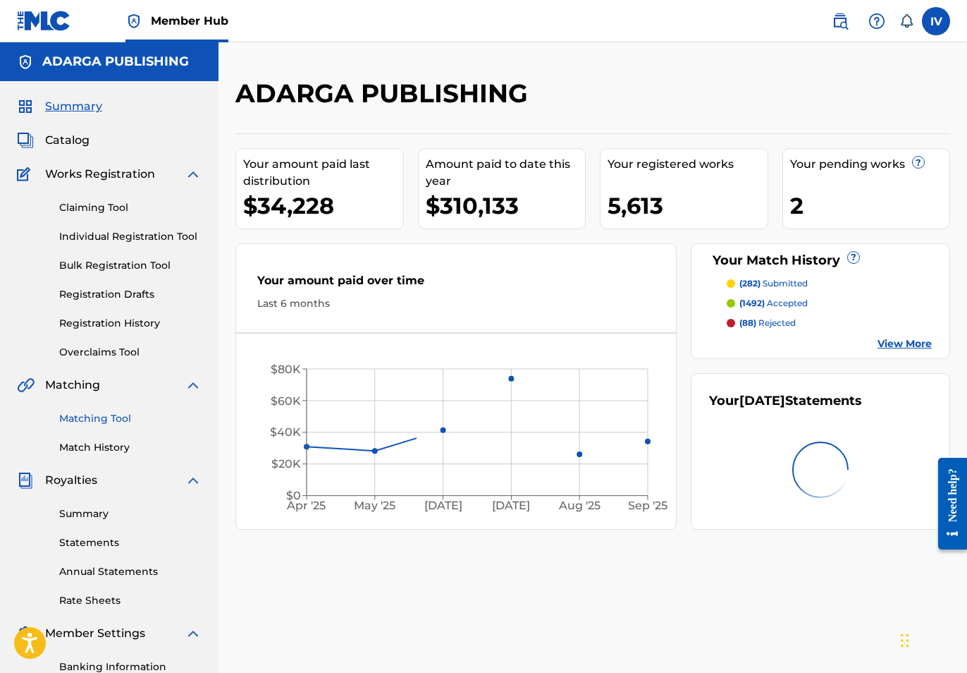
click at [109, 413] on link "Matching Tool" at bounding box center [130, 418] width 142 height 15
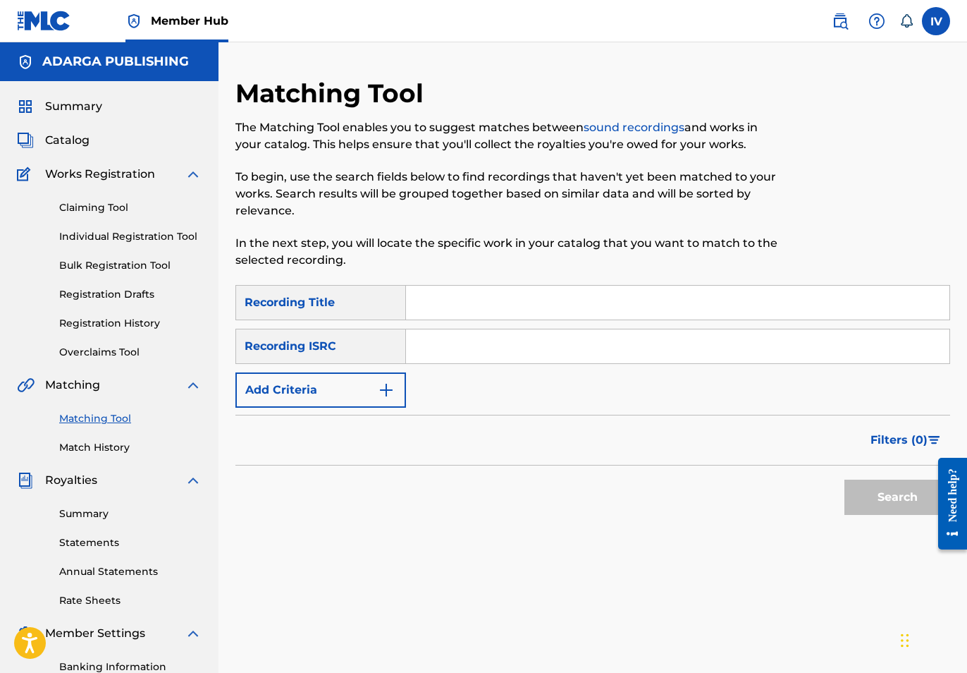
click at [453, 359] on input "Search Form" at bounding box center [678, 346] width 544 height 34
paste input "QZGLM2486432"
type input "QZGLM2486432"
click at [845, 479] on button "Search" at bounding box center [898, 496] width 106 height 35
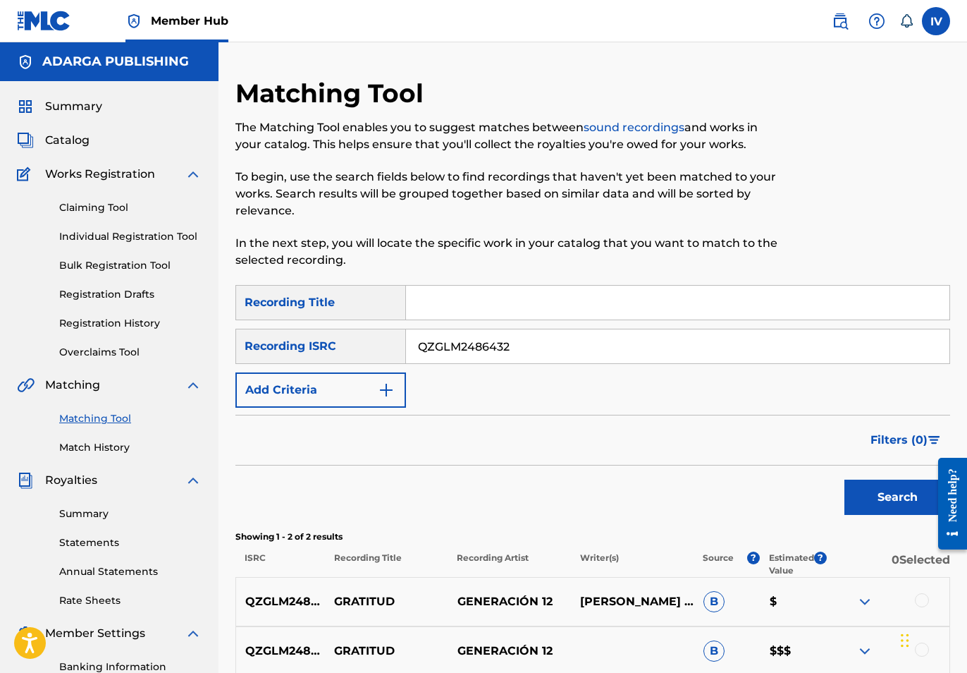
scroll to position [202, 0]
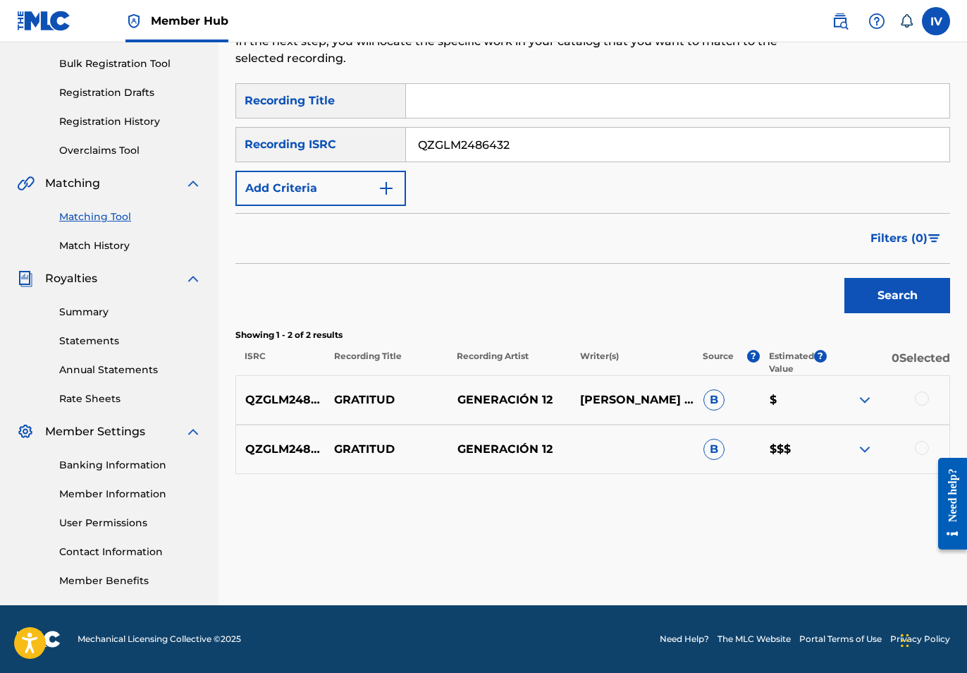
click at [918, 391] on div at bounding box center [888, 399] width 123 height 17
click at [919, 452] on div at bounding box center [922, 448] width 14 height 14
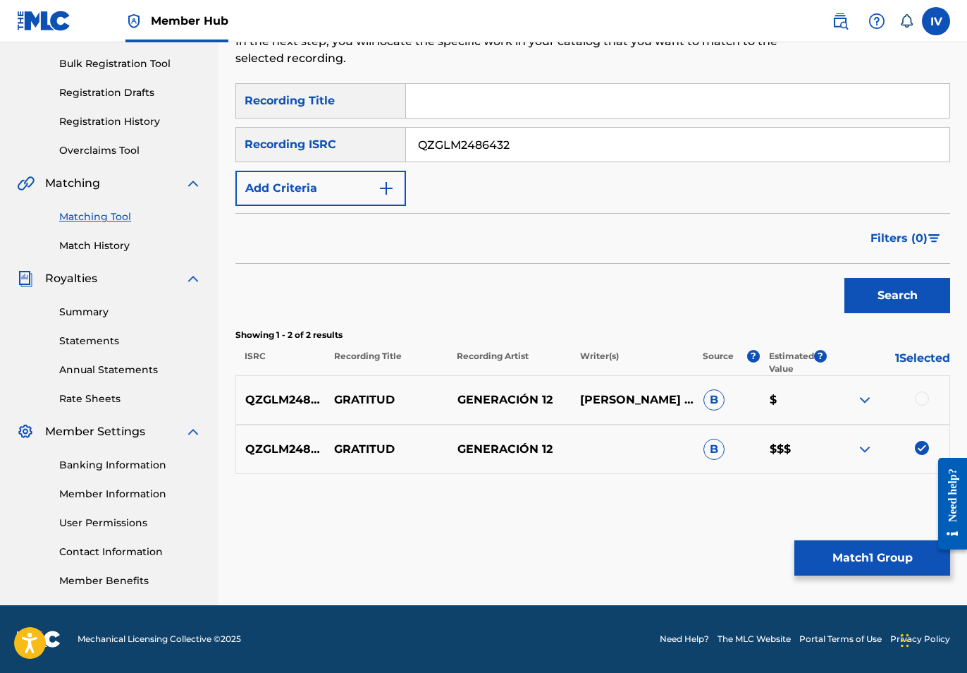
click at [919, 398] on div at bounding box center [922, 398] width 14 height 14
click at [810, 558] on button "Match 2 Groups" at bounding box center [873, 557] width 156 height 35
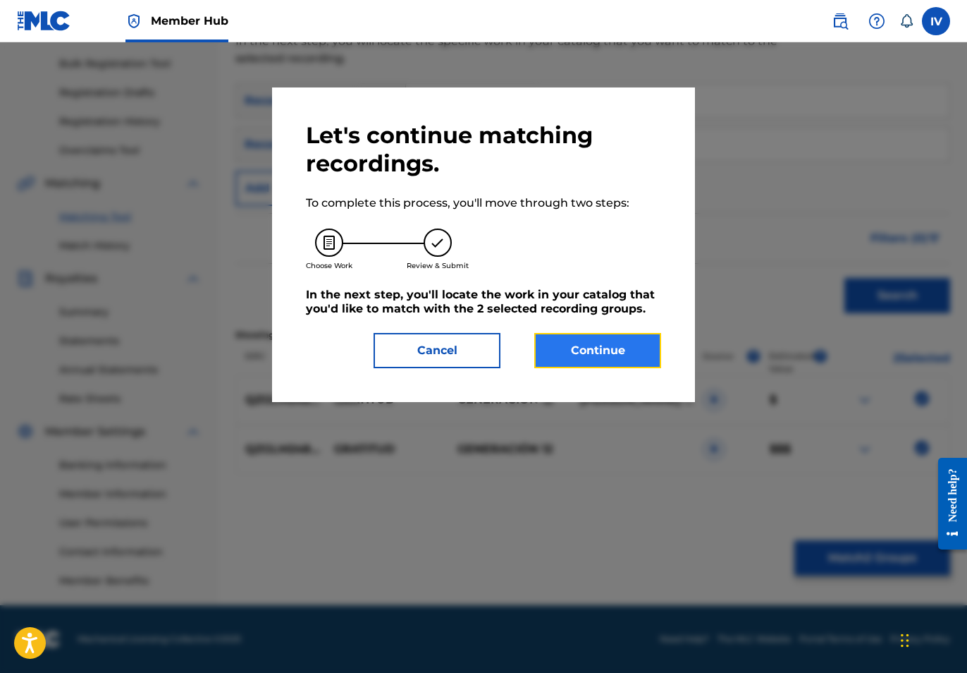
click at [577, 350] on button "Continue" at bounding box center [597, 350] width 127 height 35
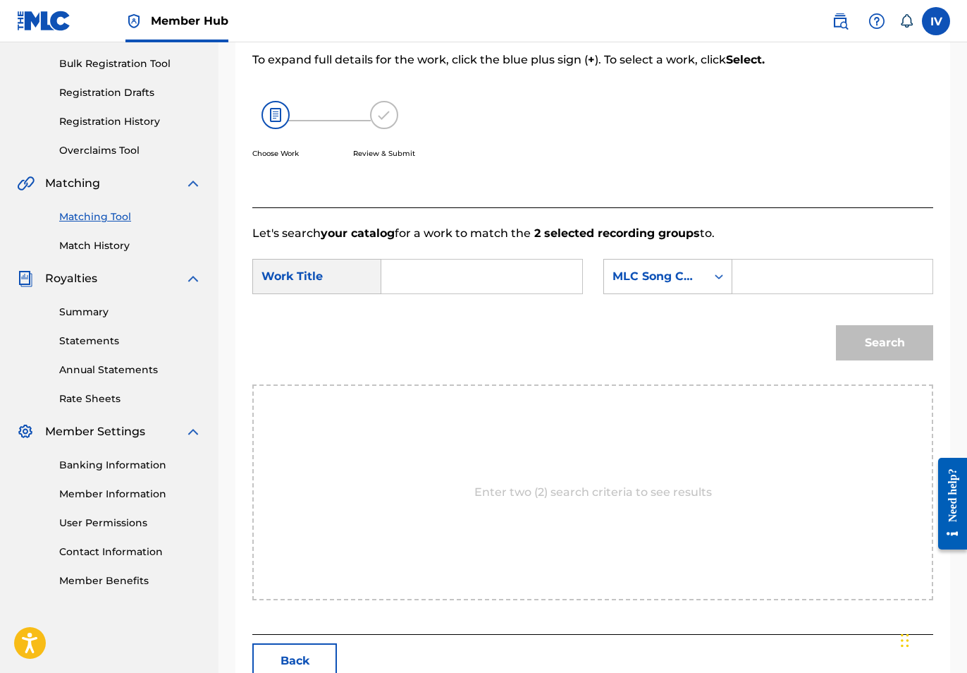
click at [506, 279] on input "Search Form" at bounding box center [481, 276] width 177 height 34
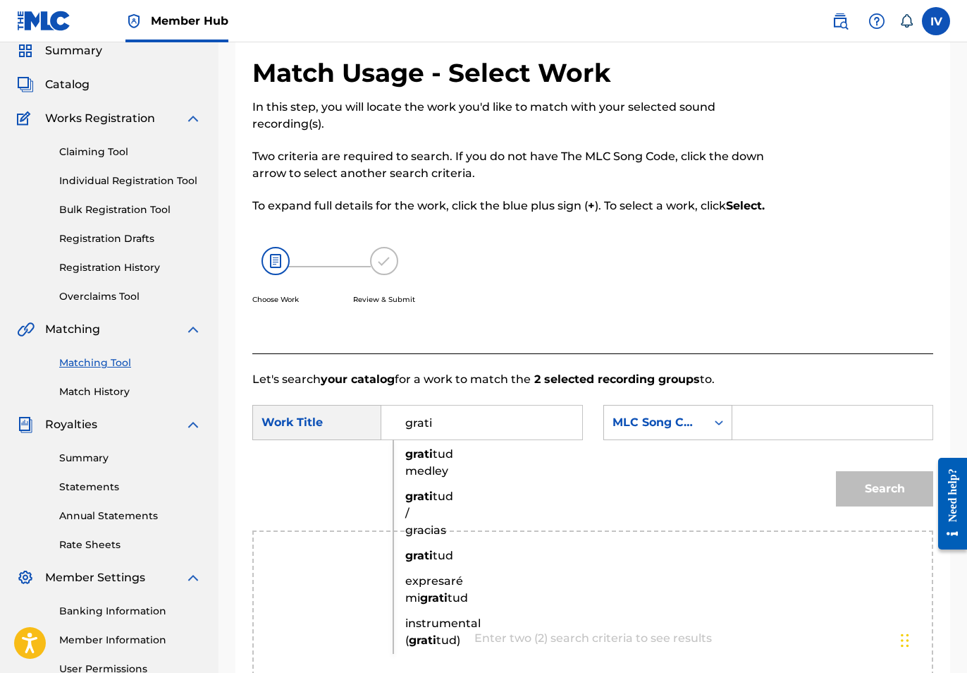
scroll to position [86, 0]
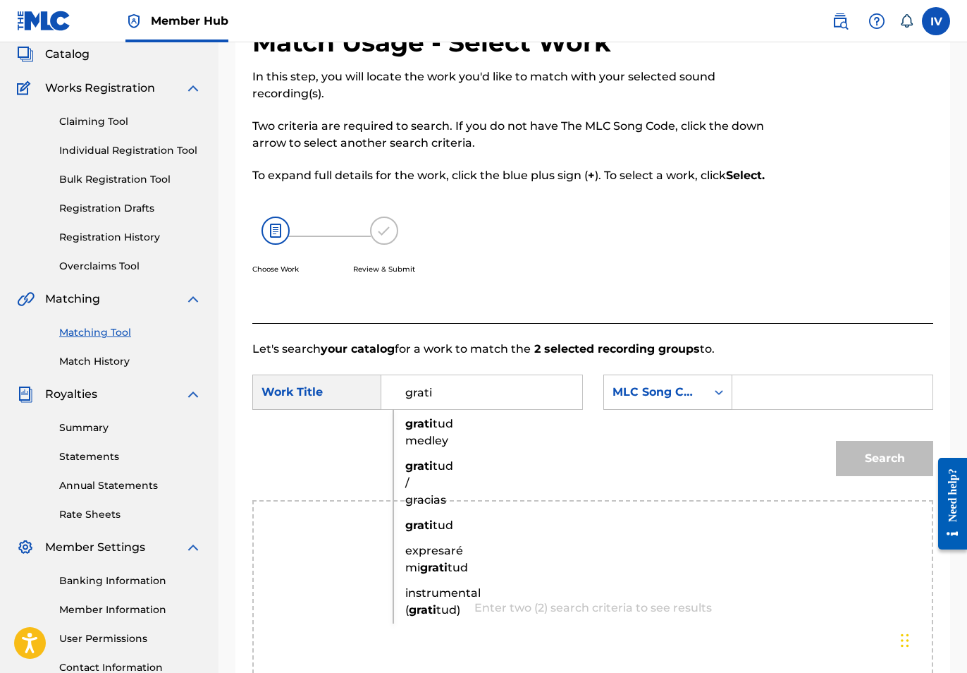
click at [419, 470] on strong "grati" at bounding box center [418, 465] width 27 height 13
type input "gratitud / gracias"
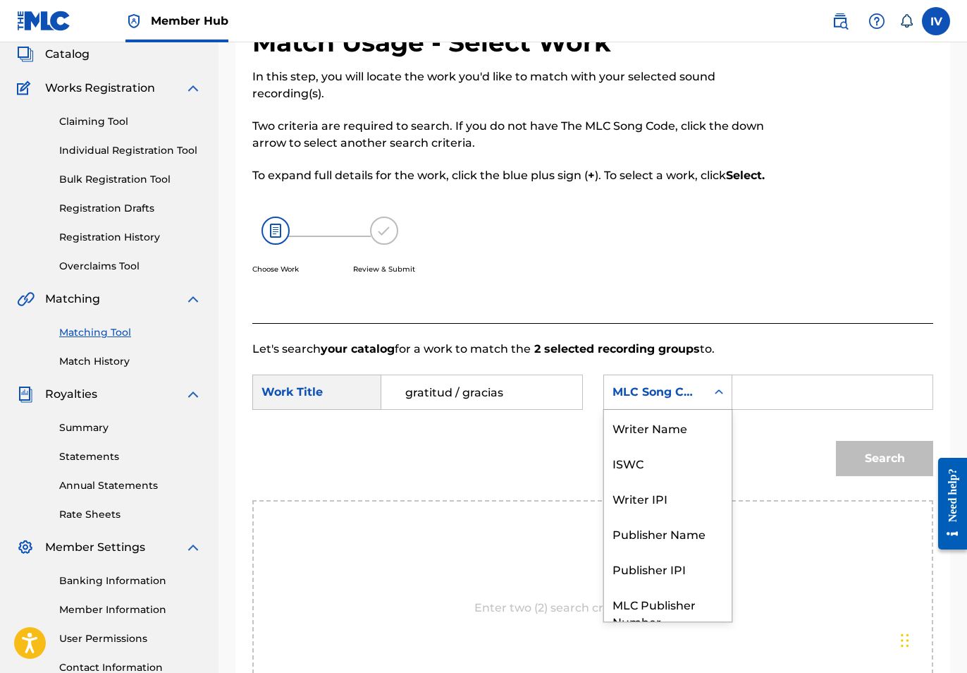
click at [651, 391] on div "MLC Song Code" at bounding box center [655, 392] width 85 height 17
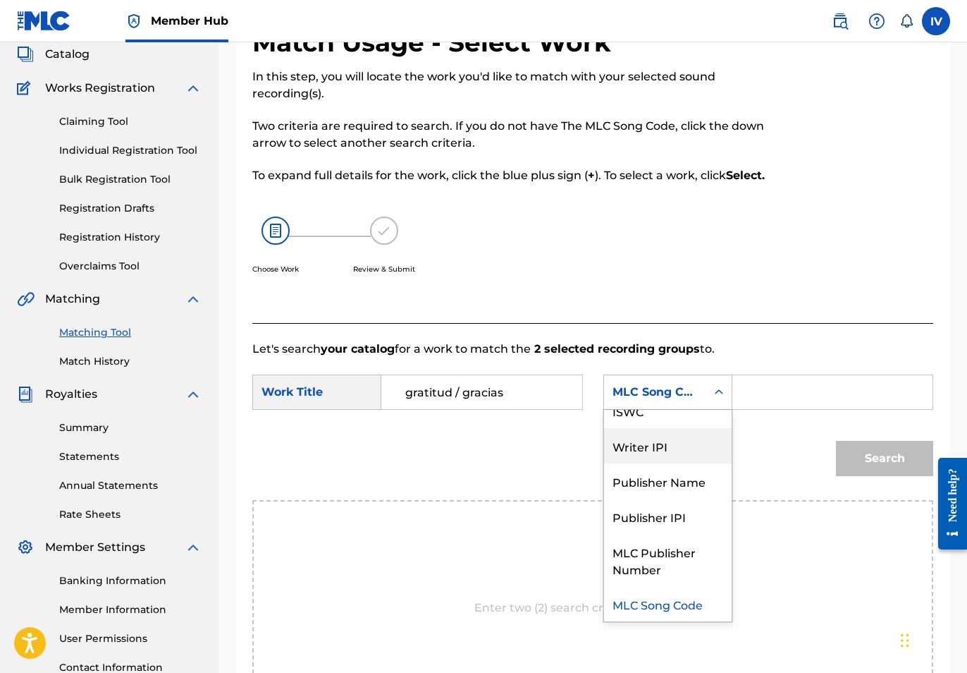
scroll to position [0, 0]
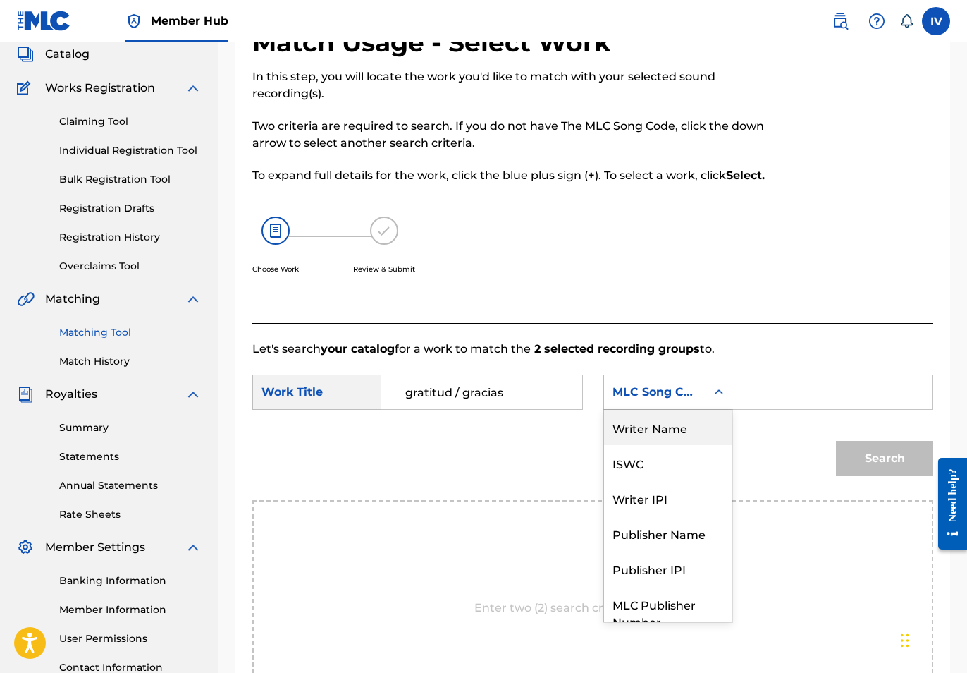
click at [647, 432] on div "Writer Name" at bounding box center [668, 427] width 128 height 35
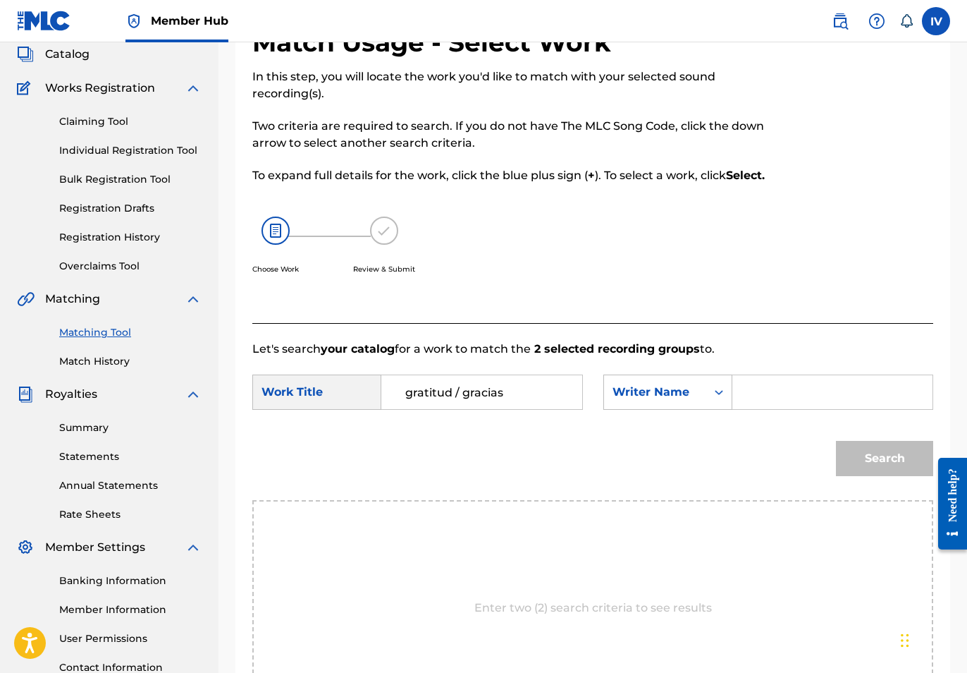
click at [757, 404] on input "Search Form" at bounding box center [833, 392] width 177 height 34
type input "johan"
click at [836, 441] on button "Search" at bounding box center [884, 458] width 97 height 35
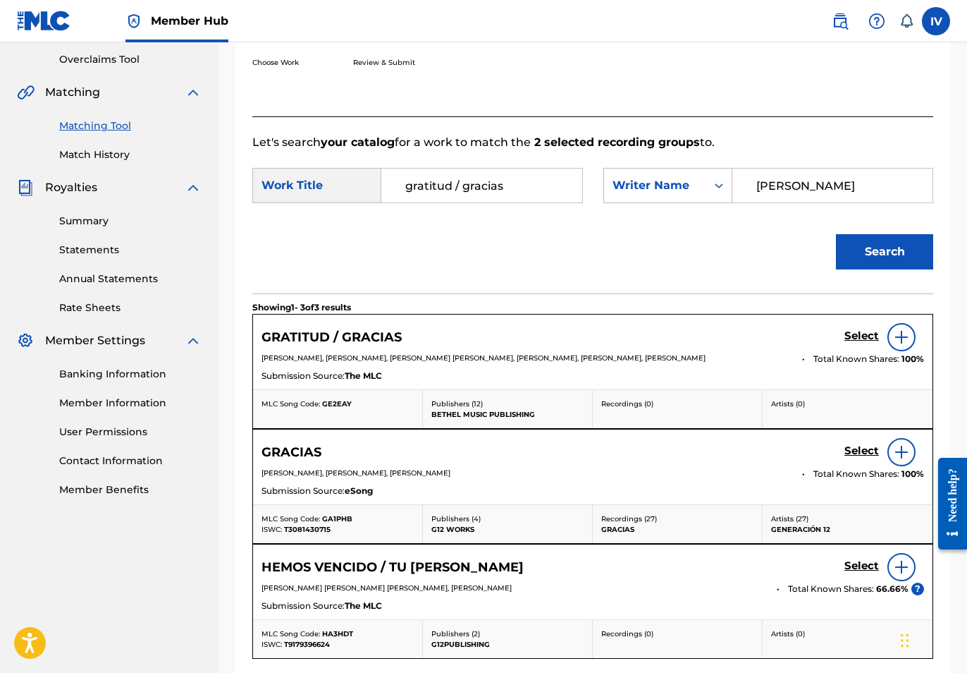
scroll to position [334, 0]
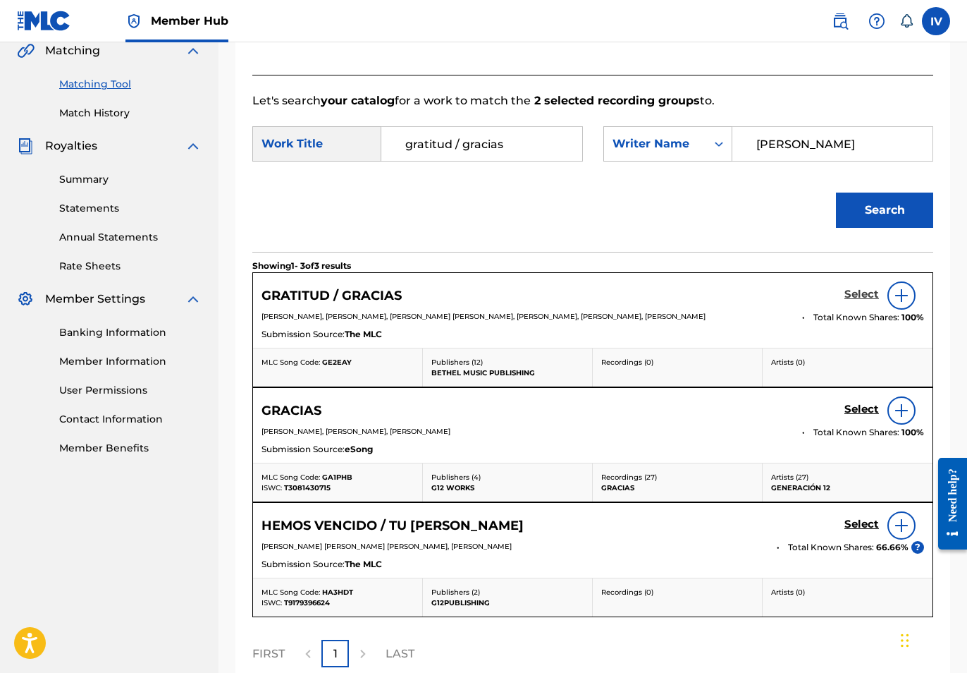
click at [863, 292] on h5 "Select" at bounding box center [862, 294] width 35 height 13
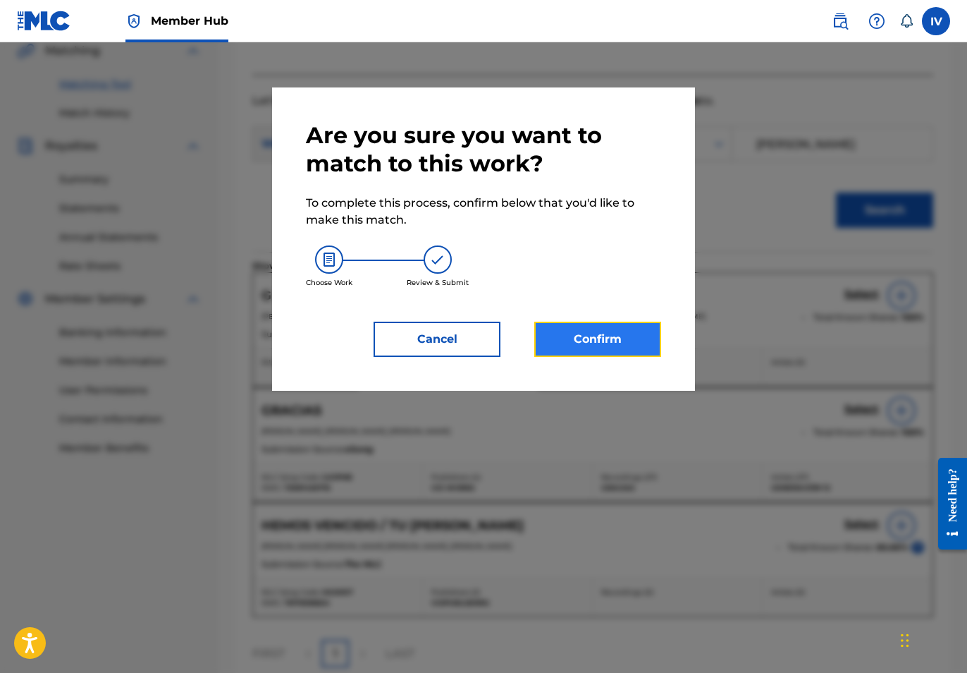
click at [618, 343] on button "Confirm" at bounding box center [597, 338] width 127 height 35
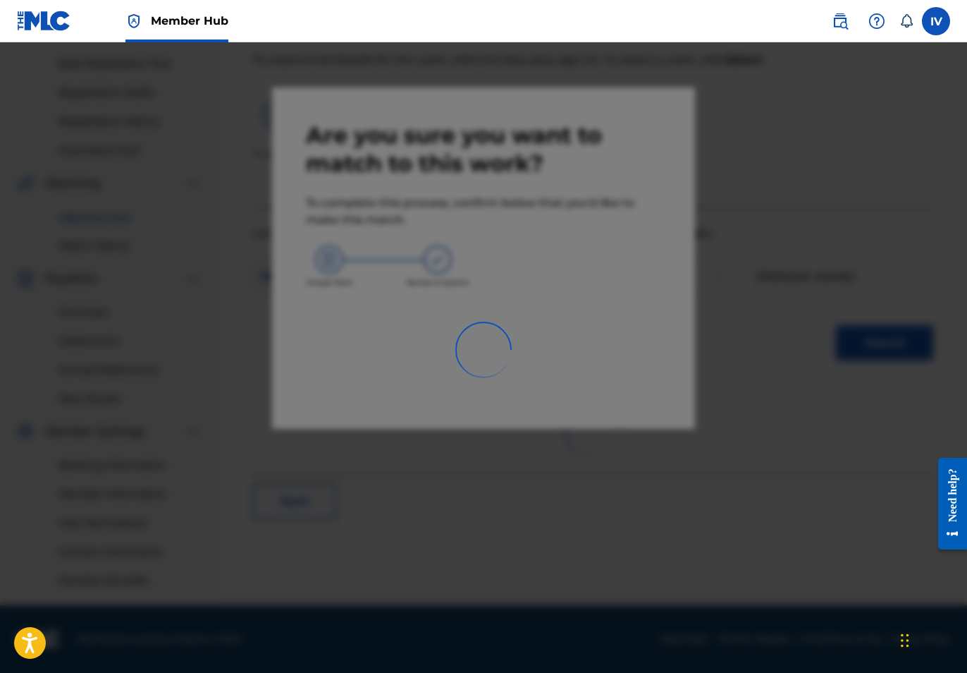
scroll to position [0, 0]
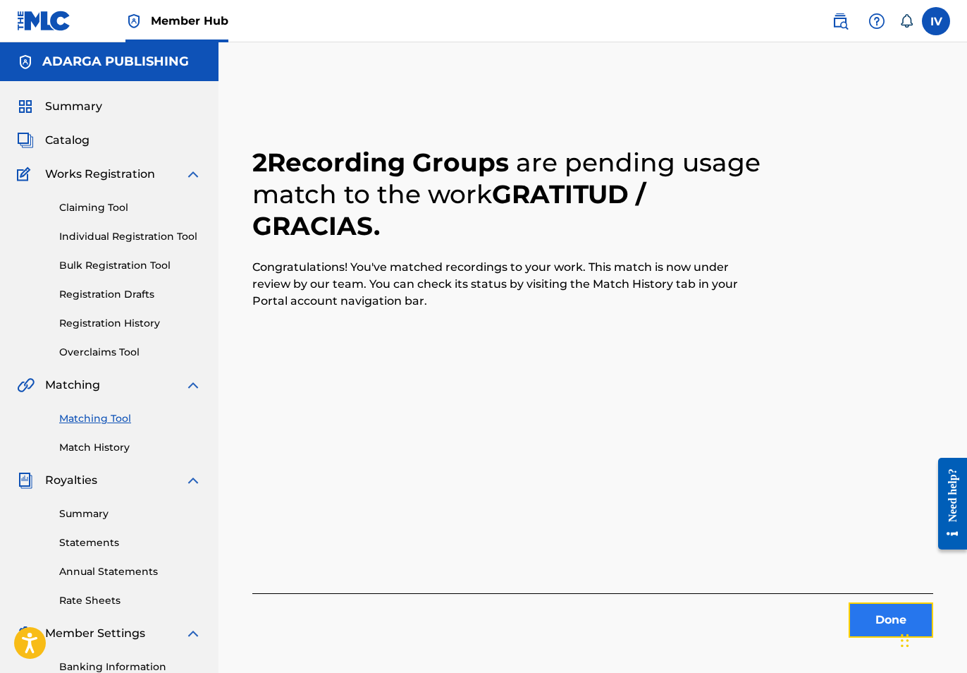
click at [873, 623] on button "Done" at bounding box center [891, 619] width 85 height 35
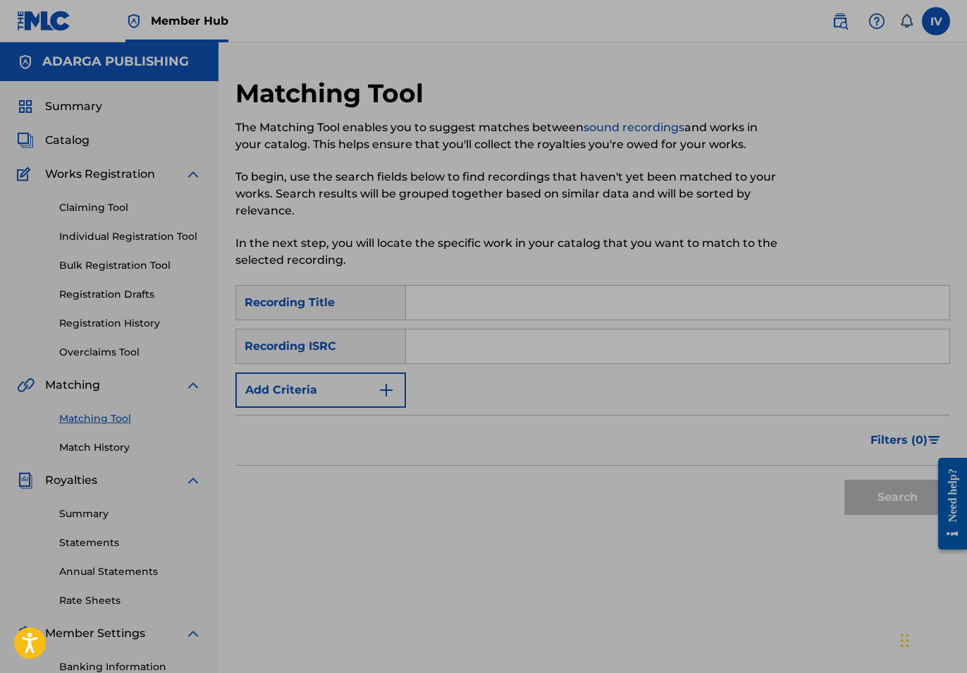
click at [460, 396] on div "SearchWithCriteriaf682c0c7-7ddb-4b85-ab0d-985b48c05a0b Recording Title SearchWi…" at bounding box center [592, 346] width 715 height 123
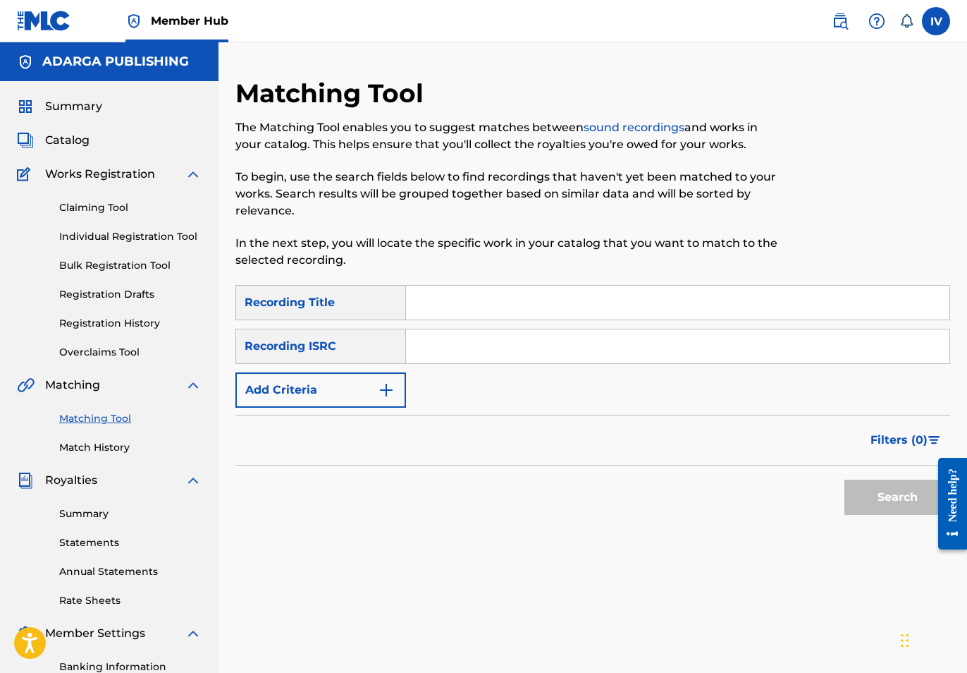
click at [479, 369] on div "SearchWithCriteriaf682c0c7-7ddb-4b85-ab0d-985b48c05a0b Recording Title SearchWi…" at bounding box center [592, 346] width 715 height 123
click at [467, 355] on input "Search Form" at bounding box center [678, 346] width 544 height 34
click at [71, 135] on span "Catalog" at bounding box center [67, 140] width 44 height 17
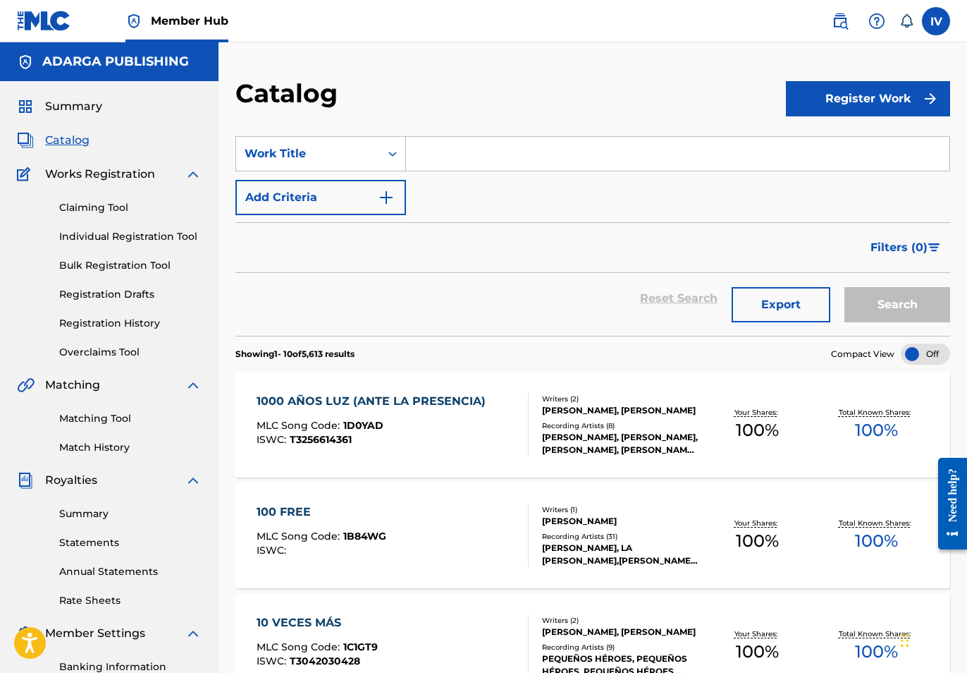
click at [435, 140] on input "Search Form" at bounding box center [678, 154] width 544 height 34
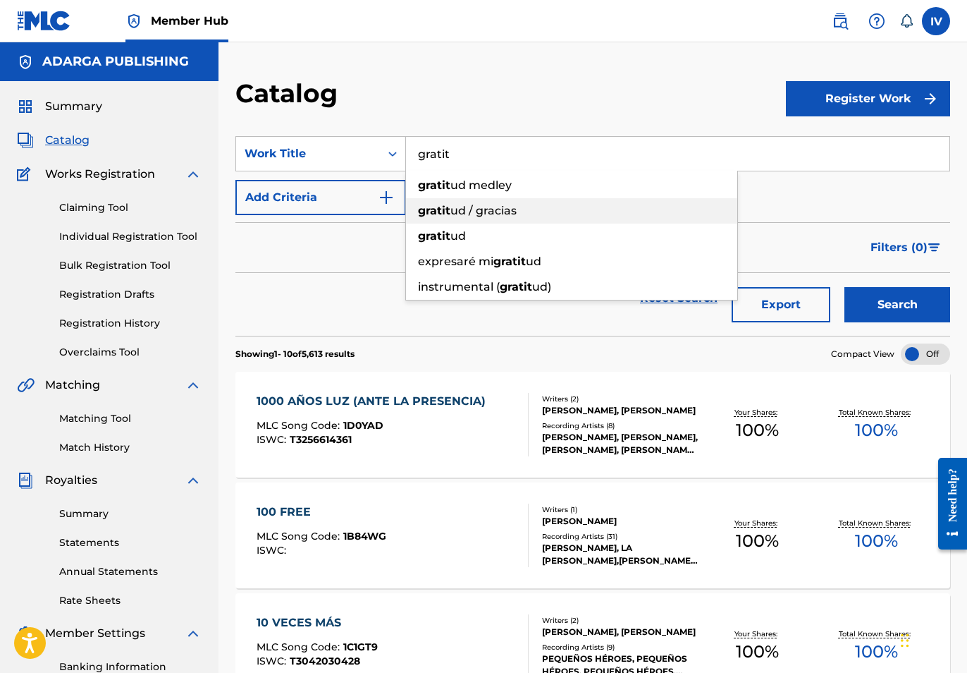
click at [452, 221] on div "gratit ud / gracias" at bounding box center [571, 210] width 331 height 25
type input "gratitud / gracias"
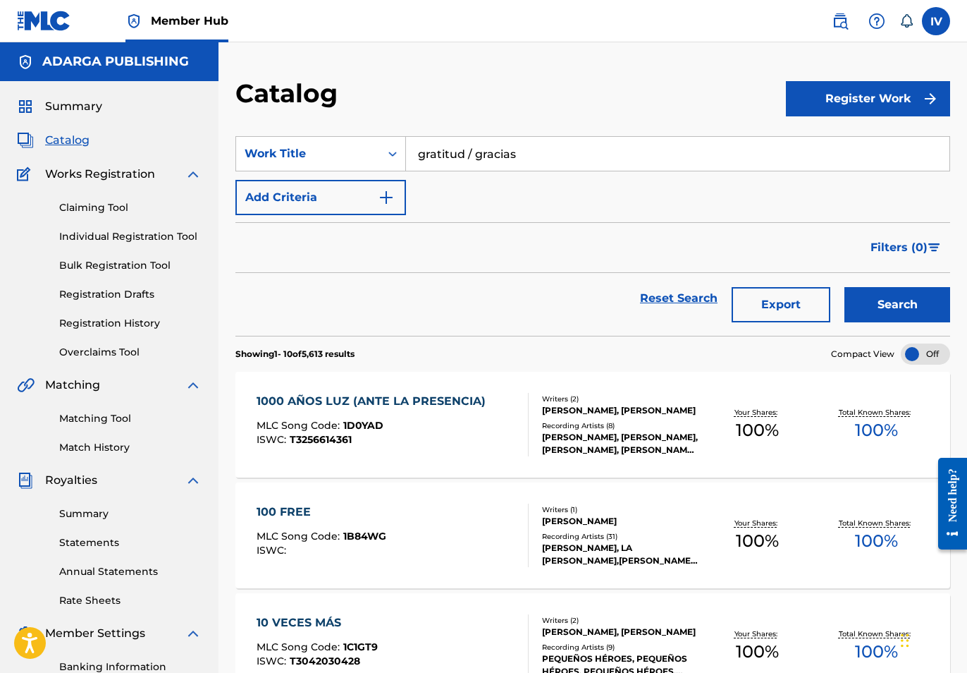
click at [845, 287] on button "Search" at bounding box center [898, 304] width 106 height 35
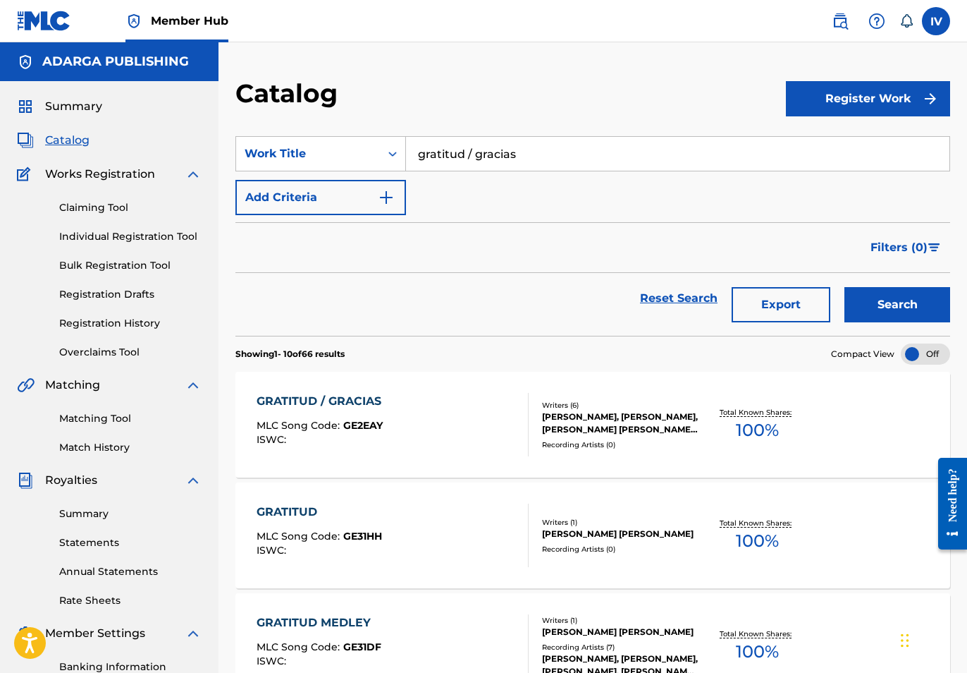
click at [398, 417] on div "GRATITUD / GRACIAS MLC Song Code : GE2EAY ISWC :" at bounding box center [392, 424] width 271 height 63
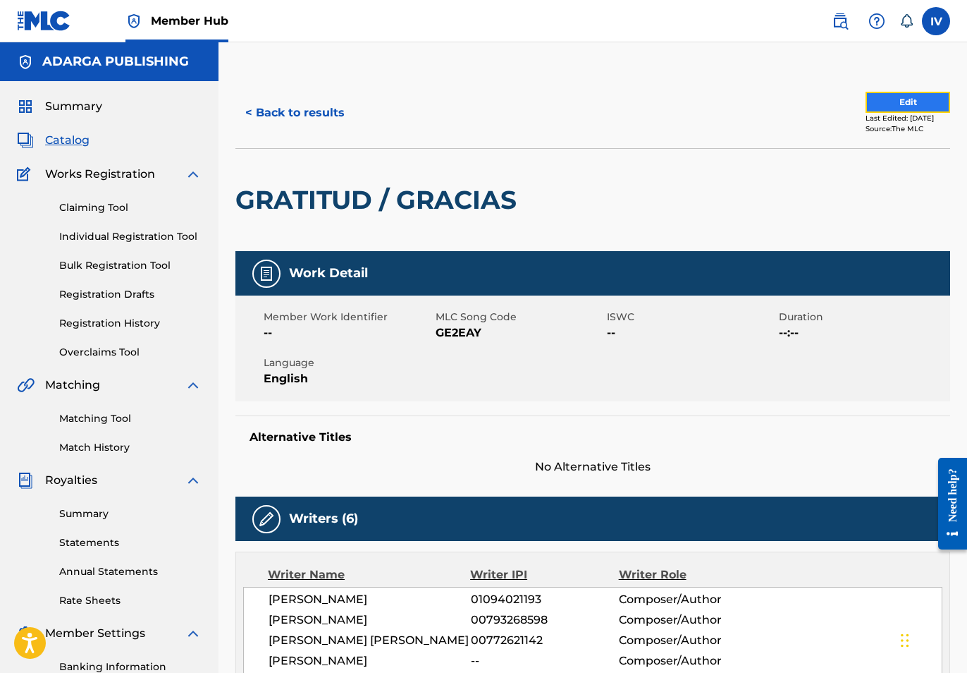
click at [904, 99] on button "Edit" at bounding box center [908, 102] width 85 height 21
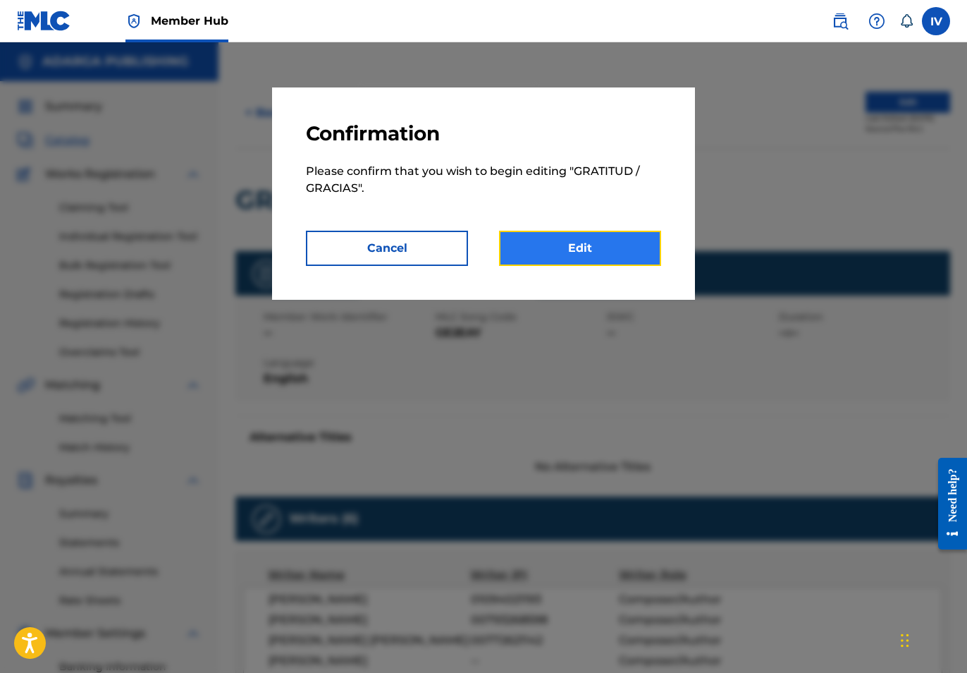
click at [513, 252] on link "Edit" at bounding box center [580, 248] width 162 height 35
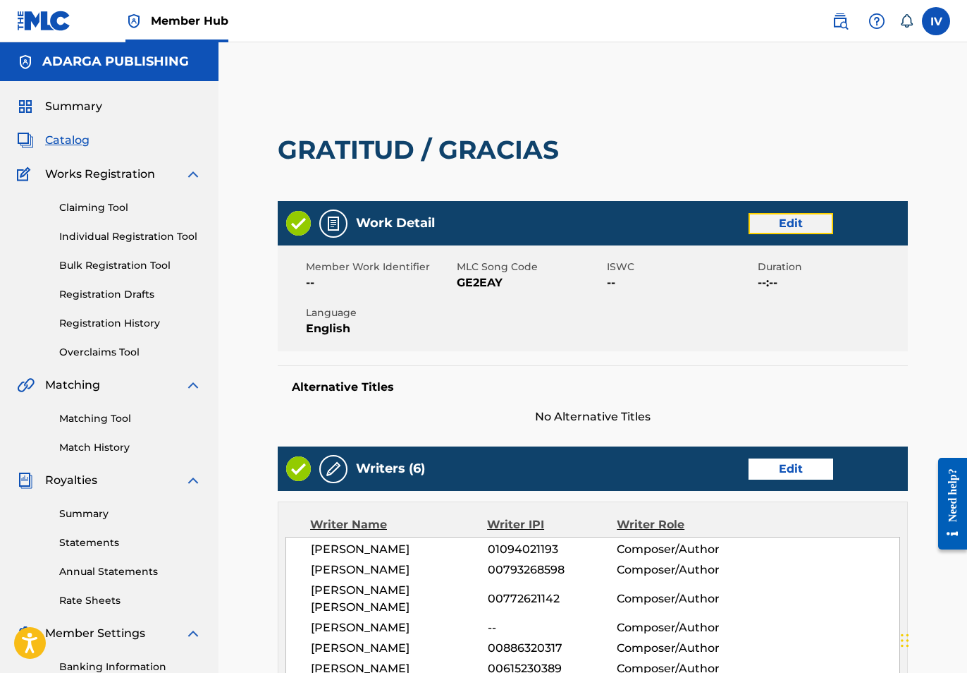
click at [785, 221] on link "Edit" at bounding box center [791, 223] width 85 height 21
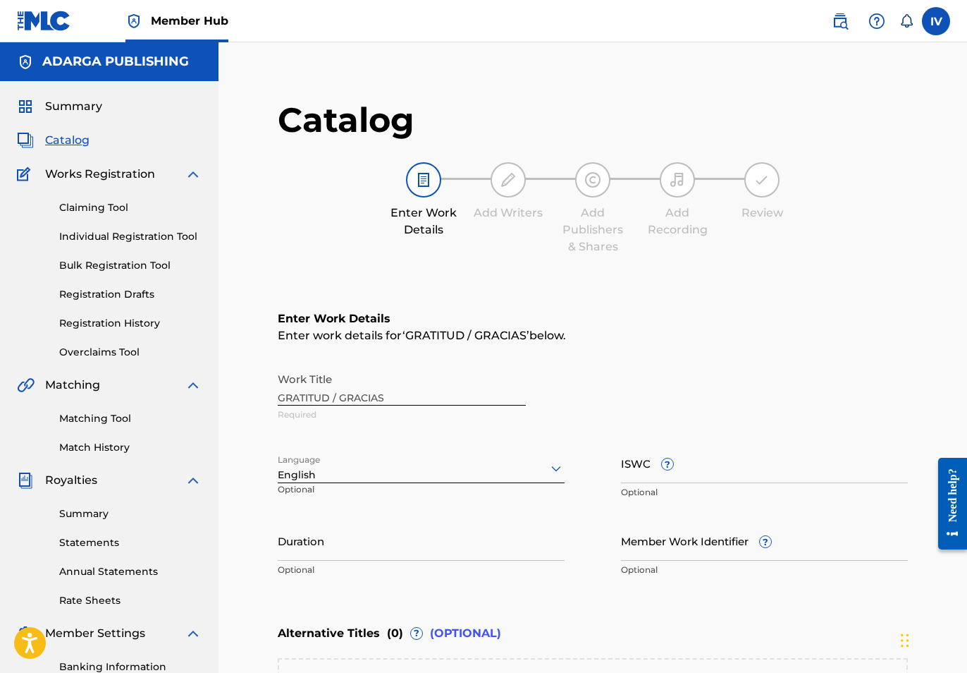
click at [372, 472] on div "English" at bounding box center [421, 468] width 287 height 30
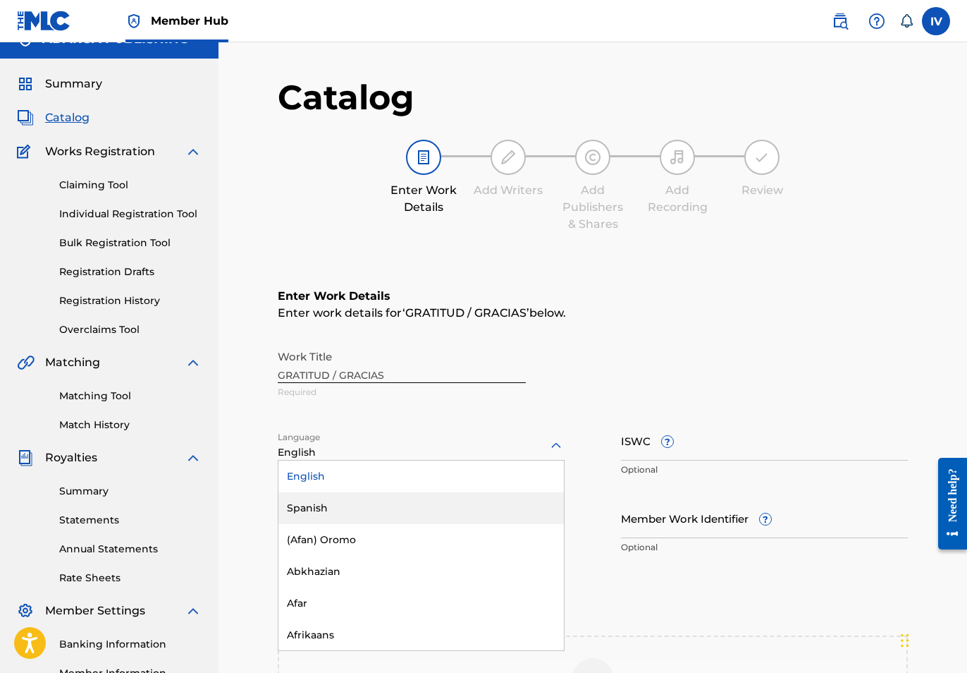
click at [336, 507] on div "Spanish" at bounding box center [421, 508] width 286 height 32
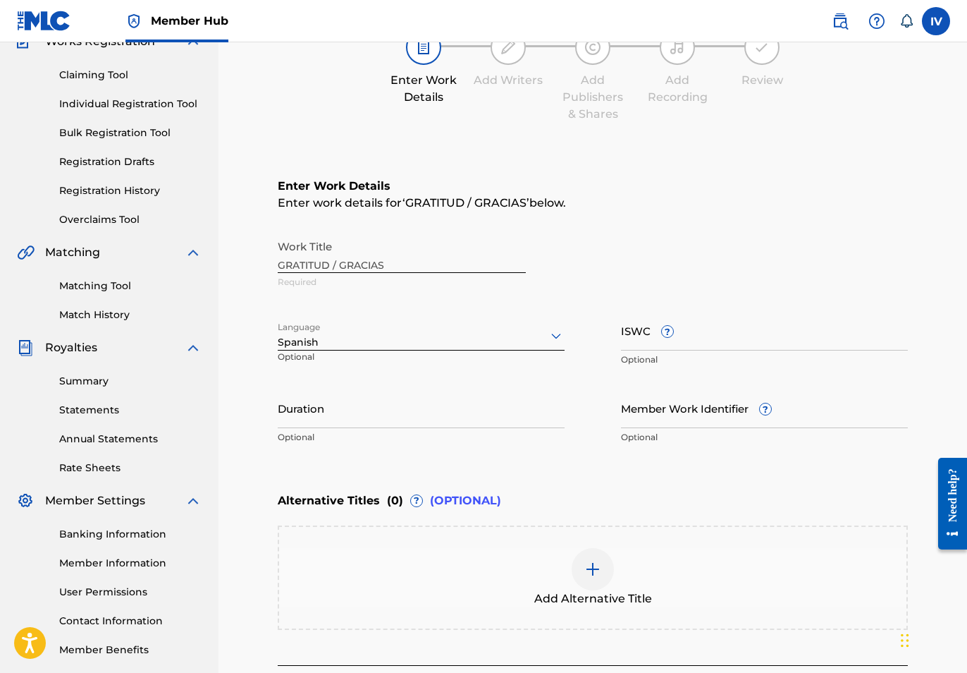
scroll to position [166, 0]
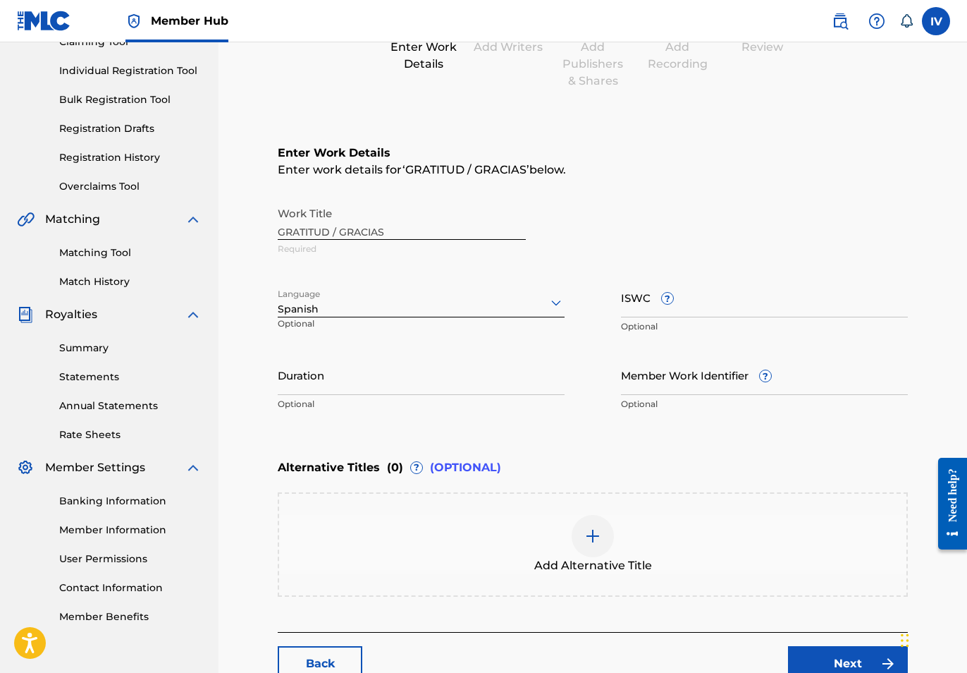
click at [476, 523] on div "Add Alternative Title" at bounding box center [592, 544] width 627 height 59
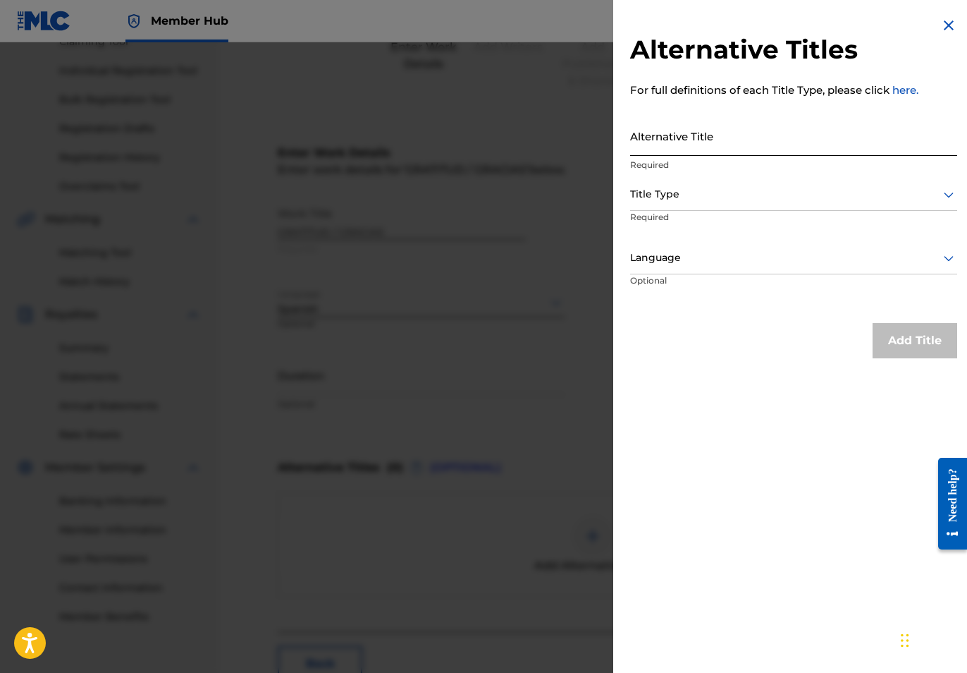
click at [704, 142] on input "Alternative Title" at bounding box center [793, 136] width 327 height 40
type input "F"
type input "GRATITUDE"
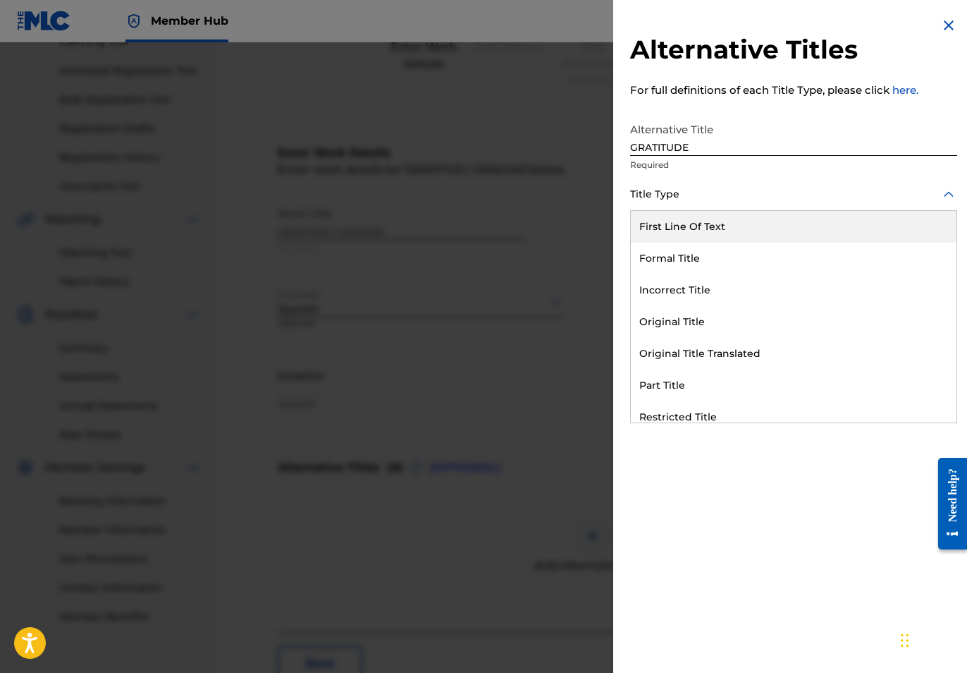
click at [699, 183] on div "Title Type" at bounding box center [793, 195] width 327 height 32
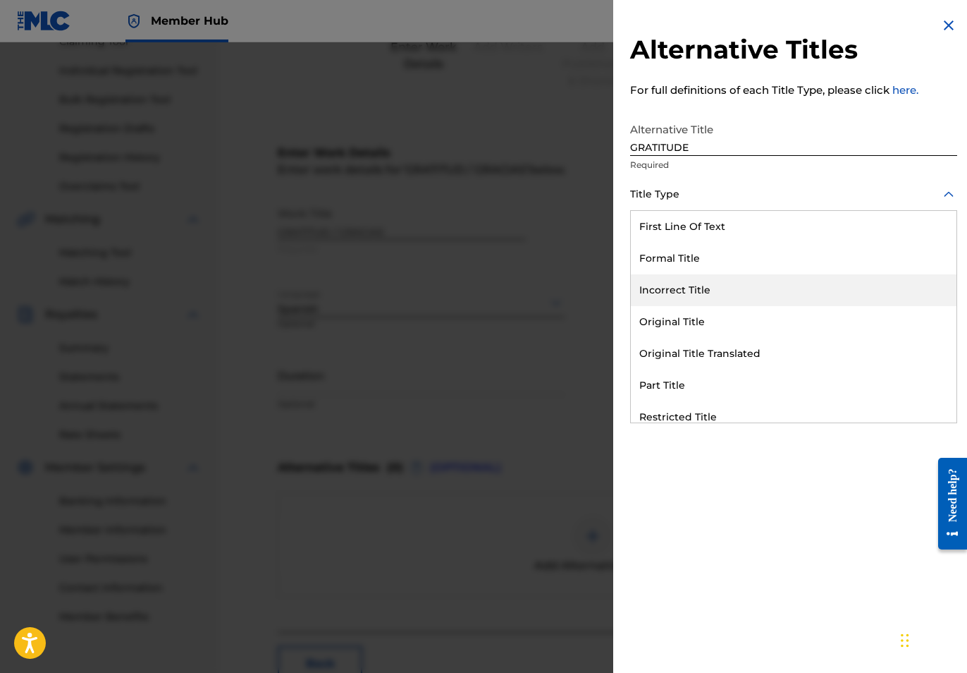
scroll to position [137, 0]
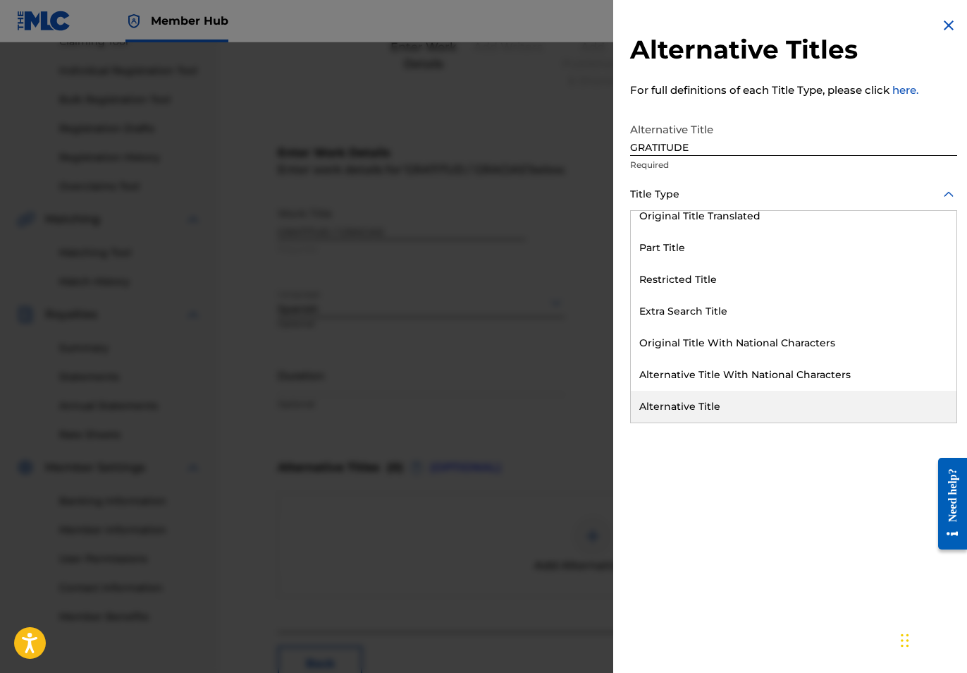
click at [678, 405] on div "Alternative Title" at bounding box center [794, 407] width 326 height 32
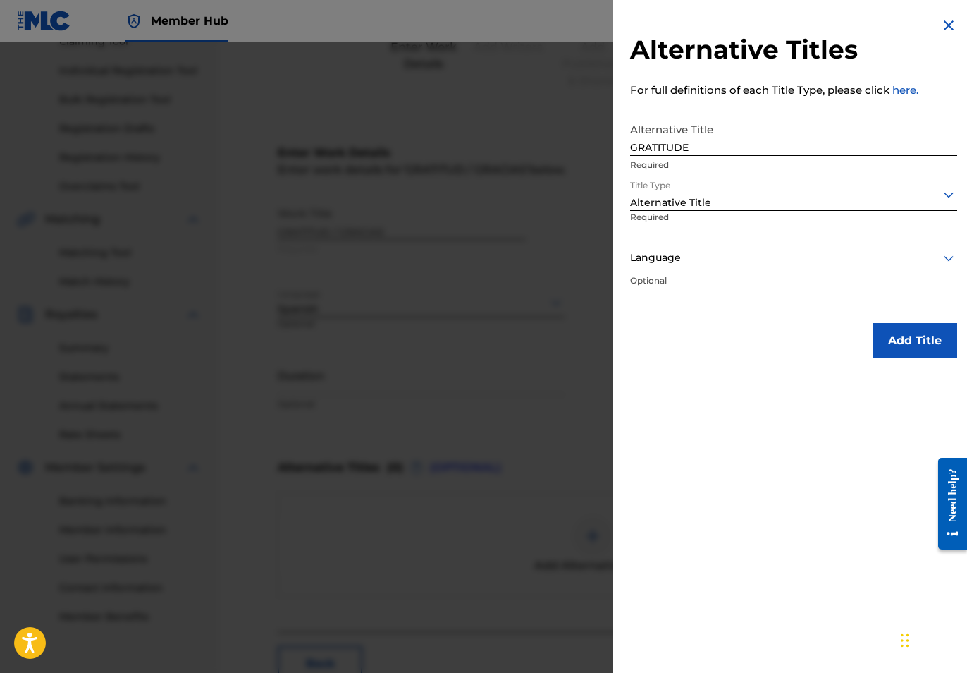
click at [665, 257] on div at bounding box center [793, 258] width 327 height 18
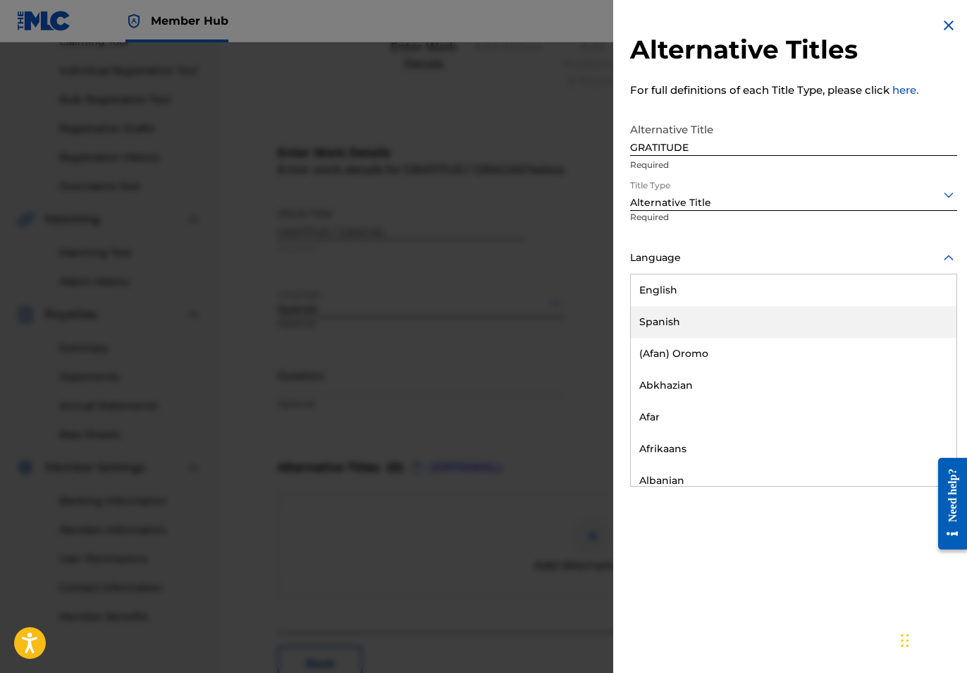
click at [665, 321] on div "Spanish" at bounding box center [794, 322] width 326 height 32
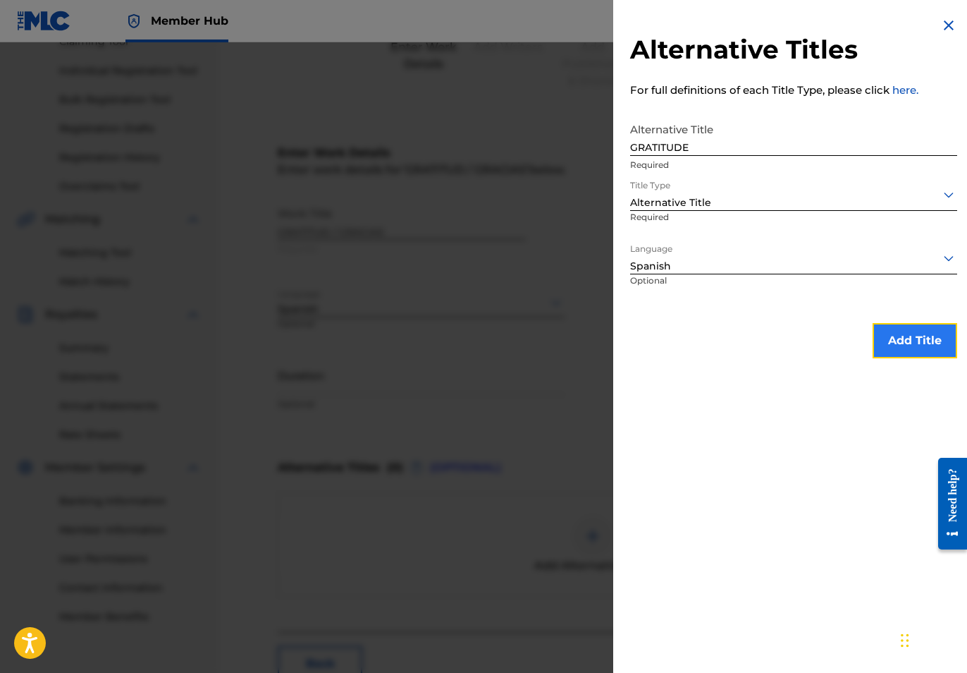
click at [881, 348] on button "Add Title" at bounding box center [915, 340] width 85 height 35
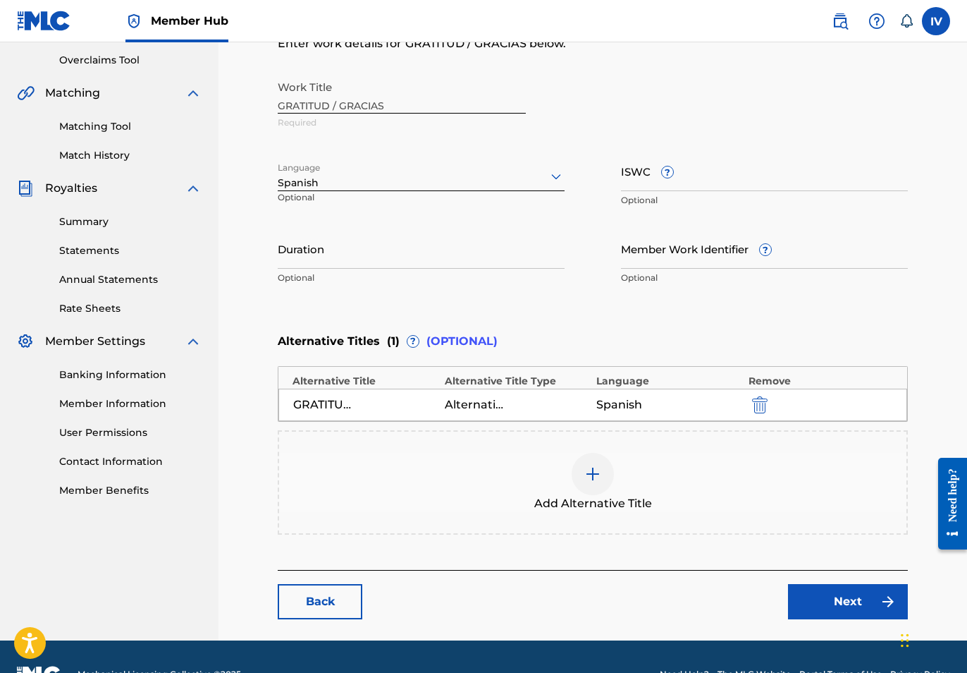
scroll to position [327, 0]
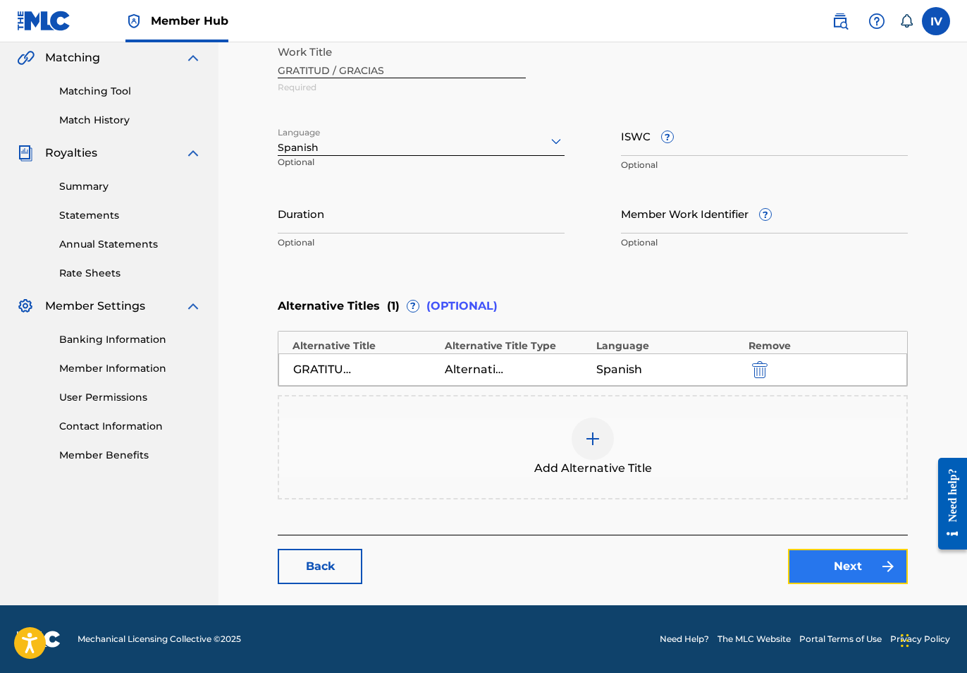
click at [845, 568] on link "Next" at bounding box center [848, 566] width 120 height 35
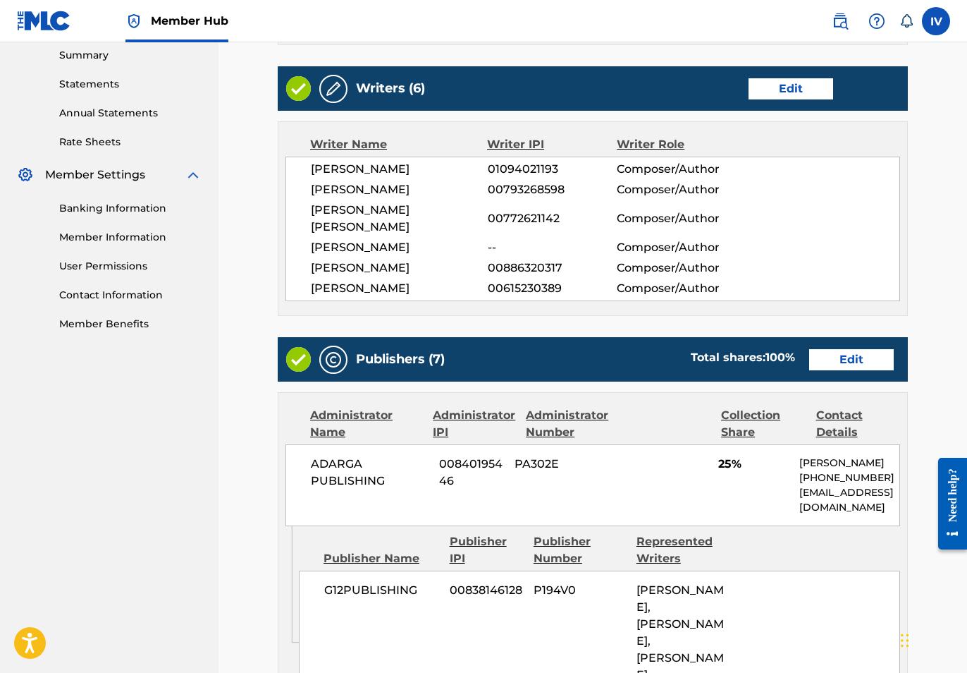
scroll to position [467, 0]
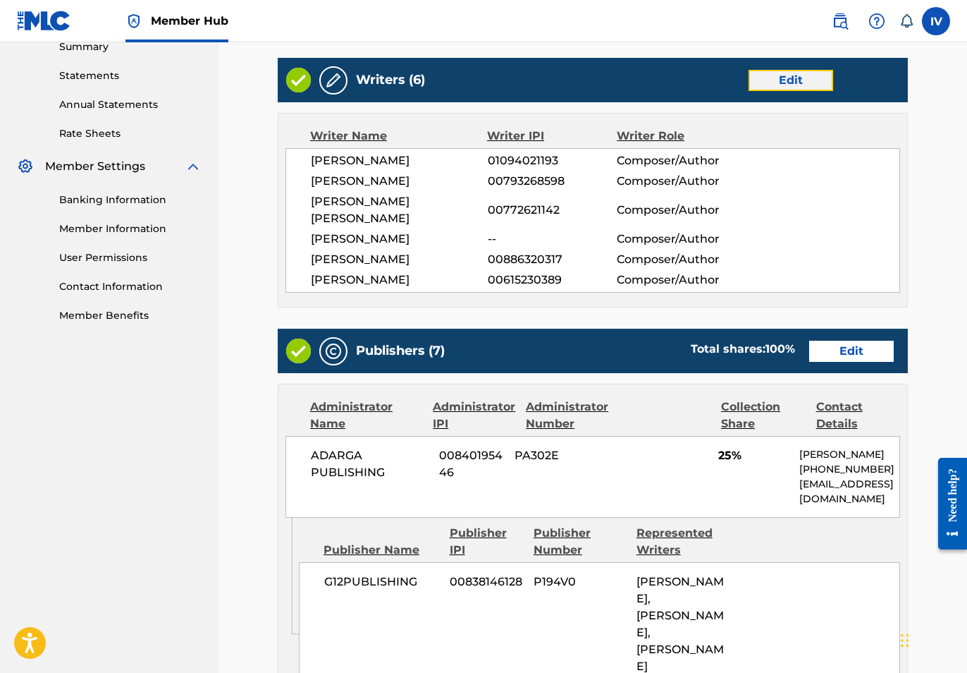
click at [785, 90] on link "Edit" at bounding box center [791, 80] width 85 height 21
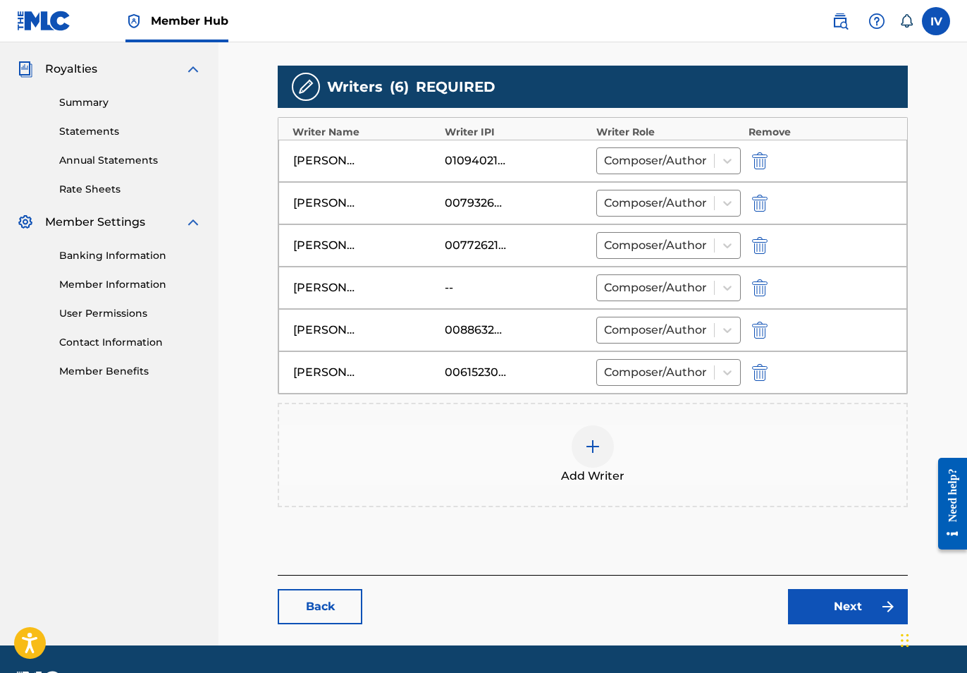
scroll to position [451, 0]
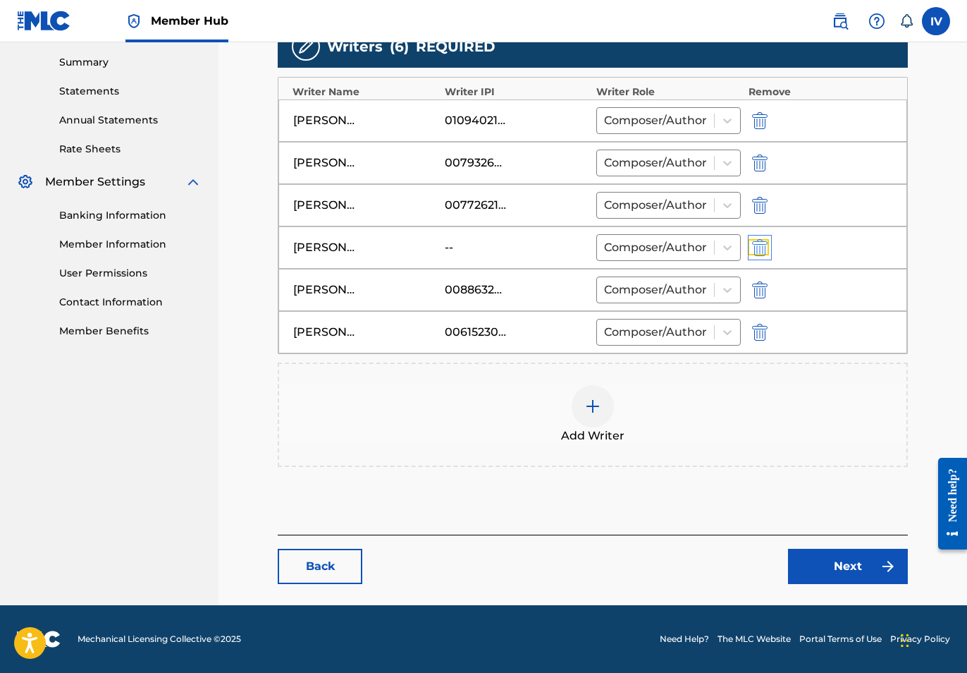
click at [767, 243] on img "submit" at bounding box center [760, 247] width 16 height 17
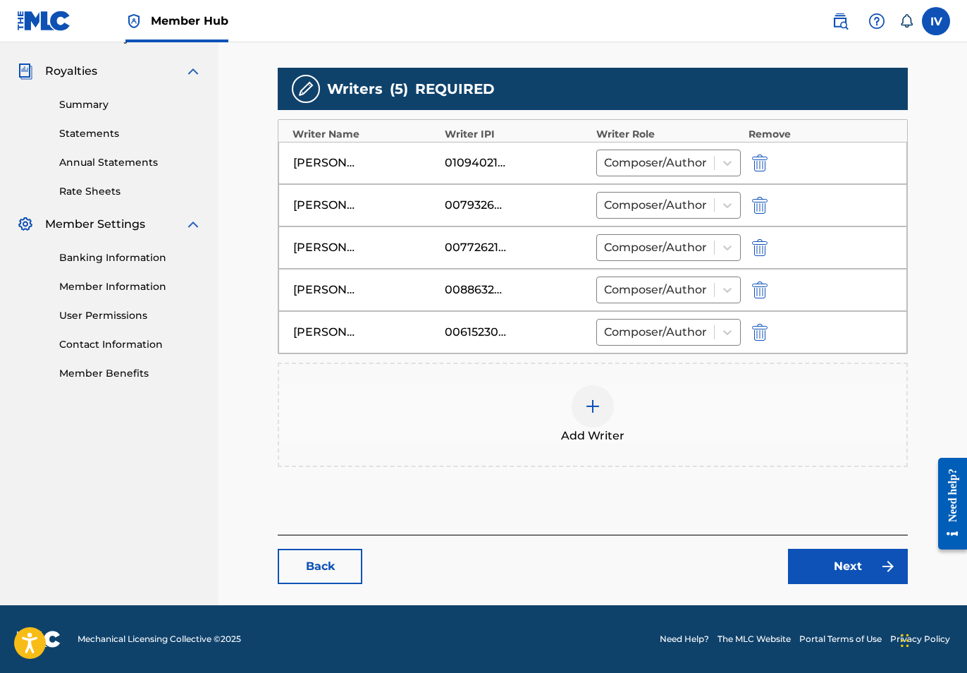
click at [677, 399] on div "Add Writer" at bounding box center [592, 414] width 627 height 59
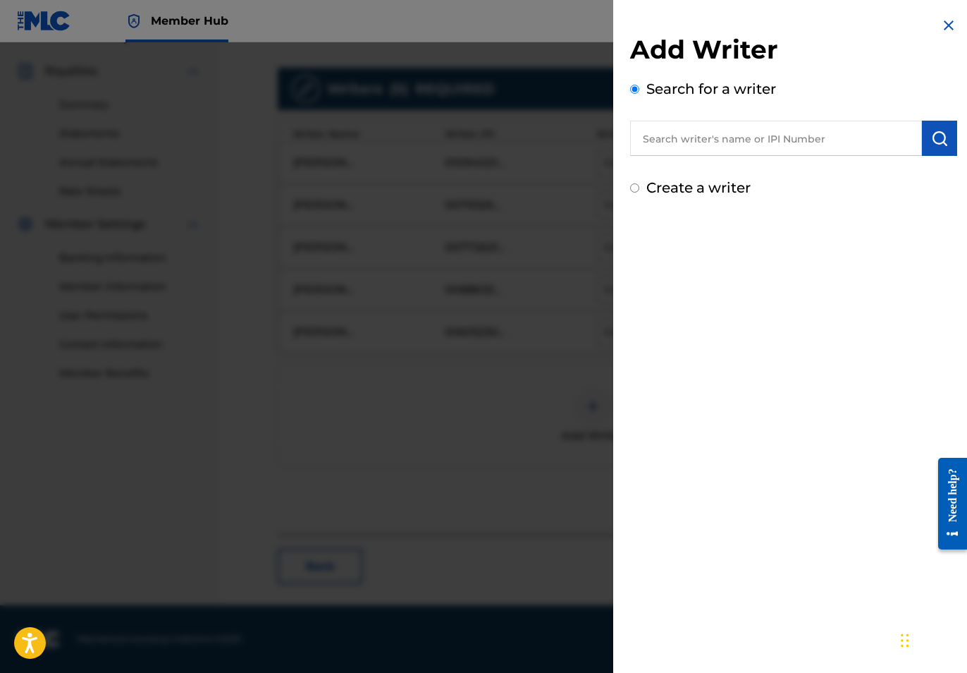
click at [780, 151] on input "text" at bounding box center [776, 138] width 292 height 35
paste input "555054751"
type input "00555054751"
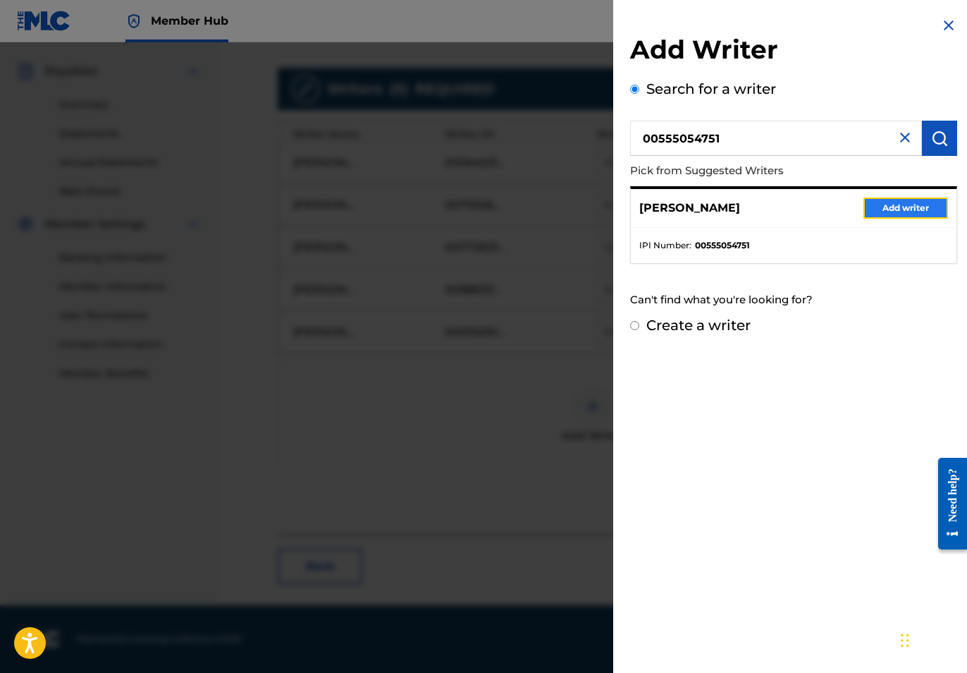
click at [928, 199] on button "Add writer" at bounding box center [906, 207] width 85 height 21
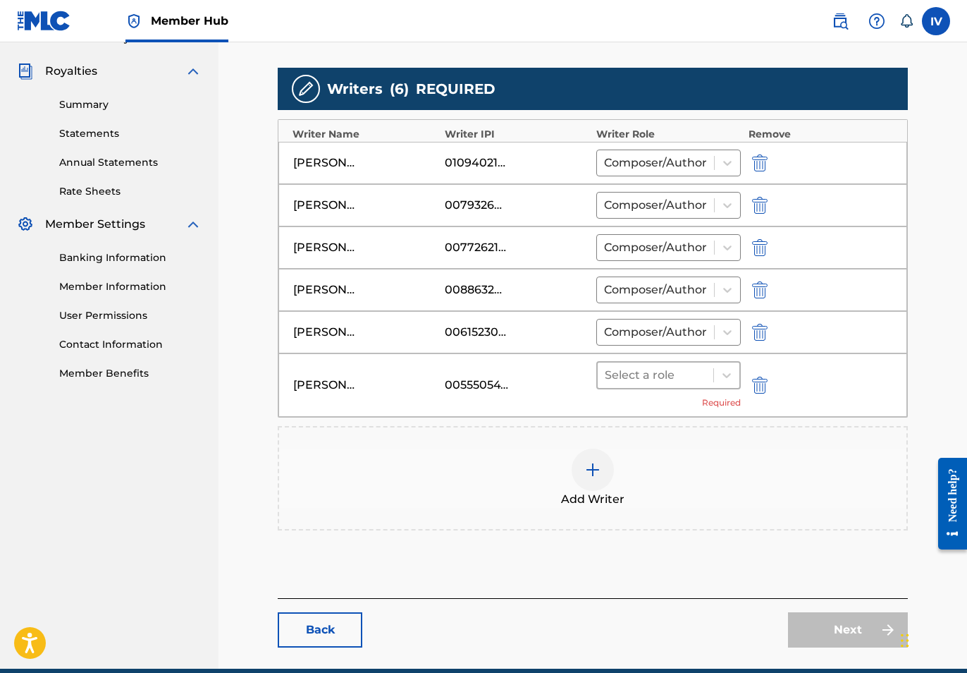
click at [666, 376] on div at bounding box center [656, 375] width 102 height 20
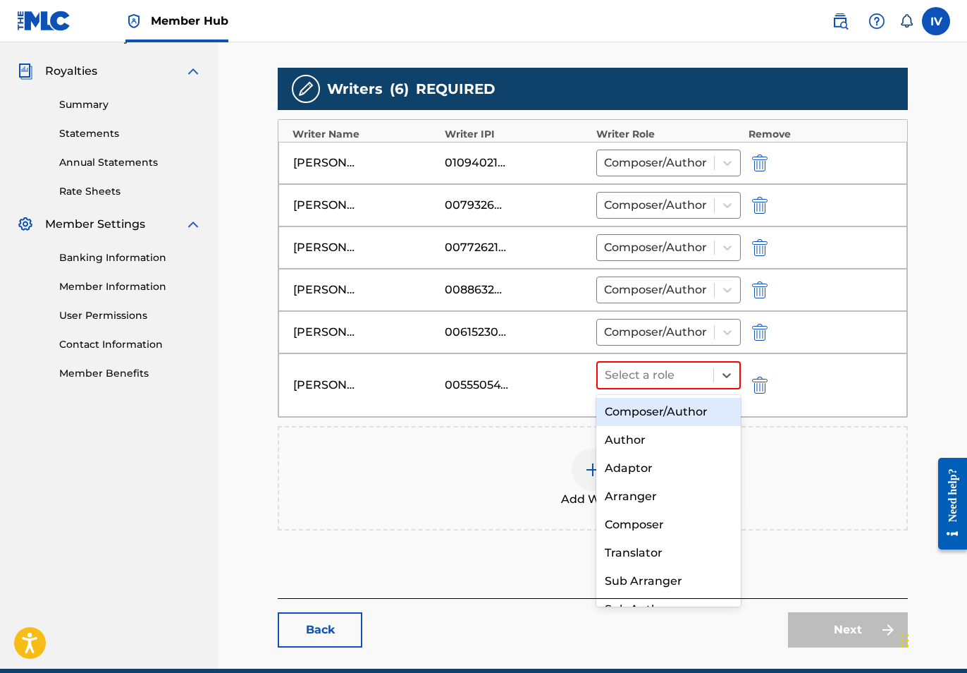
click at [658, 410] on div "Composer/Author" at bounding box center [668, 412] width 145 height 28
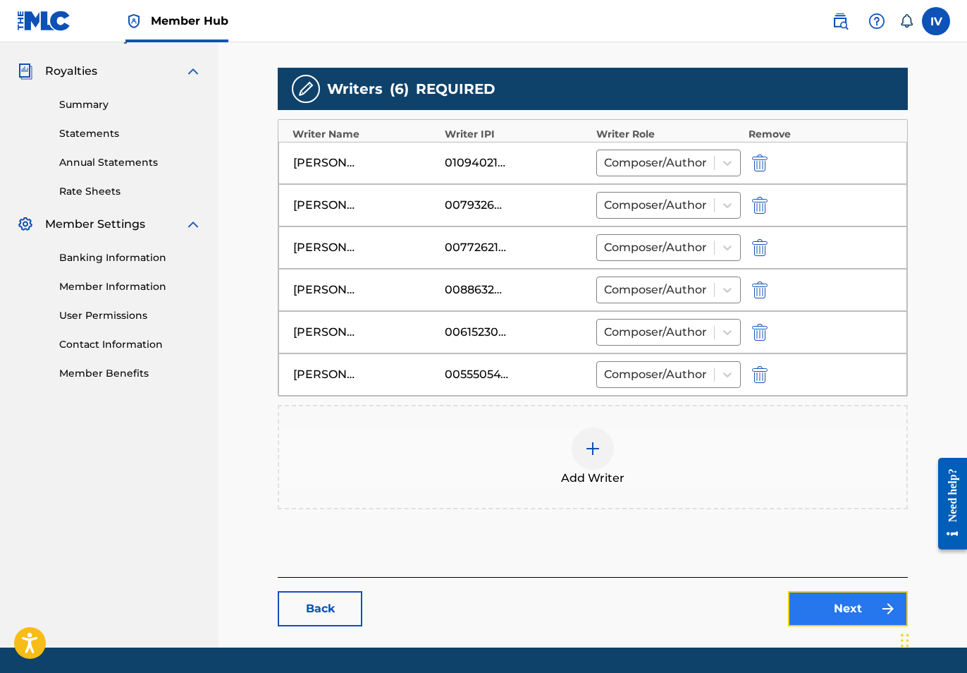
click at [826, 596] on link "Next" at bounding box center [848, 608] width 120 height 35
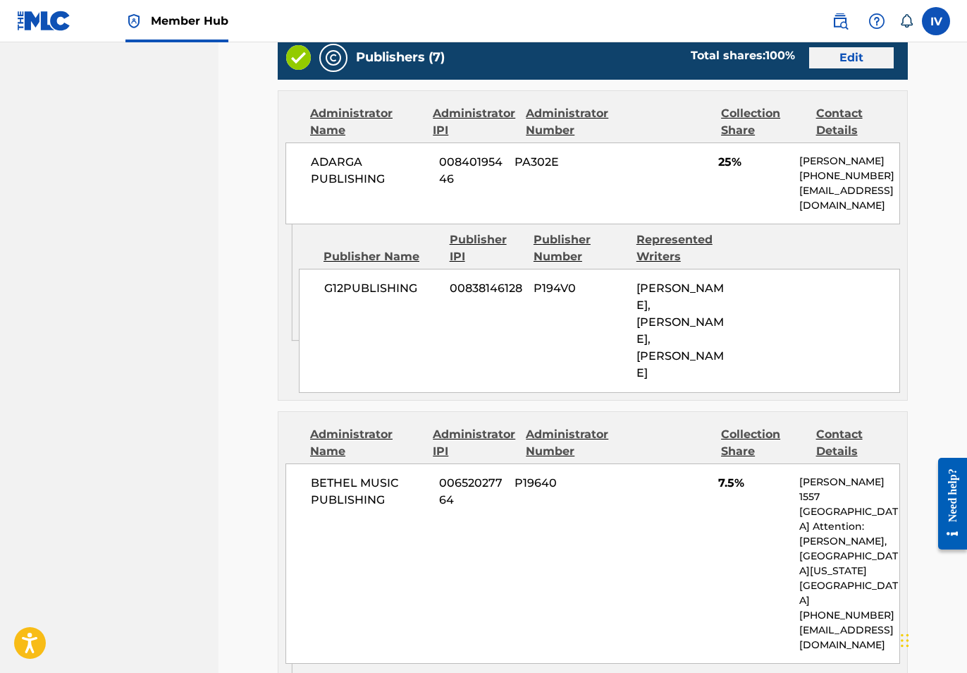
scroll to position [771, 0]
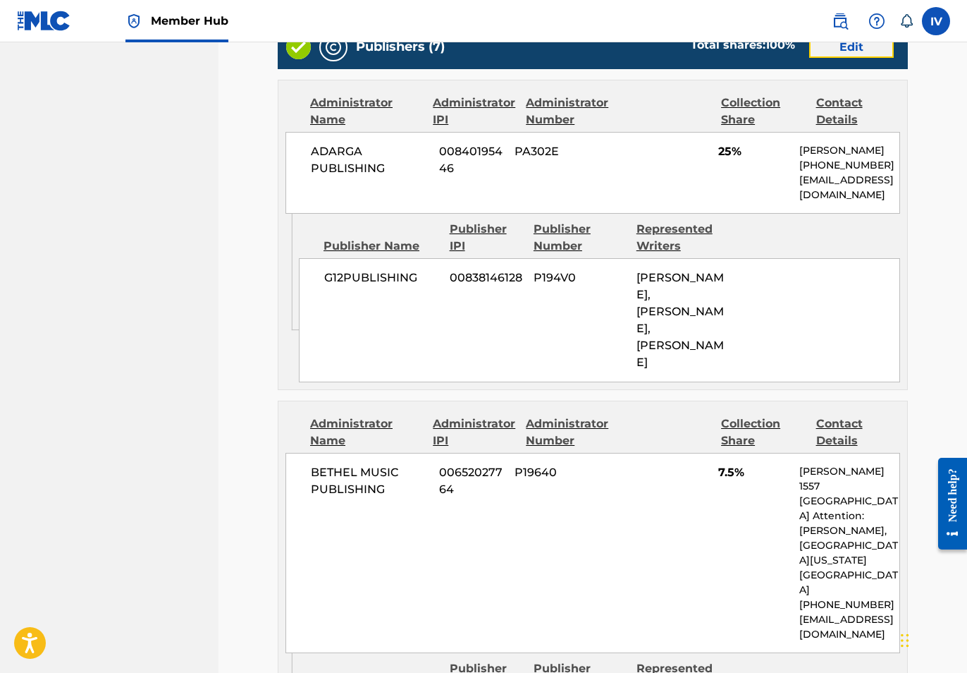
click at [854, 46] on link "Edit" at bounding box center [851, 47] width 85 height 21
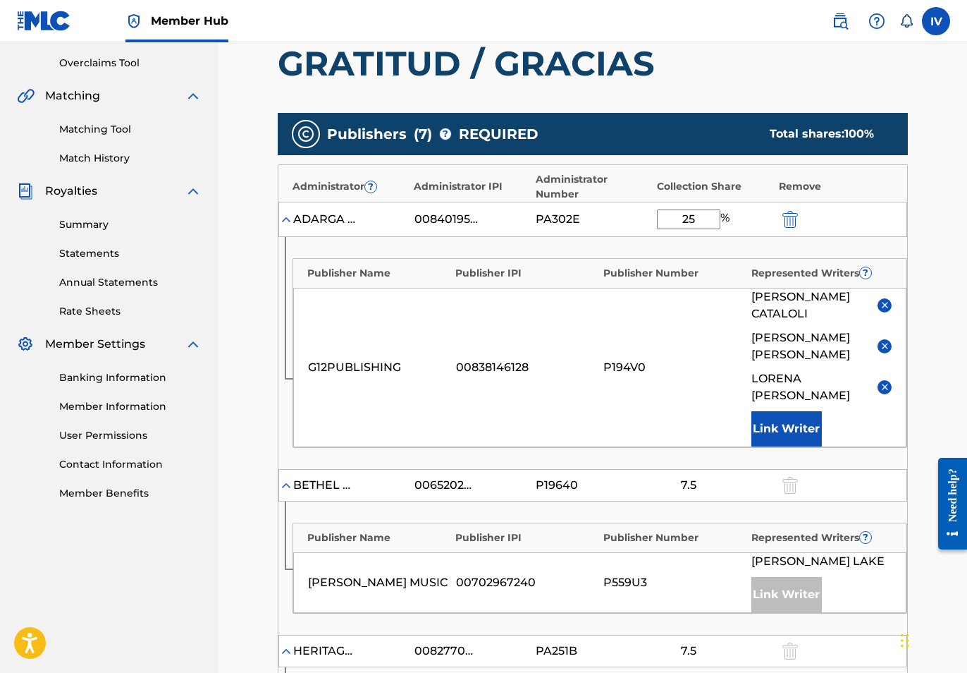
scroll to position [299, 0]
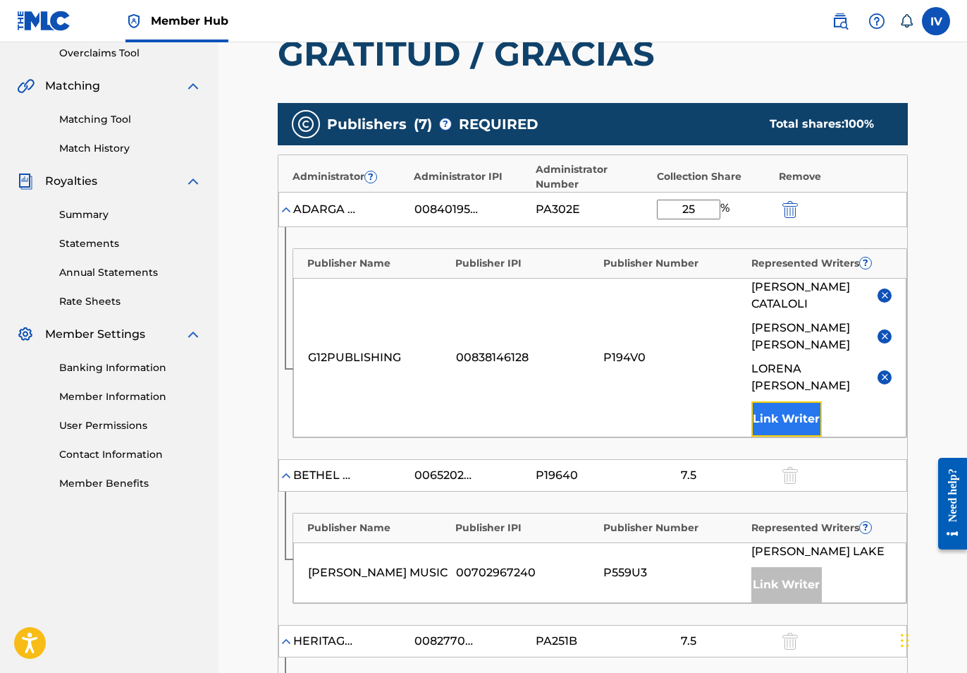
click at [791, 424] on button "Link Writer" at bounding box center [787, 418] width 71 height 35
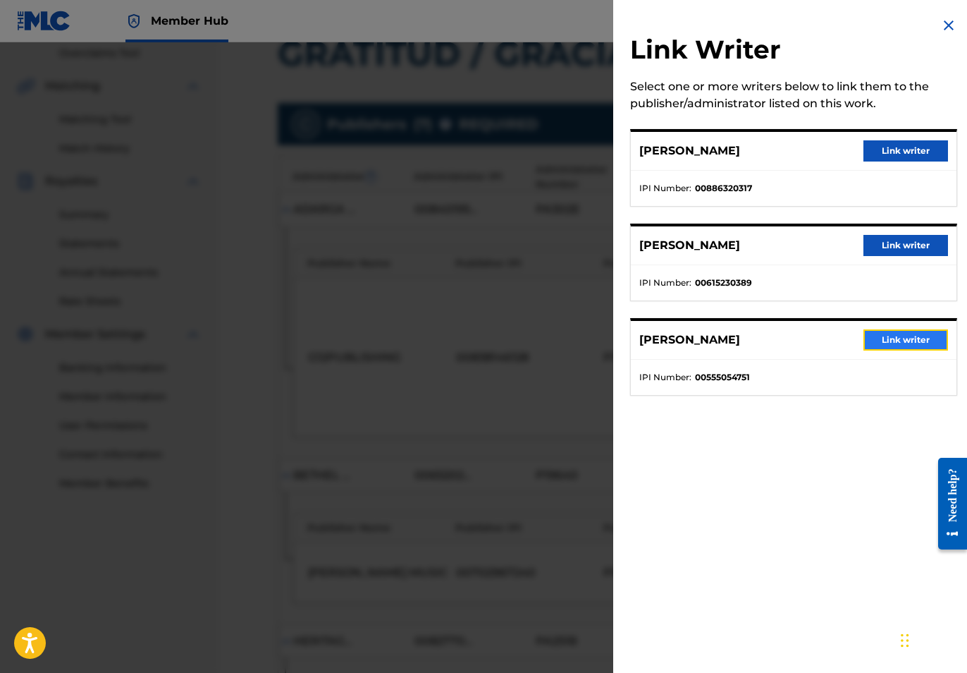
click at [873, 342] on button "Link writer" at bounding box center [906, 339] width 85 height 21
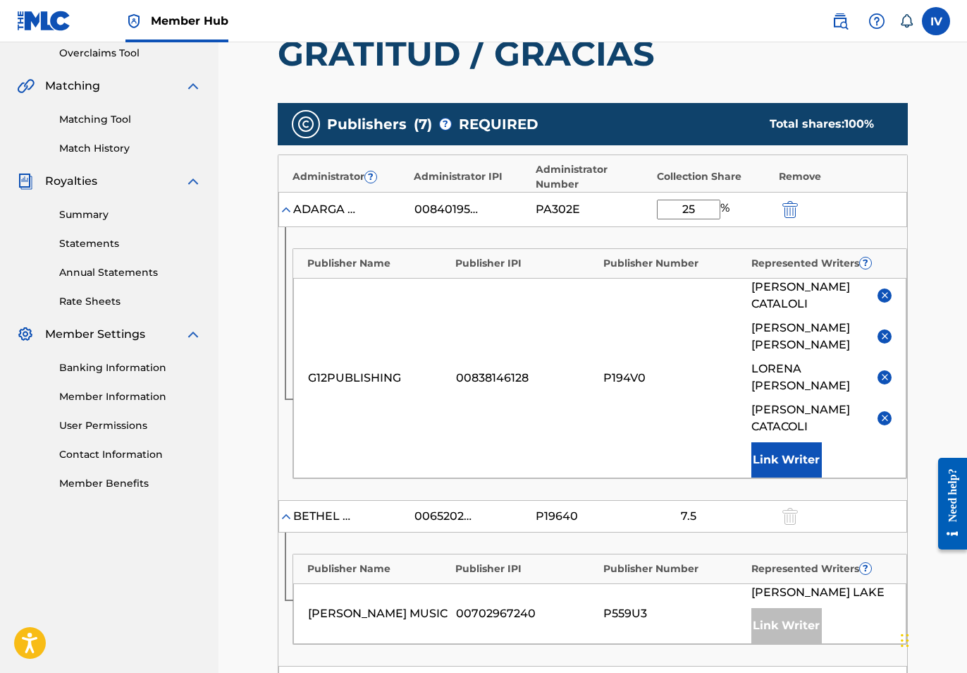
click at [886, 374] on img at bounding box center [885, 377] width 11 height 11
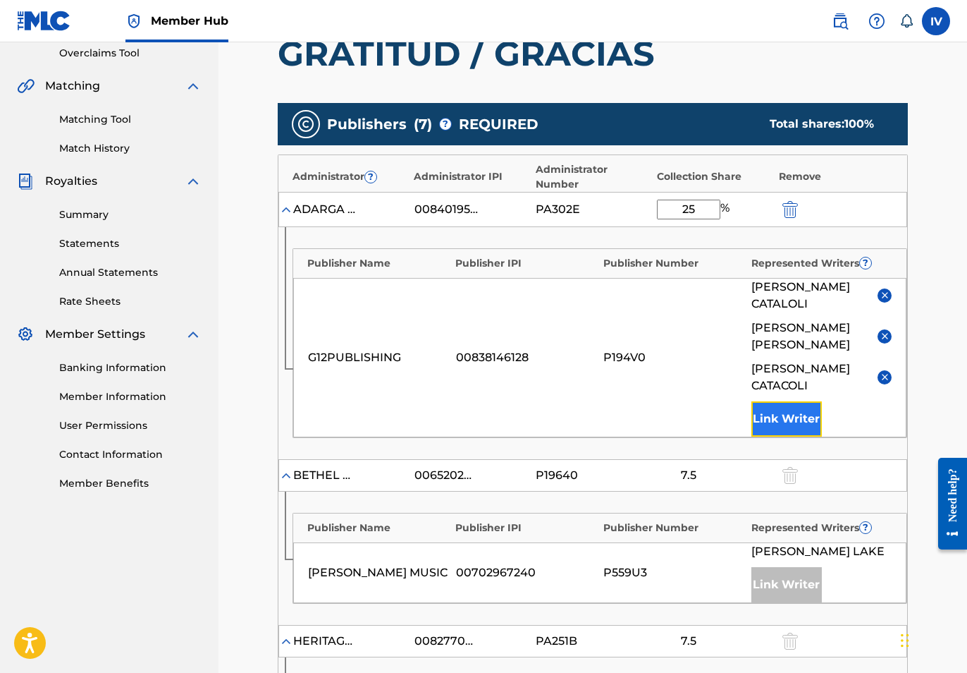
click at [791, 410] on button "Link Writer" at bounding box center [787, 418] width 71 height 35
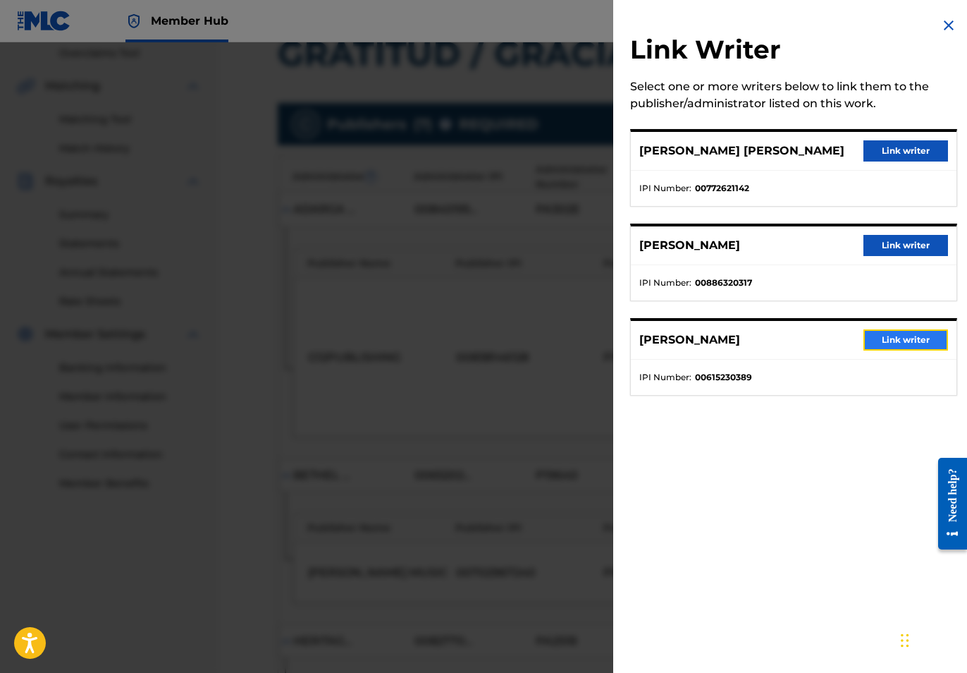
click at [892, 335] on button "Link writer" at bounding box center [906, 339] width 85 height 21
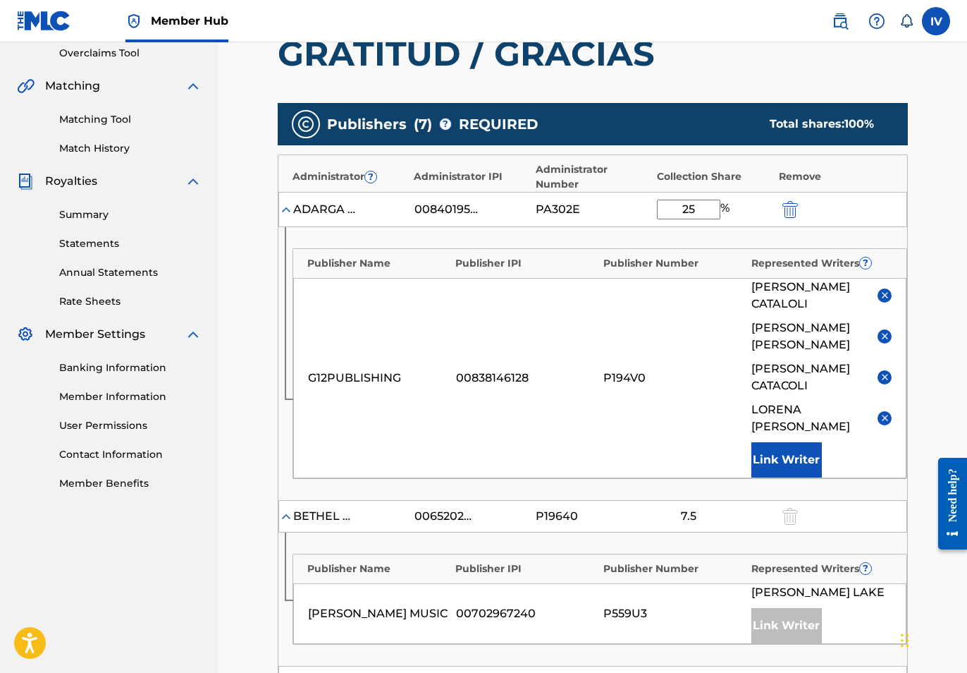
click at [885, 338] on img at bounding box center [885, 336] width 11 height 11
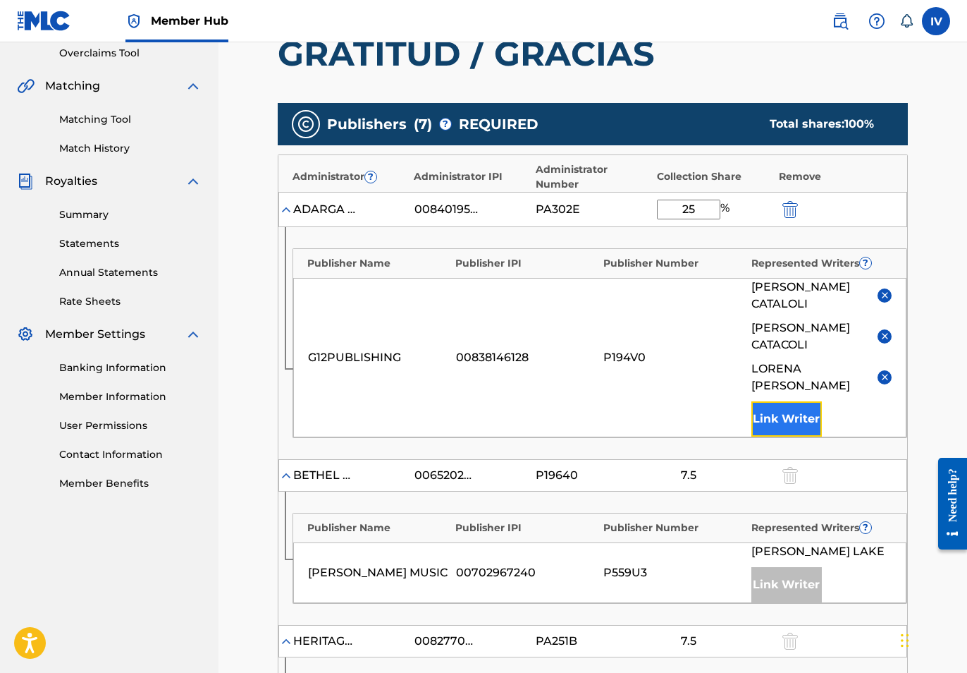
click at [788, 415] on button "Link Writer" at bounding box center [787, 418] width 71 height 35
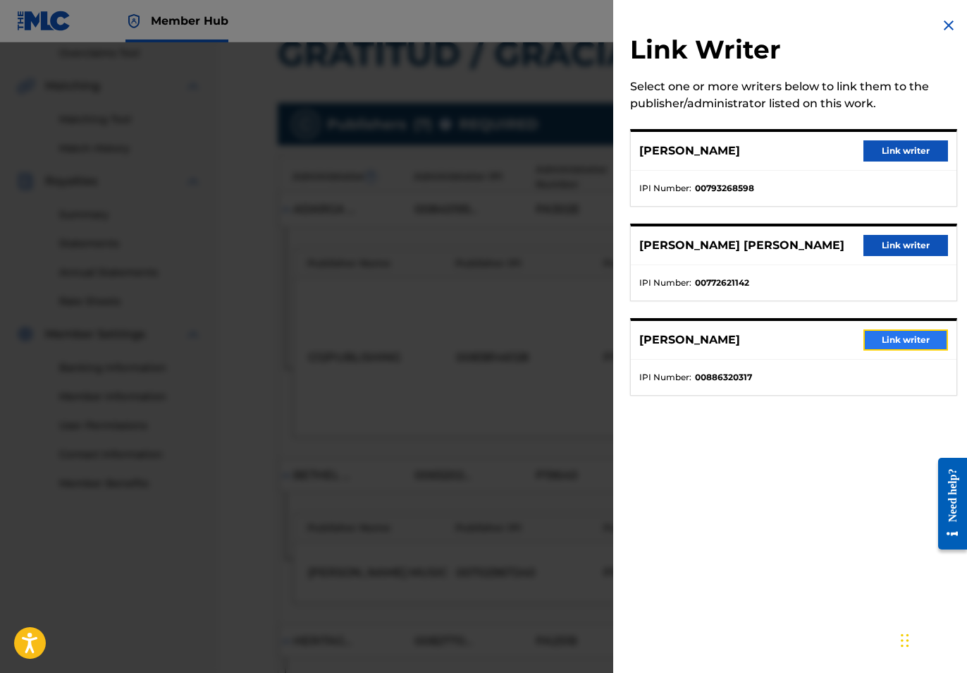
click at [878, 336] on button "Link writer" at bounding box center [906, 339] width 85 height 21
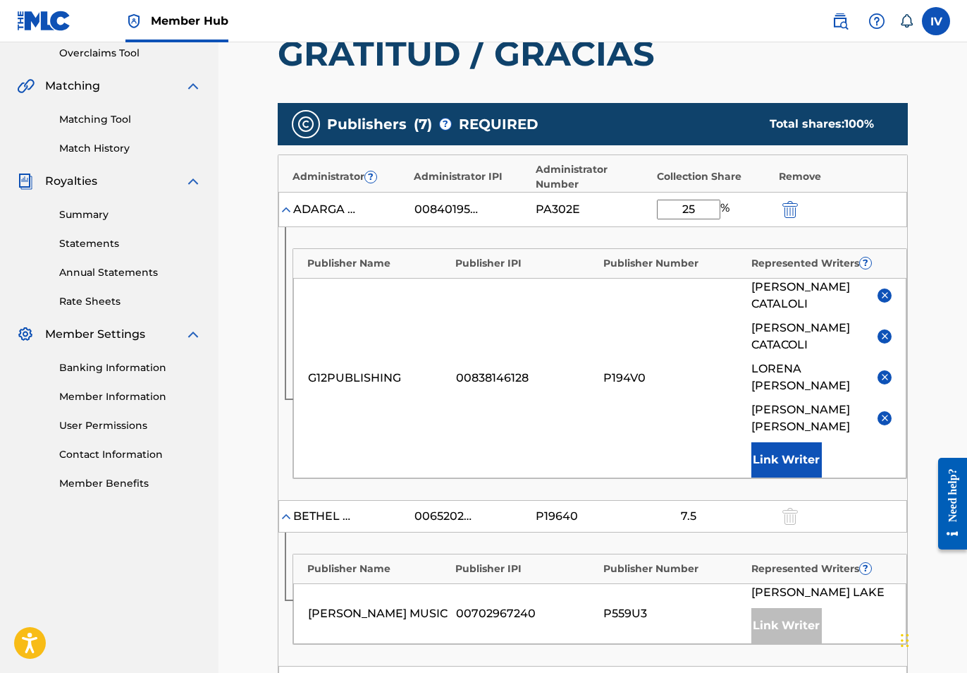
click at [885, 291] on img at bounding box center [885, 295] width 11 height 11
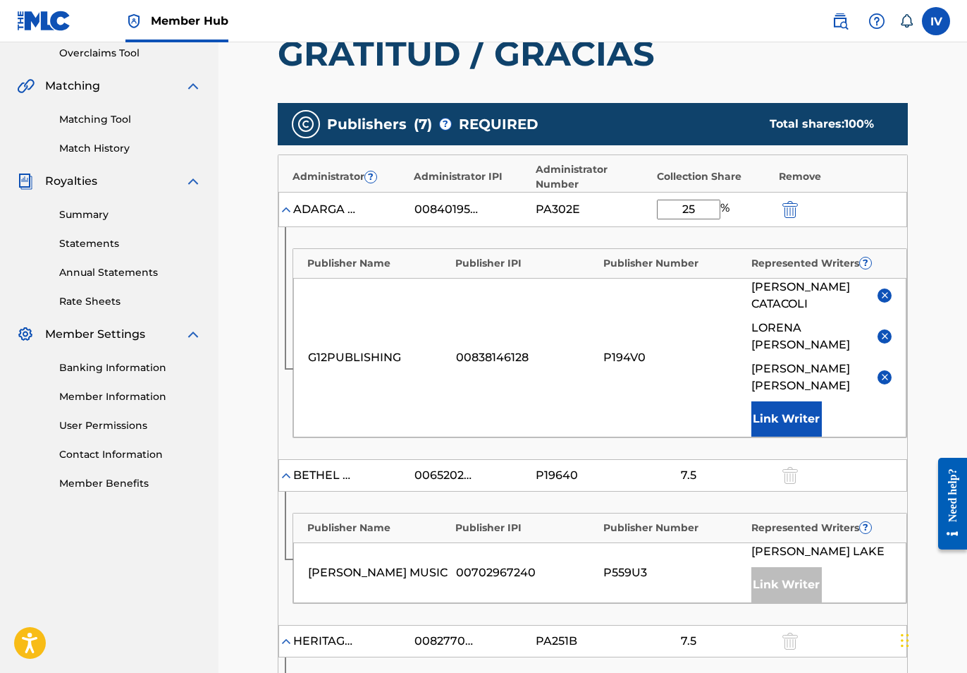
click at [886, 295] on img at bounding box center [885, 295] width 11 height 11
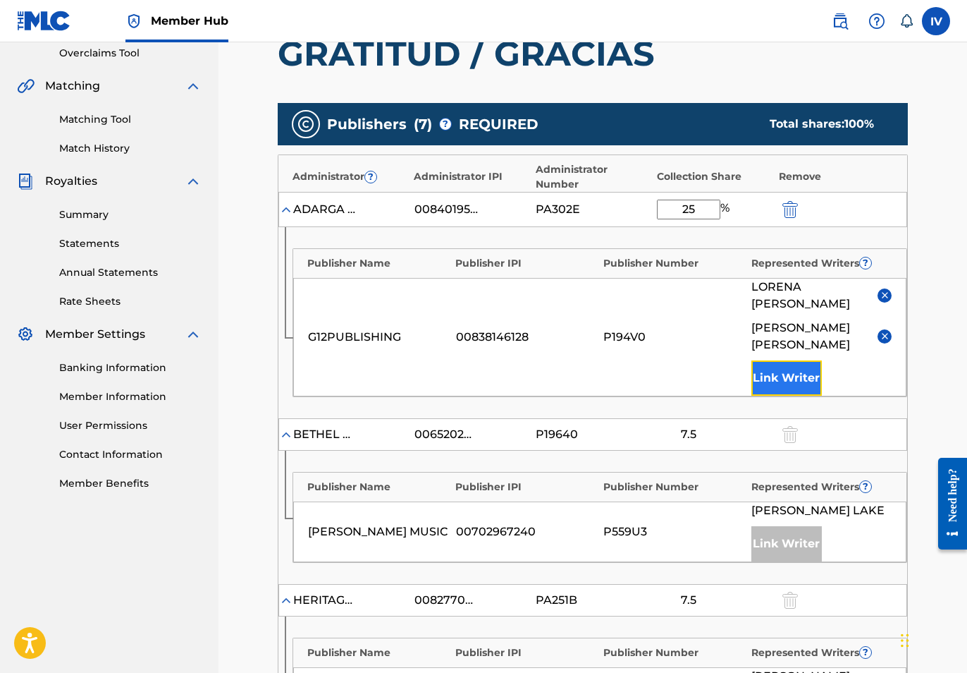
click at [783, 369] on button "Link Writer" at bounding box center [787, 377] width 71 height 35
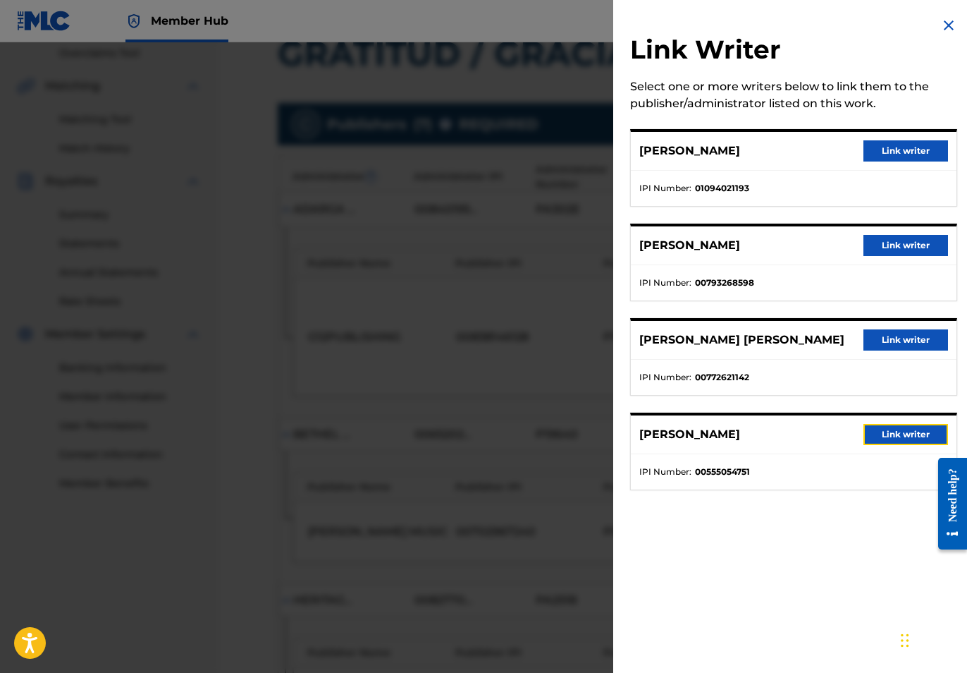
click at [881, 440] on button "Link writer" at bounding box center [906, 434] width 85 height 21
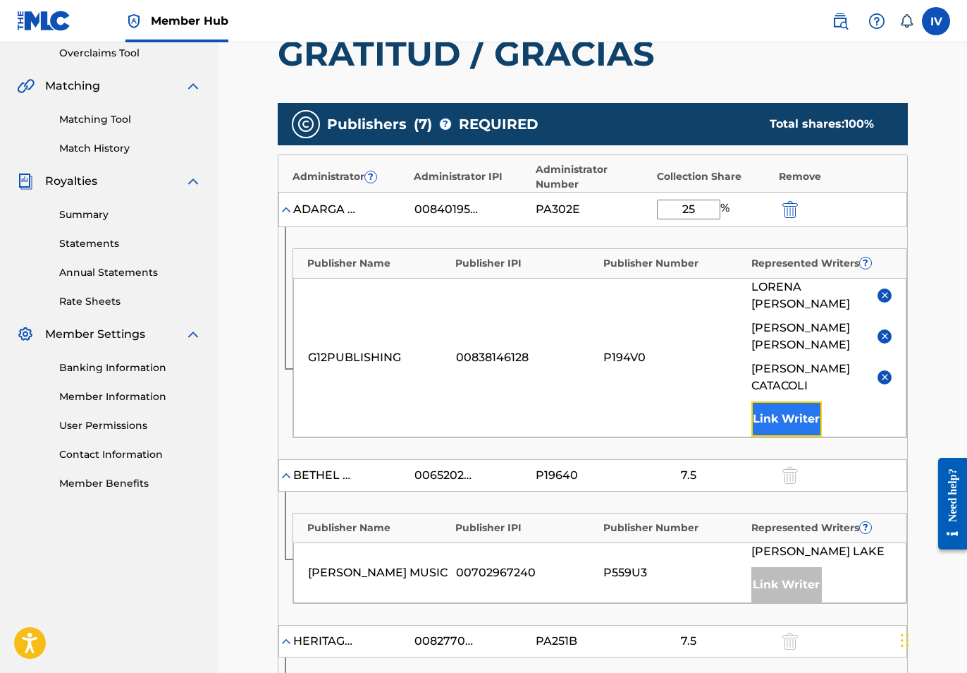
click at [765, 415] on button "Link Writer" at bounding box center [787, 418] width 71 height 35
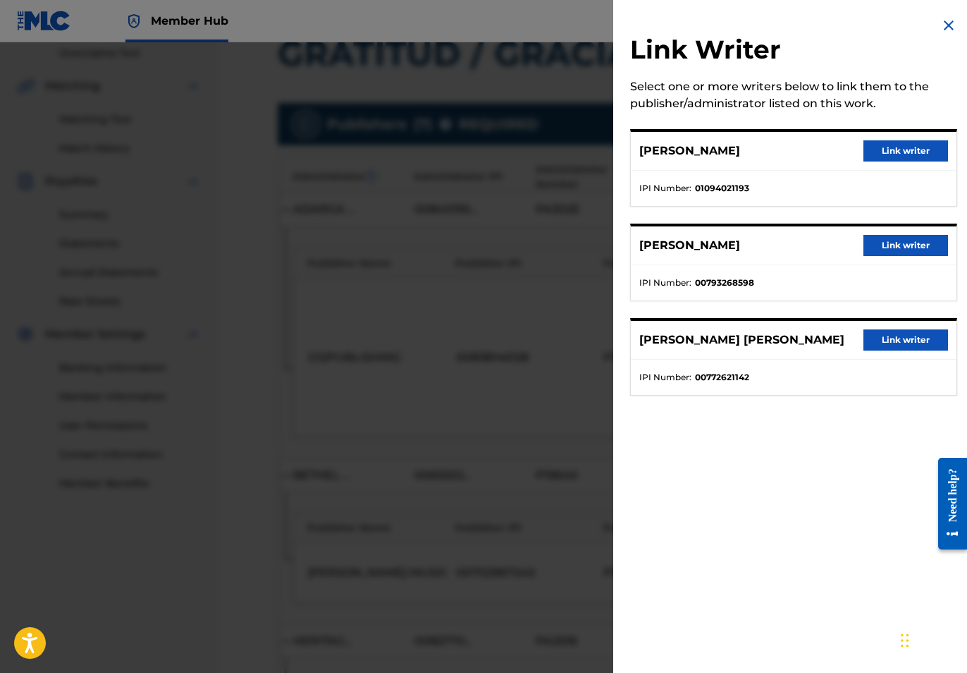
click at [572, 379] on div at bounding box center [483, 378] width 967 height 673
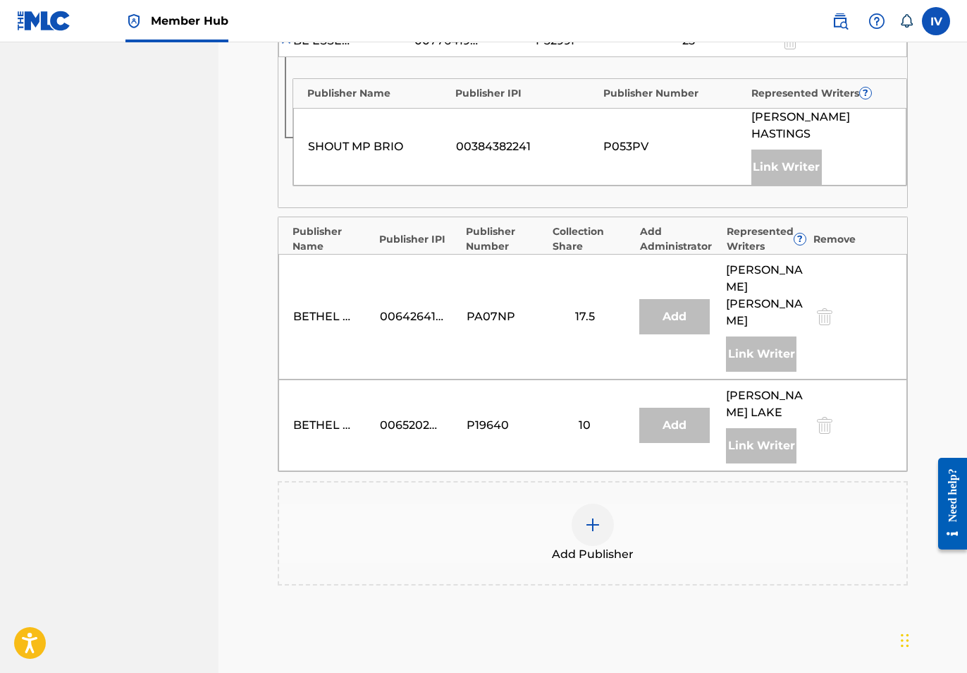
scroll to position [1356, 0]
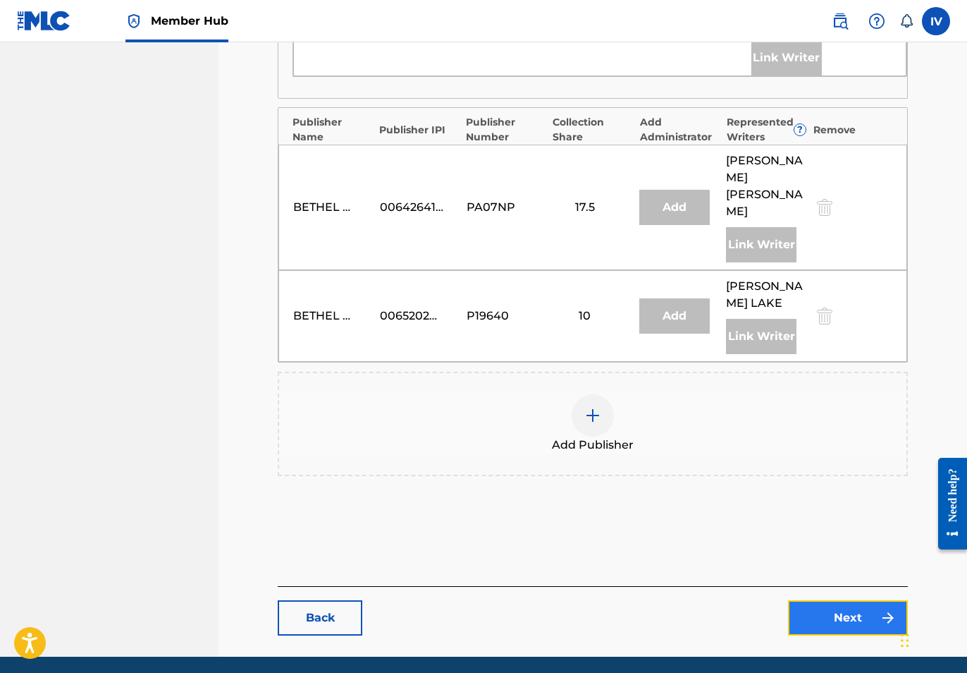
click at [822, 600] on link "Next" at bounding box center [848, 617] width 120 height 35
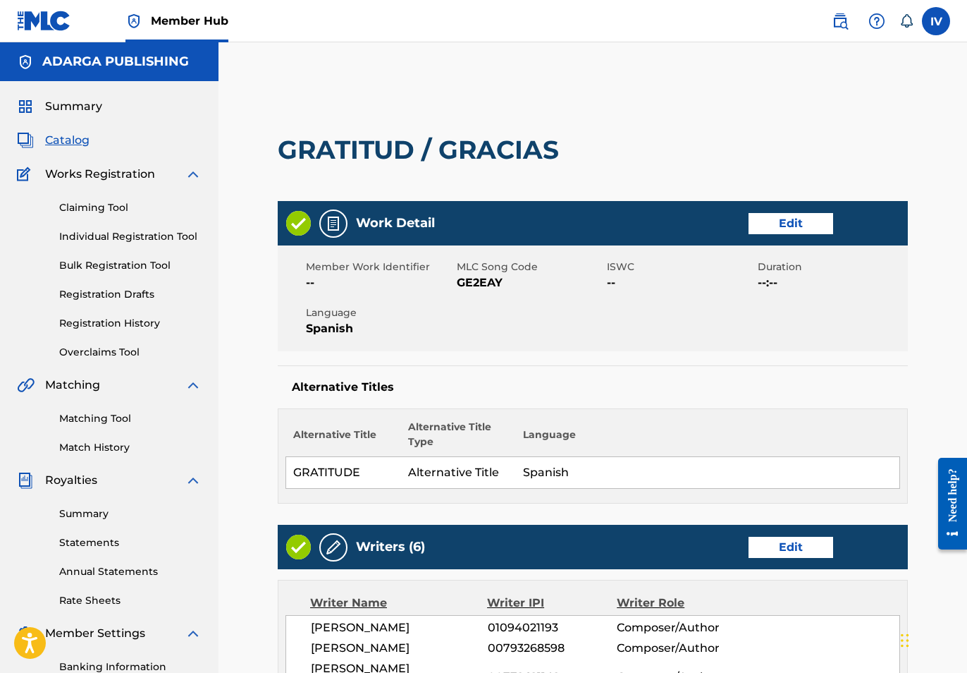
click at [459, 152] on h2 "GRATITUD / GRACIAS" at bounding box center [422, 150] width 288 height 32
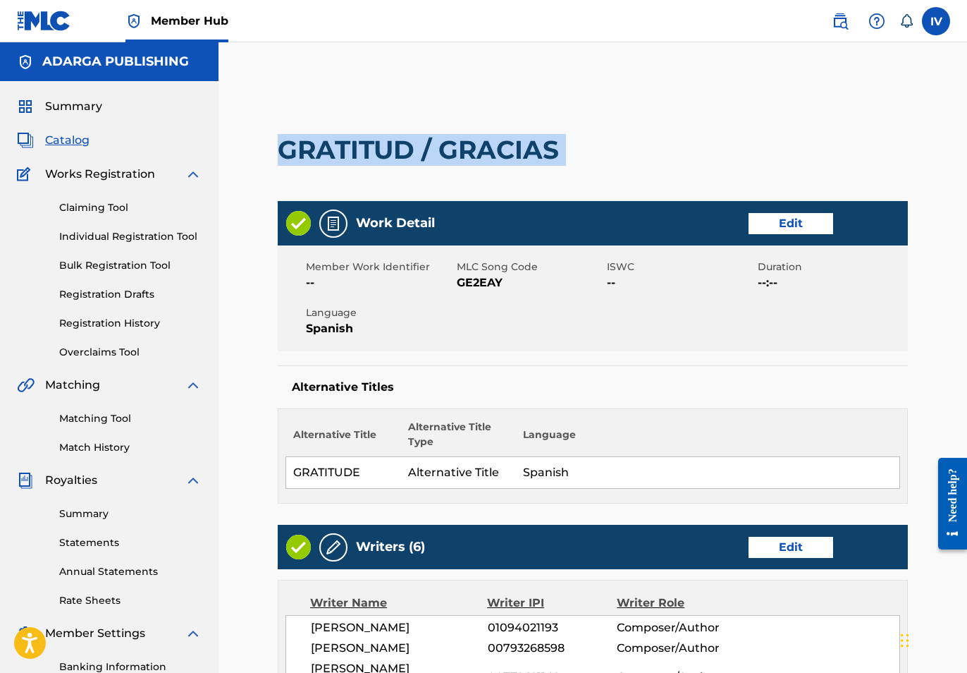
click at [459, 152] on h2 "GRATITUD / GRACIAS" at bounding box center [422, 150] width 288 height 32
copy div "GRATITUD / GRACIAS"
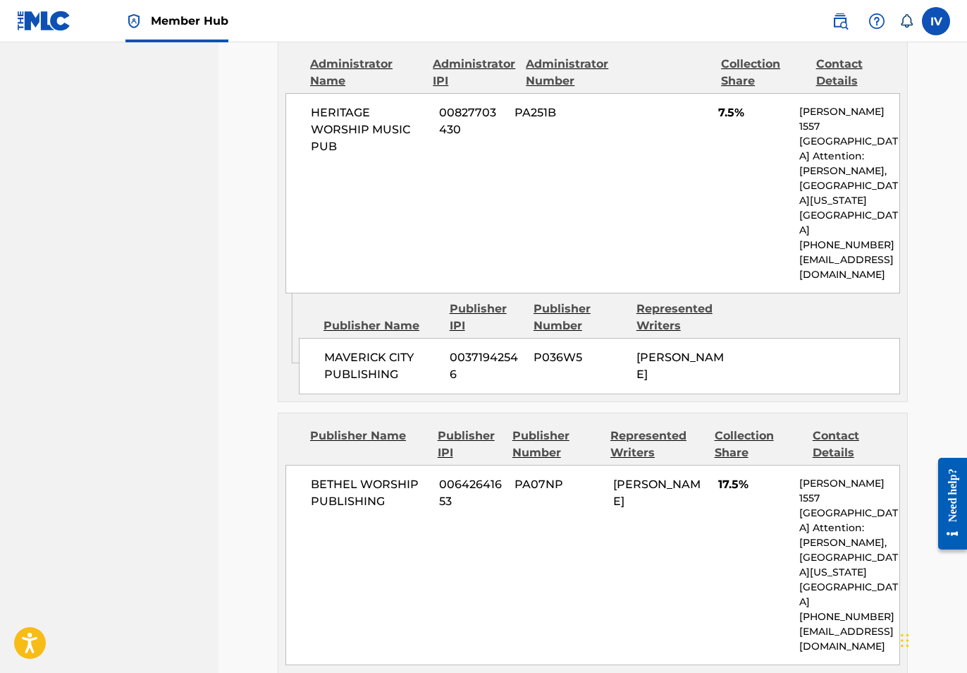
scroll to position [2632, 0]
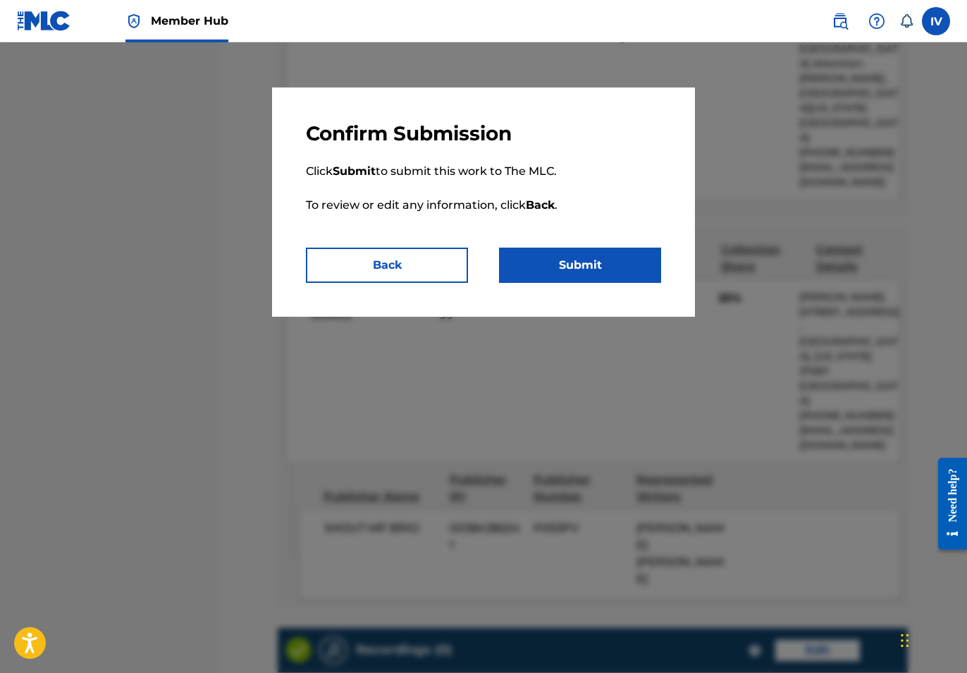
click at [582, 284] on div "Confirm Submission Click Submit to submit this work to The MLC. To review or ed…" at bounding box center [483, 201] width 423 height 229
click at [558, 259] on button "Submit" at bounding box center [580, 264] width 162 height 35
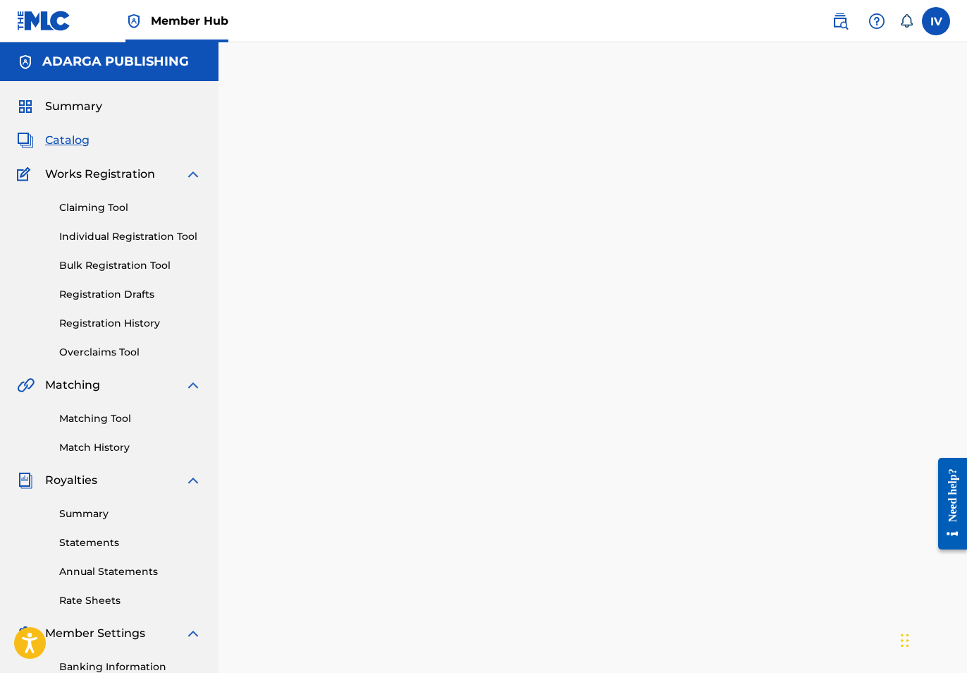
click at [51, 134] on span "Catalog" at bounding box center [67, 140] width 44 height 17
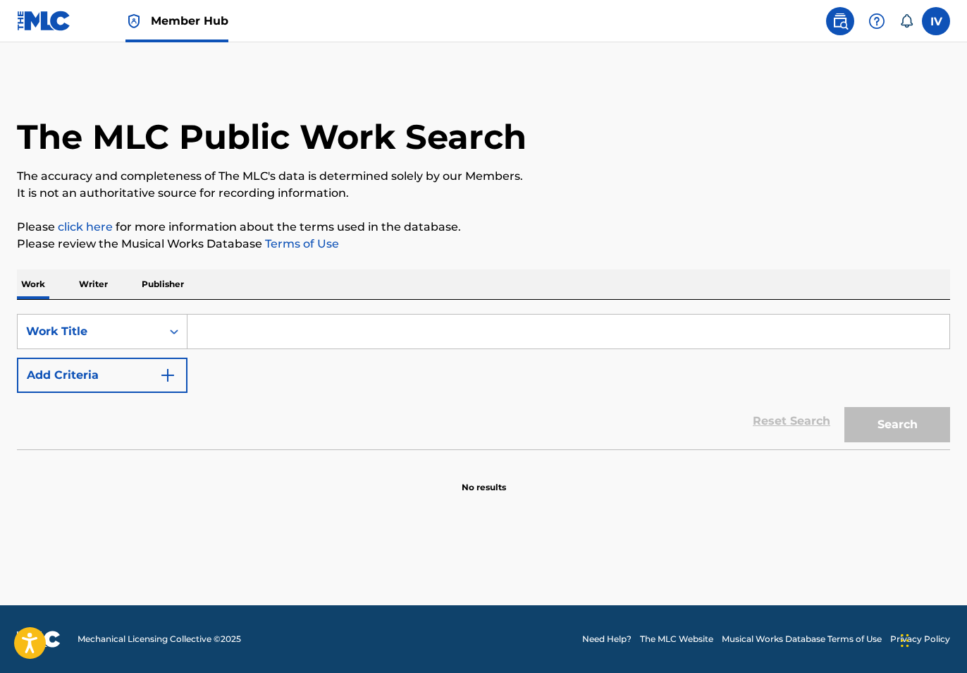
click at [58, 35] on link at bounding box center [44, 21] width 54 height 42
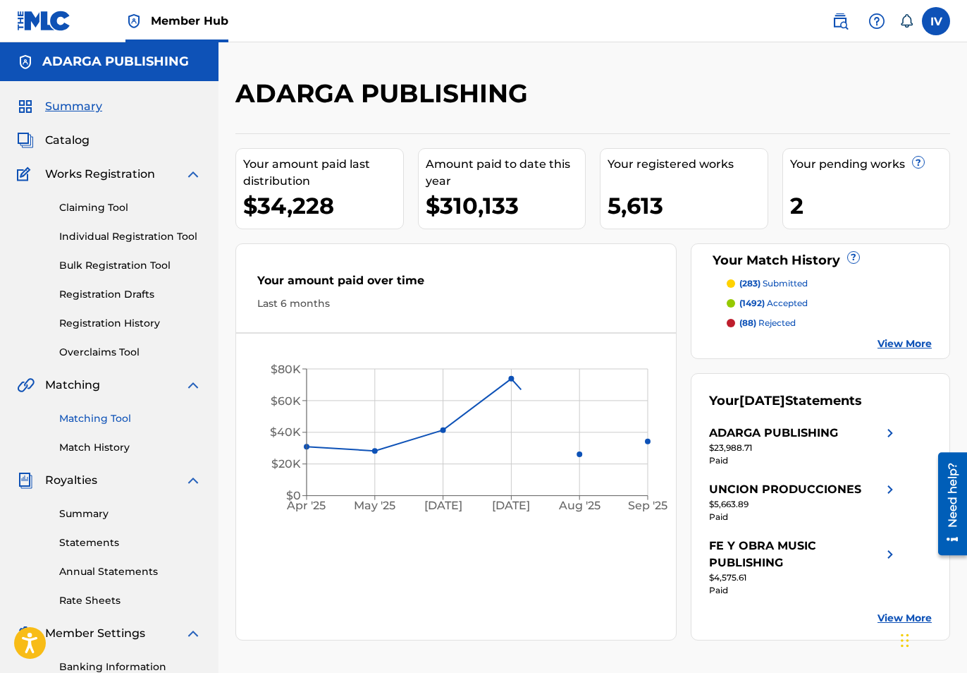
click at [89, 412] on link "Matching Tool" at bounding box center [130, 418] width 142 height 15
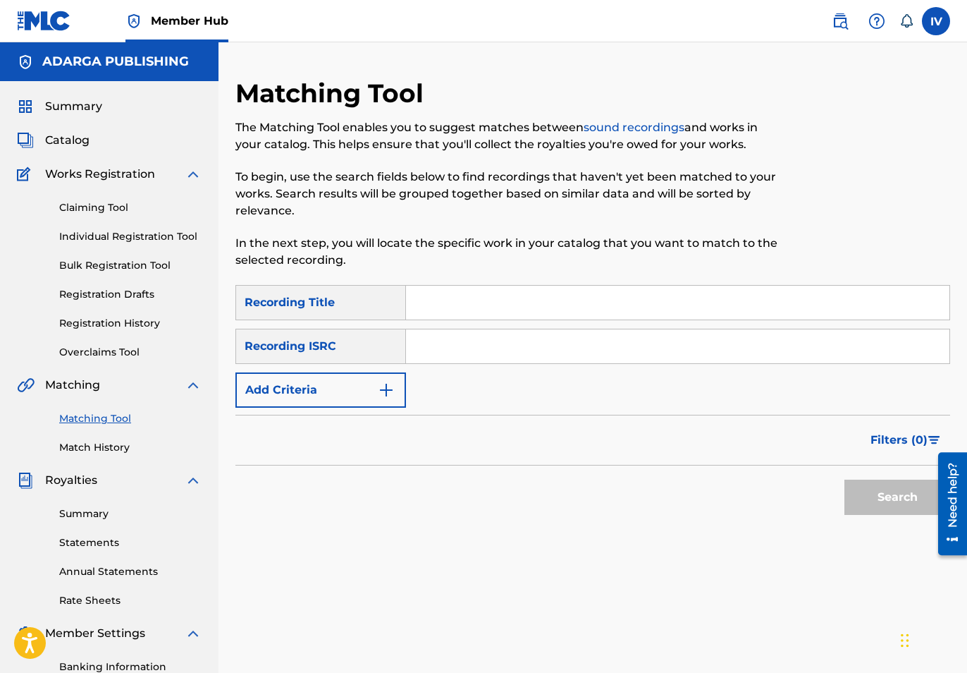
click at [439, 341] on input "Search Form" at bounding box center [678, 346] width 544 height 34
paste input "COSO11400549"
click at [845, 479] on button "Search" at bounding box center [898, 496] width 106 height 35
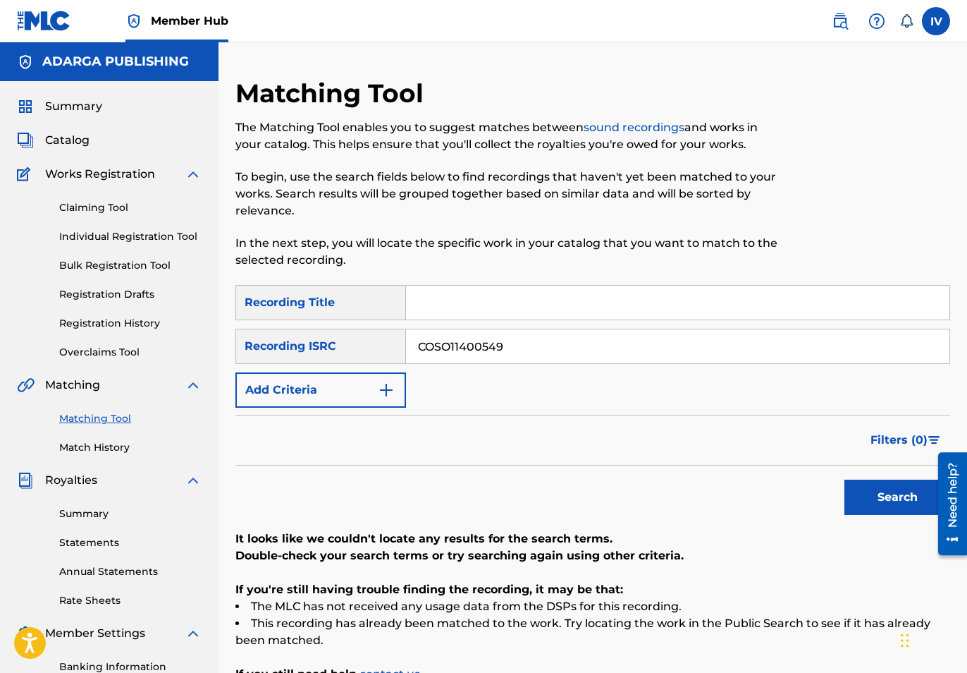
scroll to position [202, 0]
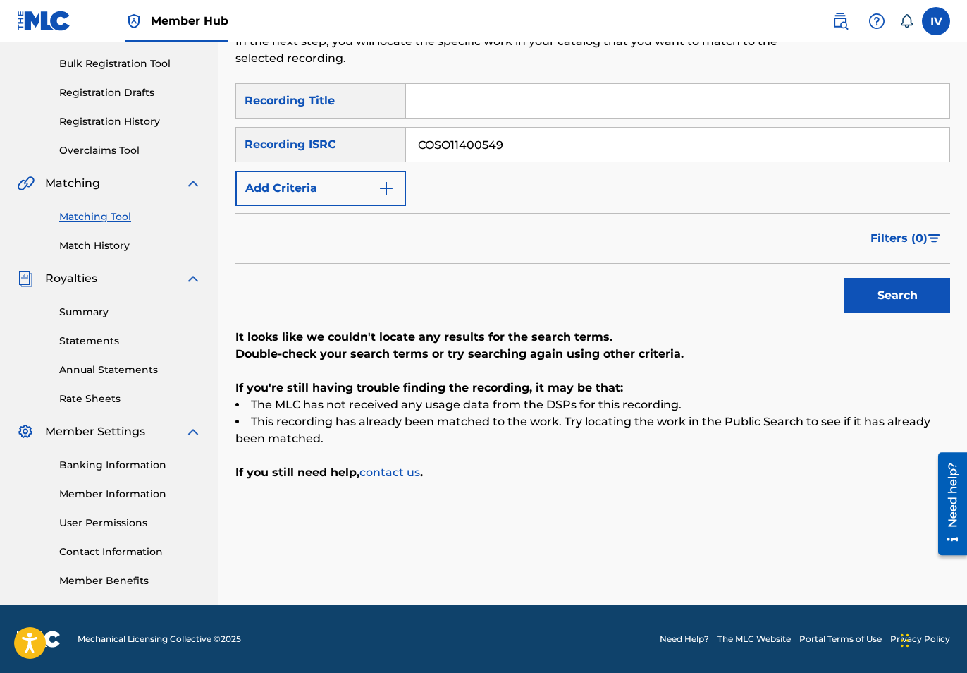
paste input "TCABL1221571"
click at [845, 278] on button "Search" at bounding box center [898, 295] width 106 height 35
paste input "COC012544934"
type input "COC012544934"
click at [845, 278] on button "Search" at bounding box center [898, 295] width 106 height 35
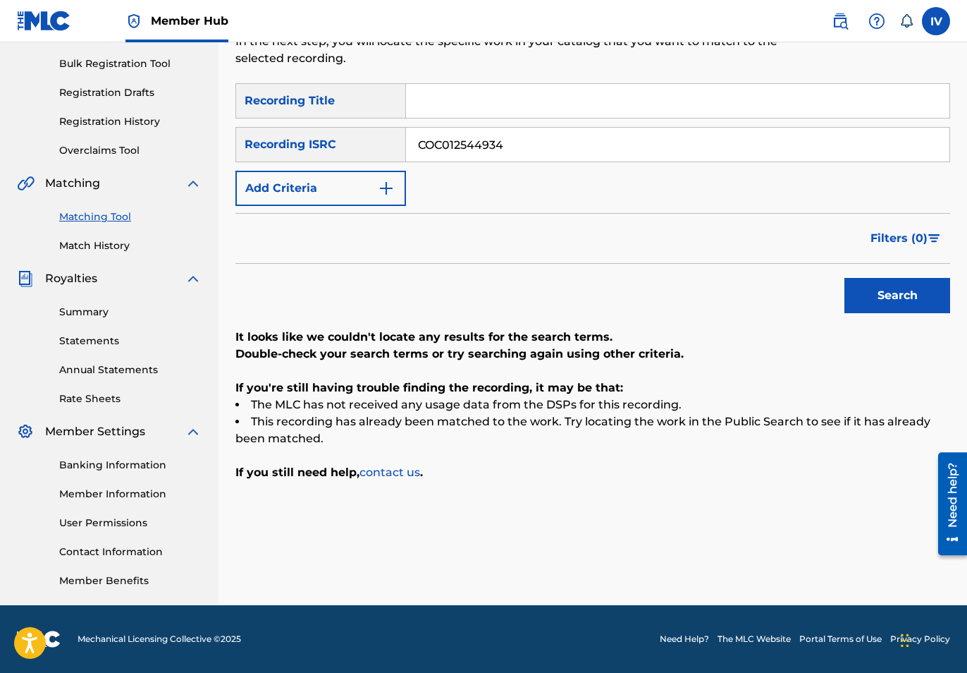
click at [453, 114] on input "Search Form" at bounding box center [678, 101] width 544 height 34
paste input "El Guerrero David"
type input "El Guerrero David"
click at [845, 278] on button "Search" at bounding box center [898, 295] width 106 height 35
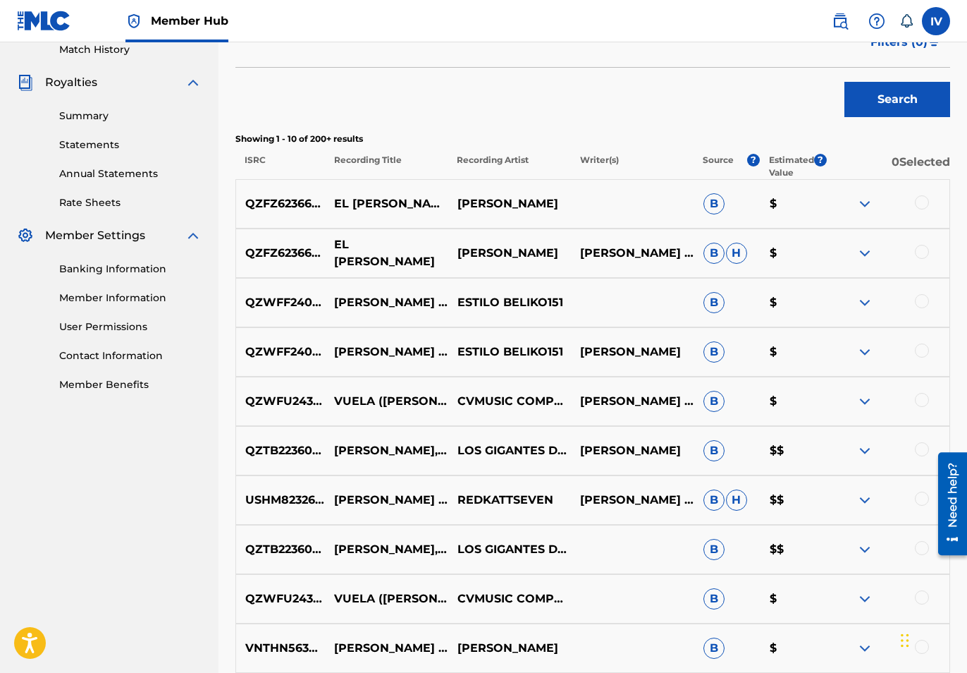
scroll to position [489, 0]
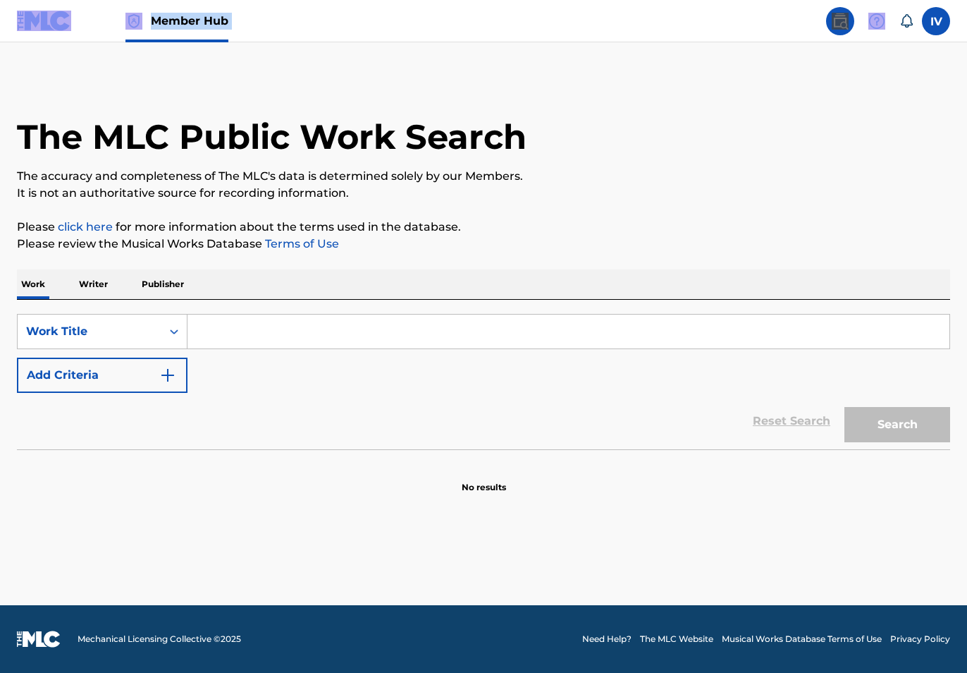
click at [57, 41] on div "Member Hub IV IV [PERSON_NAME] [EMAIL_ADDRESS][DOMAIN_NAME] Notification Prefer…" at bounding box center [483, 336] width 967 height 673
click at [42, 25] on img at bounding box center [44, 21] width 54 height 20
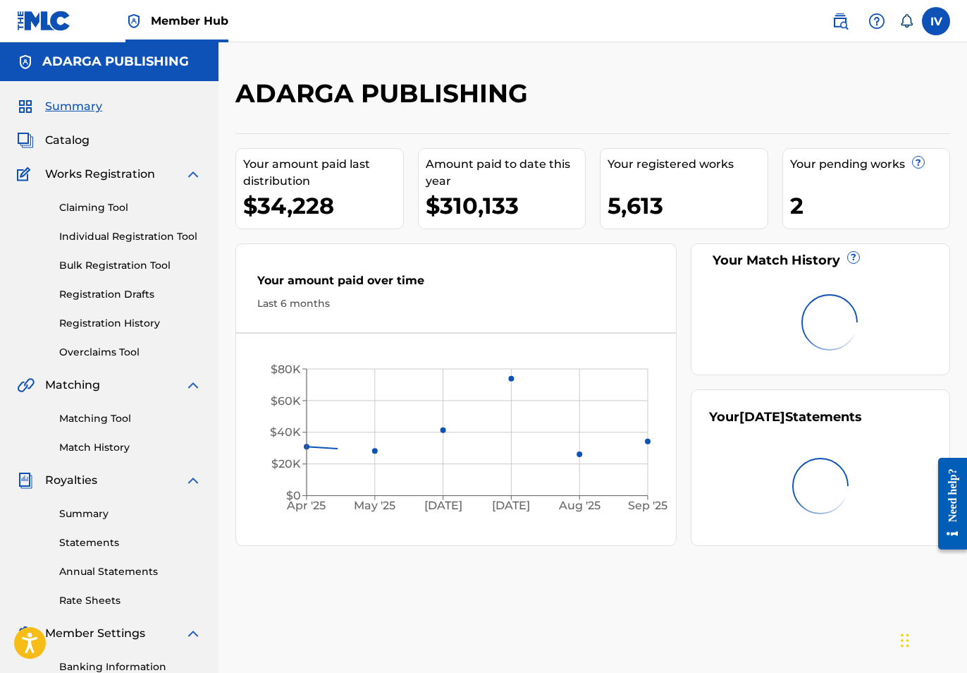
click at [62, 128] on div "Summary Catalog Works Registration Claiming Tool Individual Registration Tool B…" at bounding box center [109, 443] width 219 height 725
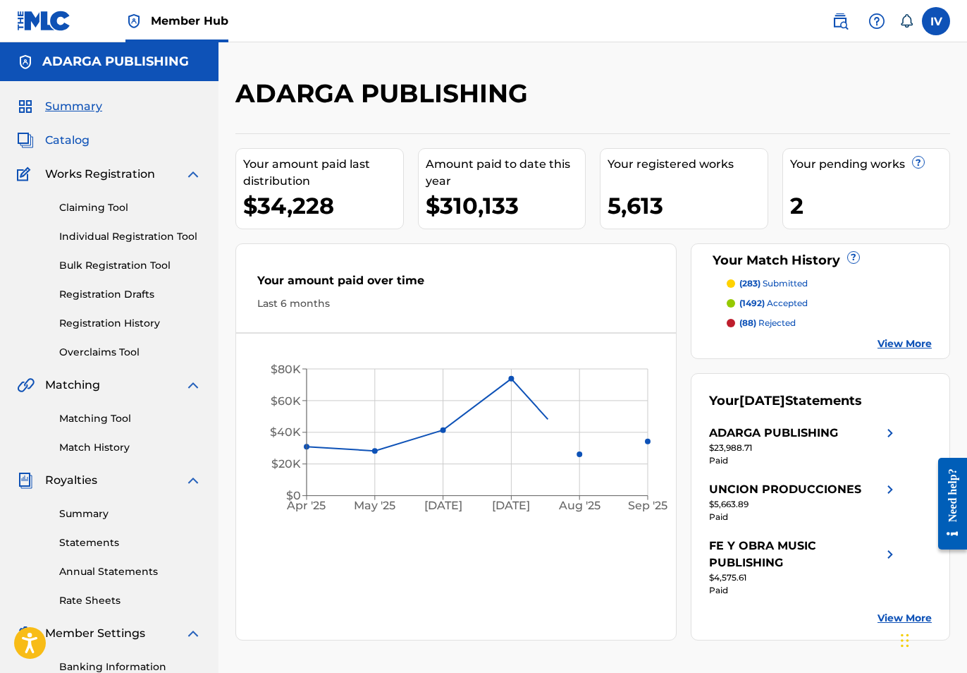
click at [69, 144] on span "Catalog" at bounding box center [67, 140] width 44 height 17
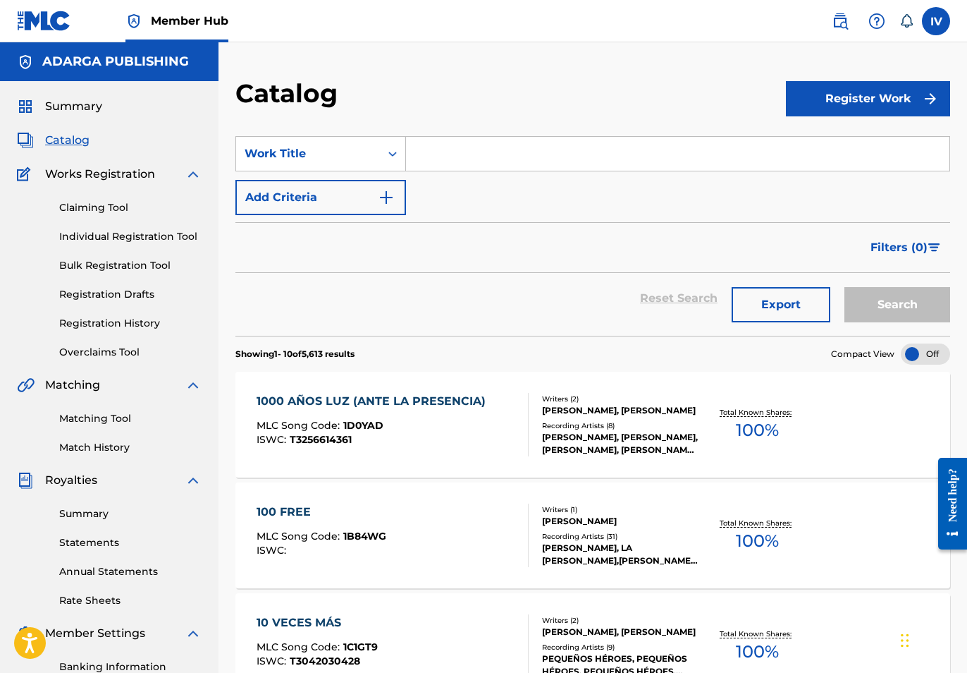
click at [474, 139] on input "Search Form" at bounding box center [678, 154] width 544 height 34
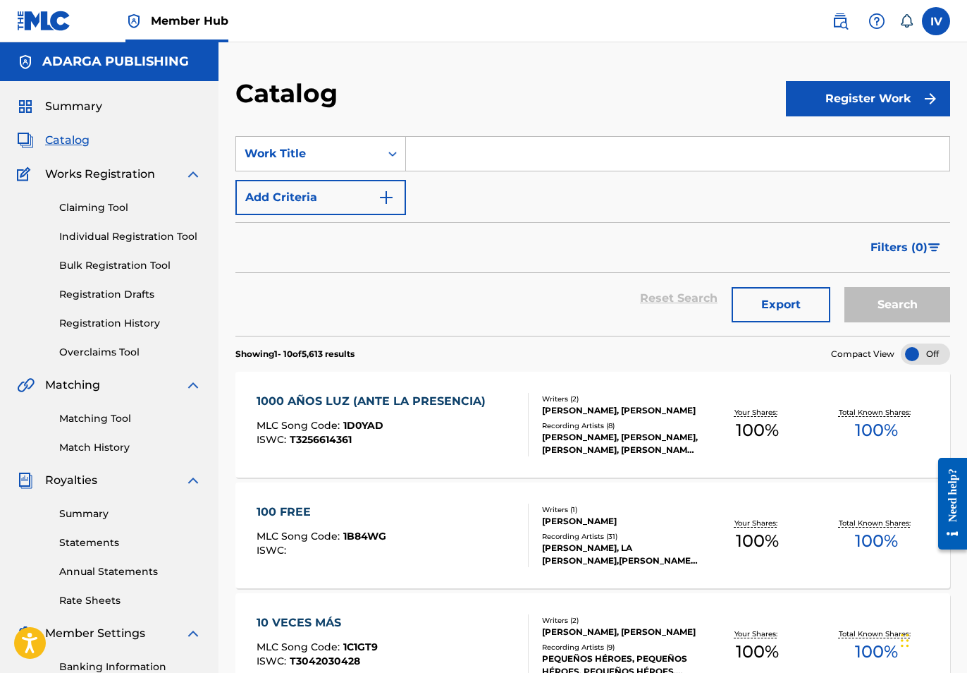
paste input "Ya Llegó la [DATE]"
type input "Ya Llegó la [DATE]"
click at [845, 287] on button "Search" at bounding box center [898, 304] width 106 height 35
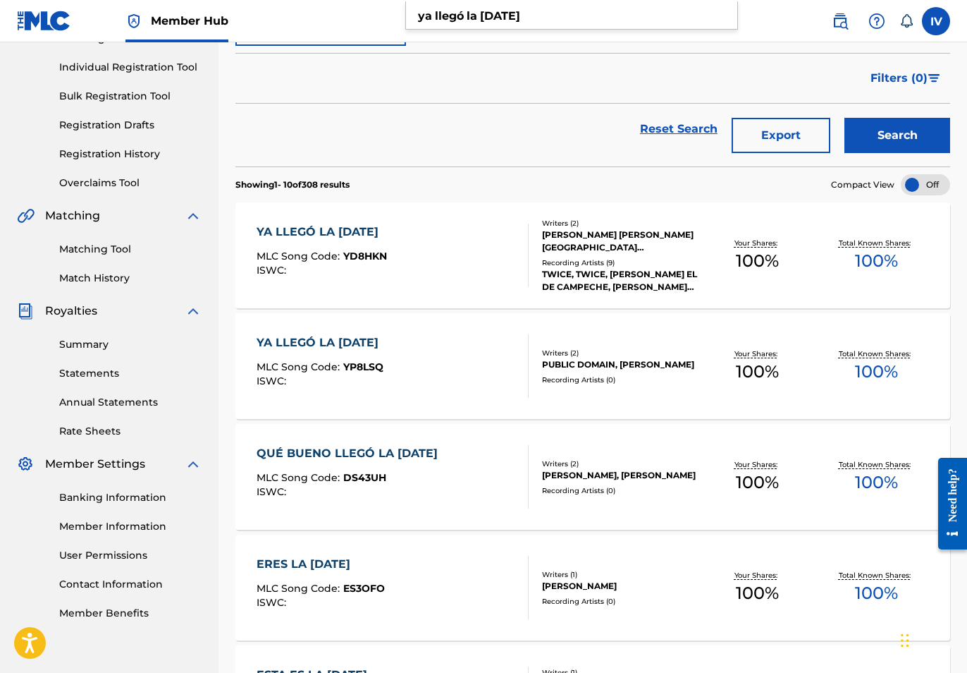
scroll to position [185, 0]
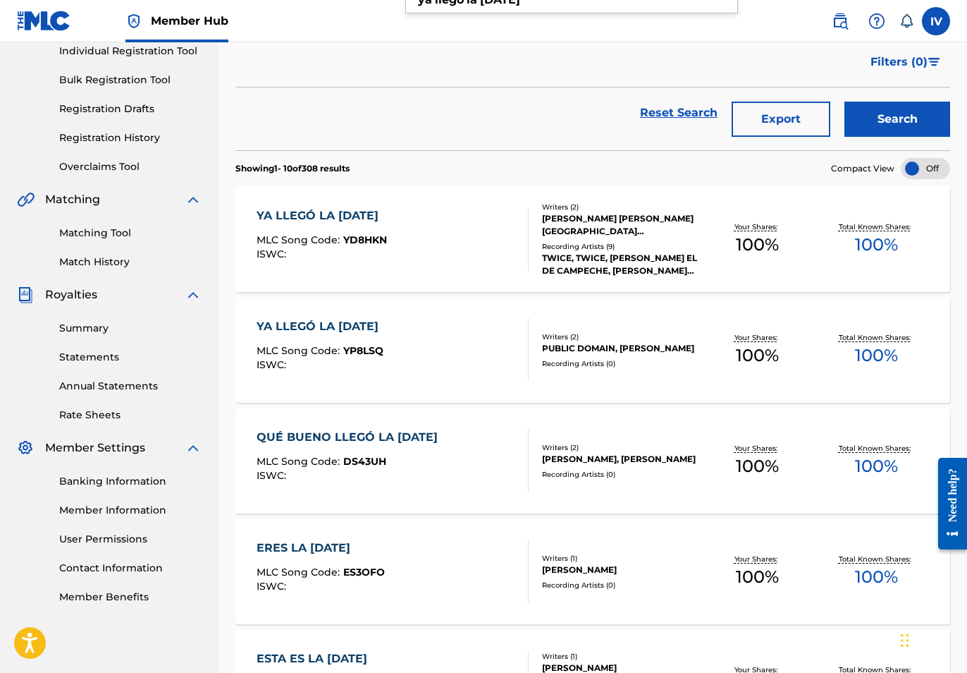
click at [386, 434] on div "QUÉ BUENO LLEGÓ LA [DATE]" at bounding box center [351, 437] width 188 height 17
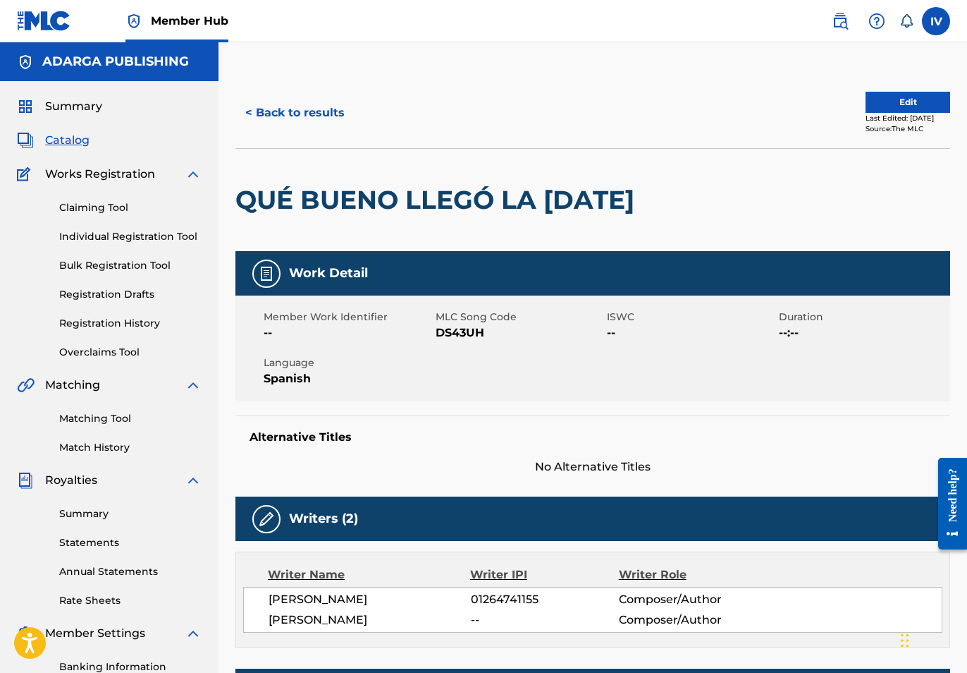
click at [455, 341] on span "DS43UH" at bounding box center [520, 332] width 169 height 17
copy span "DS43UH"
click at [288, 110] on button "< Back to results" at bounding box center [294, 112] width 119 height 35
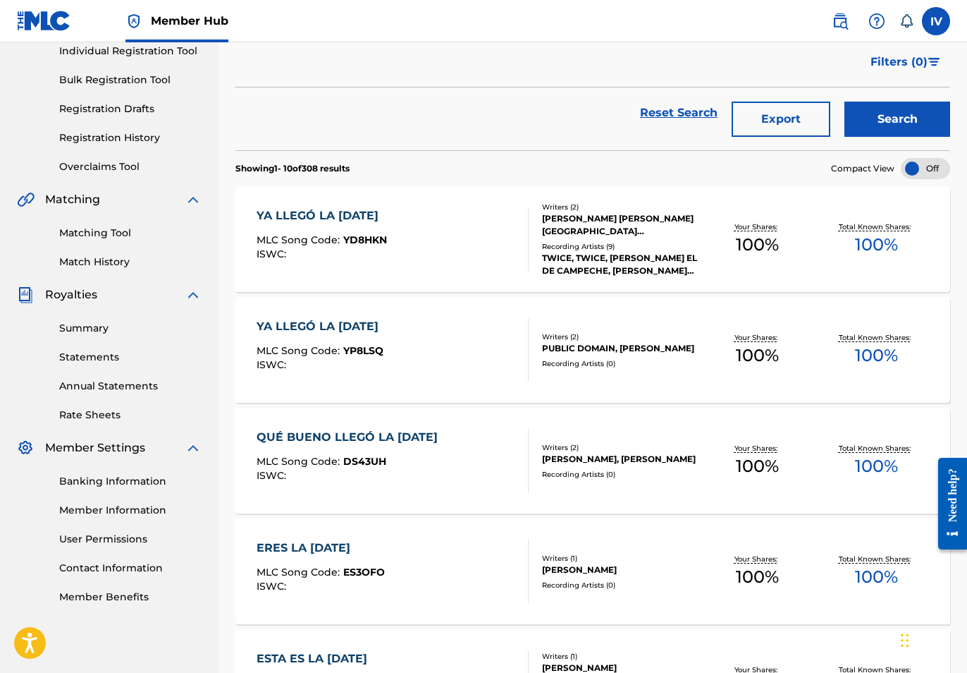
click at [413, 335] on div "YA LLEGÓ LA [DATE] MLC Song Code : YP8LSQ ISWC :" at bounding box center [392, 349] width 271 height 63
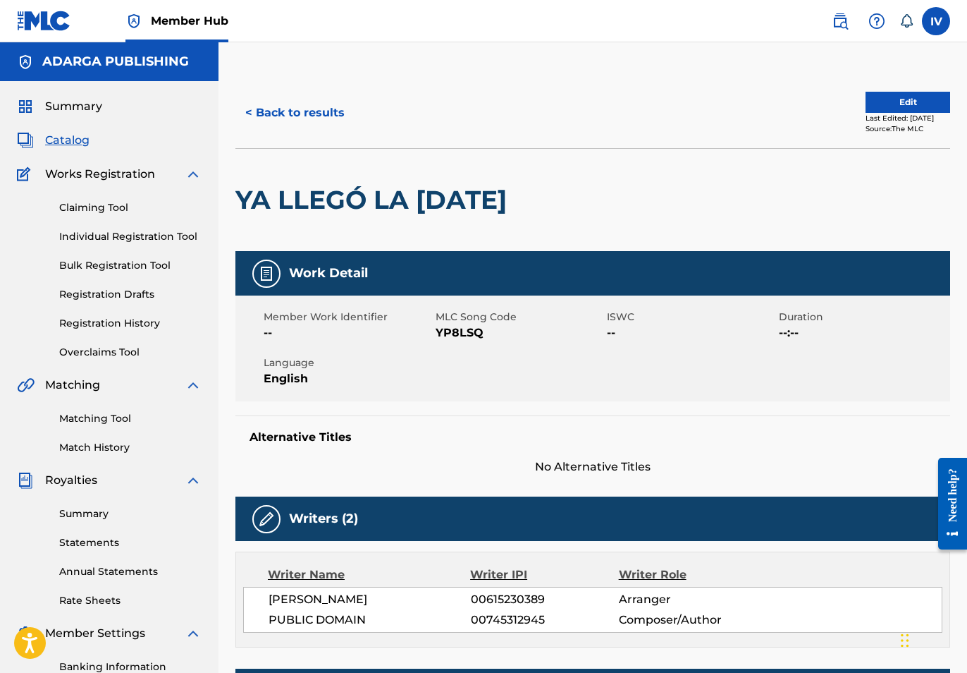
click at [453, 335] on span "YP8LSQ" at bounding box center [520, 332] width 169 height 17
copy span "YP8LSQ"
click at [286, 114] on button "< Back to results" at bounding box center [294, 112] width 119 height 35
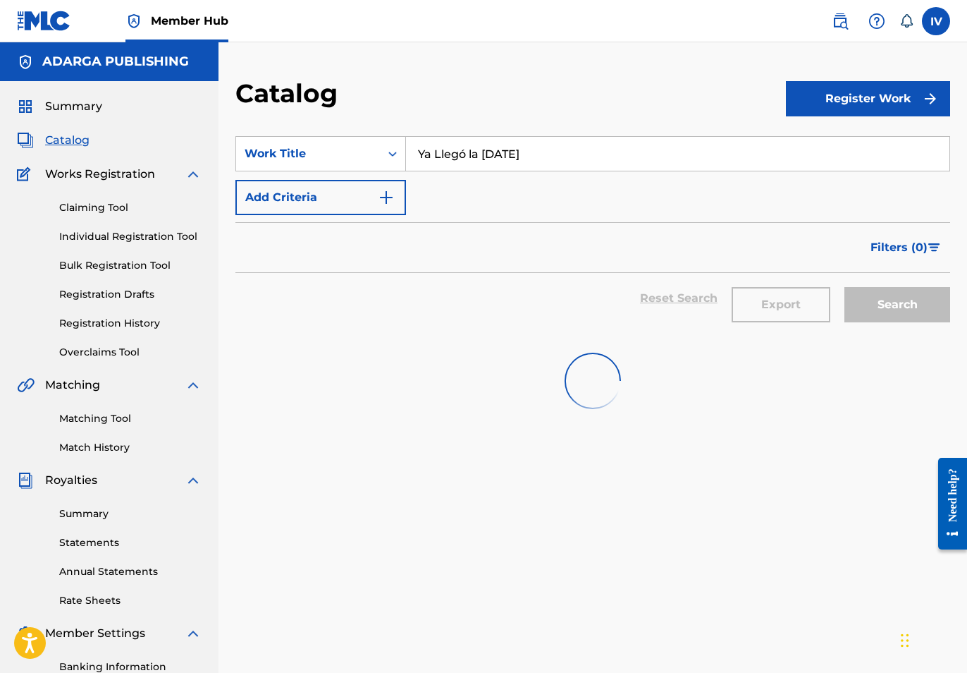
scroll to position [185, 0]
